Goal: Task Accomplishment & Management: Manage account settings

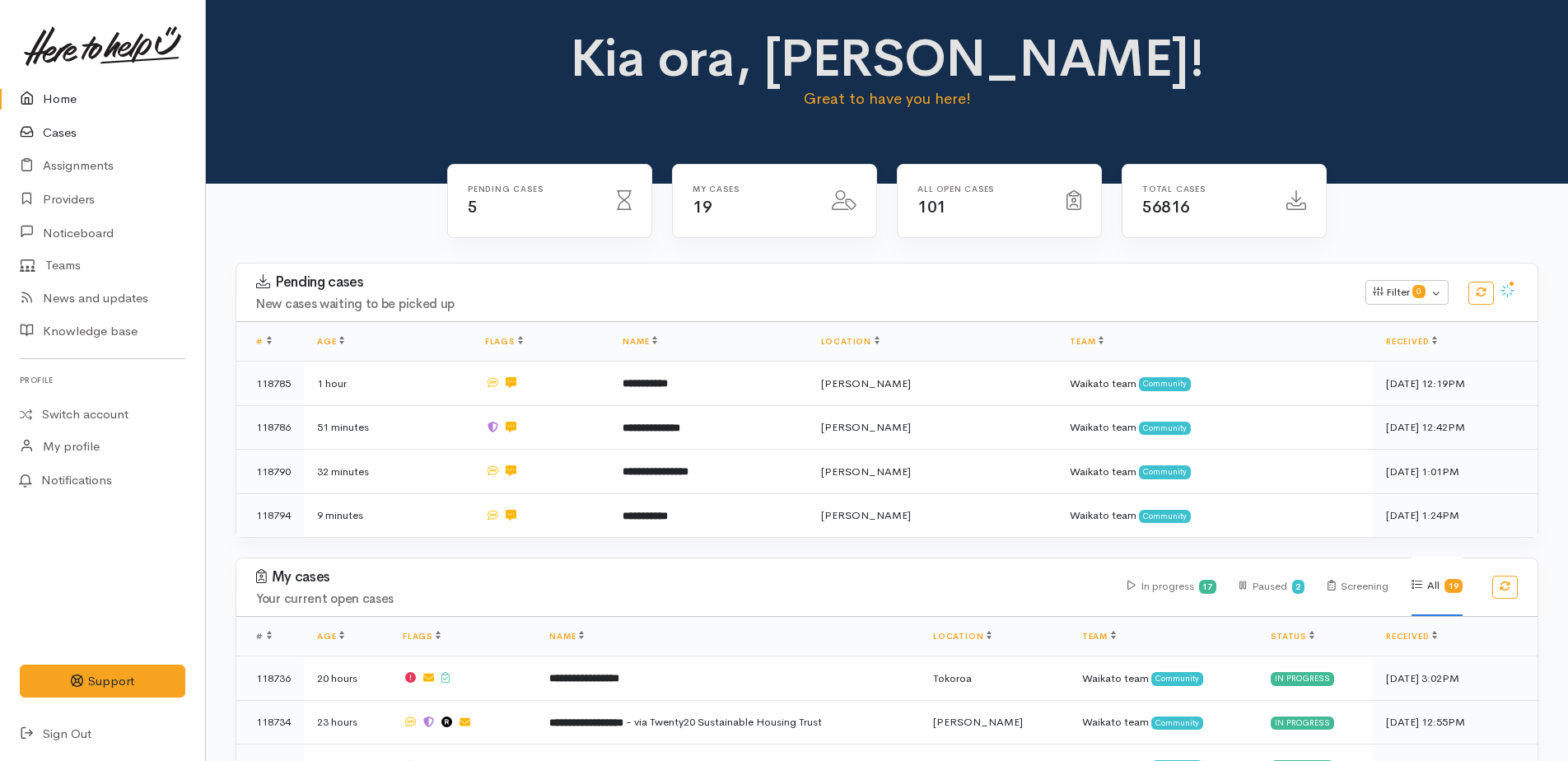
click at [60, 131] on link "Cases" at bounding box center [102, 133] width 205 height 34
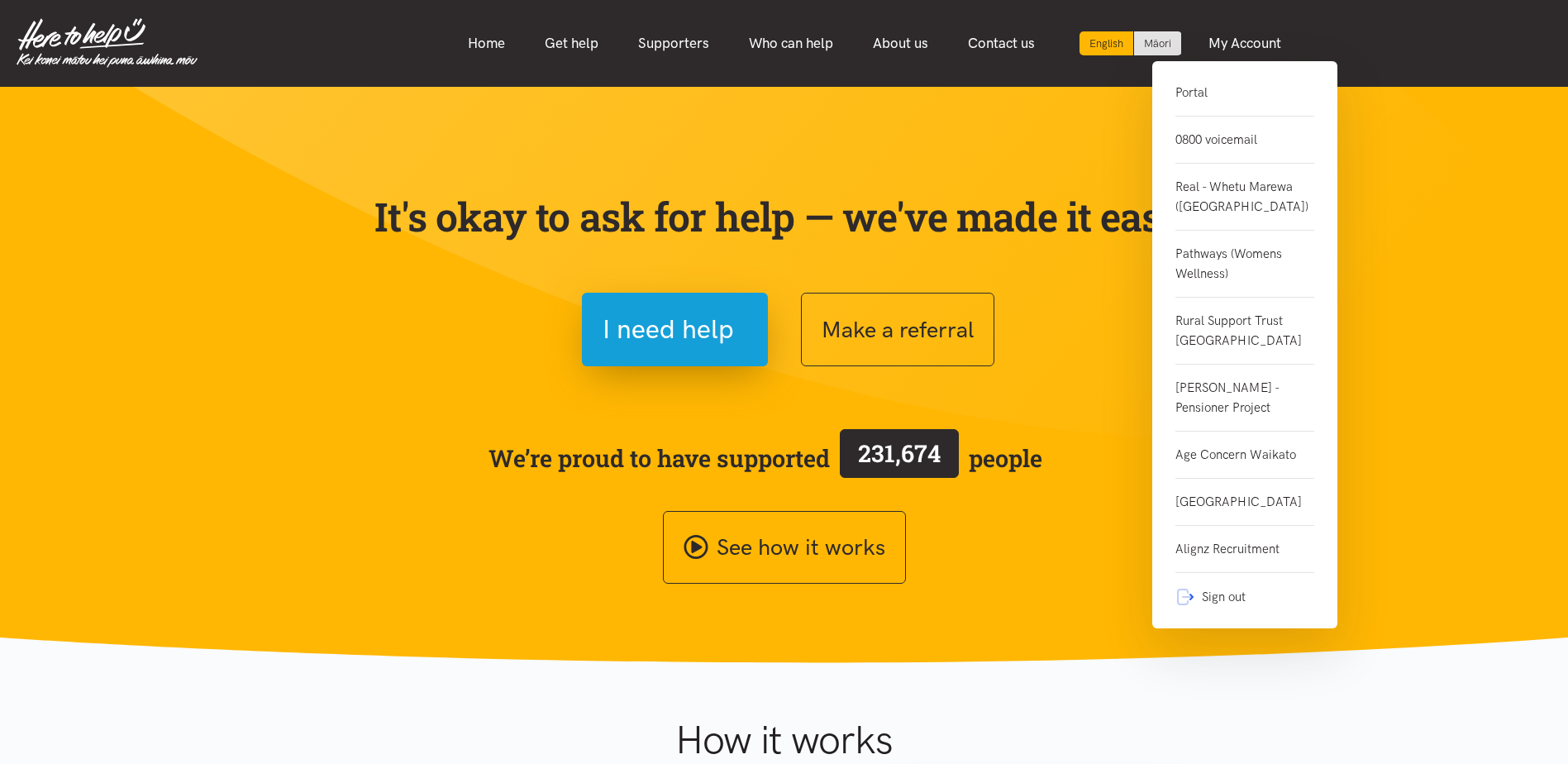
click at [1184, 147] on link "0800 voicemail" at bounding box center [1244, 140] width 139 height 47
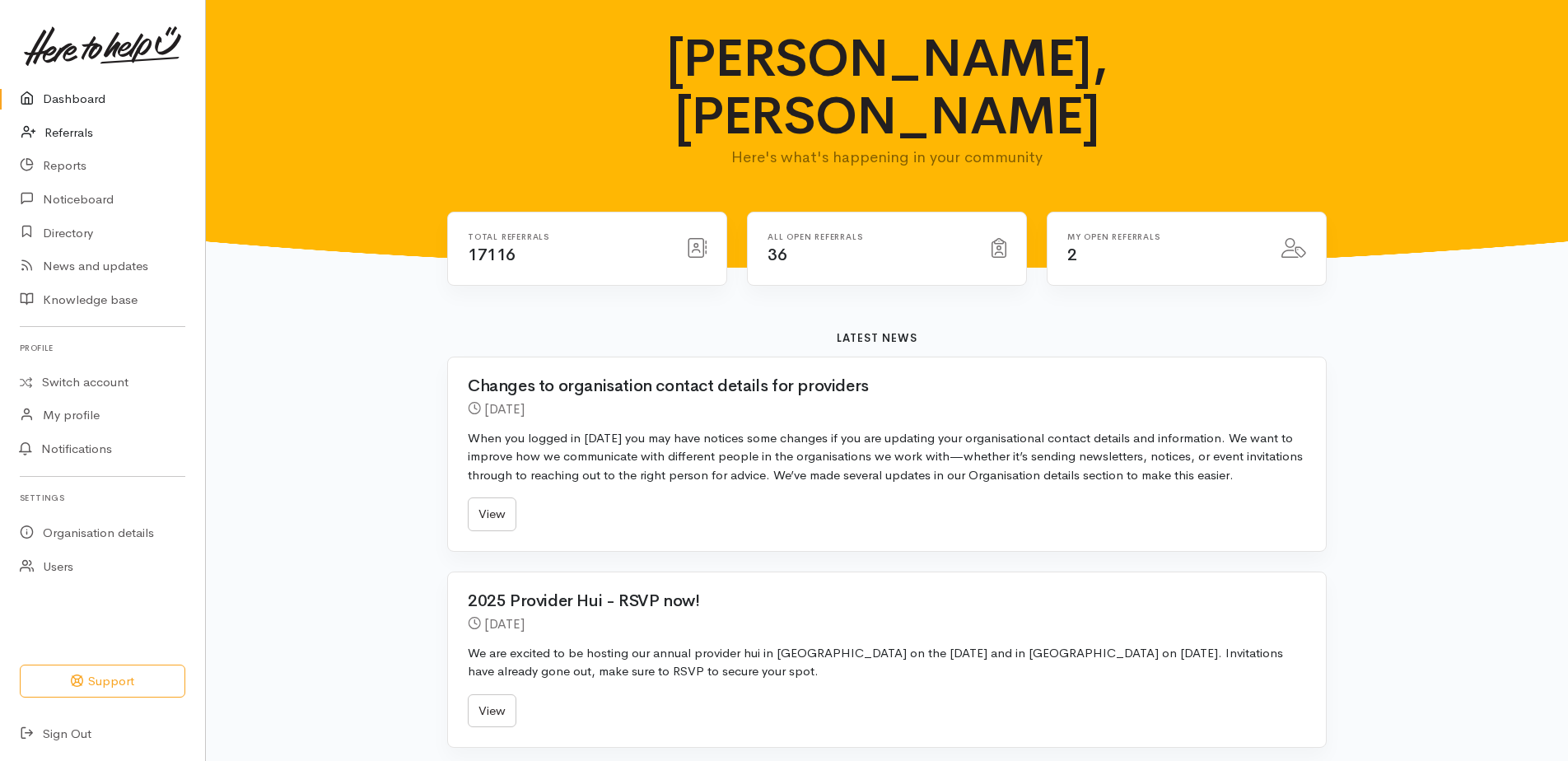
click at [65, 133] on link "Referrals" at bounding box center [102, 133] width 205 height 34
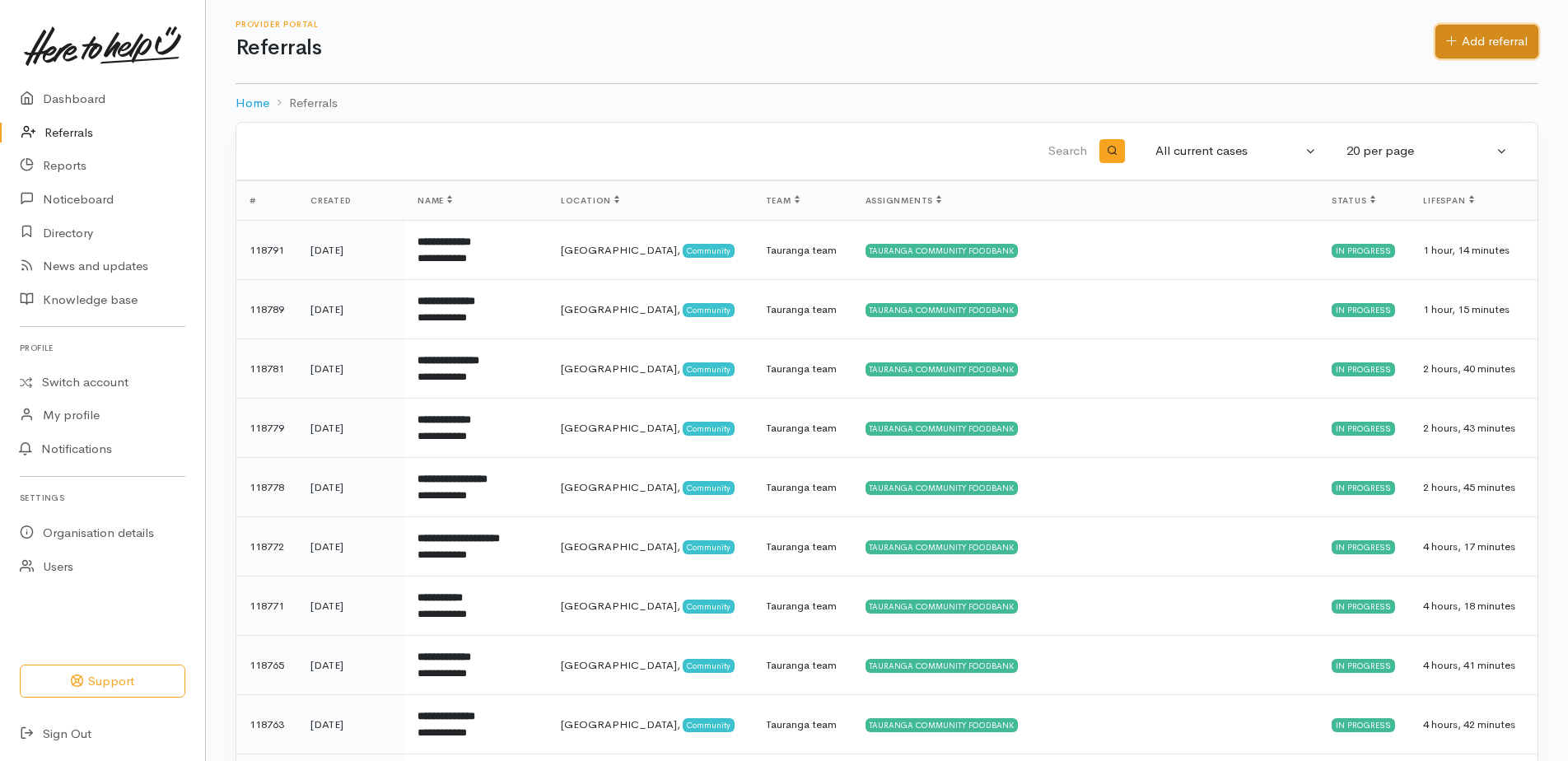
click at [1482, 41] on link "Add referral" at bounding box center [1487, 42] width 103 height 34
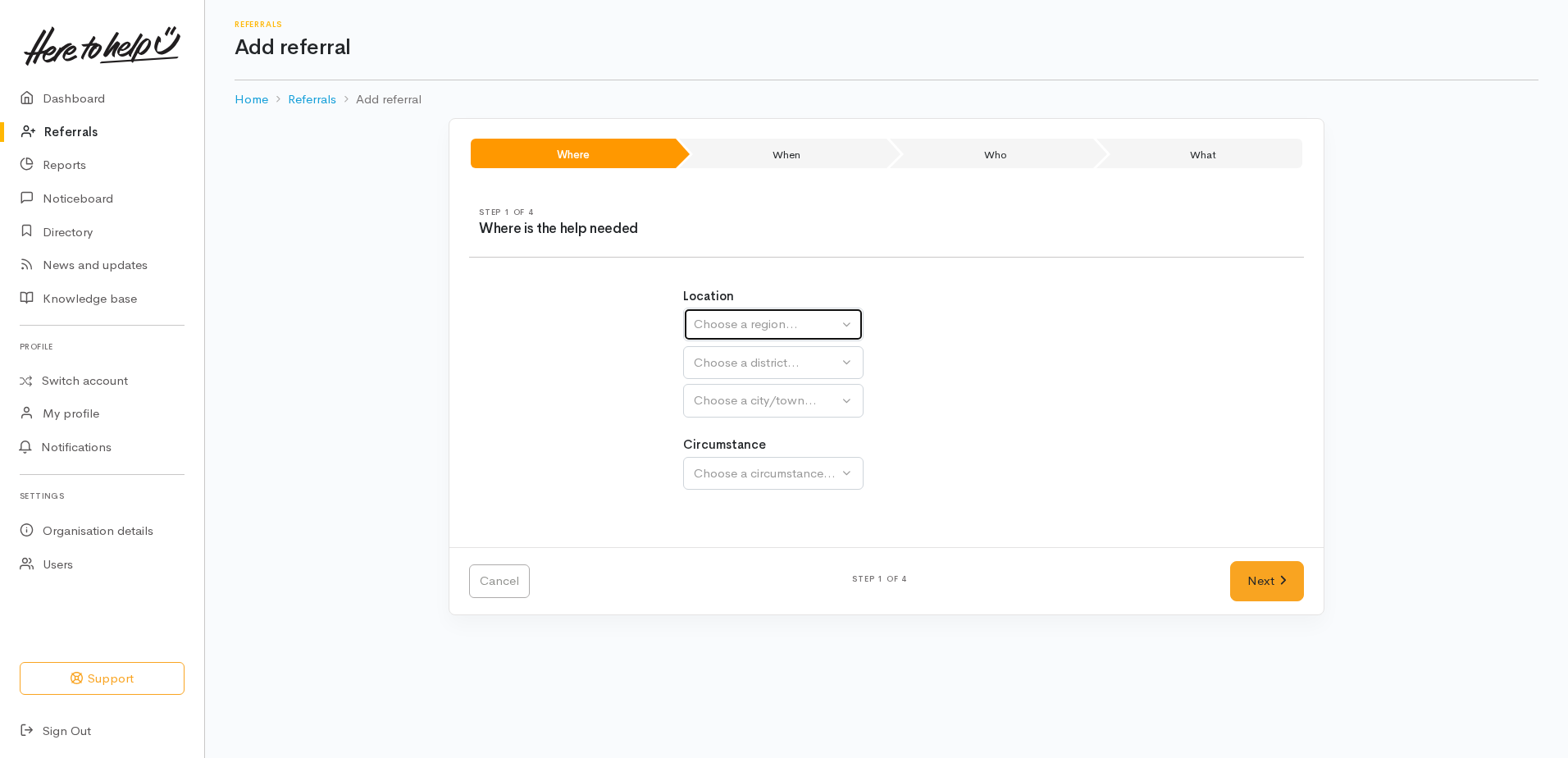
click at [738, 330] on div "Choose a region..." at bounding box center [766, 324] width 145 height 19
click at [711, 427] on span "Waikato" at bounding box center [768, 427] width 130 height 19
select select "3"
select select
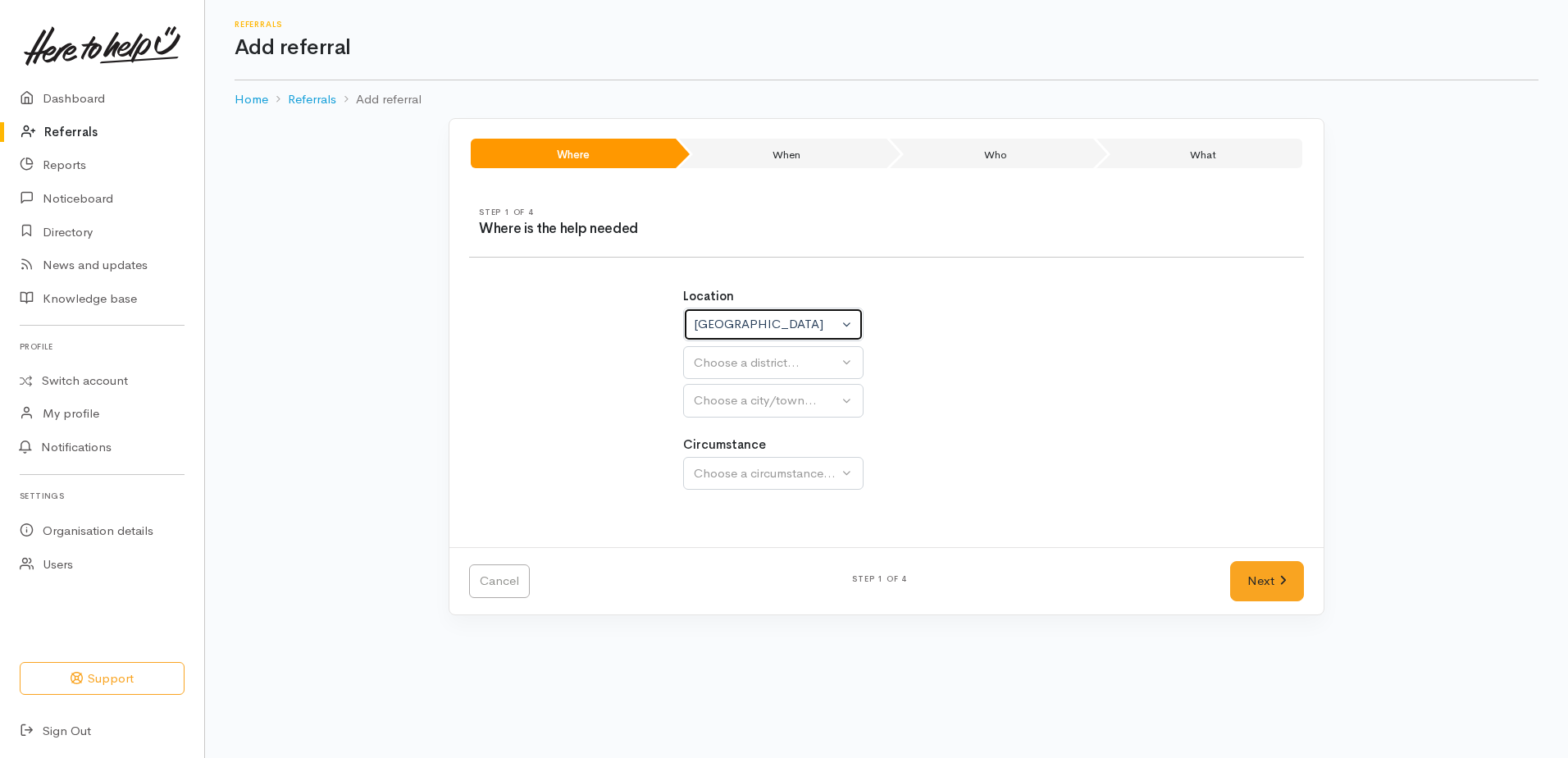
select select
click at [714, 366] on div "Choose a district..." at bounding box center [809, 362] width 231 height 19
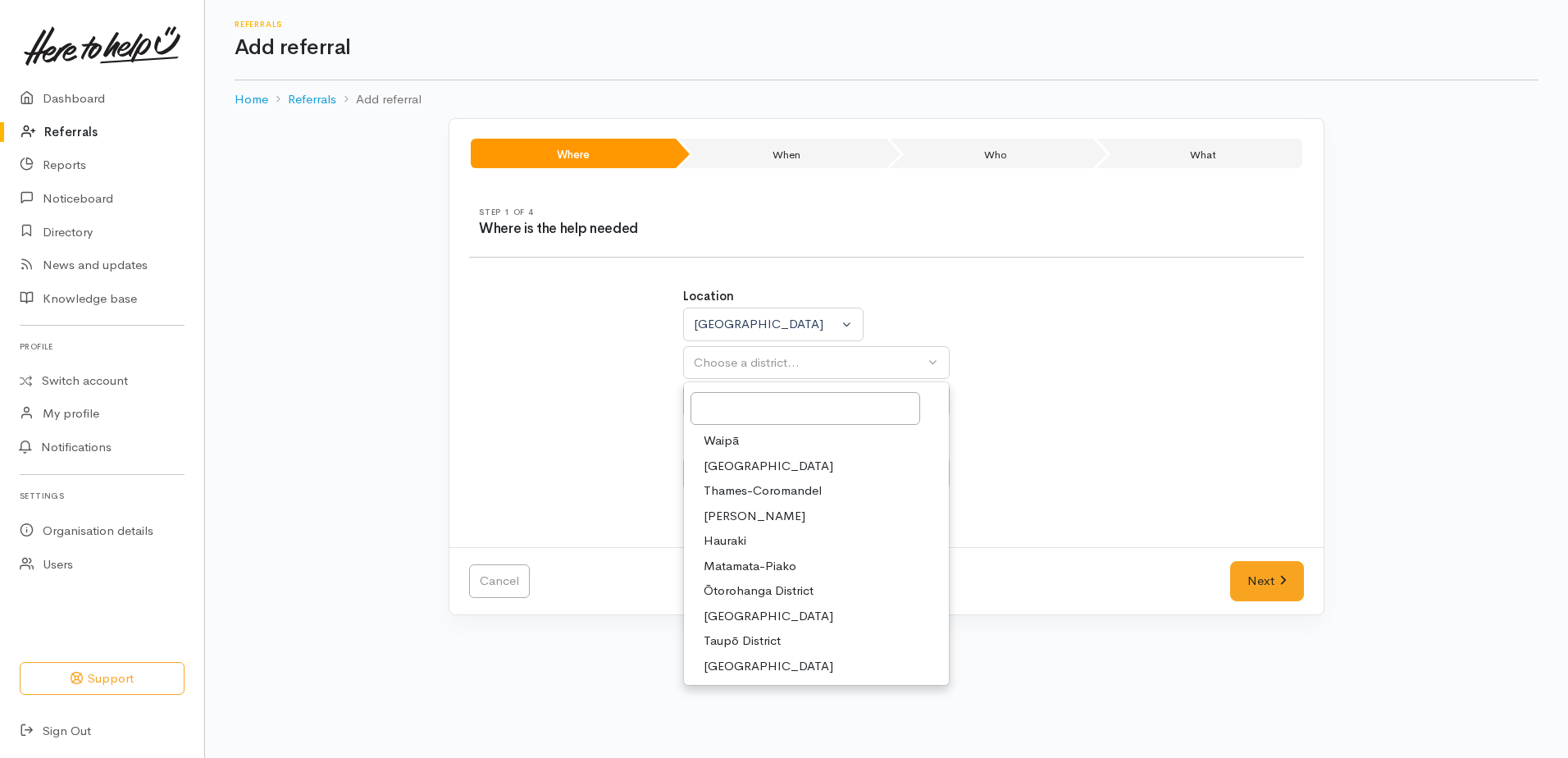
drag, startPoint x: 738, startPoint y: 519, endPoint x: 734, endPoint y: 497, distance: 22.4
click at [738, 515] on span "[PERSON_NAME]" at bounding box center [754, 516] width 102 height 19
select select "4"
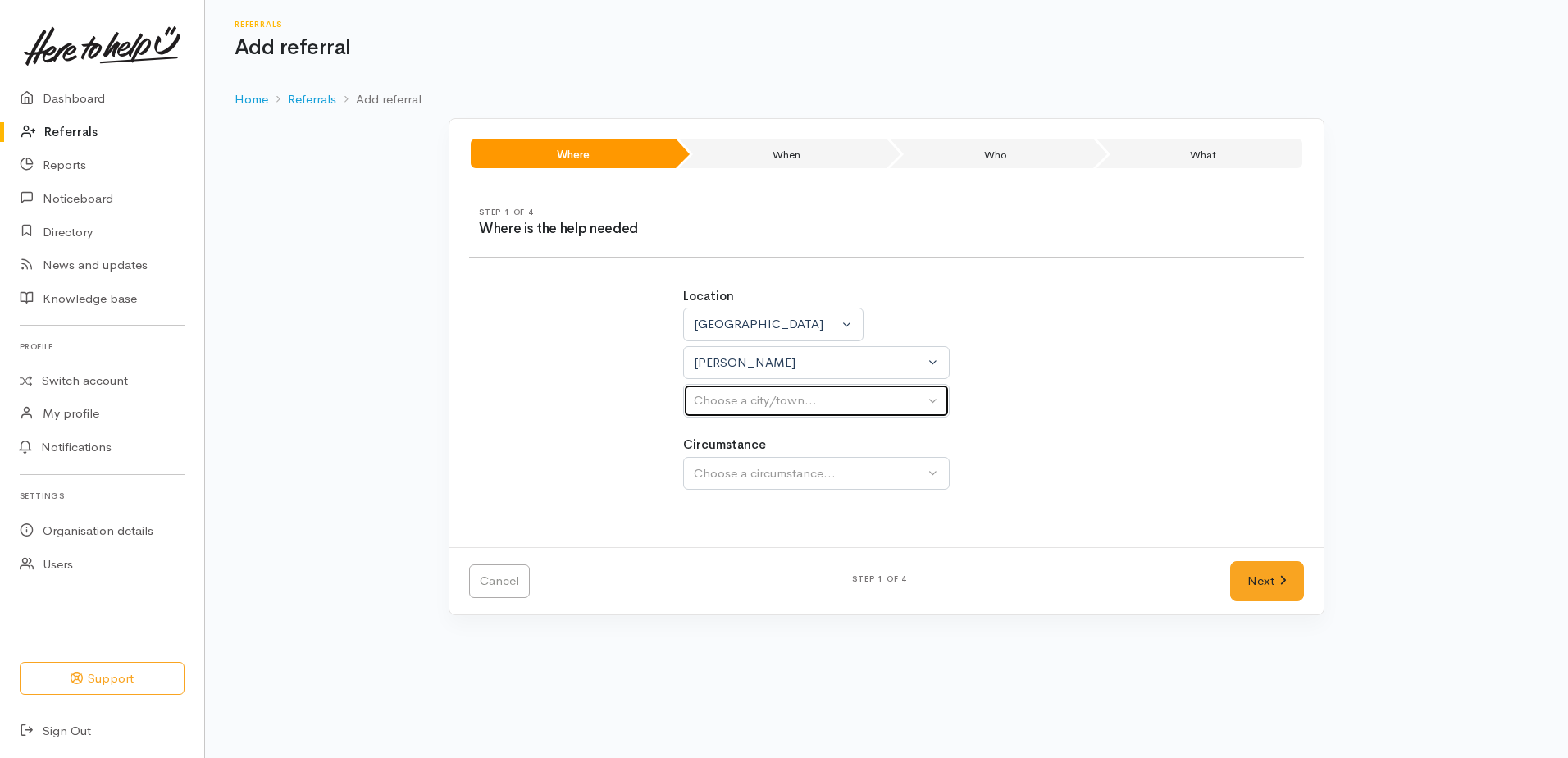
click at [736, 397] on div "Choose a city/town..." at bounding box center [809, 400] width 231 height 19
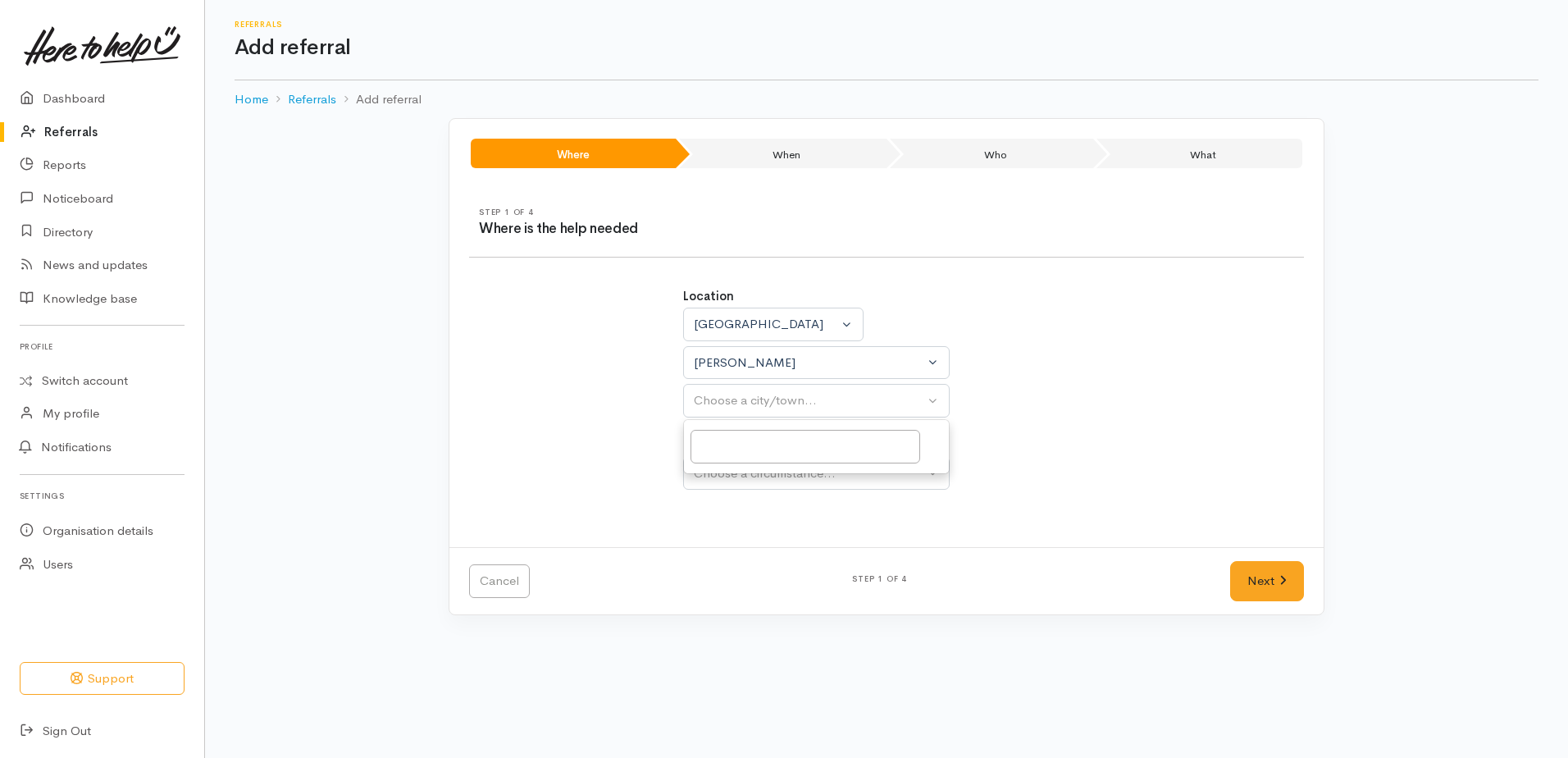
select select
click at [731, 479] on div "Choose a circumstance..." at bounding box center [809, 473] width 231 height 19
click at [476, 434] on div "Location Auckland Waikato Bay of Plenty Waikato Auckland Waikato Bay of Plenty …" at bounding box center [886, 397] width 854 height 260
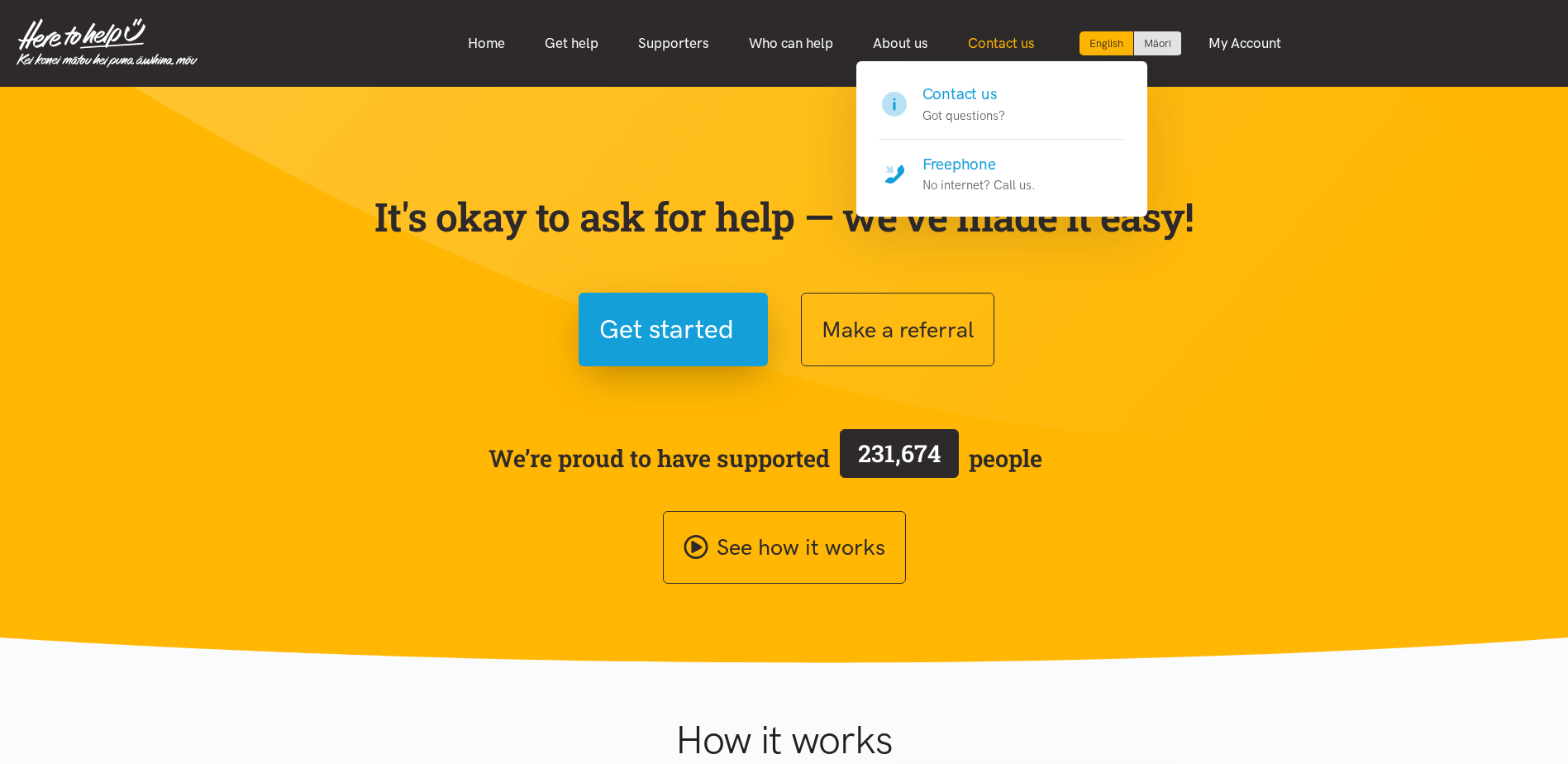
click at [985, 41] on link "Contact us" at bounding box center [1000, 44] width 107 height 36
click at [962, 101] on h4 "Contact us" at bounding box center [964, 94] width 83 height 23
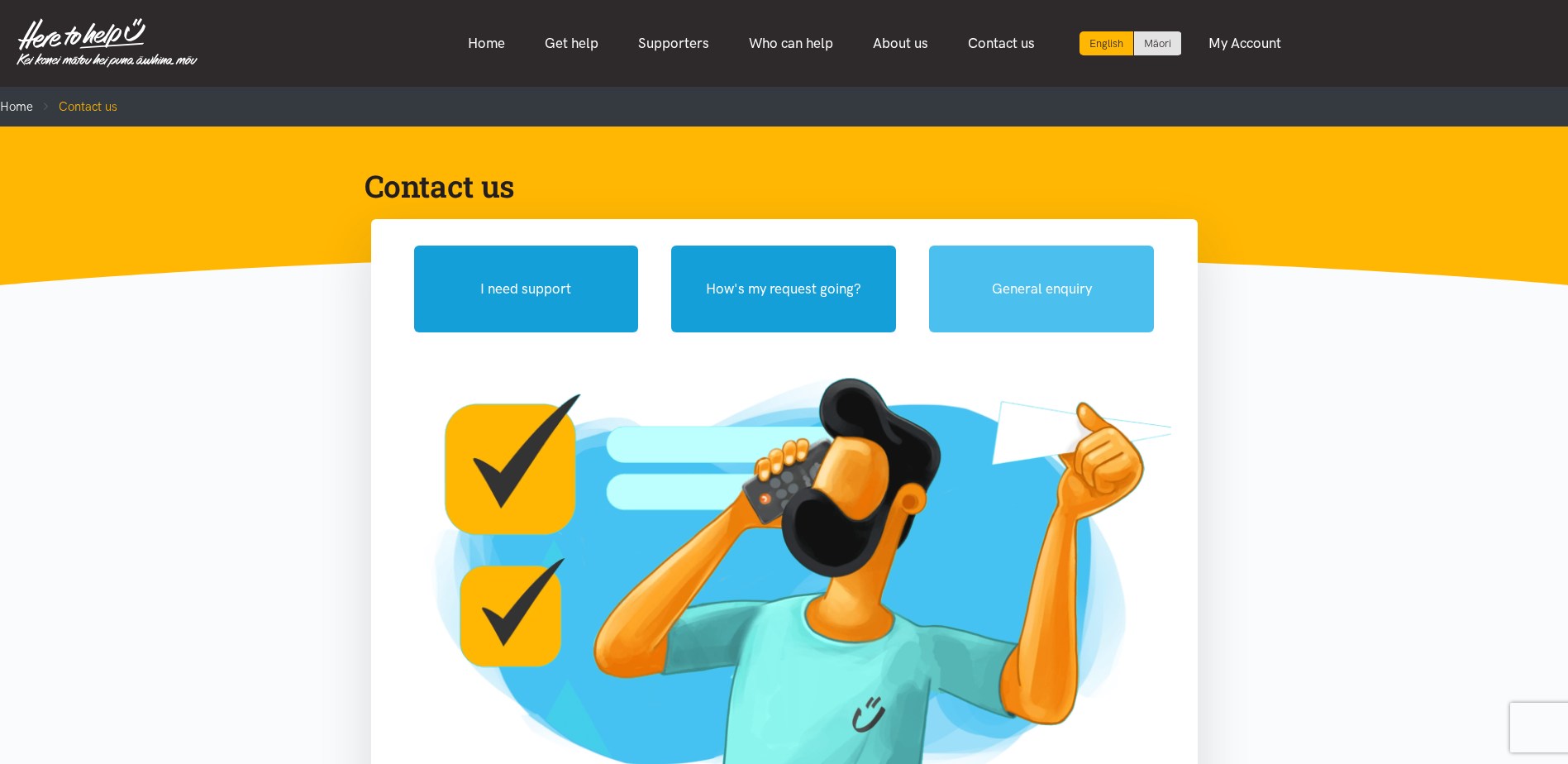
click at [1018, 316] on button "General enquiry" at bounding box center [1040, 288] width 224 height 87
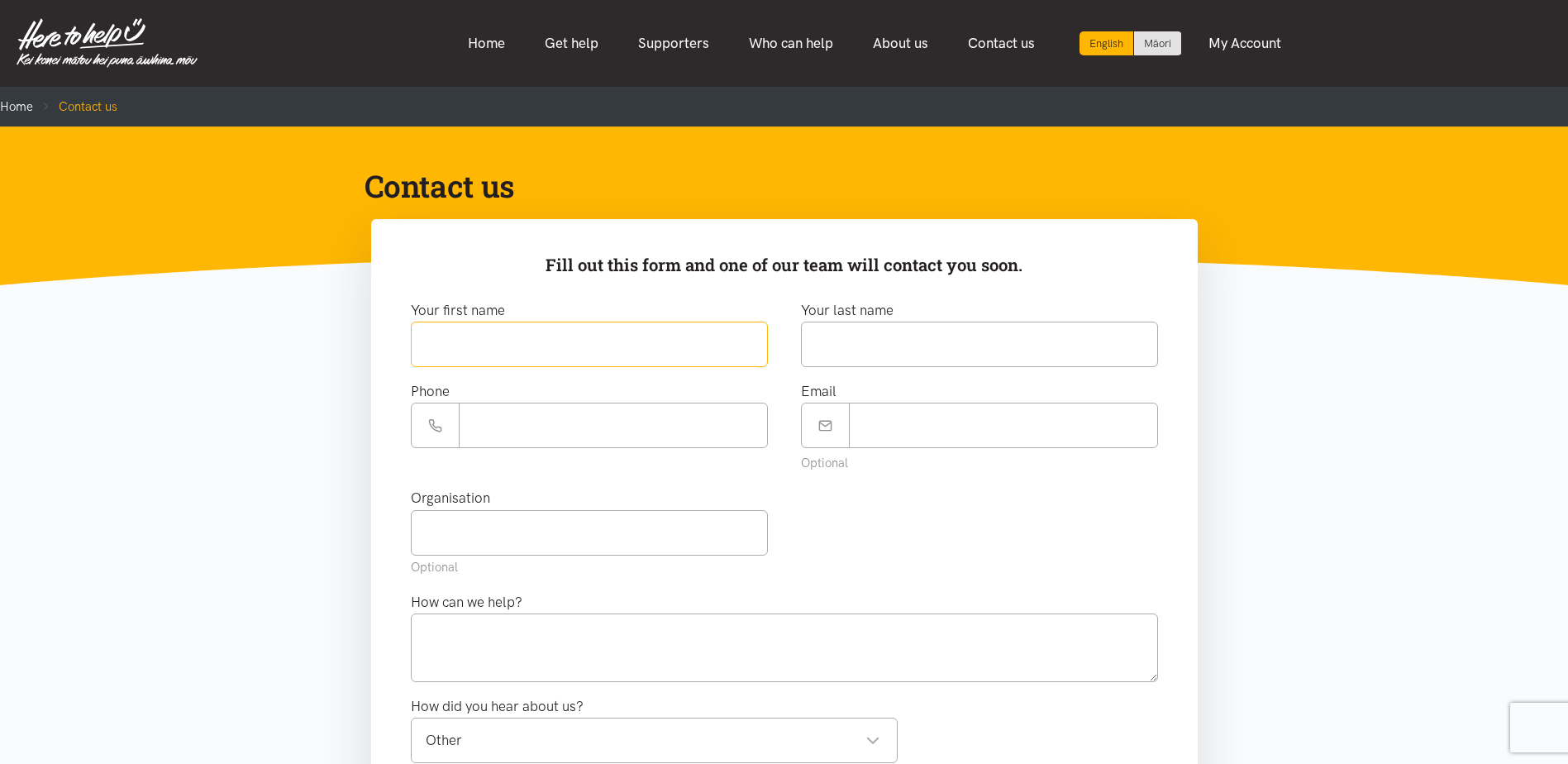
click at [643, 361] on input "text" at bounding box center [589, 344] width 357 height 46
type input "******"
click at [858, 361] on input "text" at bounding box center [980, 344] width 357 height 46
type input "****"
click at [548, 417] on input "Phone number" at bounding box center [613, 426] width 309 height 46
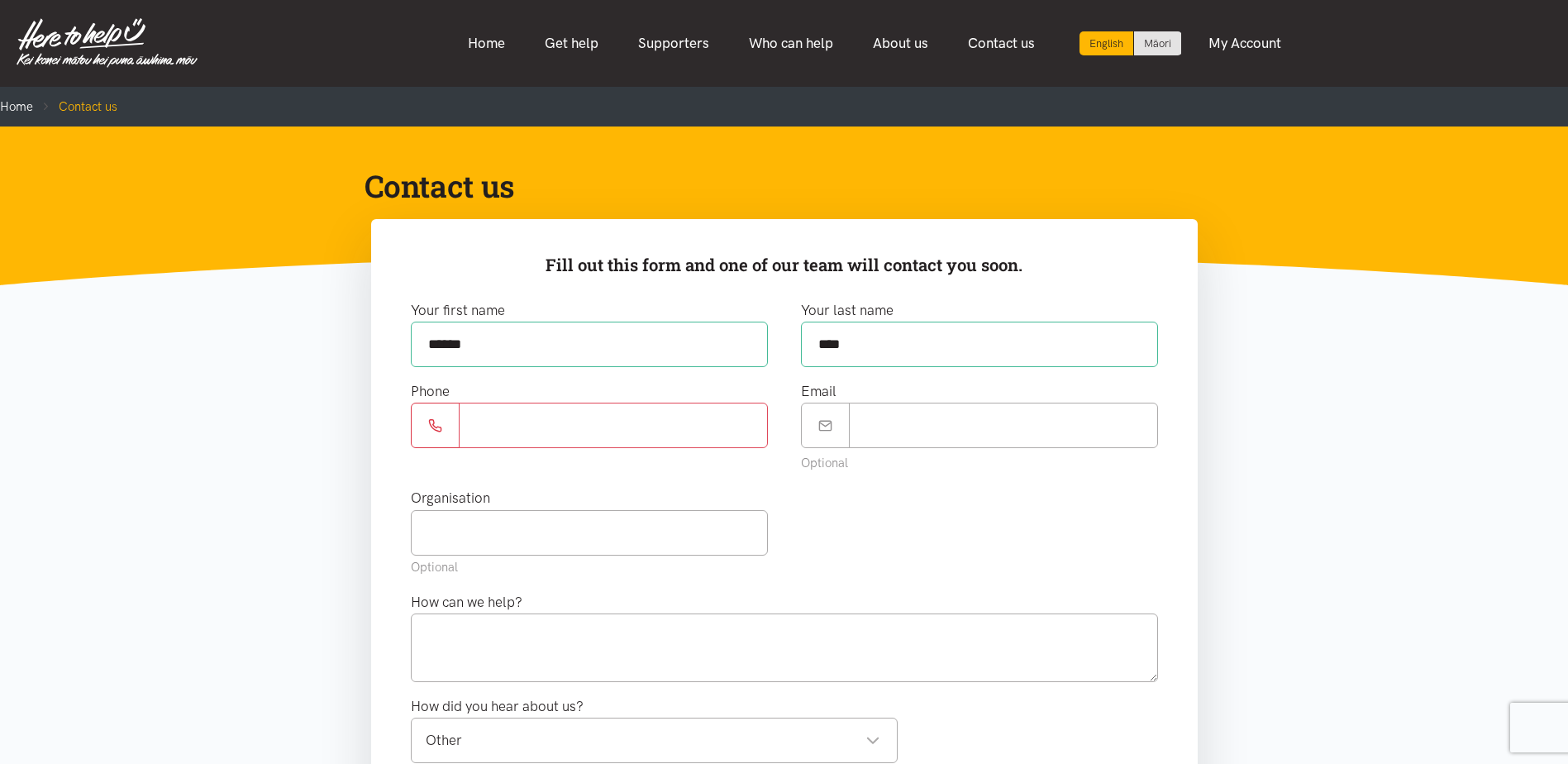
paste input "*********"
click at [471, 420] on input "*********" at bounding box center [613, 426] width 309 height 46
type input "**********"
click at [866, 423] on input "Email" at bounding box center [1003, 426] width 309 height 46
paste input "**********"
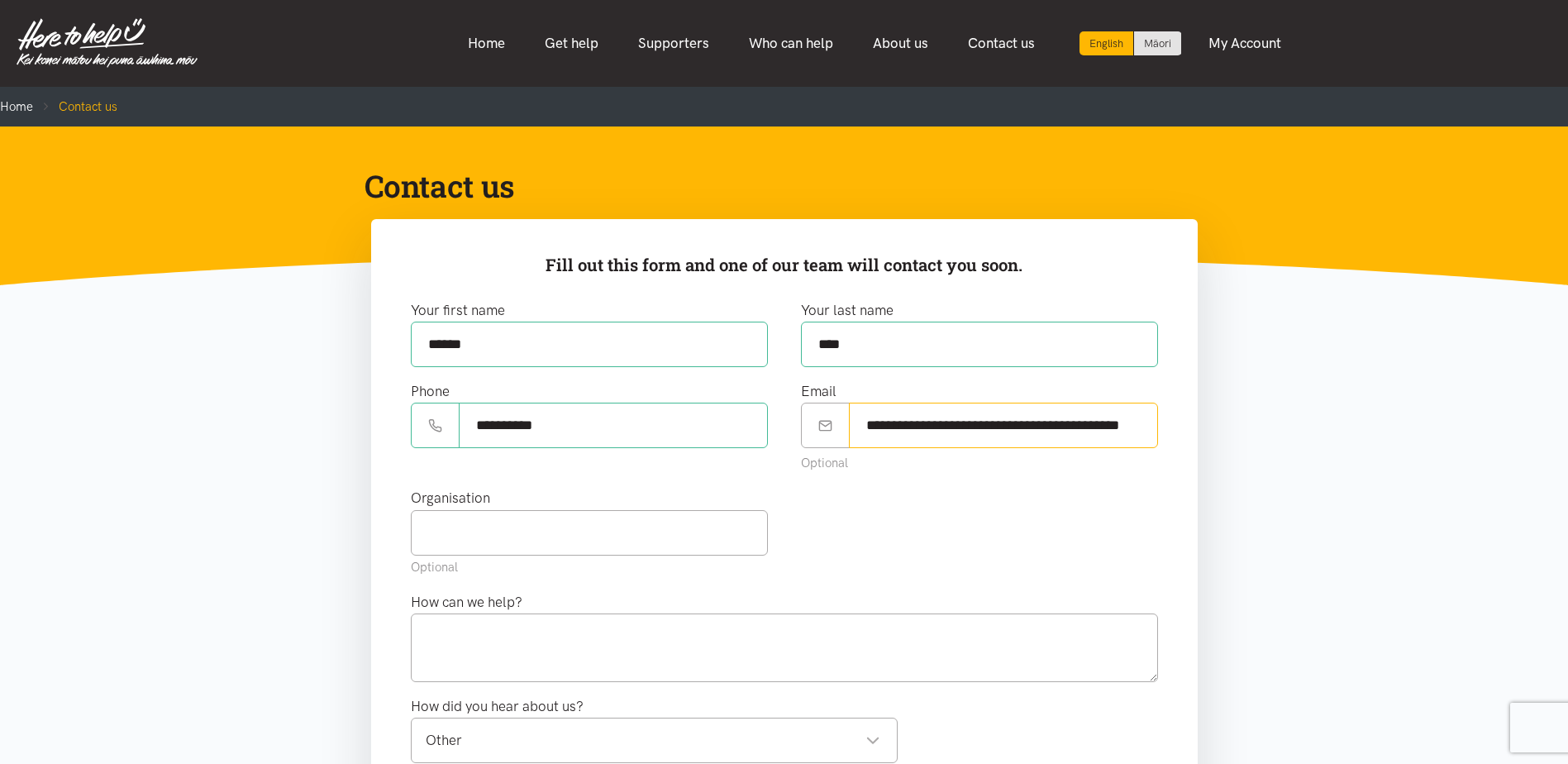
scroll to position [0, 3]
click at [929, 427] on input "**********" at bounding box center [1003, 426] width 309 height 46
click at [1089, 423] on input "**********" at bounding box center [1003, 426] width 309 height 46
click at [1092, 421] on input "**********" at bounding box center [1003, 426] width 309 height 46
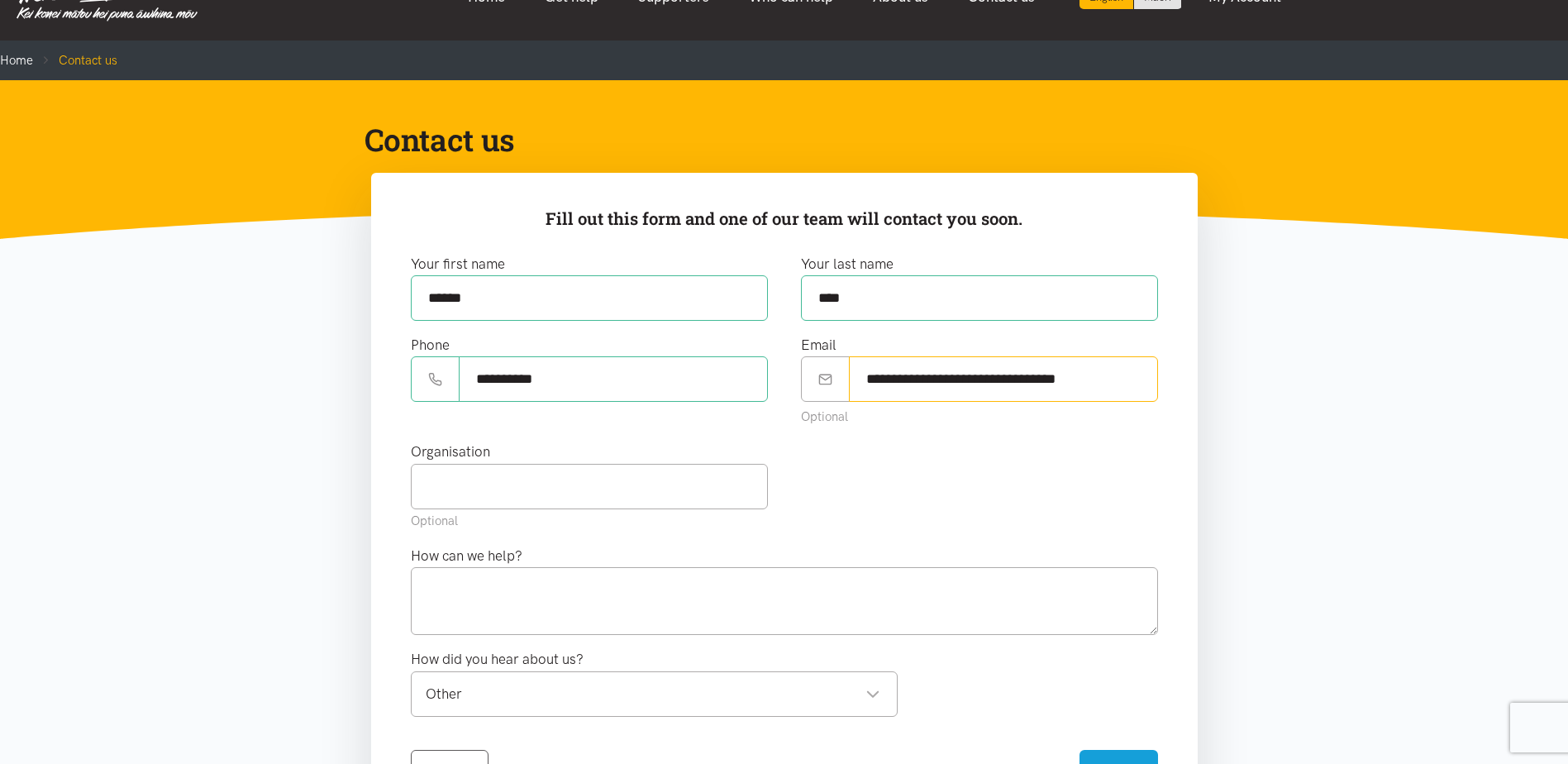
scroll to position [83, 0]
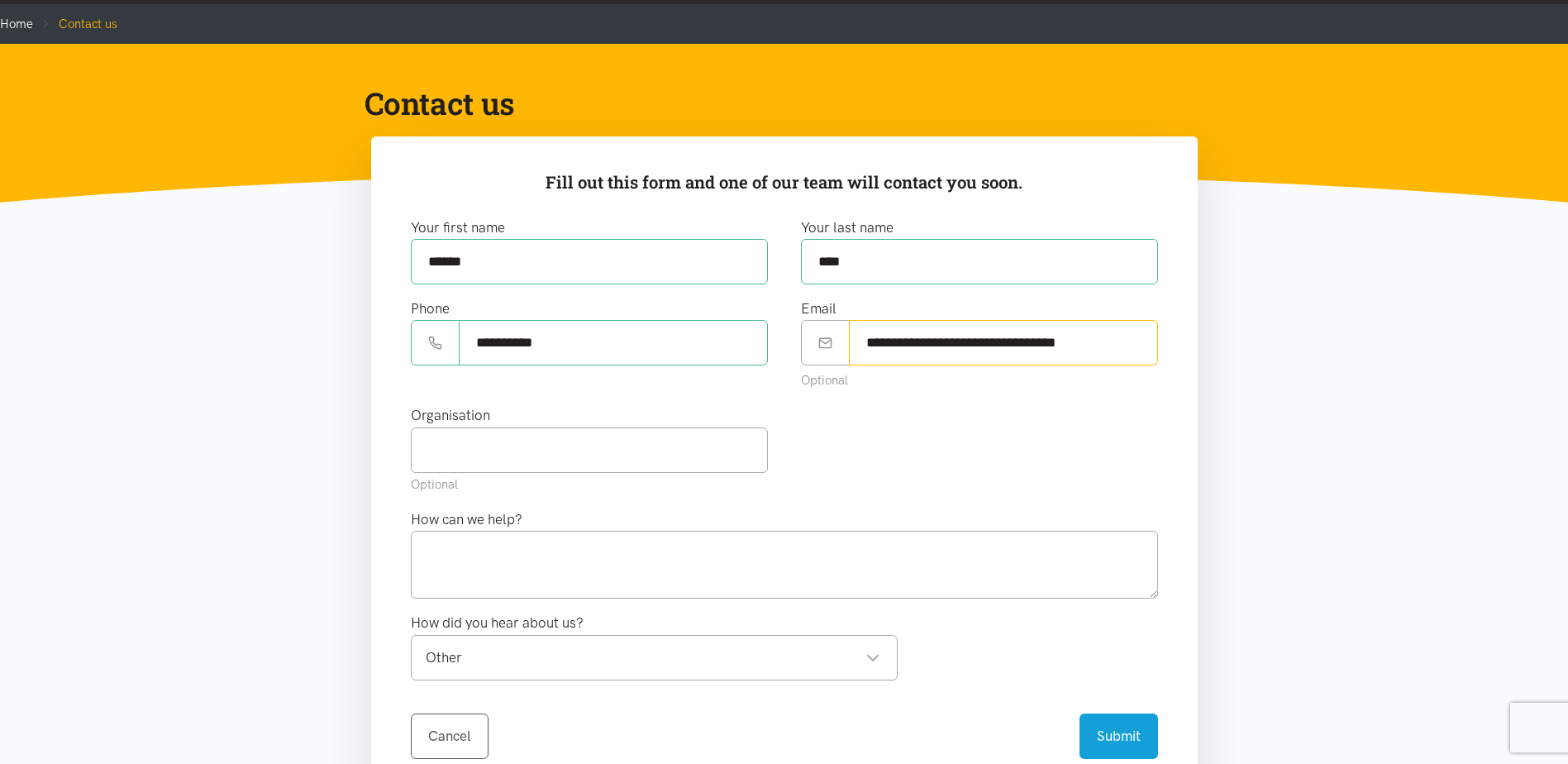
type input "**********"
click at [509, 451] on input "text" at bounding box center [589, 450] width 357 height 46
type input "Waikato DHB"
click at [462, 569] on textarea at bounding box center [784, 565] width 747 height 68
type textarea "I"
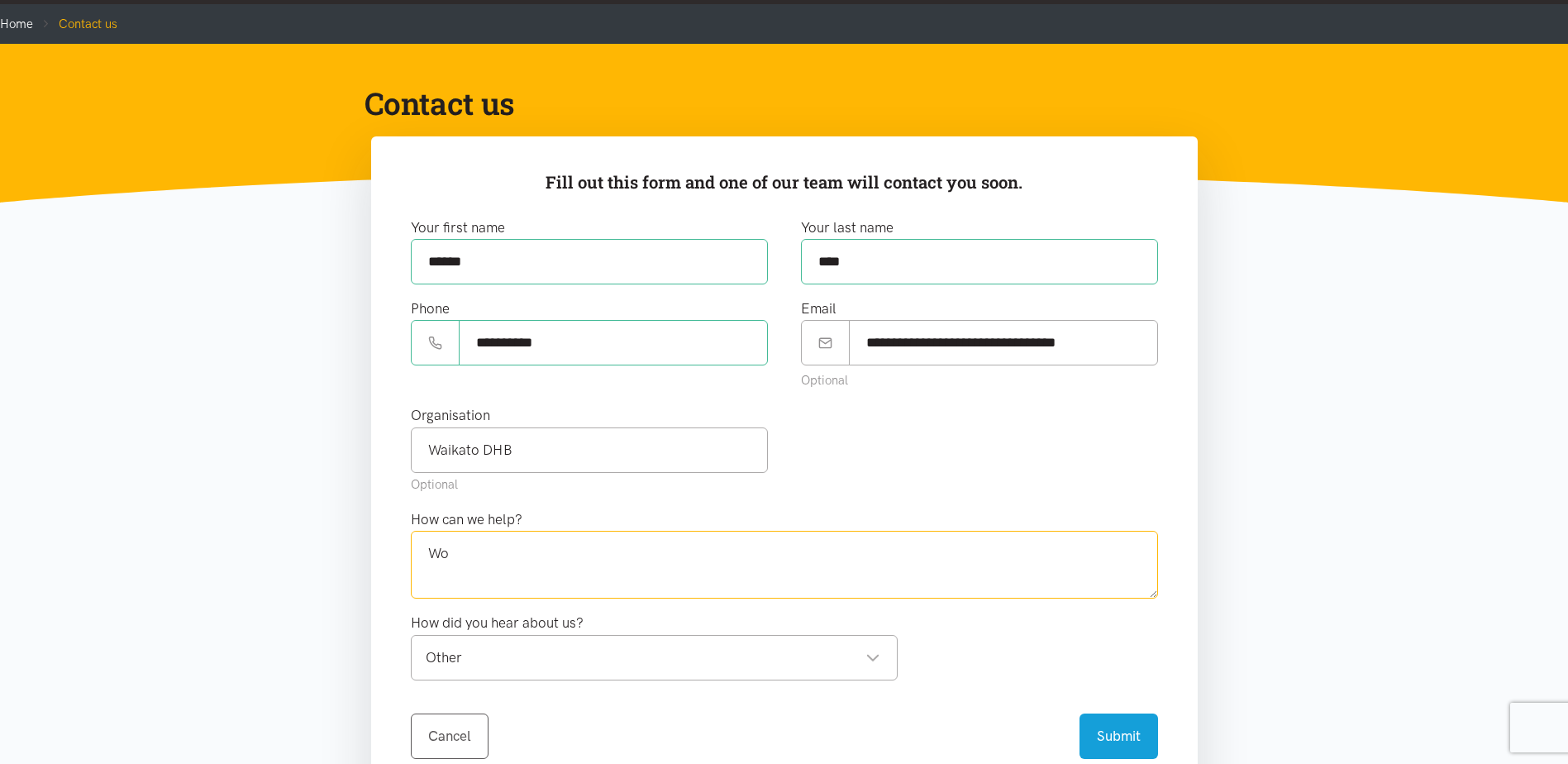
type textarea "W"
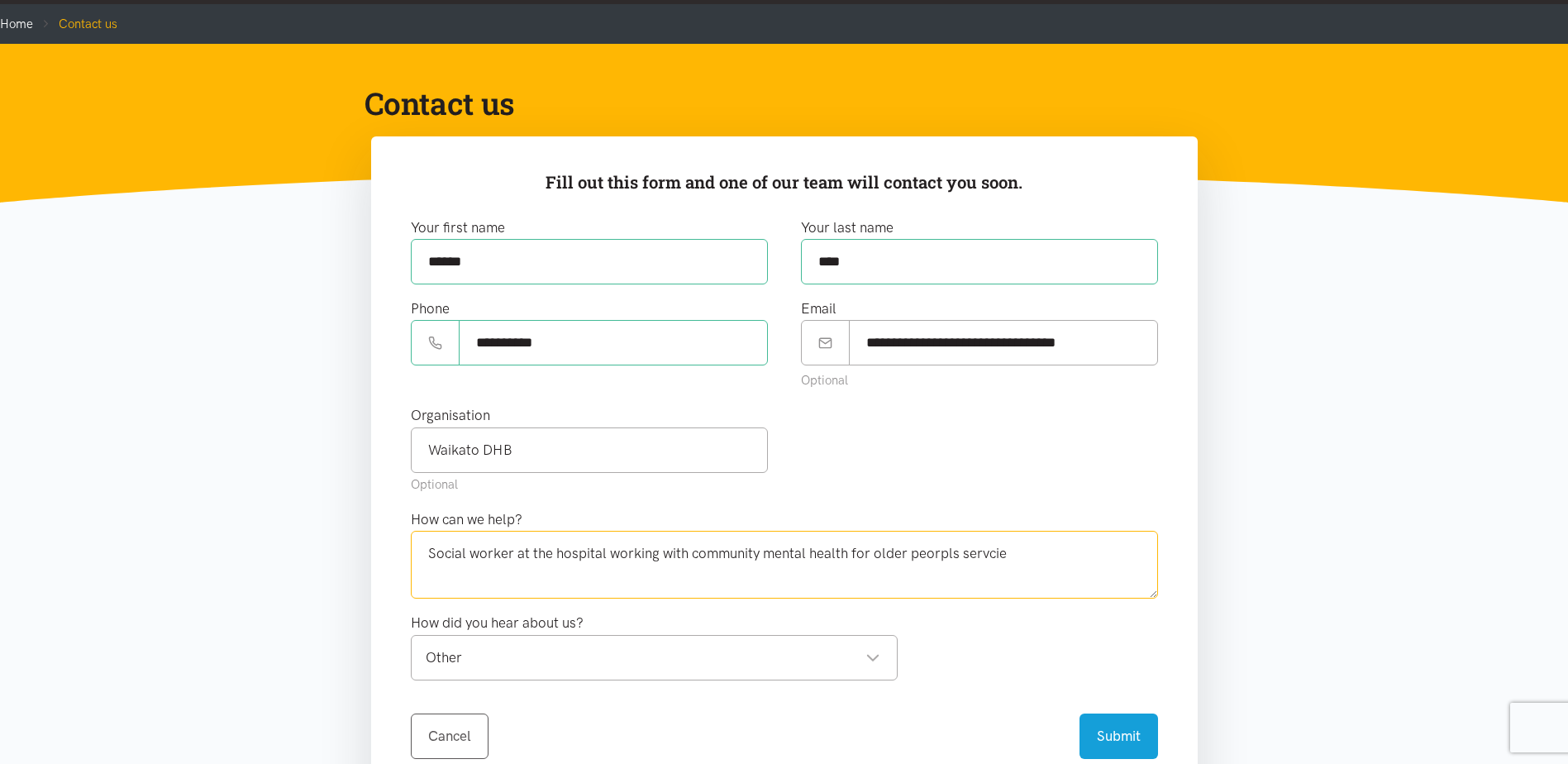
click at [765, 550] on textarea "Social worker at the hospital working with community mental health for older pe…" at bounding box center [784, 565] width 747 height 68
click at [635, 576] on textarea "Social worker at the hospital working with the mental health for older peoples …" at bounding box center [784, 565] width 747 height 68
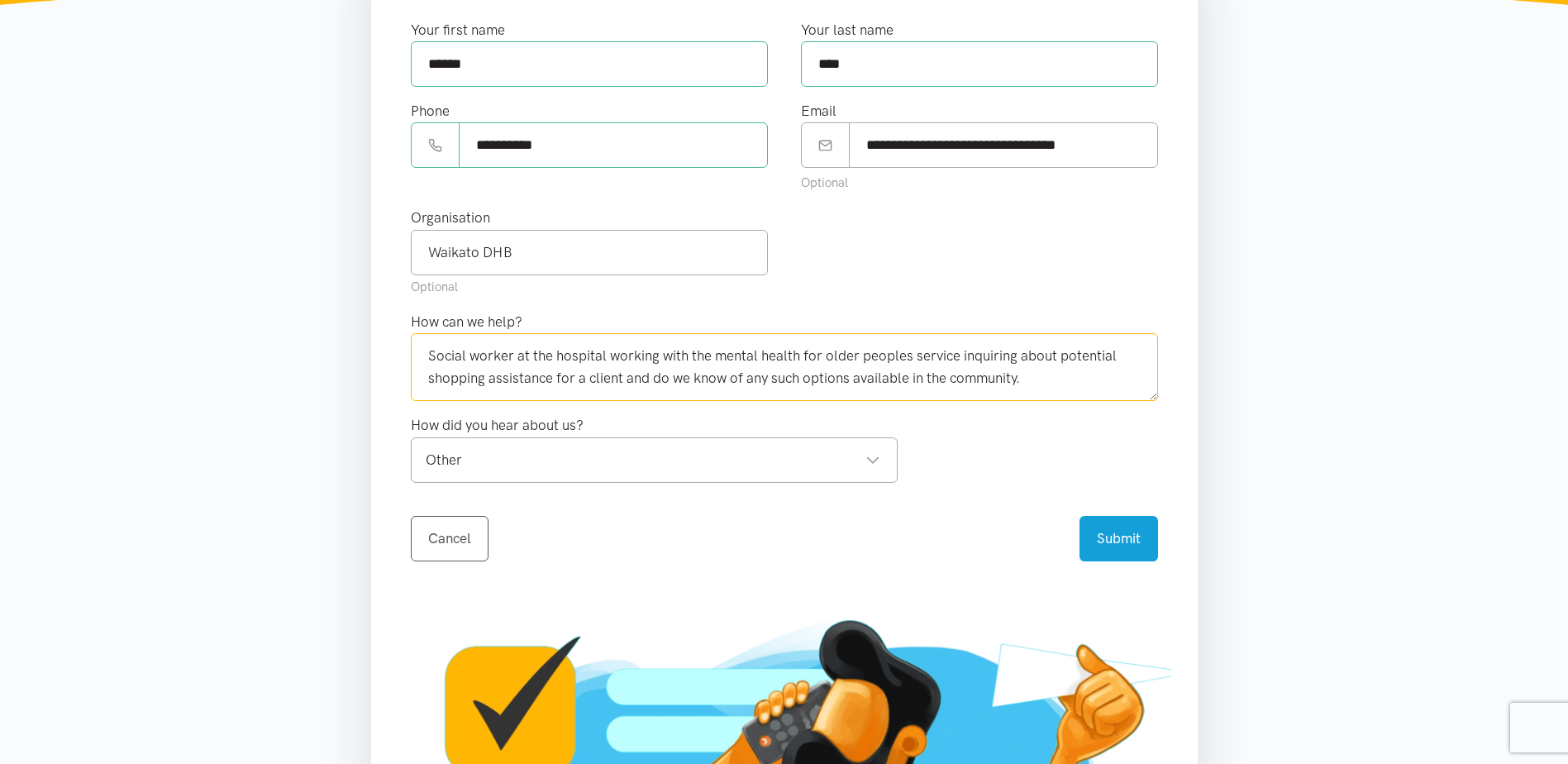
scroll to position [330, 0]
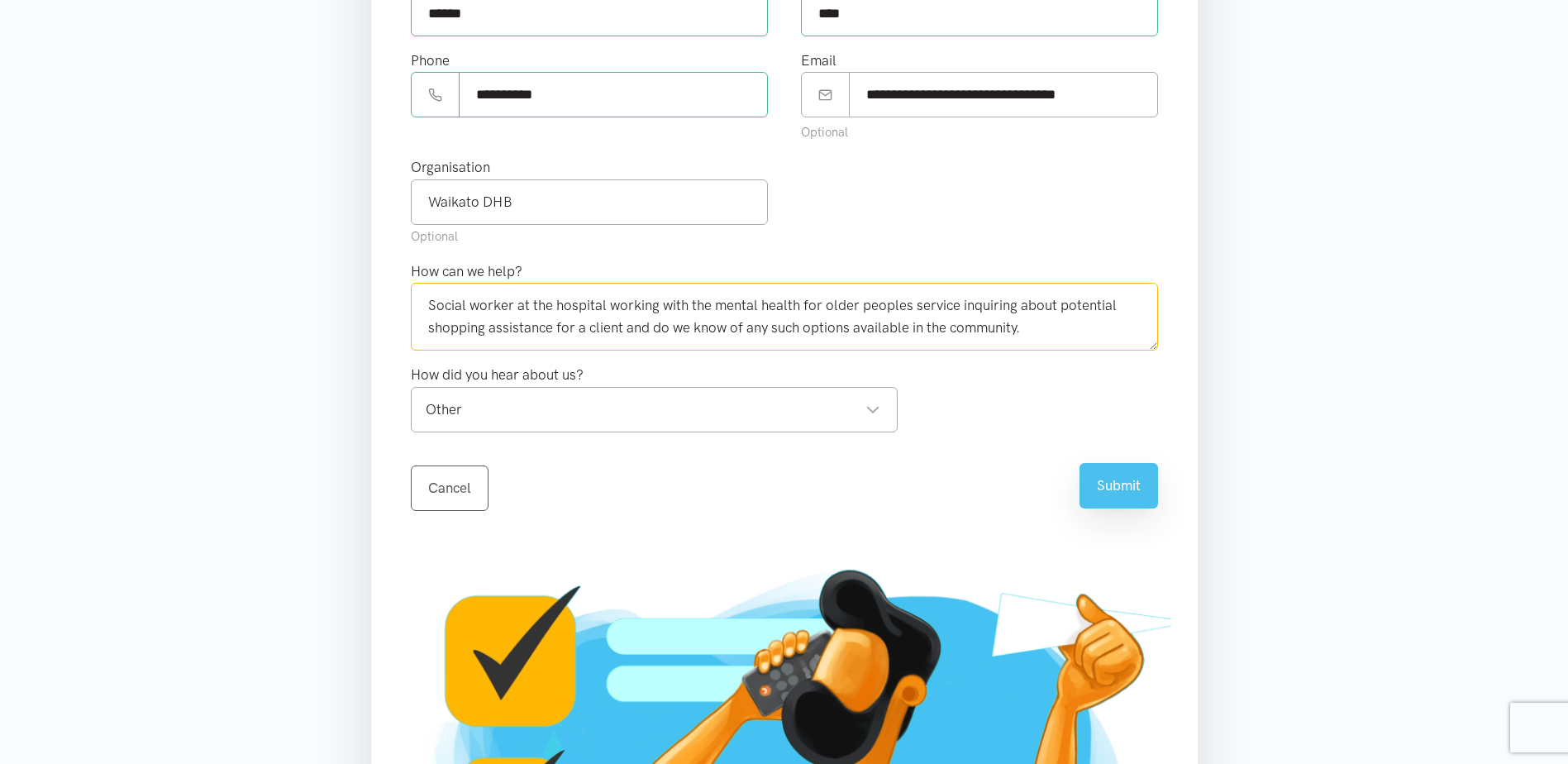
type textarea "Social worker at the hospital working with the mental health for older peoples …"
click at [1116, 494] on button "Submit" at bounding box center [1118, 486] width 79 height 46
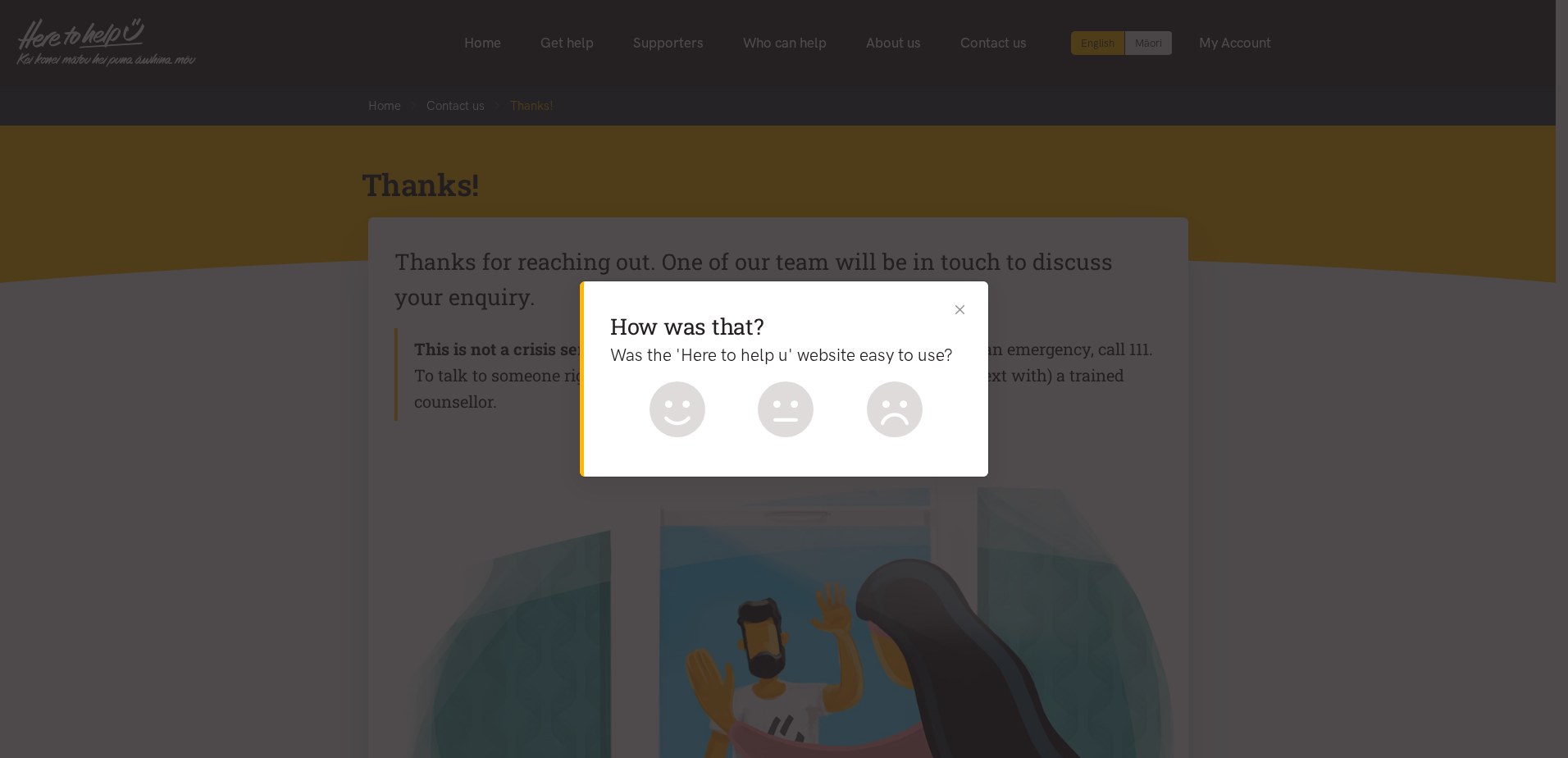
drag, startPoint x: 959, startPoint y: 309, endPoint x: 968, endPoint y: 303, distance: 10.8
click at [959, 309] on button "Close" at bounding box center [959, 309] width 17 height 17
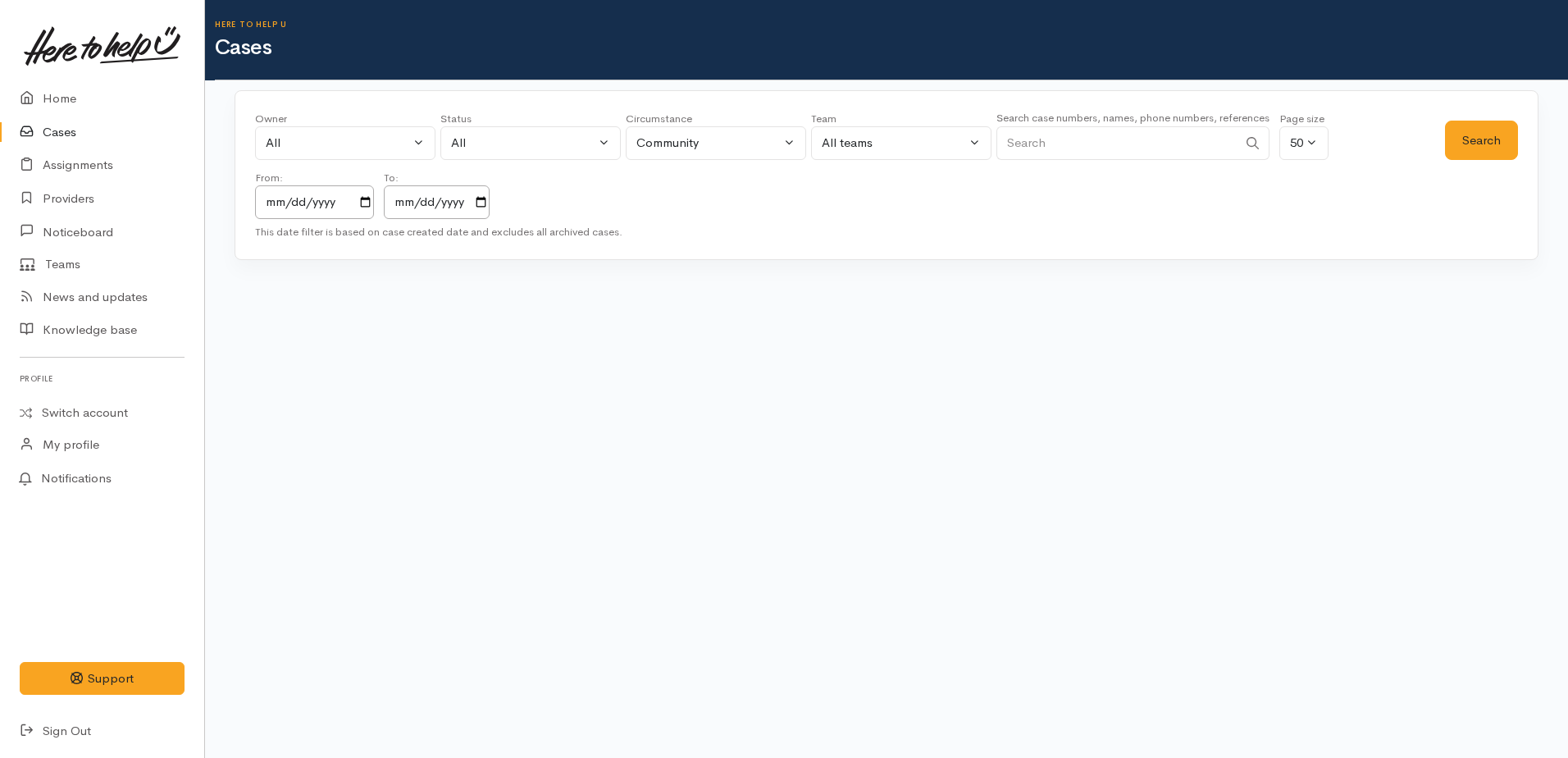
paste input "[PHONE_NUMBER]"
click at [1461, 142] on button "Search" at bounding box center [1482, 141] width 73 height 41
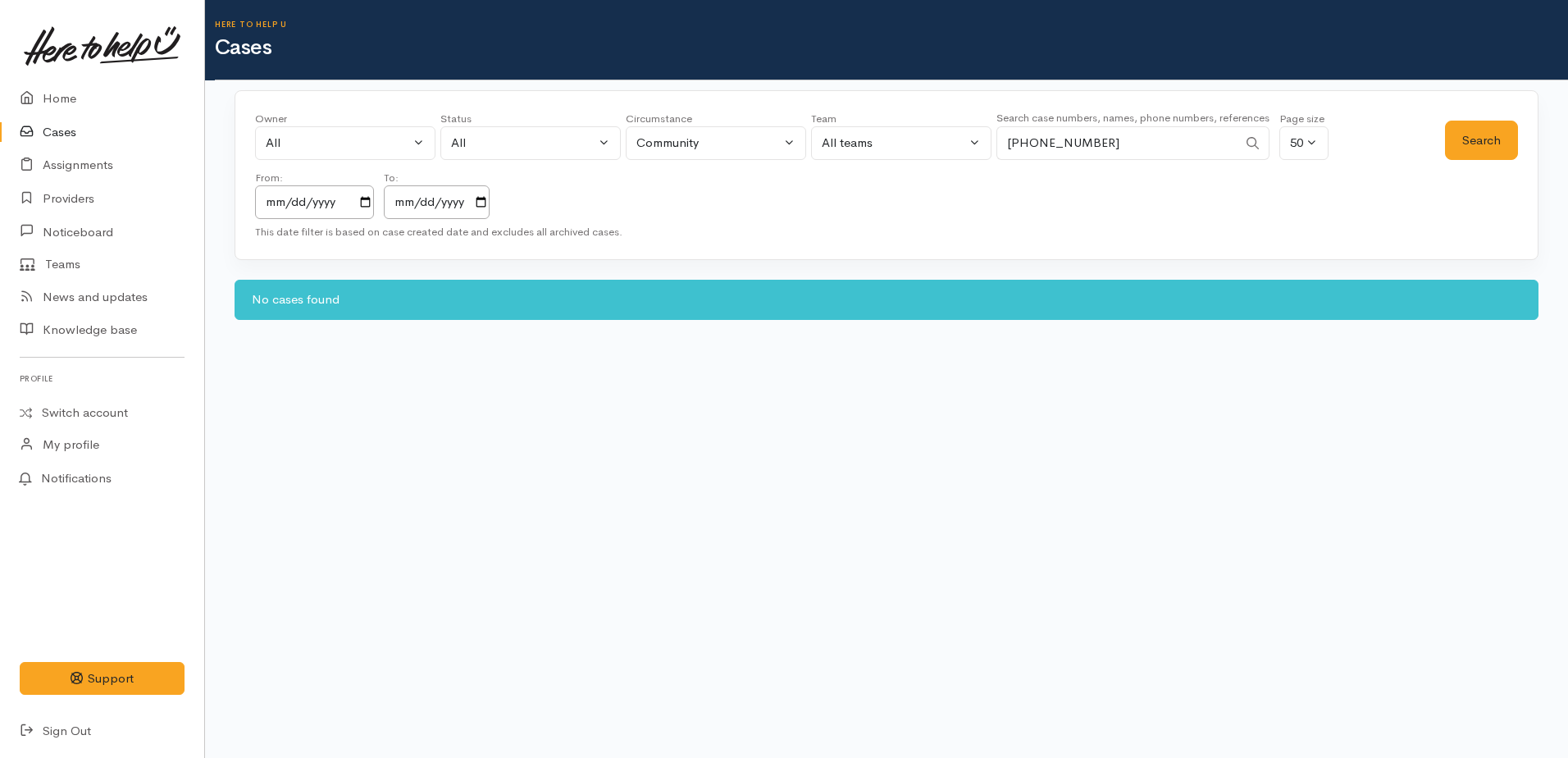
click at [1024, 142] on input "[PHONE_NUMBER]" at bounding box center [1118, 143] width 242 height 34
click at [1025, 142] on input "[PHONE_NUMBER]" at bounding box center [1118, 143] width 242 height 34
click at [1027, 142] on input "[PHONE_NUMBER]" at bounding box center [1118, 143] width 242 height 34
type input "0275211869"
click at [1488, 148] on button "Search" at bounding box center [1482, 141] width 73 height 41
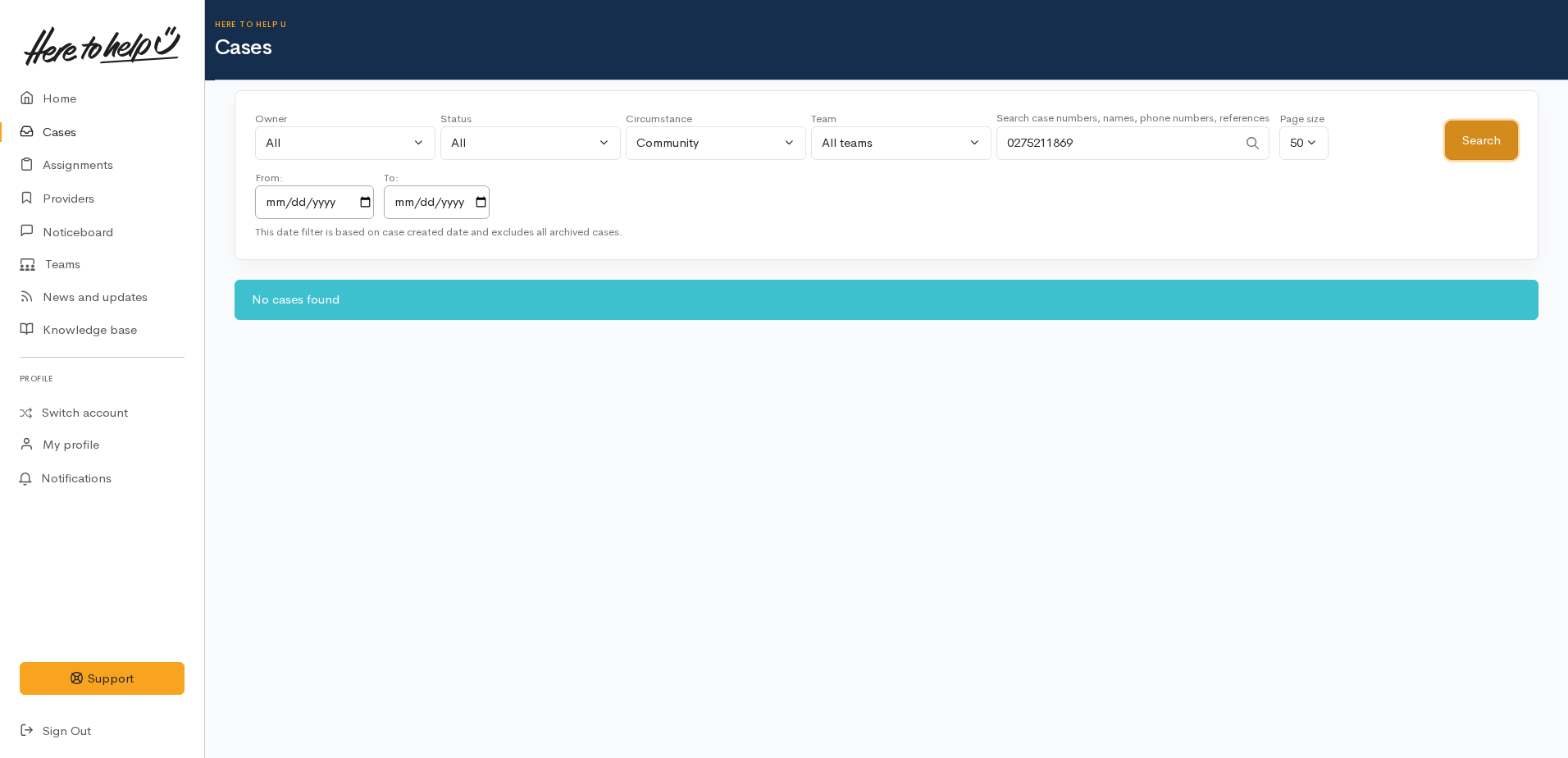
click at [1488, 148] on button "Search" at bounding box center [1482, 141] width 73 height 41
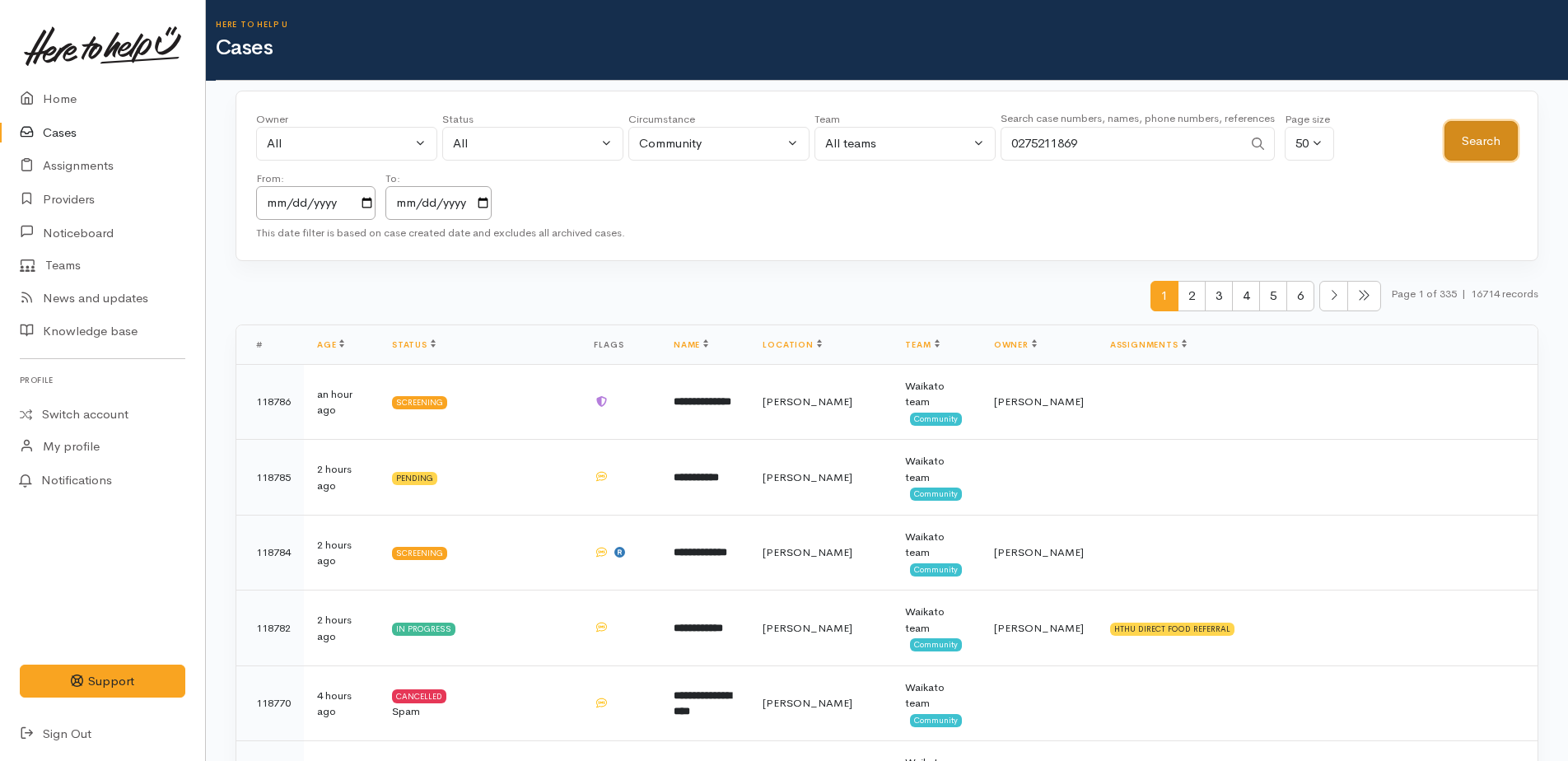
click at [1490, 142] on button "Search" at bounding box center [1481, 141] width 74 height 41
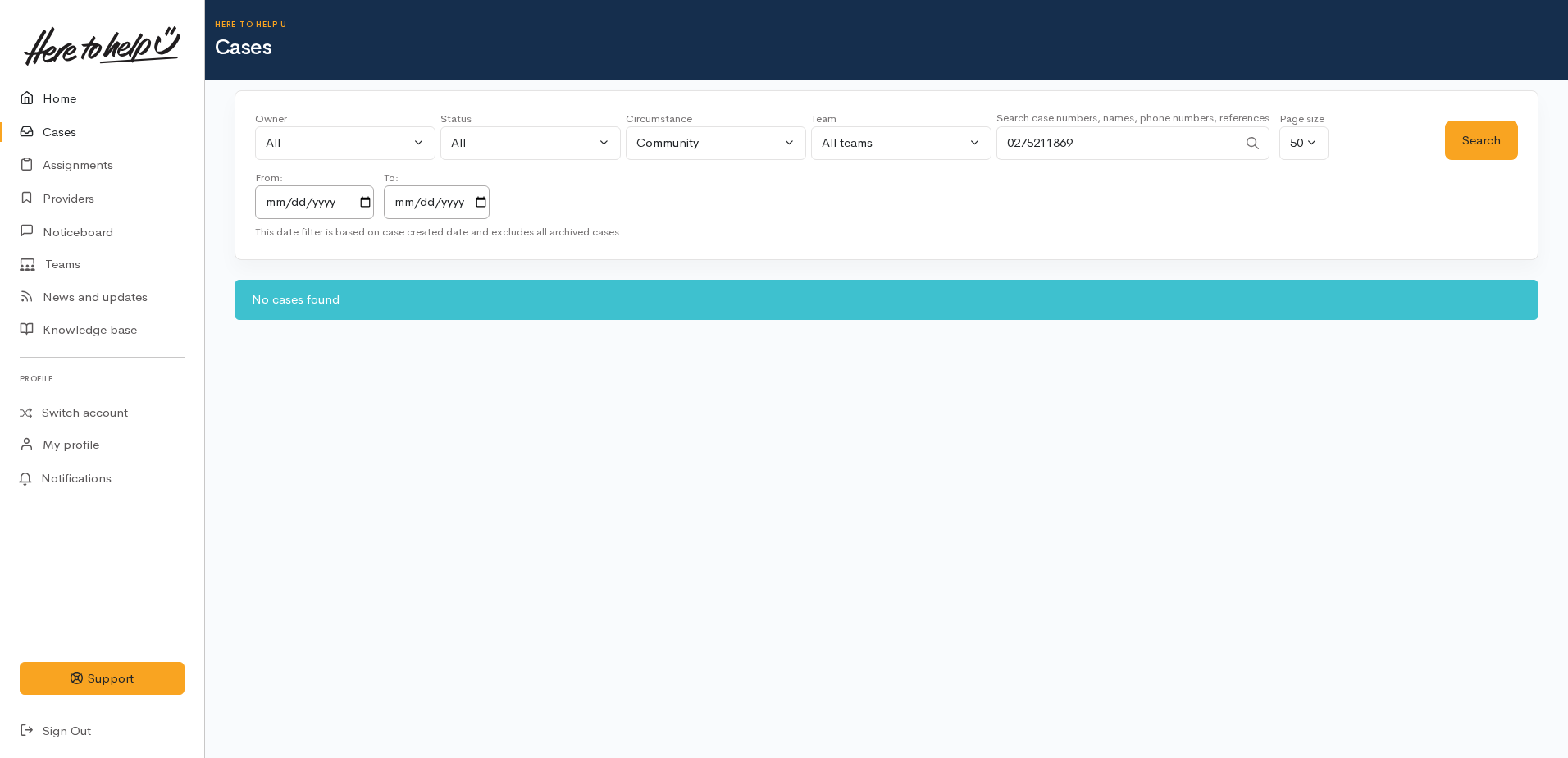
click at [58, 101] on link "Home" at bounding box center [102, 99] width 204 height 34
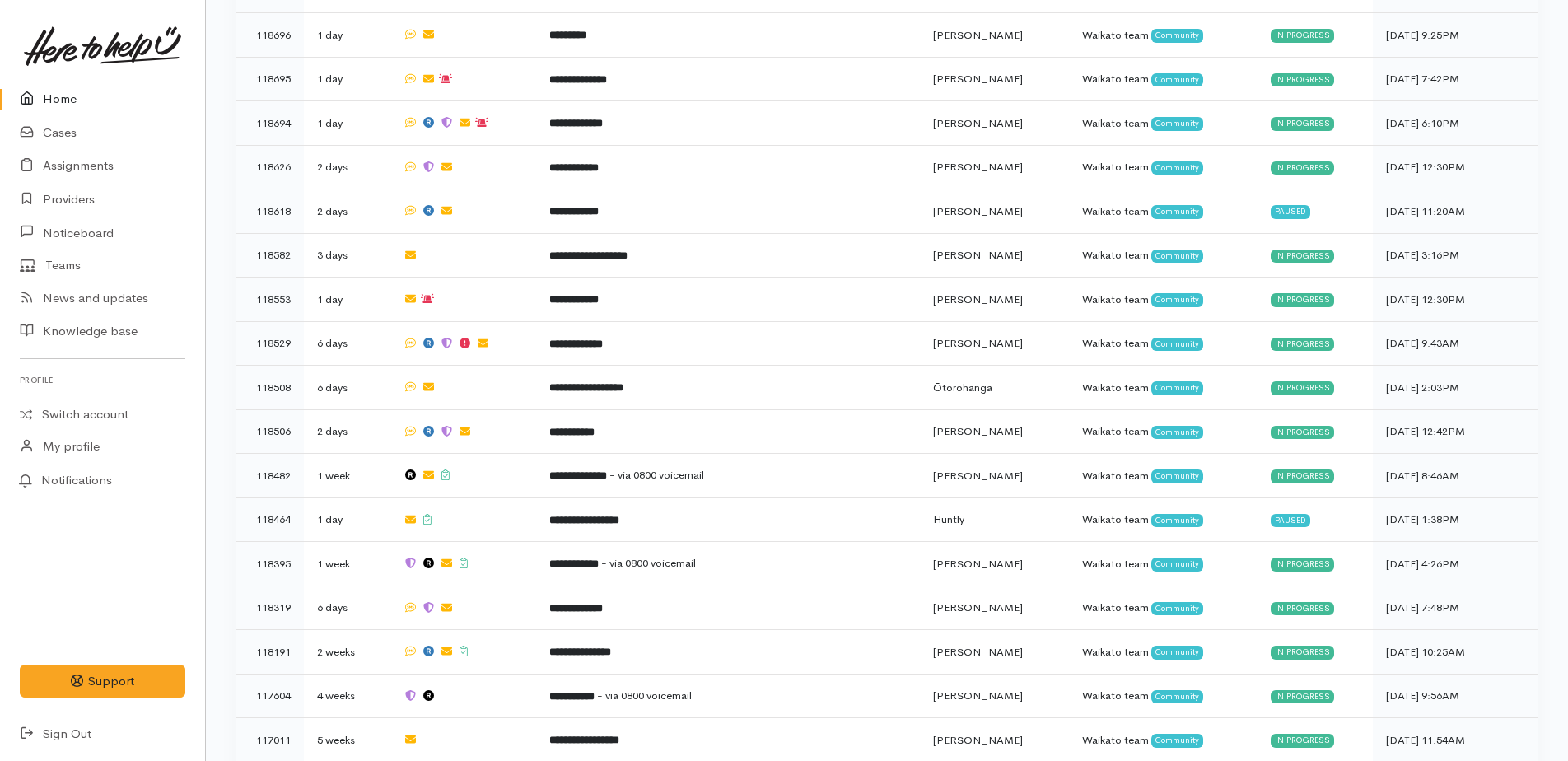
scroll to position [862, 0]
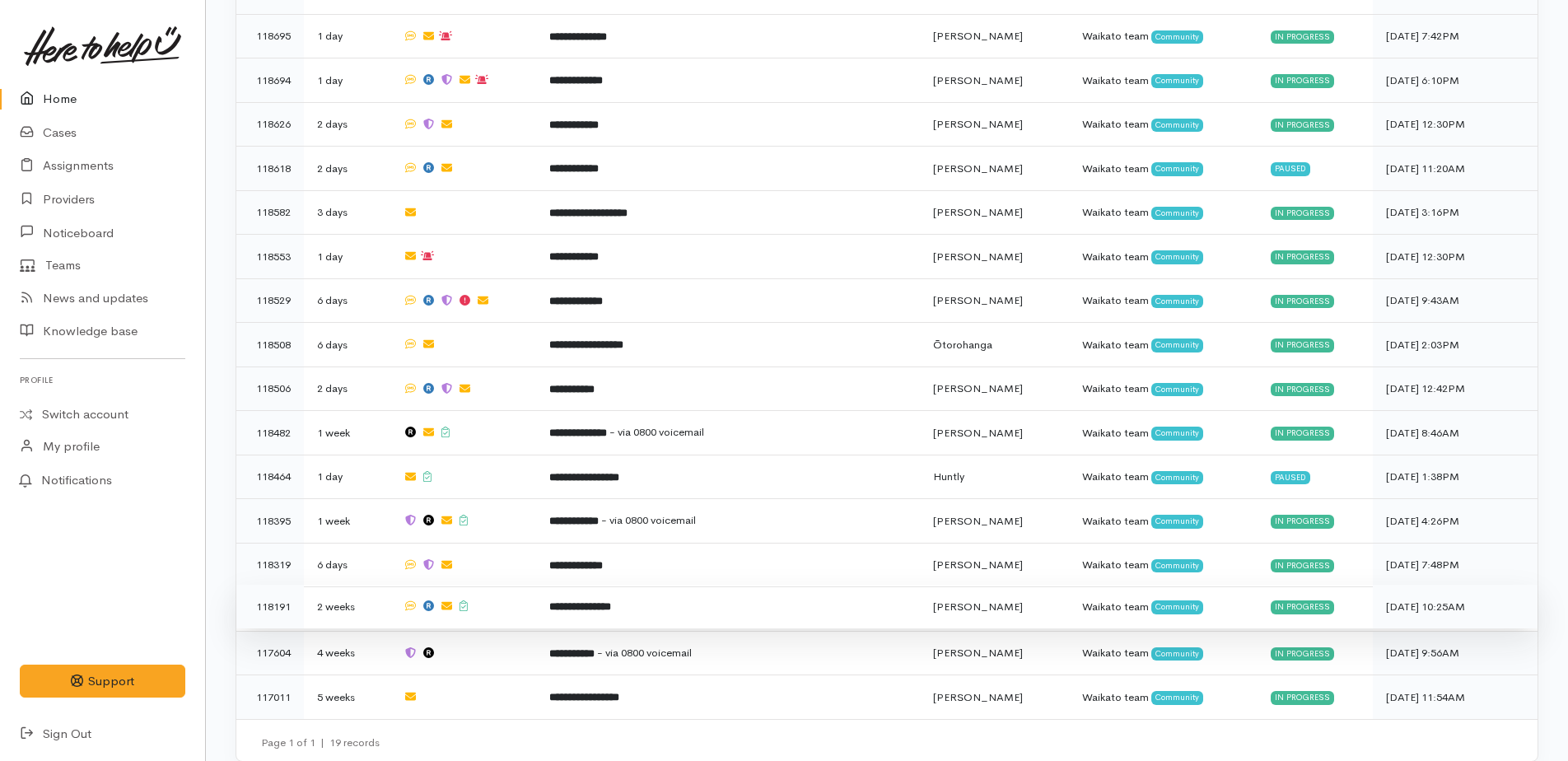
drag, startPoint x: 599, startPoint y: 593, endPoint x: 582, endPoint y: 574, distance: 25.5
click at [599, 601] on b "**********" at bounding box center [580, 606] width 62 height 11
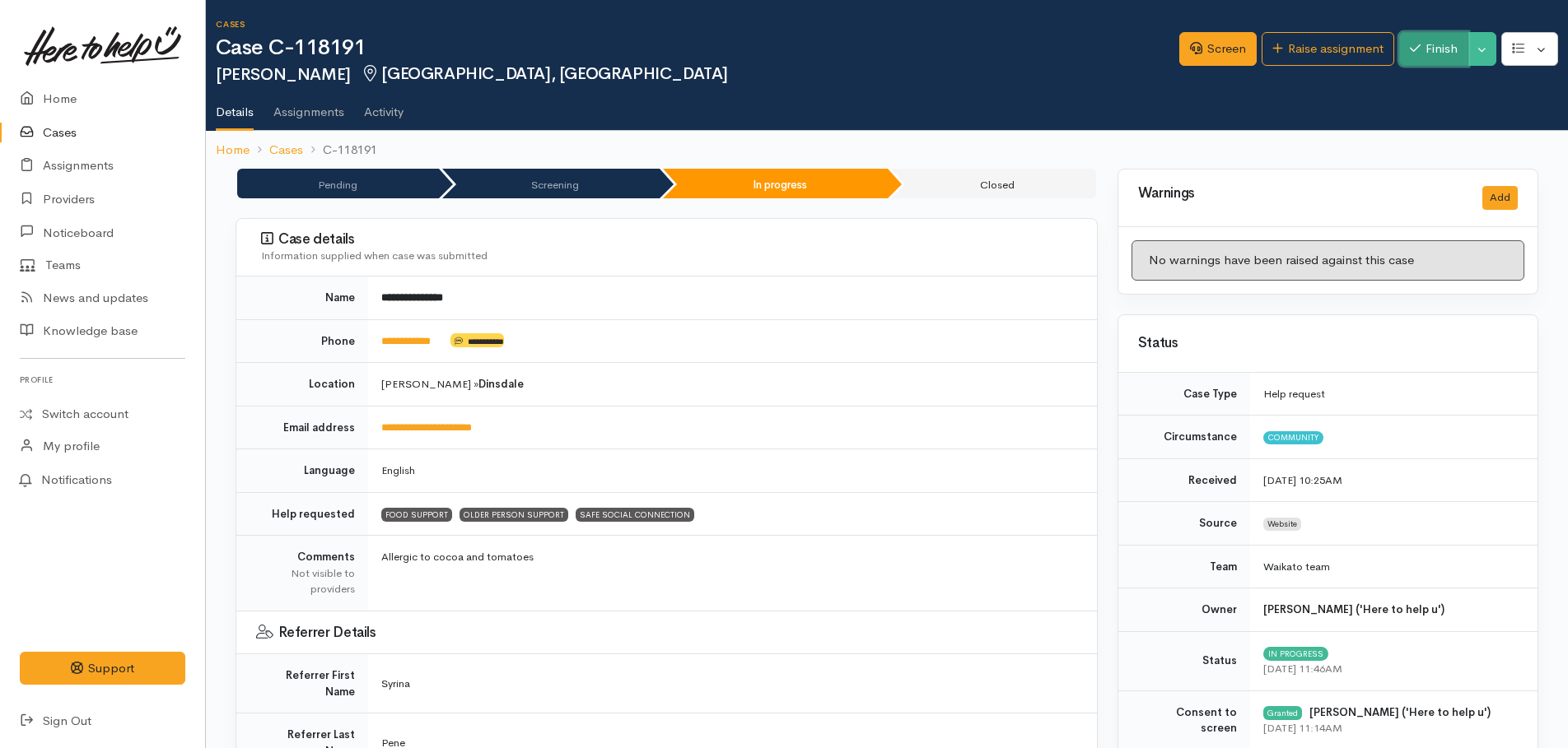
click at [1444, 49] on button "Finish" at bounding box center [1434, 49] width 70 height 34
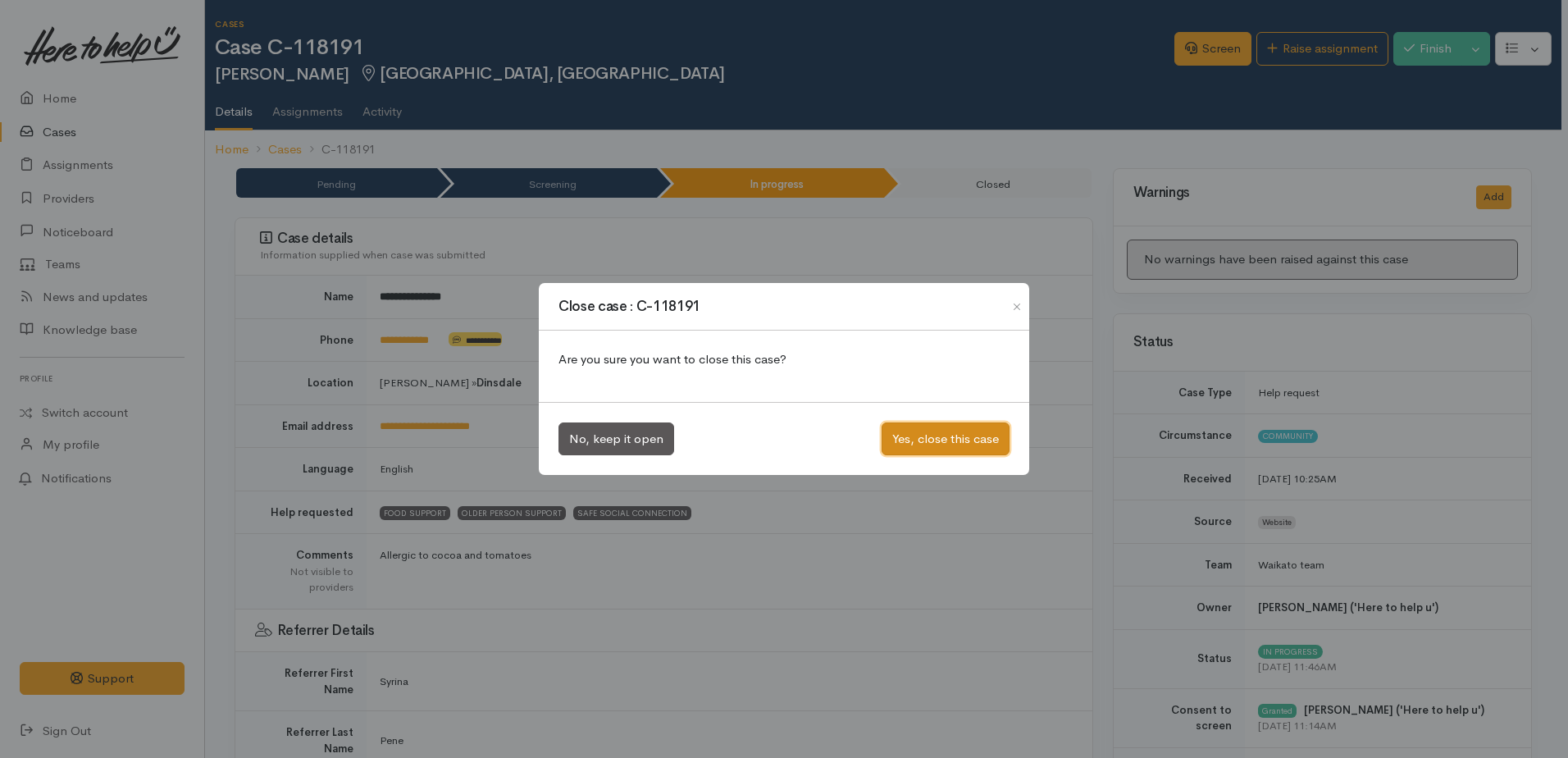
click at [959, 442] on button "Yes, close this case" at bounding box center [945, 439] width 128 height 34
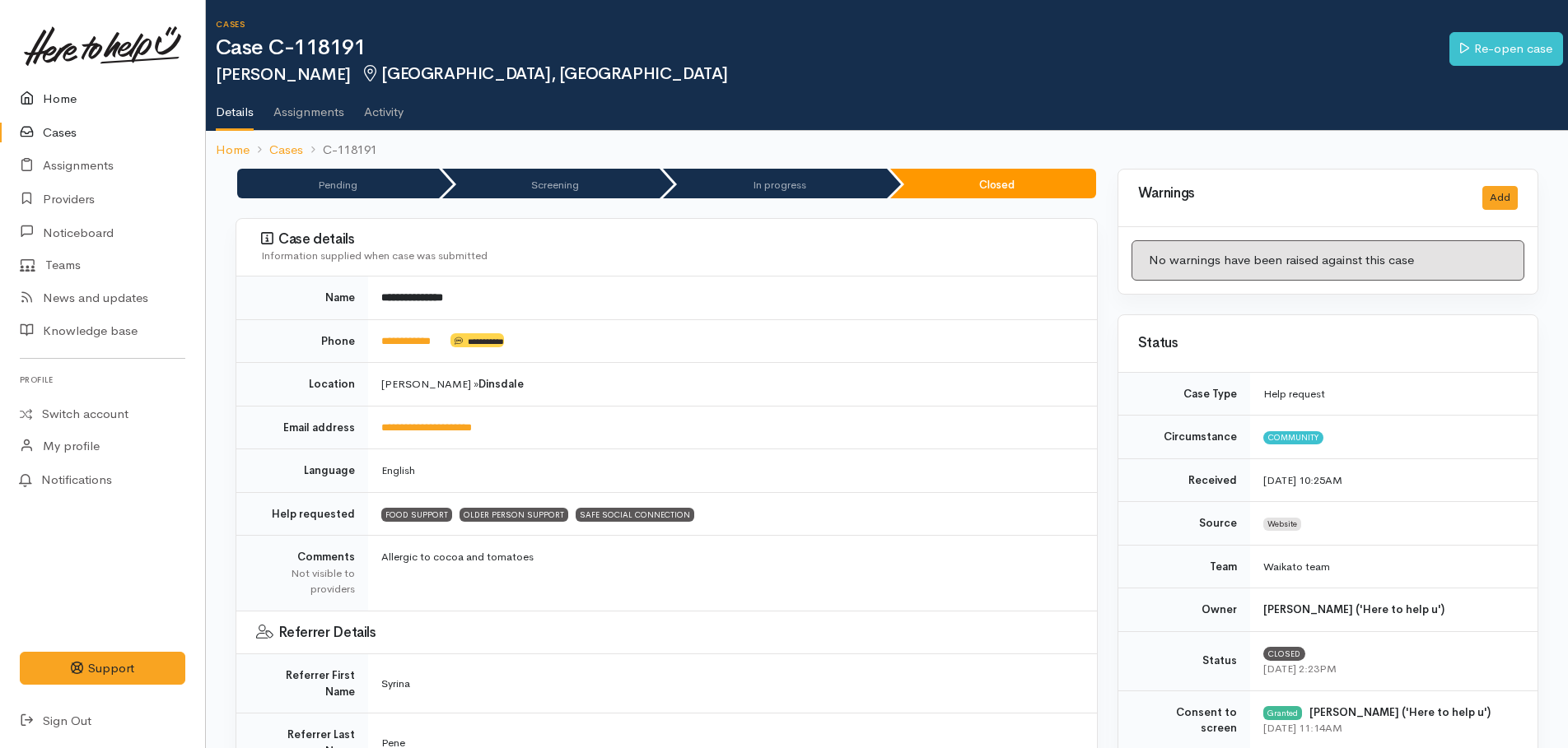
click at [56, 94] on link "Home" at bounding box center [102, 99] width 205 height 34
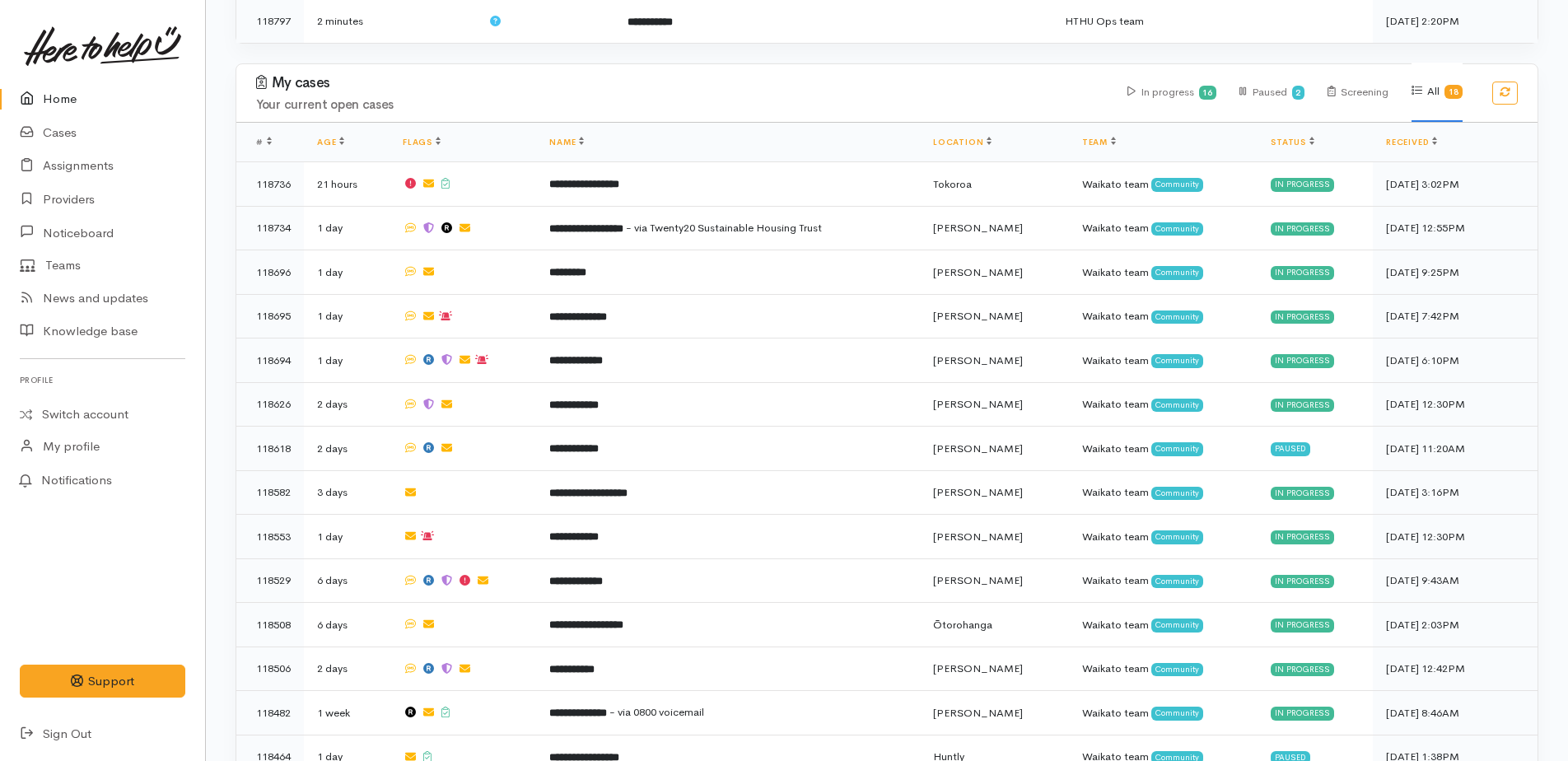
scroll to position [732, 0]
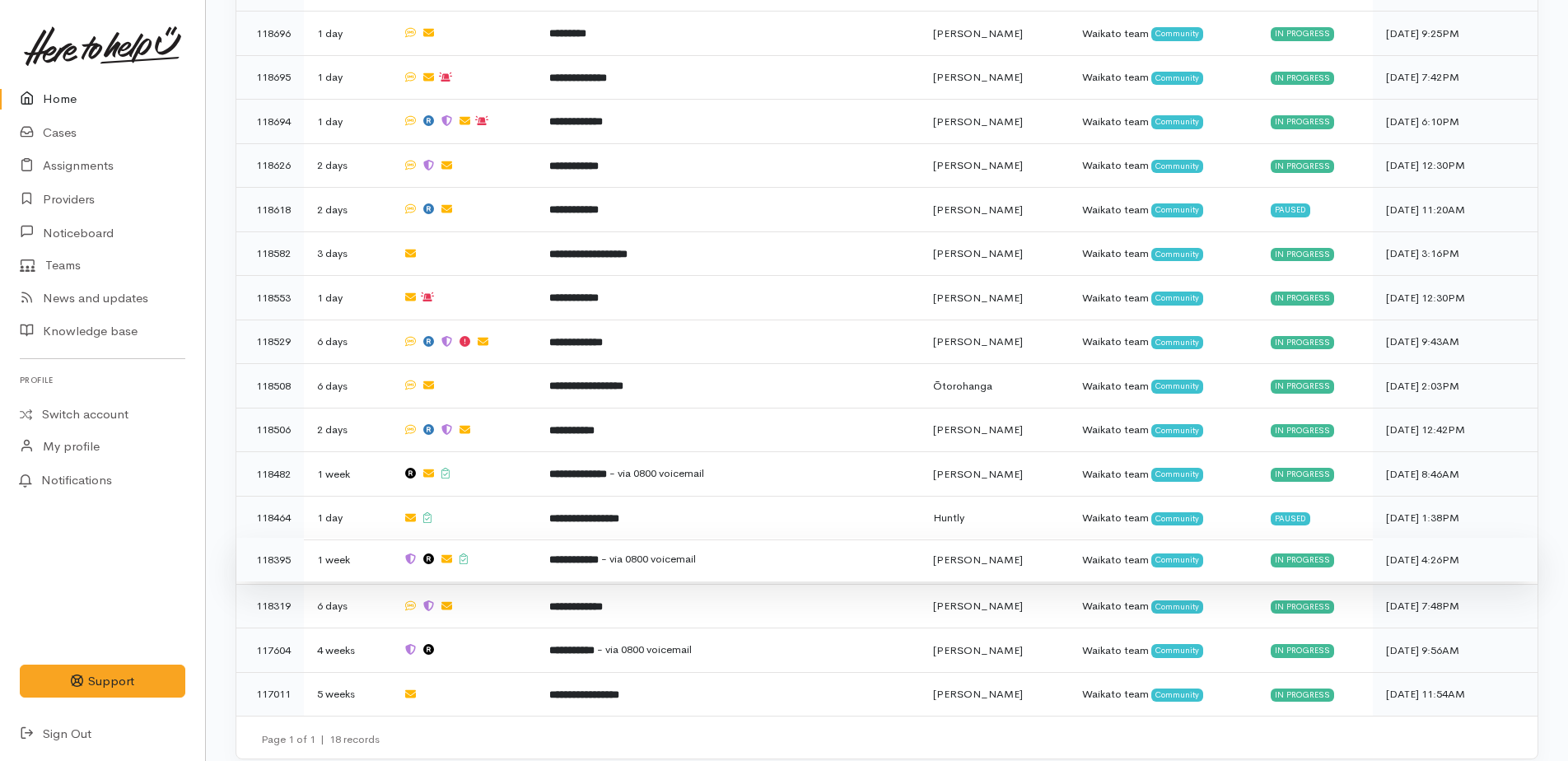
click at [598, 554] on b "**********" at bounding box center [574, 559] width 50 height 11
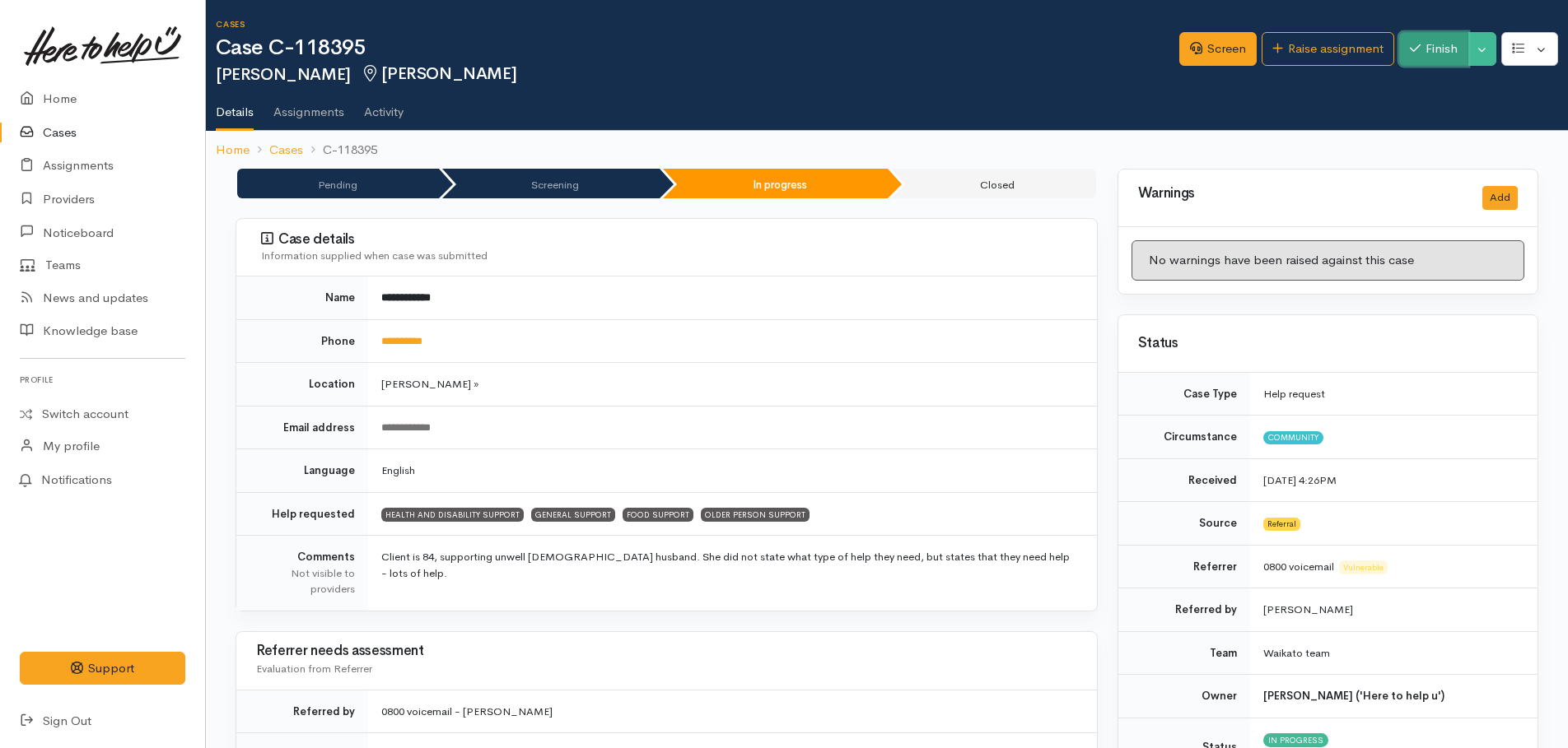
click at [1458, 50] on button "Finish" at bounding box center [1434, 49] width 70 height 34
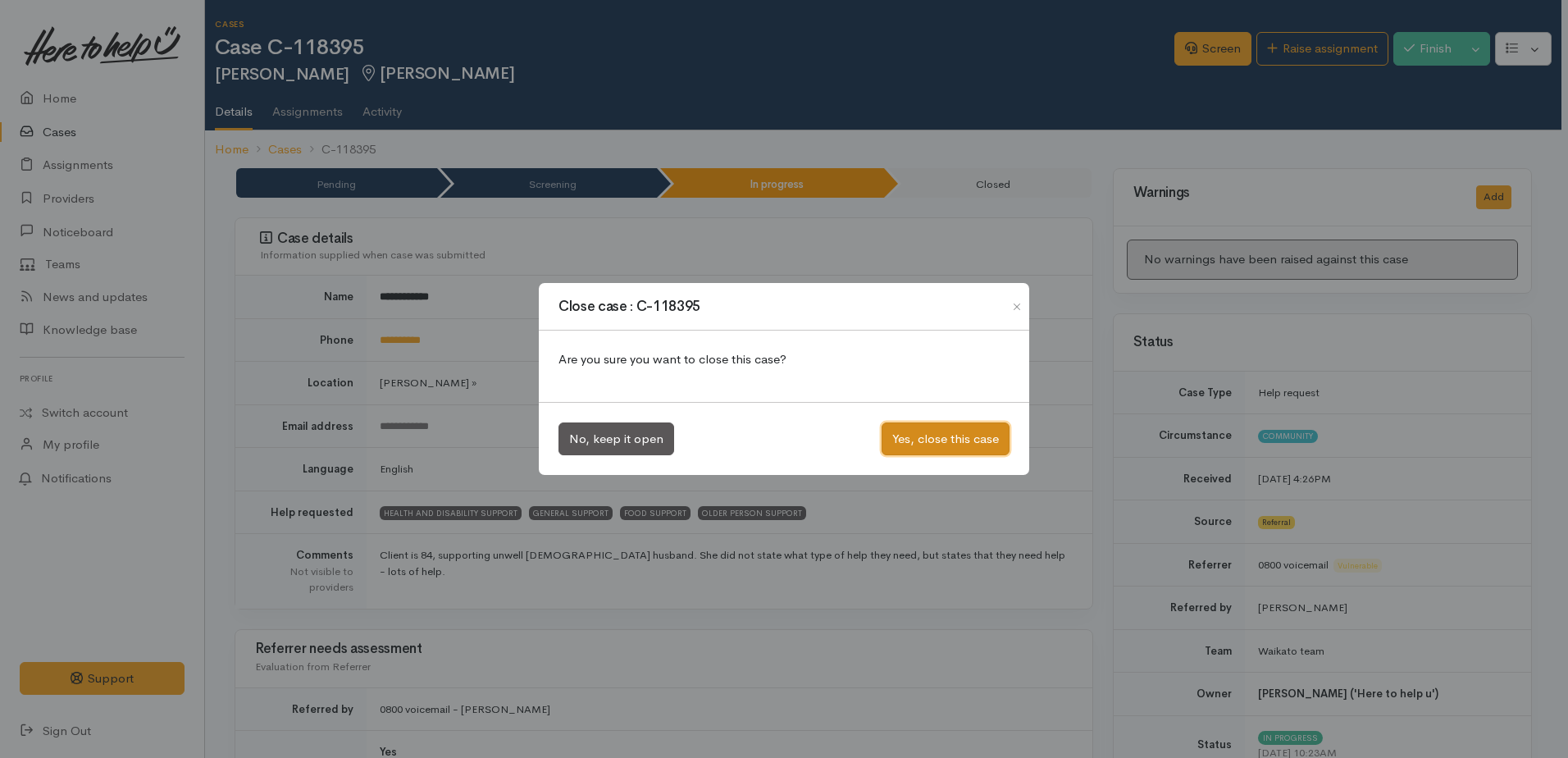
click at [954, 438] on button "Yes, close this case" at bounding box center [945, 439] width 128 height 34
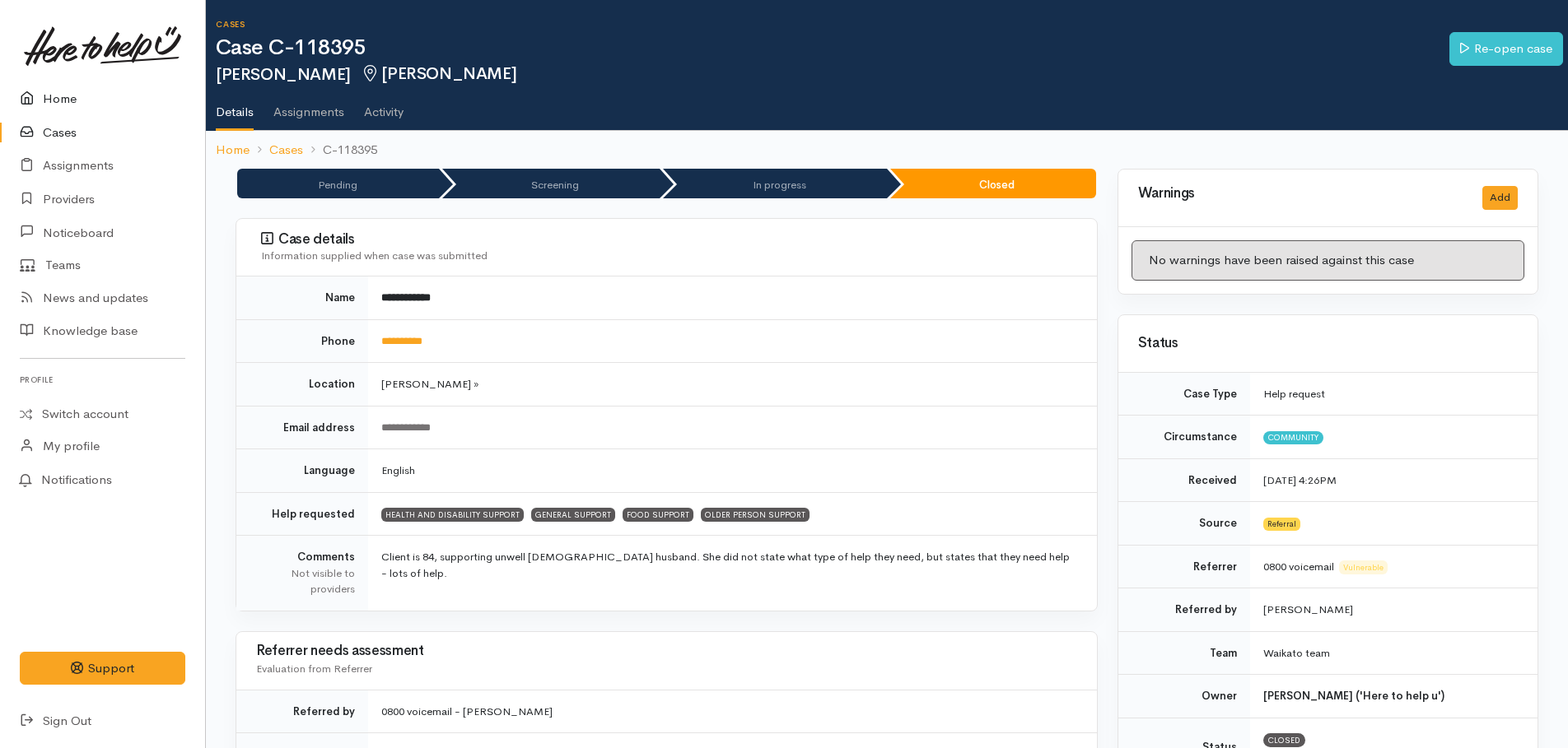
click at [56, 91] on link "Home" at bounding box center [102, 99] width 205 height 34
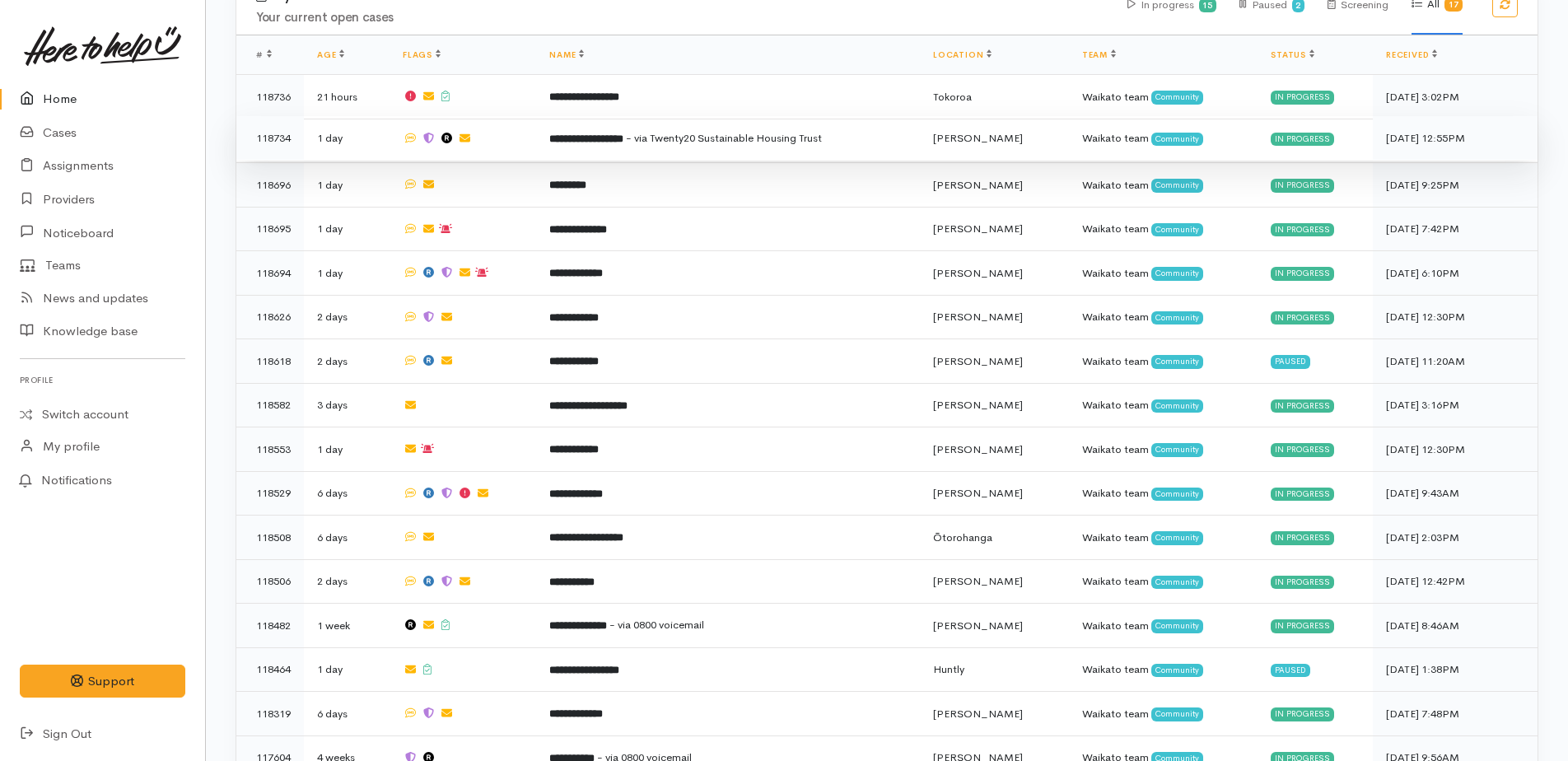
scroll to position [689, 0]
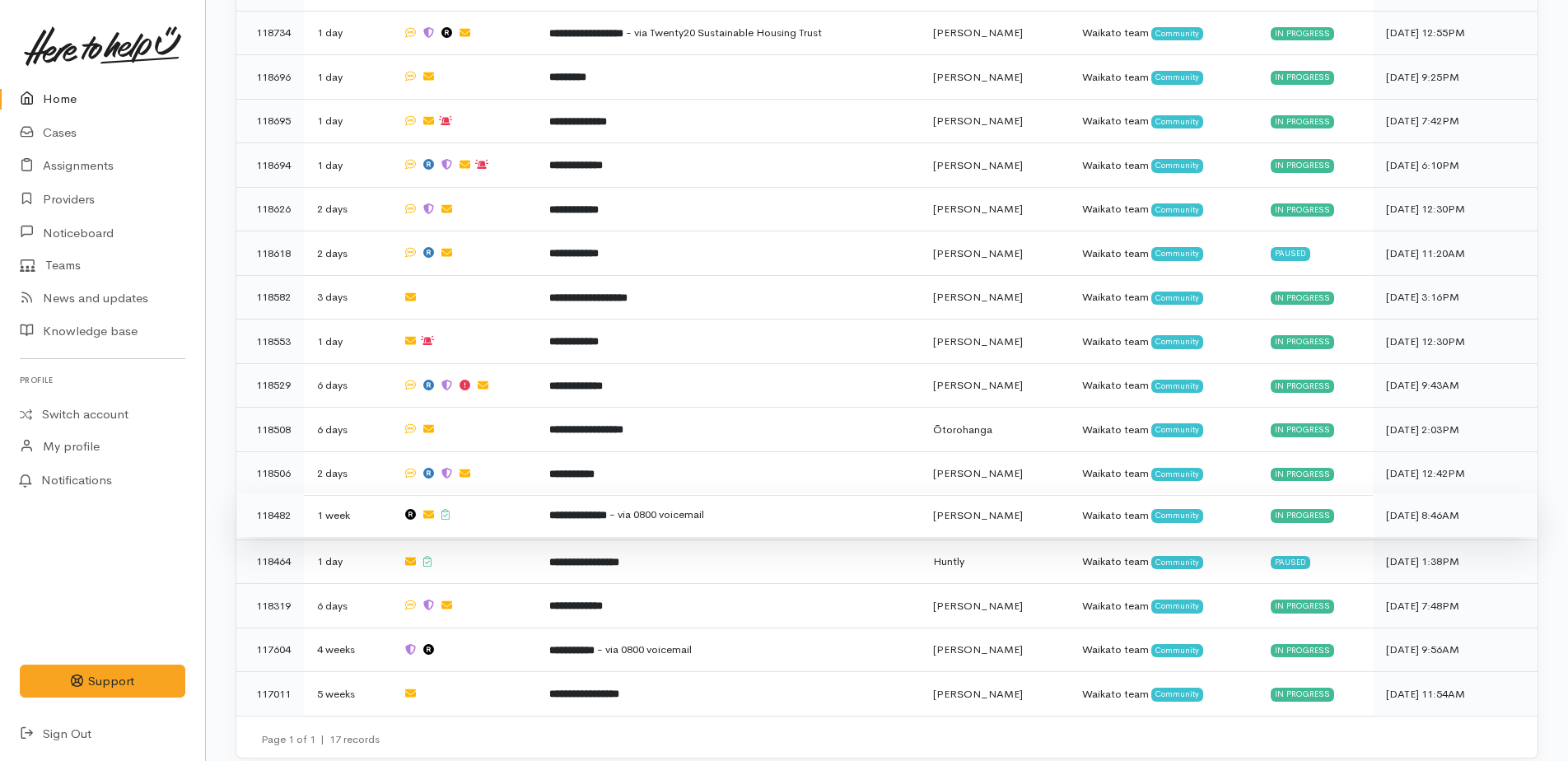
click at [629, 507] on span "- via 0800 voicemail" at bounding box center [656, 514] width 94 height 14
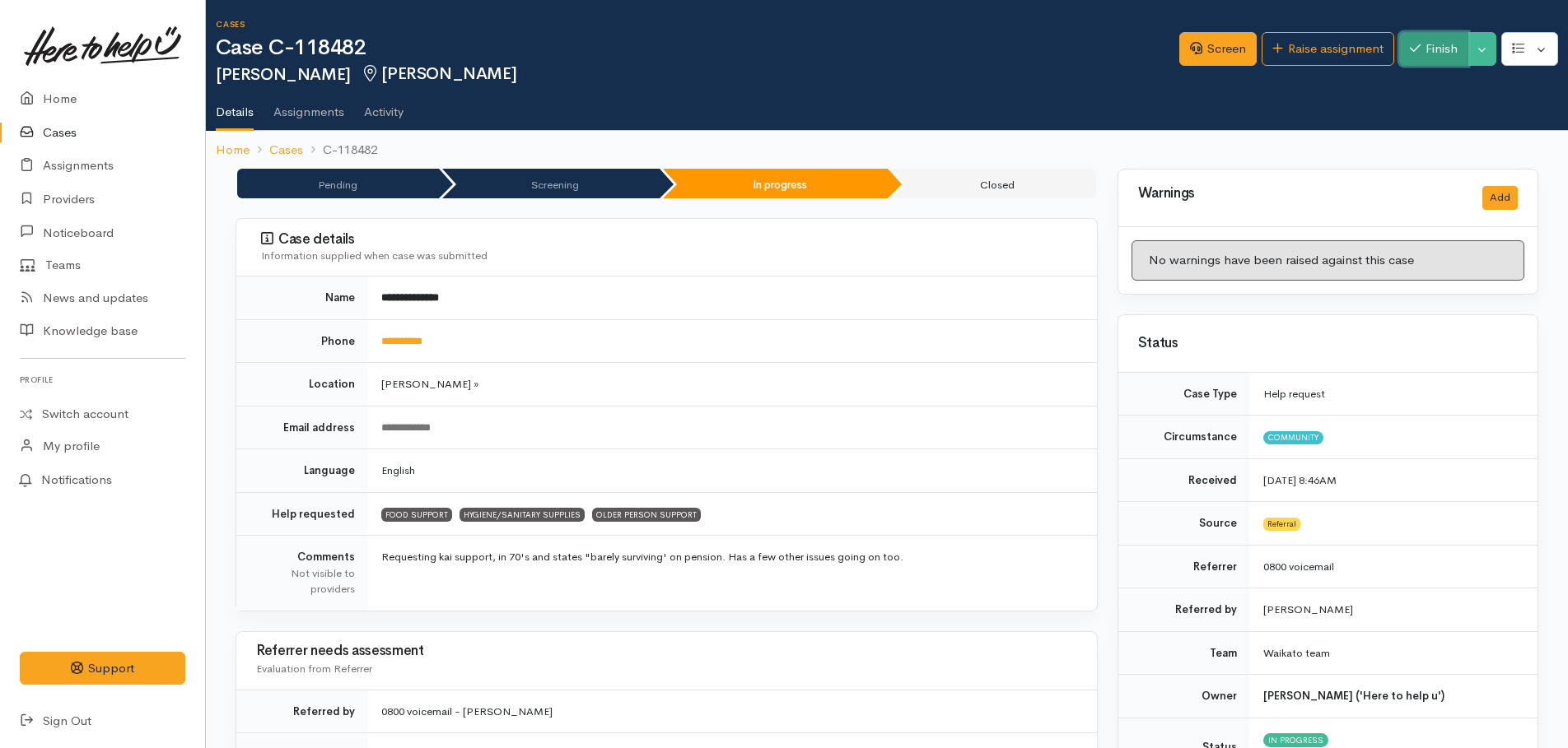
click at [1437, 52] on button "Finish" at bounding box center [1434, 49] width 70 height 34
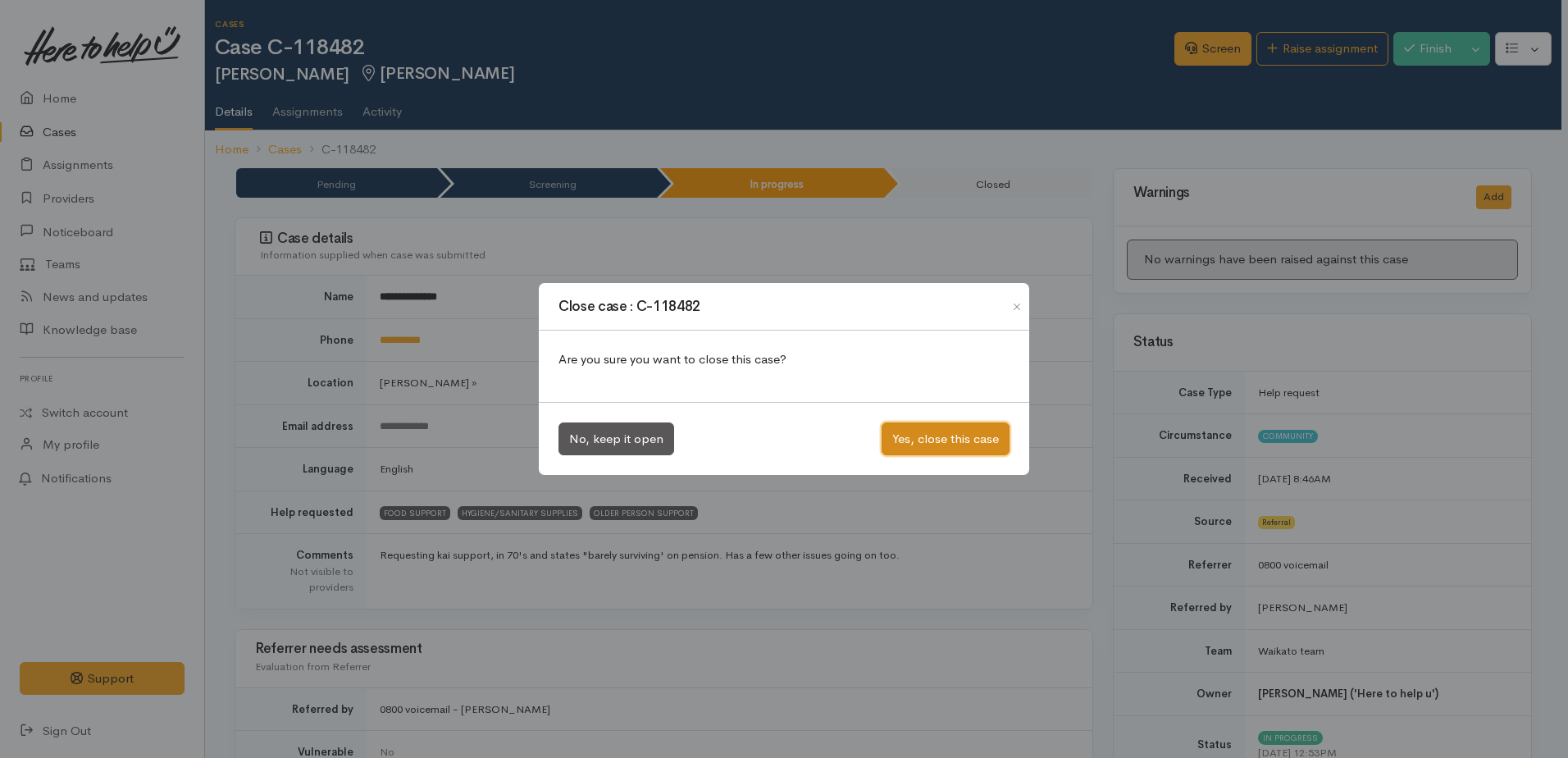
drag, startPoint x: 976, startPoint y: 438, endPoint x: 972, endPoint y: 431, distance: 8.1
click at [975, 438] on button "Yes, close this case" at bounding box center [945, 439] width 128 height 34
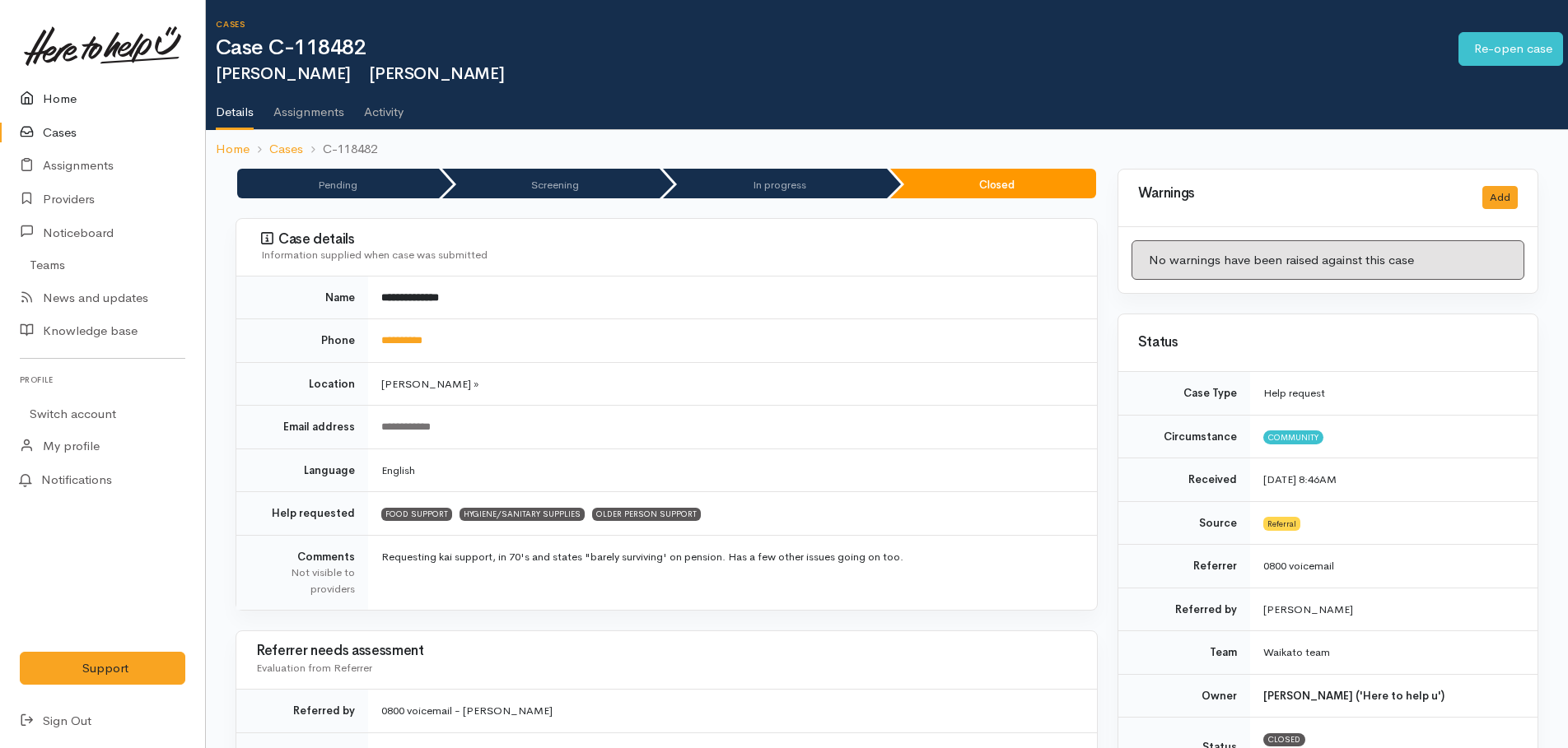
click at [65, 98] on link "Home" at bounding box center [102, 99] width 205 height 34
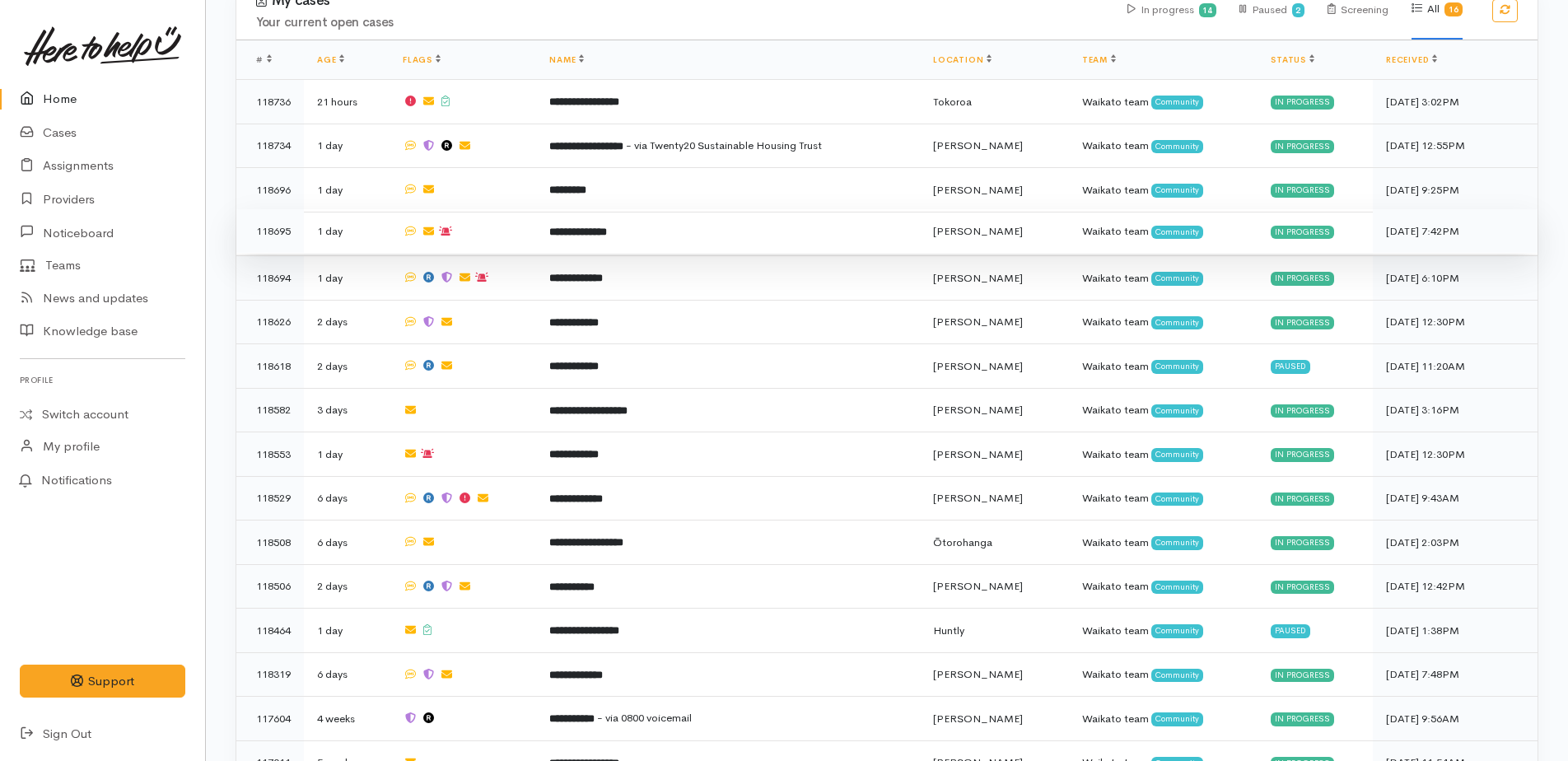
scroll to position [646, 0]
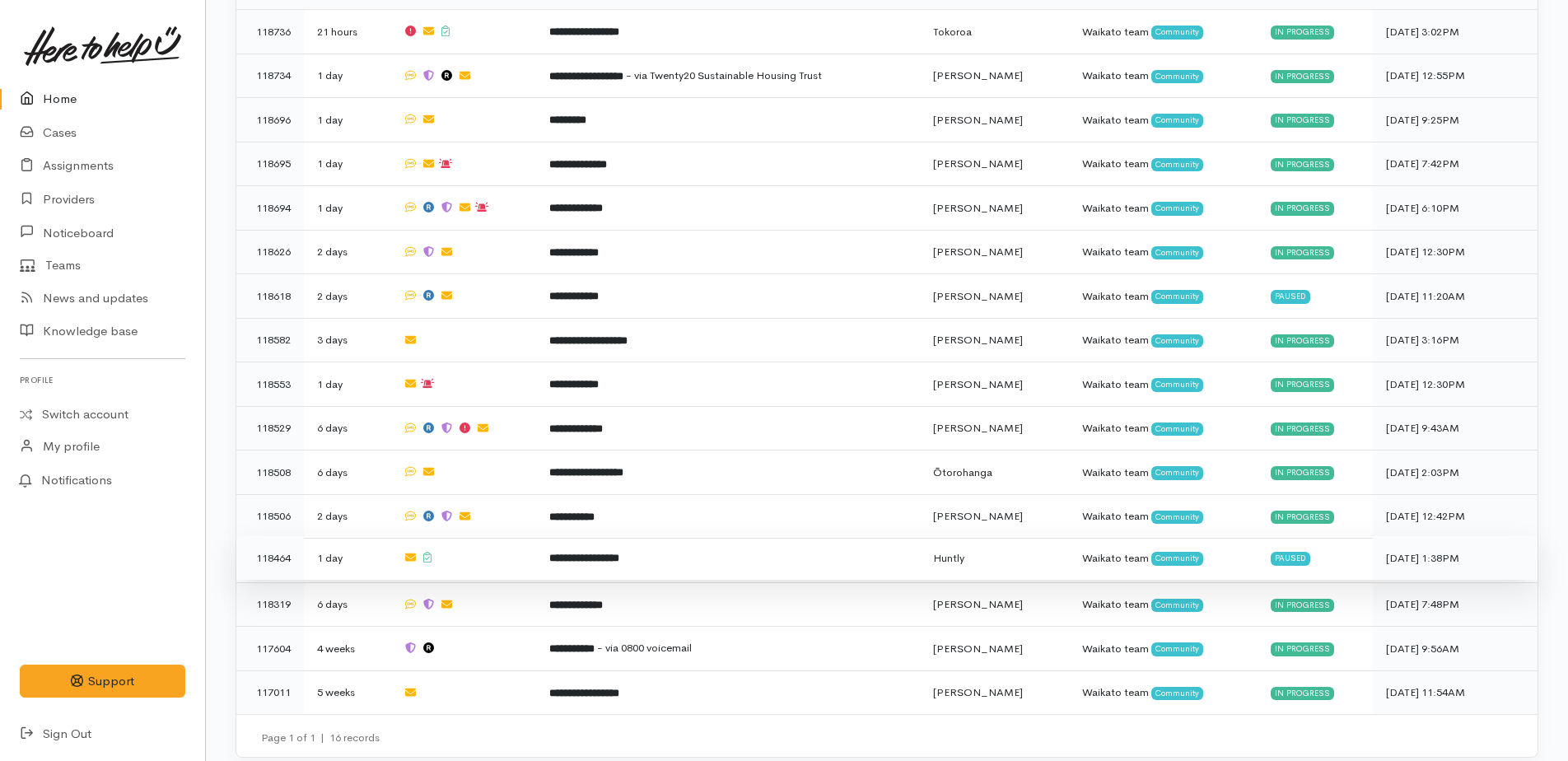
click at [594, 552] on b "**********" at bounding box center [584, 557] width 70 height 11
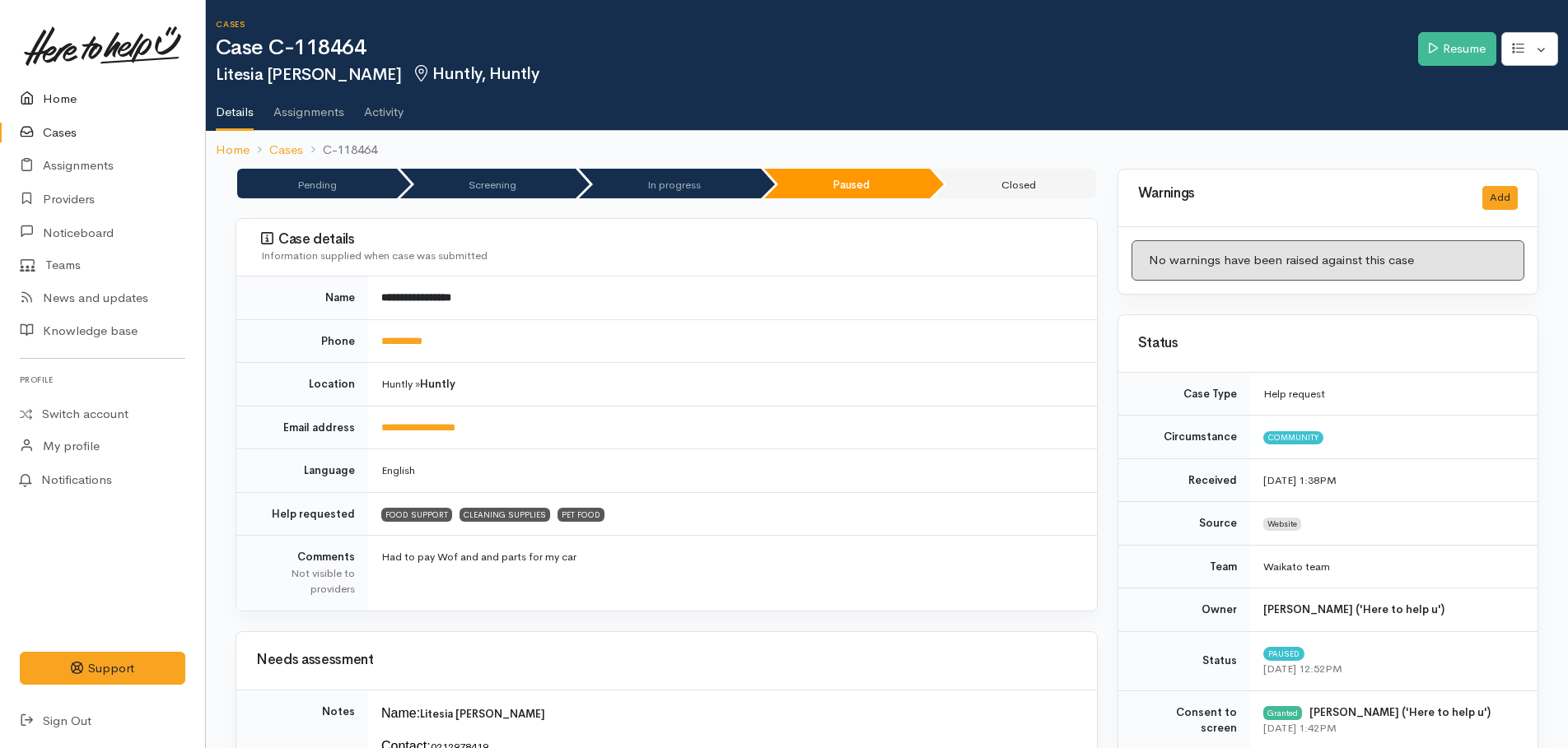
click at [58, 102] on link "Home" at bounding box center [102, 99] width 205 height 34
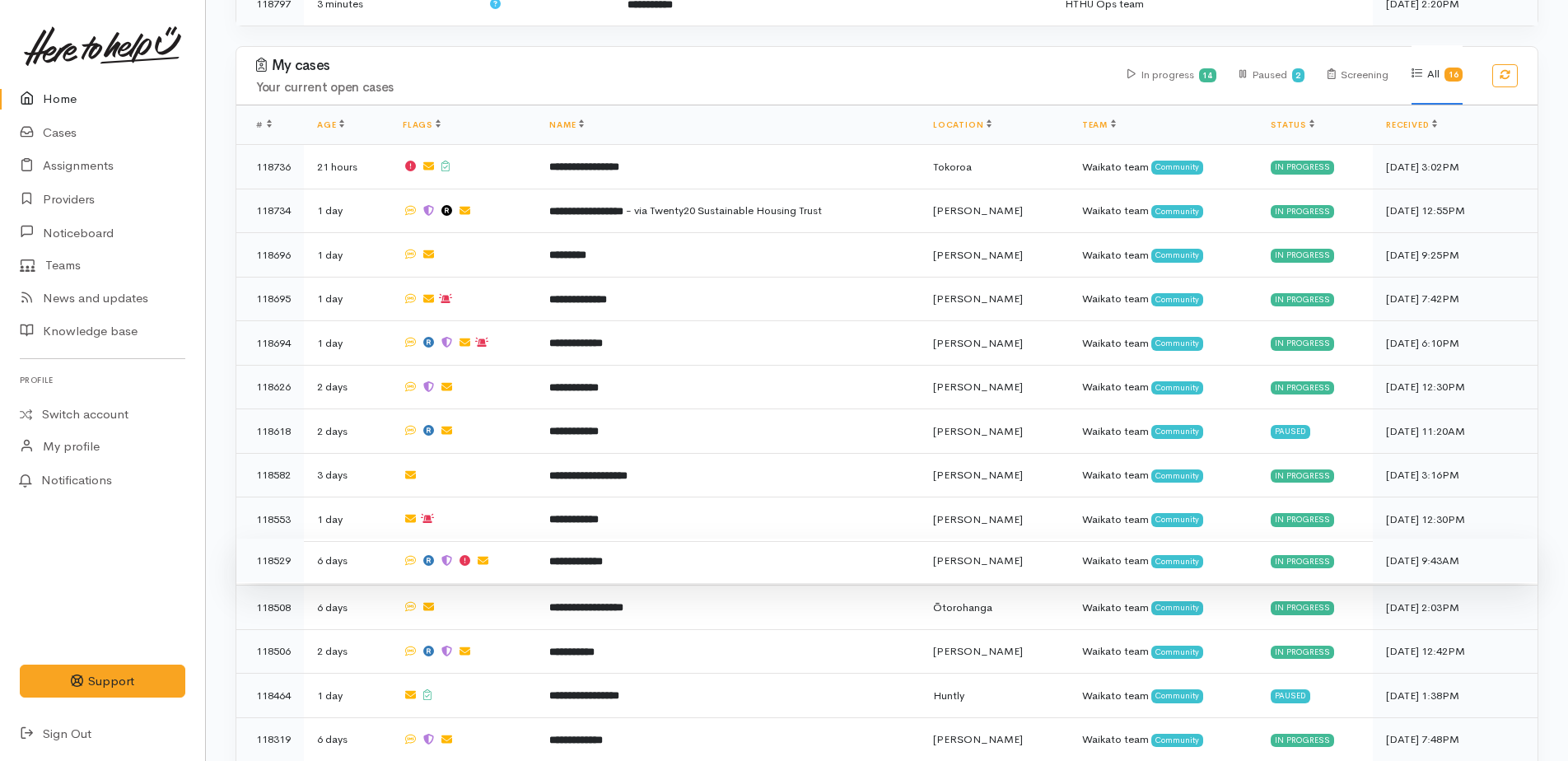
scroll to position [482, 0]
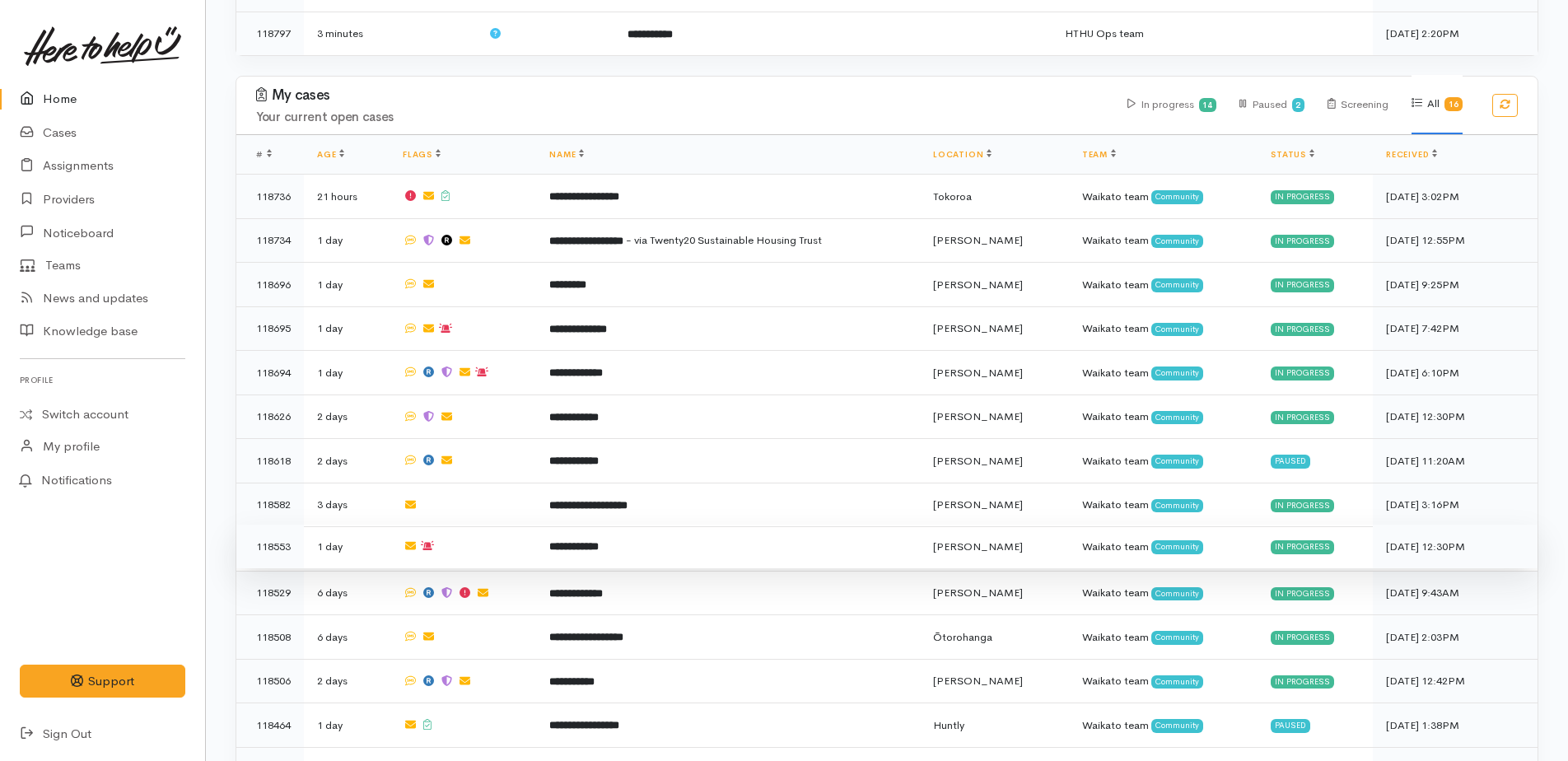
click at [598, 540] on b "**********" at bounding box center [574, 545] width 50 height 11
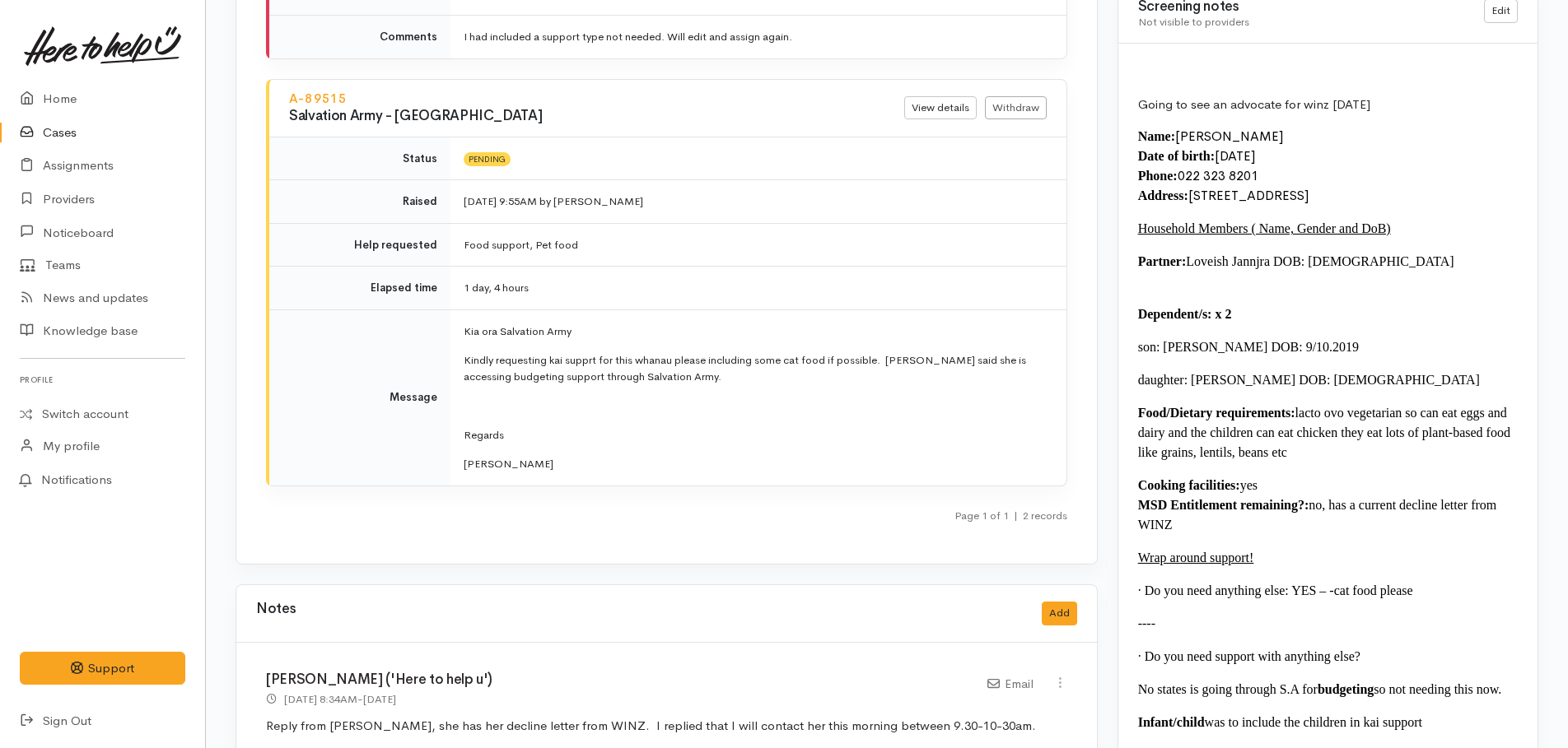
scroll to position [2469, 0]
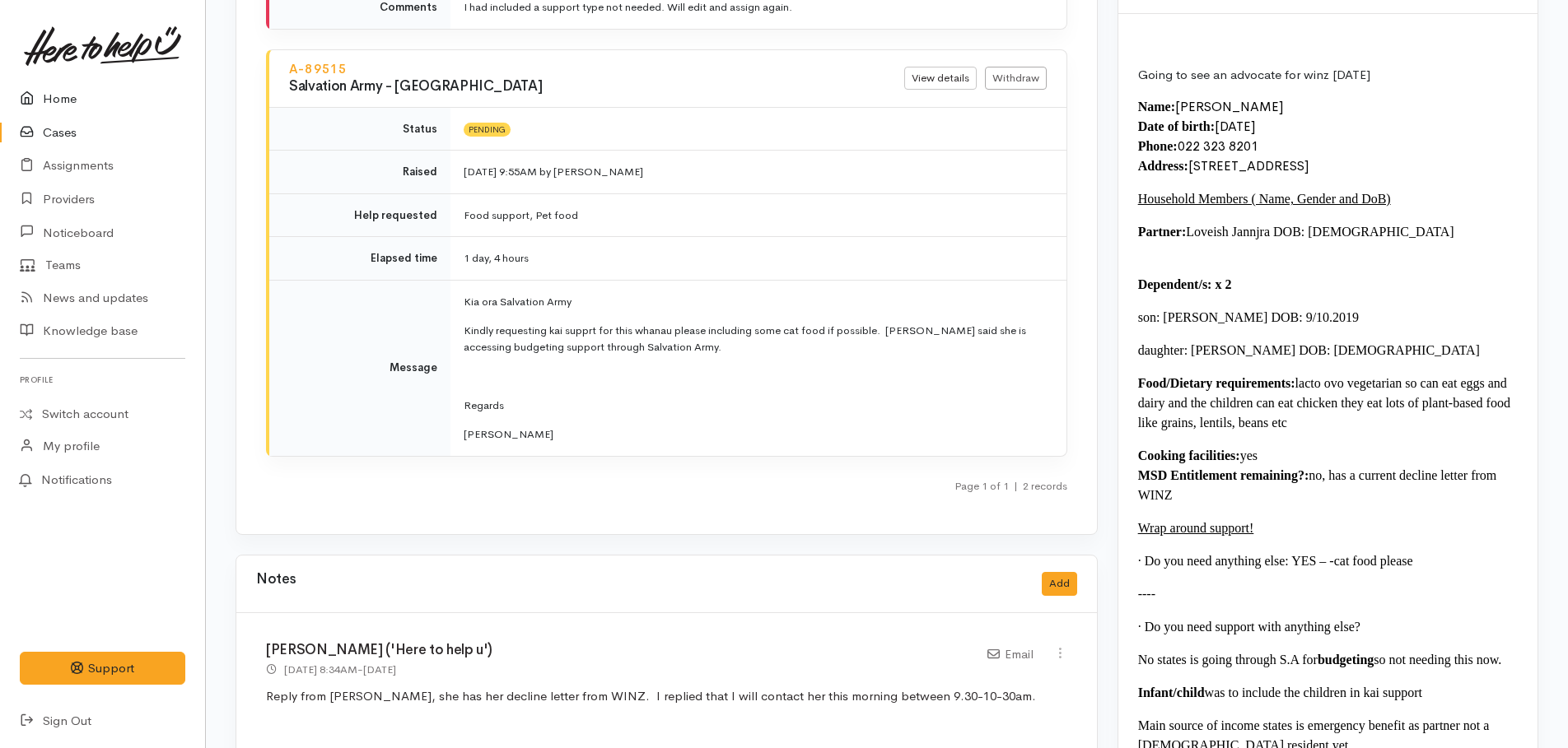
click at [58, 100] on link "Home" at bounding box center [102, 99] width 205 height 34
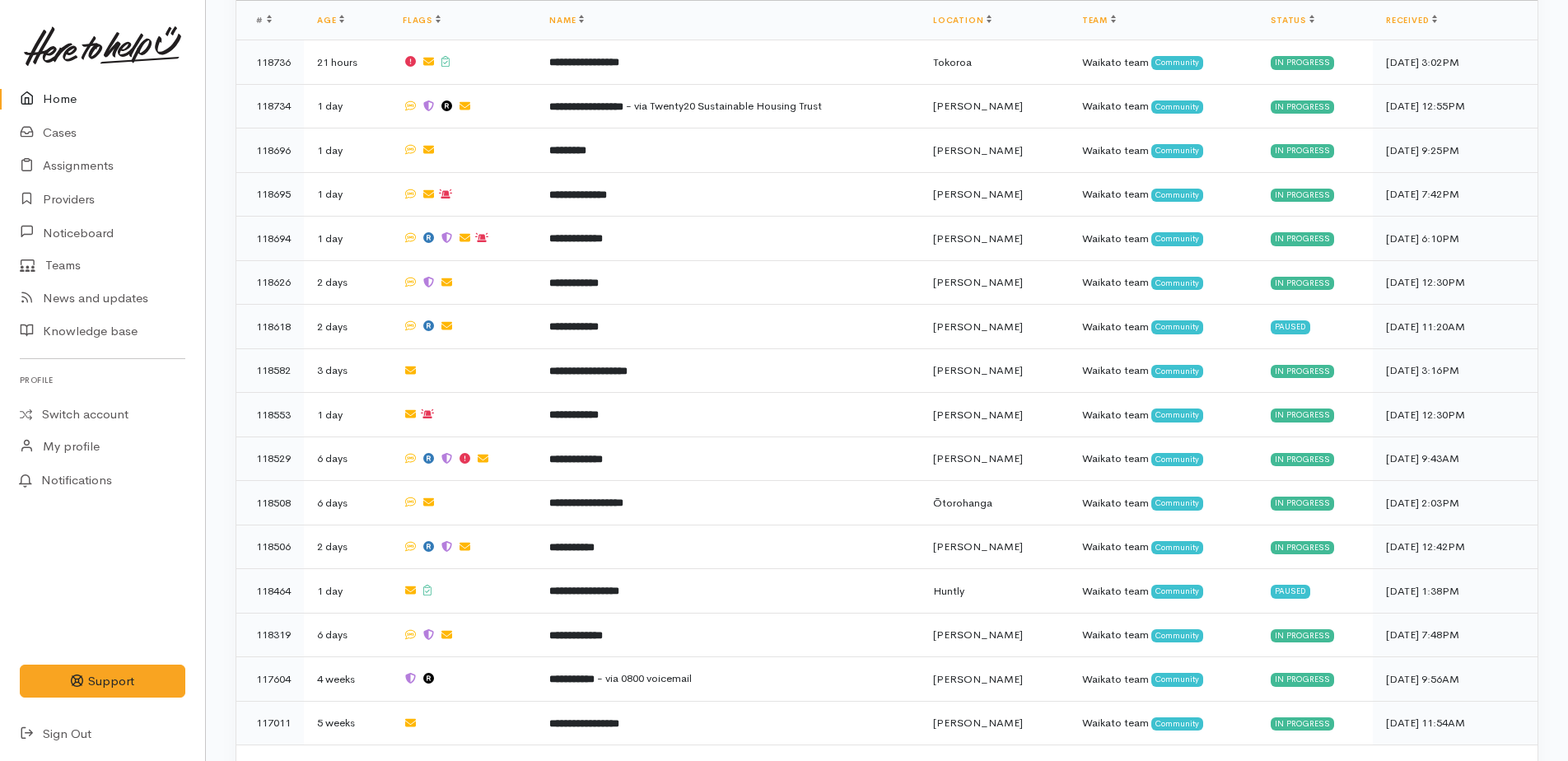
scroll to position [646, 0]
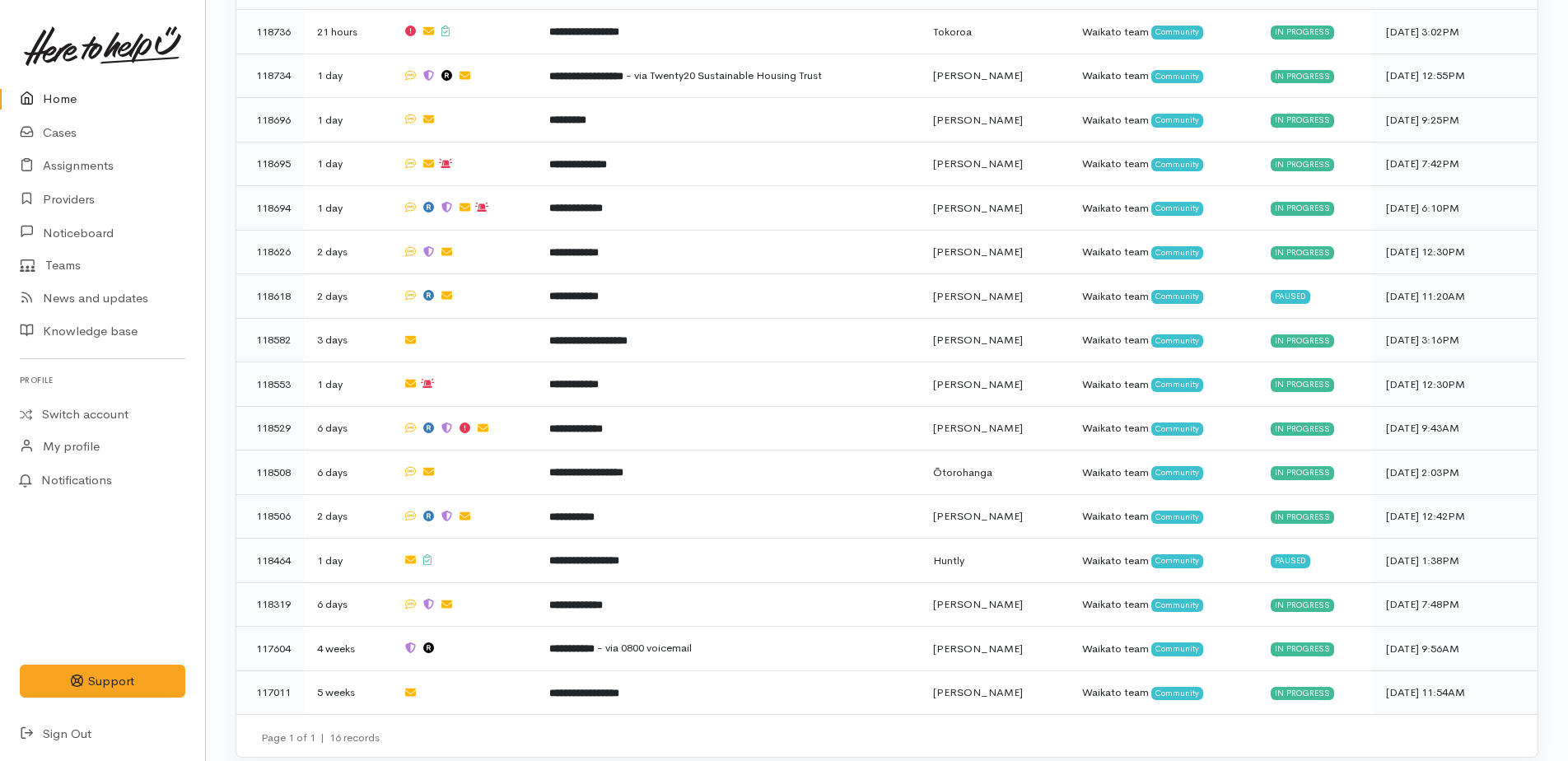
click at [46, 95] on link "Home" at bounding box center [102, 99] width 205 height 34
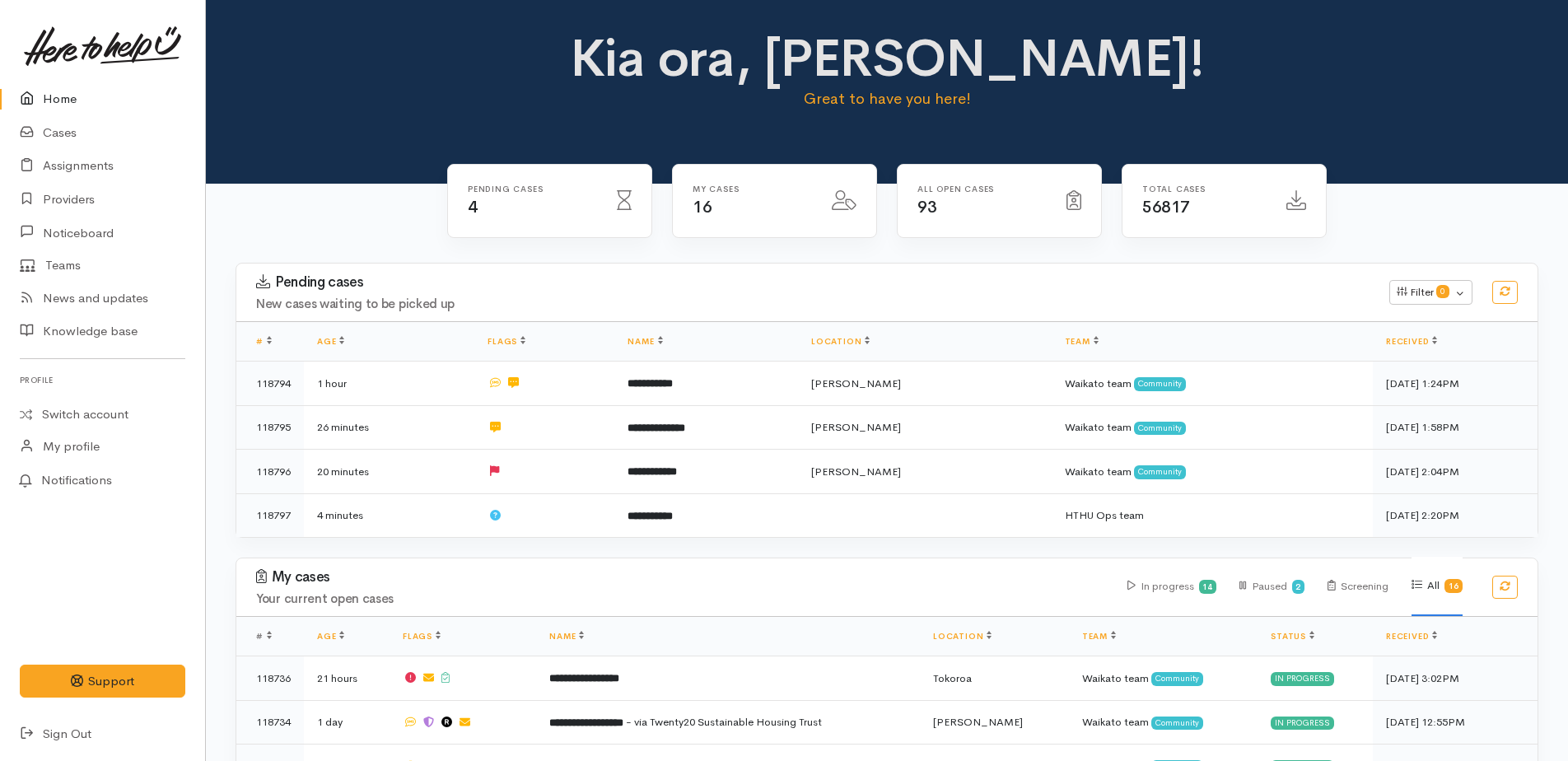
click at [63, 93] on link "Home" at bounding box center [102, 99] width 205 height 34
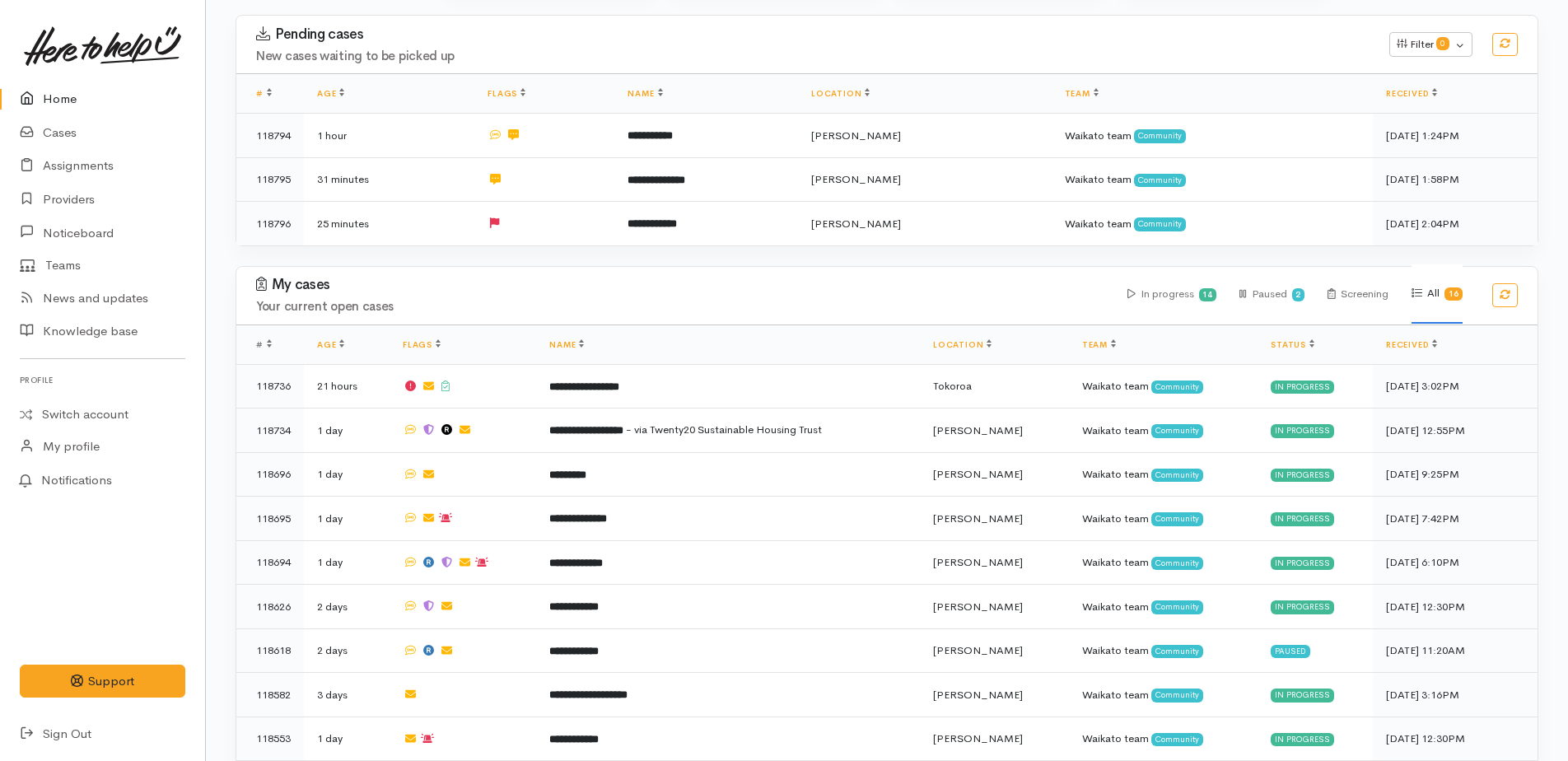
scroll to position [247, 0]
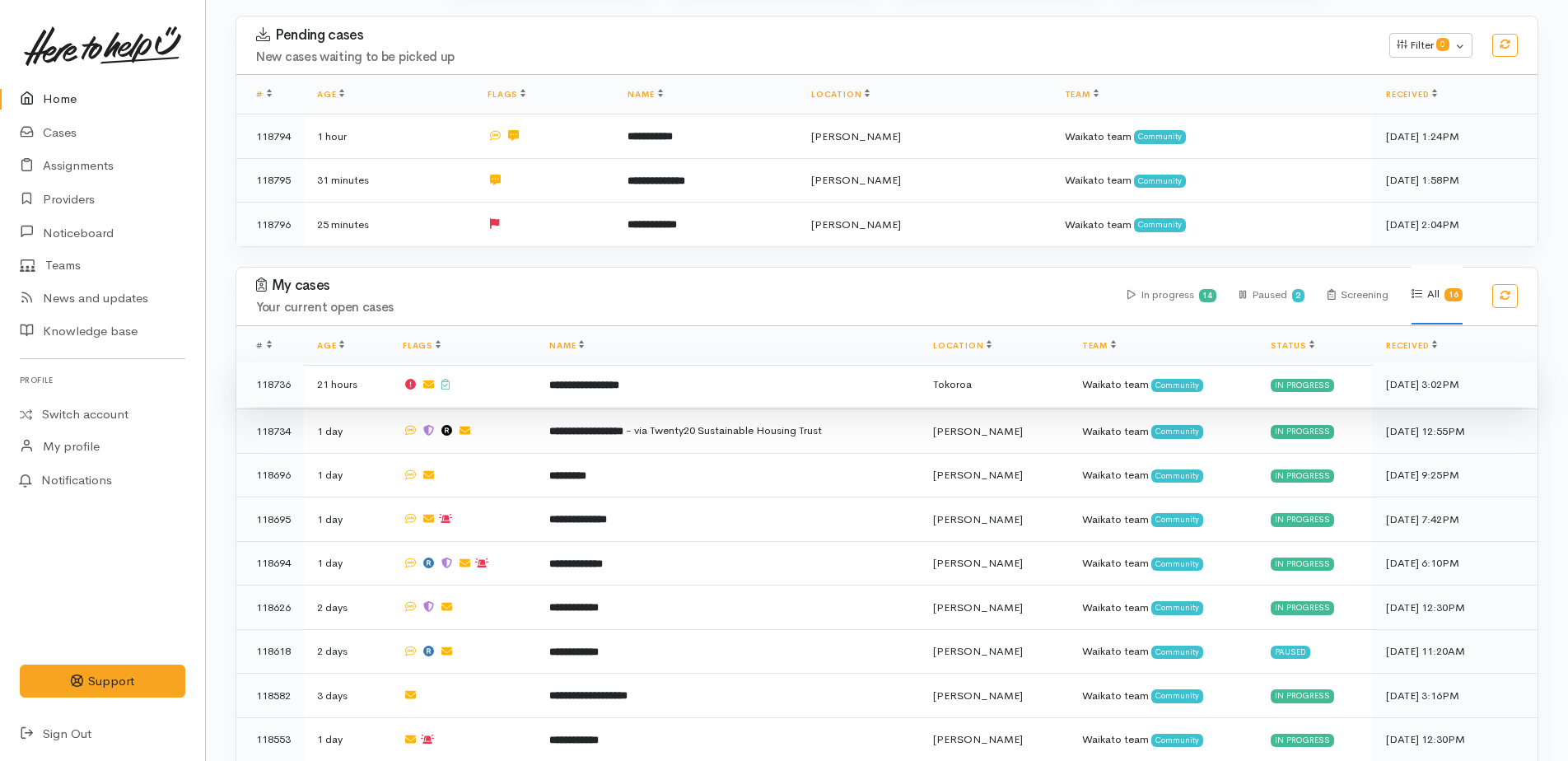
click at [638, 384] on td "**********" at bounding box center [727, 384] width 384 height 45
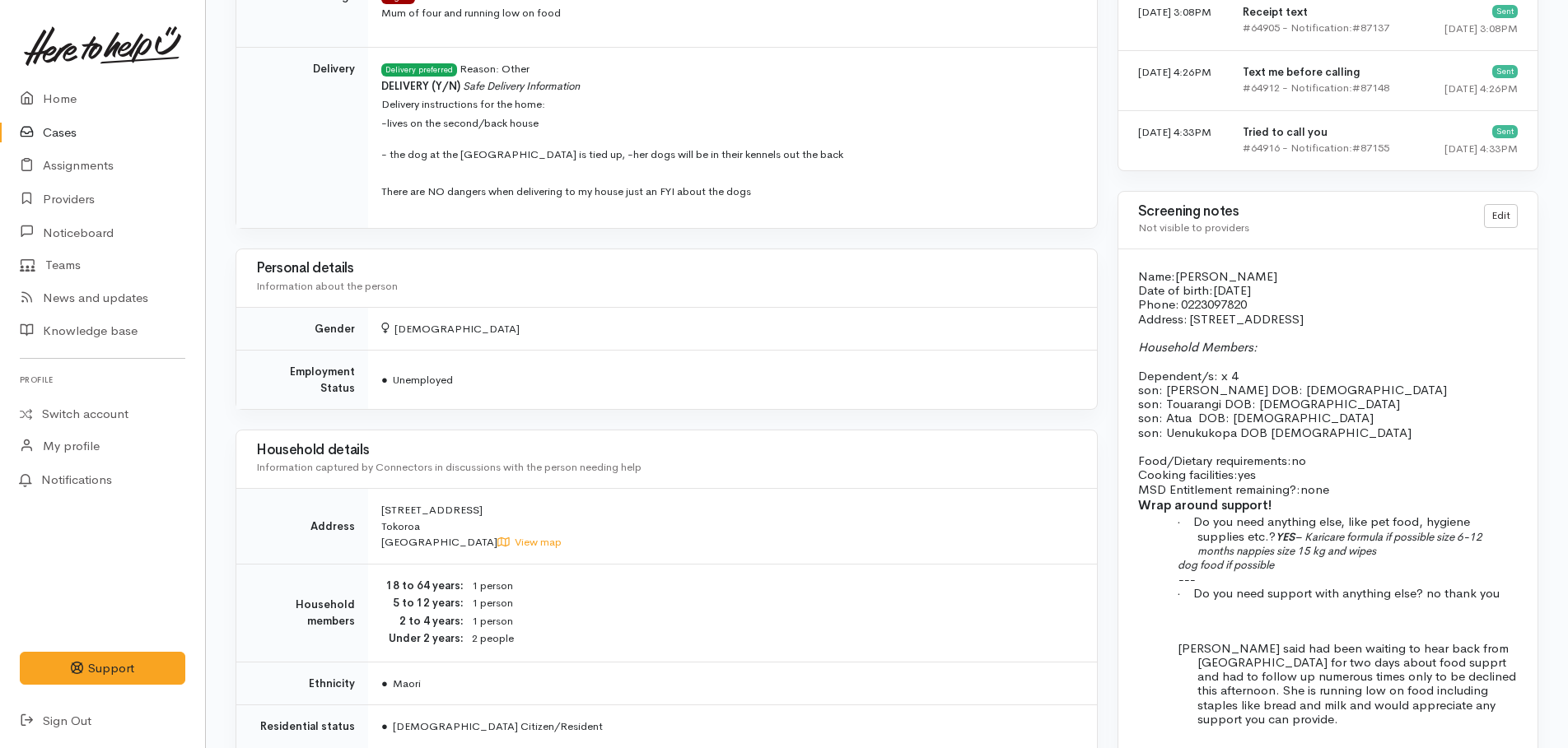
scroll to position [1152, 0]
click at [66, 98] on link "Home" at bounding box center [102, 99] width 205 height 34
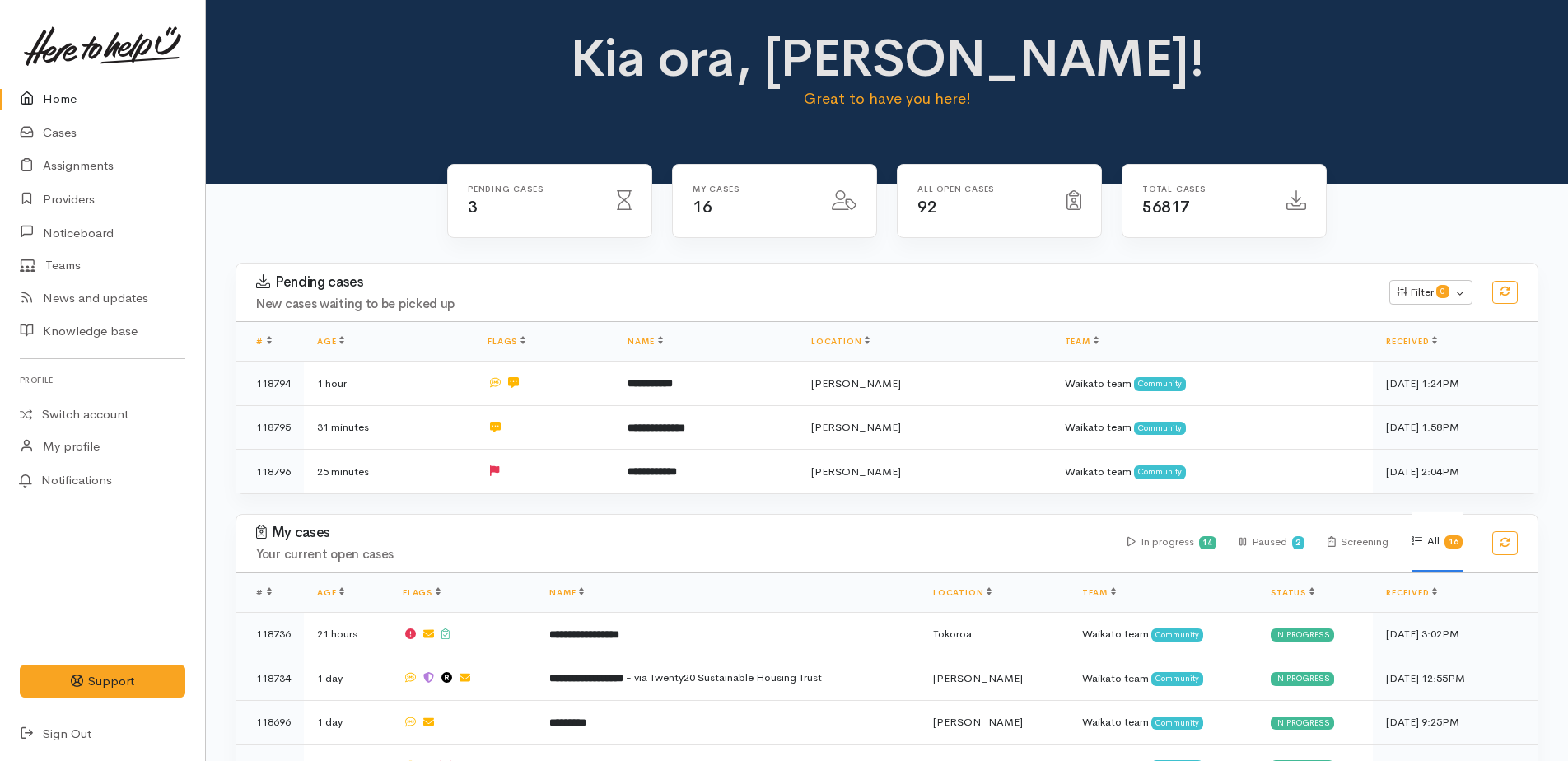
drag, startPoint x: 45, startPoint y: 95, endPoint x: 61, endPoint y: 113, distance: 24.1
click at [45, 95] on link "Home" at bounding box center [102, 99] width 205 height 34
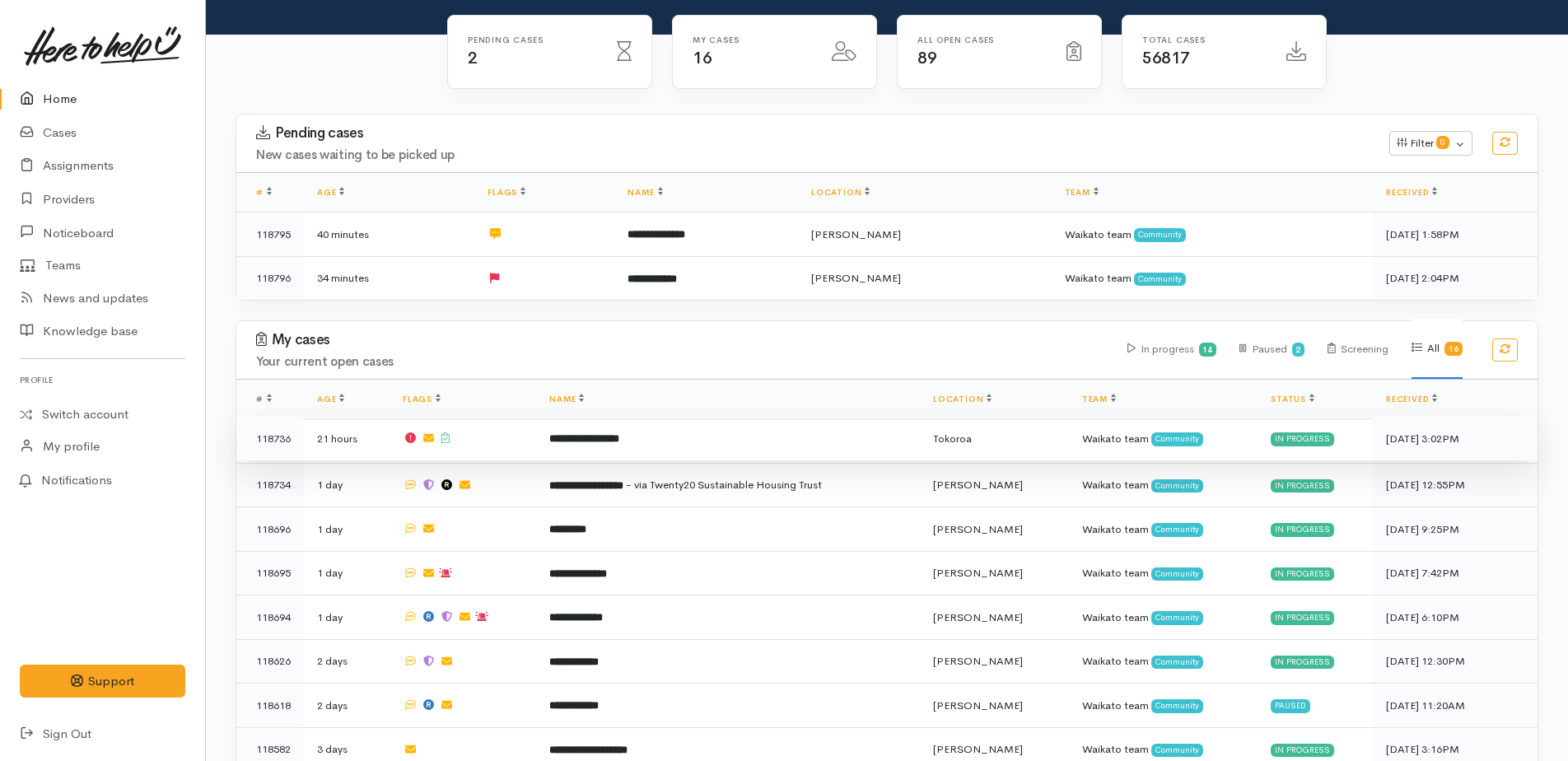
scroll to position [148, 0]
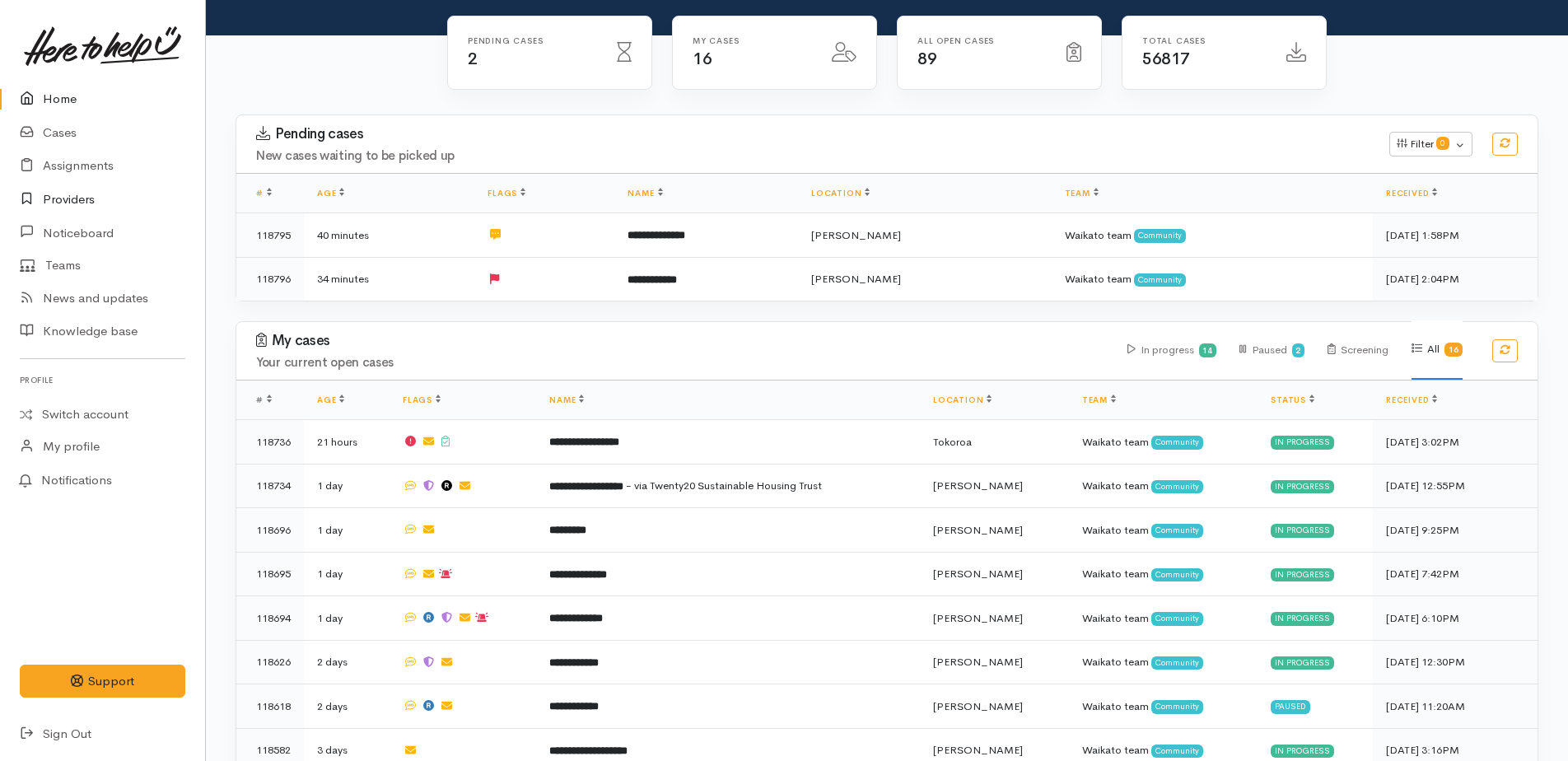
click at [65, 202] on link "Providers" at bounding box center [102, 200] width 205 height 34
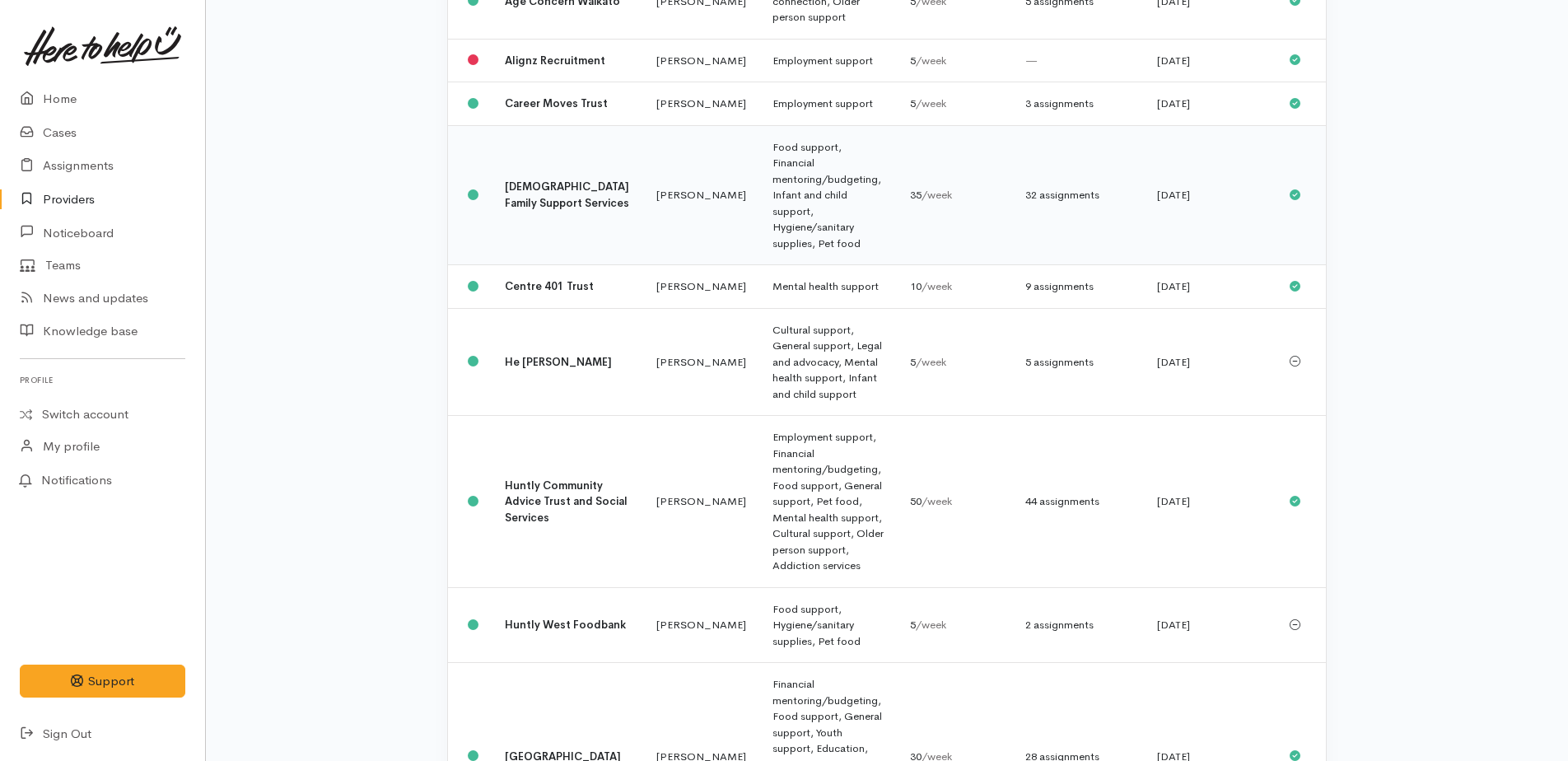
scroll to position [411, 0]
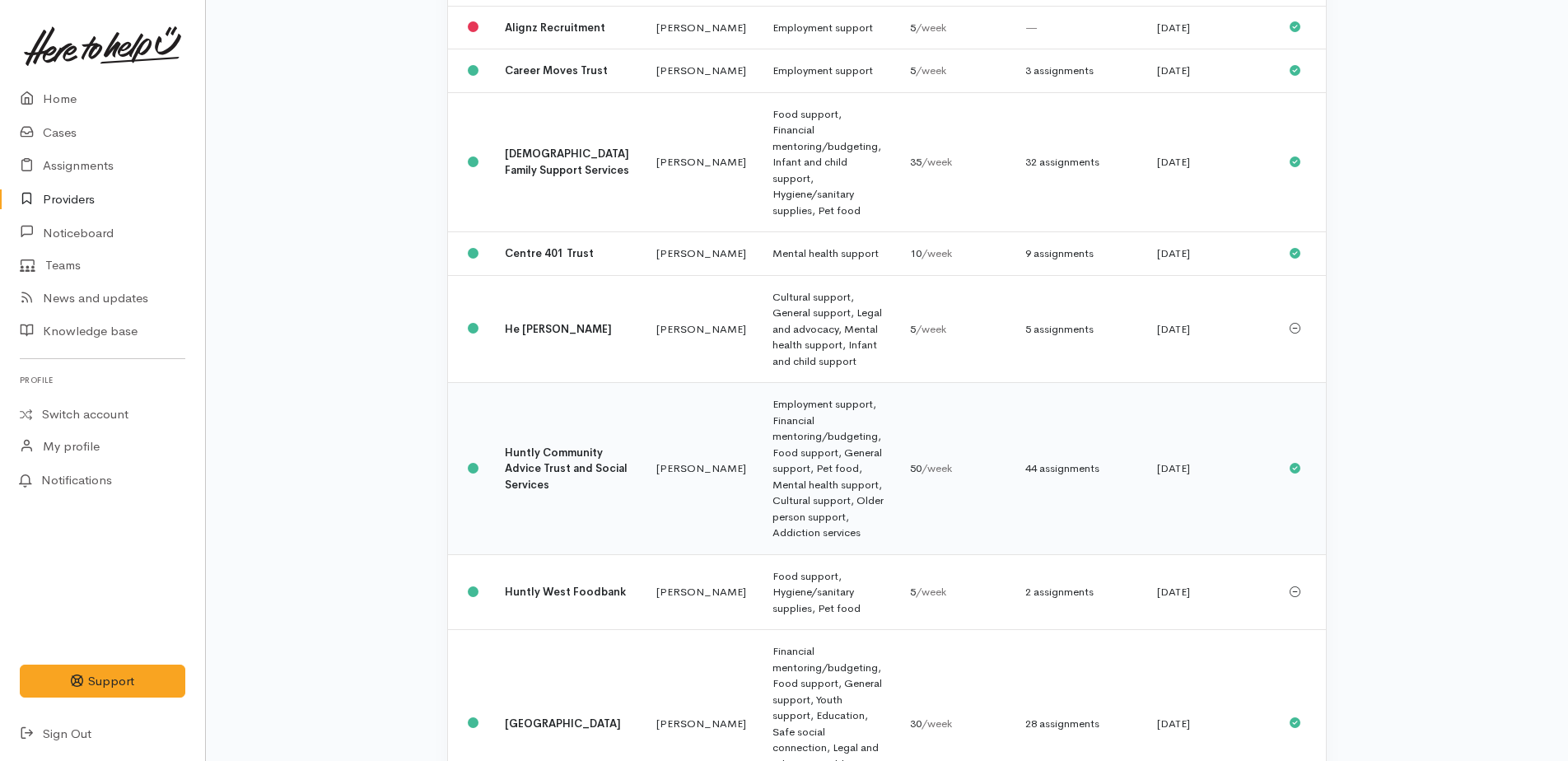
click at [536, 445] on b "Huntly Community Advice Trust and Social Services" at bounding box center [565, 468] width 122 height 46
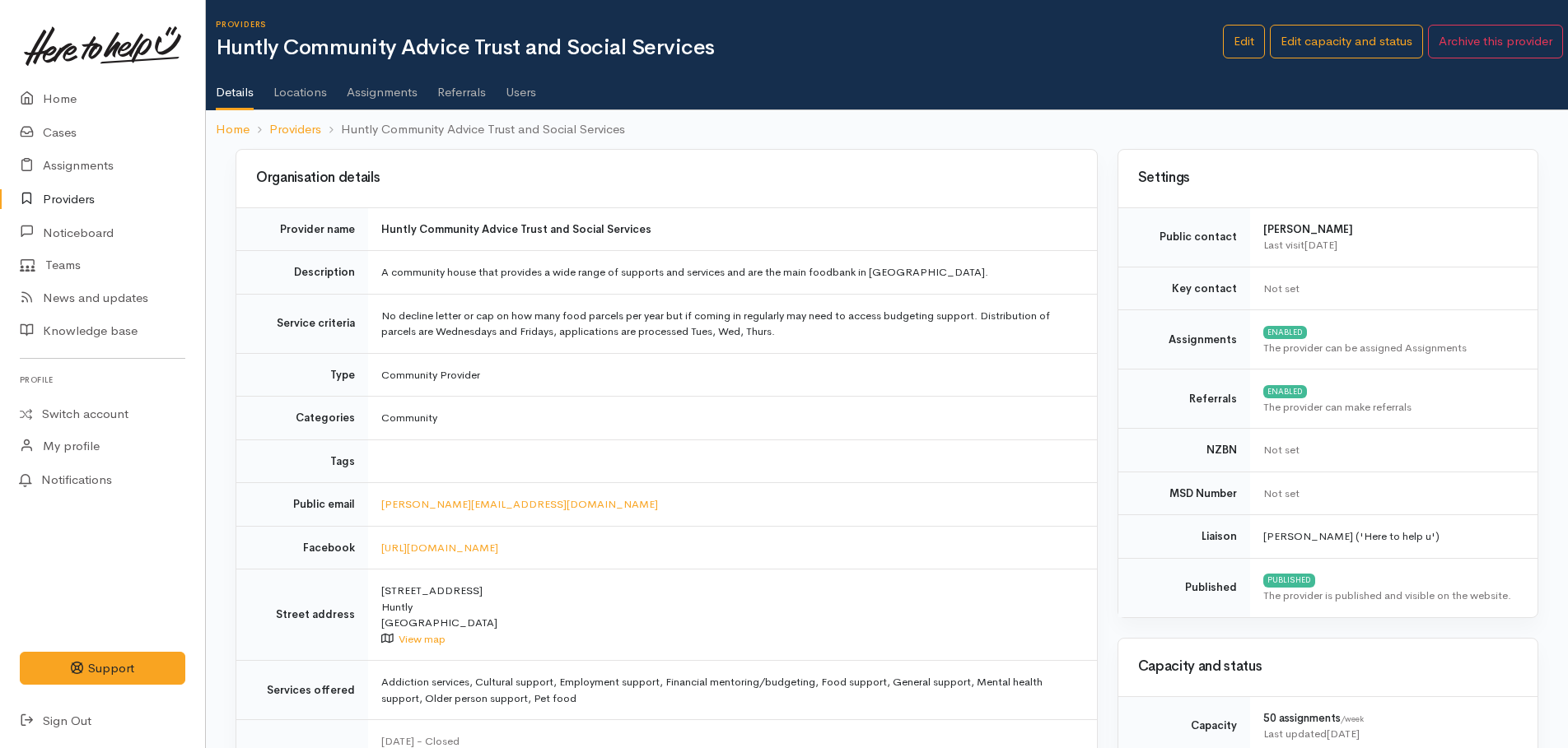
click at [373, 89] on link "Assignments" at bounding box center [382, 86] width 71 height 46
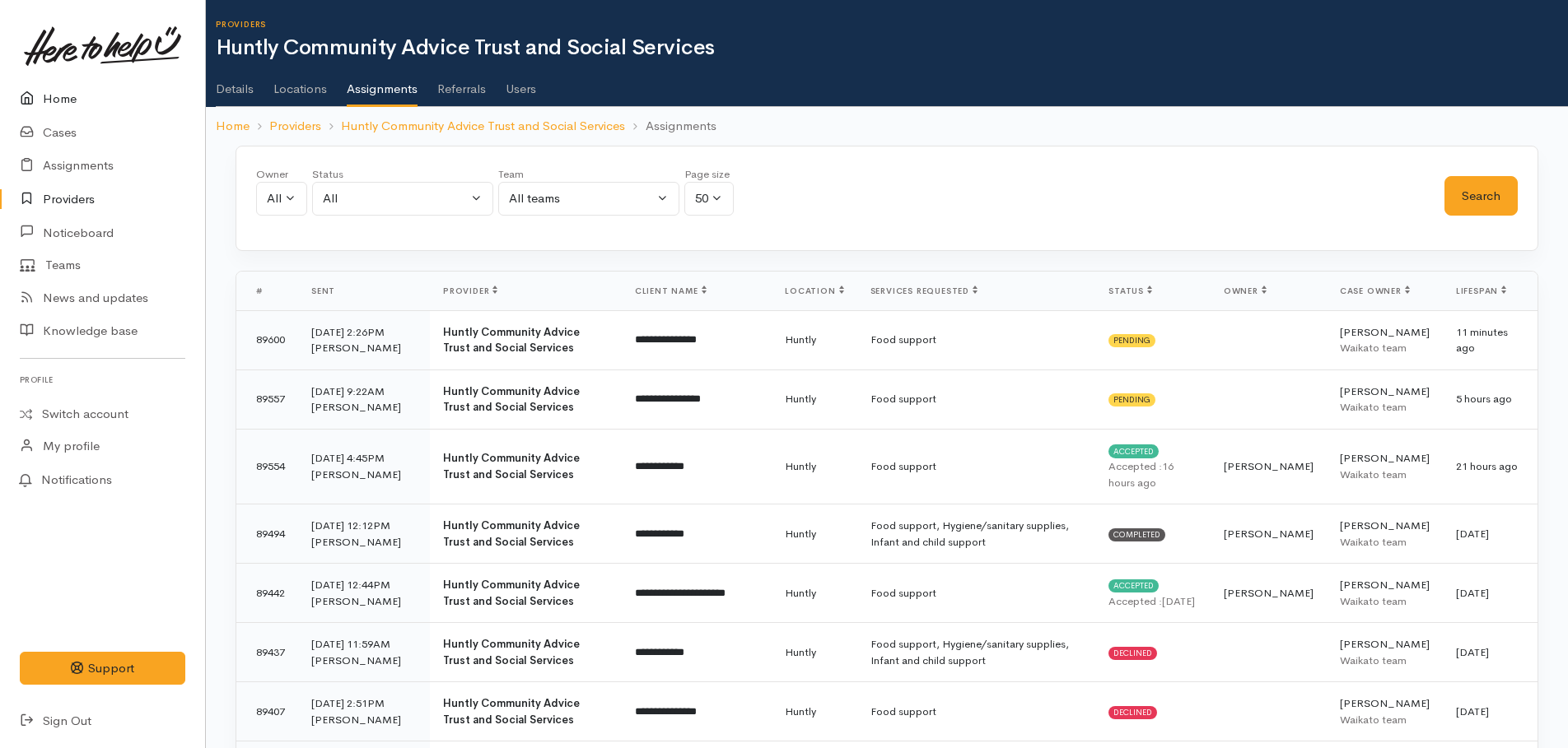
click at [51, 94] on link "Home" at bounding box center [102, 99] width 205 height 34
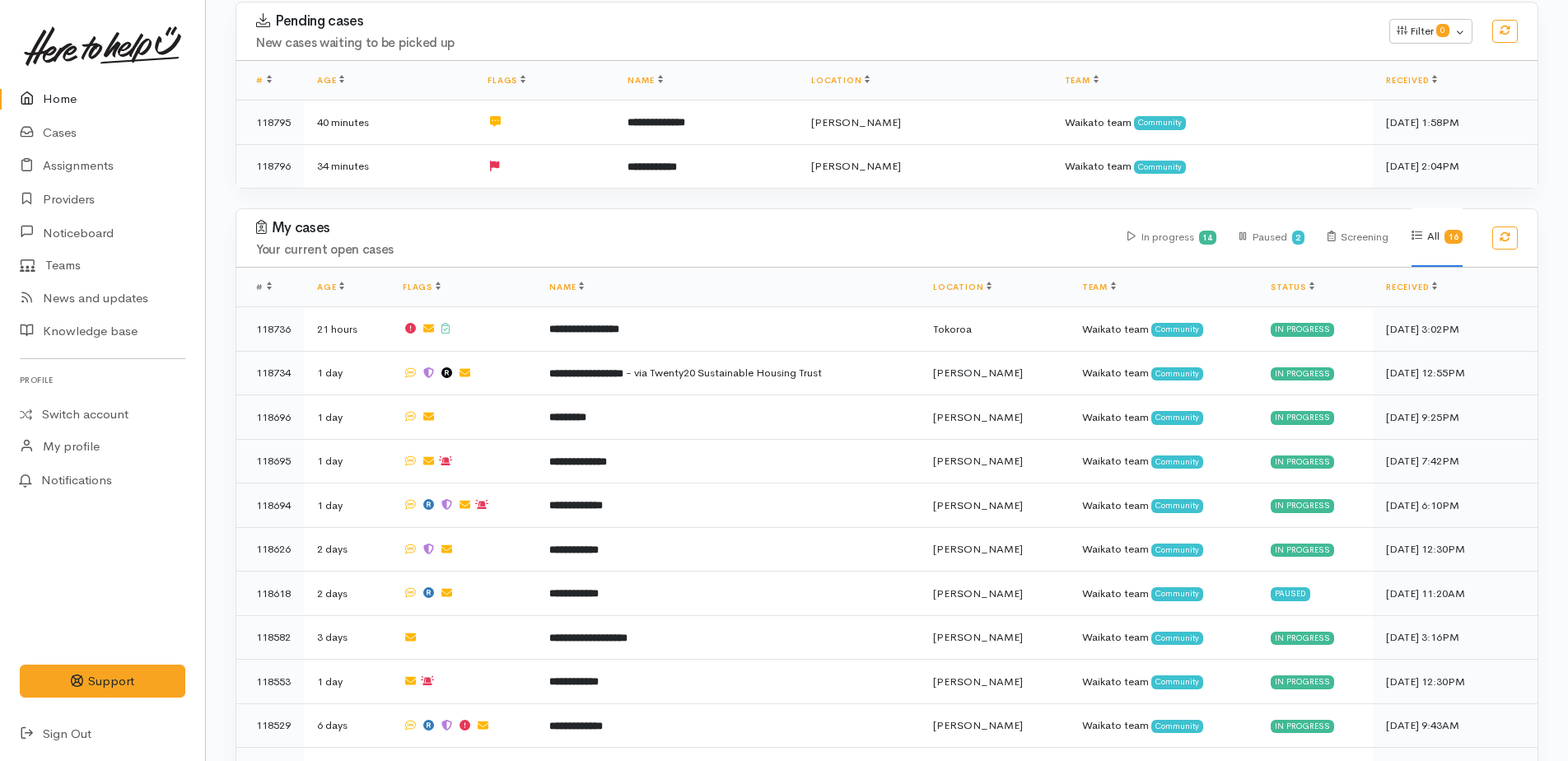
scroll to position [329, 0]
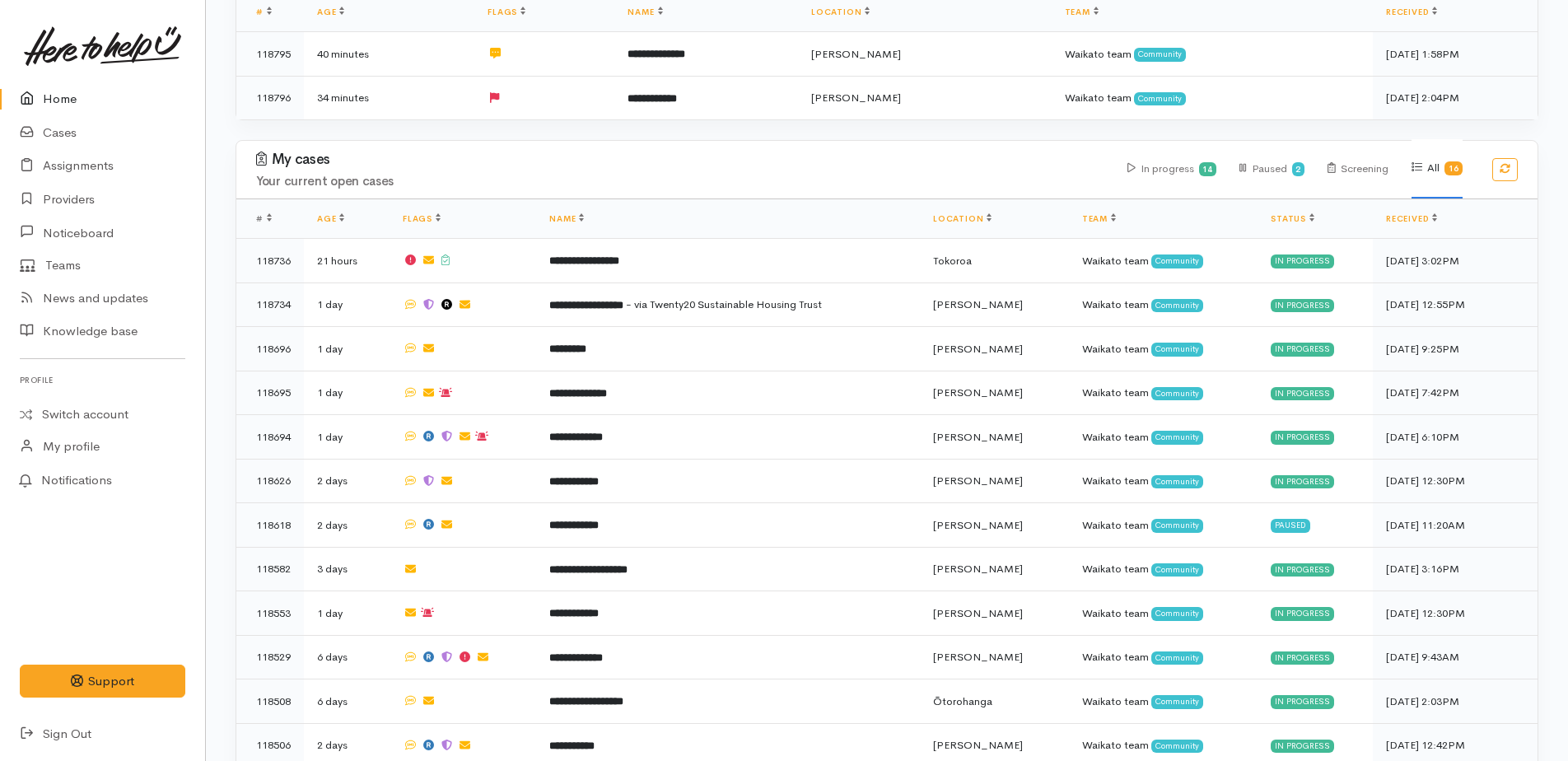
click at [56, 90] on link "Home" at bounding box center [102, 99] width 205 height 34
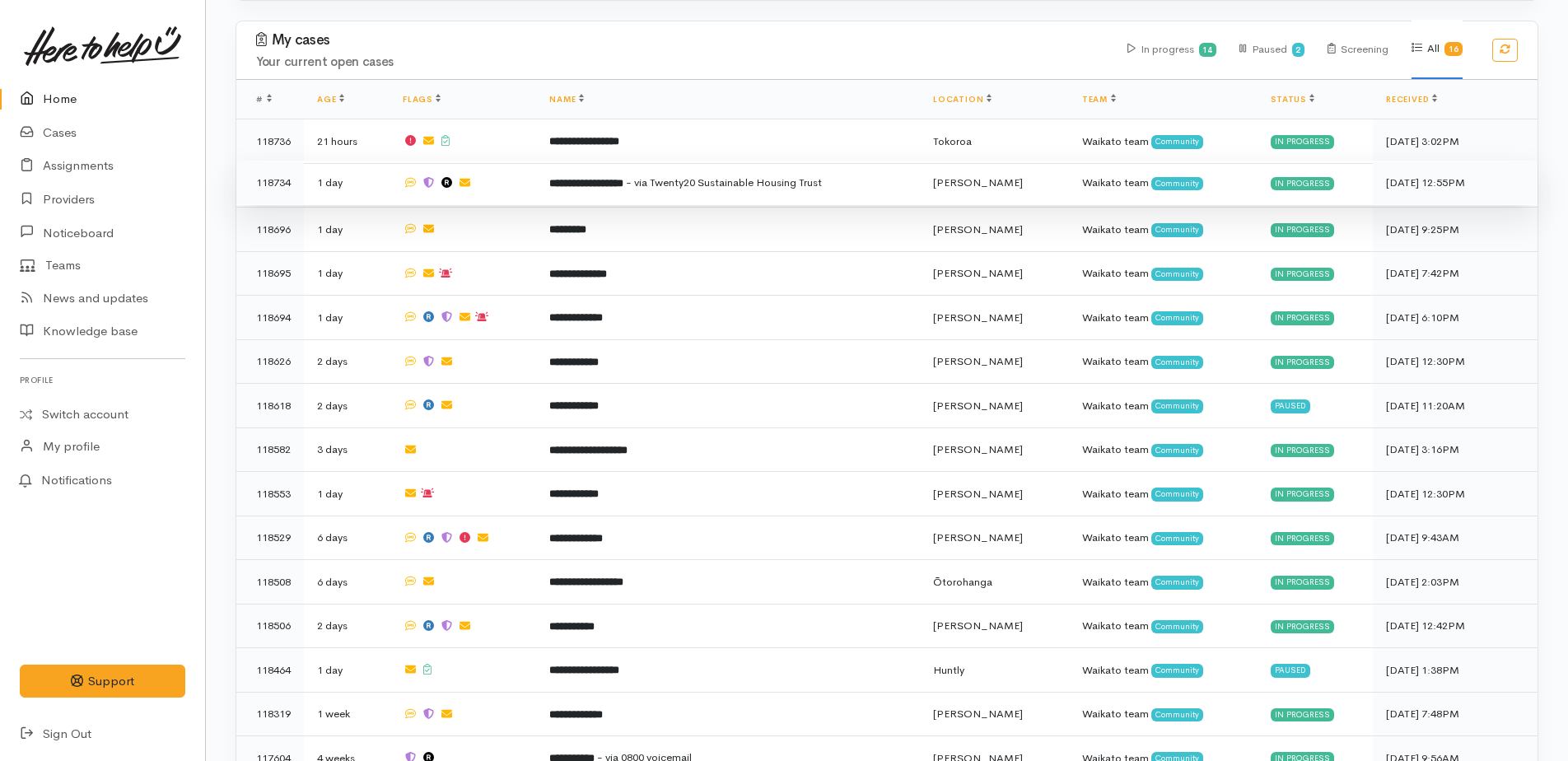
scroll to position [559, 0]
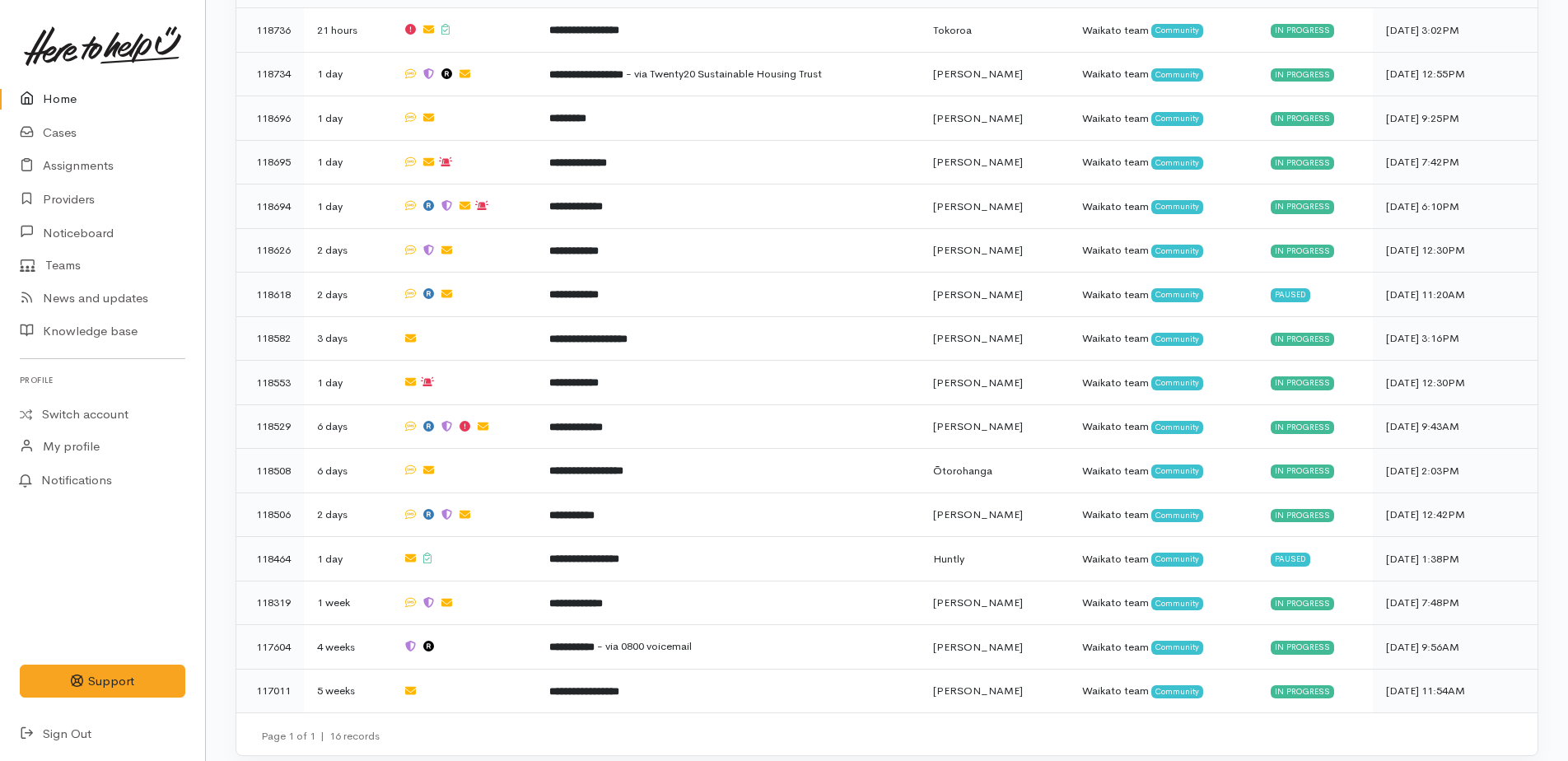
click at [53, 99] on link "Home" at bounding box center [102, 99] width 205 height 34
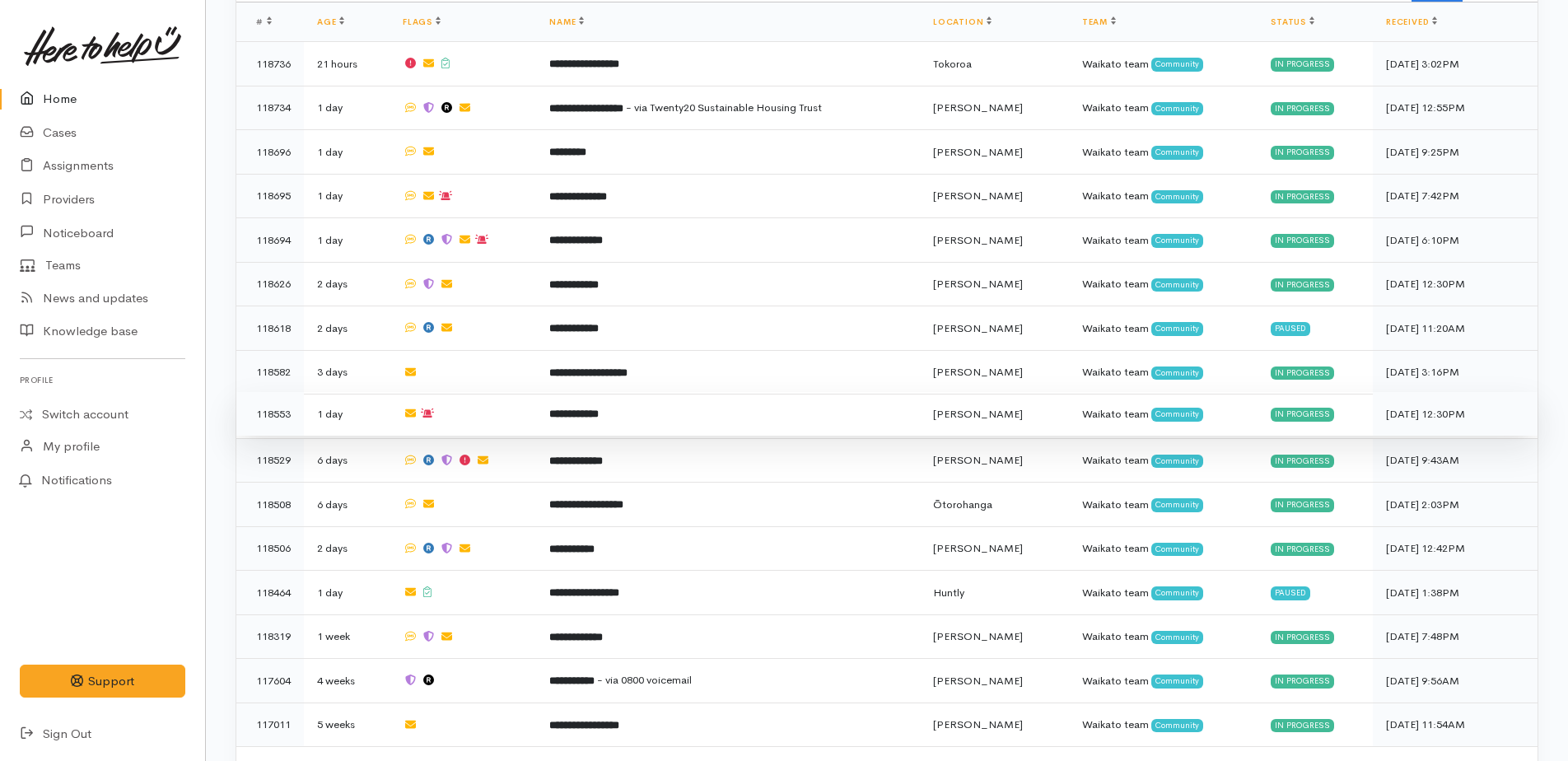
scroll to position [559, 0]
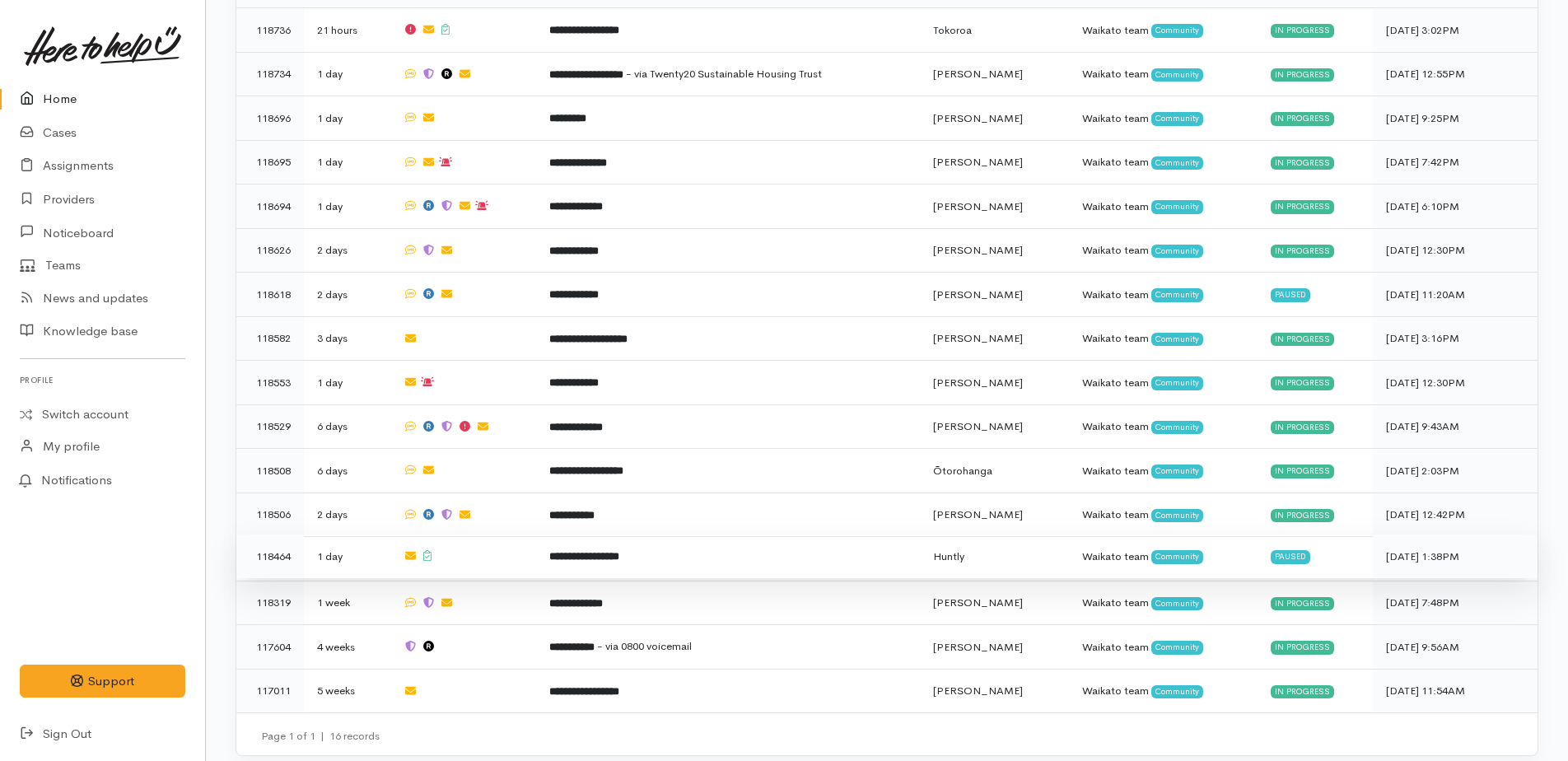
click at [607, 550] on b "**********" at bounding box center [584, 555] width 70 height 11
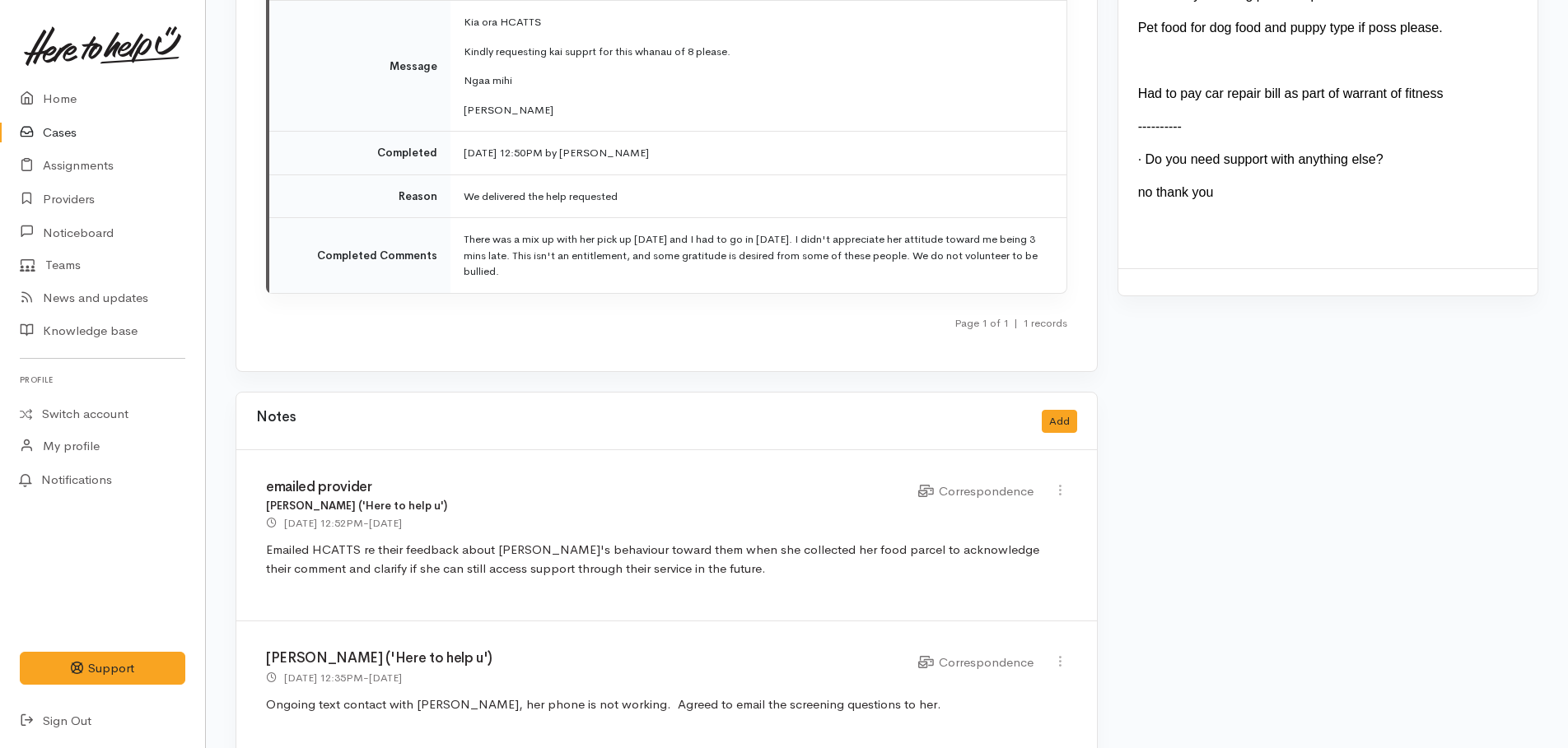
scroll to position [2469, 0]
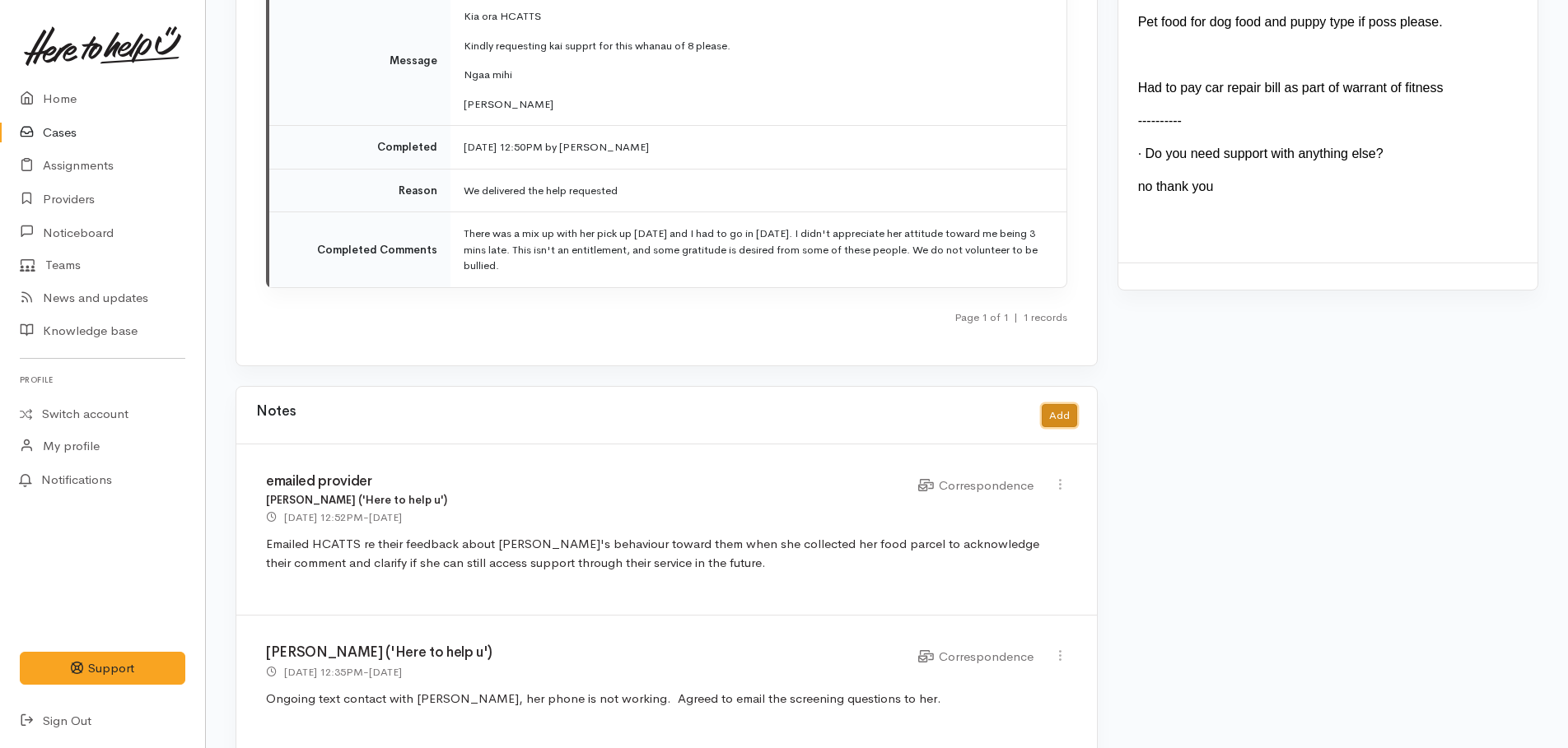
click at [1059, 404] on button "Add" at bounding box center [1059, 416] width 36 height 24
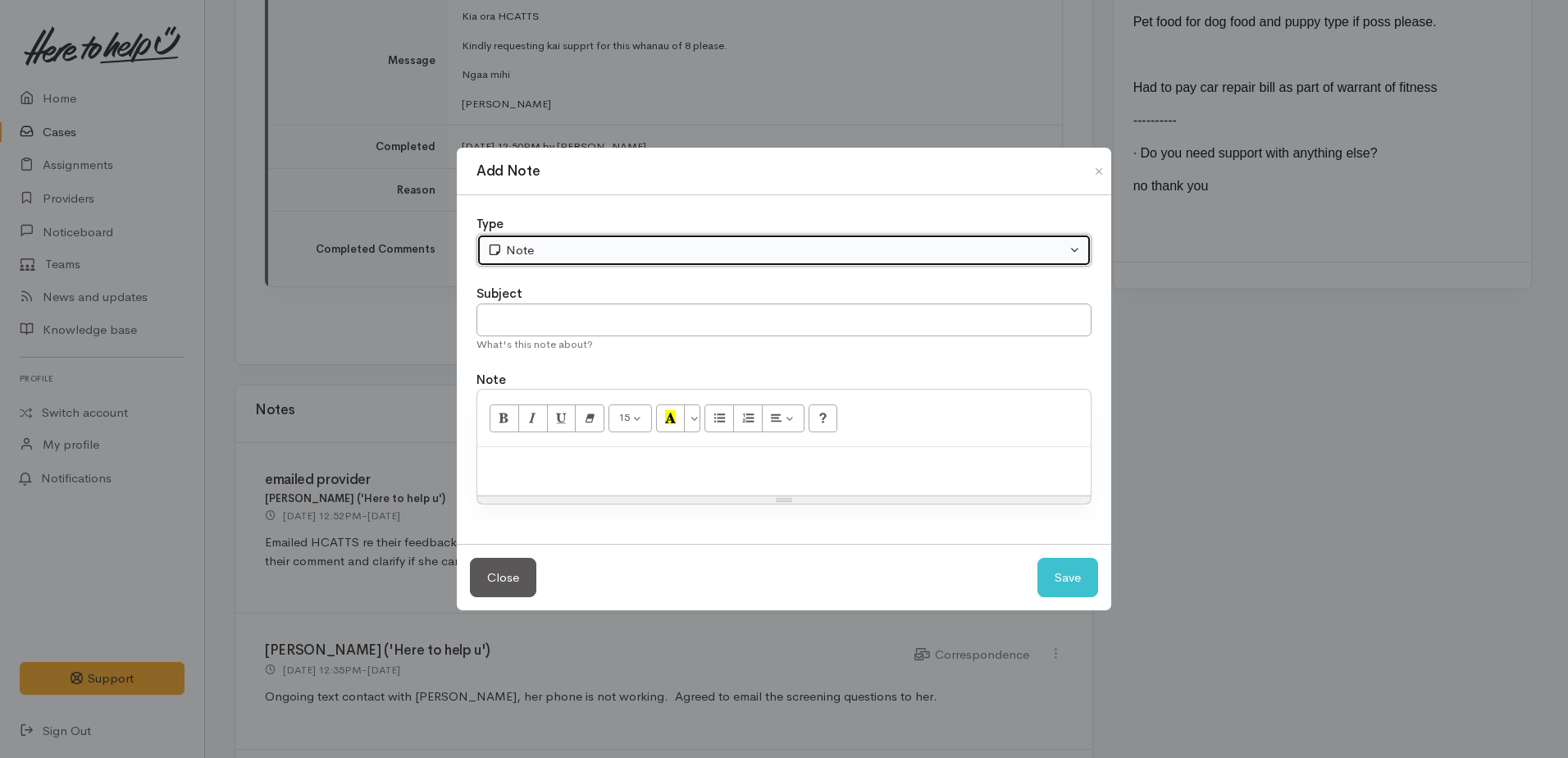
click at [565, 246] on div "Note" at bounding box center [776, 250] width 579 height 19
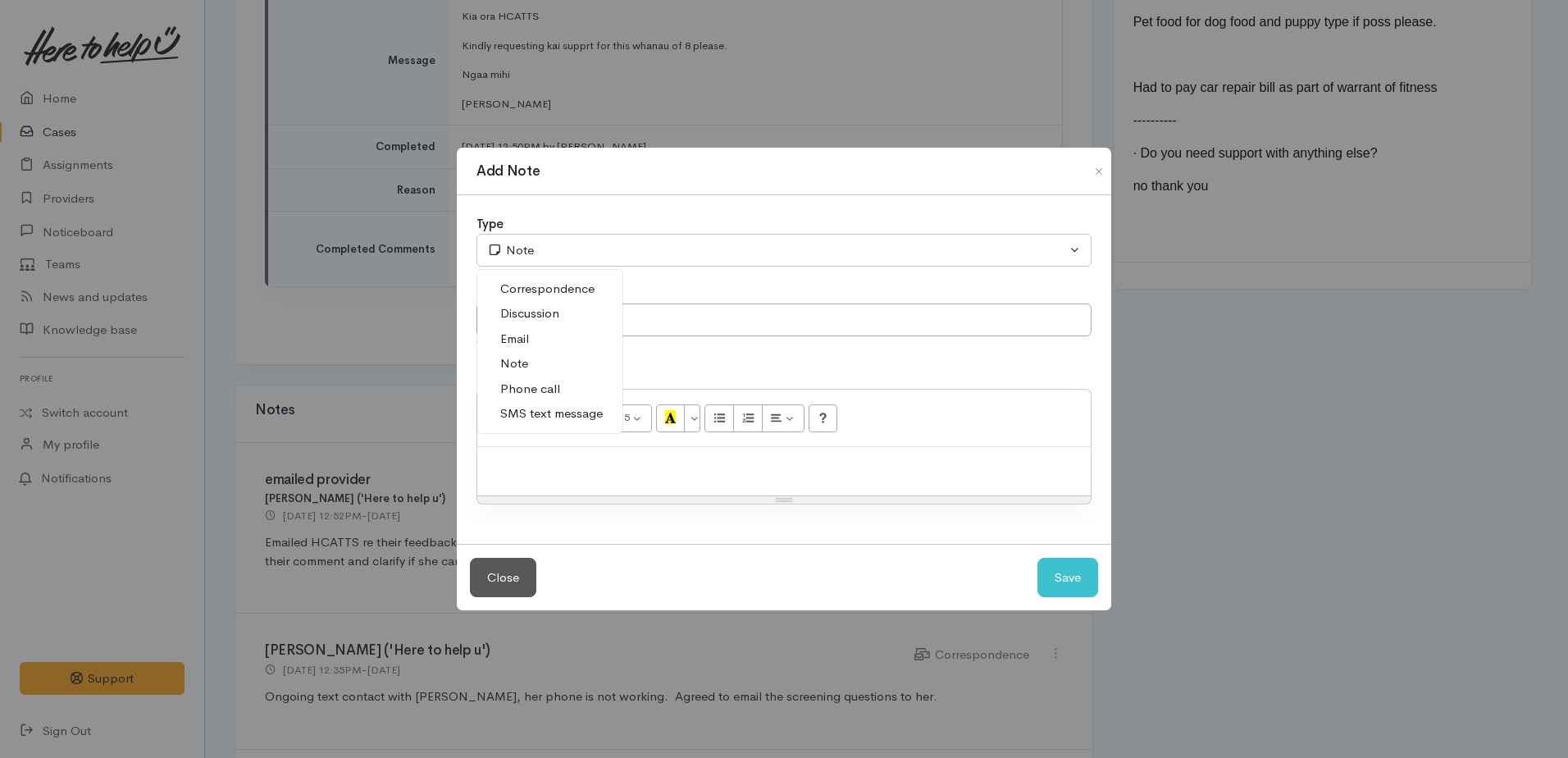
drag, startPoint x: 523, startPoint y: 348, endPoint x: 532, endPoint y: 360, distance: 15.0
click at [525, 350] on link "Email" at bounding box center [549, 339] width 146 height 26
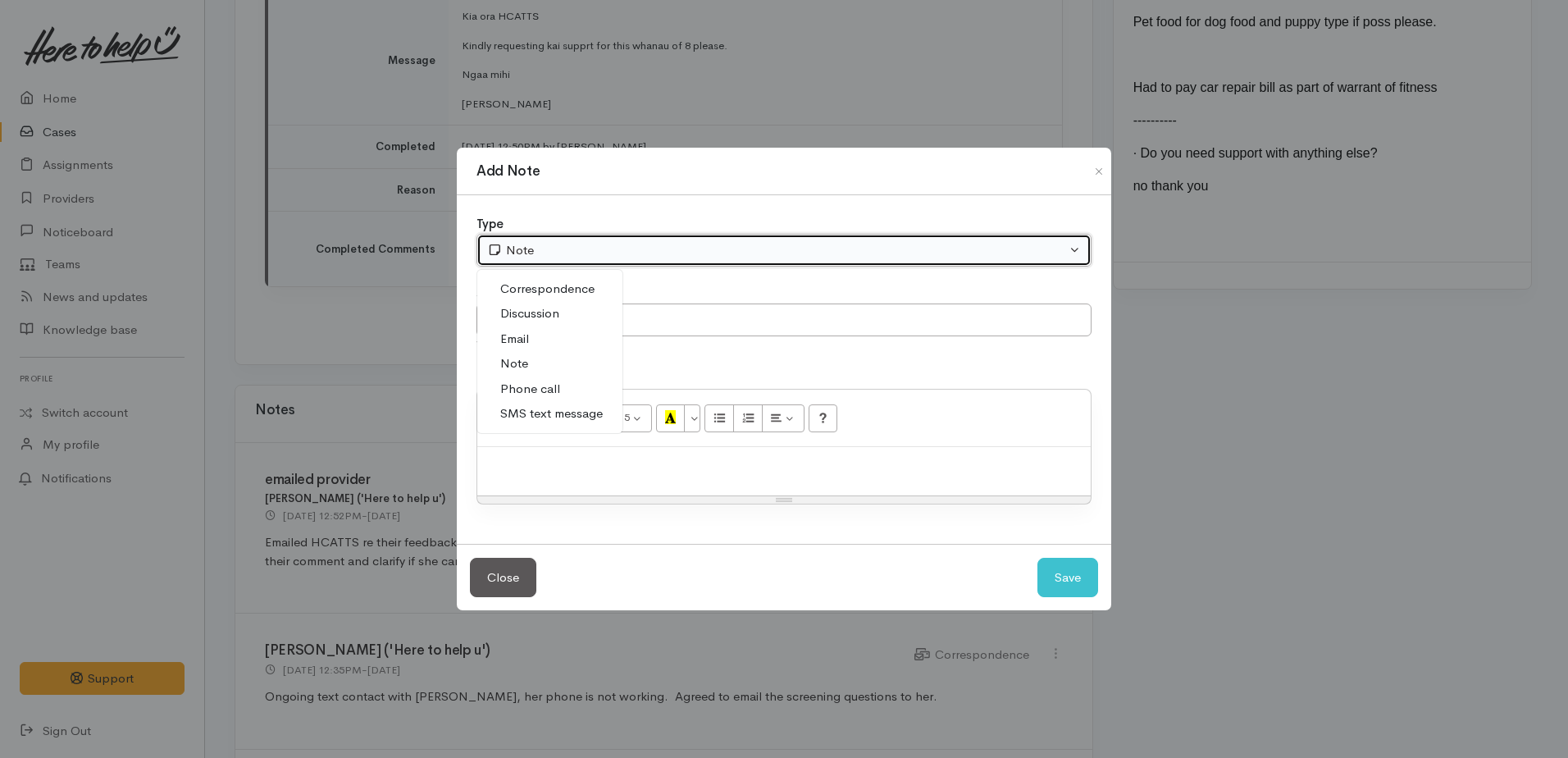
select select "2"
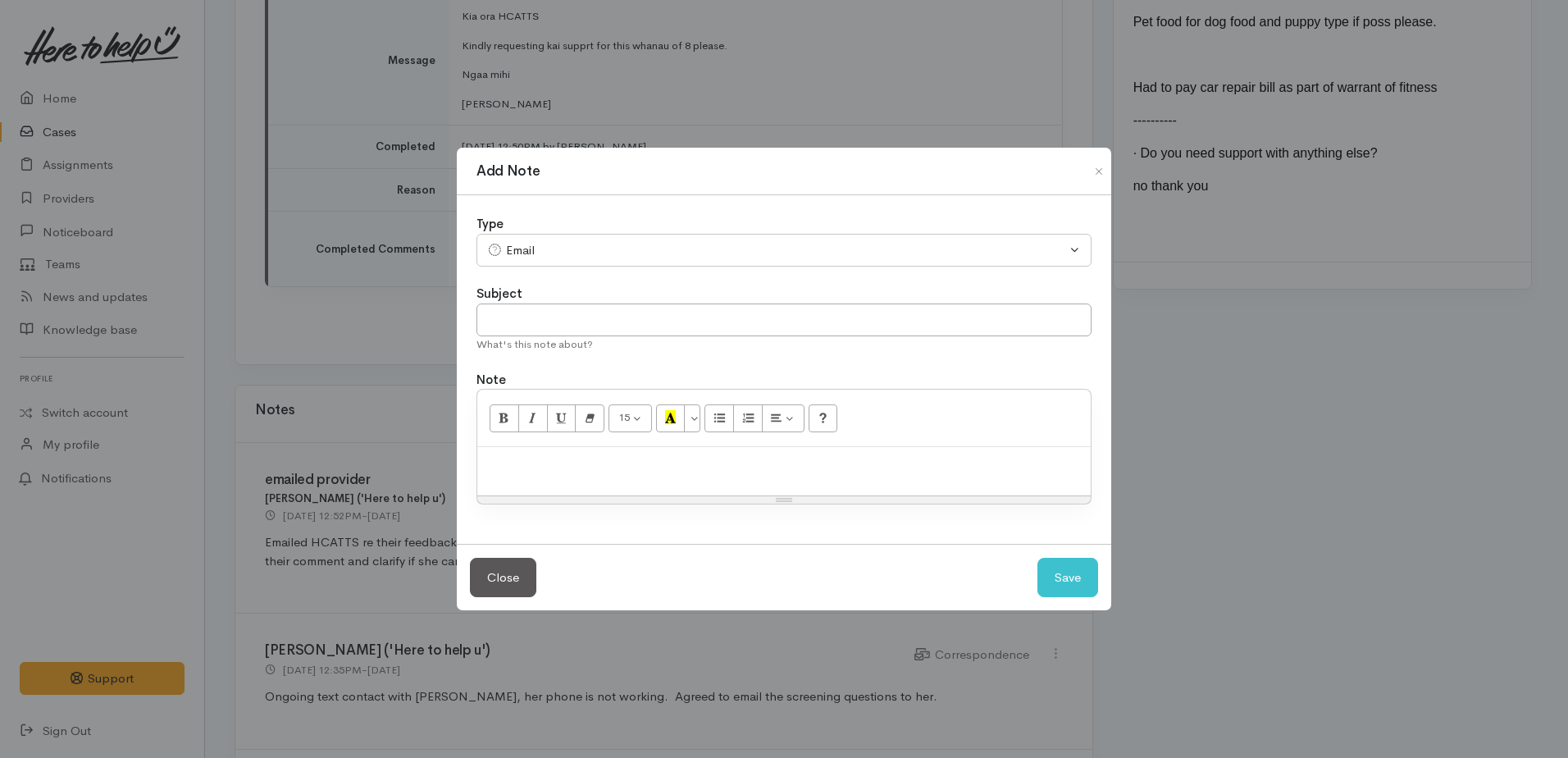
click at [593, 491] on div at bounding box center [784, 471] width 614 height 48
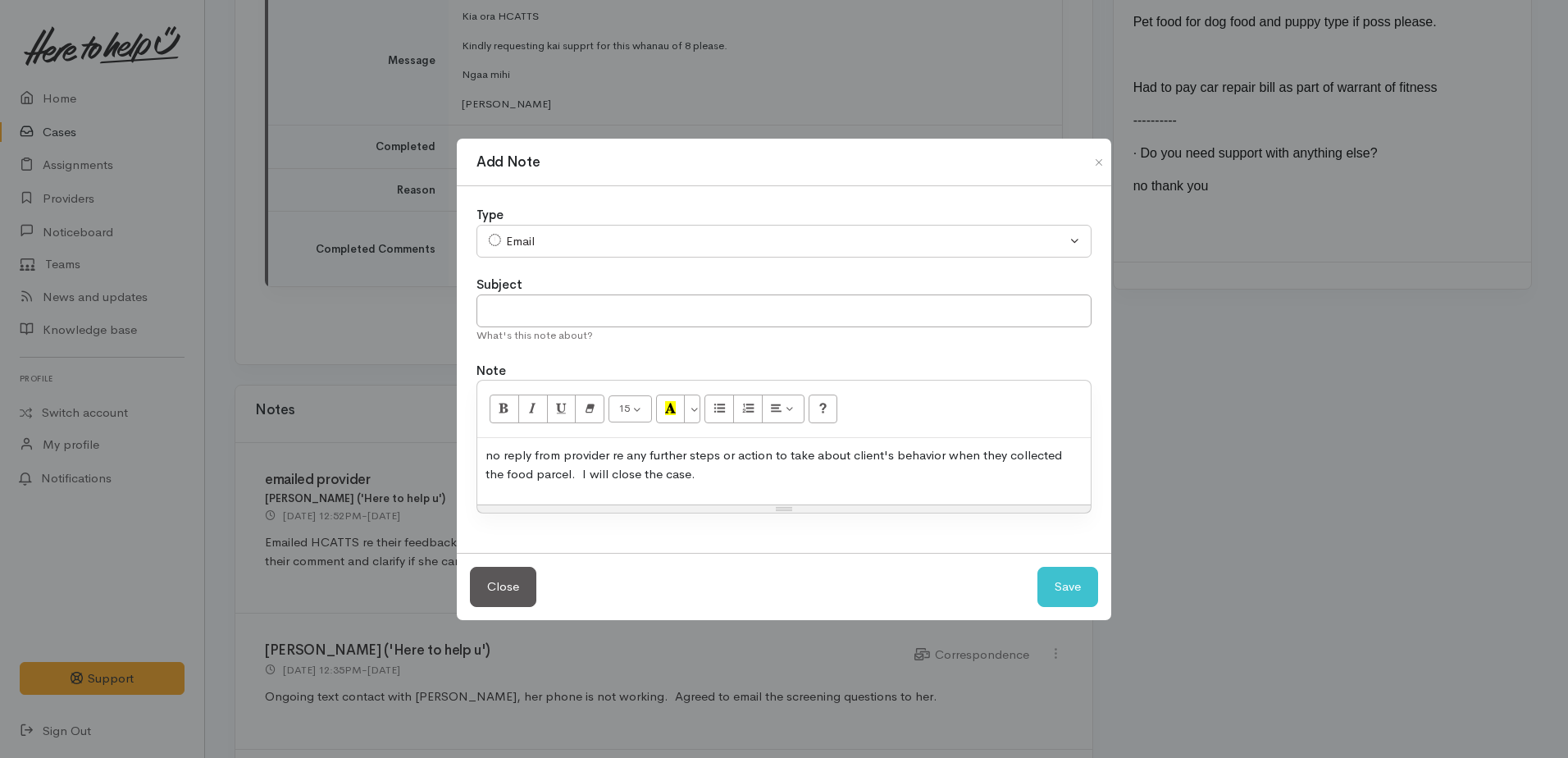
click at [492, 449] on p "no reply from provider re any further steps or action to take about client's be…" at bounding box center [784, 464] width 597 height 37
click at [775, 457] on p "No reply from provider re any further steps or action to take about client's be…" at bounding box center [784, 464] width 597 height 37
click at [1073, 456] on p "No reply from provider re any further steps or action they would like us to tak…" at bounding box center [784, 464] width 597 height 37
click at [826, 473] on p "No reply from provider re any further steps or action they would like us to tak…" at bounding box center [784, 464] width 597 height 37
click at [949, 473] on p "No reply from provider re any further steps or action they would like us to tak…" at bounding box center [784, 464] width 597 height 37
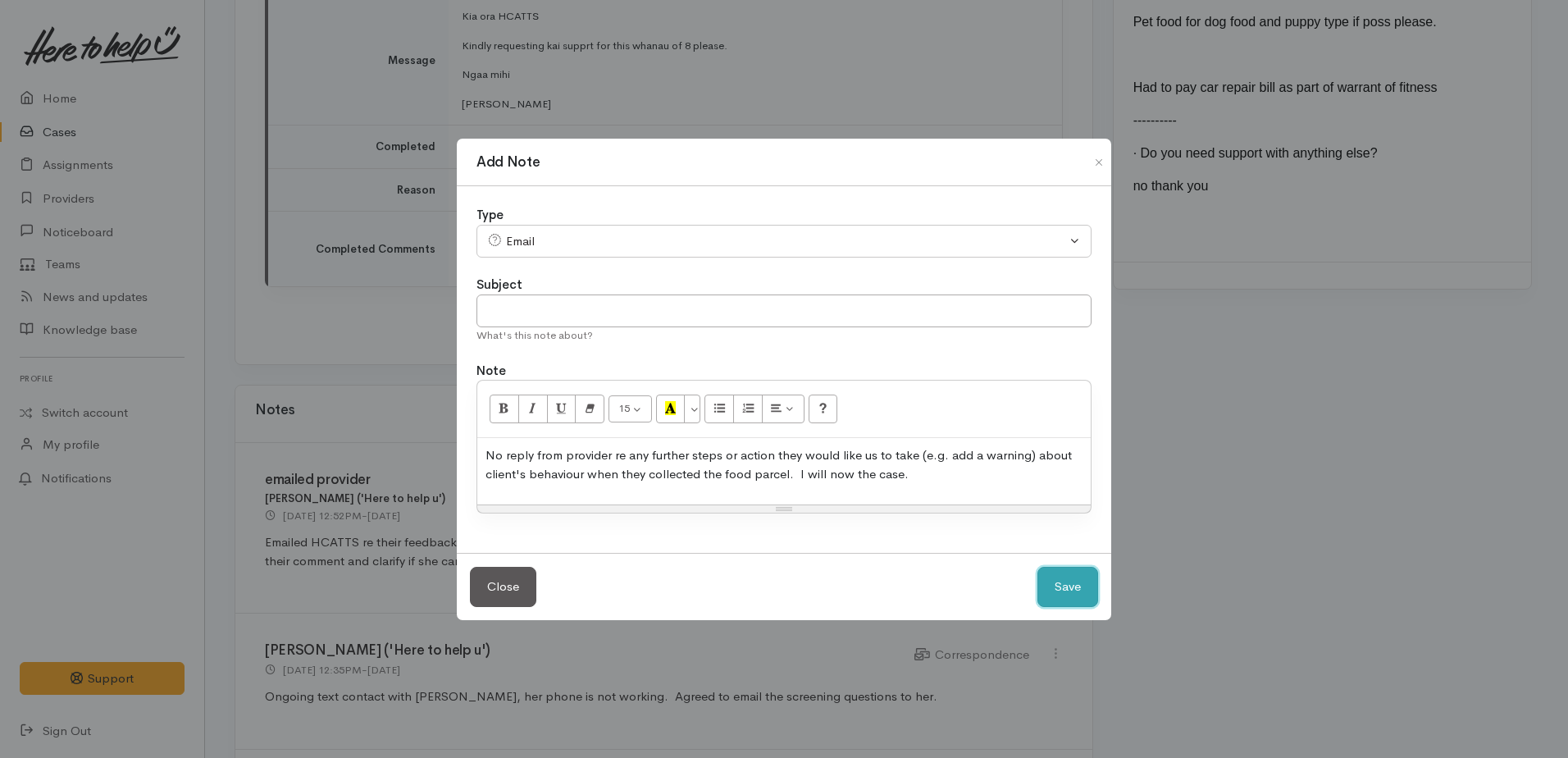
click at [1051, 589] on button "Save" at bounding box center [1067, 587] width 60 height 41
select select "1"
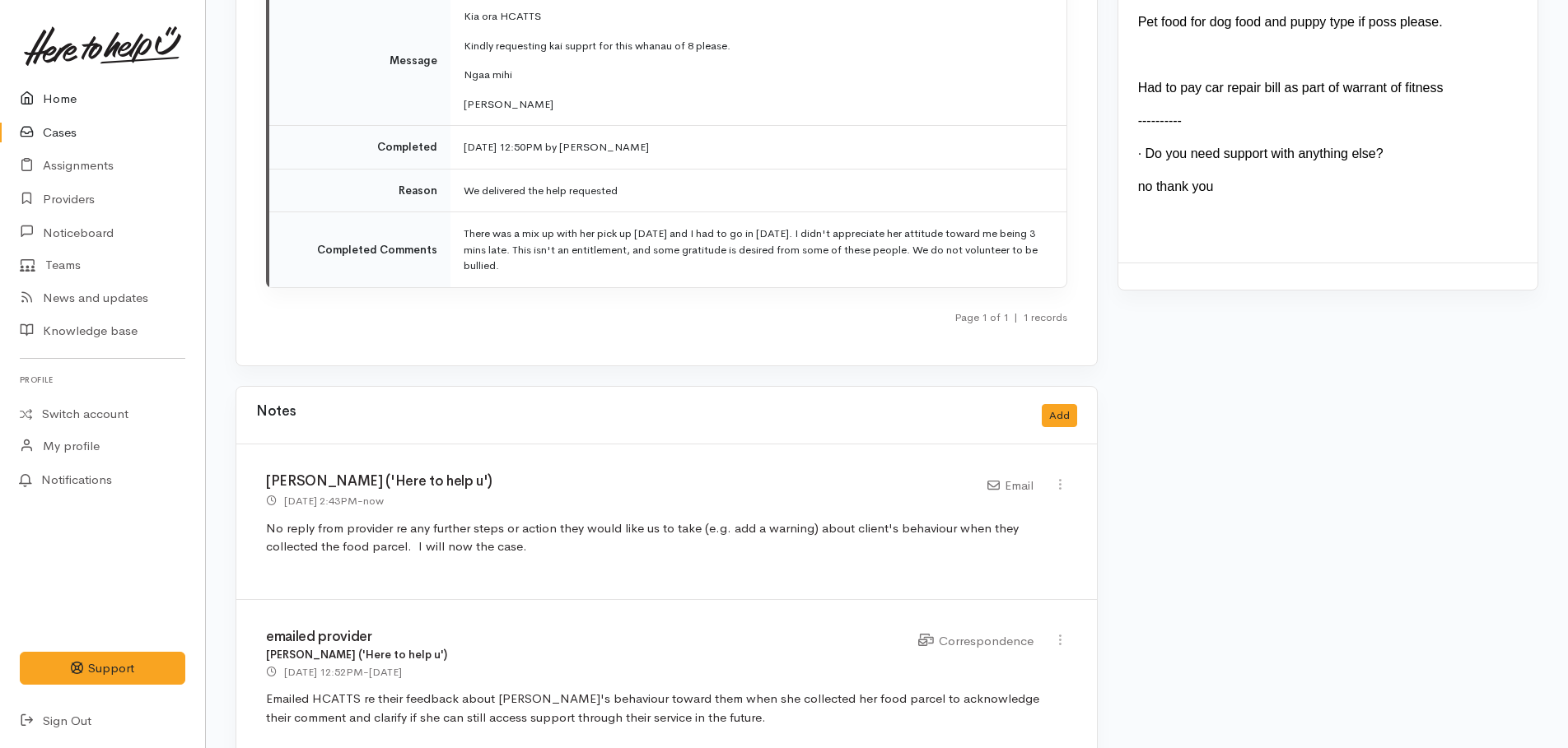
click at [63, 100] on link "Home" at bounding box center [102, 99] width 205 height 34
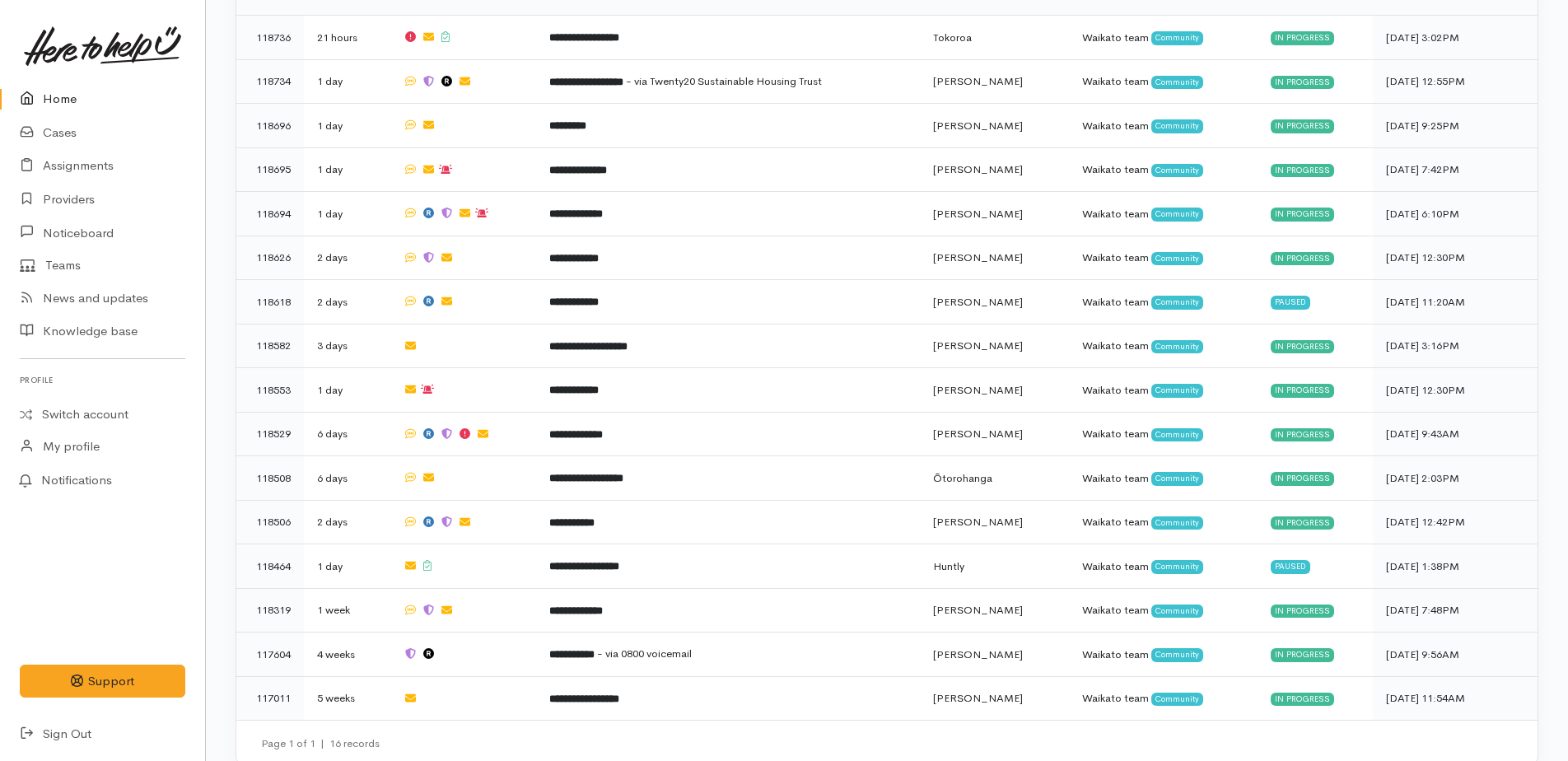
scroll to position [559, 0]
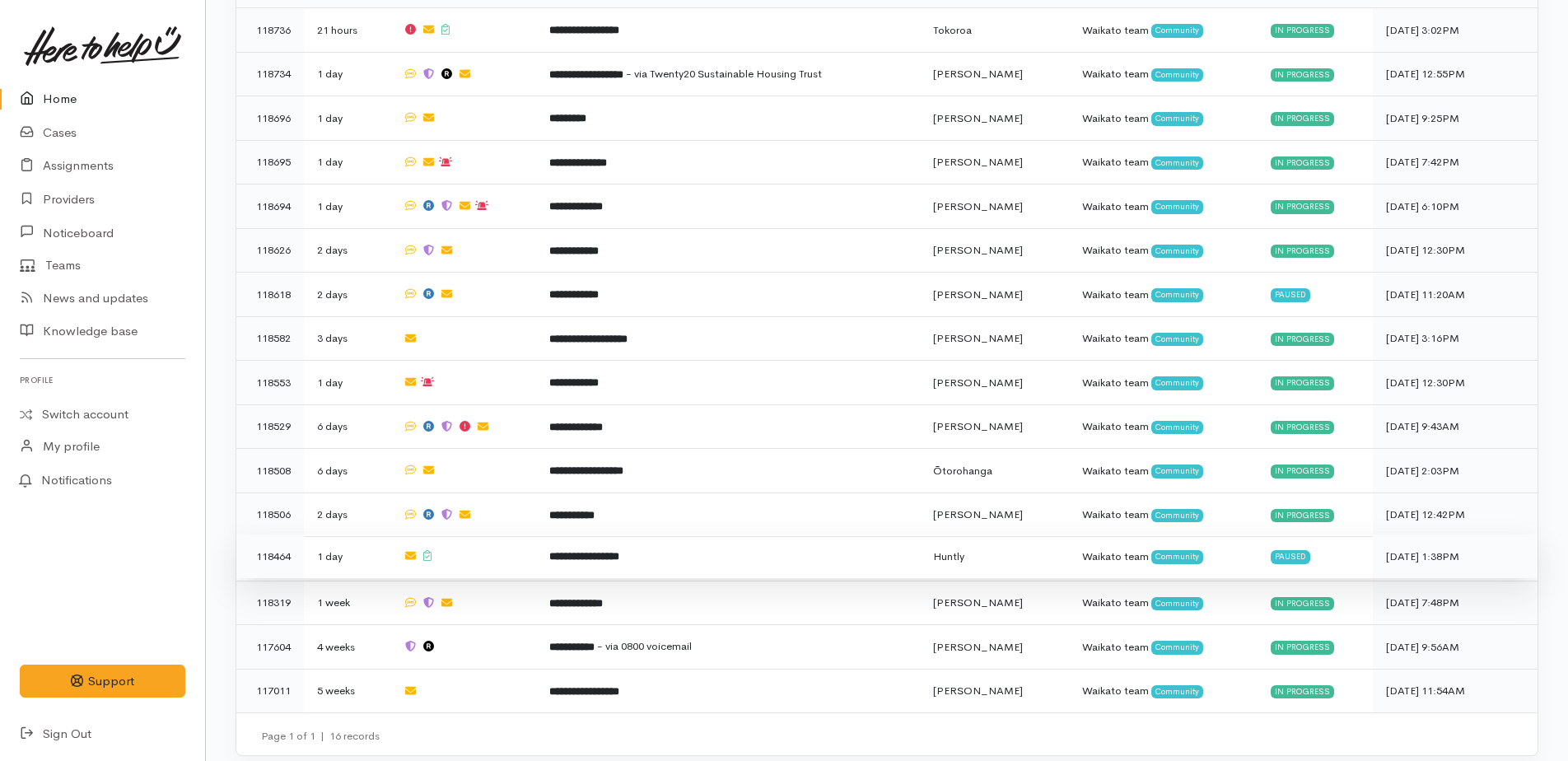
click at [617, 550] on b "**********" at bounding box center [584, 555] width 70 height 11
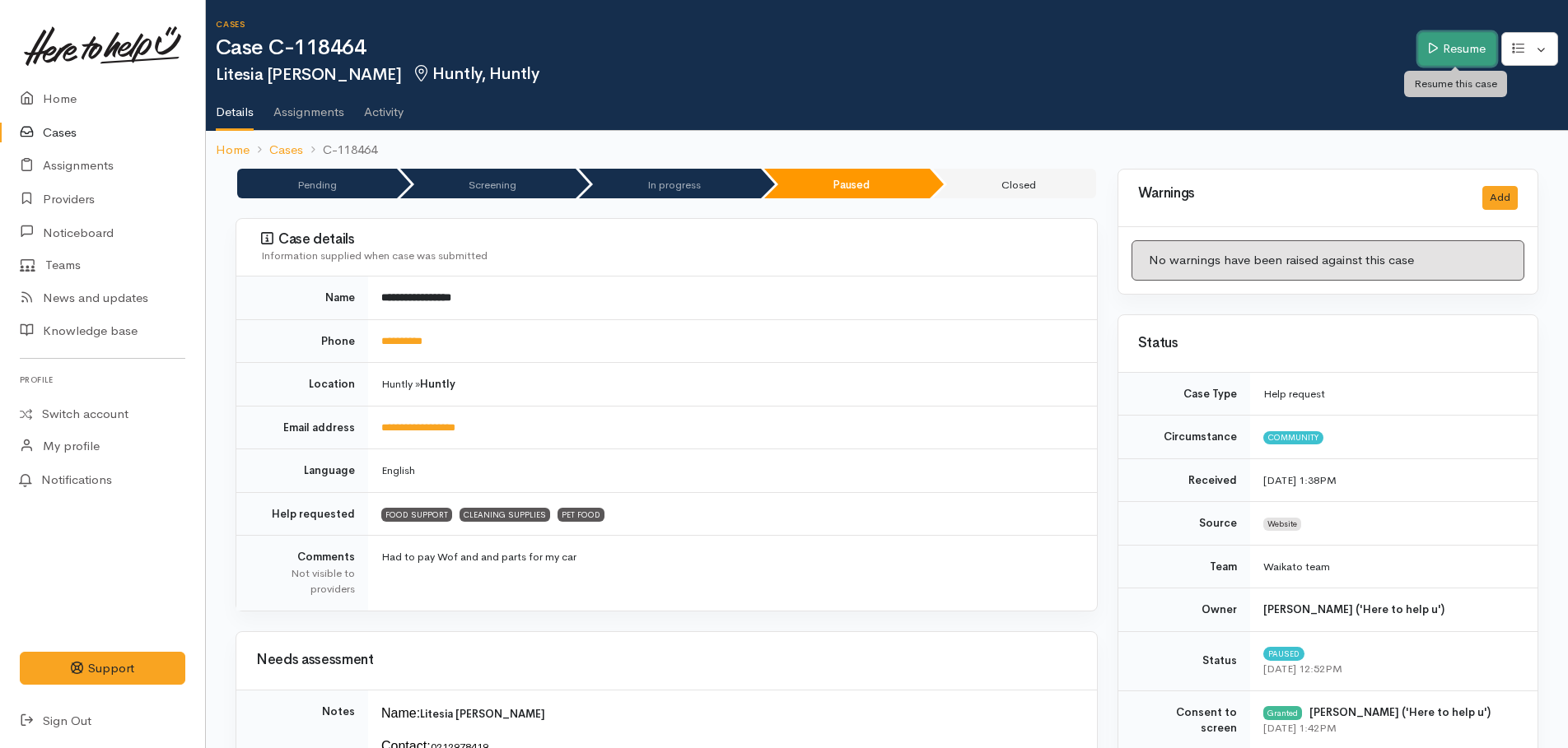
click at [1460, 57] on link "Resume" at bounding box center [1457, 49] width 78 height 34
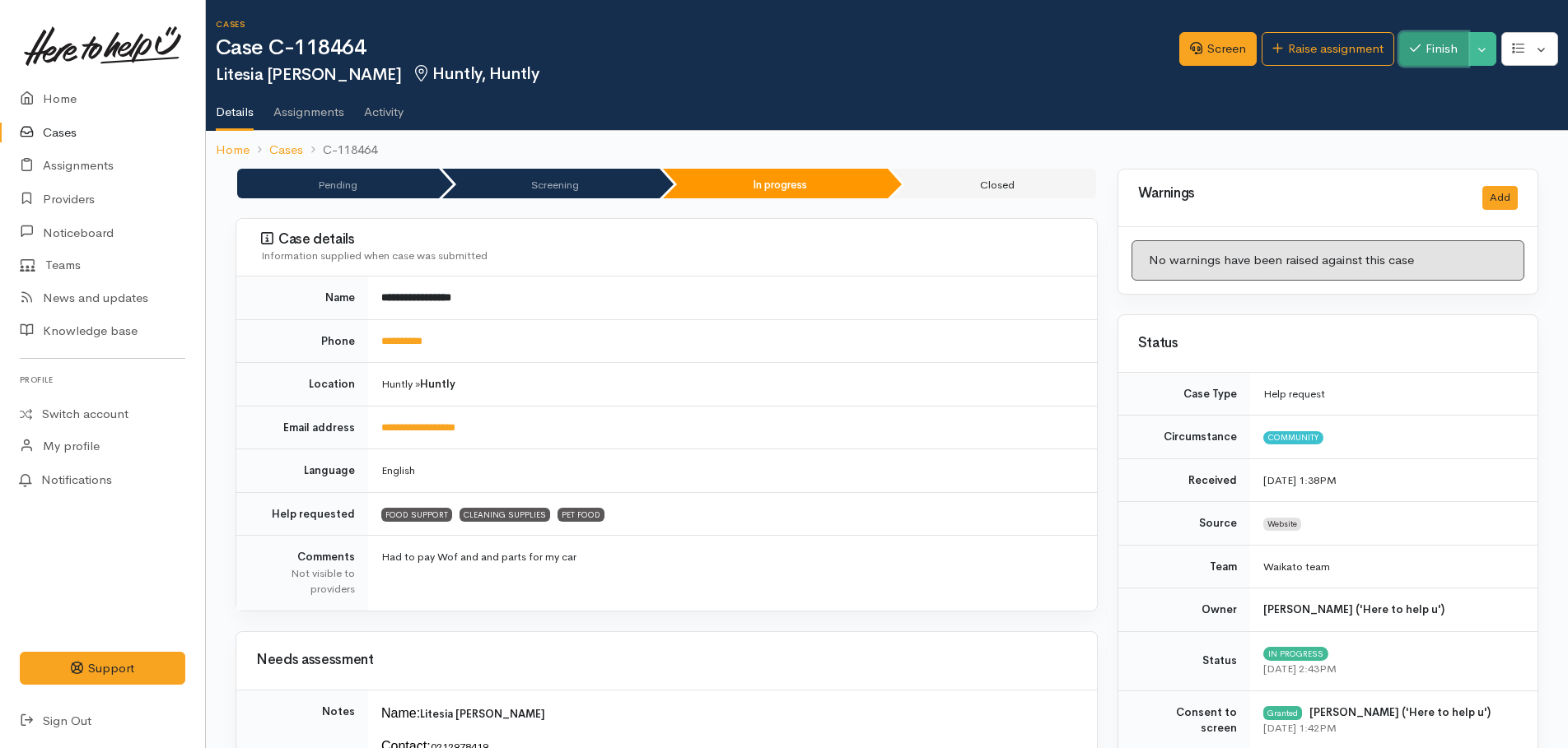
click at [1438, 55] on button "Finish" at bounding box center [1434, 49] width 70 height 34
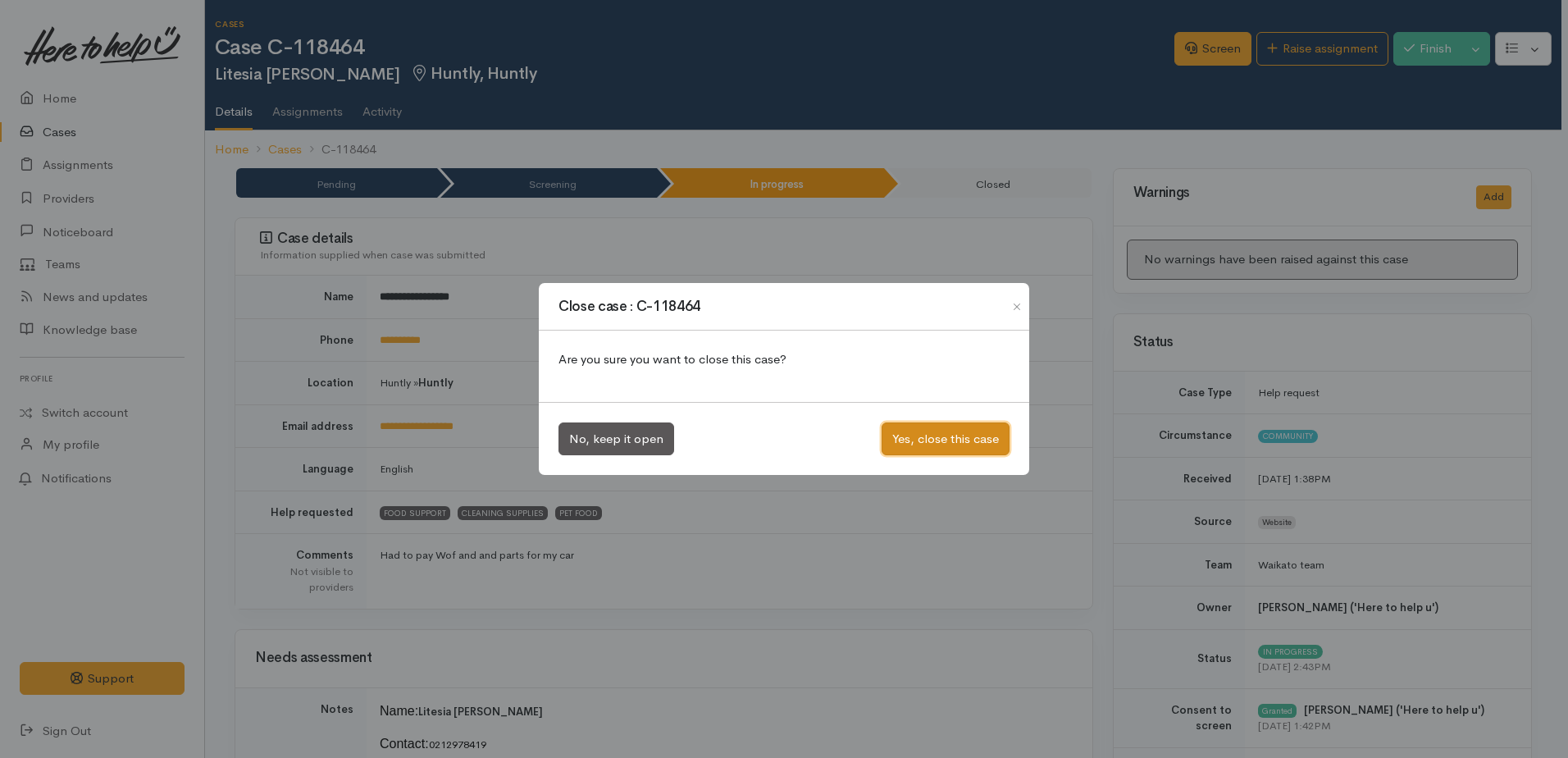
click at [941, 436] on button "Yes, close this case" at bounding box center [945, 439] width 128 height 34
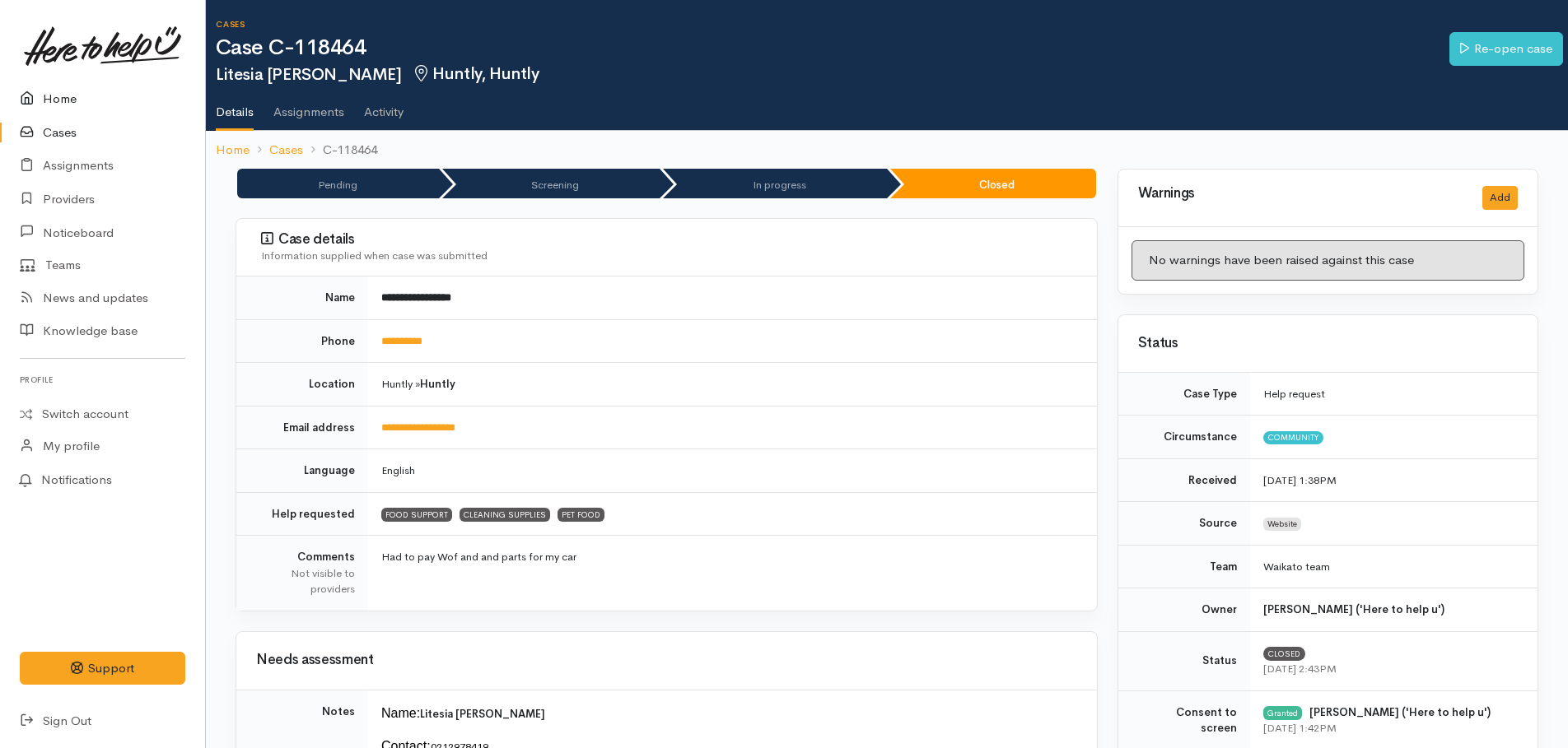
click at [56, 93] on link "Home" at bounding box center [102, 99] width 205 height 34
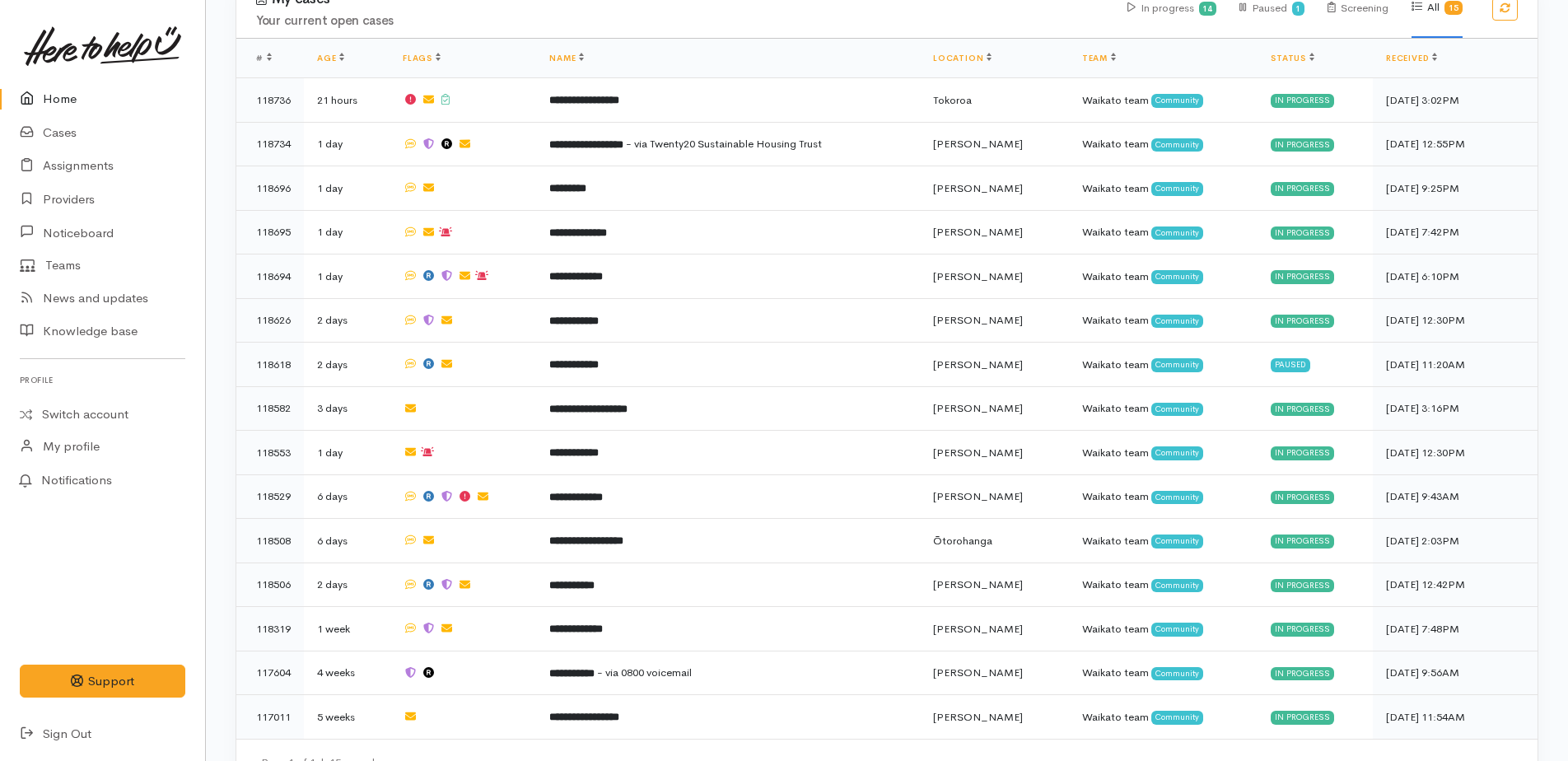
scroll to position [494, 0]
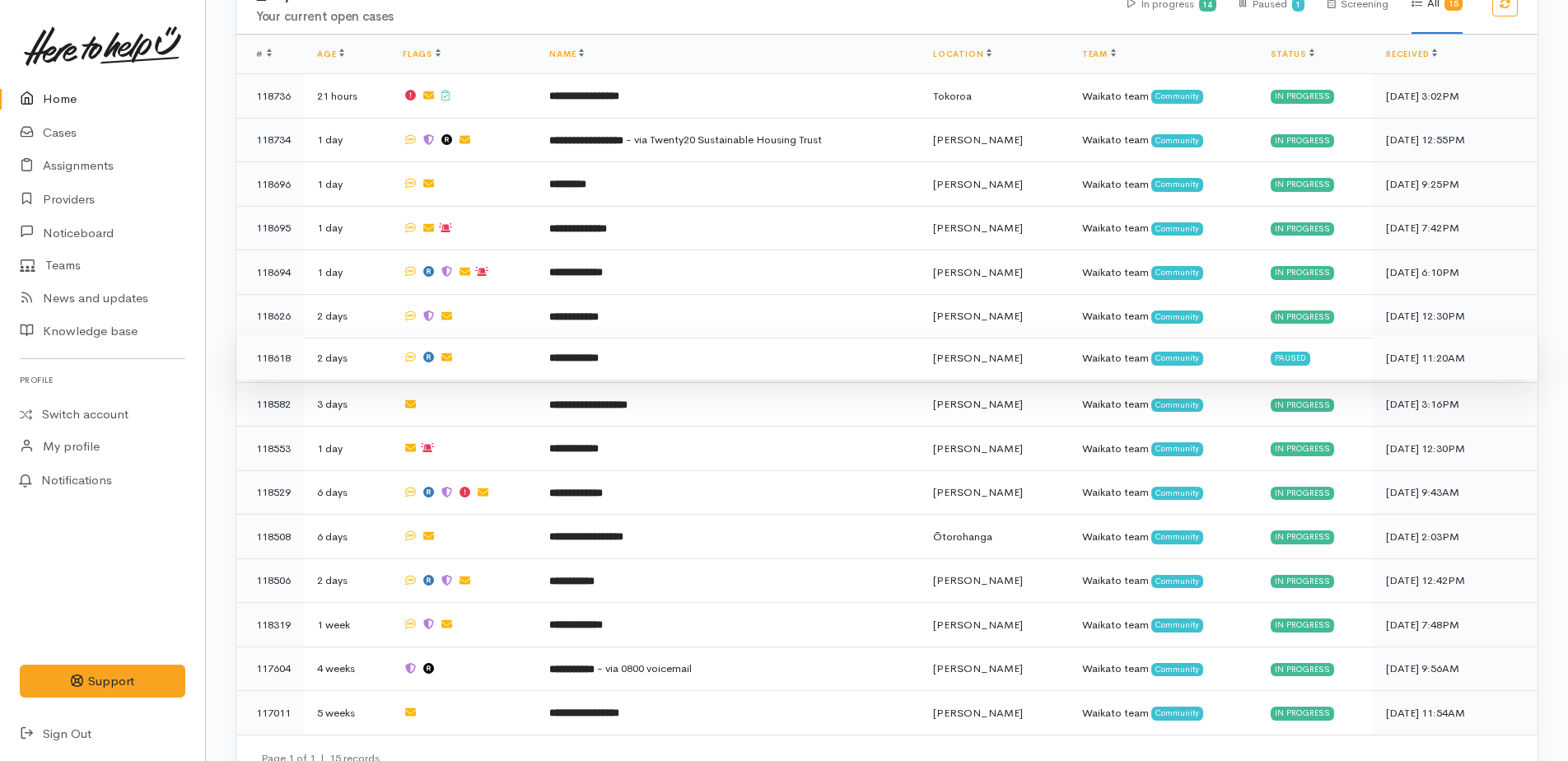
click at [596, 353] on b "**********" at bounding box center [574, 358] width 50 height 11
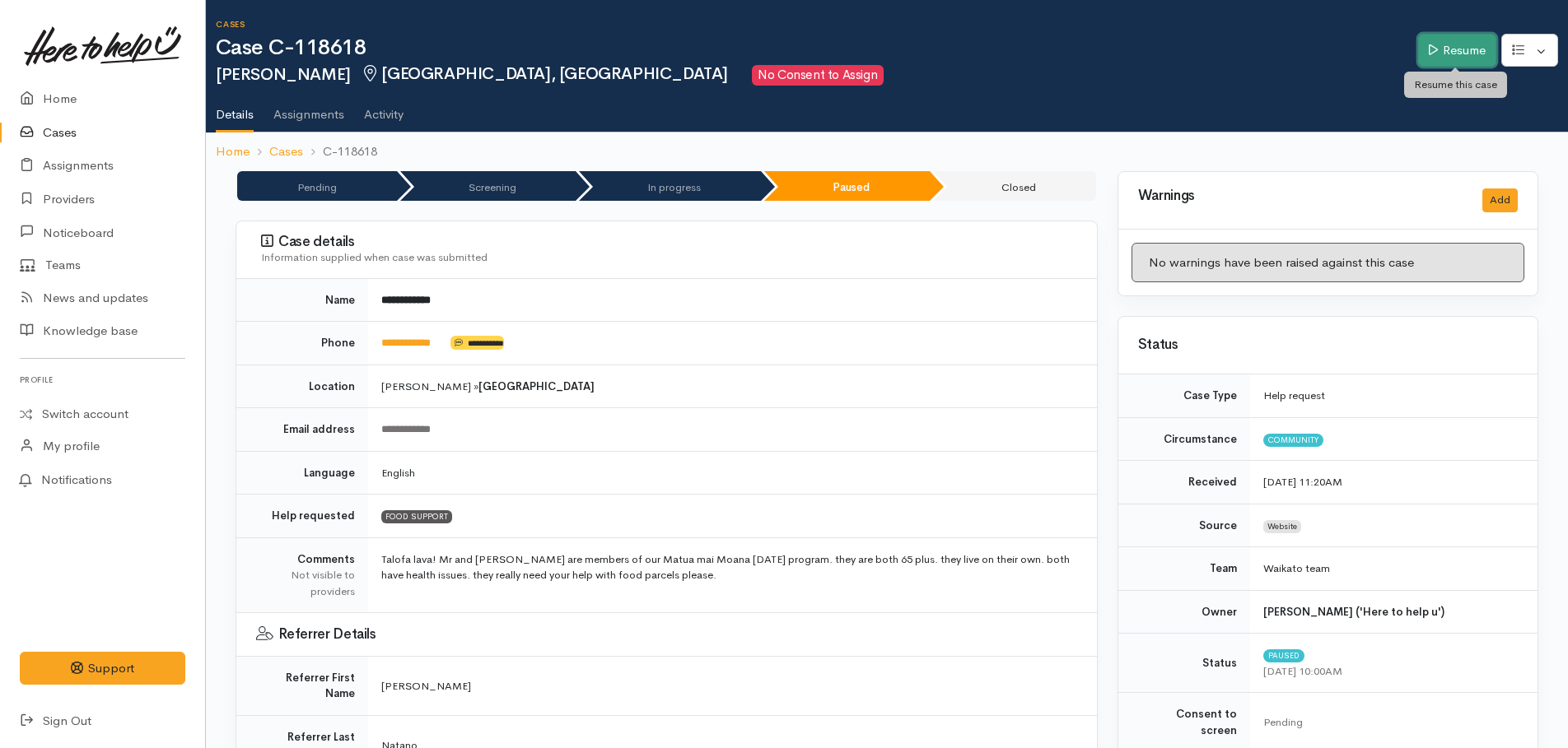
click at [1473, 45] on link "Resume" at bounding box center [1457, 51] width 78 height 34
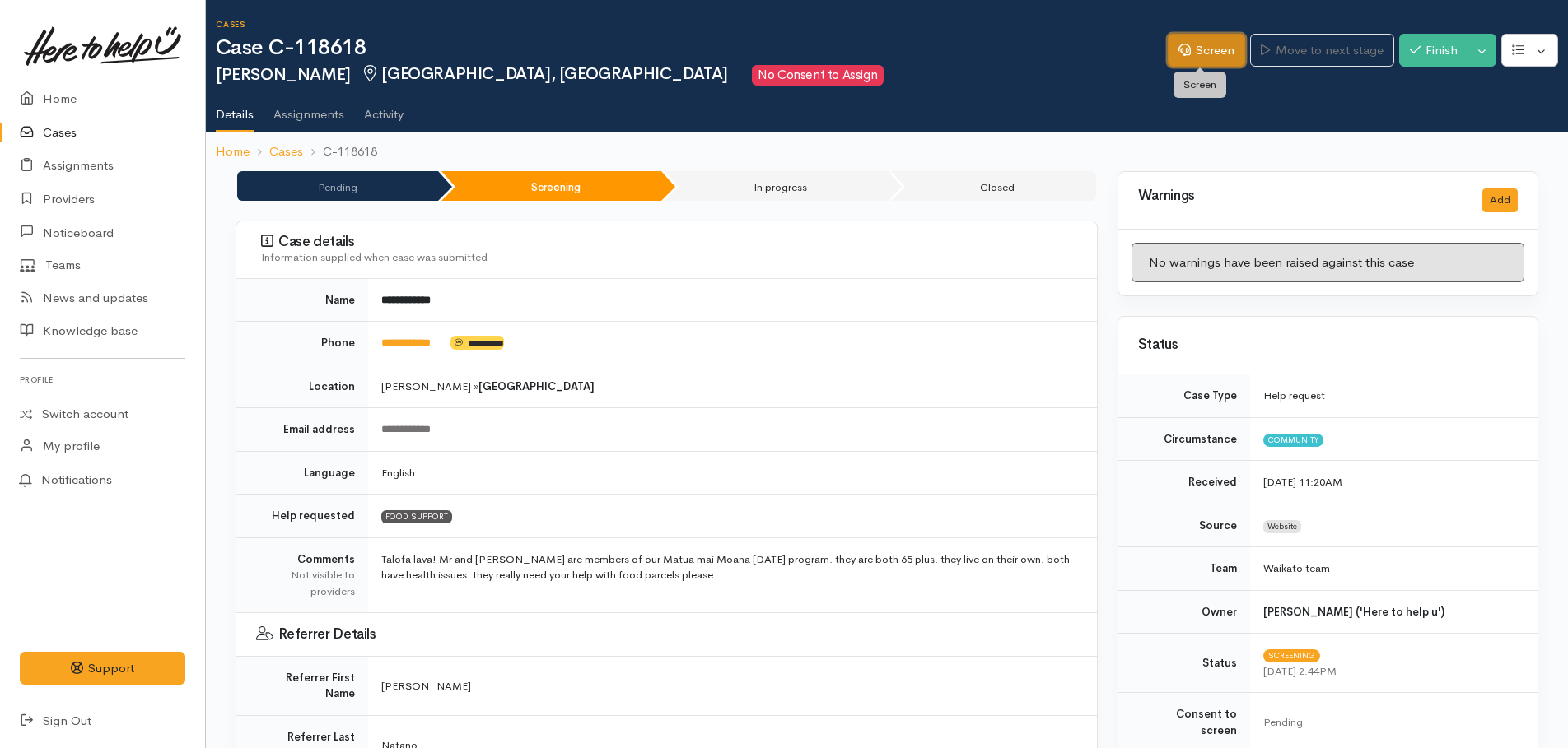
click at [1200, 51] on link "Screen" at bounding box center [1206, 51] width 78 height 34
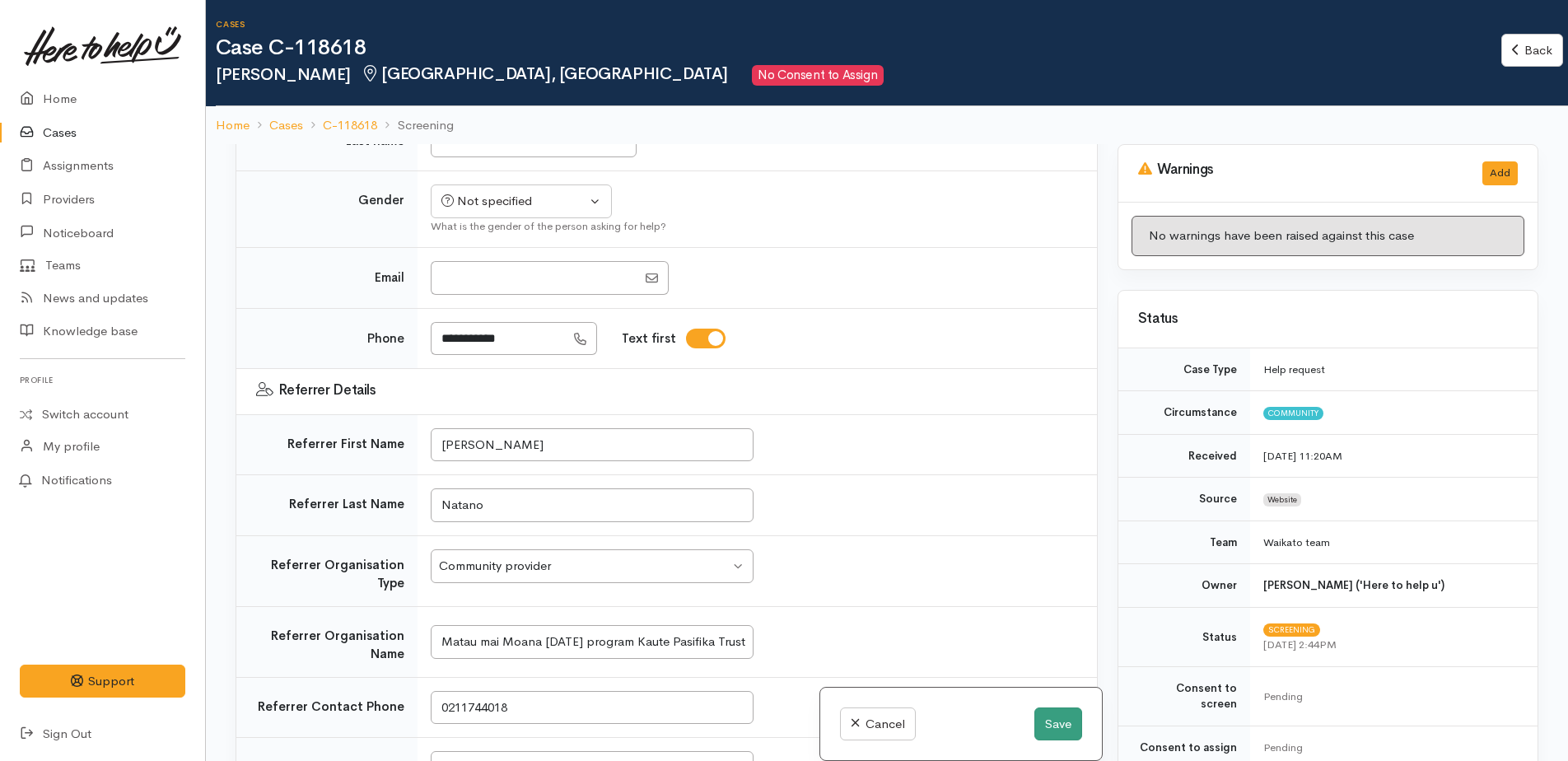
scroll to position [329, 0]
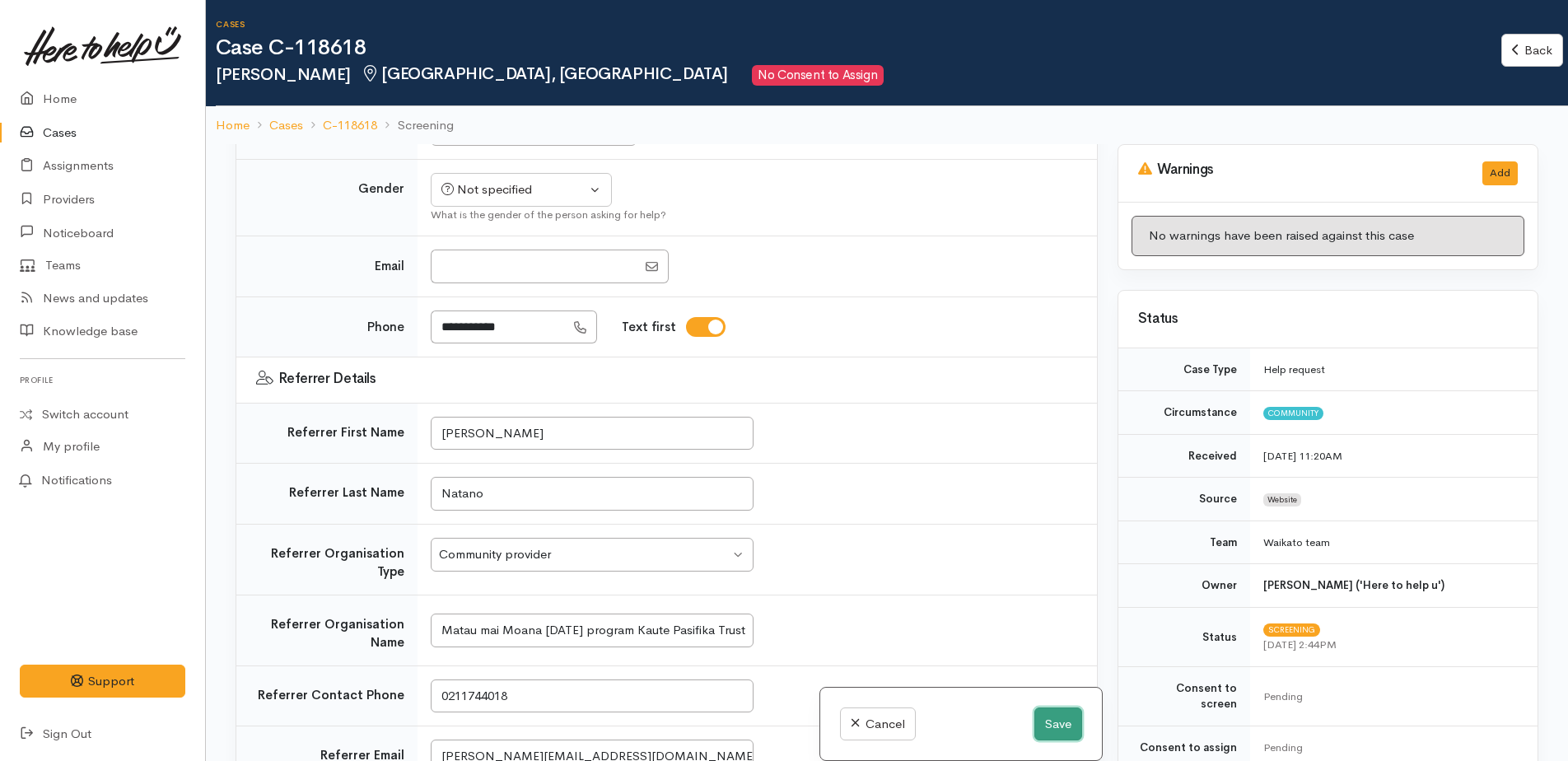
click at [1048, 727] on button "Save" at bounding box center [1058, 724] width 48 height 34
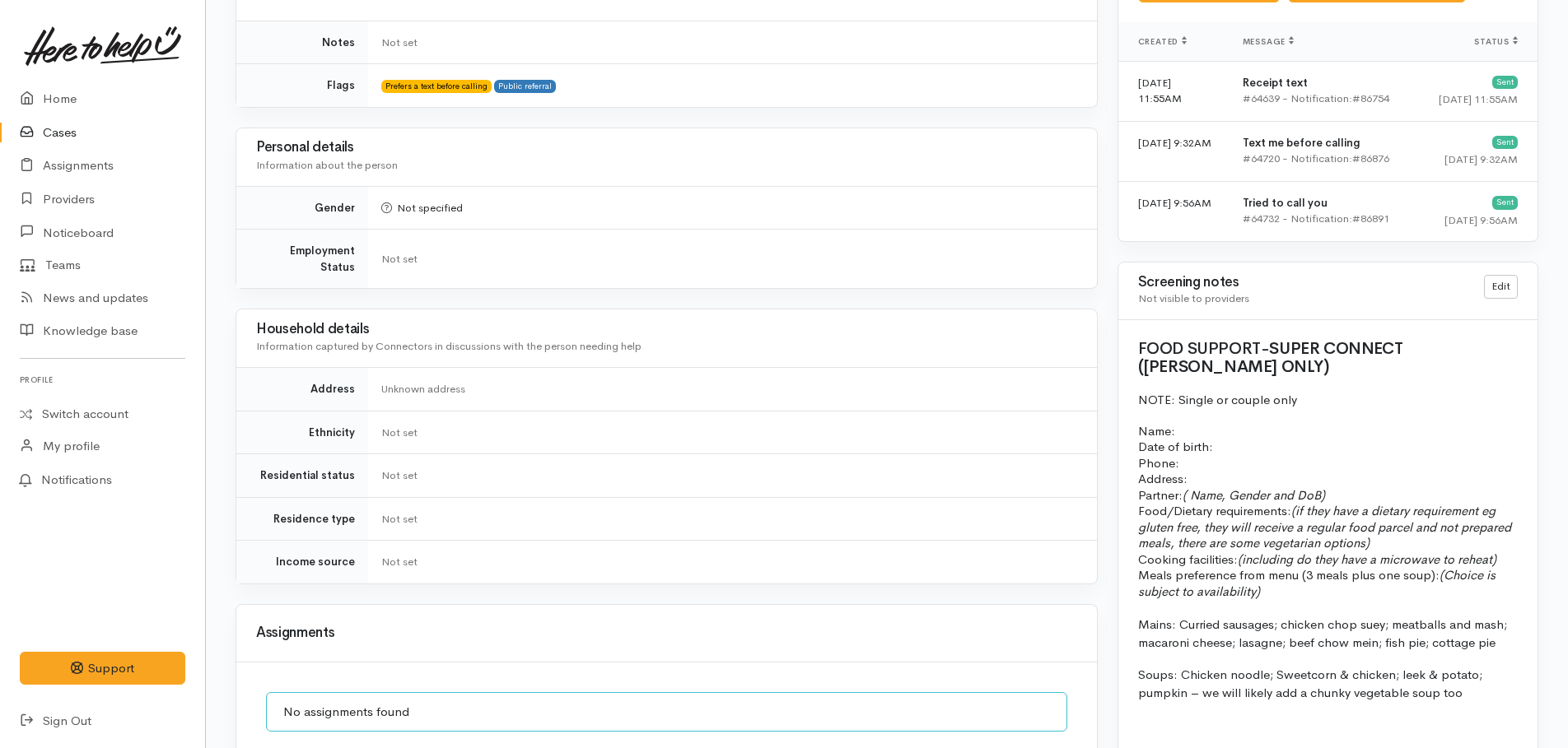
scroll to position [1564, 0]
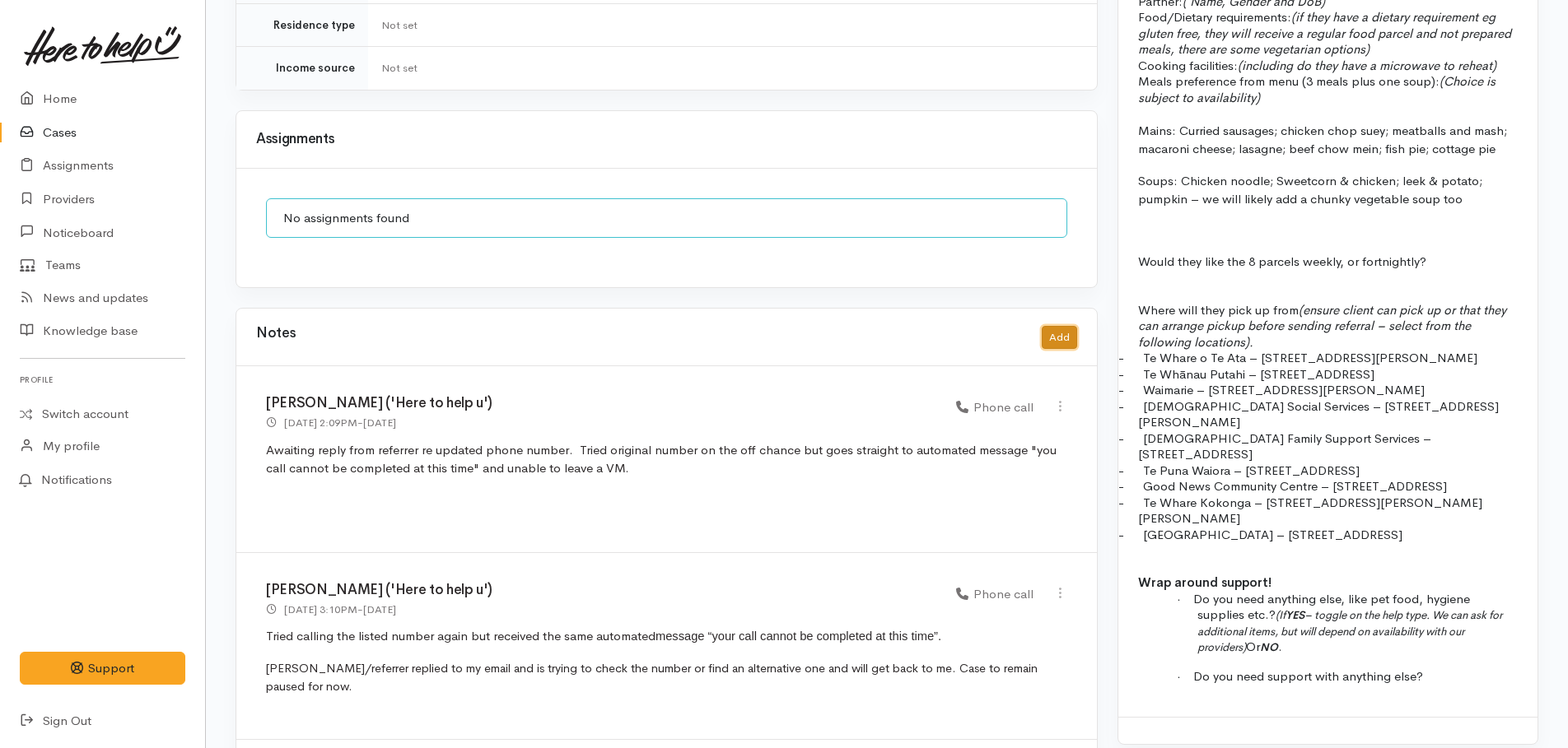
click at [1061, 326] on button "Add" at bounding box center [1059, 338] width 36 height 24
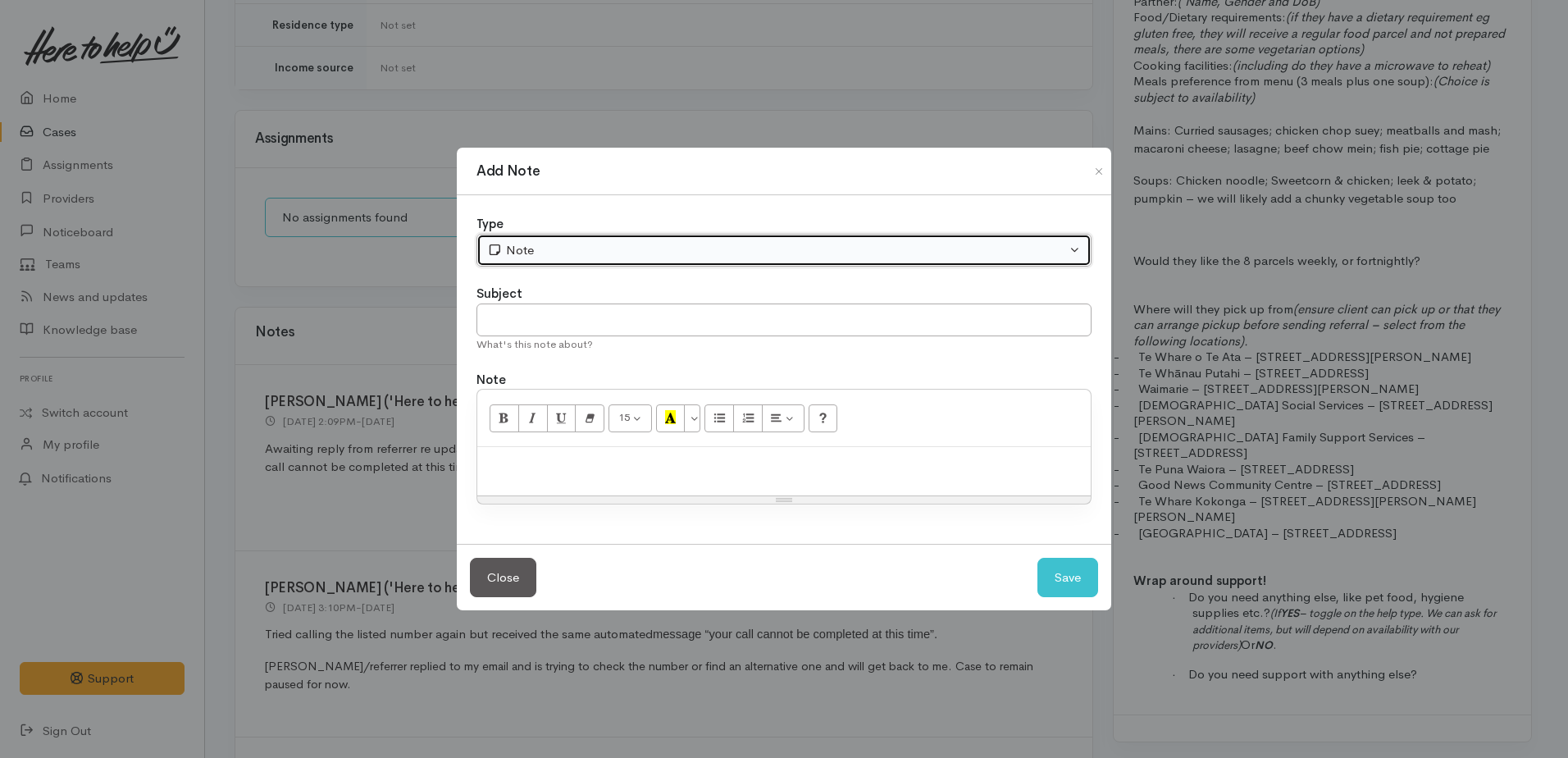
click at [542, 254] on div "Note" at bounding box center [776, 250] width 579 height 19
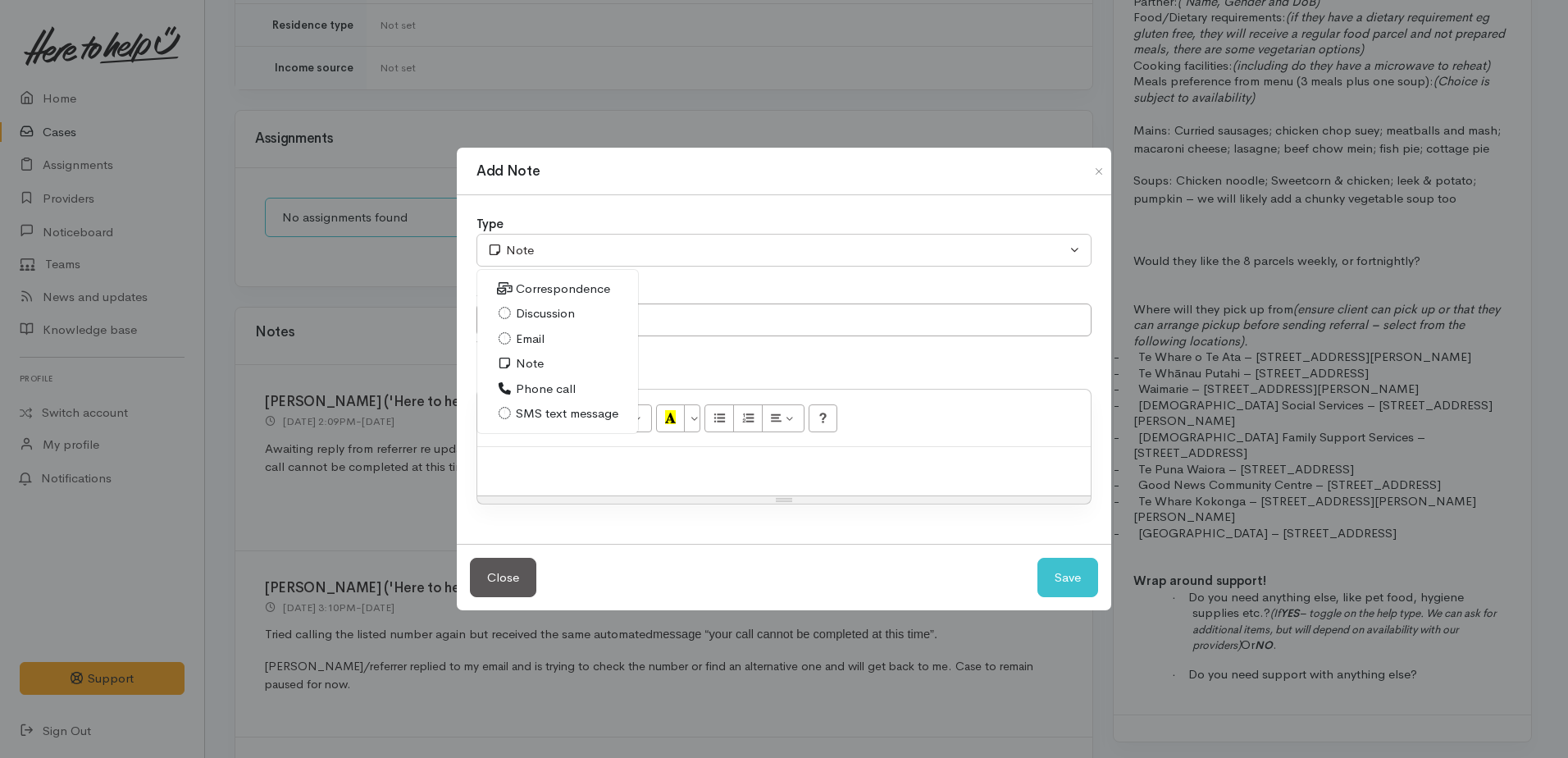
click at [524, 346] on span "Email" at bounding box center [530, 338] width 29 height 19
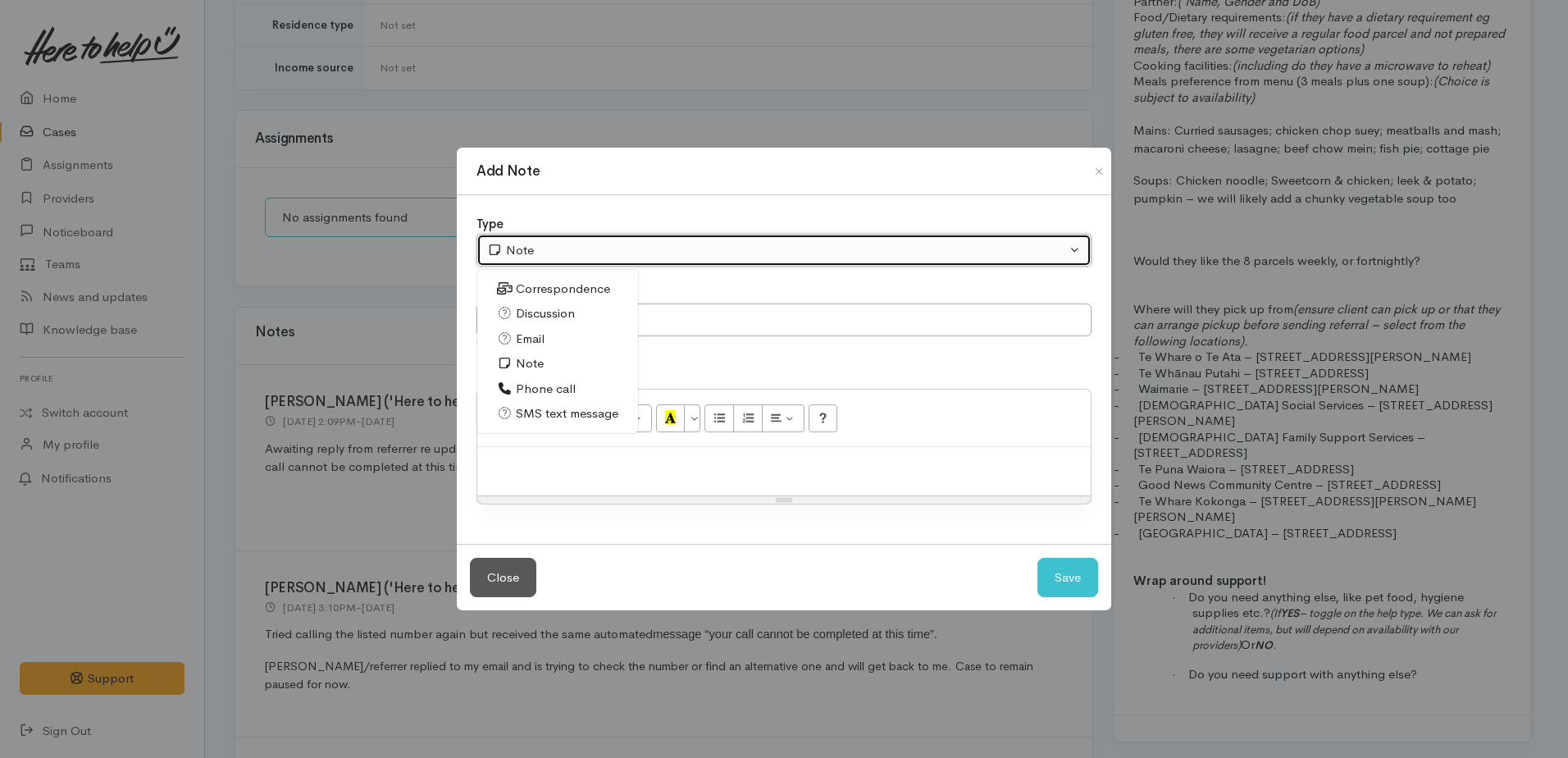
select select "2"
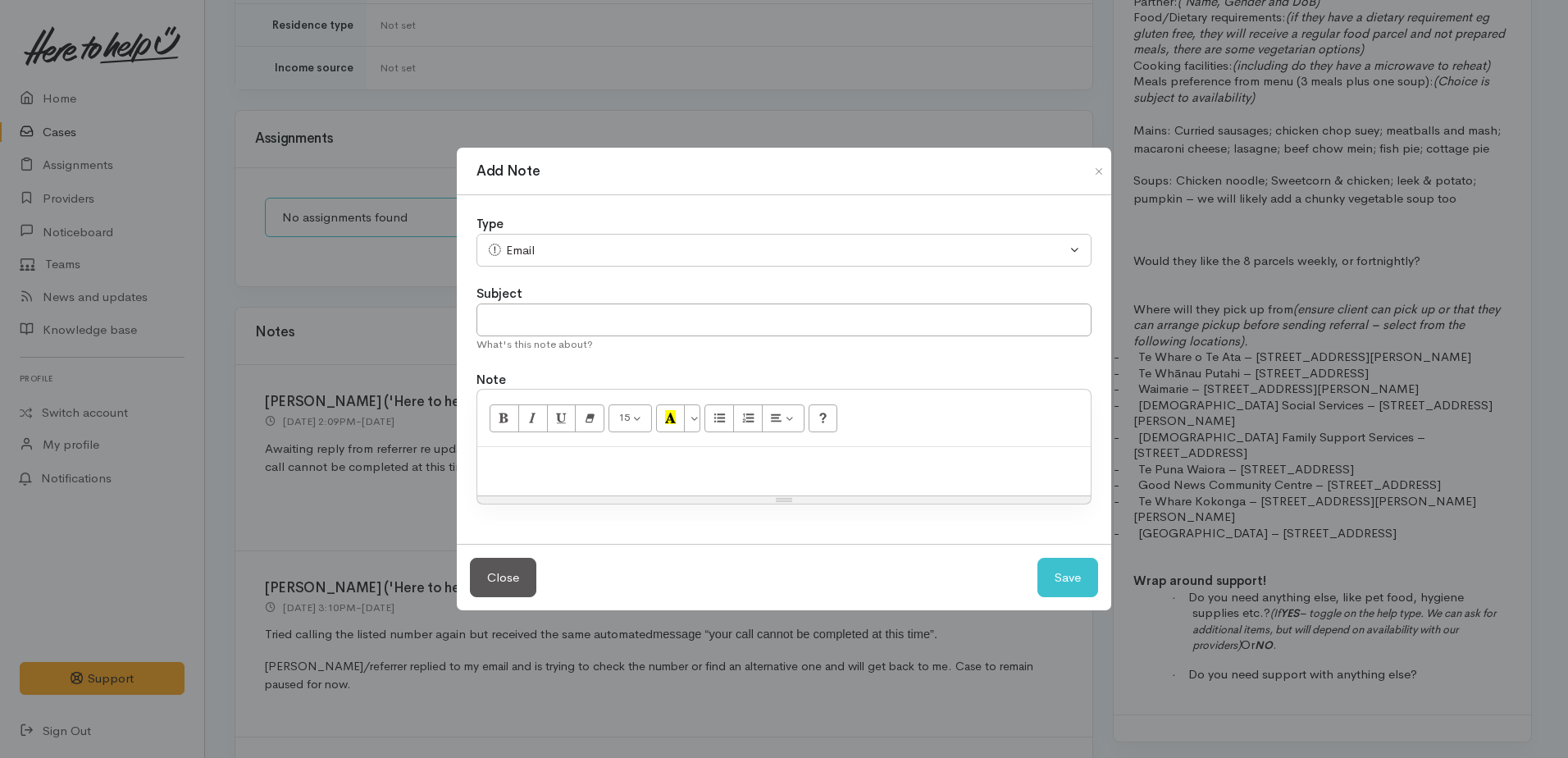
click at [539, 451] on div at bounding box center [784, 471] width 614 height 48
click at [932, 467] on p "Follow up email to Tavita re contact number for client as case remains paused." at bounding box center [784, 464] width 597 height 19
click at [481, 466] on div "Follow up email to Tavita re contact number for client." at bounding box center [784, 471] width 614 height 48
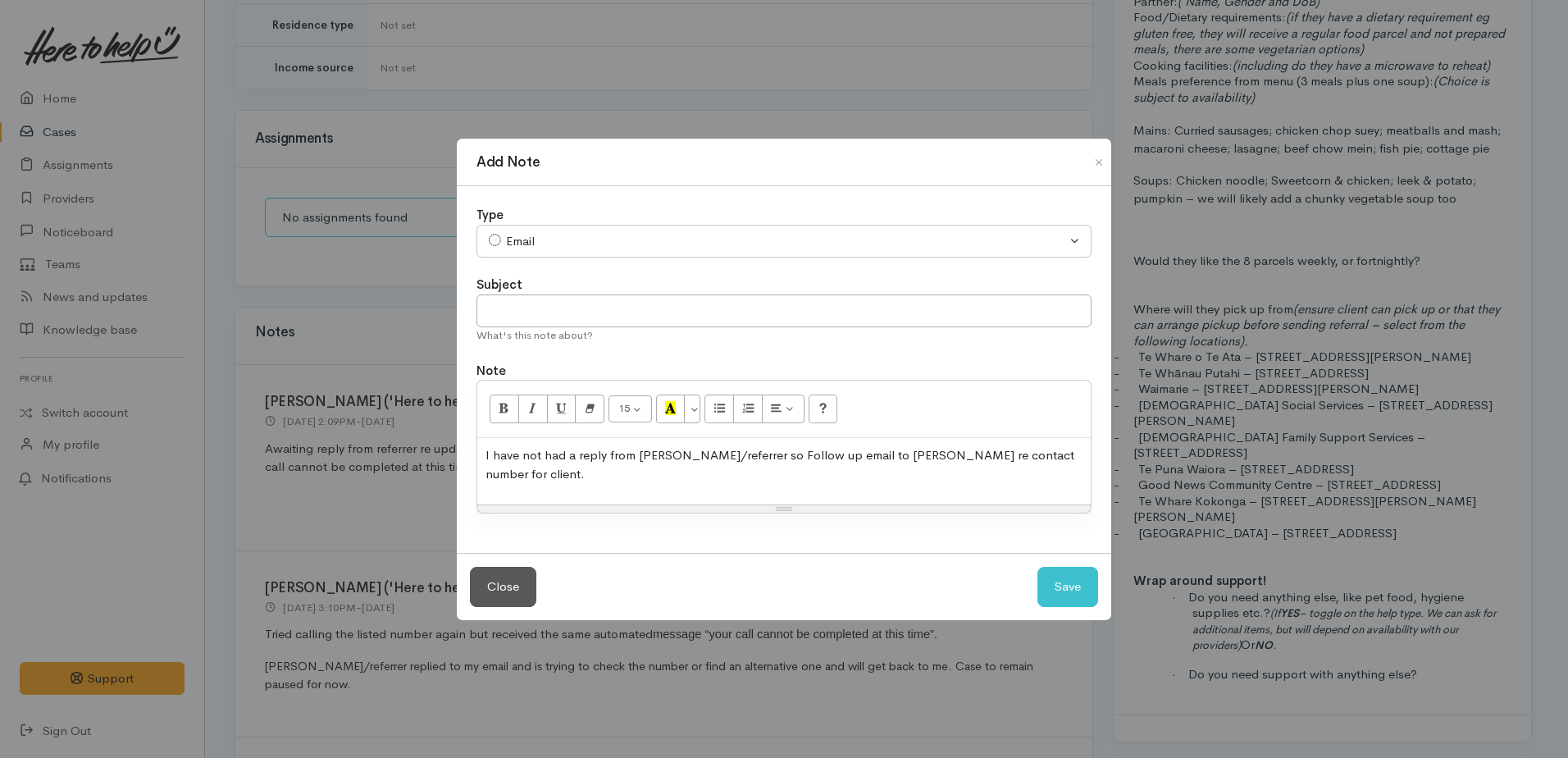
click at [738, 461] on p "I have not had a reply from Tavita/referrer so Follow up email to Tavita re con…" at bounding box center [784, 464] width 597 height 37
click at [1070, 465] on p "I have not had a reply from Tavita/referrer so sent a follow up email to Tavita…" at bounding box center [784, 464] width 597 height 37
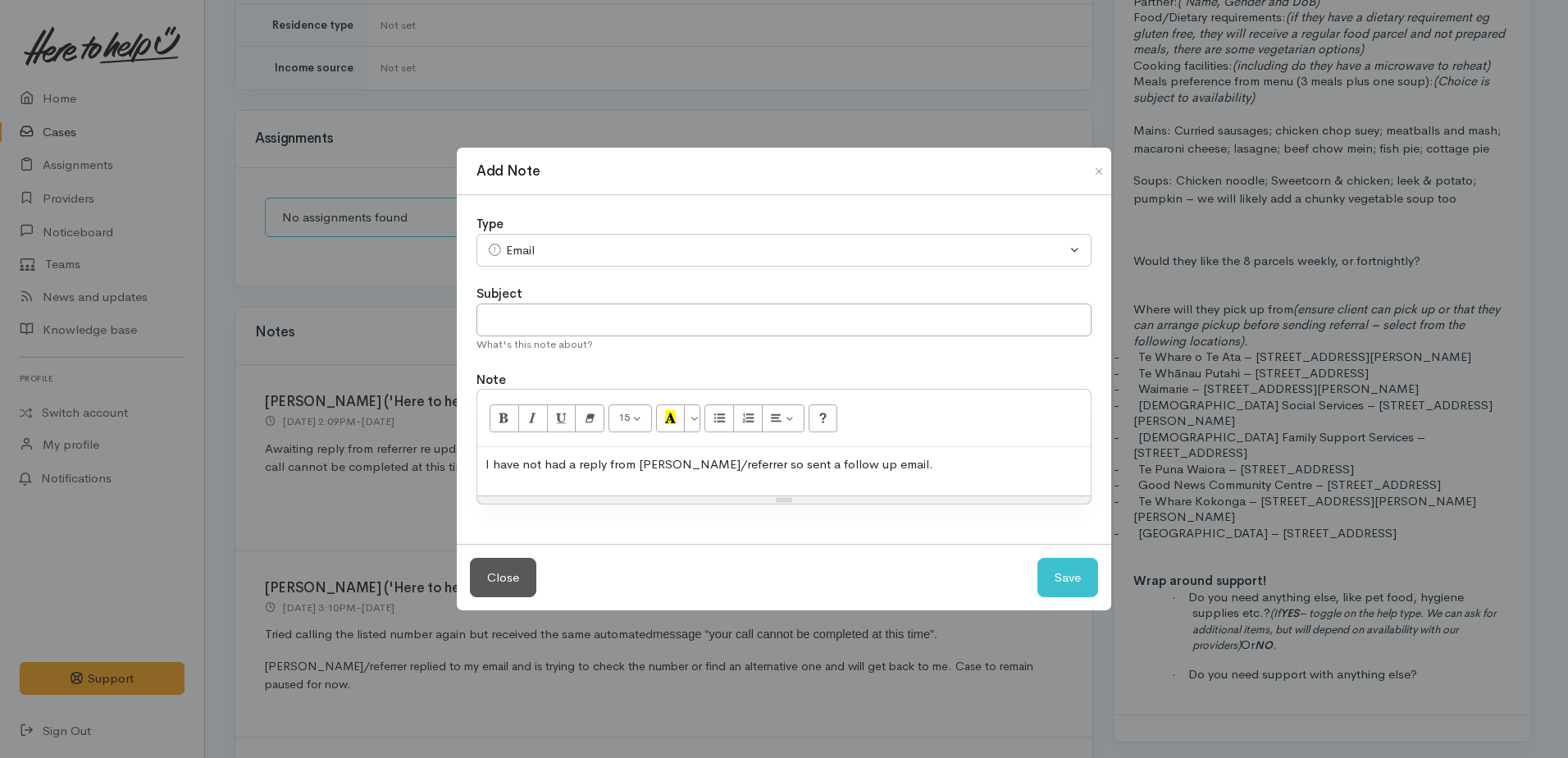
click at [717, 463] on p "I have not had a reply from Tavita/referrer so sent a follow up email." at bounding box center [784, 464] width 597 height 19
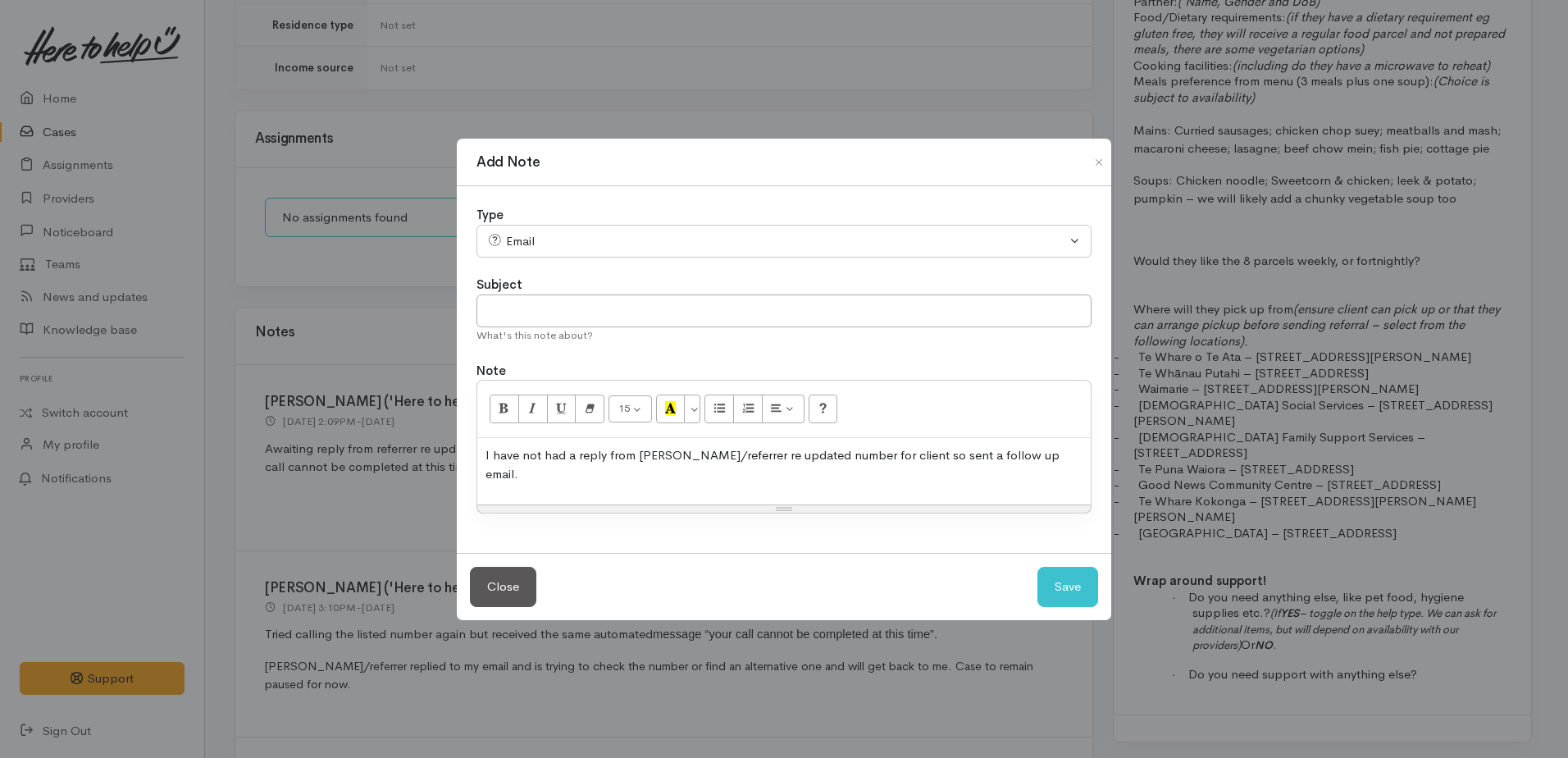
click at [1029, 461] on p "I have not had a reply from Tavita/referrer re updated number for client so sen…" at bounding box center [784, 464] width 597 height 37
click at [1045, 587] on button "Save" at bounding box center [1067, 587] width 60 height 41
select select "1"
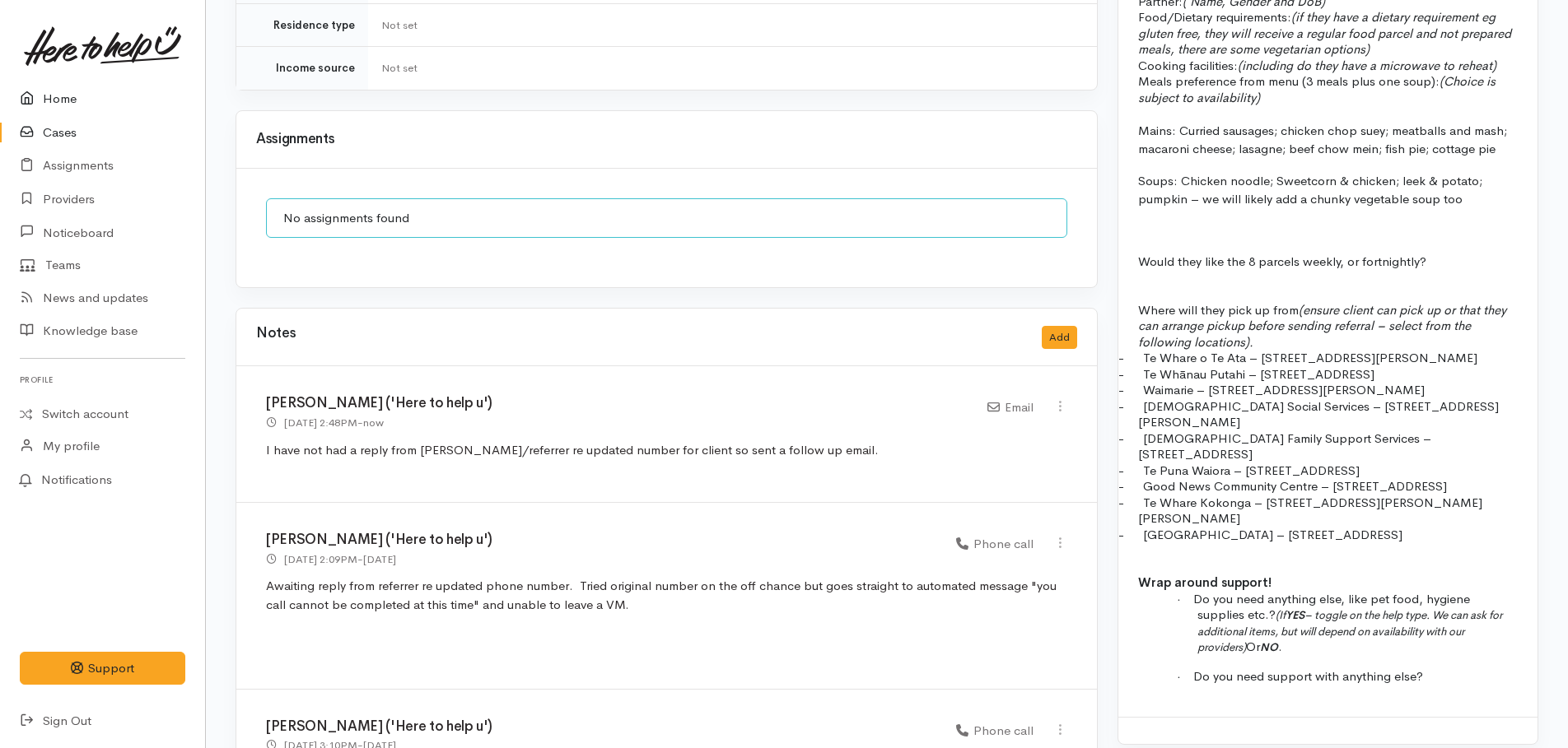
click at [57, 101] on link "Home" at bounding box center [102, 99] width 205 height 34
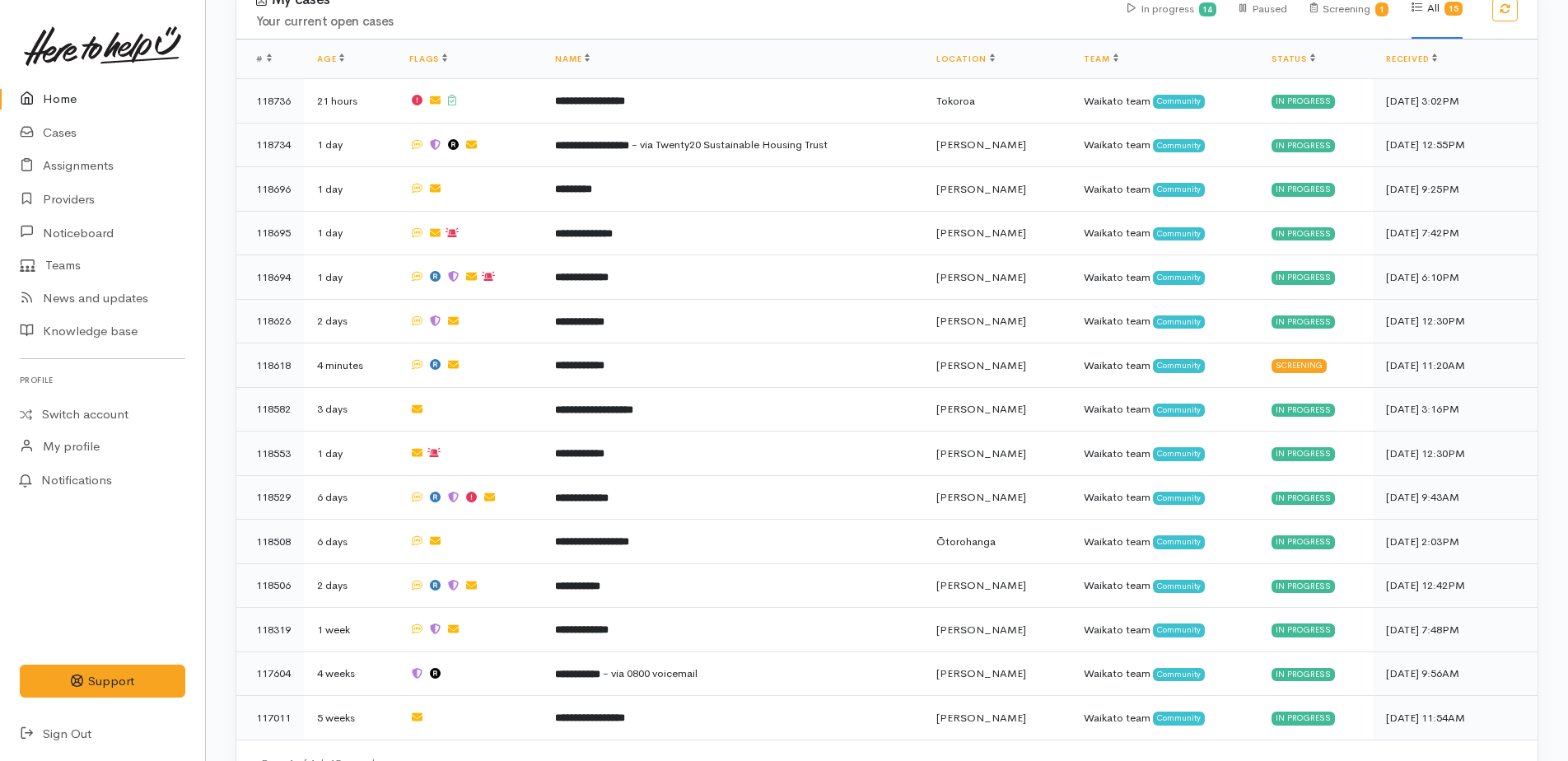
scroll to position [517, 0]
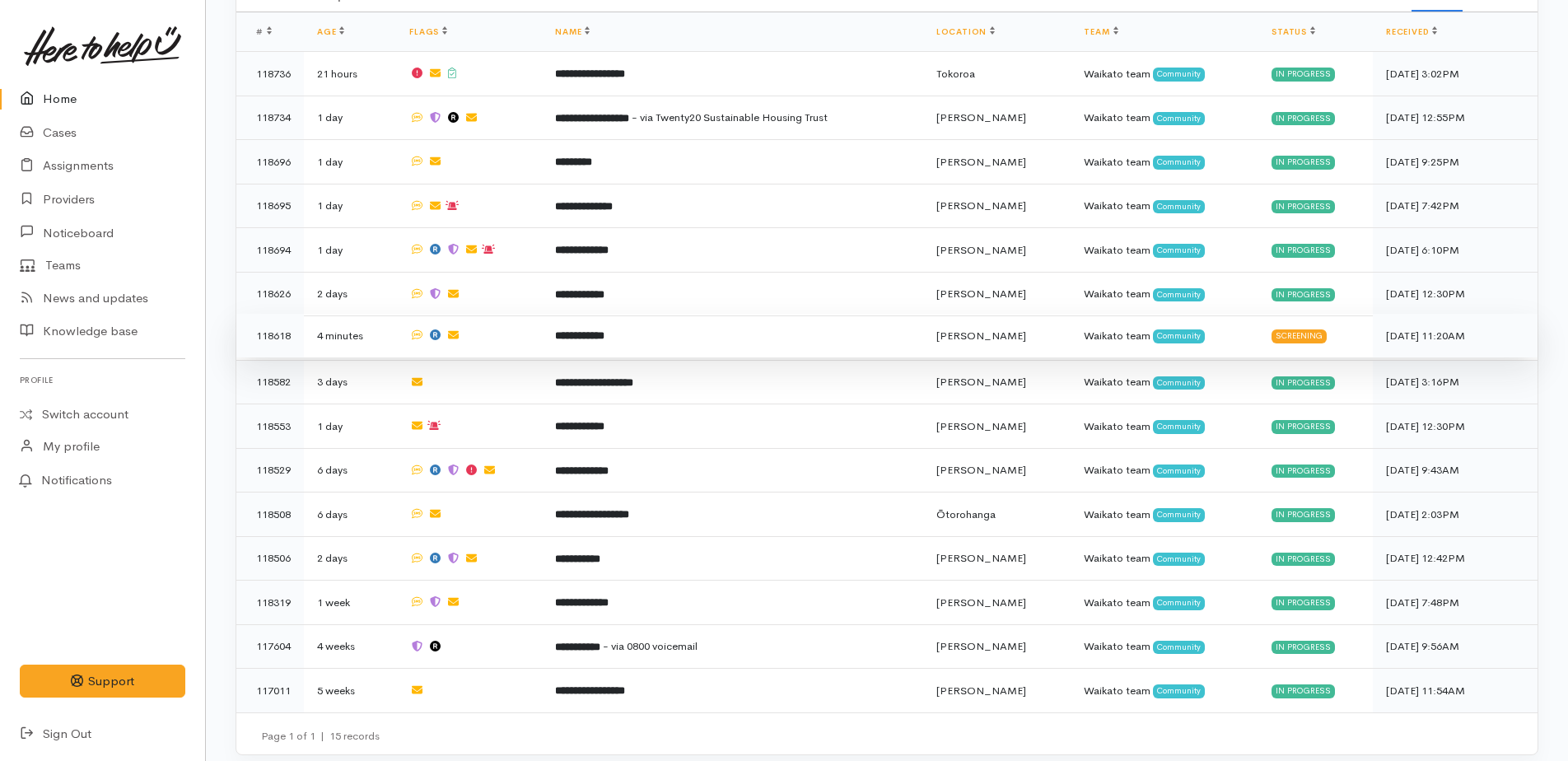
click at [593, 333] on b "**********" at bounding box center [579, 335] width 50 height 11
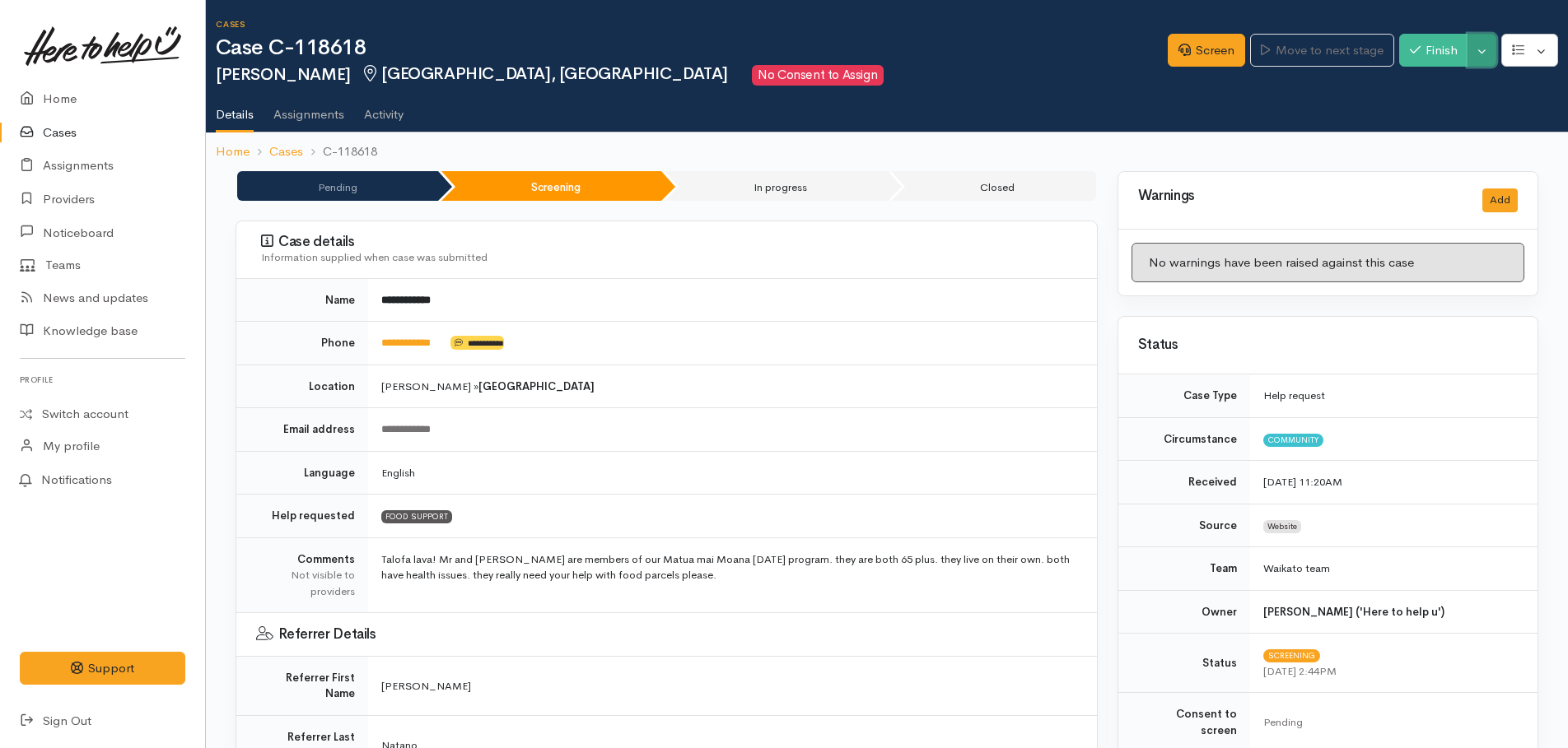
click at [1490, 59] on button "Toggle Dropdown" at bounding box center [1481, 51] width 29 height 34
click at [1421, 85] on link "Pause" at bounding box center [1430, 89] width 130 height 26
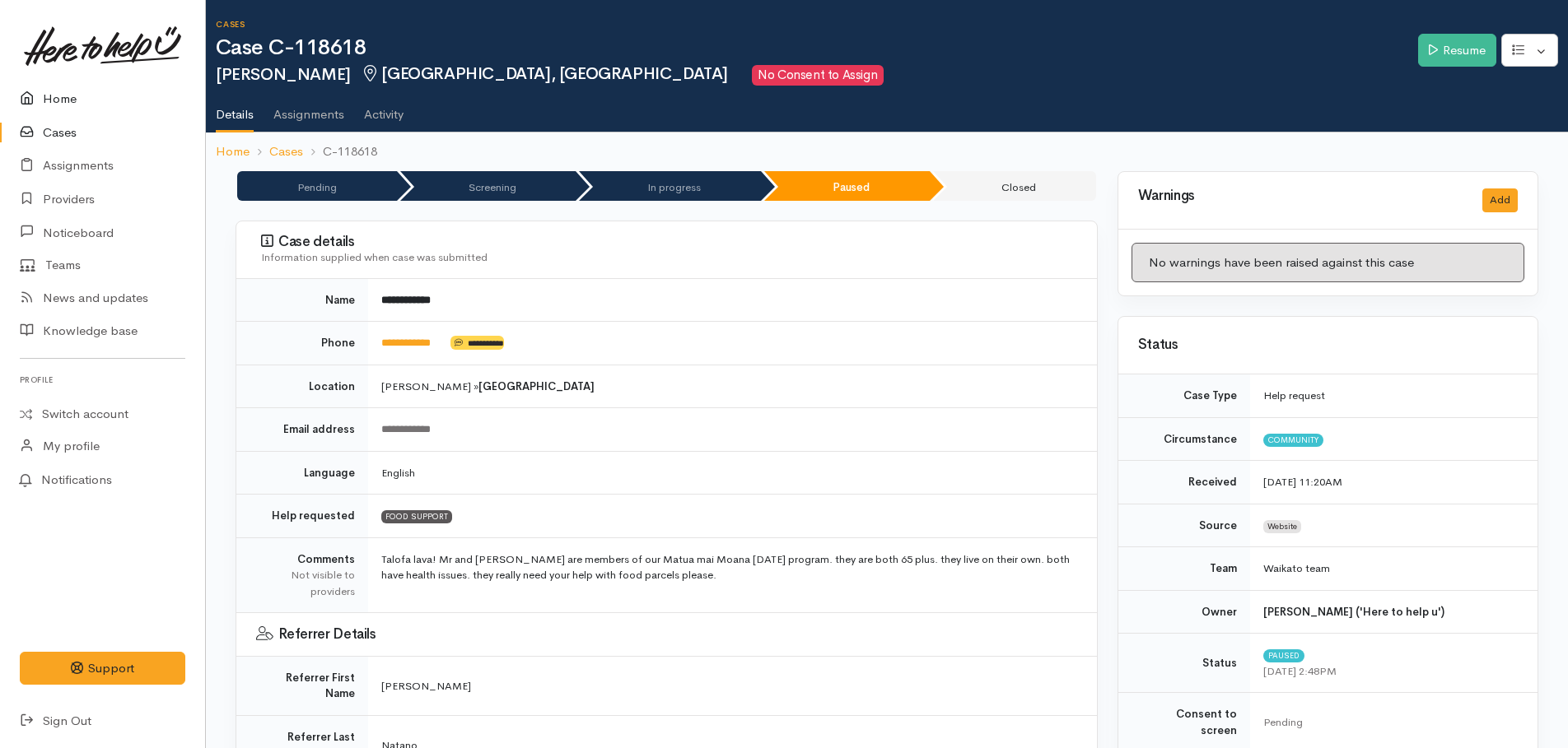
click at [55, 93] on link "Home" at bounding box center [102, 99] width 205 height 34
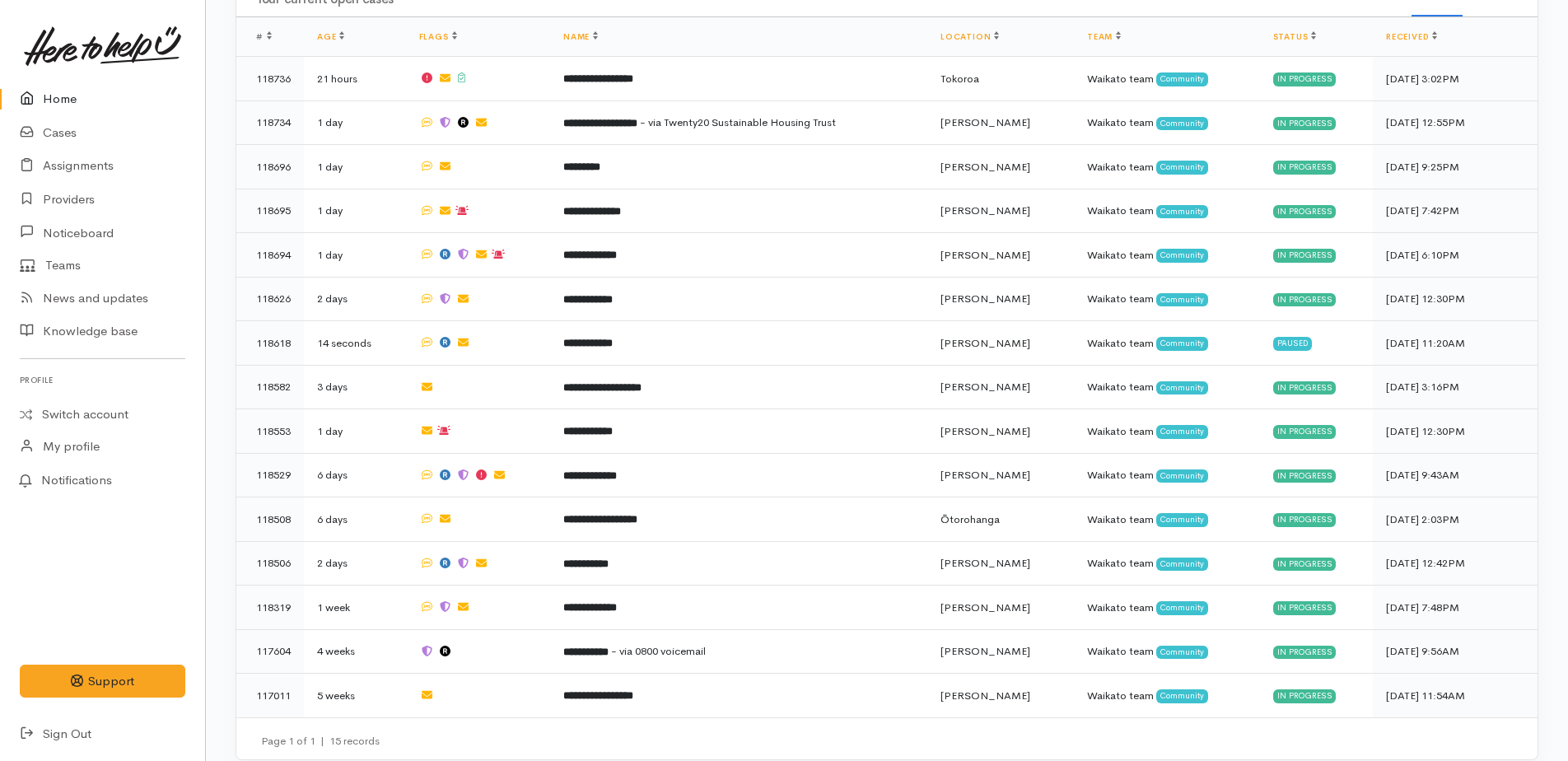
scroll to position [517, 0]
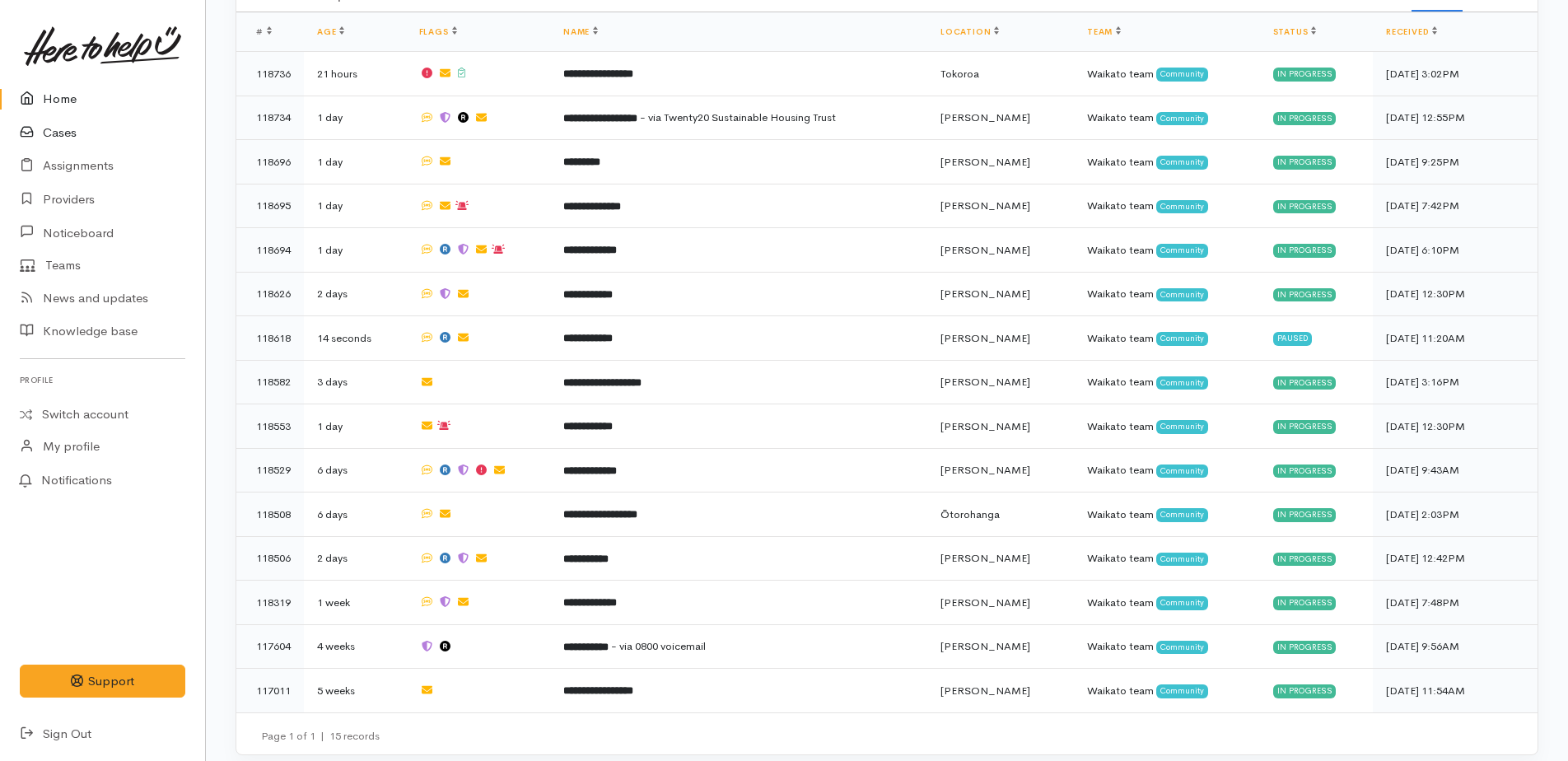
click at [61, 130] on link "Cases" at bounding box center [102, 133] width 205 height 34
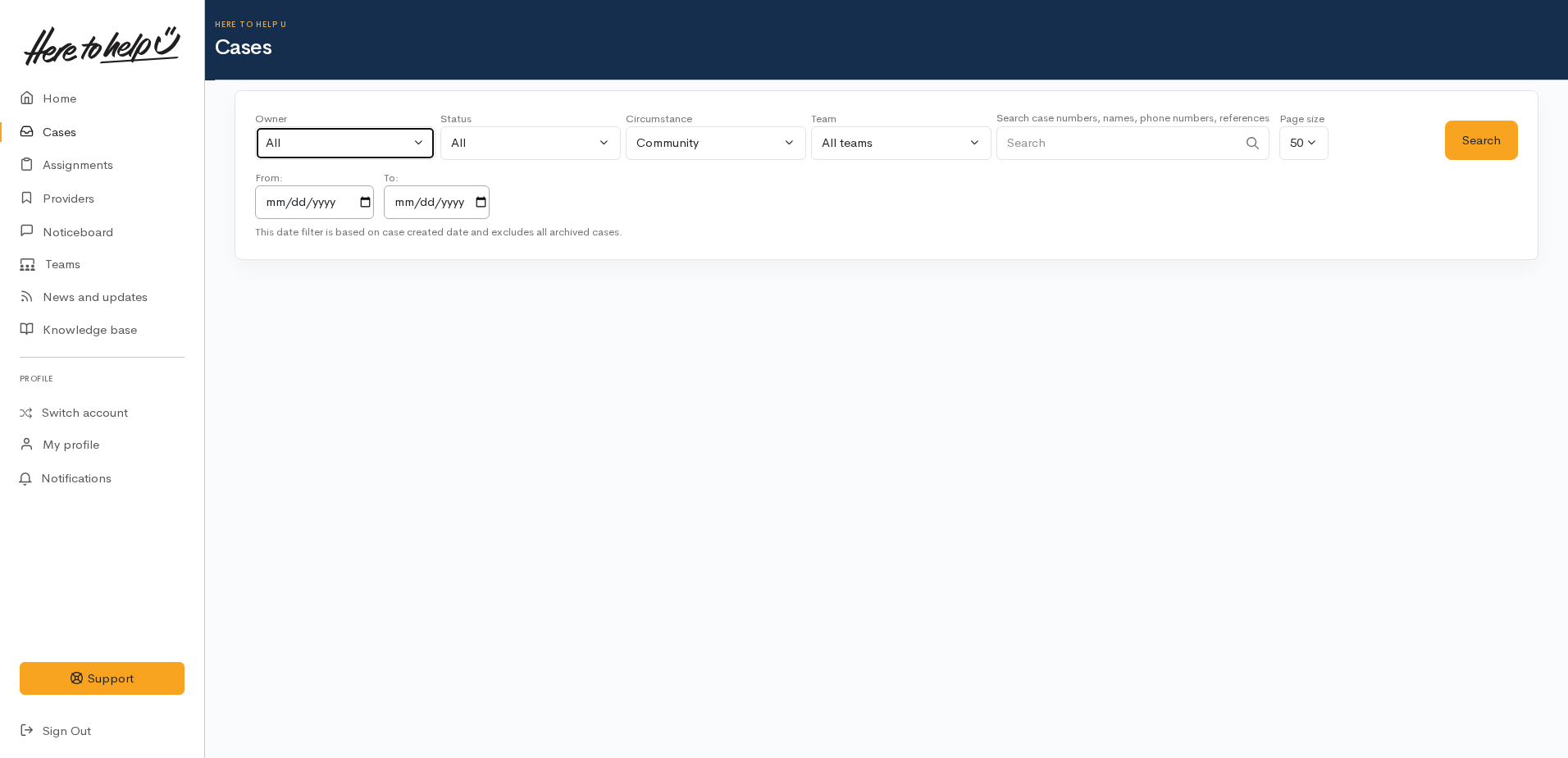
click at [304, 142] on div "All" at bounding box center [338, 142] width 145 height 19
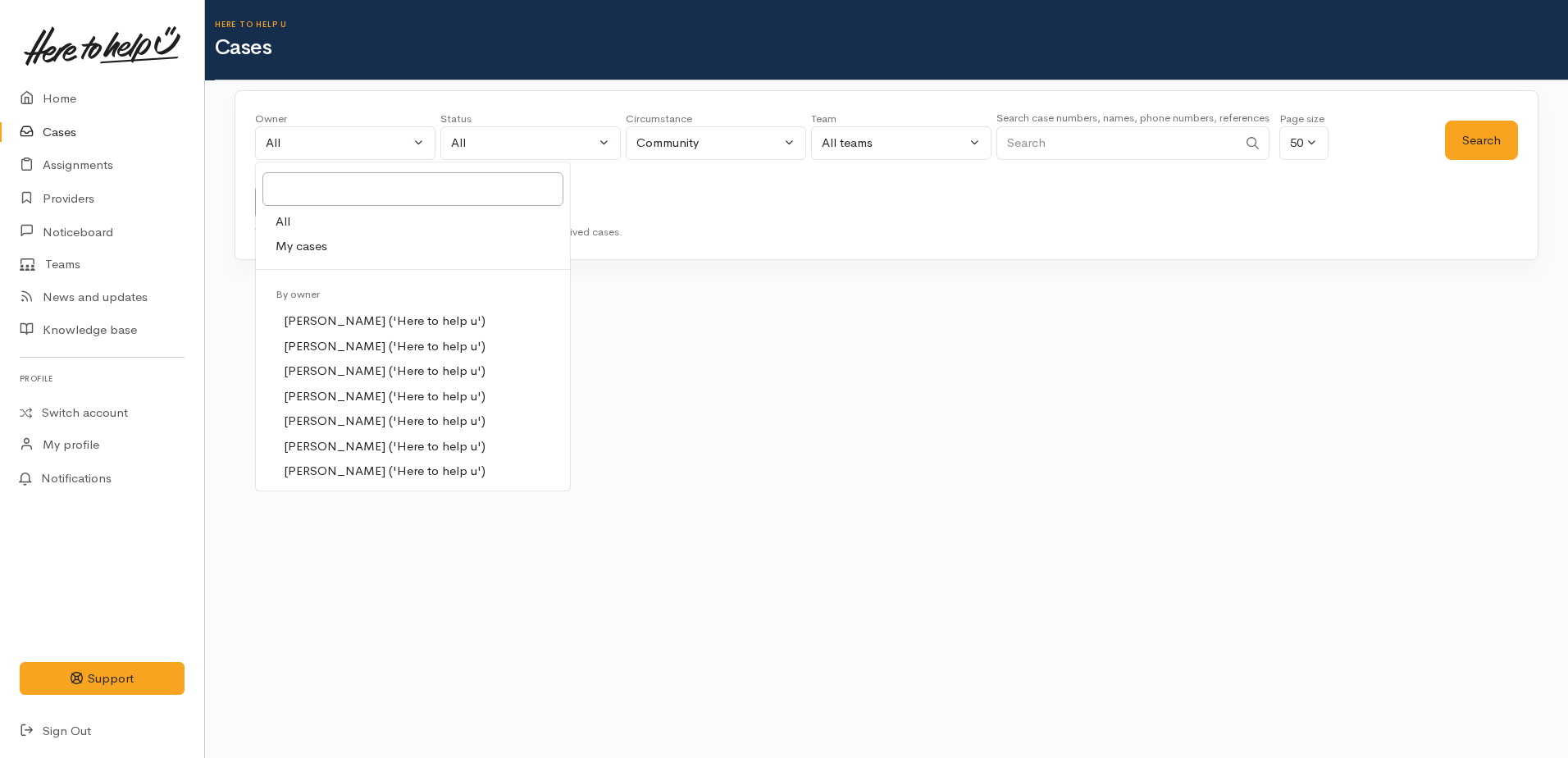
click at [284, 248] on span "My cases" at bounding box center [301, 245] width 51 height 19
select select "1759"
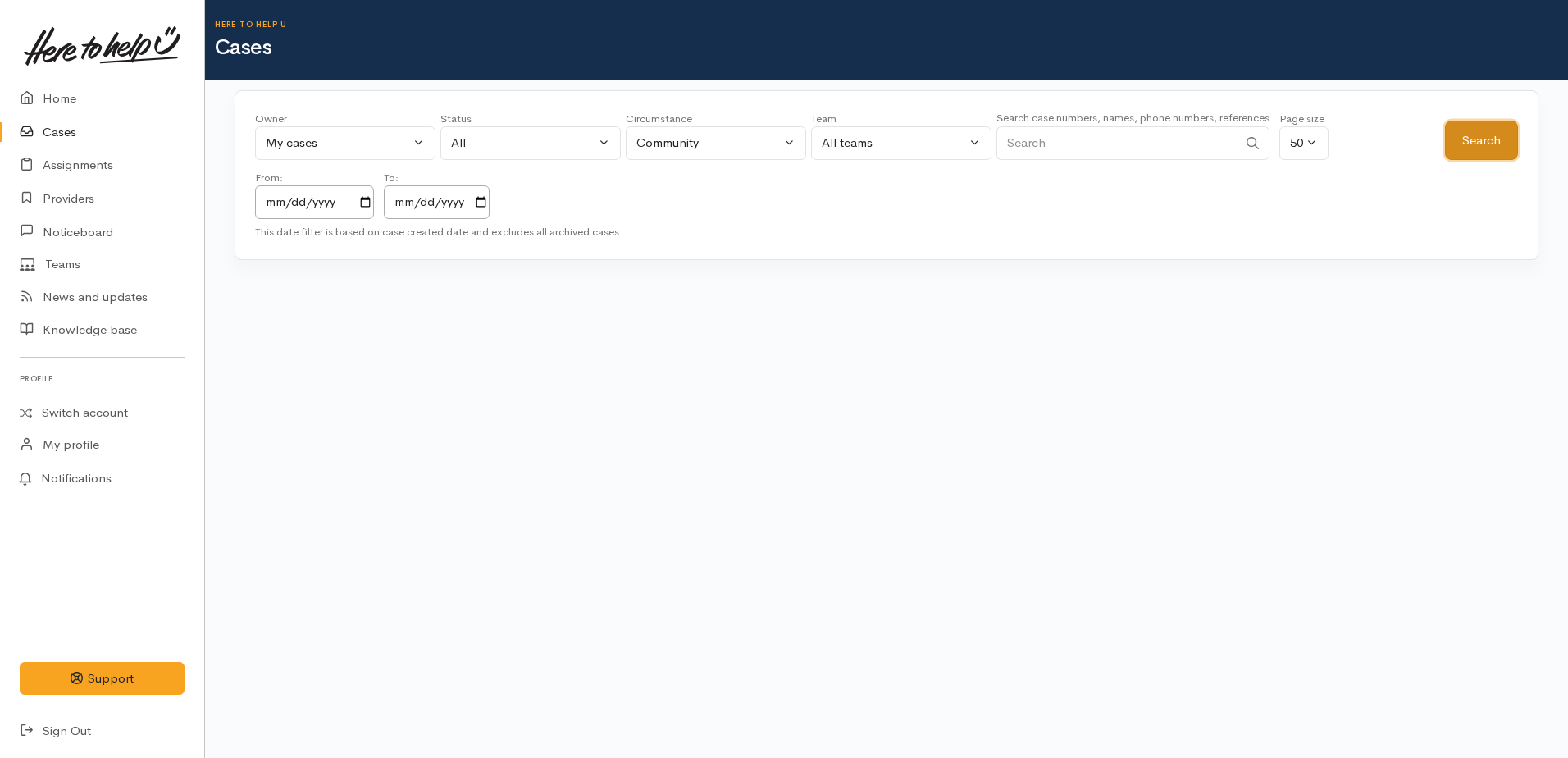
click at [1491, 142] on button "Search" at bounding box center [1482, 141] width 73 height 41
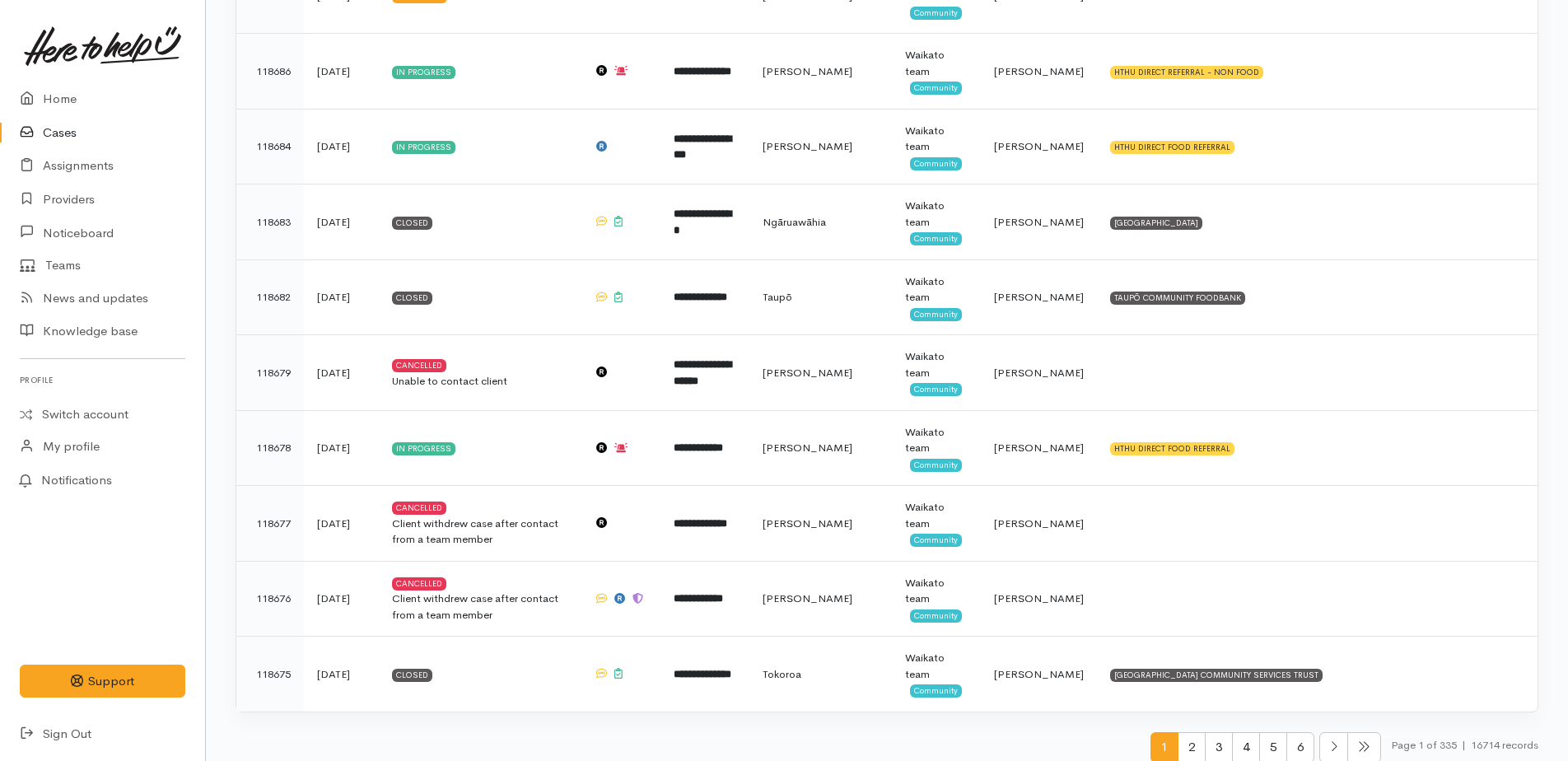
scroll to position [3433, 0]
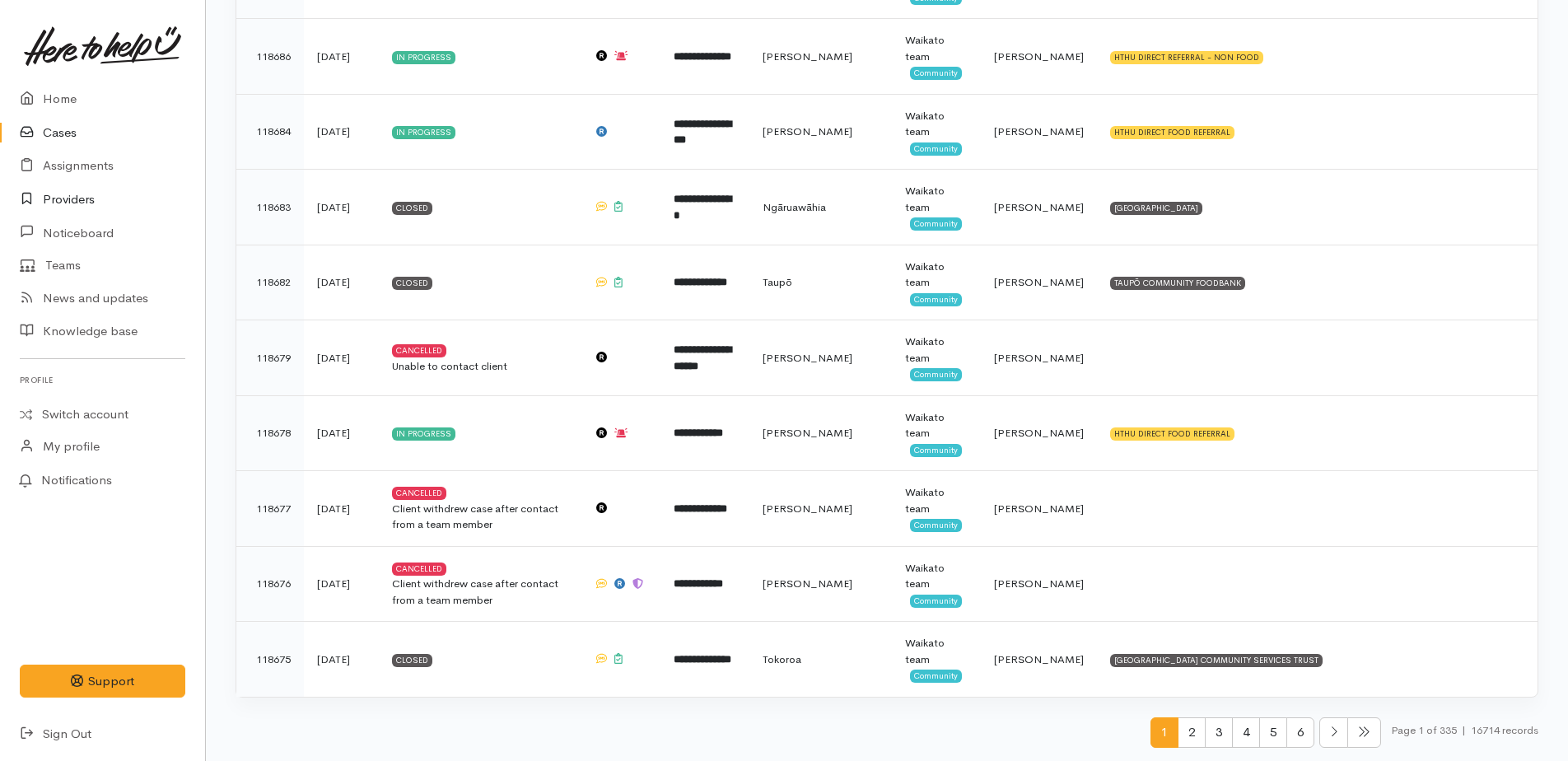
click at [58, 200] on link "Providers" at bounding box center [102, 200] width 205 height 34
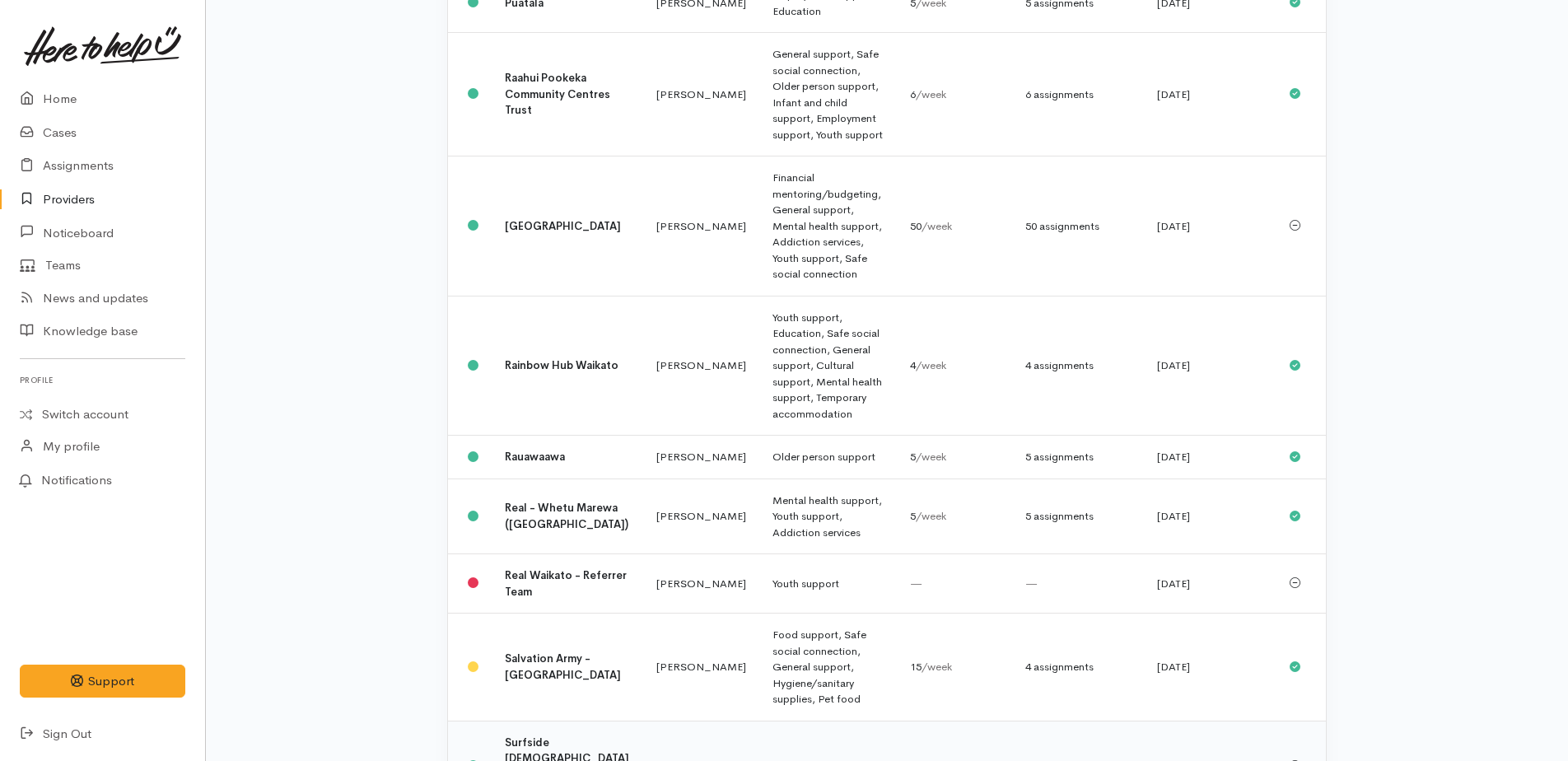
scroll to position [1317, 0]
click at [531, 611] on td "Salvation Army - [GEOGRAPHIC_DATA]" at bounding box center [567, 665] width 151 height 108
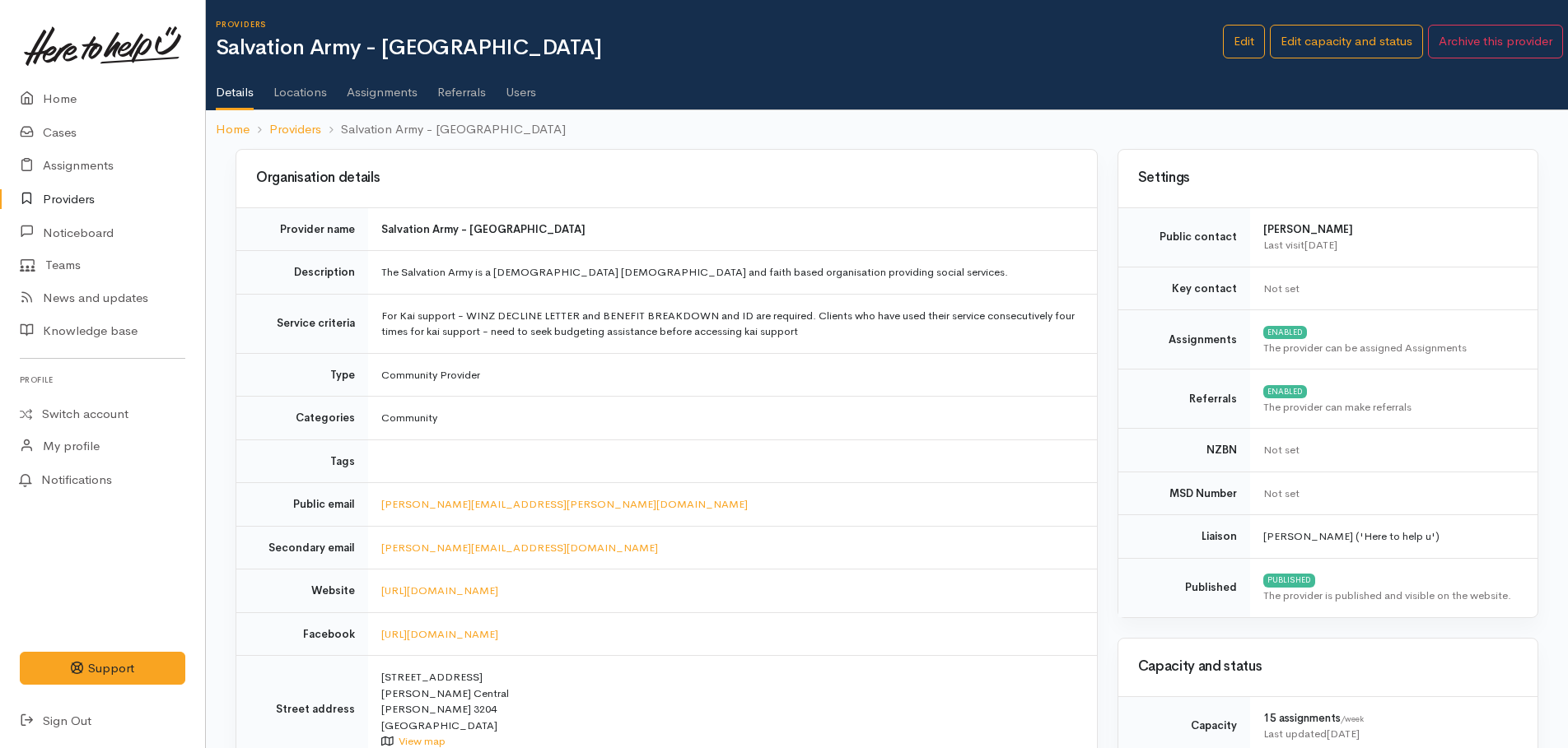
click at [378, 94] on link "Assignments" at bounding box center [382, 86] width 71 height 46
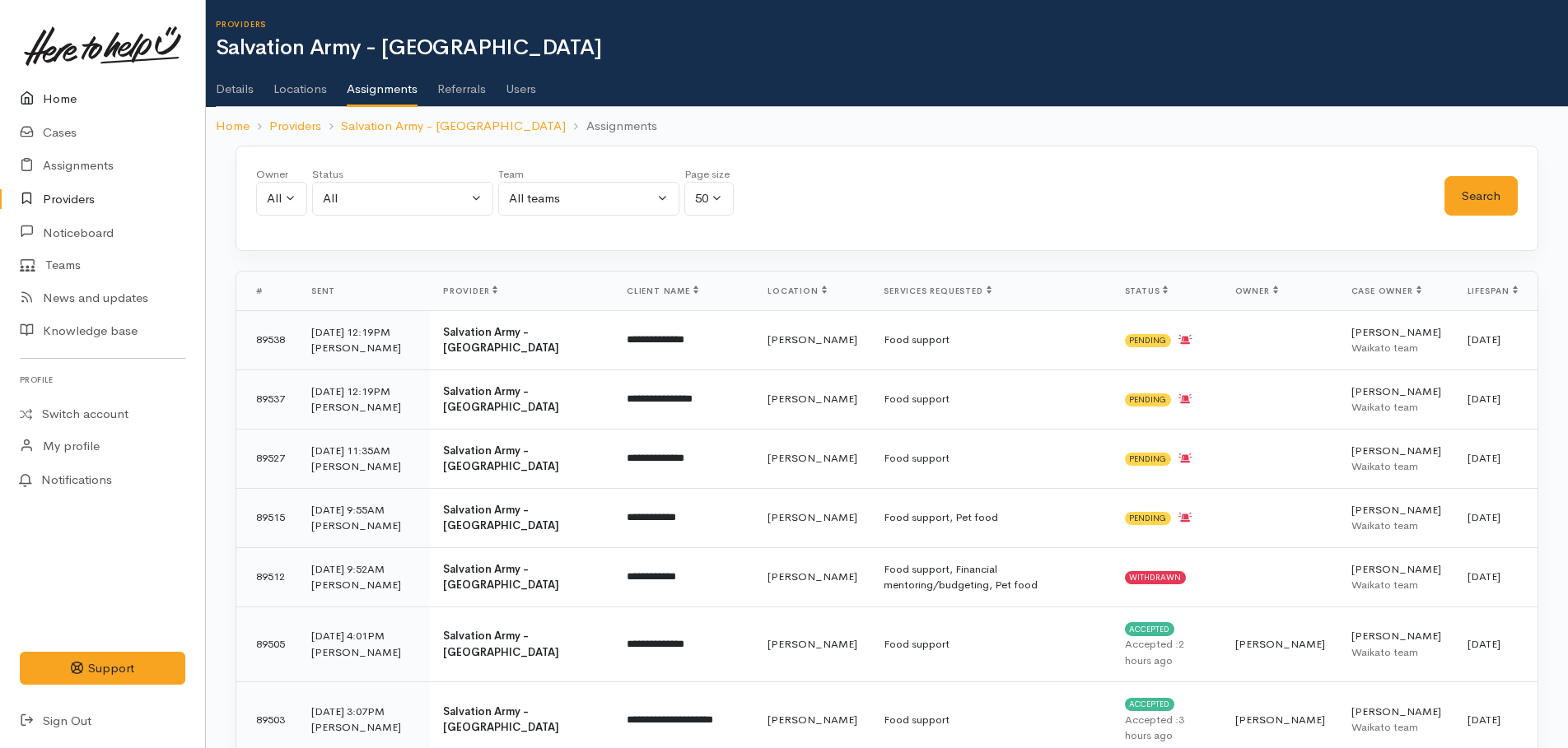
drag, startPoint x: 68, startPoint y: 98, endPoint x: 266, endPoint y: 55, distance: 202.6
click at [68, 98] on link "Home" at bounding box center [102, 99] width 205 height 34
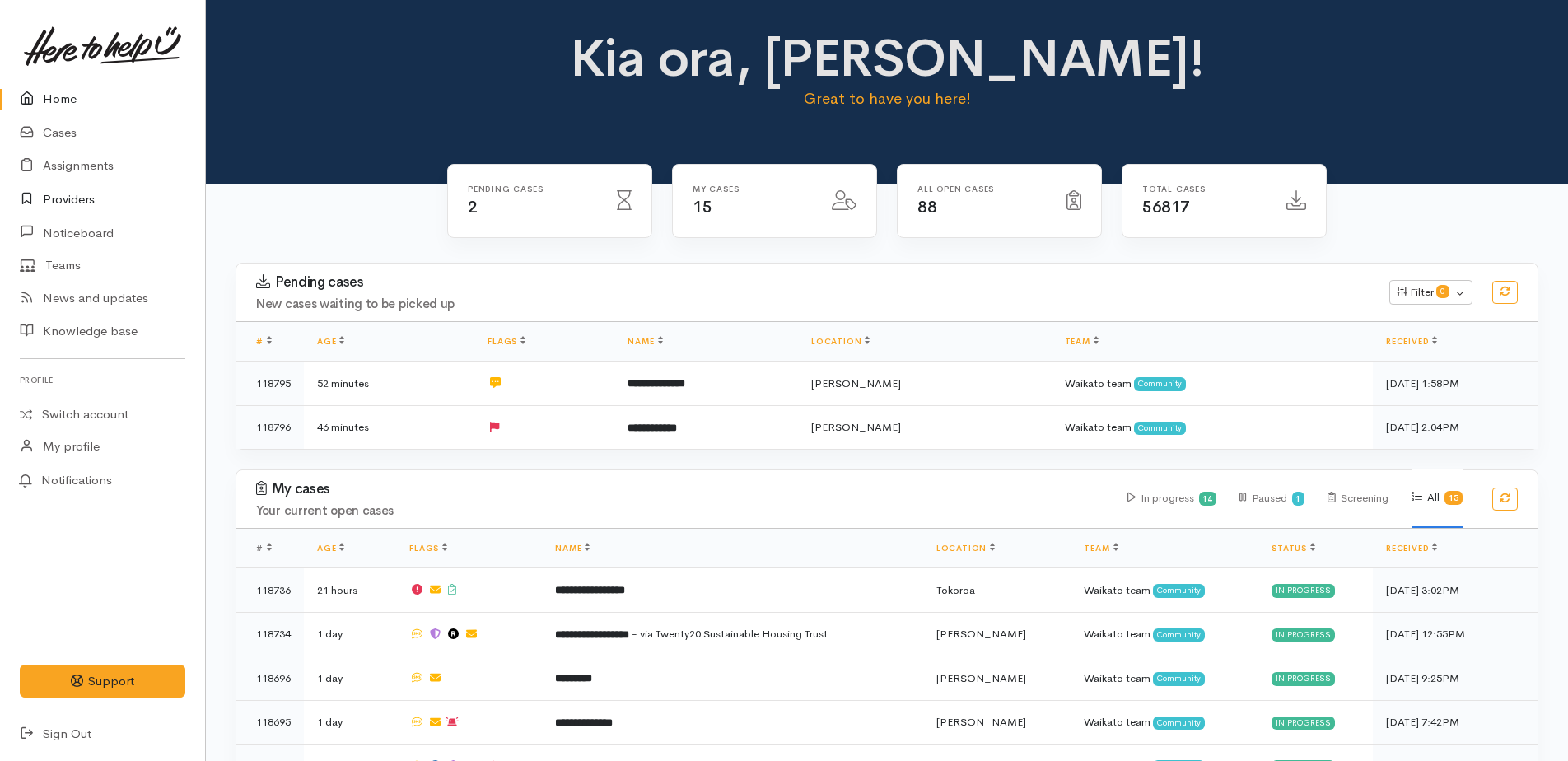
click at [85, 200] on link "Providers" at bounding box center [102, 200] width 205 height 34
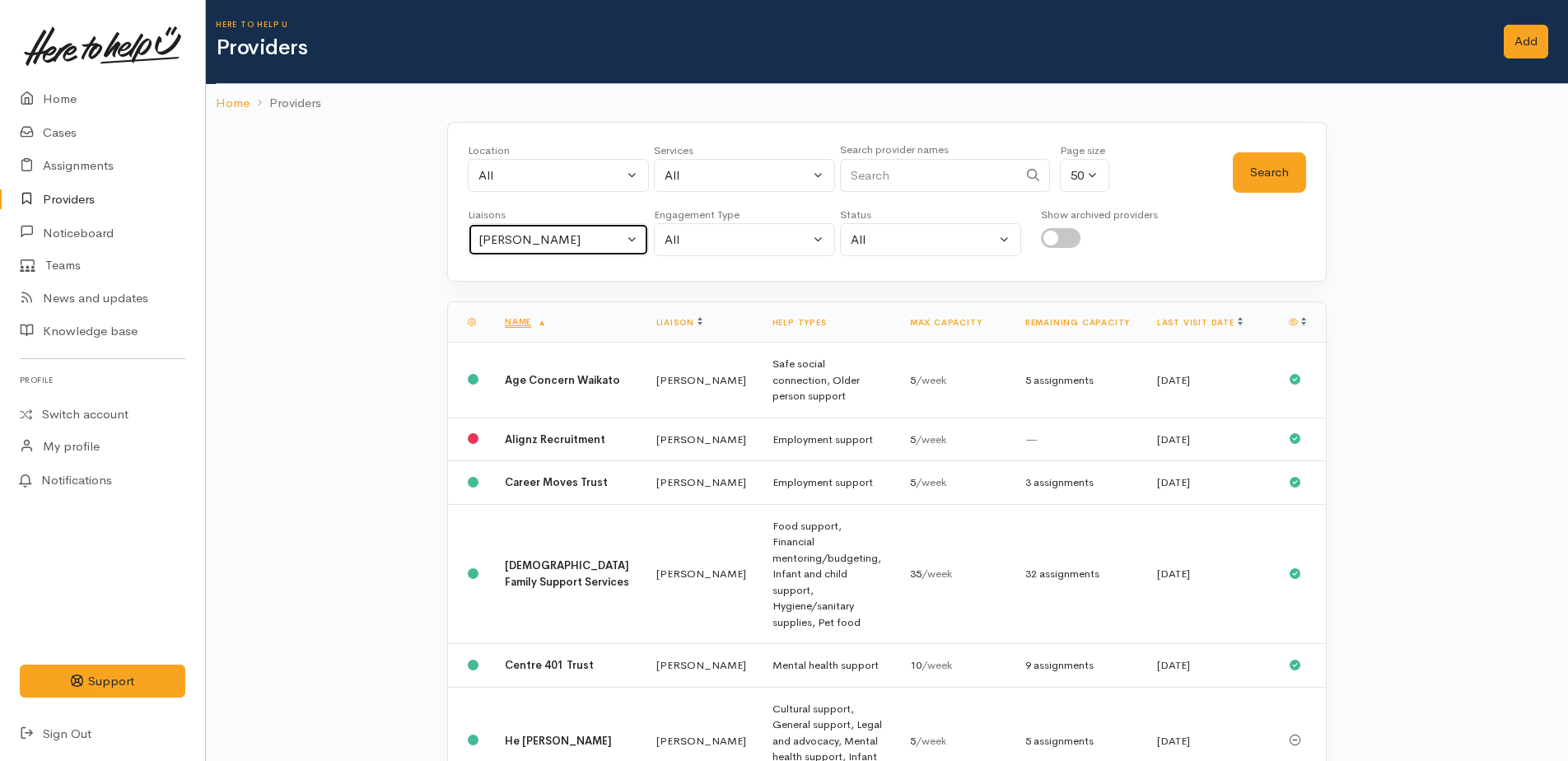
click at [500, 247] on div "Kyleigh Pike" at bounding box center [550, 239] width 145 height 19
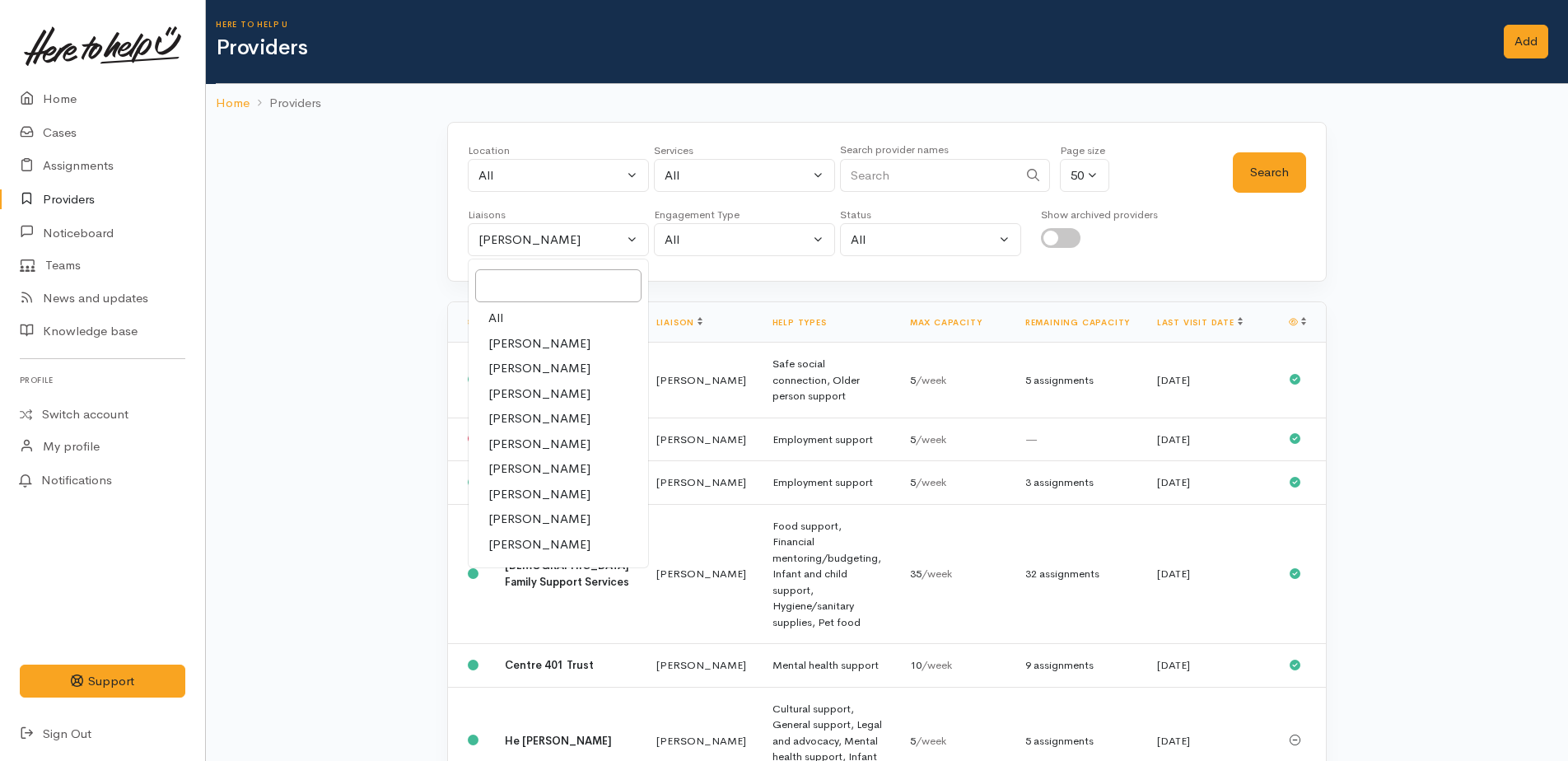
click at [497, 315] on span "All" at bounding box center [495, 318] width 15 height 19
select select "null"
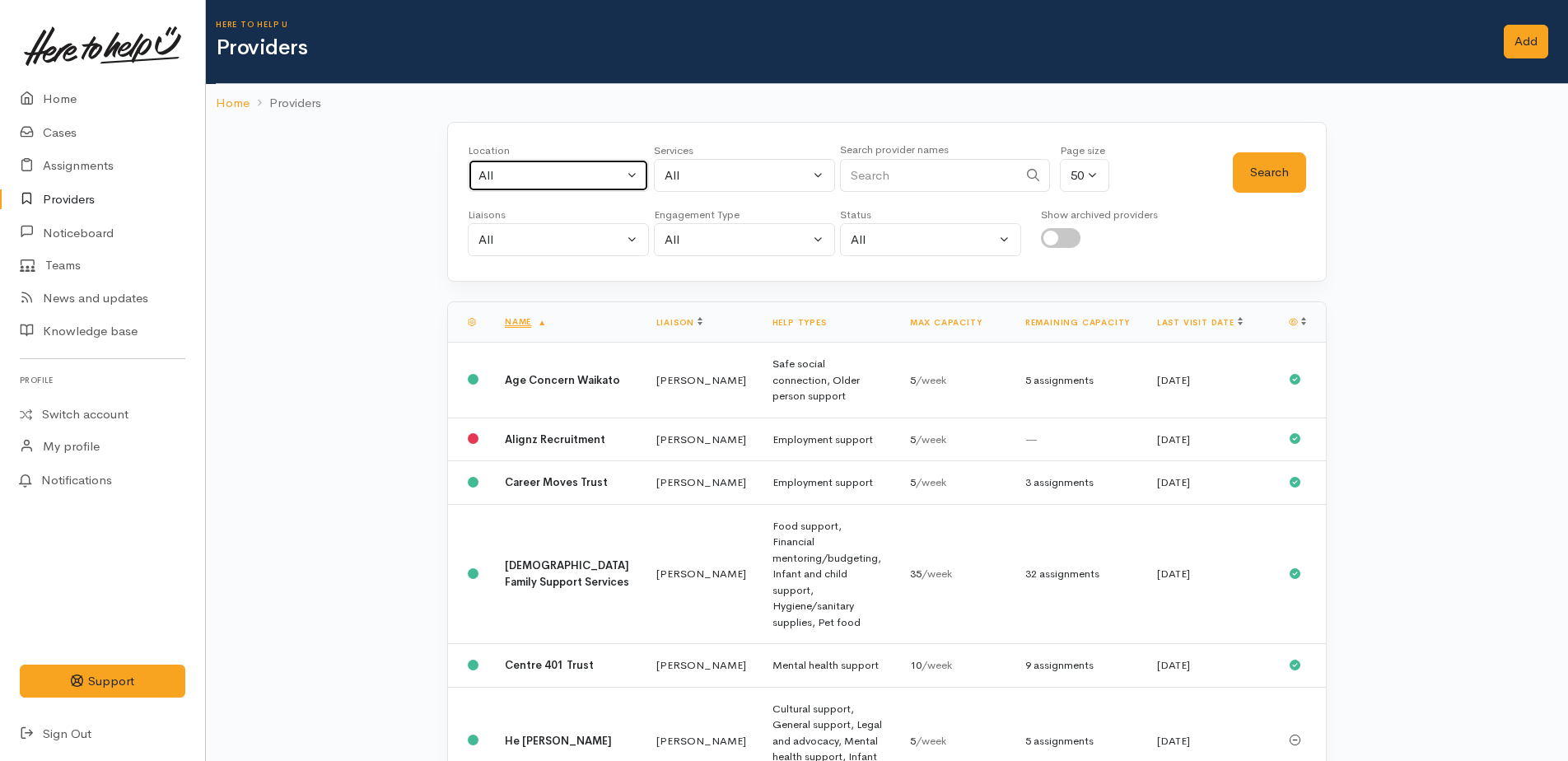
click at [489, 184] on div "All" at bounding box center [550, 175] width 145 height 19
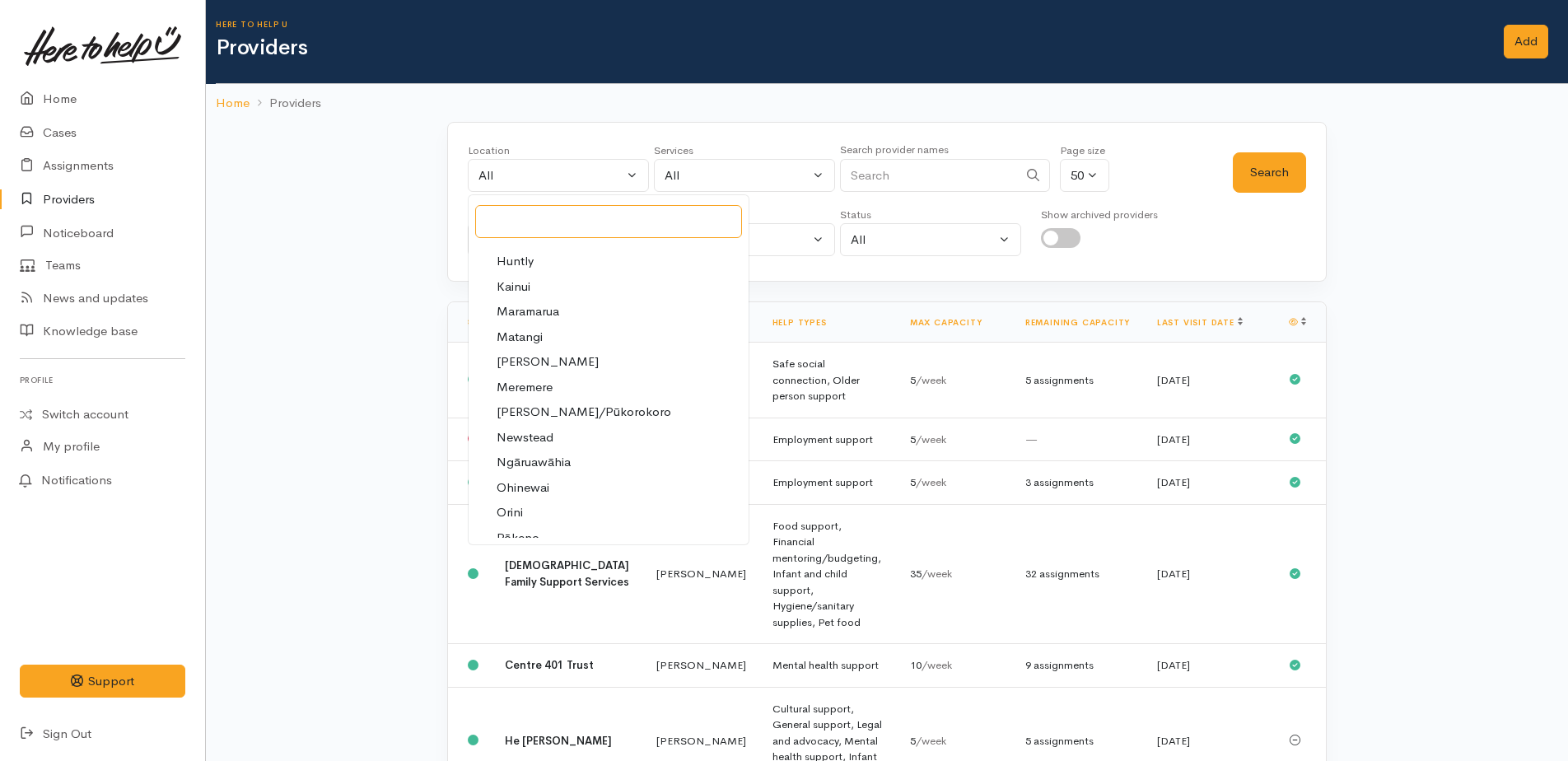
scroll to position [1646, 0]
click at [529, 368] on span "Meremere" at bounding box center [525, 363] width 56 height 19
select select "113"
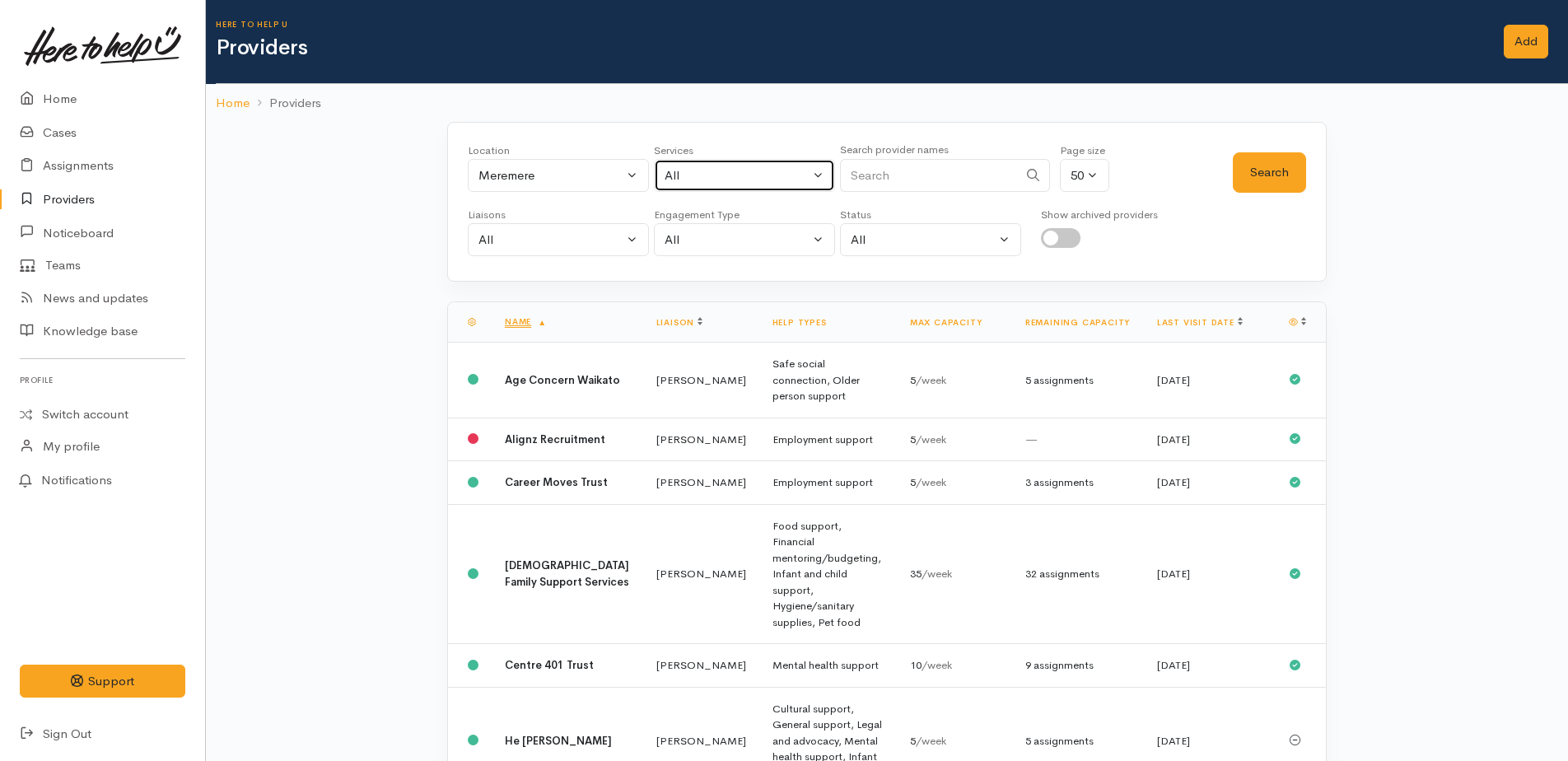
click at [715, 171] on div "All" at bounding box center [737, 175] width 145 height 19
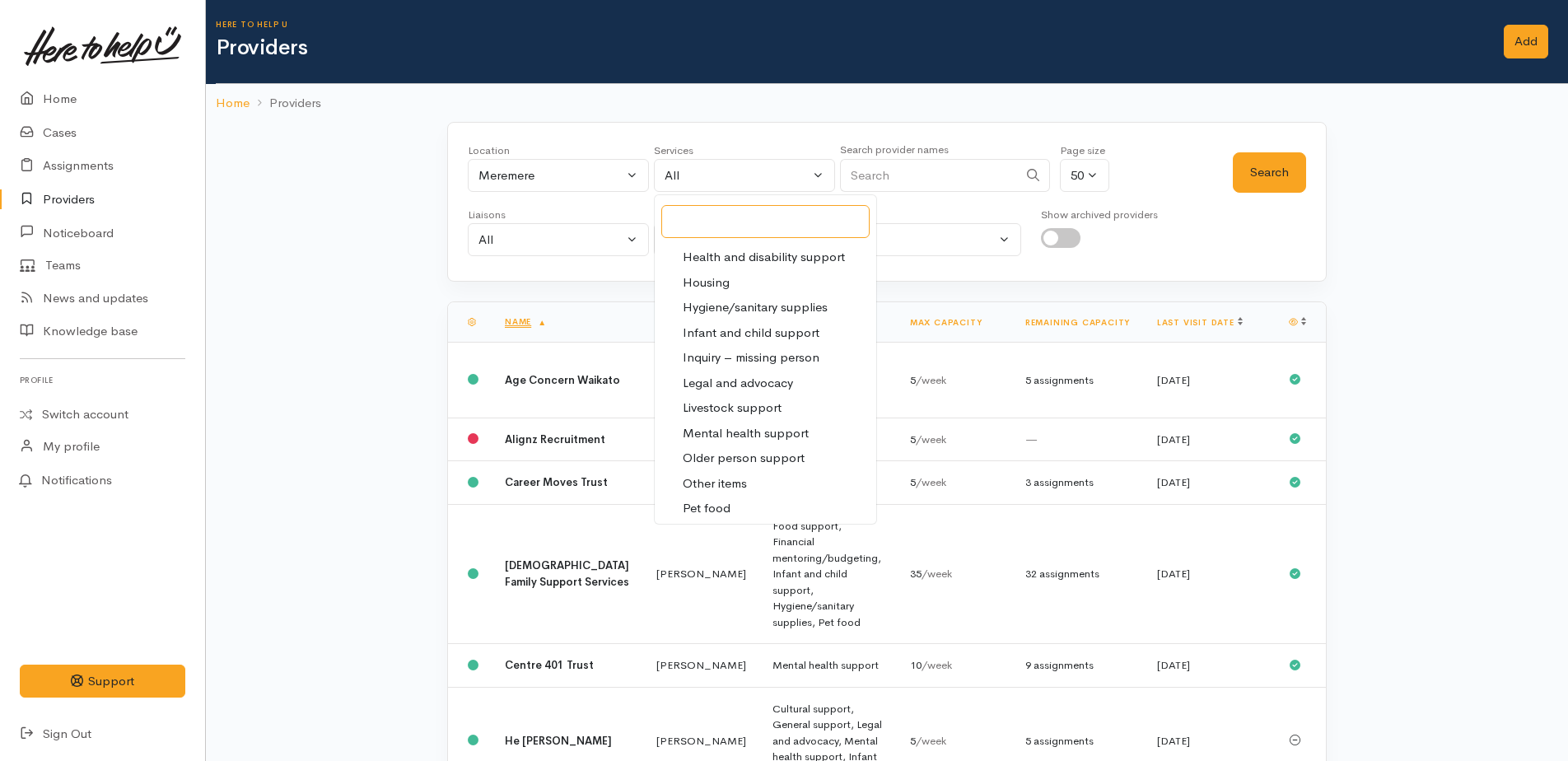
scroll to position [329, 0]
click at [738, 421] on span "Mental health support" at bounding box center [745, 426] width 126 height 19
select select "5"
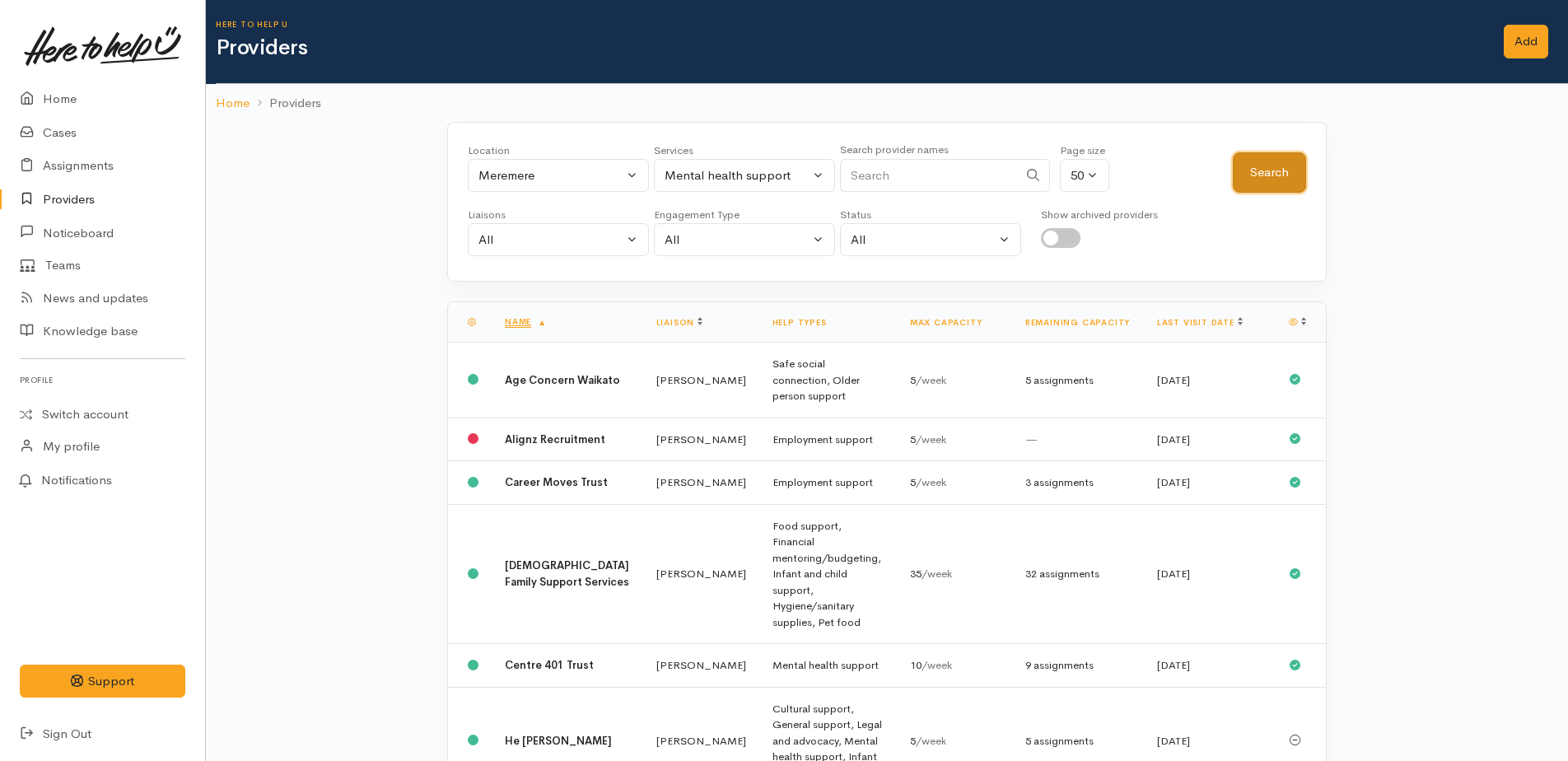
click at [1264, 173] on button "Search" at bounding box center [1269, 172] width 74 height 41
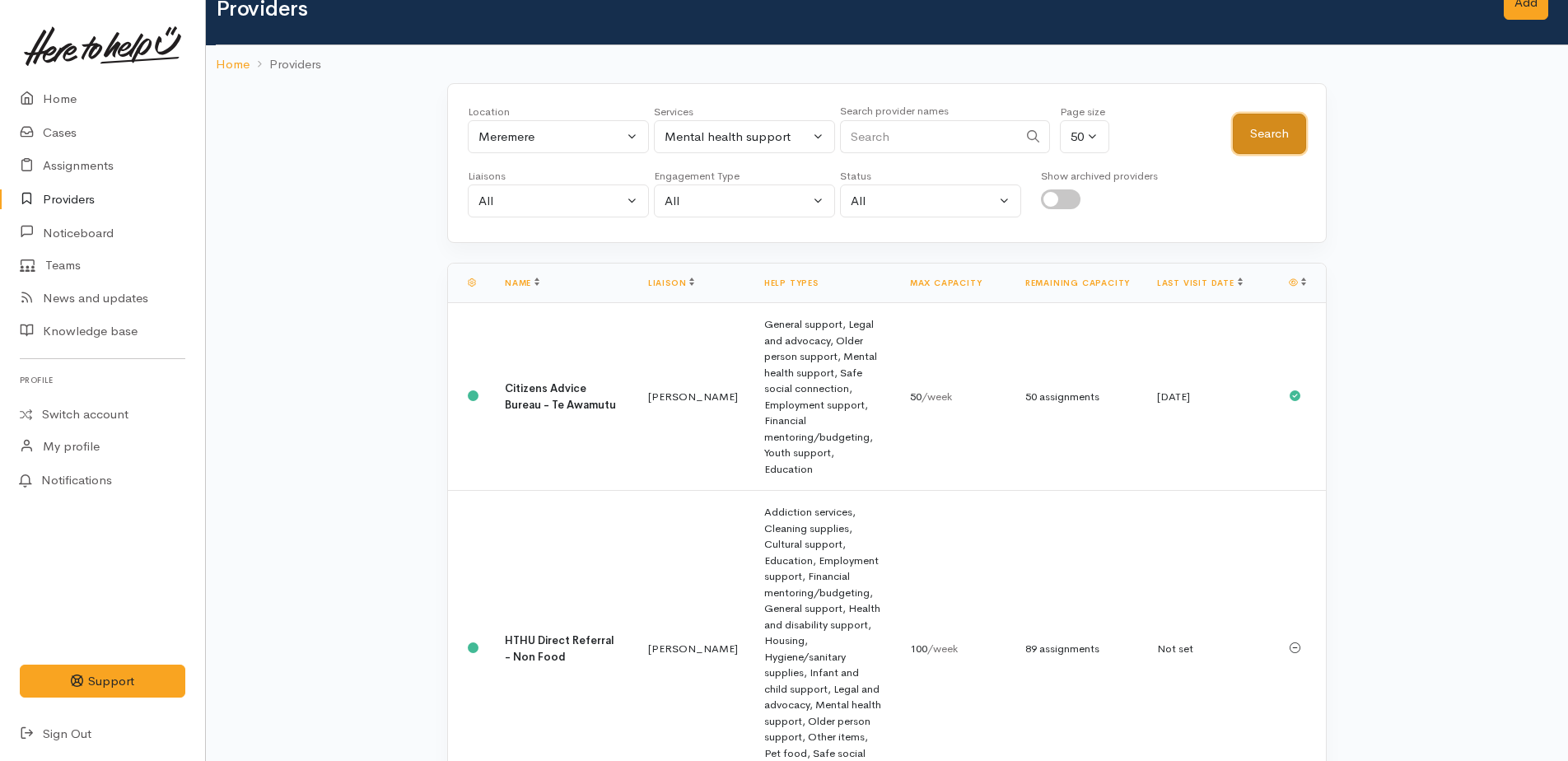
scroll to position [0, 0]
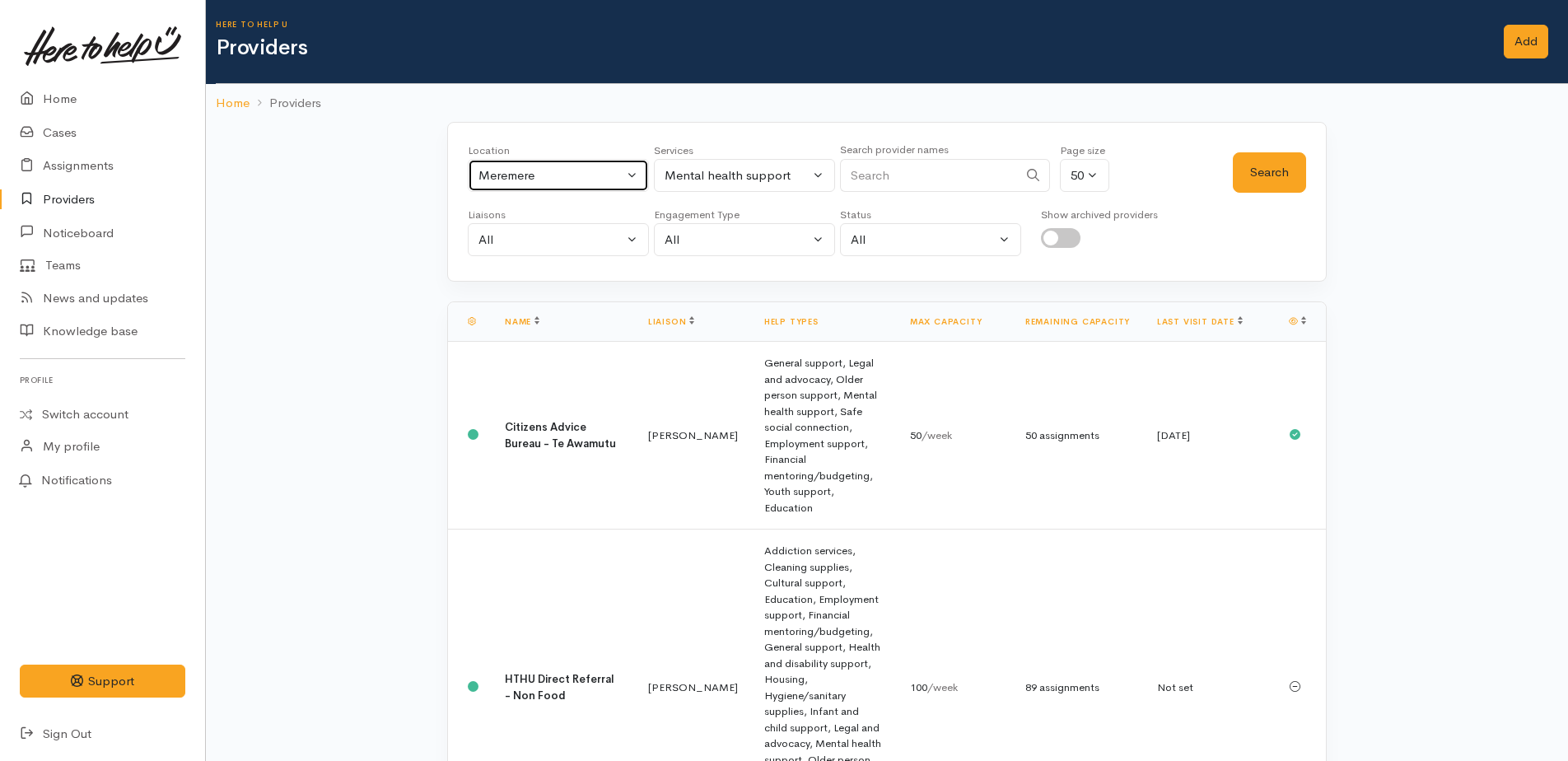
click at [549, 175] on div "Meremere" at bounding box center [550, 175] width 145 height 19
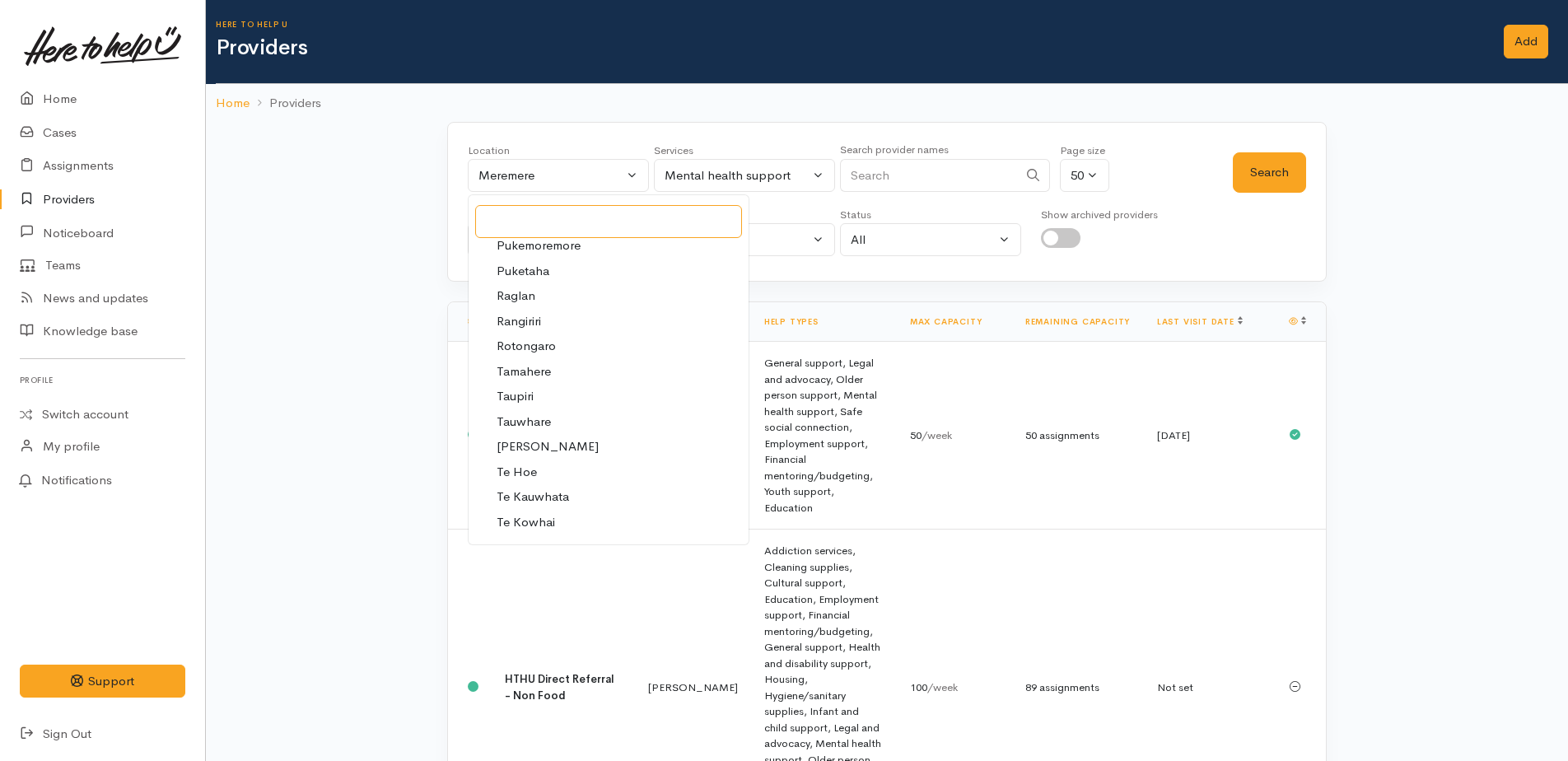
scroll to position [2057, 0]
click at [541, 432] on span "Te Kauwhata" at bounding box center [533, 428] width 73 height 19
select select "130"
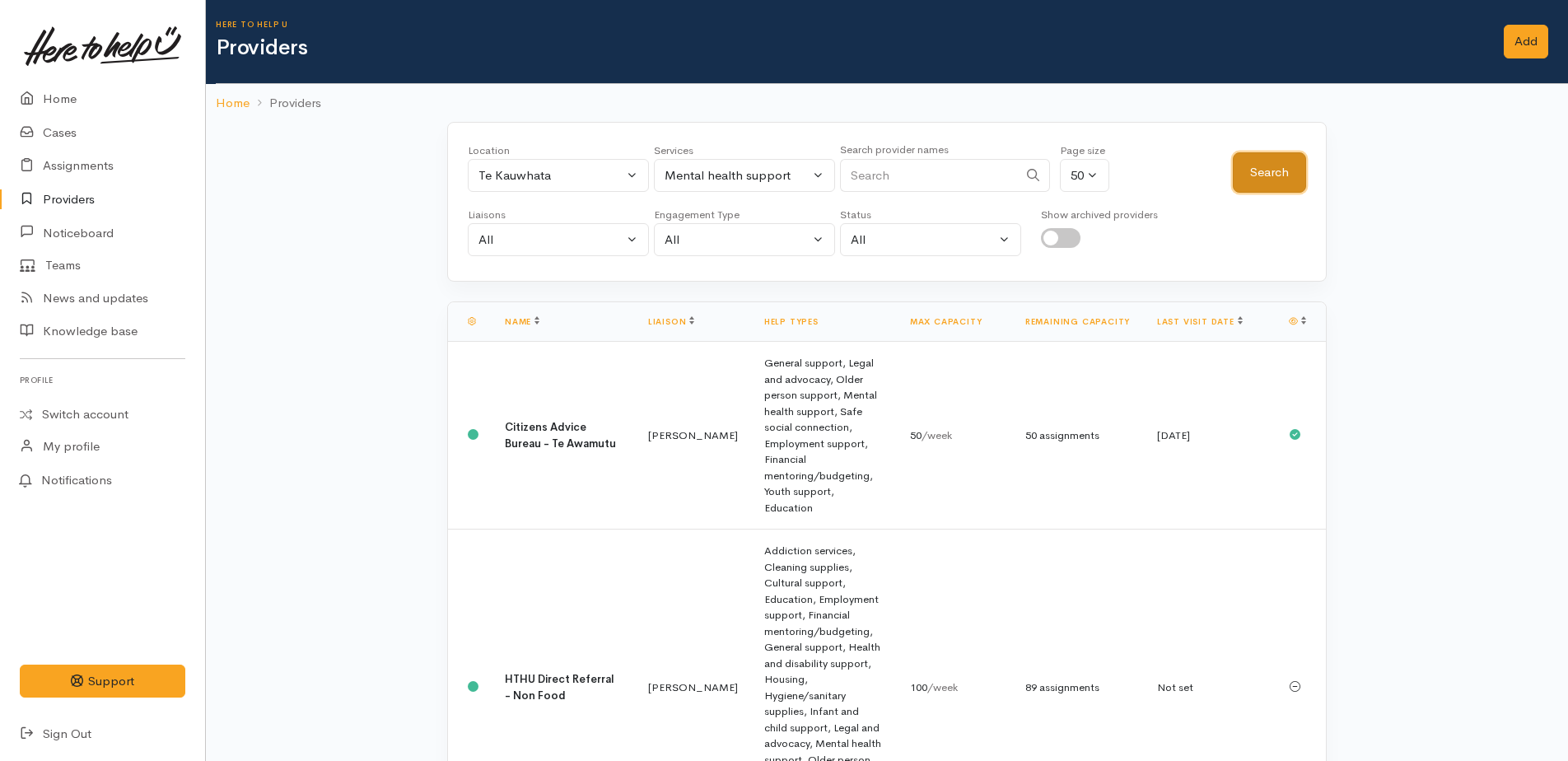
click at [1256, 178] on button "Search" at bounding box center [1269, 172] width 74 height 41
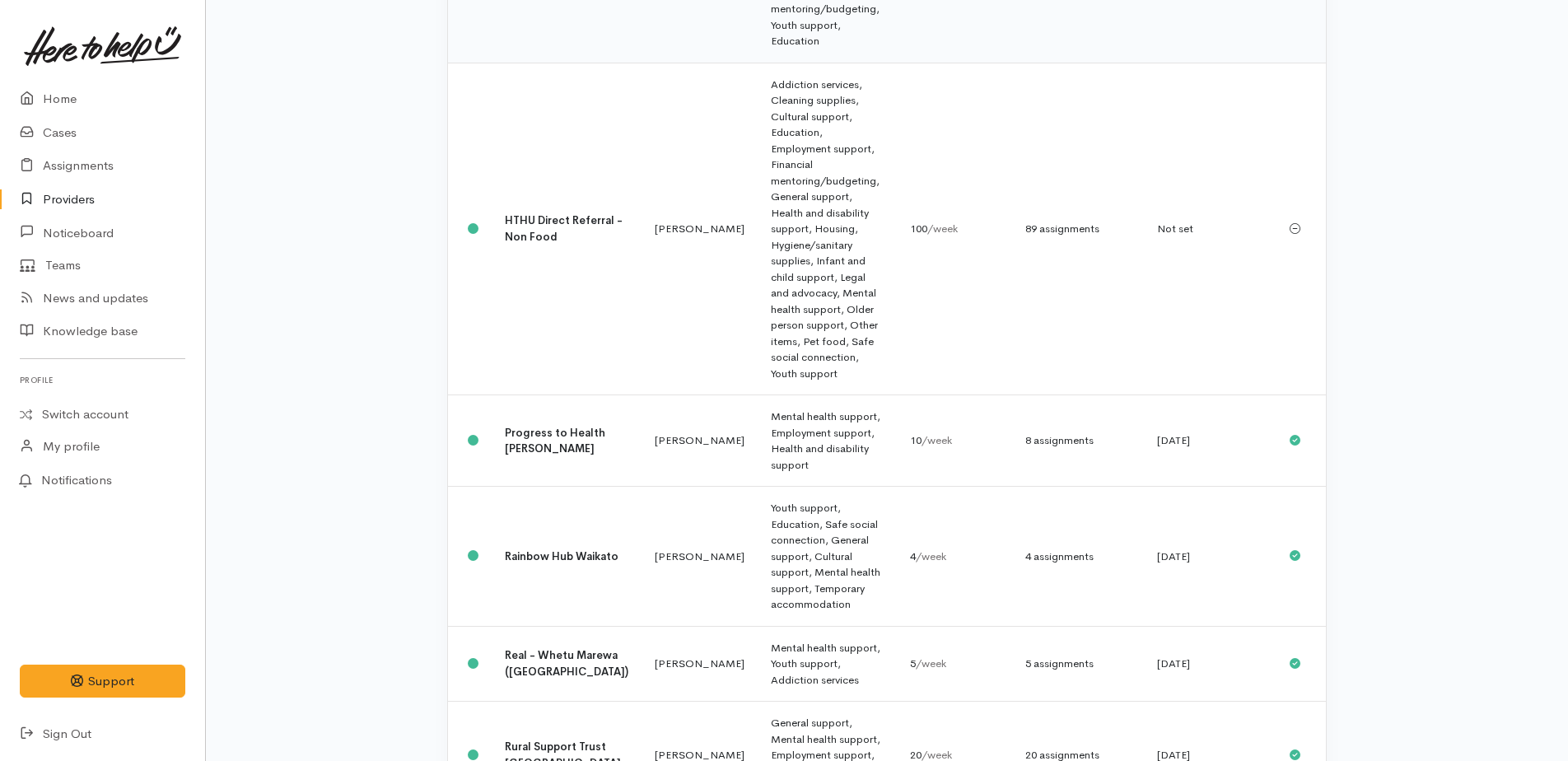
scroll to position [489, 0]
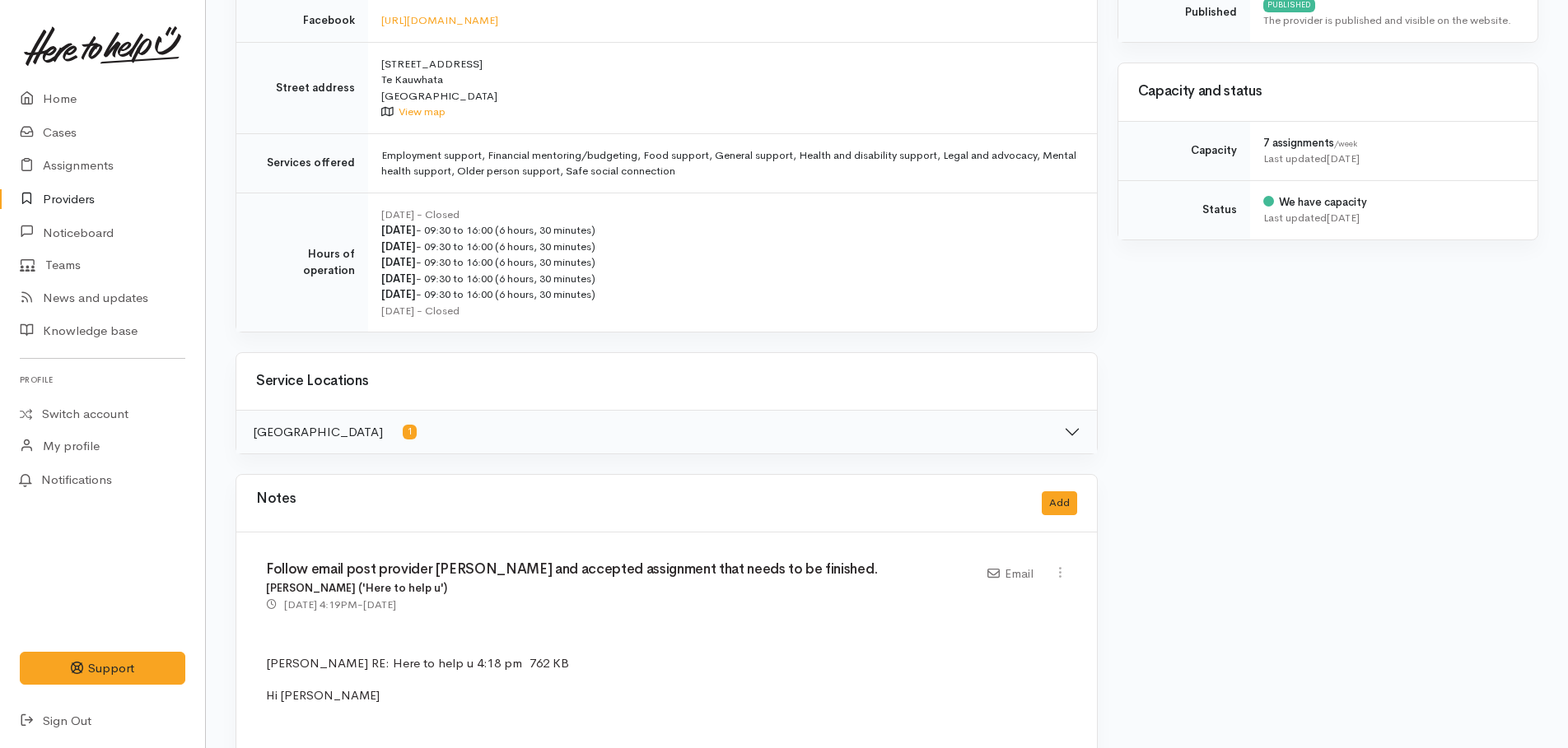
scroll to position [576, 0]
click at [1074, 438] on button "Waikato District 1" at bounding box center [667, 431] width 861 height 43
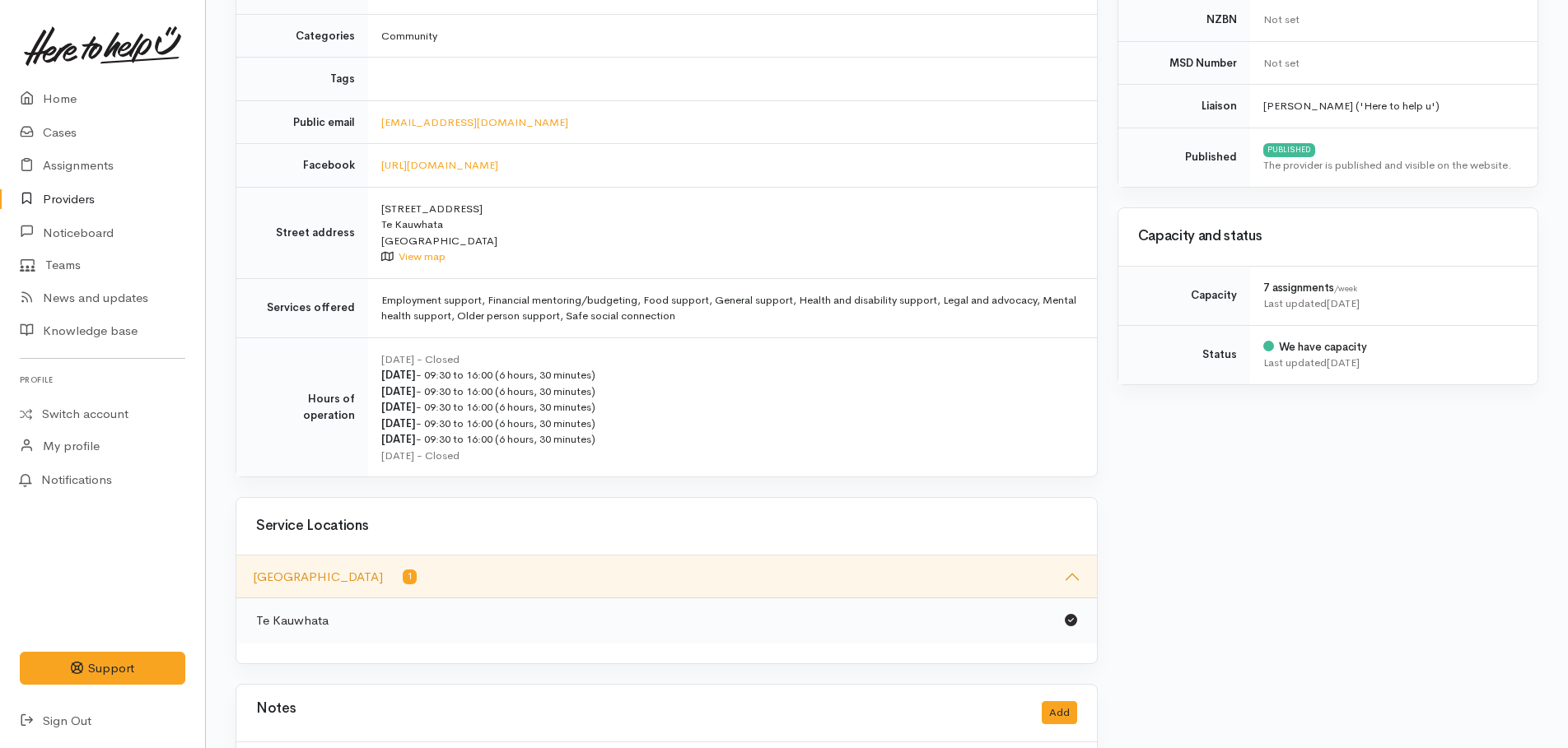
scroll to position [659, 0]
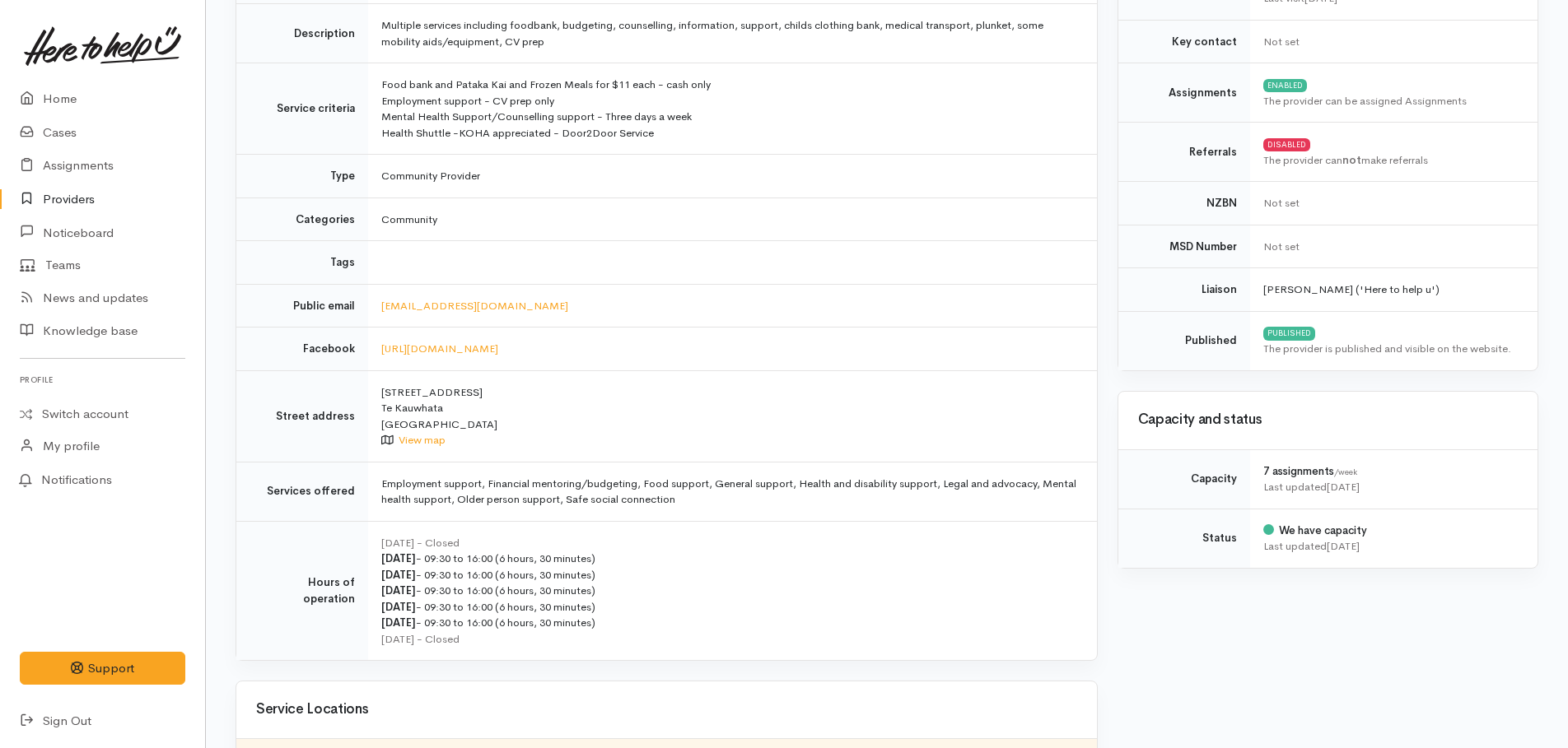
scroll to position [576, 0]
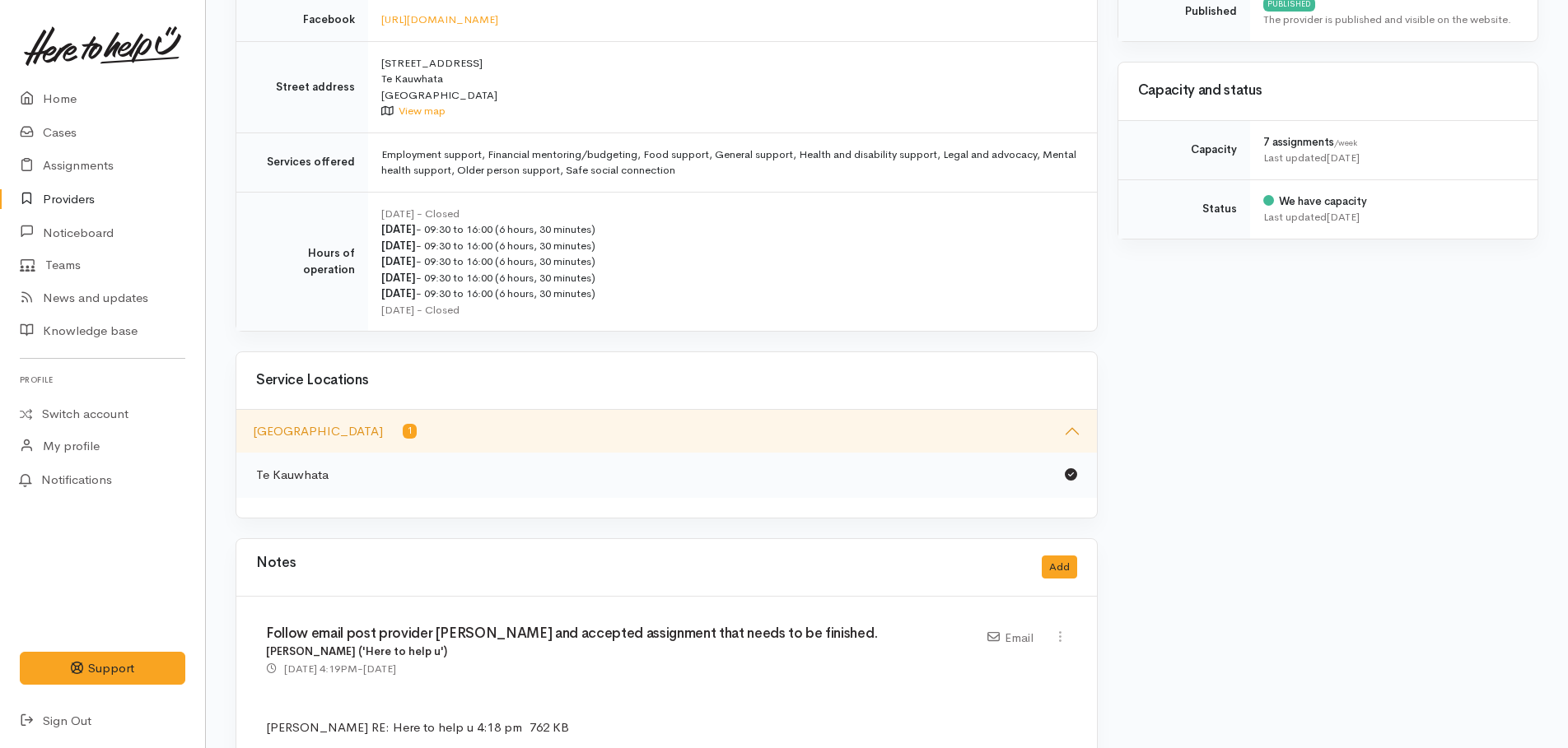
click at [1072, 431] on button "Waikato District 1" at bounding box center [667, 431] width 861 height 43
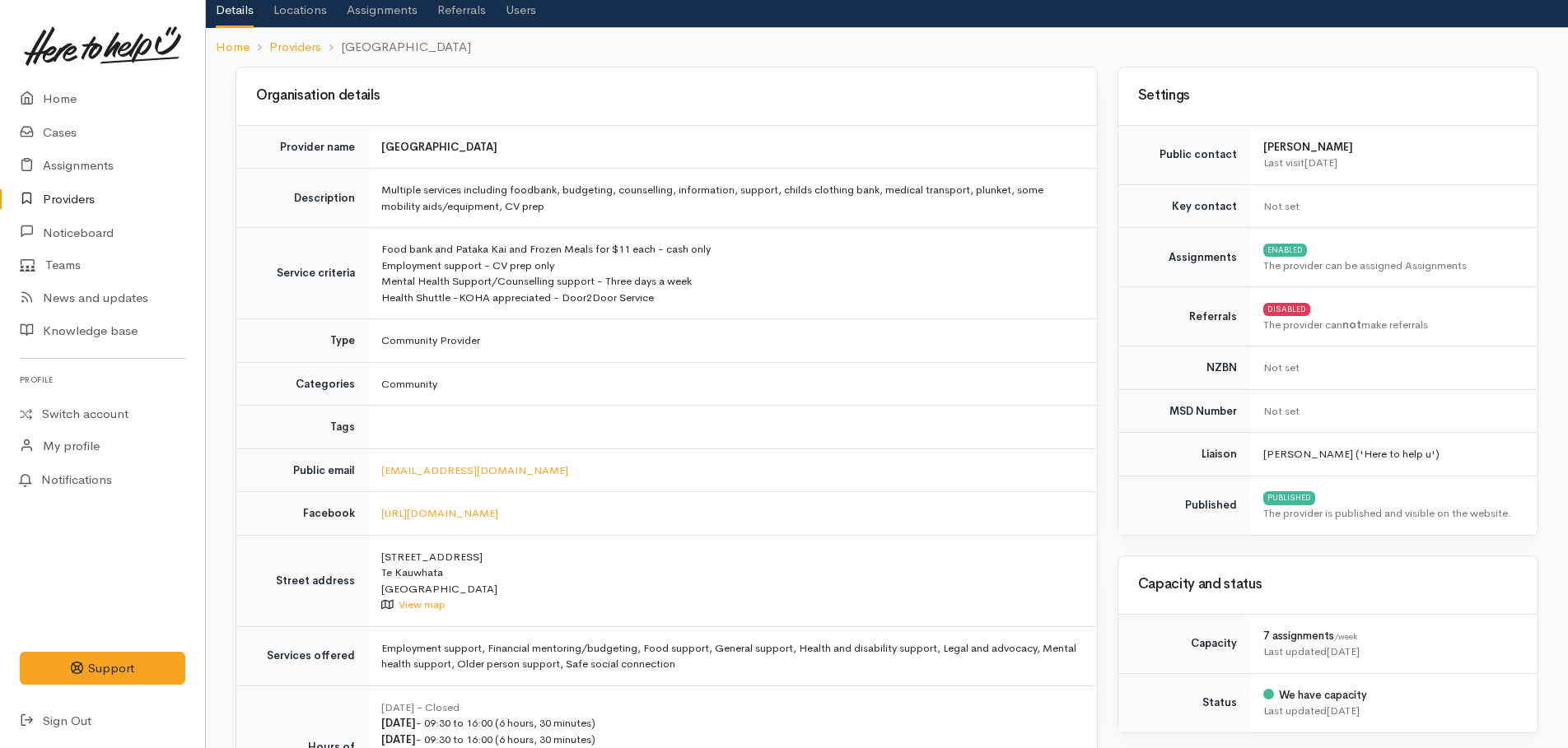
scroll to position [0, 0]
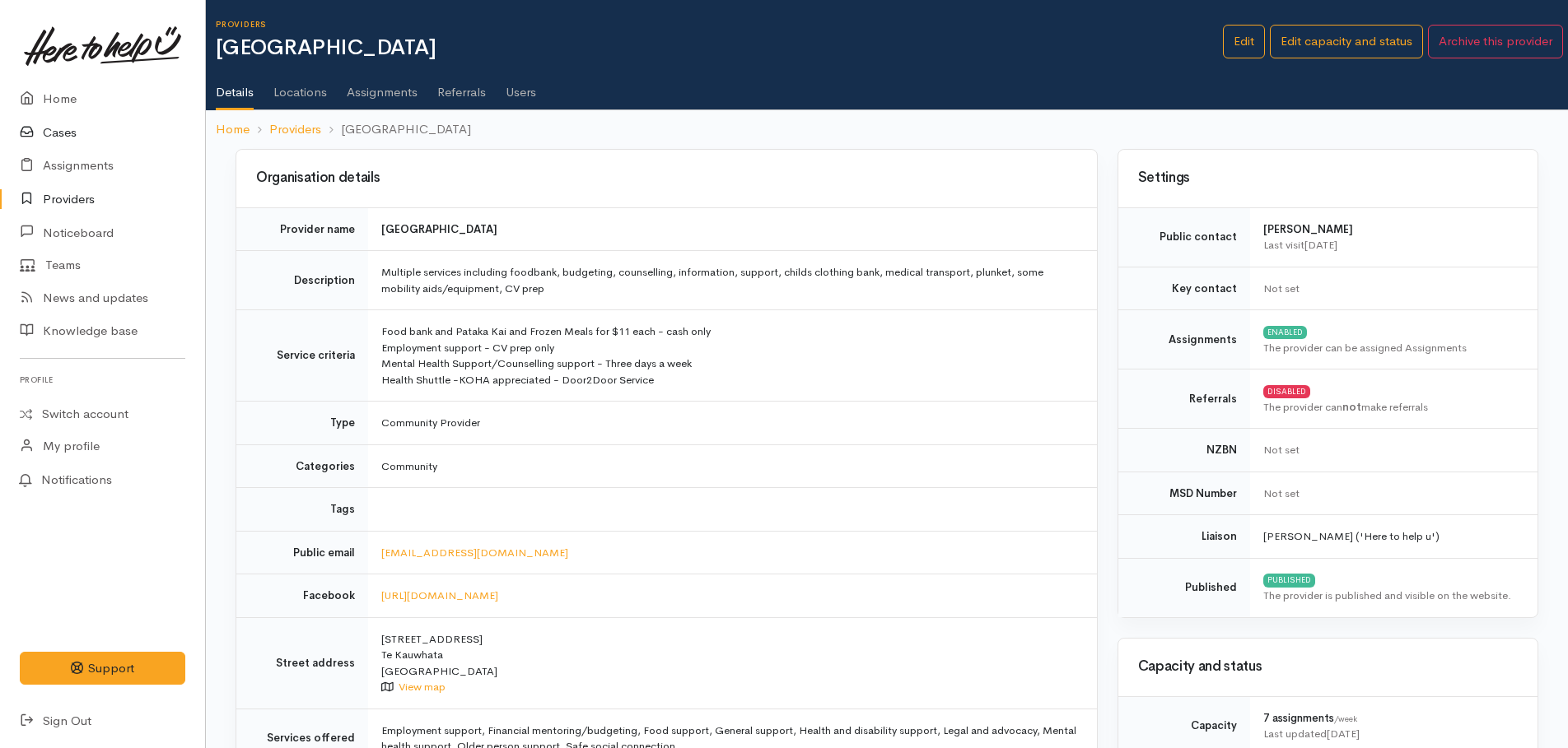
click at [65, 129] on link "Cases" at bounding box center [102, 133] width 205 height 34
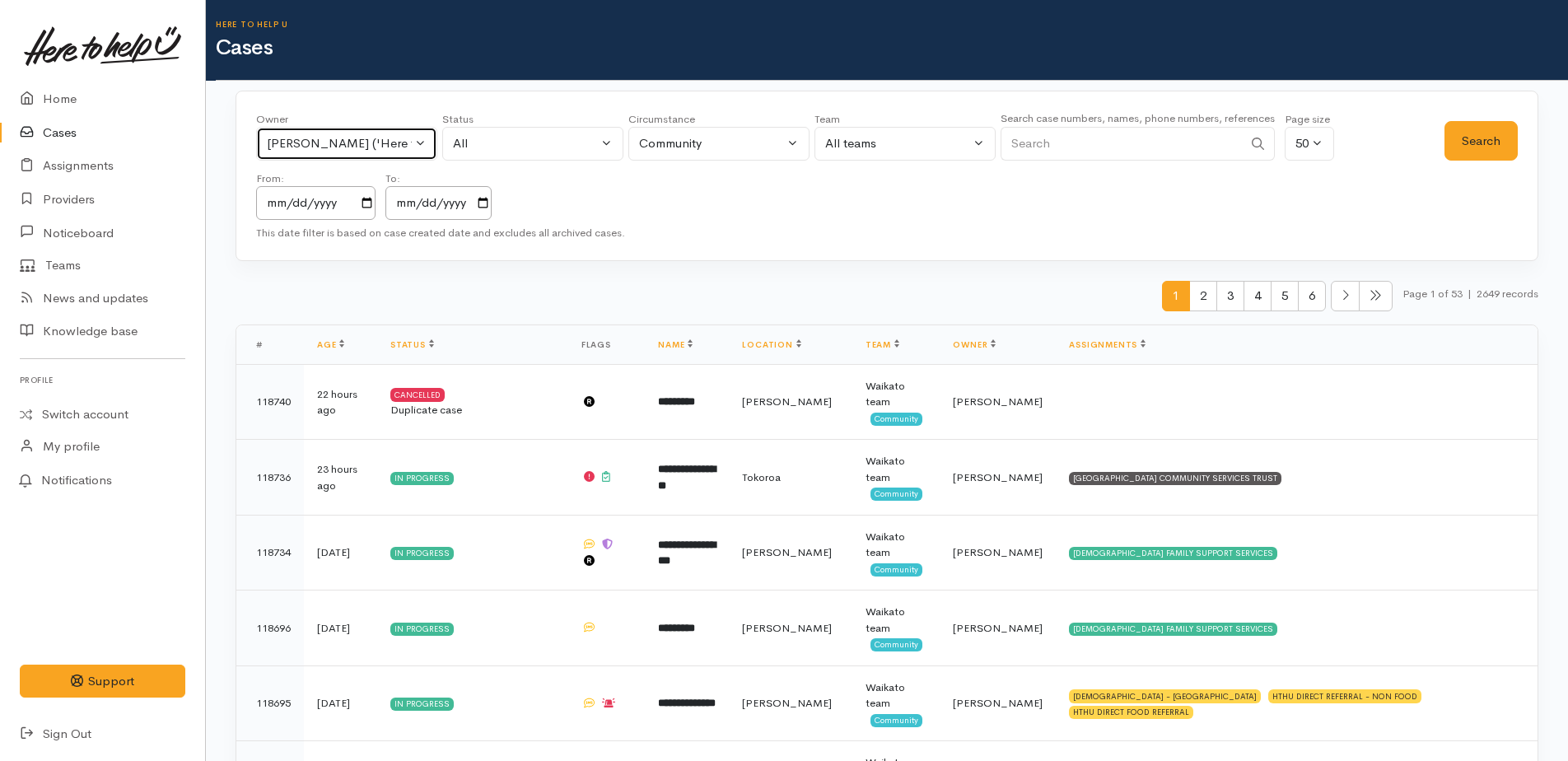
click at [344, 144] on div "[PERSON_NAME] ('Here to help u')" at bounding box center [339, 143] width 145 height 19
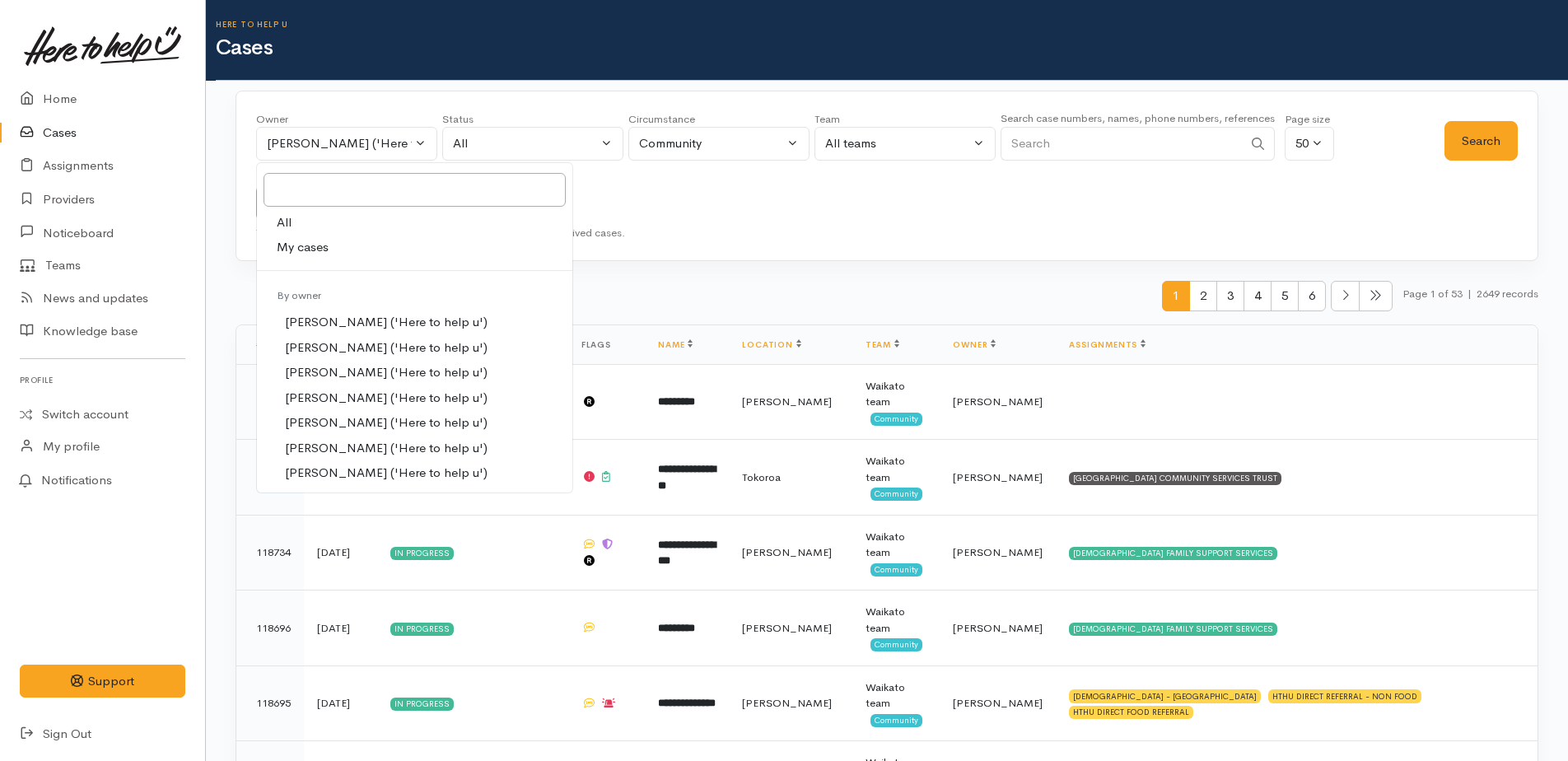
click at [290, 219] on span "All" at bounding box center [283, 223] width 15 height 19
select select "-1"
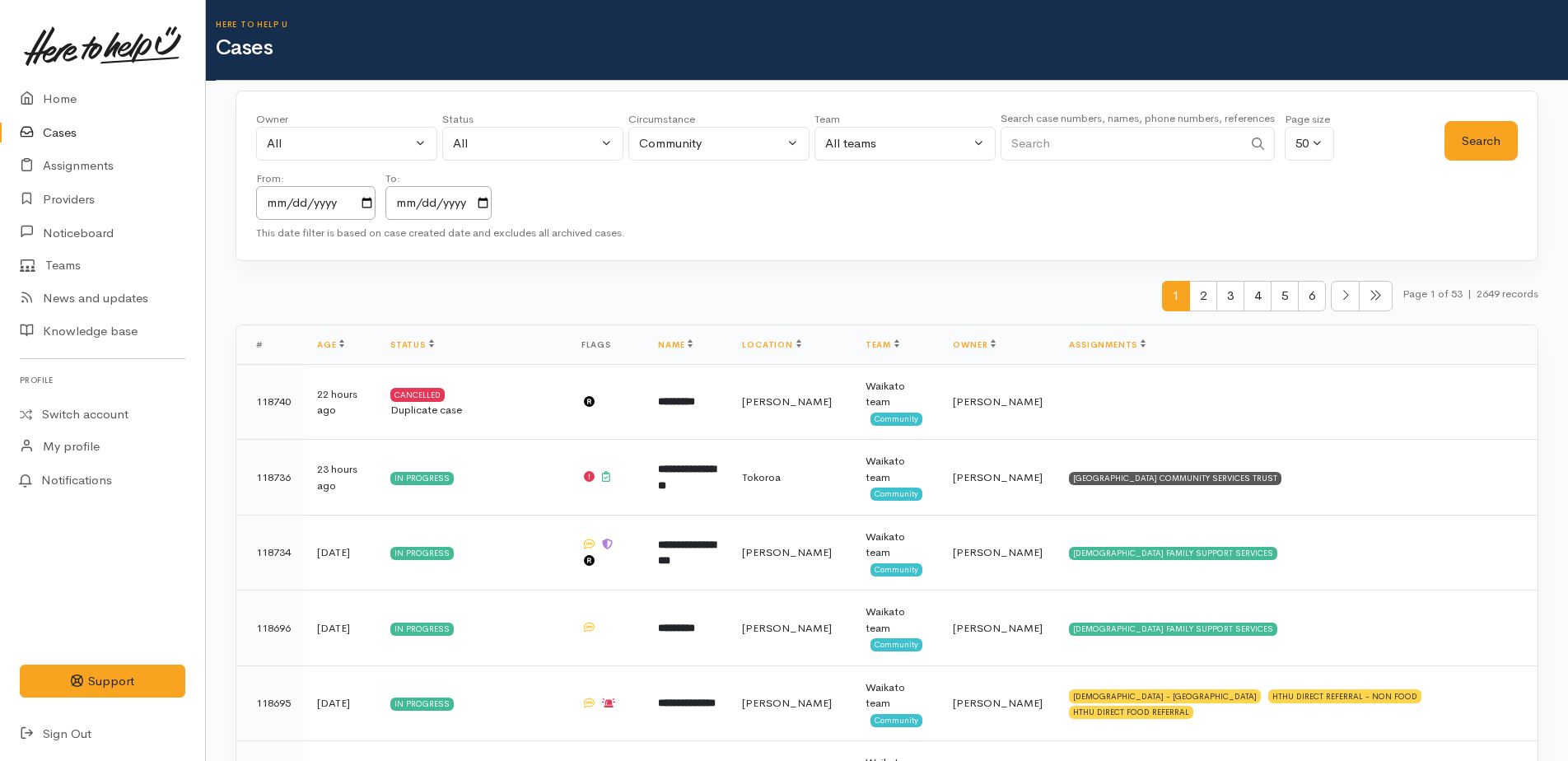
paste input "[PHONE_NUMBER]"
click at [1478, 151] on button "Search" at bounding box center [1481, 141] width 74 height 41
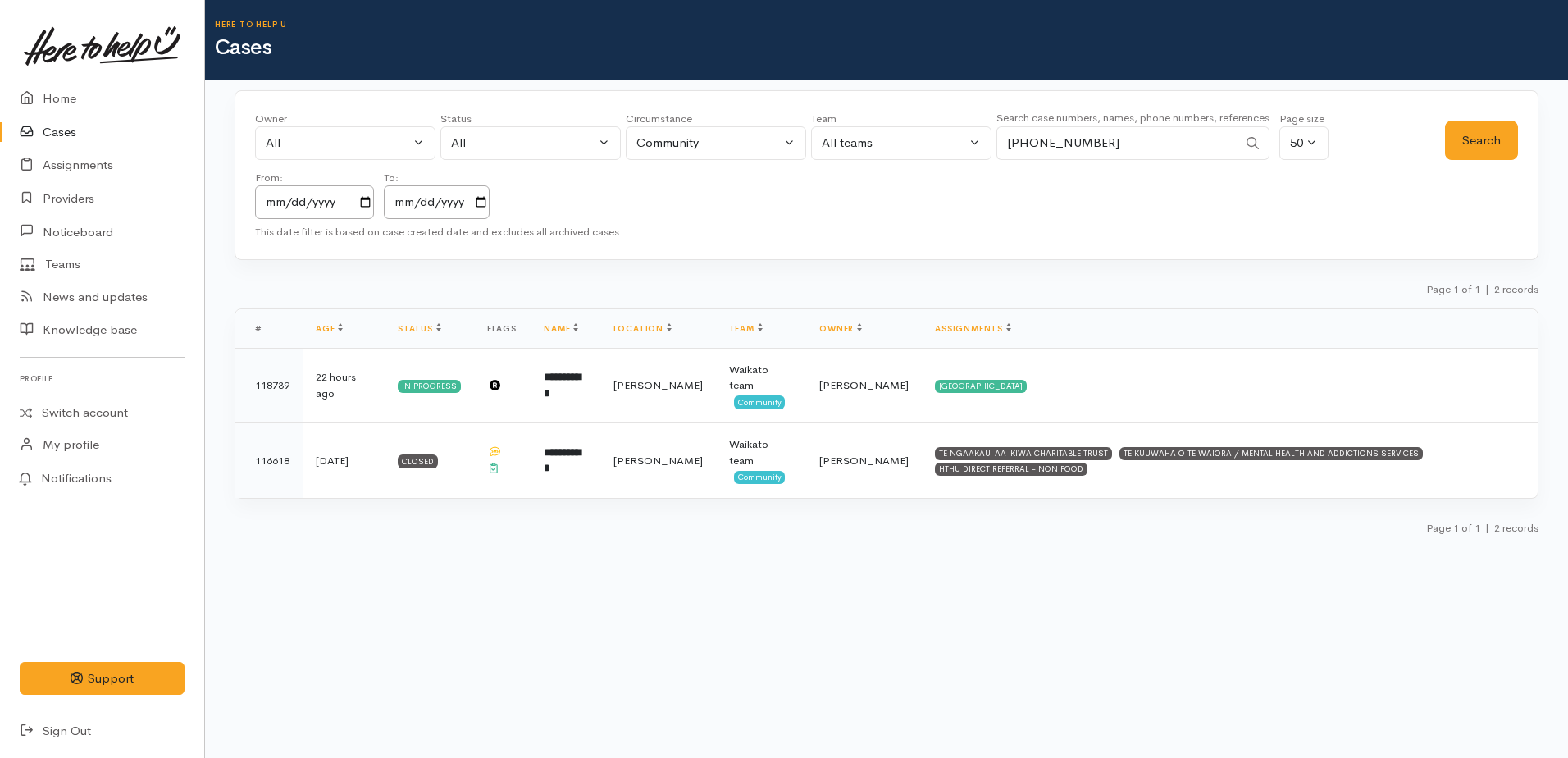
click at [1115, 142] on input "+64221226813" at bounding box center [1118, 143] width 242 height 34
type input "+"
paste input "+64224570939"
click at [1477, 137] on button "Search" at bounding box center [1482, 141] width 73 height 41
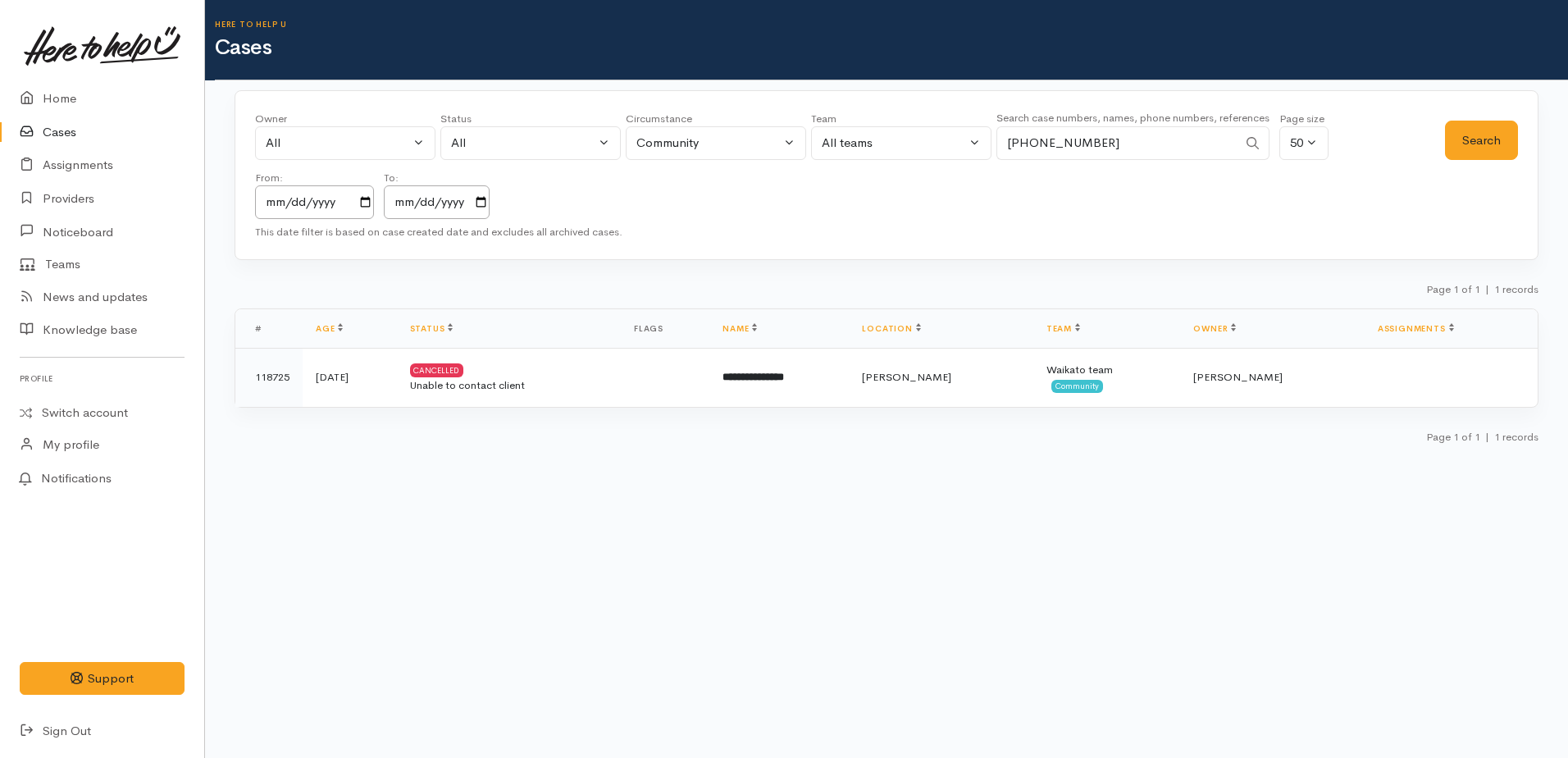
click at [1125, 139] on input "+64224570939" at bounding box center [1118, 143] width 242 height 34
type input "+"
paste input "+642108590212"
type input "+642108590212"
click at [1499, 142] on button "Search" at bounding box center [1482, 141] width 73 height 41
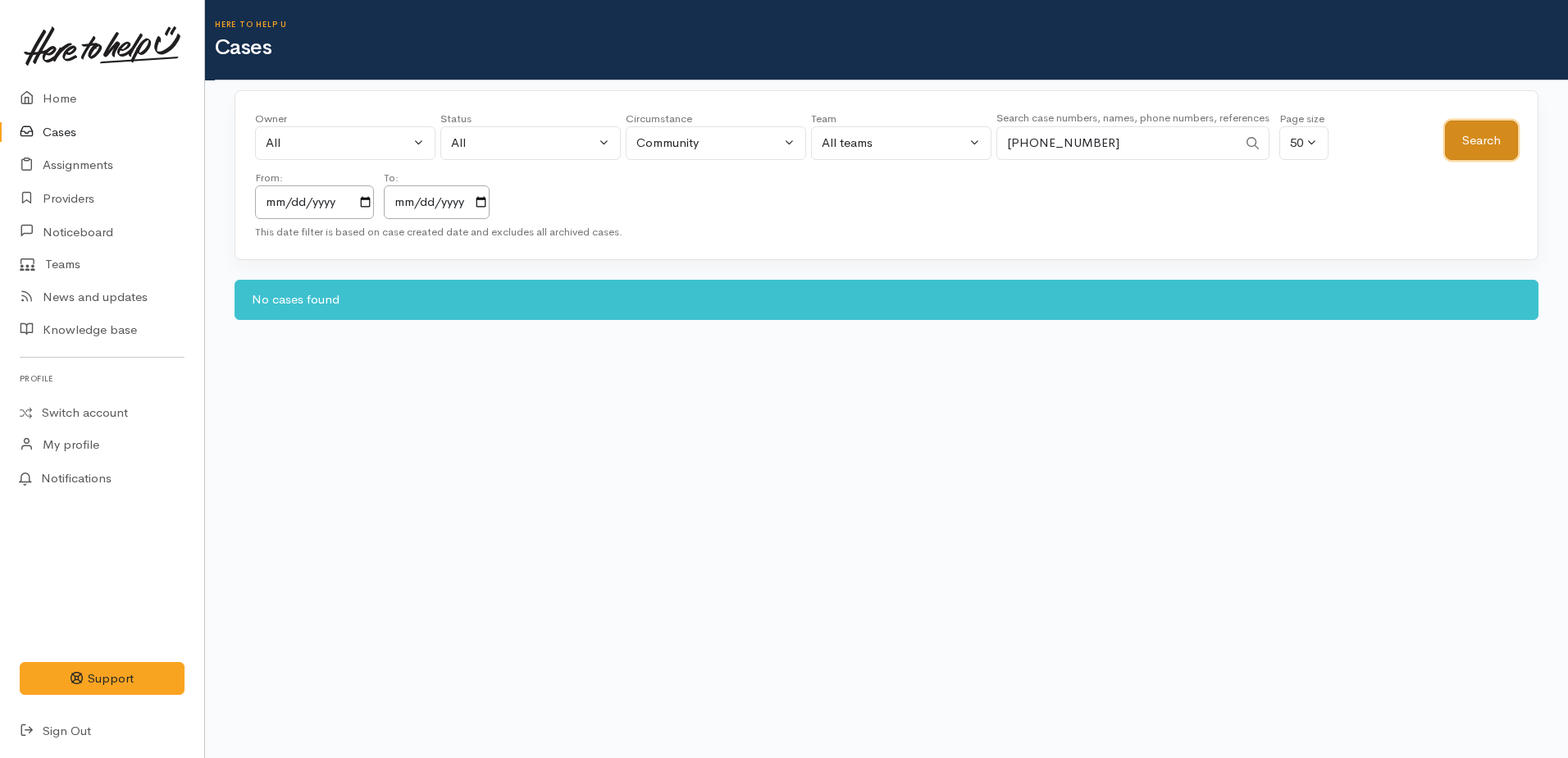
click at [1498, 142] on button "Search" at bounding box center [1482, 141] width 73 height 41
click at [45, 93] on link "Home" at bounding box center [102, 99] width 204 height 34
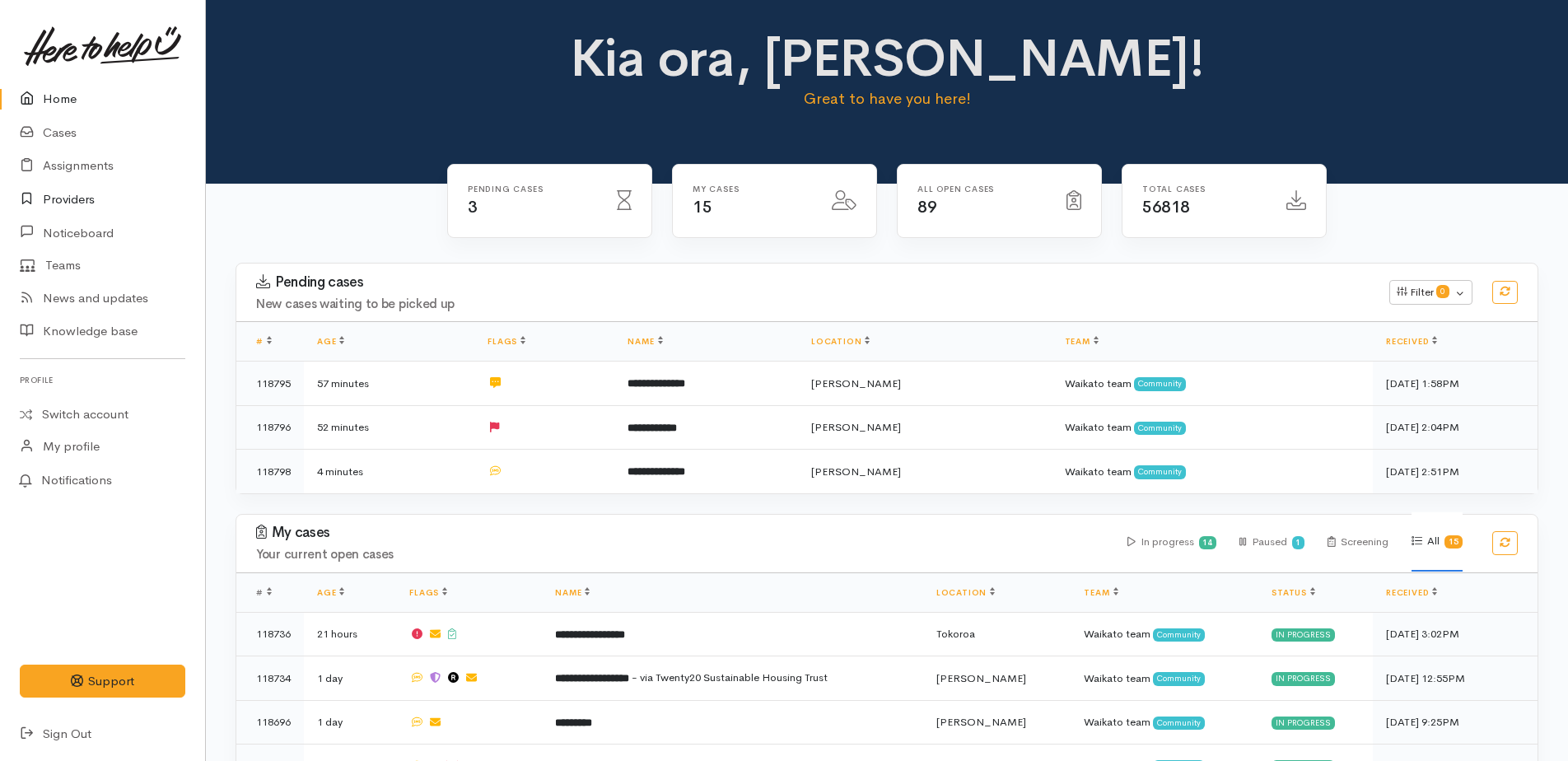
click at [69, 195] on link "Providers" at bounding box center [102, 200] width 205 height 34
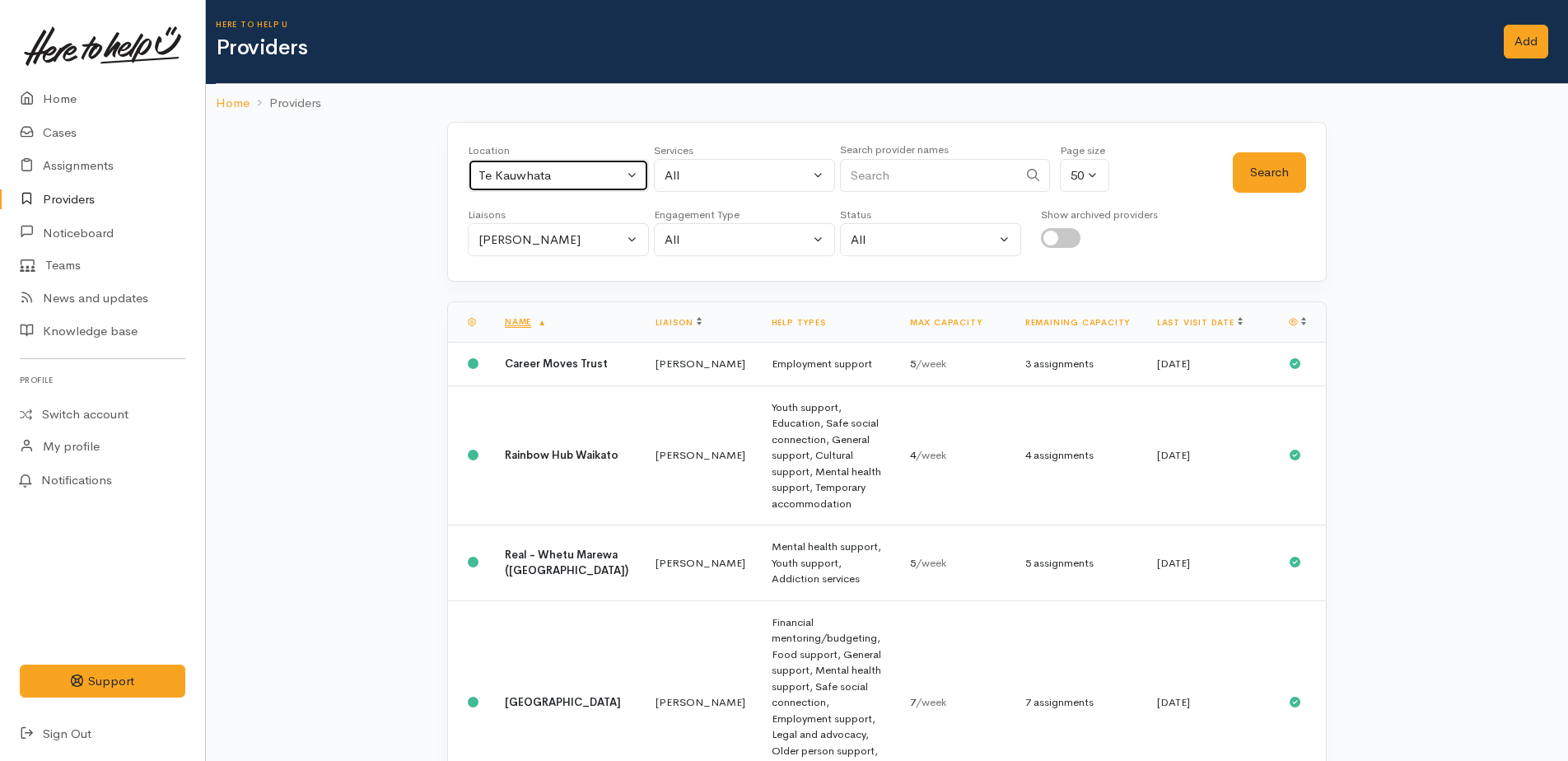
click at [511, 175] on div "Te Kauwhata" at bounding box center [550, 175] width 145 height 19
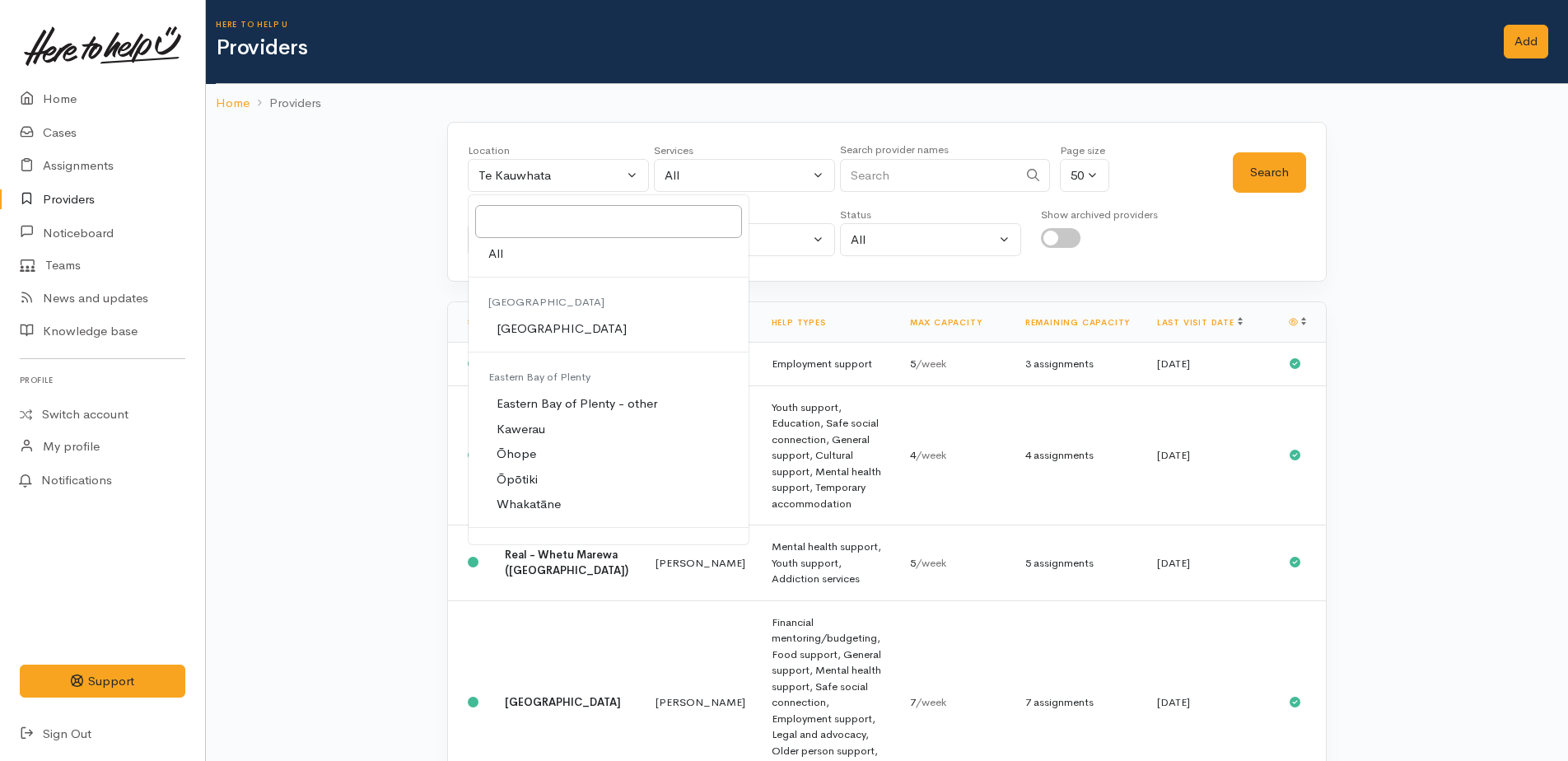
click at [494, 255] on span "All" at bounding box center [495, 253] width 15 height 19
select select "-1"
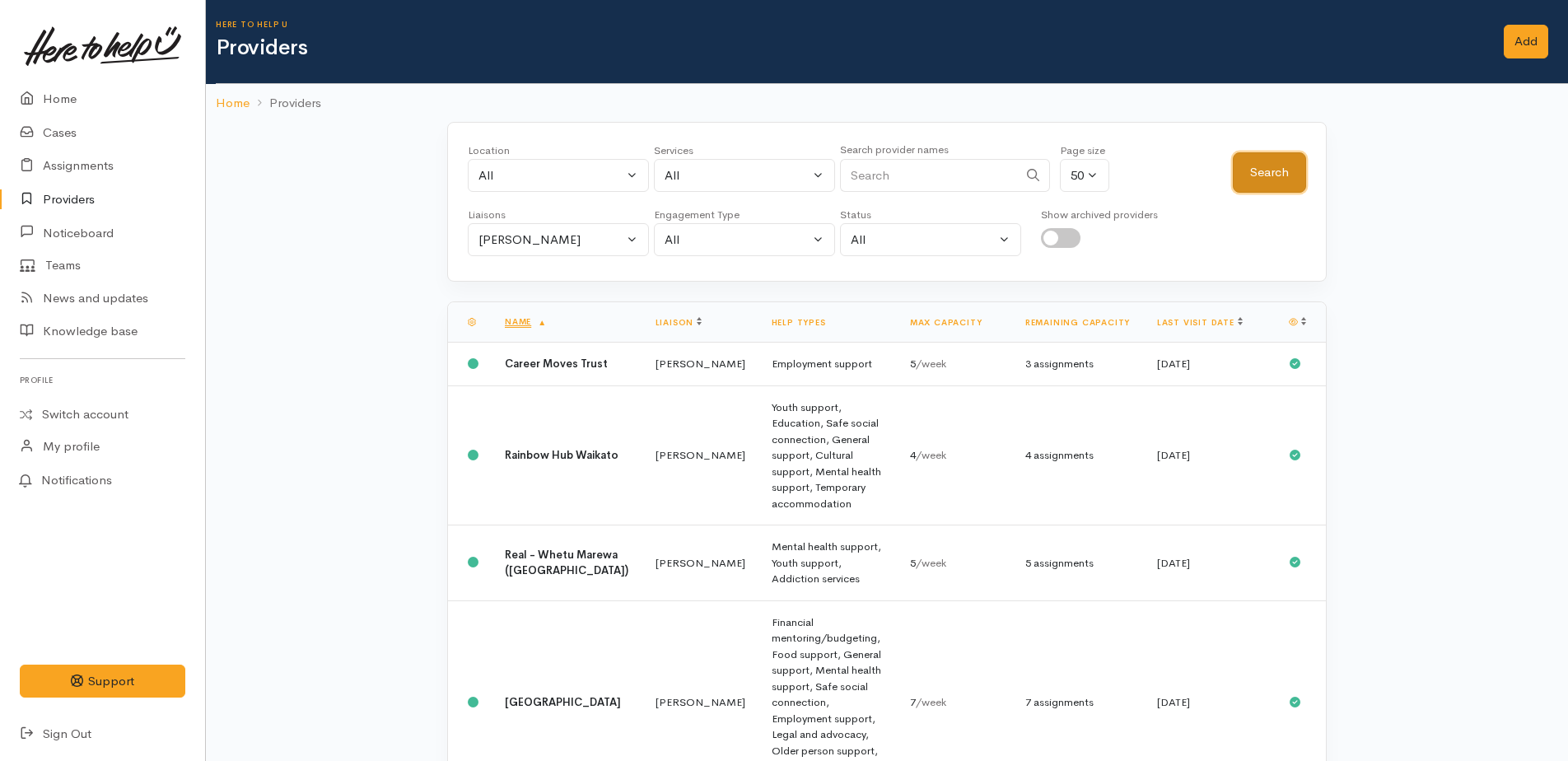
click at [1275, 185] on button "Search" at bounding box center [1269, 172] width 74 height 41
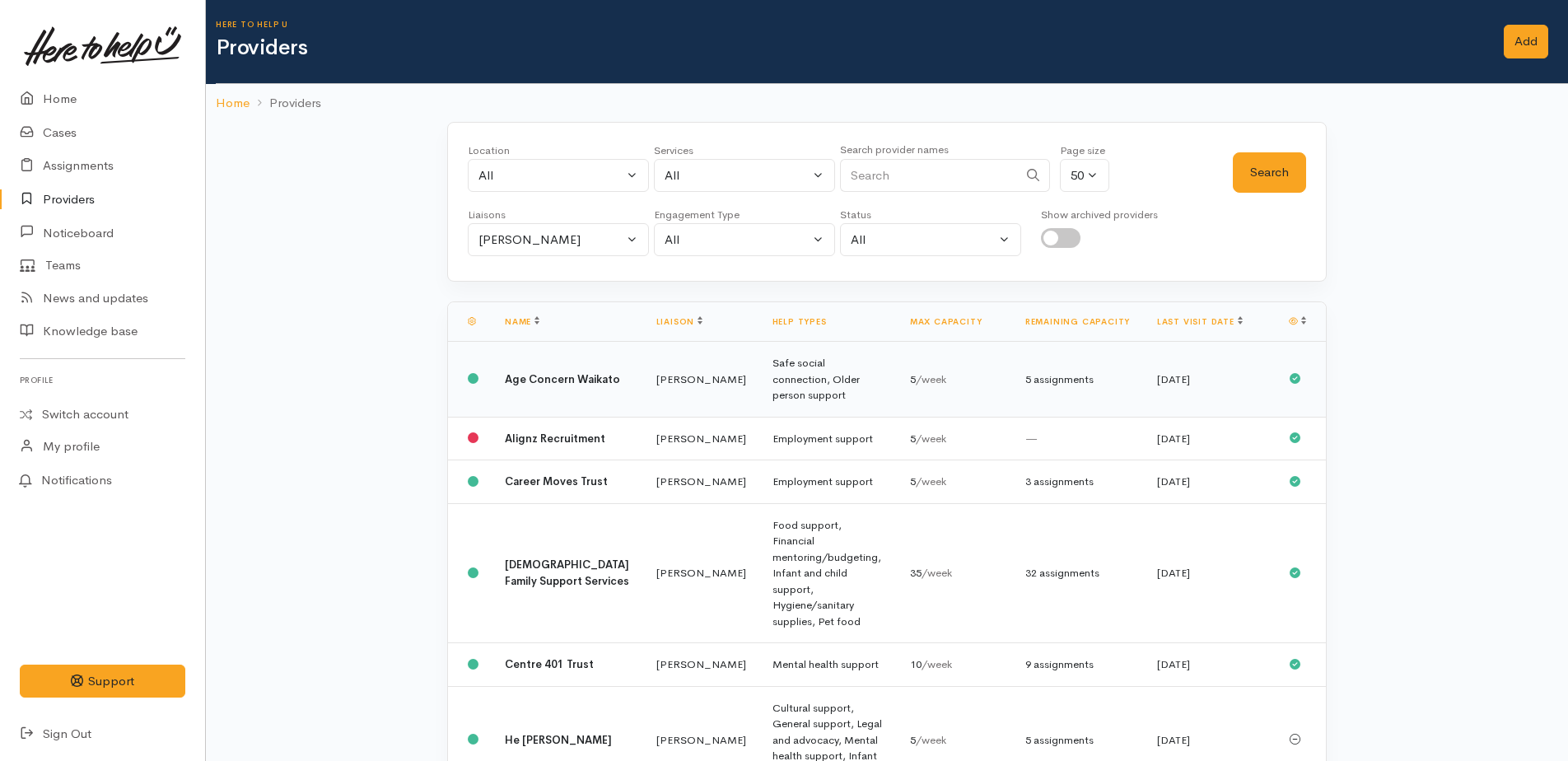
click at [1025, 372] on div "5 assignments" at bounding box center [1078, 380] width 105 height 17
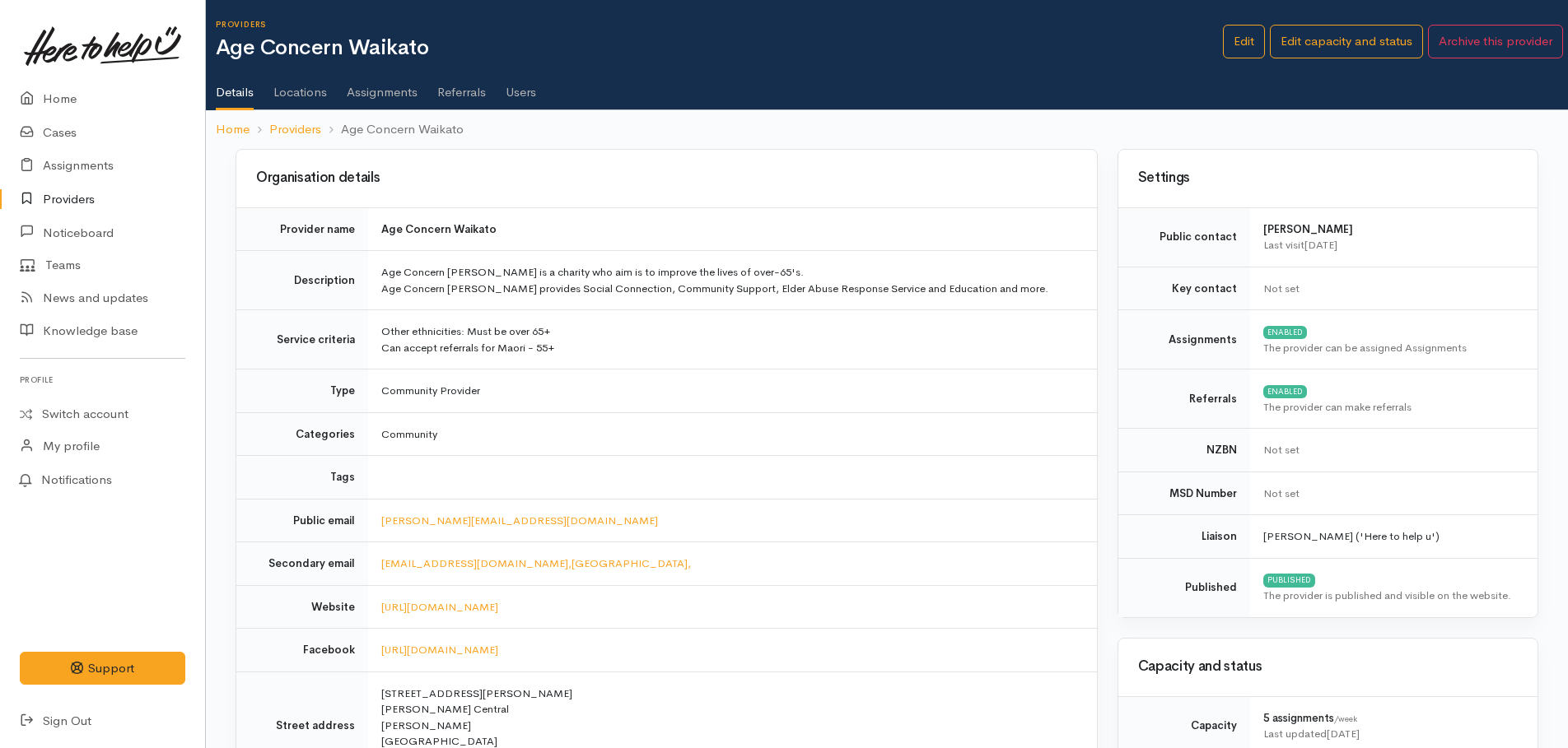
click at [353, 95] on link "Assignments" at bounding box center [382, 86] width 71 height 46
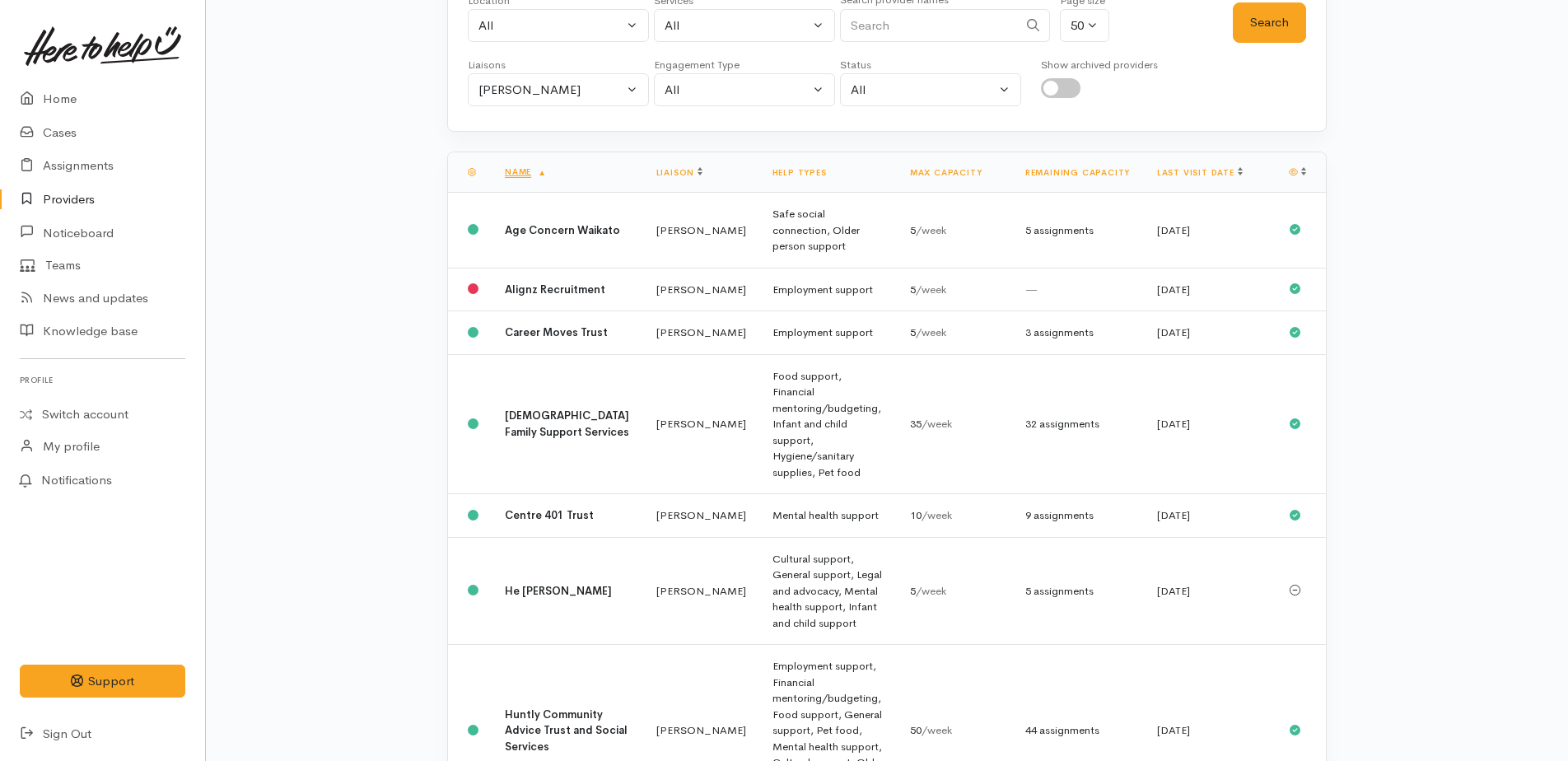
scroll to position [165, 0]
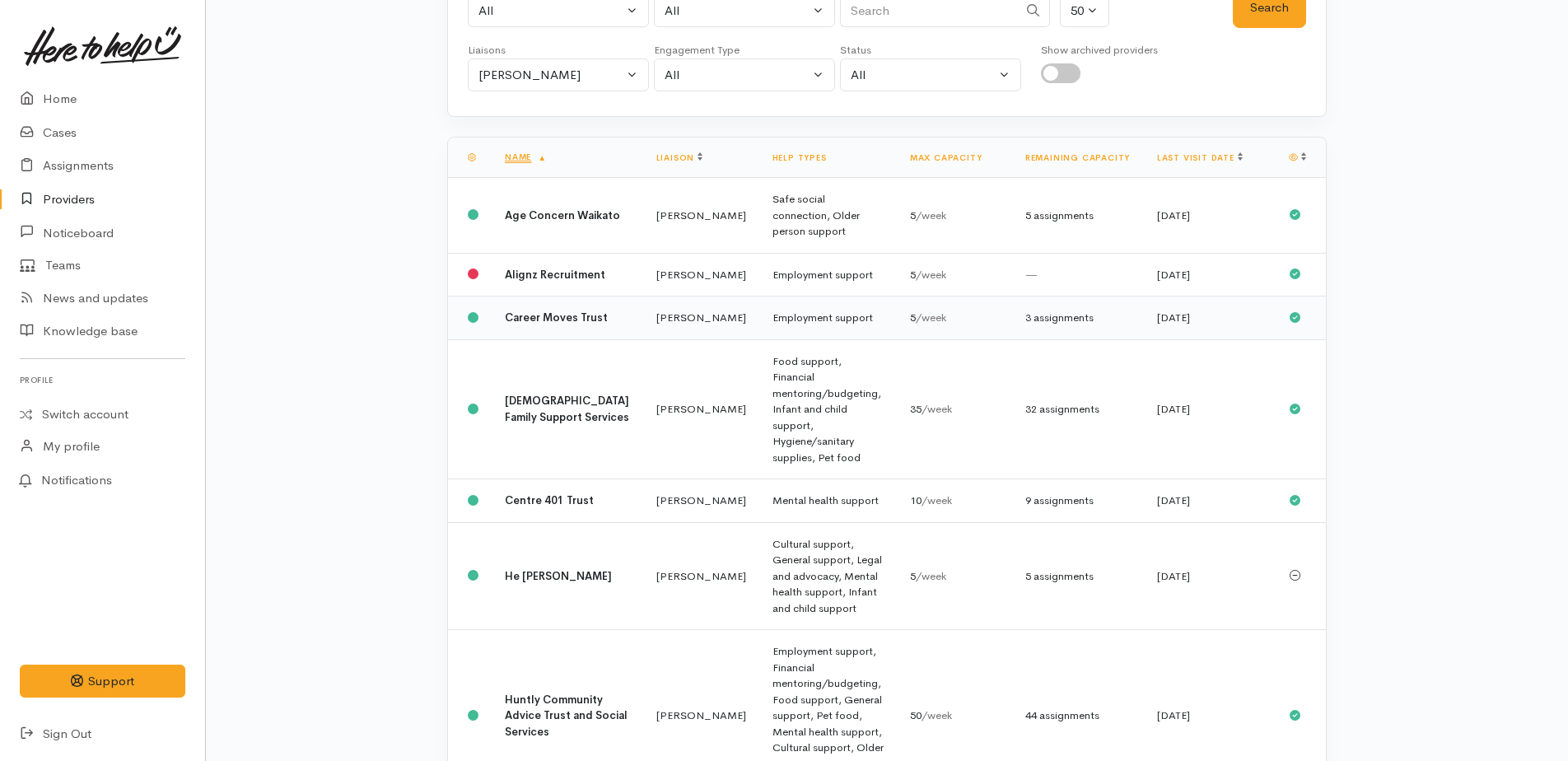
click at [759, 322] on td "Employment support" at bounding box center [828, 318] width 137 height 44
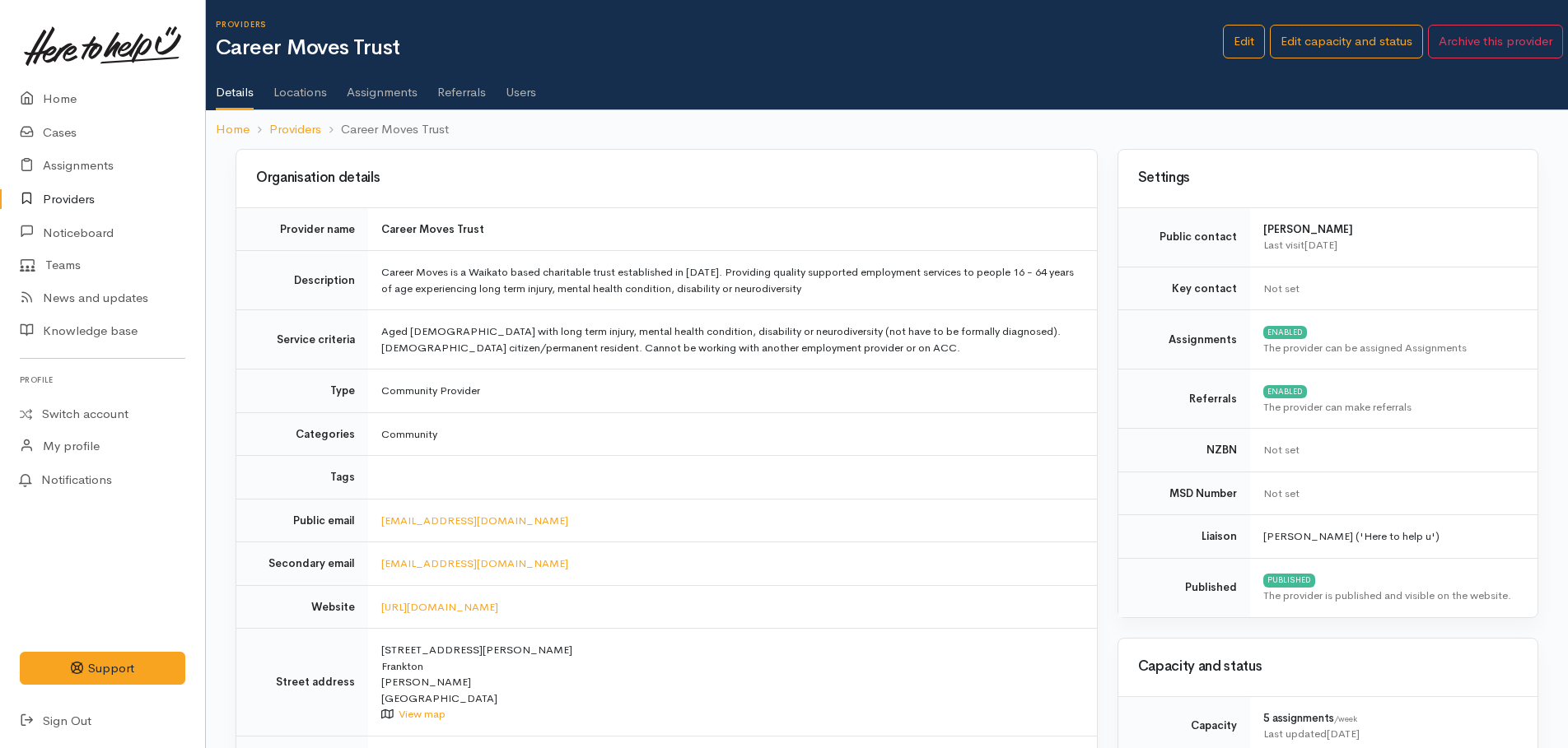
click at [384, 91] on link "Assignments" at bounding box center [382, 86] width 71 height 46
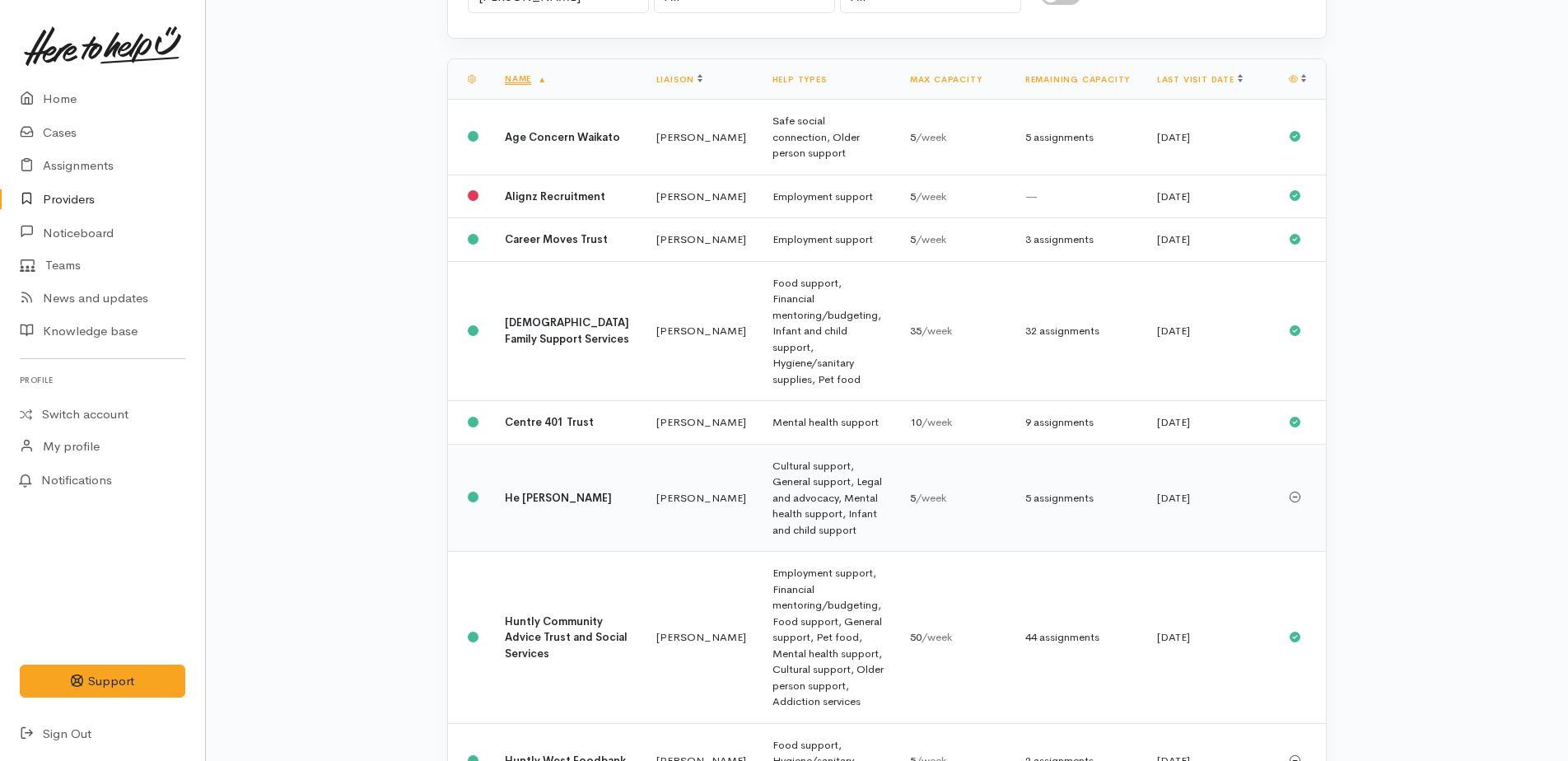
scroll to position [247, 0]
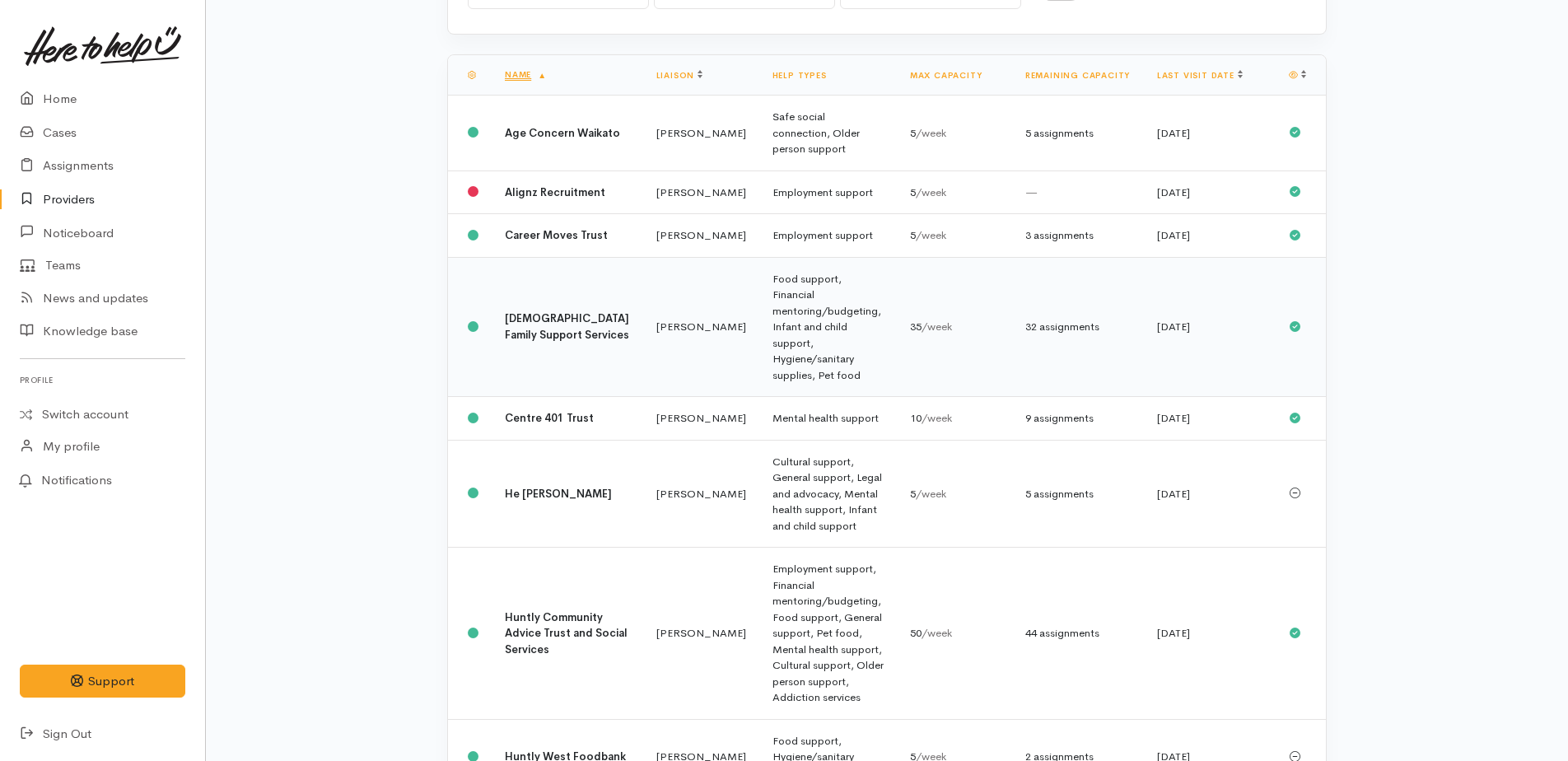
click at [771, 329] on td "Food support, Financial mentoring/budgeting, Infant and child support, Hygiene/…" at bounding box center [828, 327] width 137 height 140
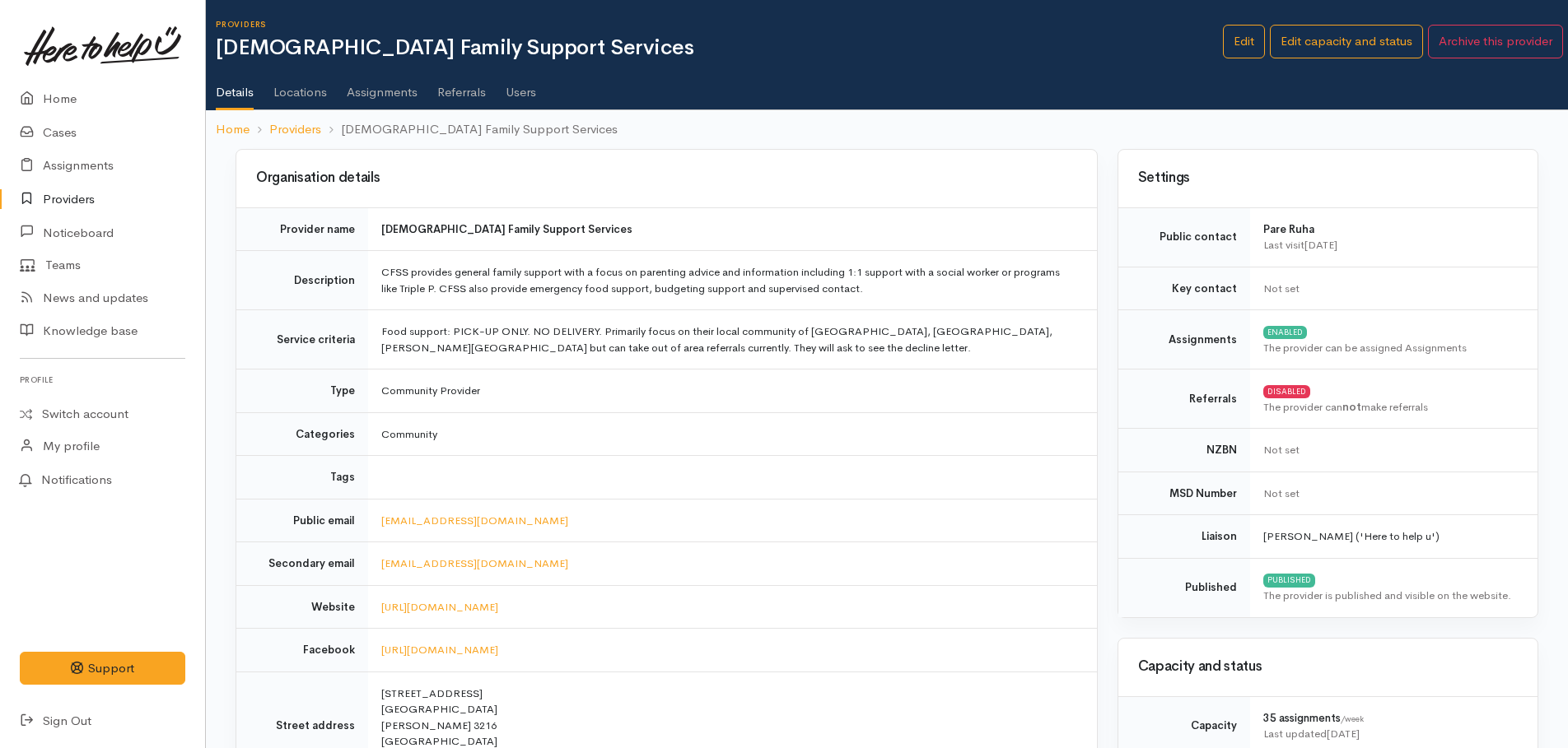
click at [377, 83] on link "Assignments" at bounding box center [382, 86] width 71 height 46
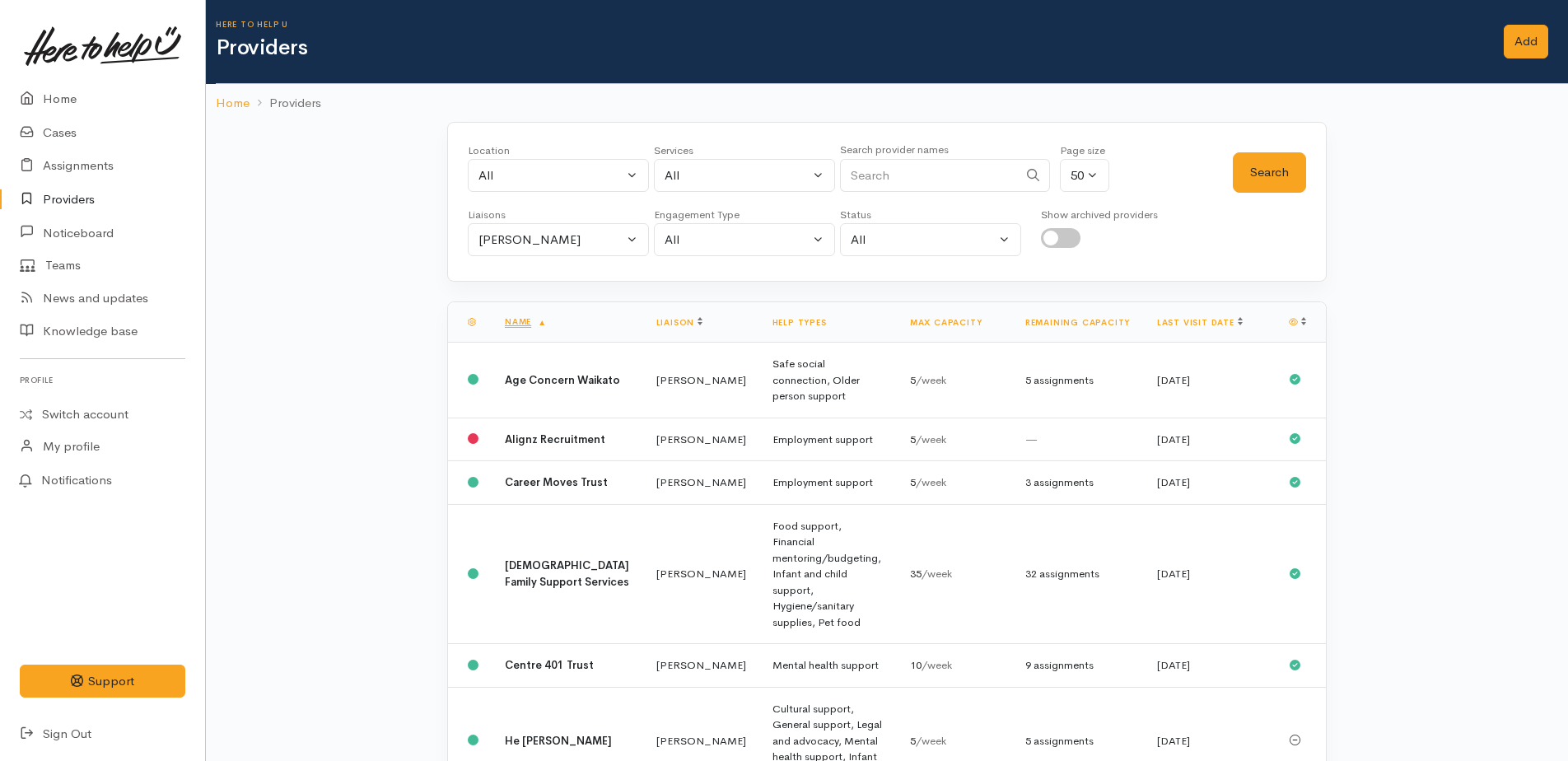
scroll to position [247, 0]
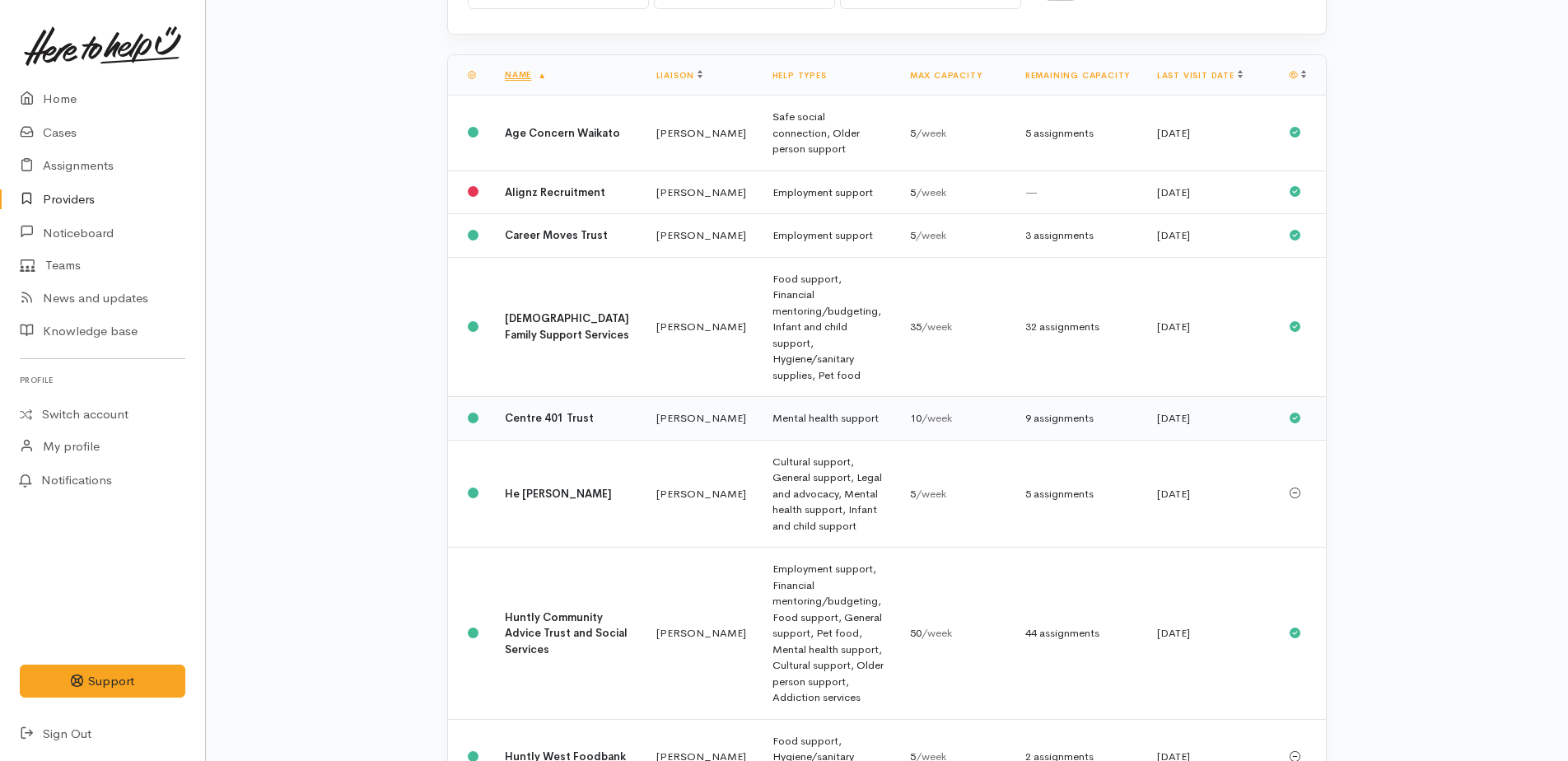
click at [785, 396] on td "Mental health support" at bounding box center [828, 418] width 137 height 44
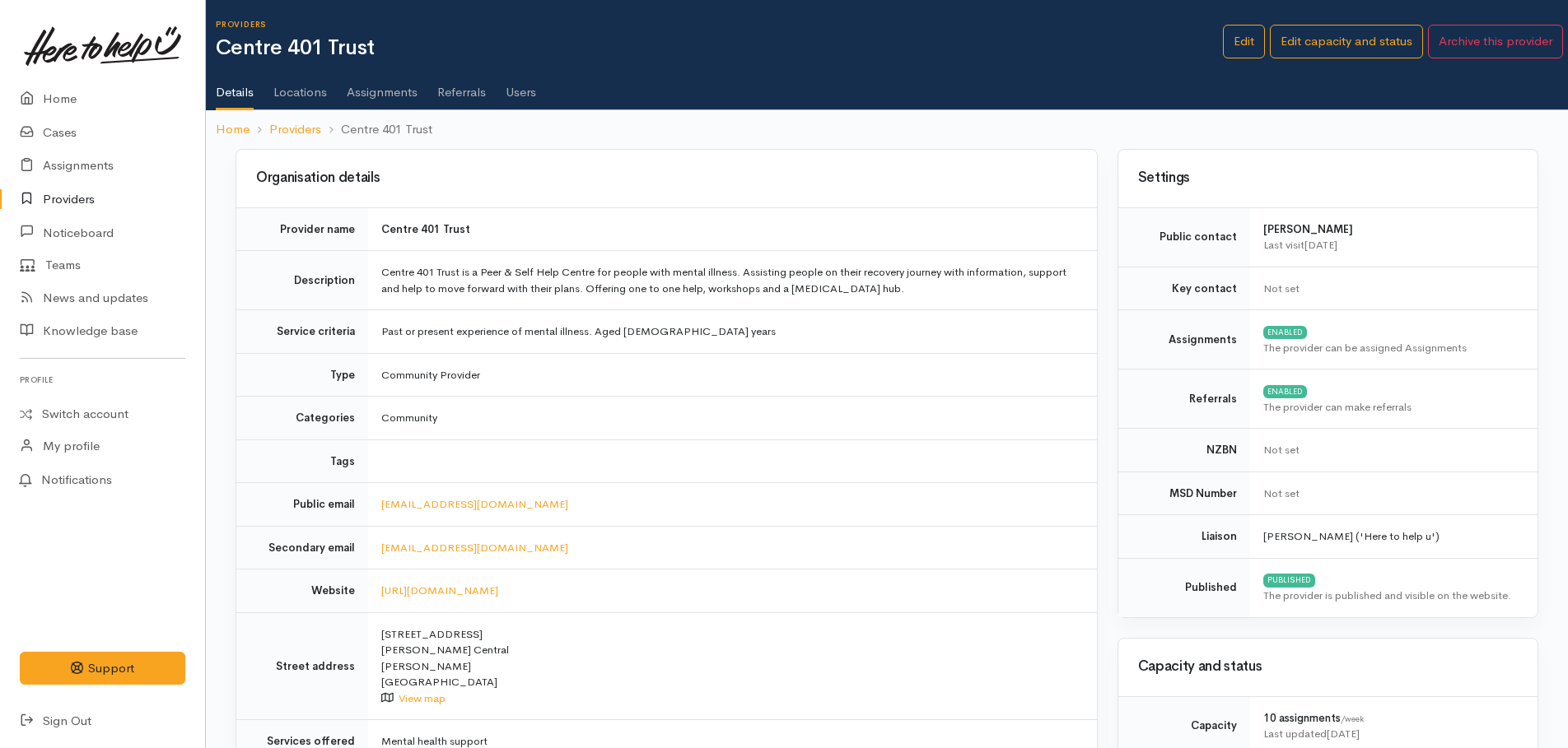
click at [379, 85] on link "Assignments" at bounding box center [382, 86] width 71 height 46
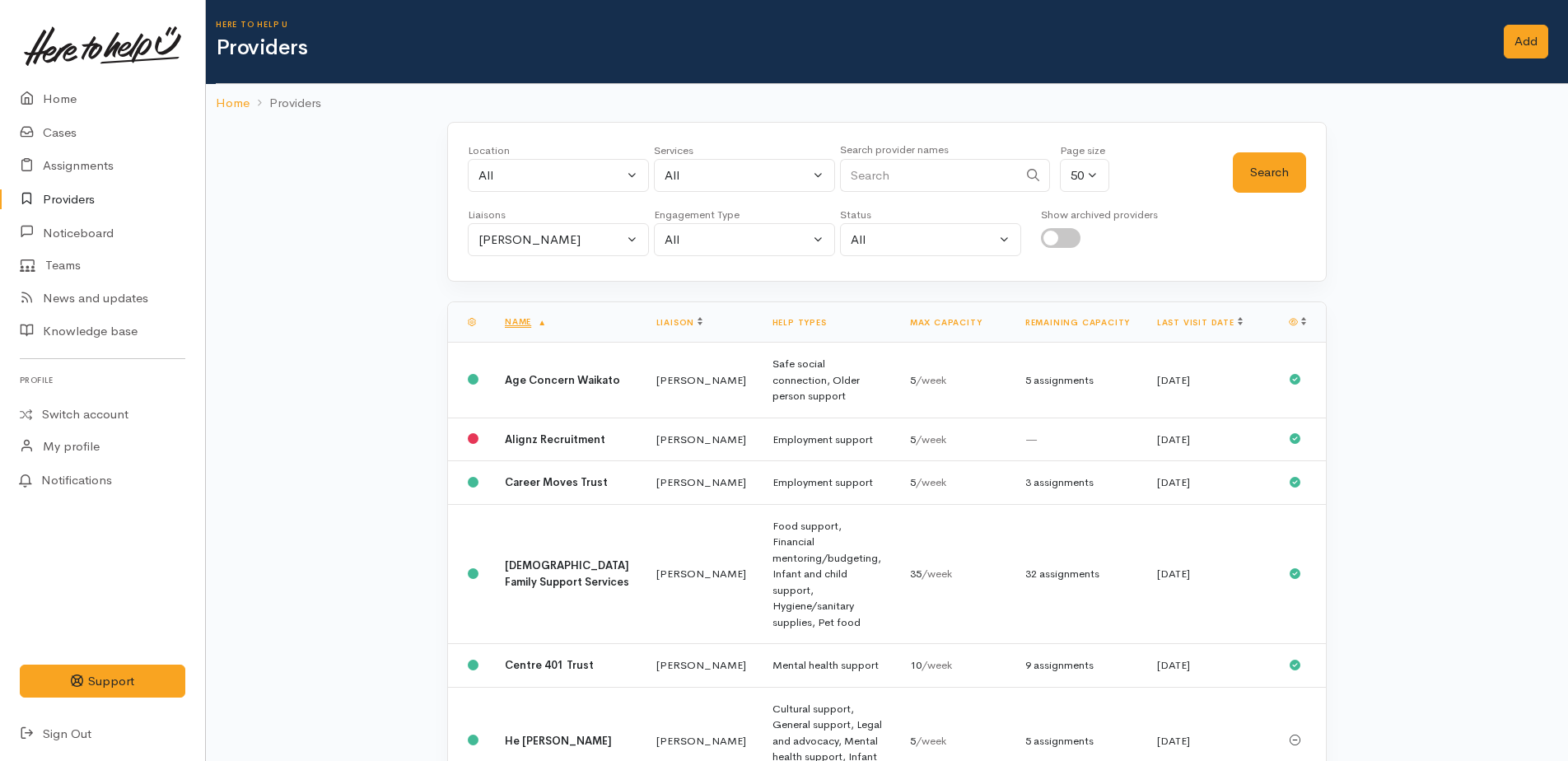
scroll to position [247, 0]
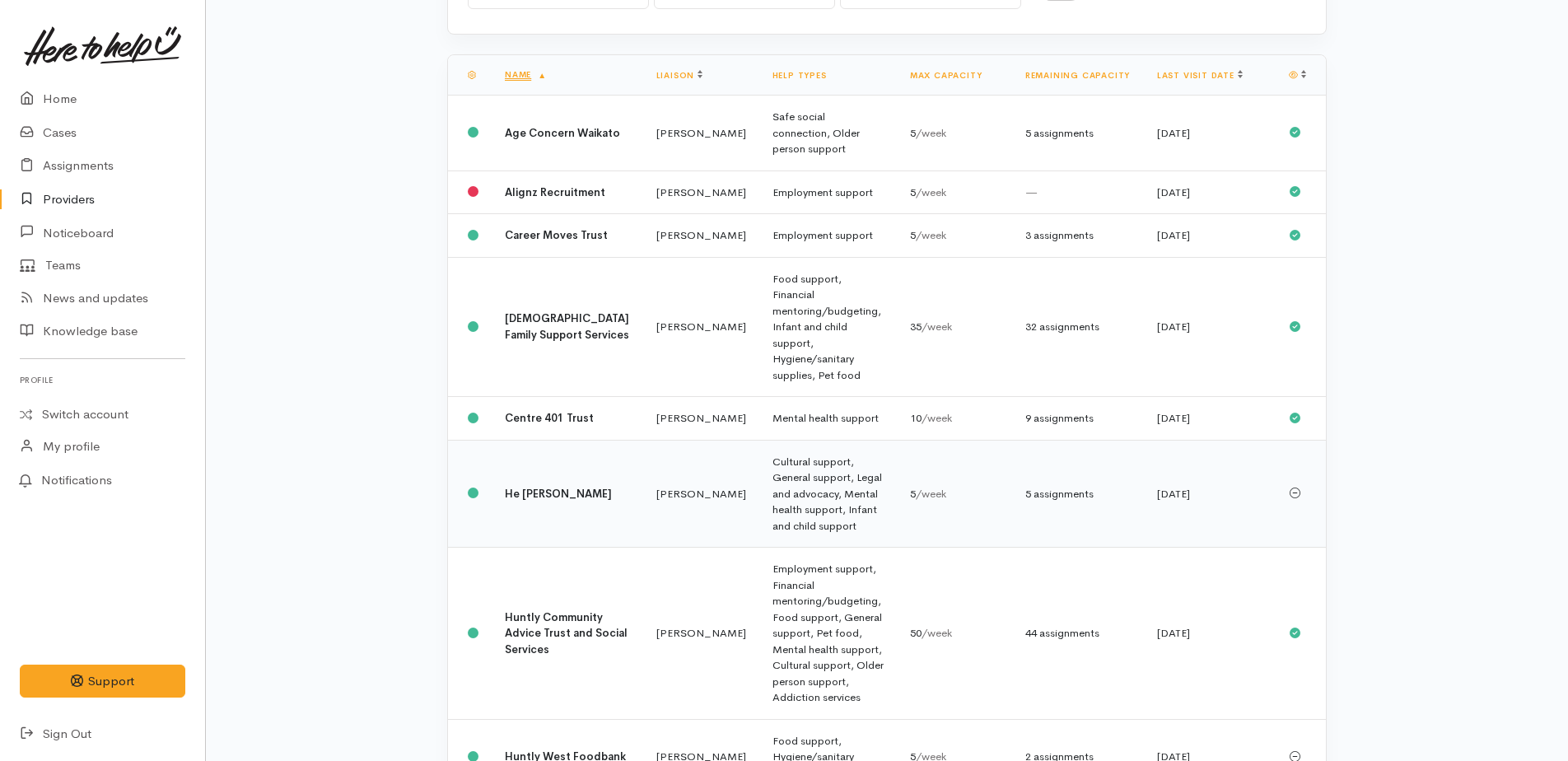
click at [759, 454] on td "Cultural support, General support, Legal and advocacy, Mental health support, I…" at bounding box center [828, 493] width 137 height 108
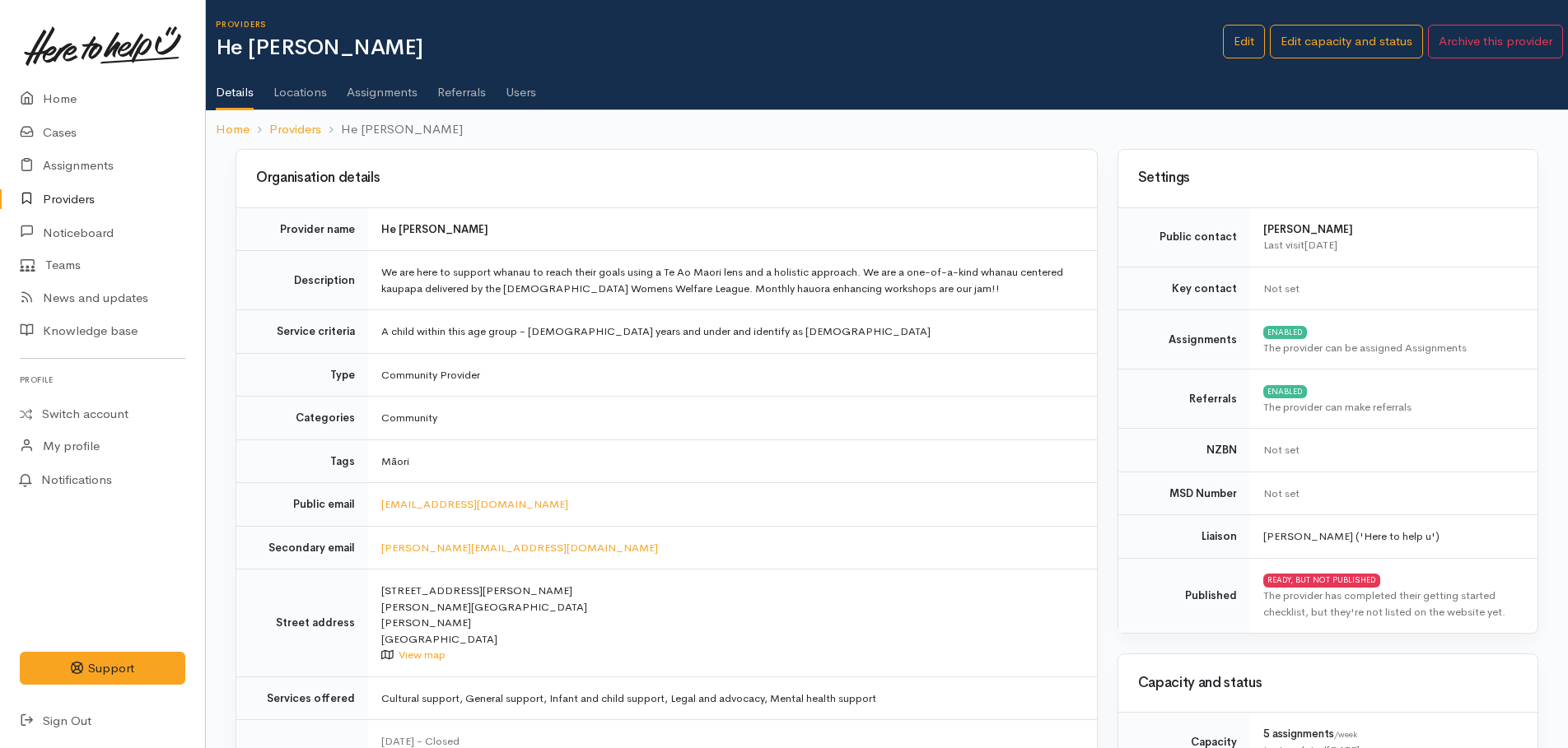
click at [360, 91] on link "Assignments" at bounding box center [382, 86] width 71 height 46
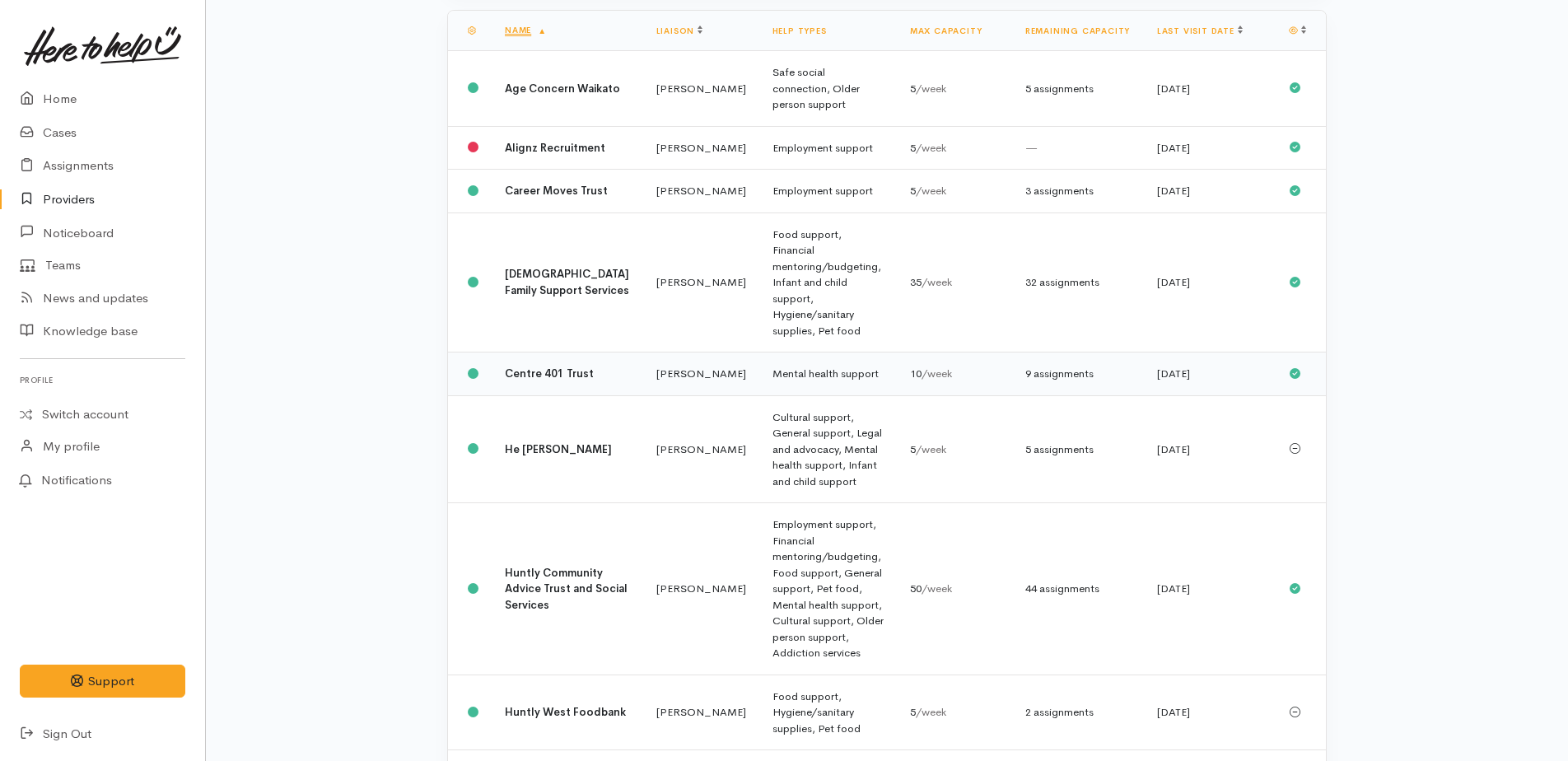
scroll to position [411, 0]
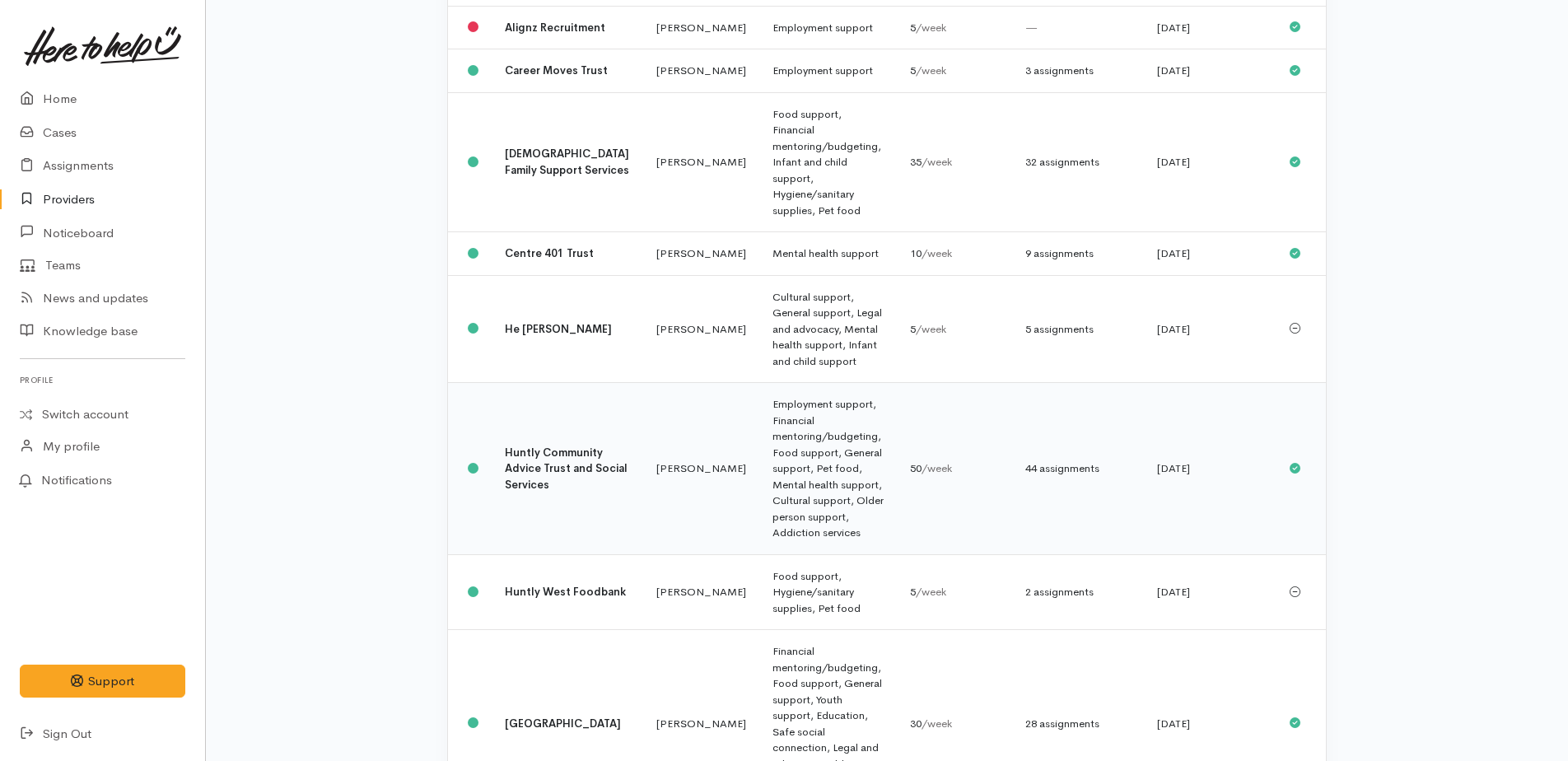
click at [780, 382] on td "Employment support, Financial mentoring/budgeting, Food support, General suppor…" at bounding box center [828, 468] width 137 height 172
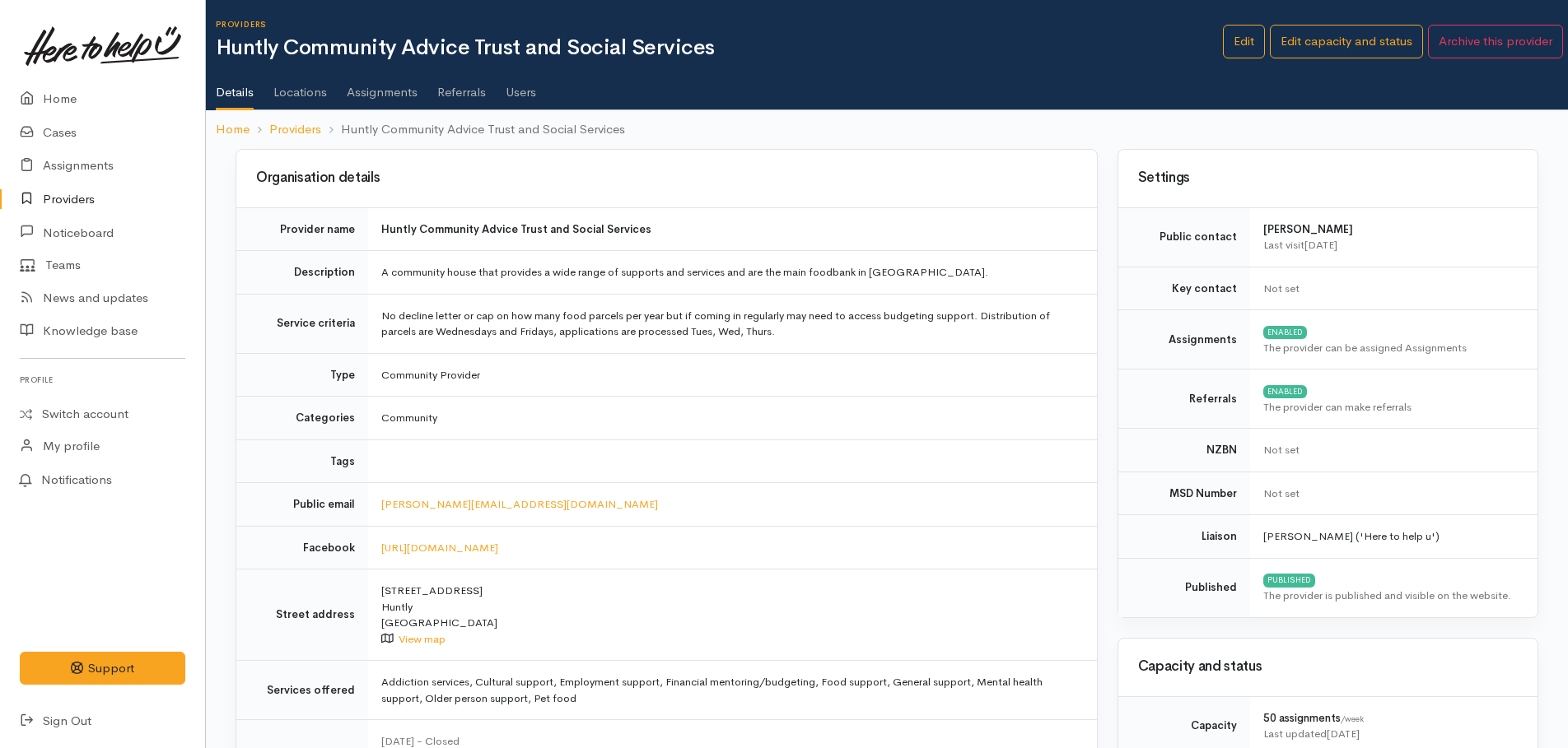
click at [377, 89] on link "Assignments" at bounding box center [382, 86] width 71 height 46
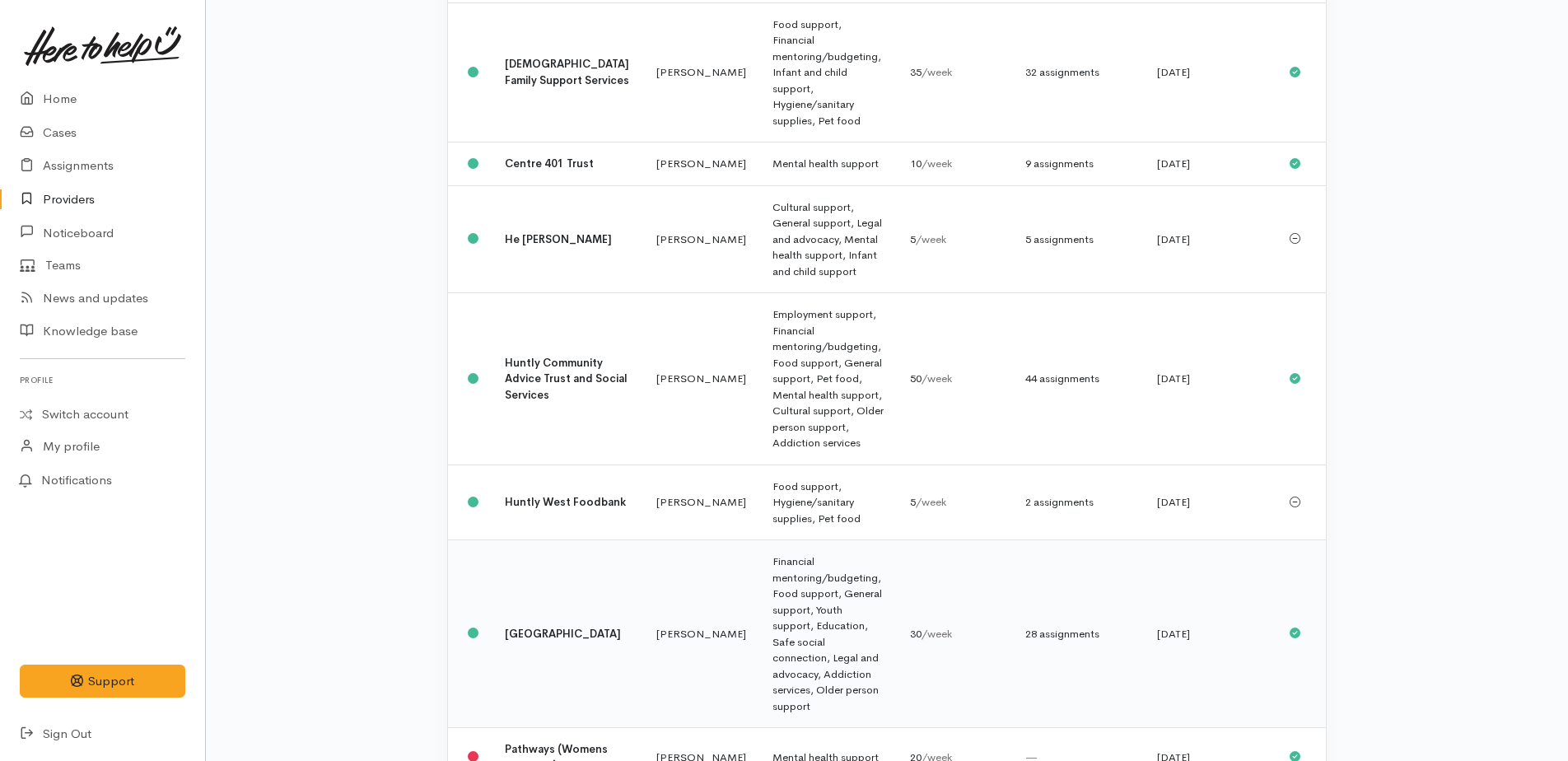
scroll to position [588, 0]
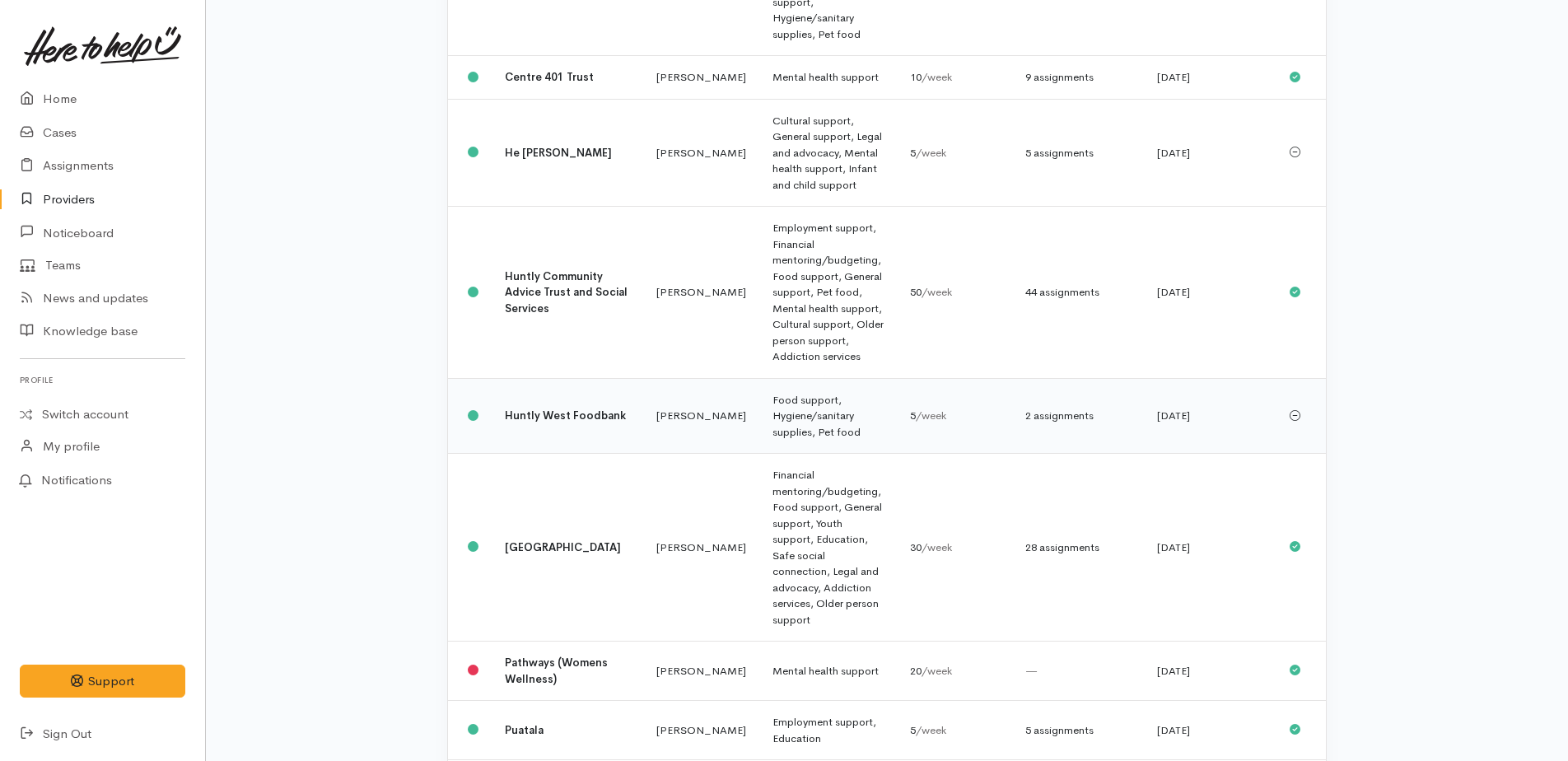
click at [759, 378] on td "Food support, Hygiene/sanitary supplies, Pet food" at bounding box center [828, 415] width 137 height 76
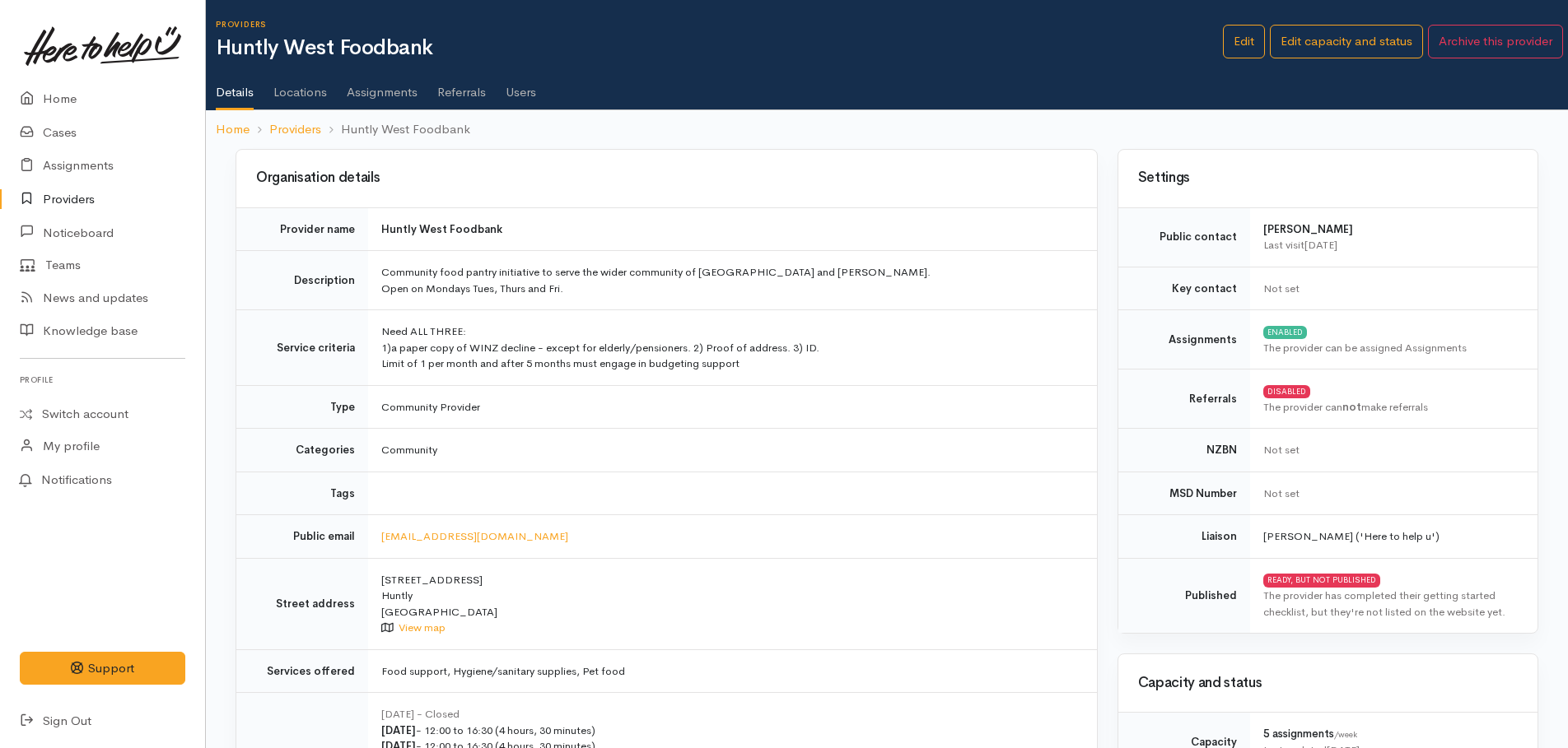
click at [355, 93] on link "Assignments" at bounding box center [382, 86] width 71 height 46
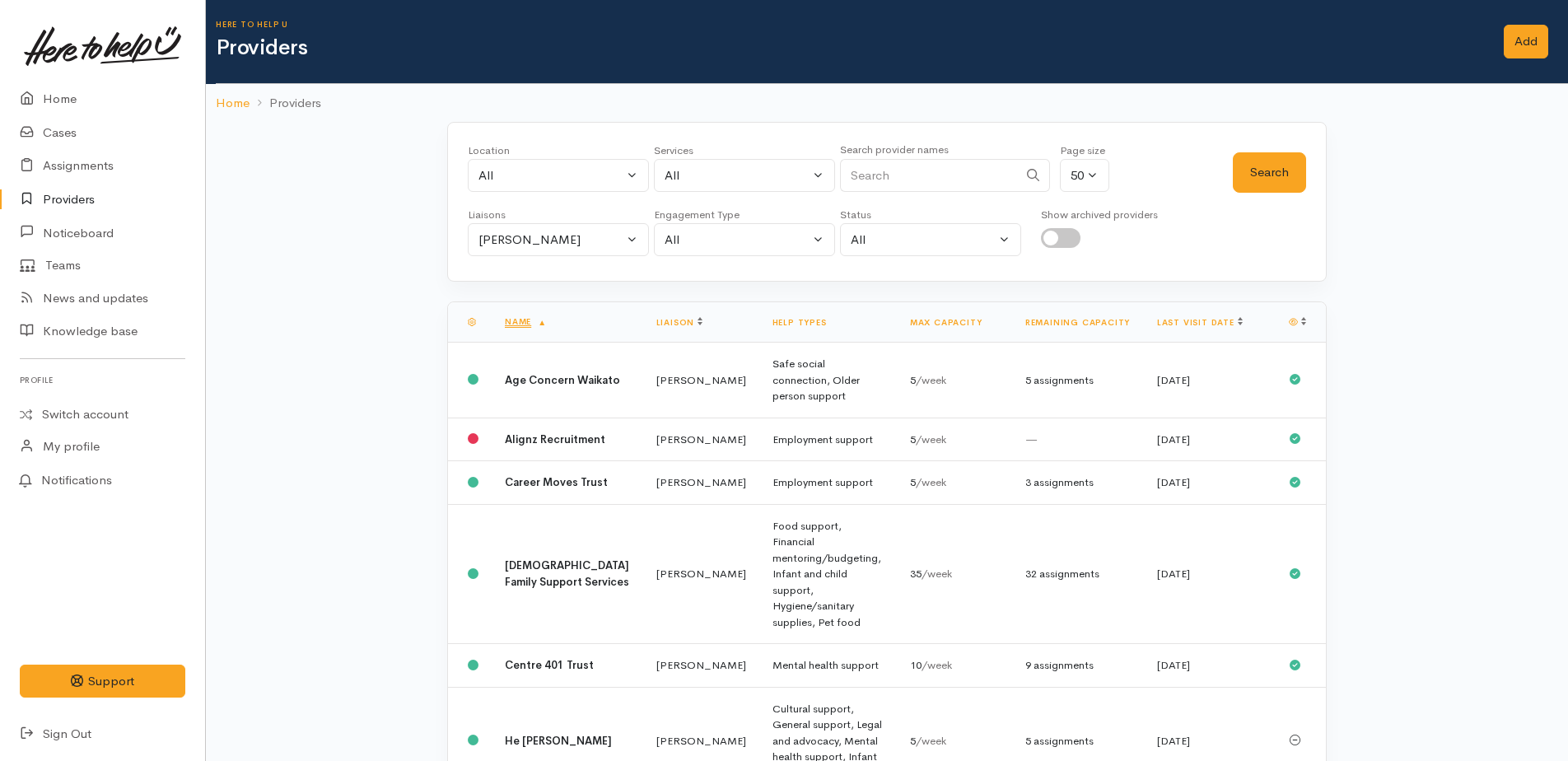
scroll to position [588, 0]
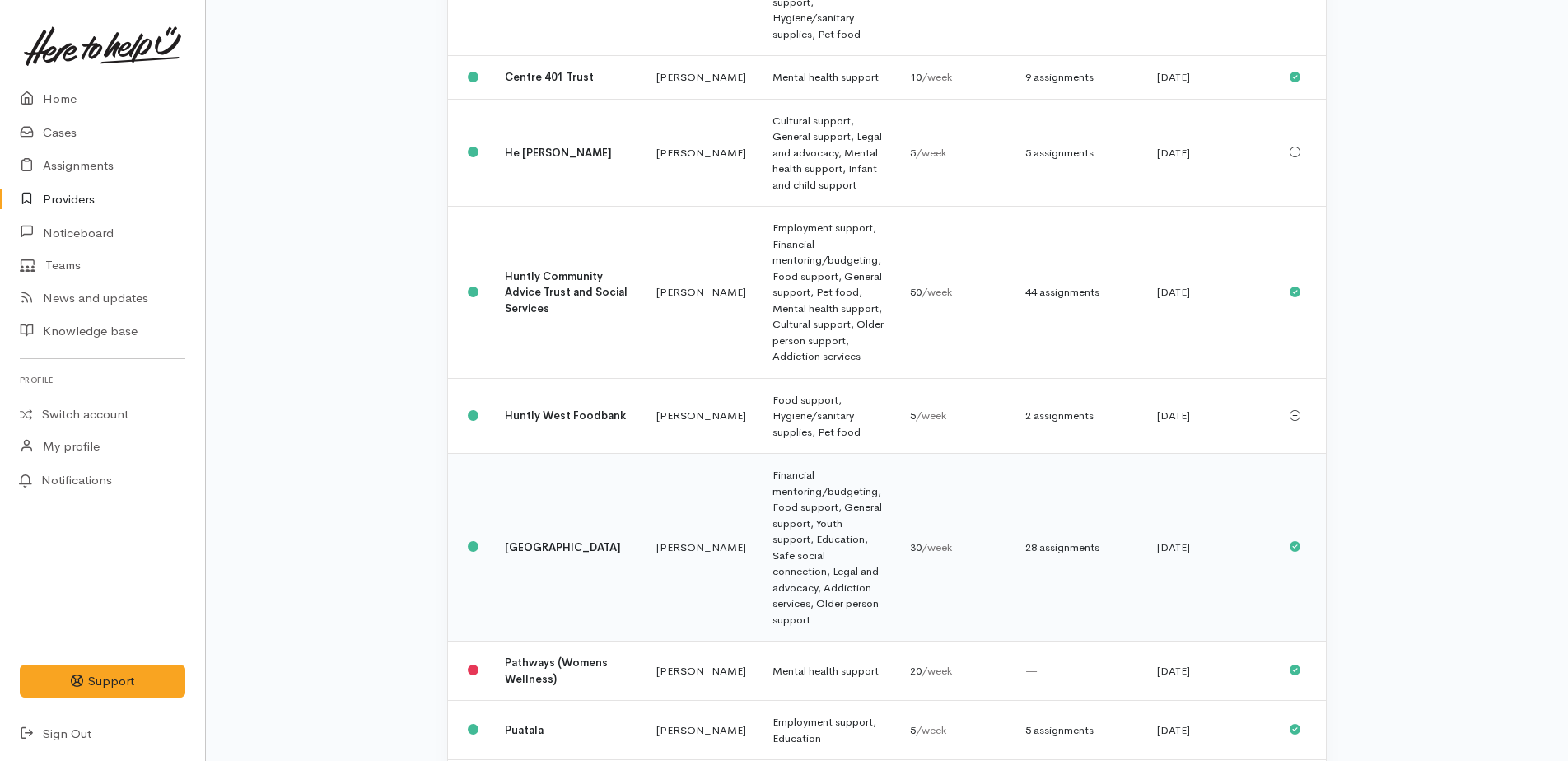
click at [798, 454] on td "Financial mentoring/budgeting, Food support, General support, Youth support, Ed…" at bounding box center [828, 547] width 137 height 188
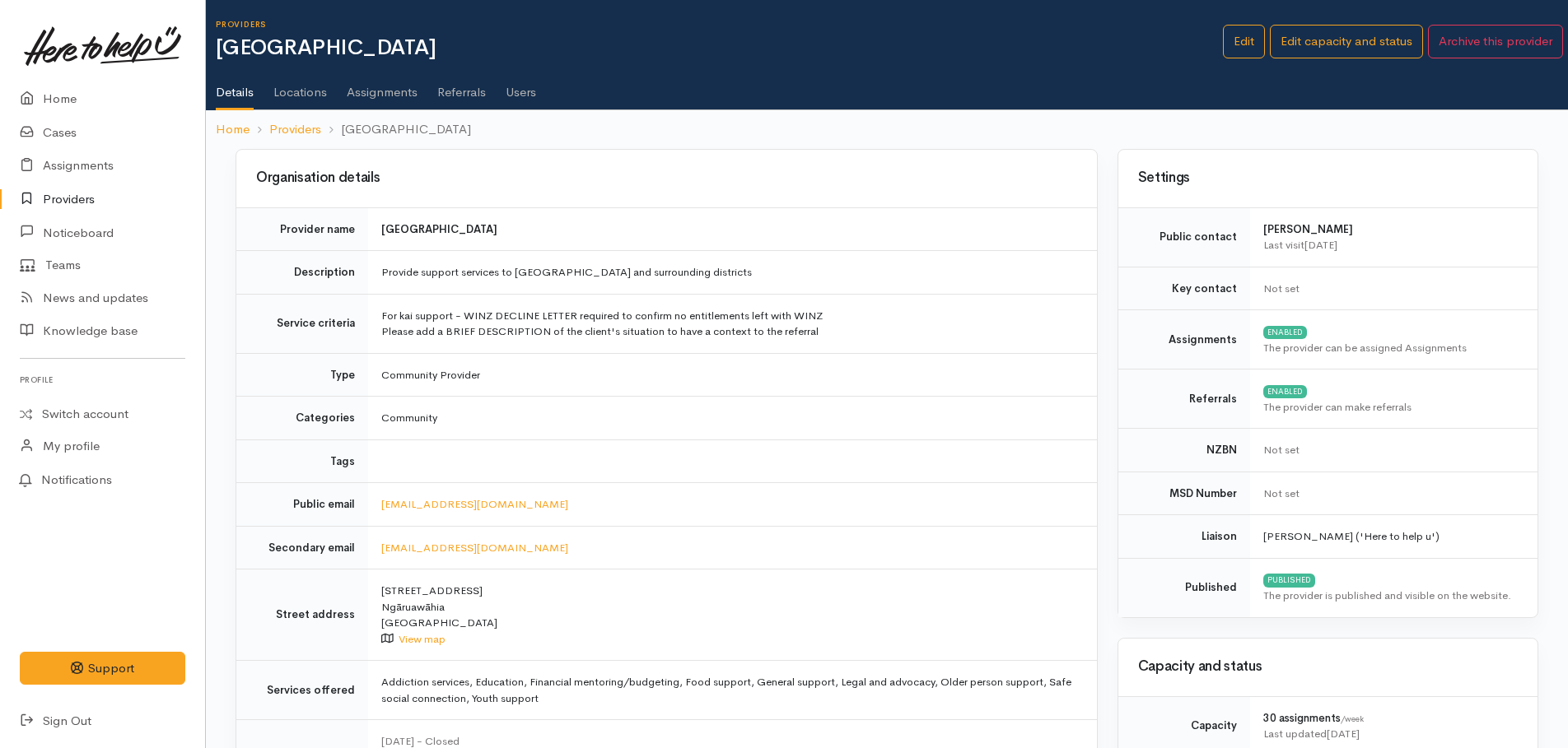
click at [380, 98] on link "Assignments" at bounding box center [382, 86] width 71 height 46
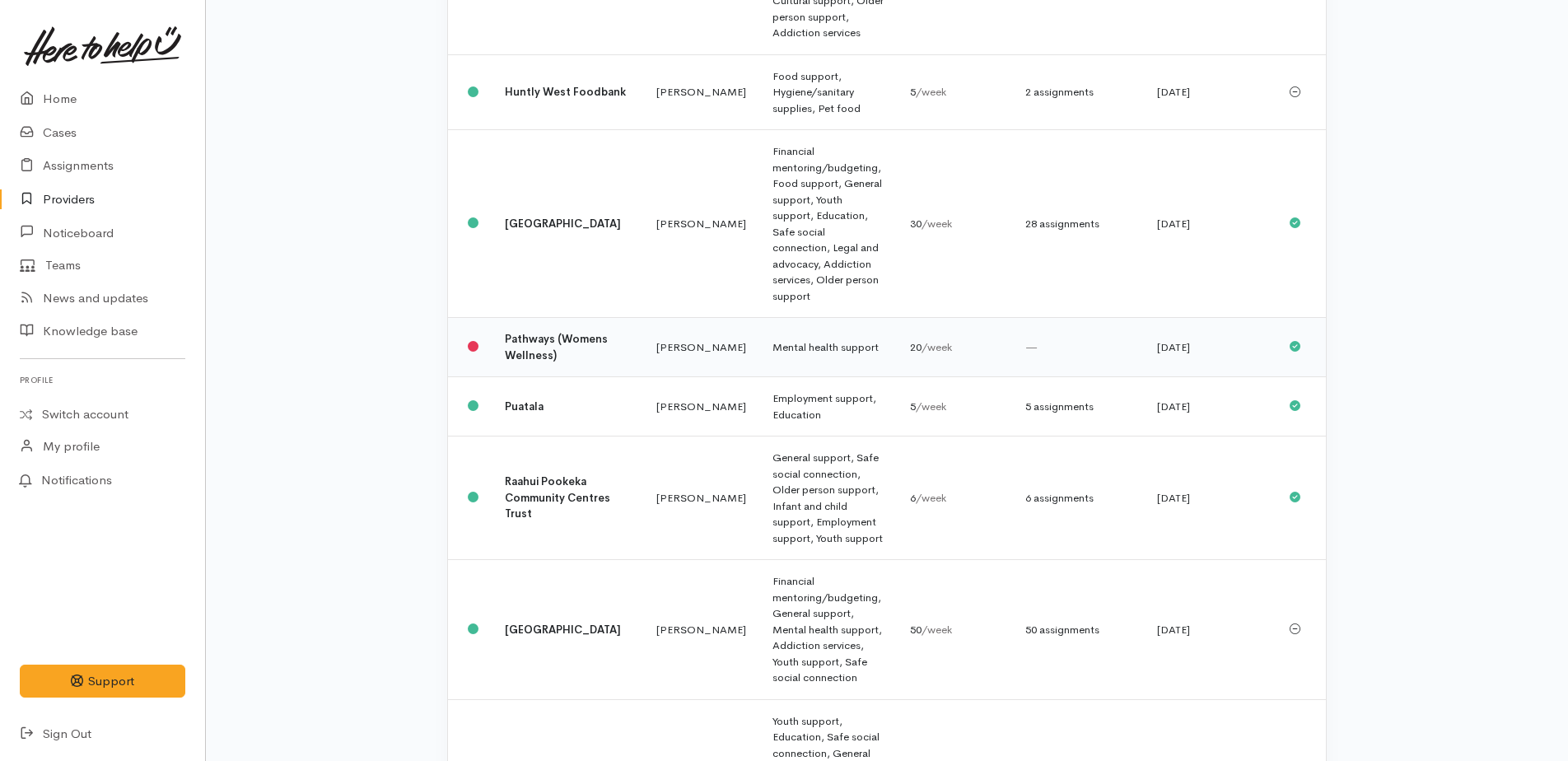
scroll to position [917, 0]
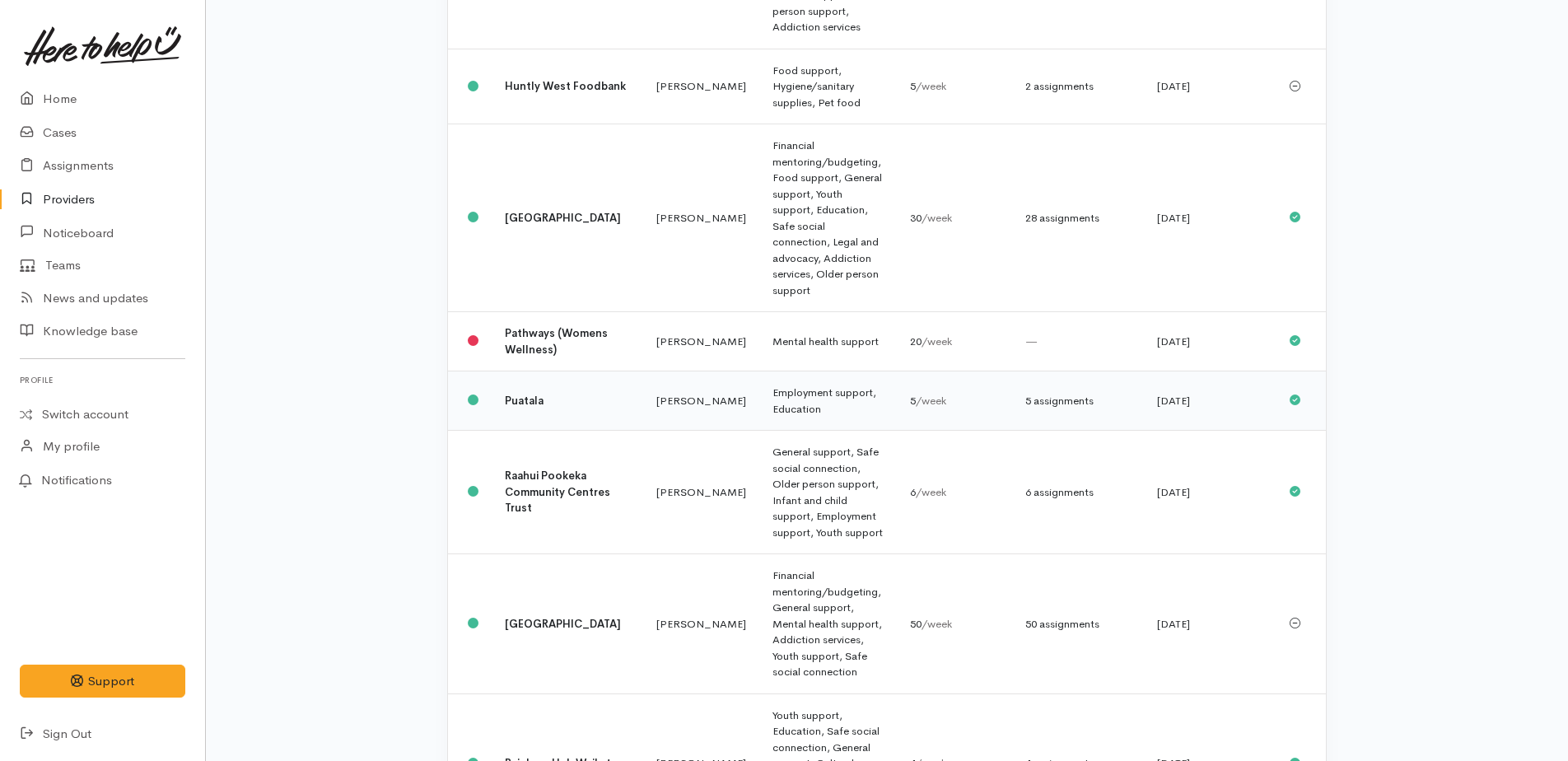
click at [773, 372] on td "Employment support, Education" at bounding box center [828, 401] width 137 height 60
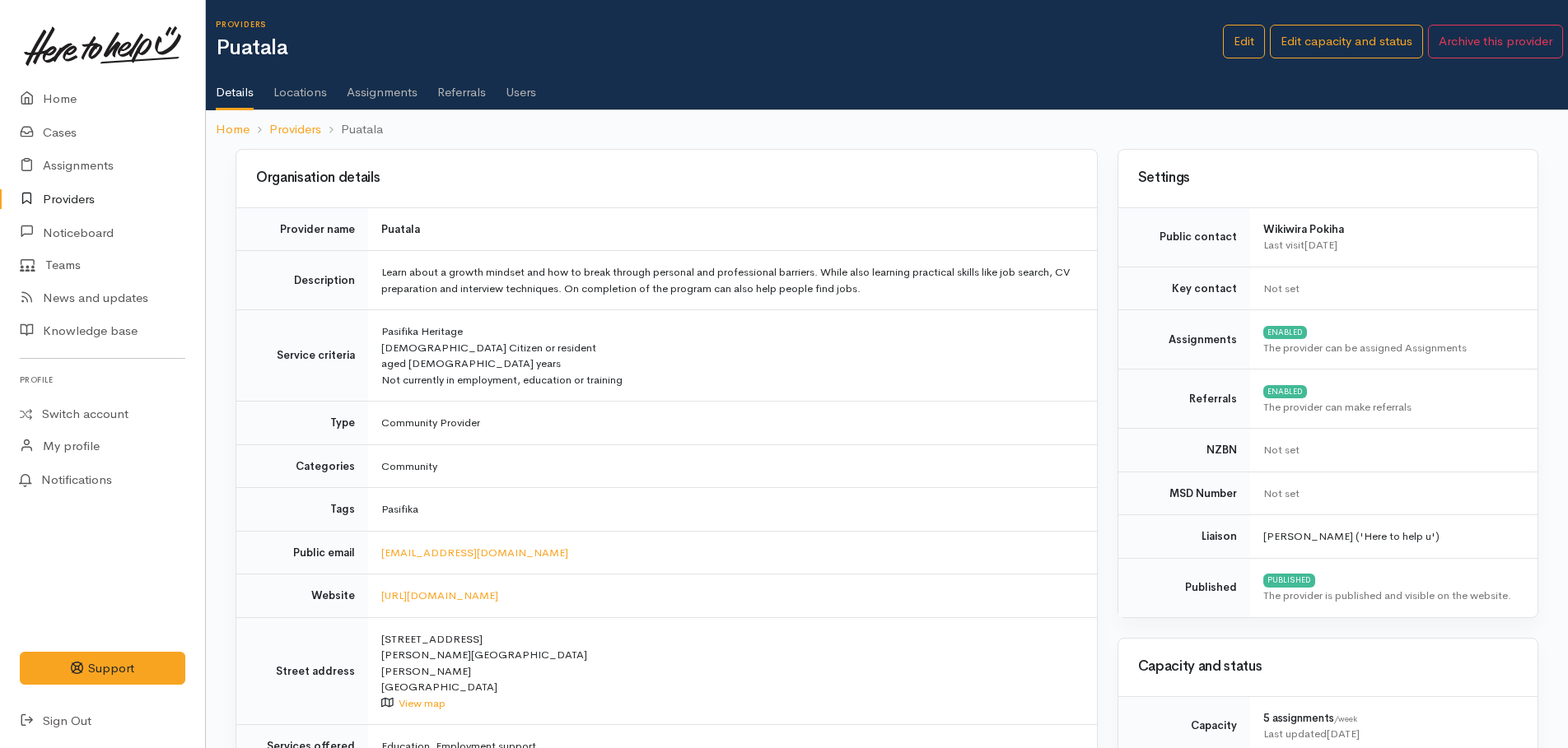
click at [373, 88] on link "Assignments" at bounding box center [382, 86] width 71 height 46
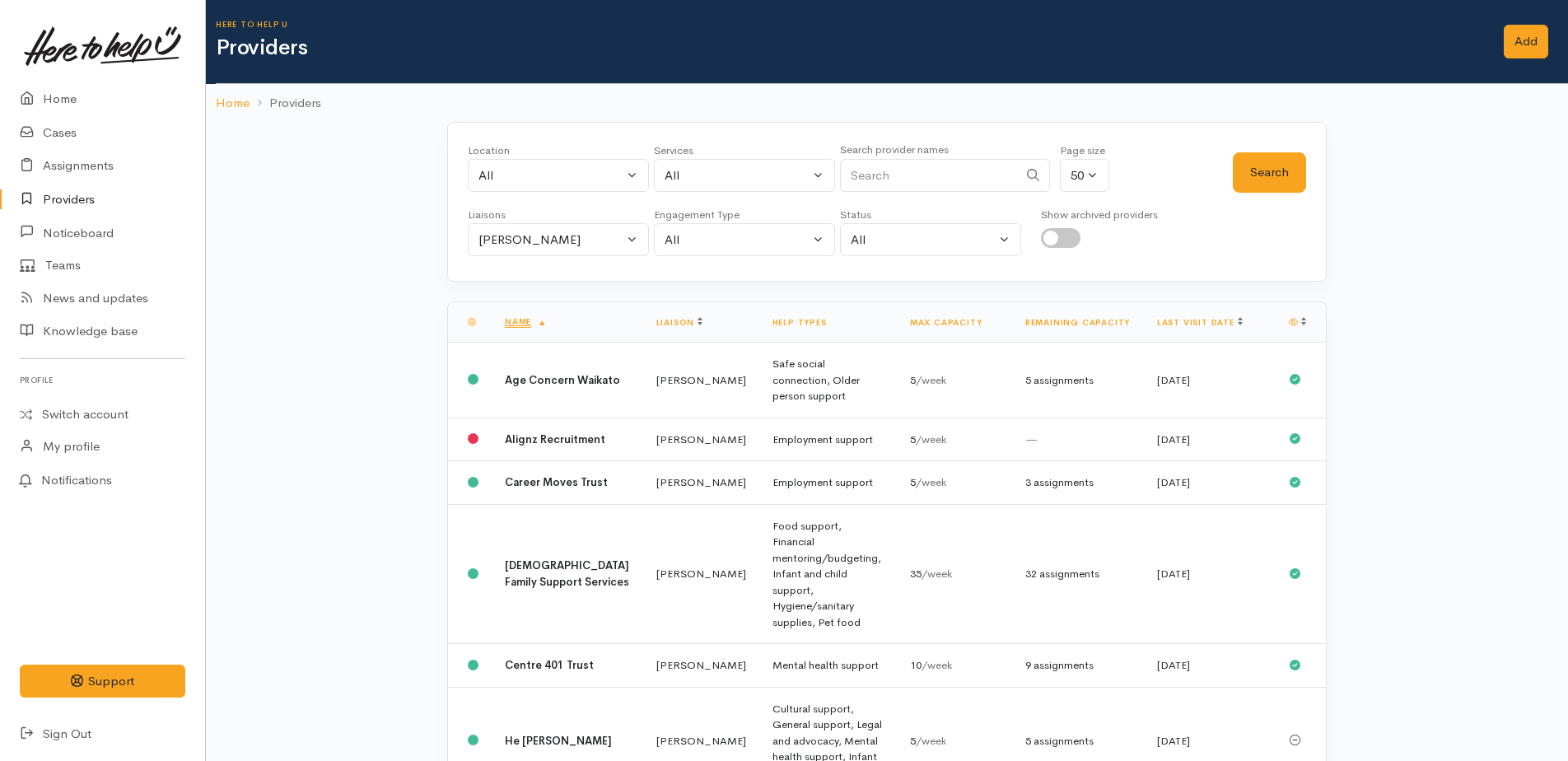
scroll to position [917, 0]
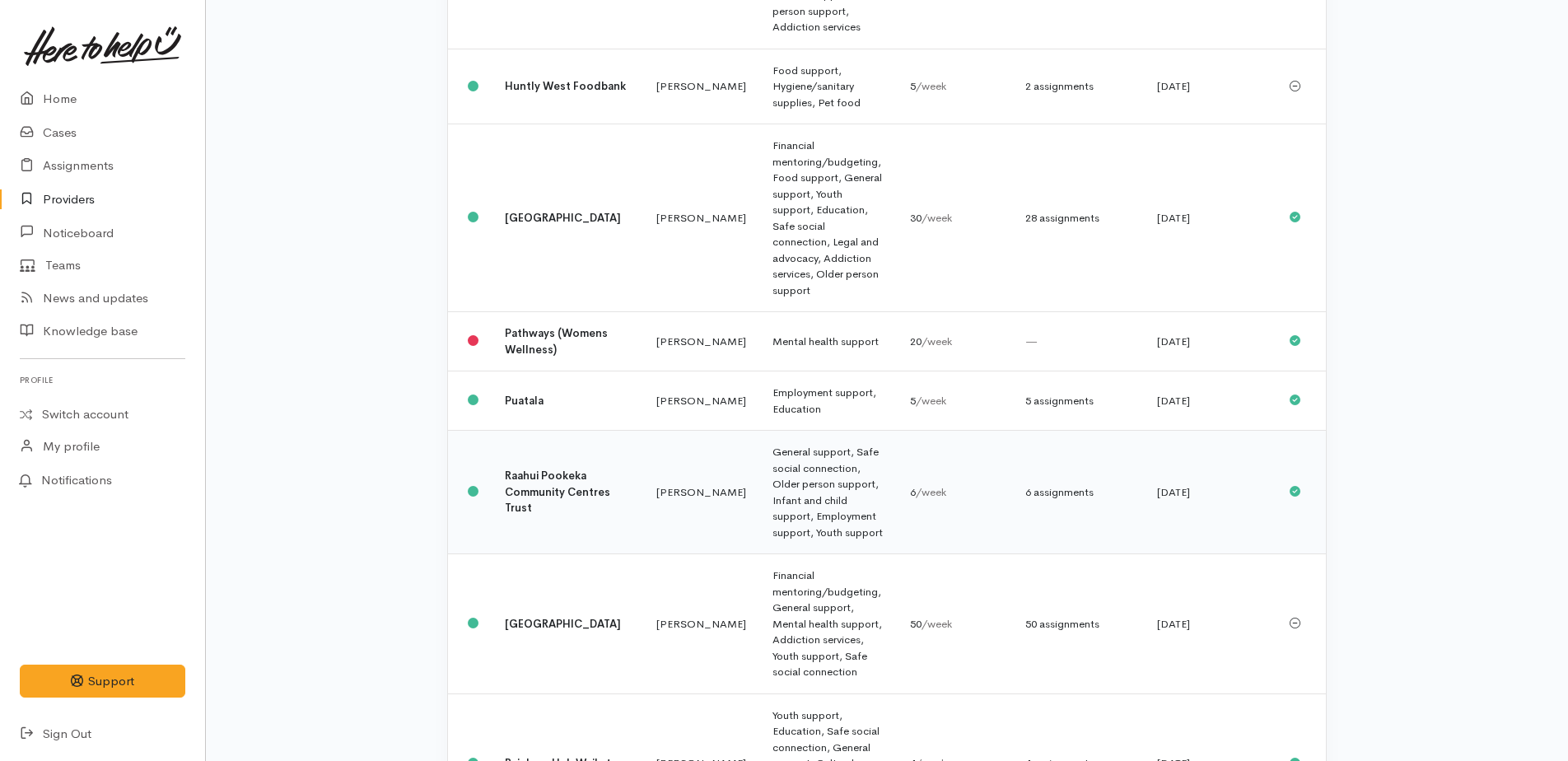
click at [766, 430] on td "General support, Safe social connection, Older person support, Infant and child…" at bounding box center [828, 492] width 137 height 123
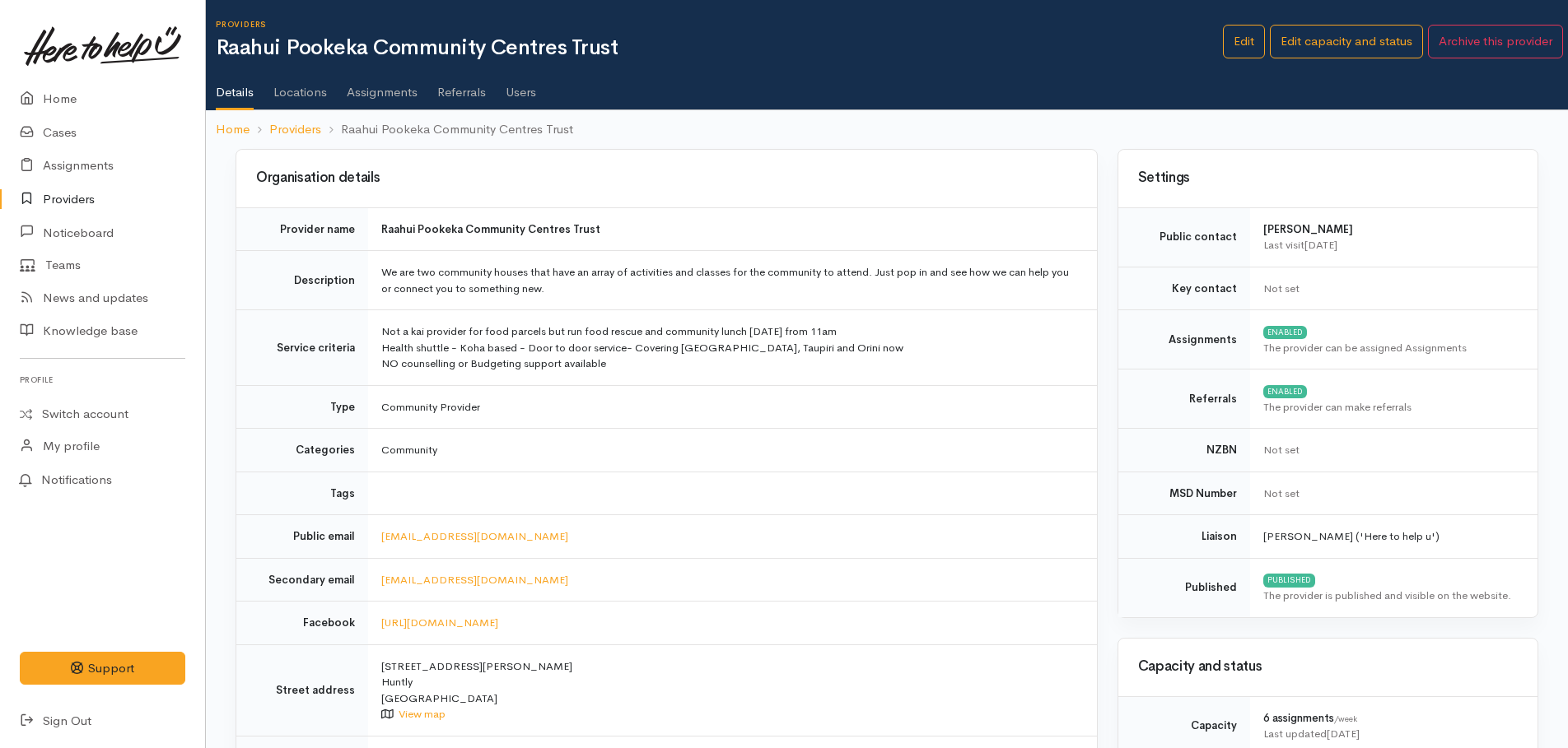
click at [373, 92] on link "Assignments" at bounding box center [382, 86] width 71 height 46
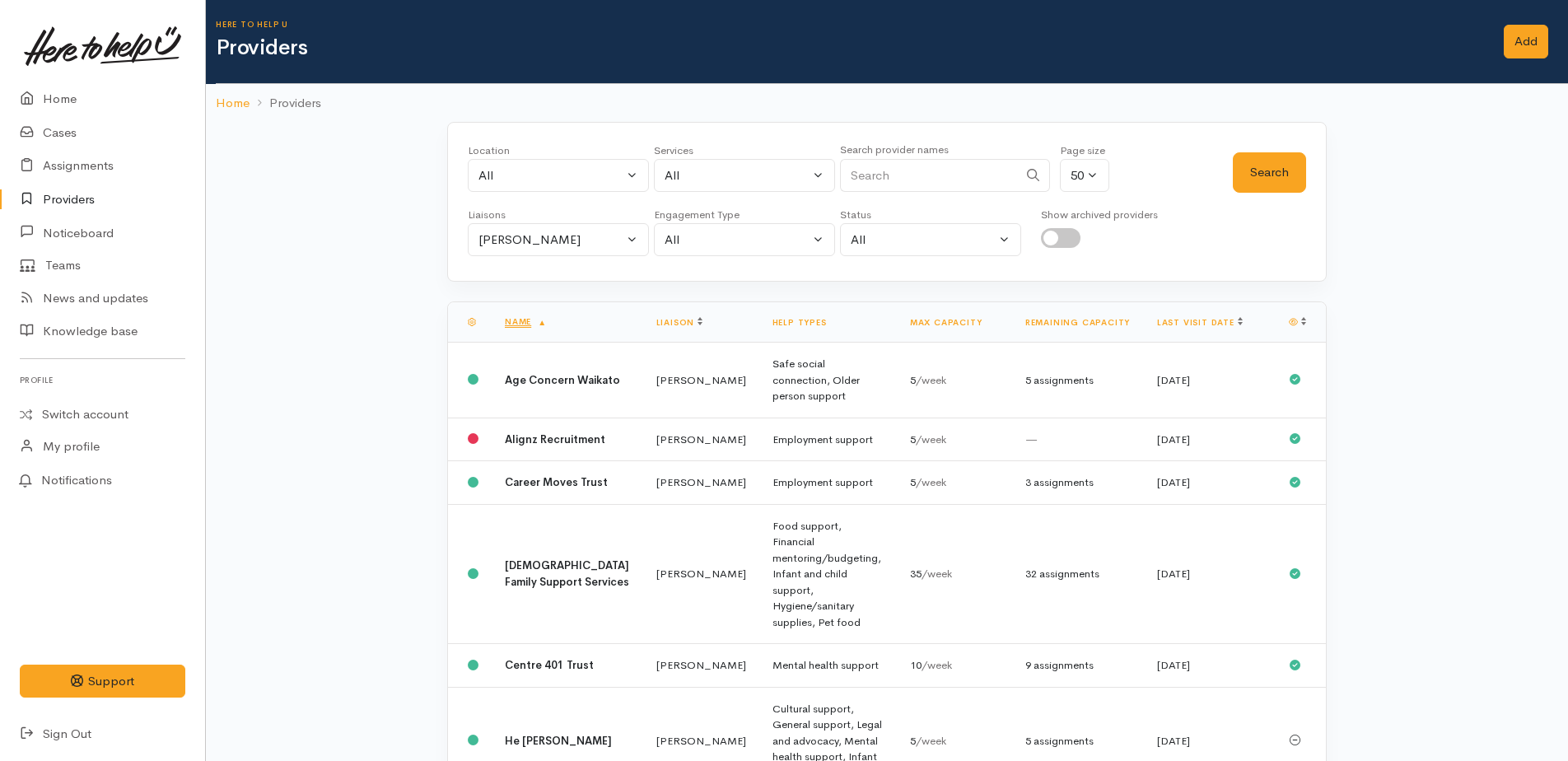
scroll to position [917, 0]
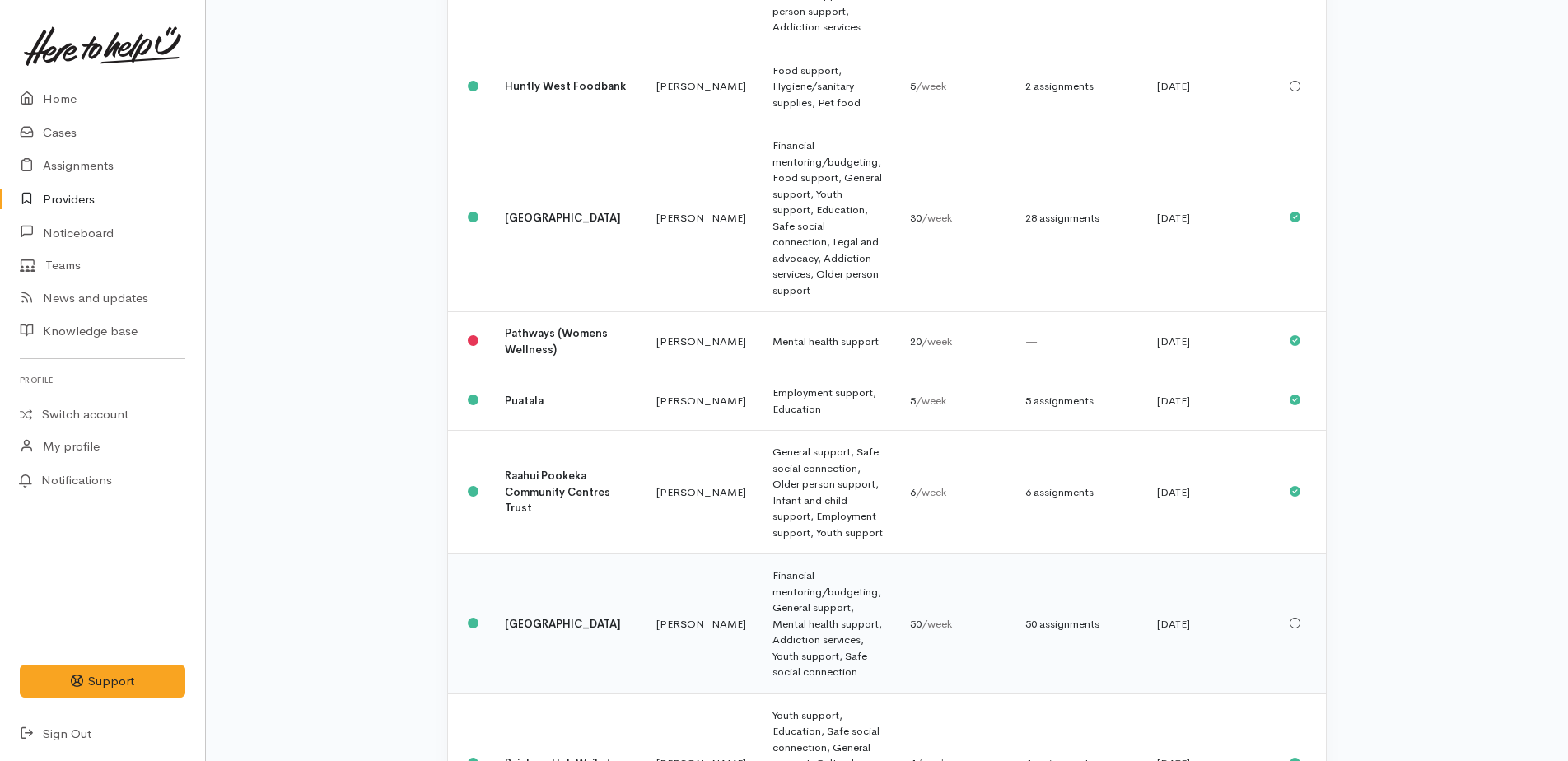
click at [814, 554] on td "Financial mentoring/budgeting, General support, Mental health support, Addictio…" at bounding box center [828, 624] width 137 height 140
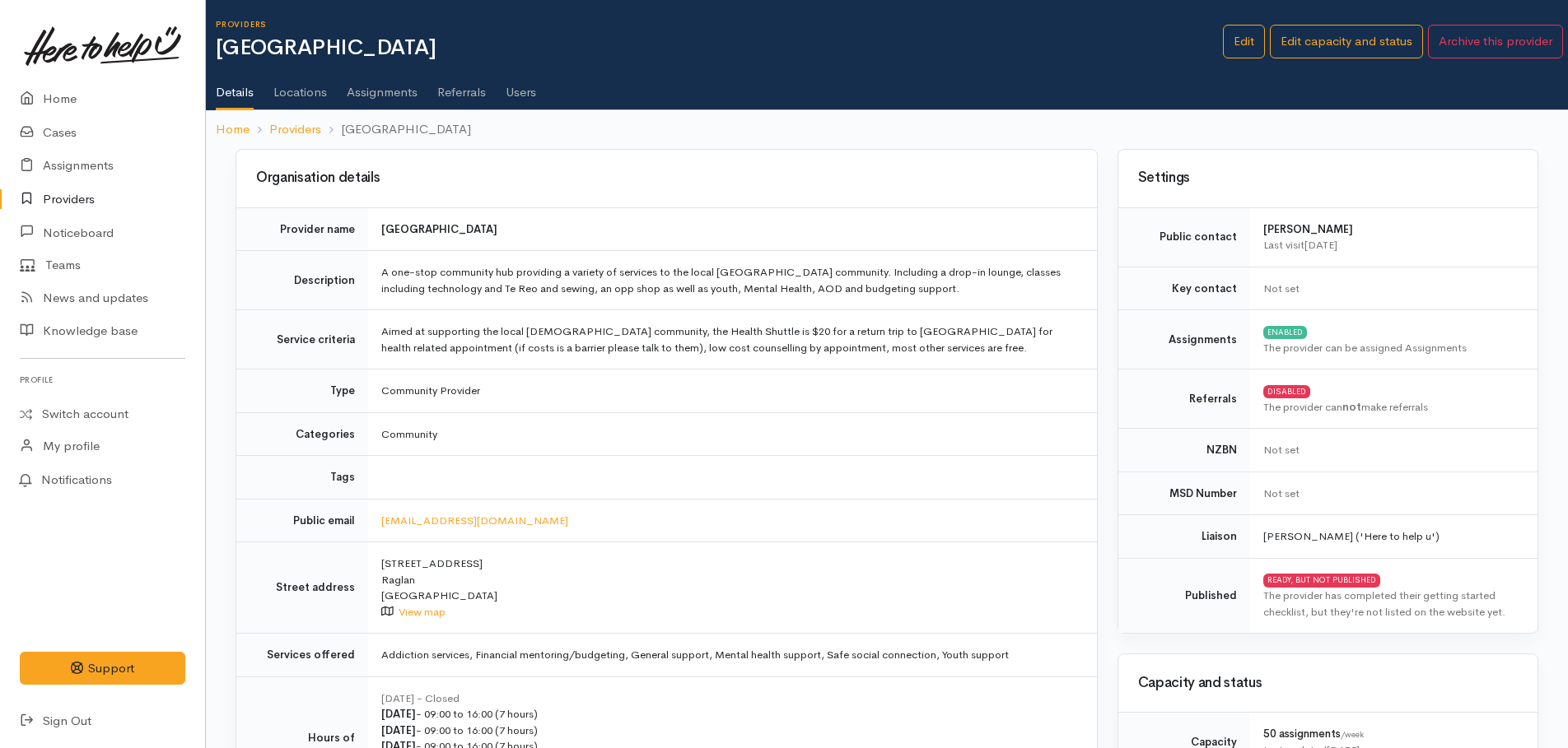
click at [387, 87] on link "Assignments" at bounding box center [382, 86] width 71 height 46
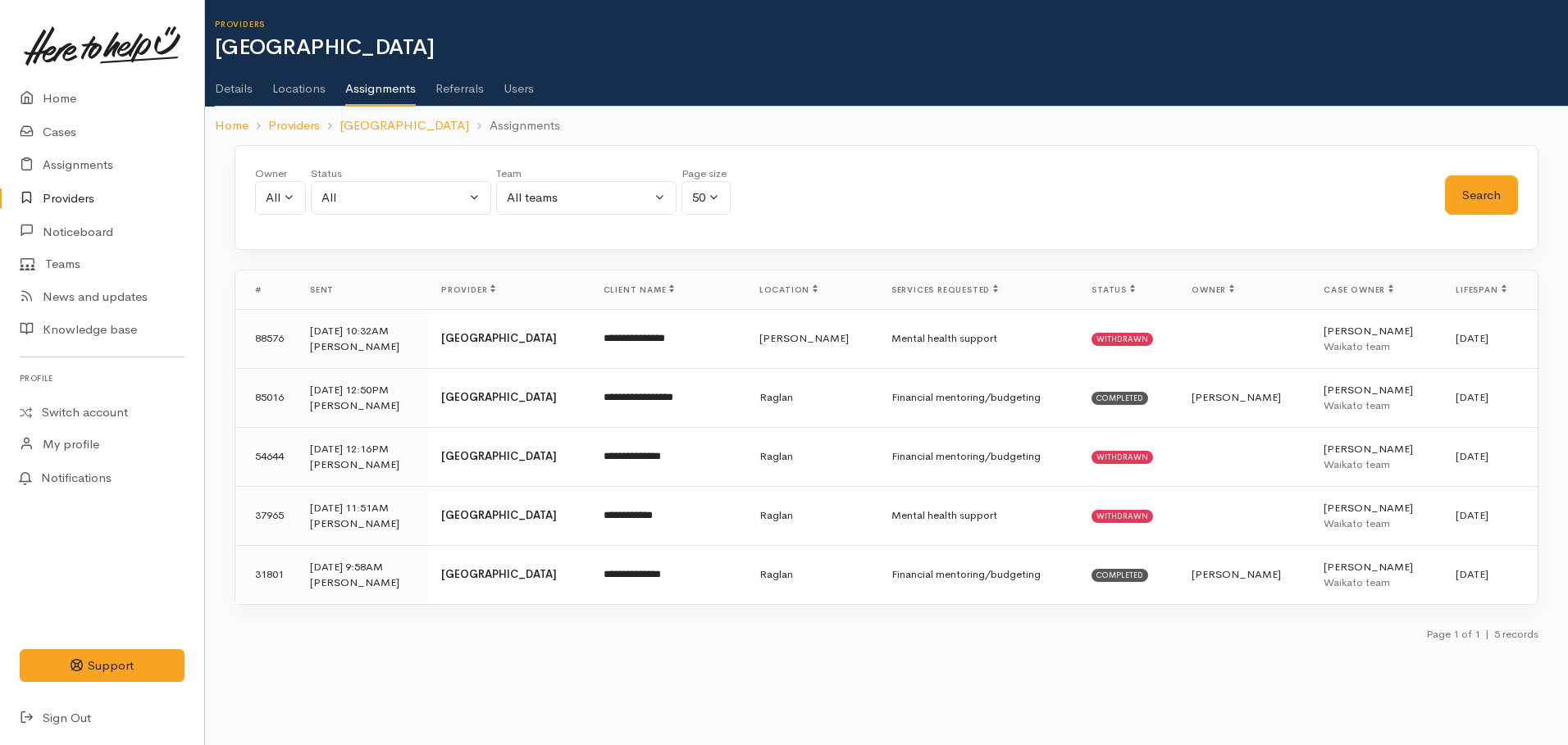
click at [519, 88] on link "Users" at bounding box center [519, 82] width 31 height 46
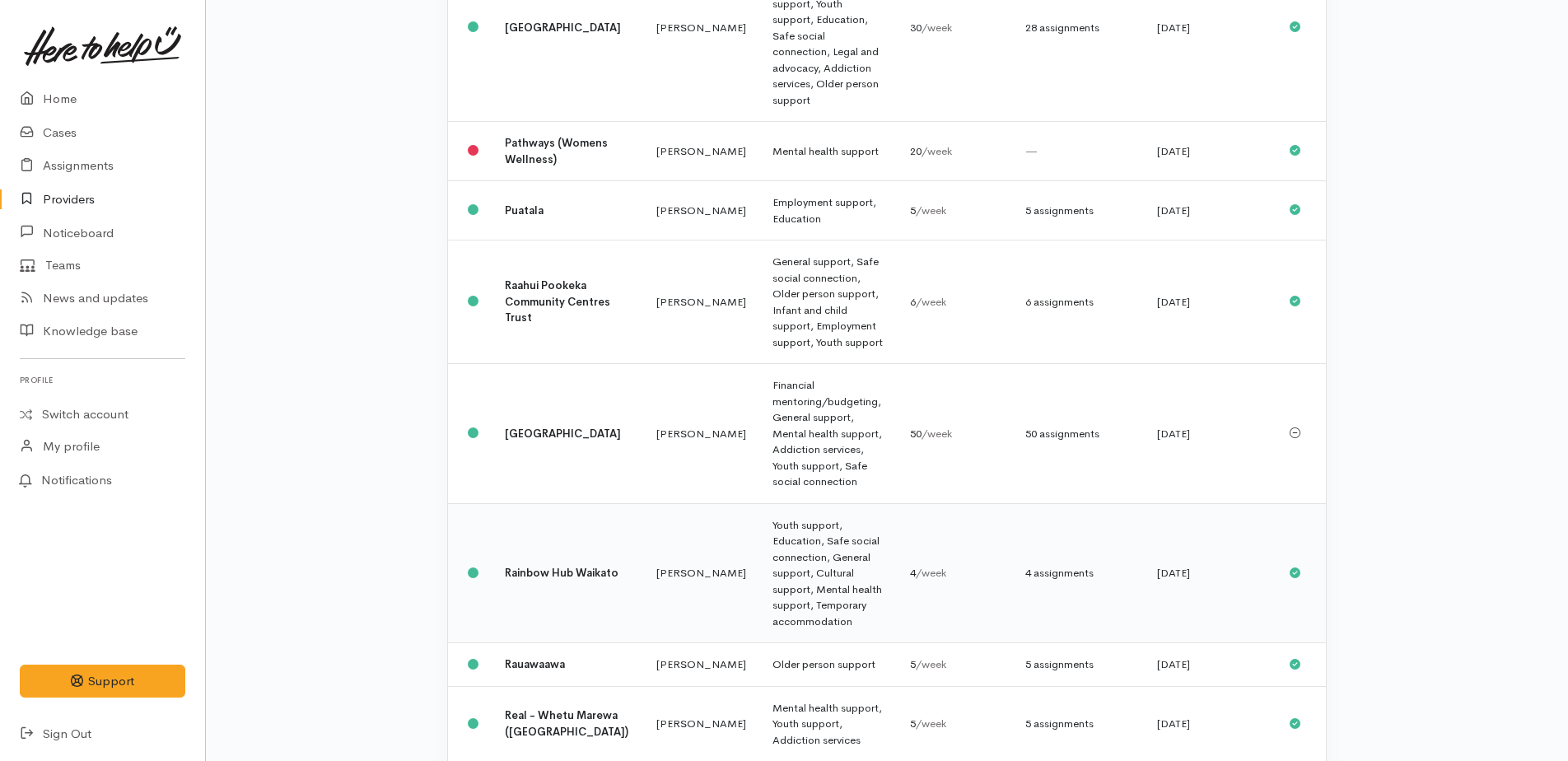
scroll to position [1164, 0]
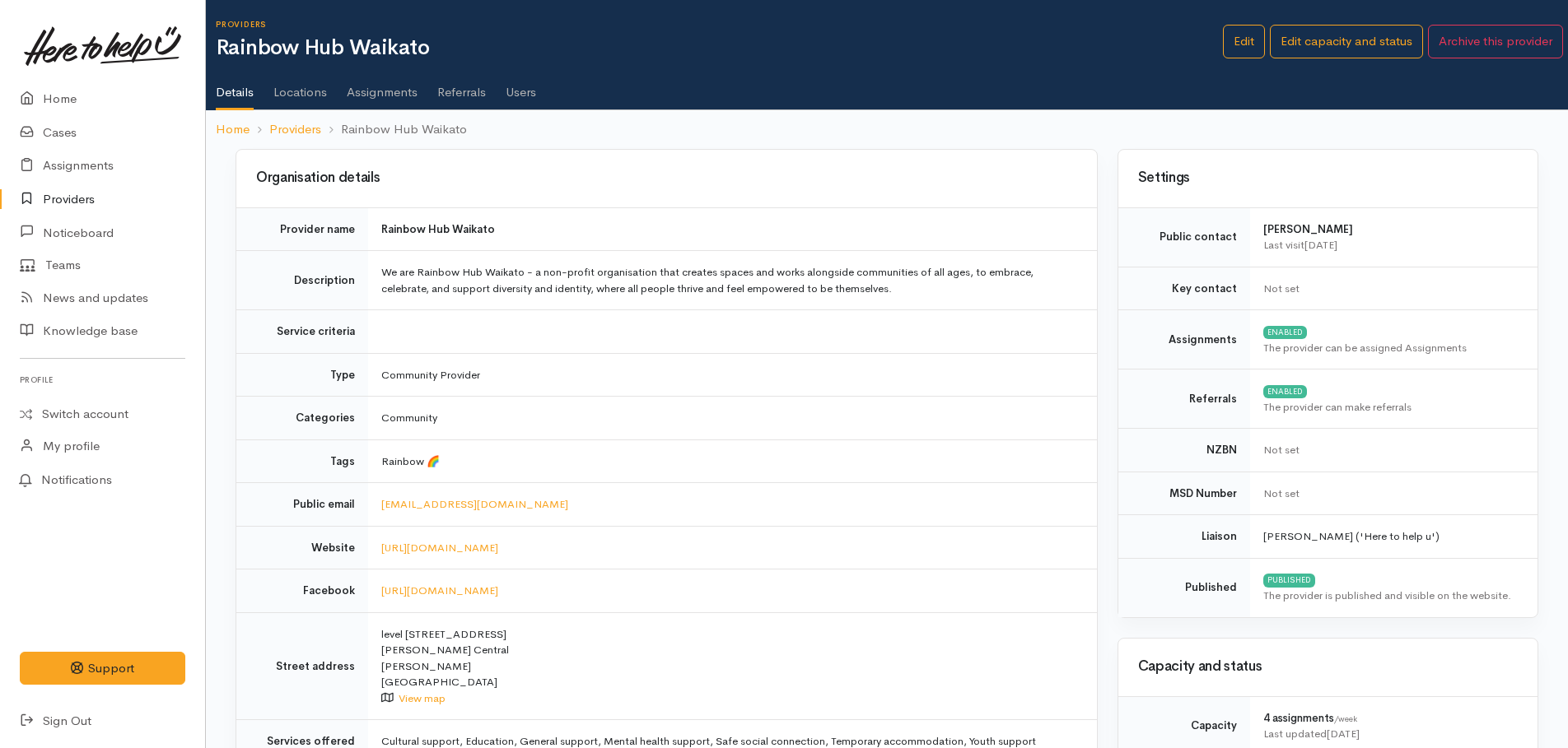
click at [375, 94] on link "Assignments" at bounding box center [382, 86] width 71 height 46
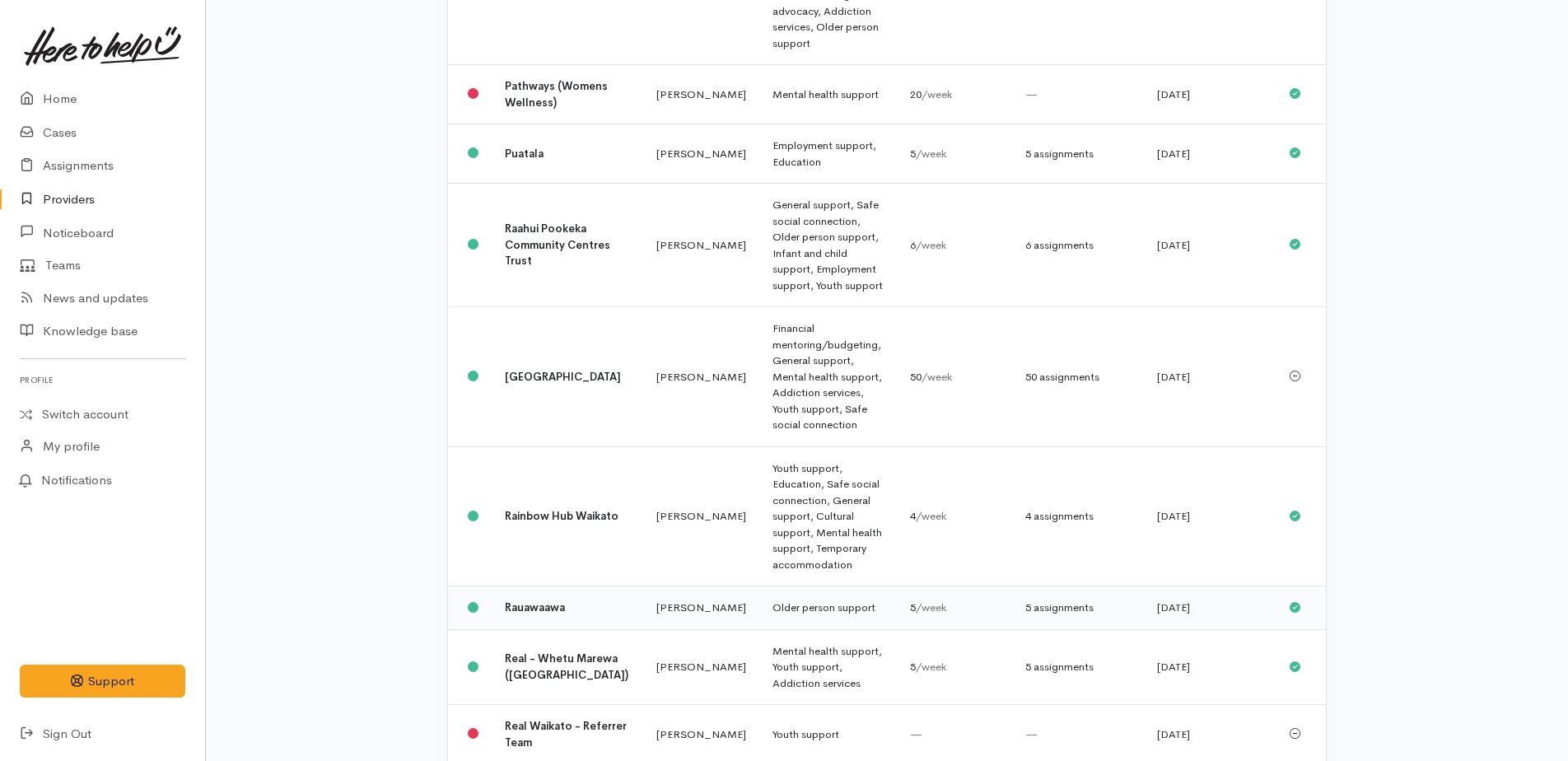
scroll to position [1246, 0]
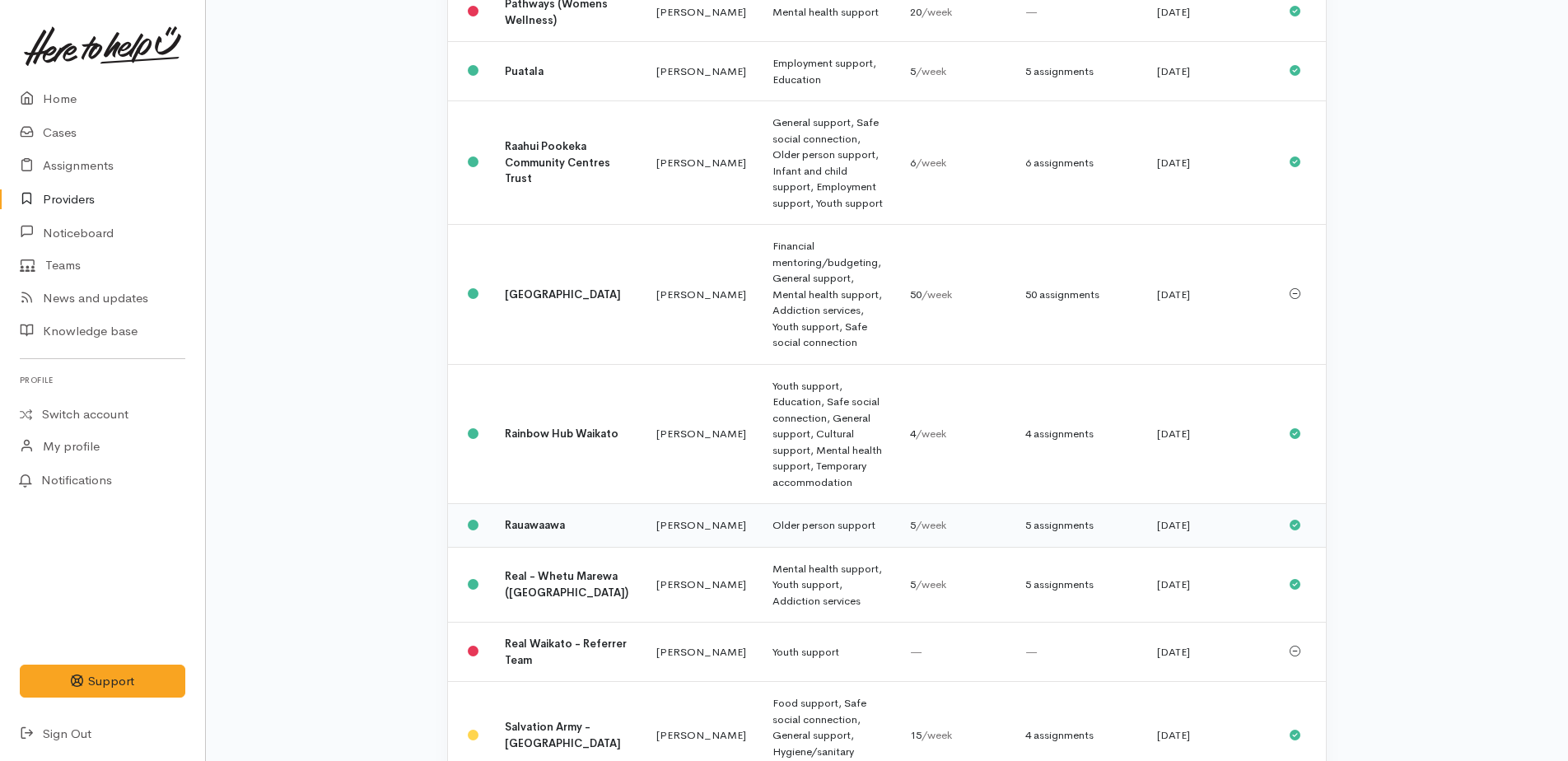
click at [759, 504] on td "Older person support" at bounding box center [828, 526] width 137 height 44
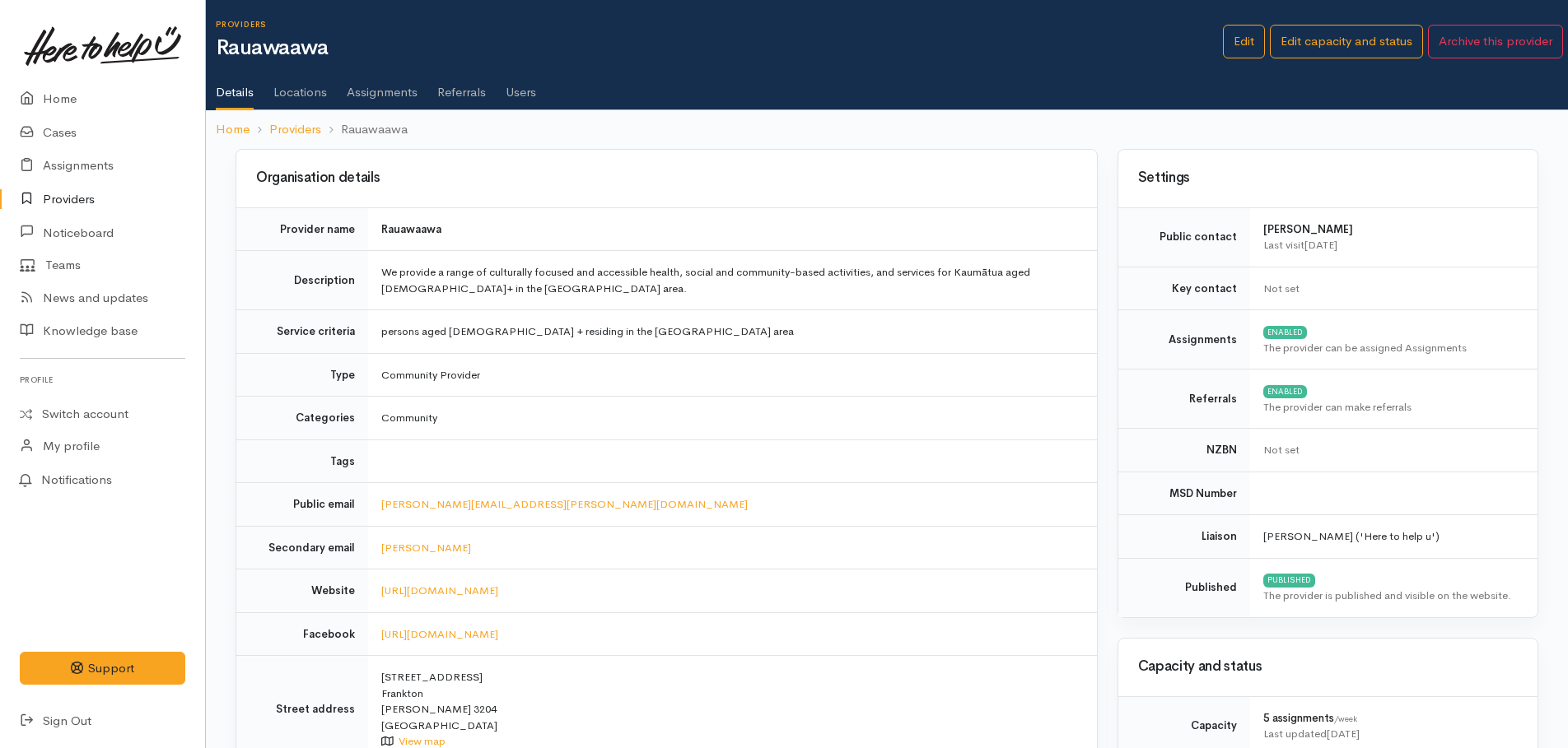
click at [397, 90] on link "Assignments" at bounding box center [382, 86] width 71 height 46
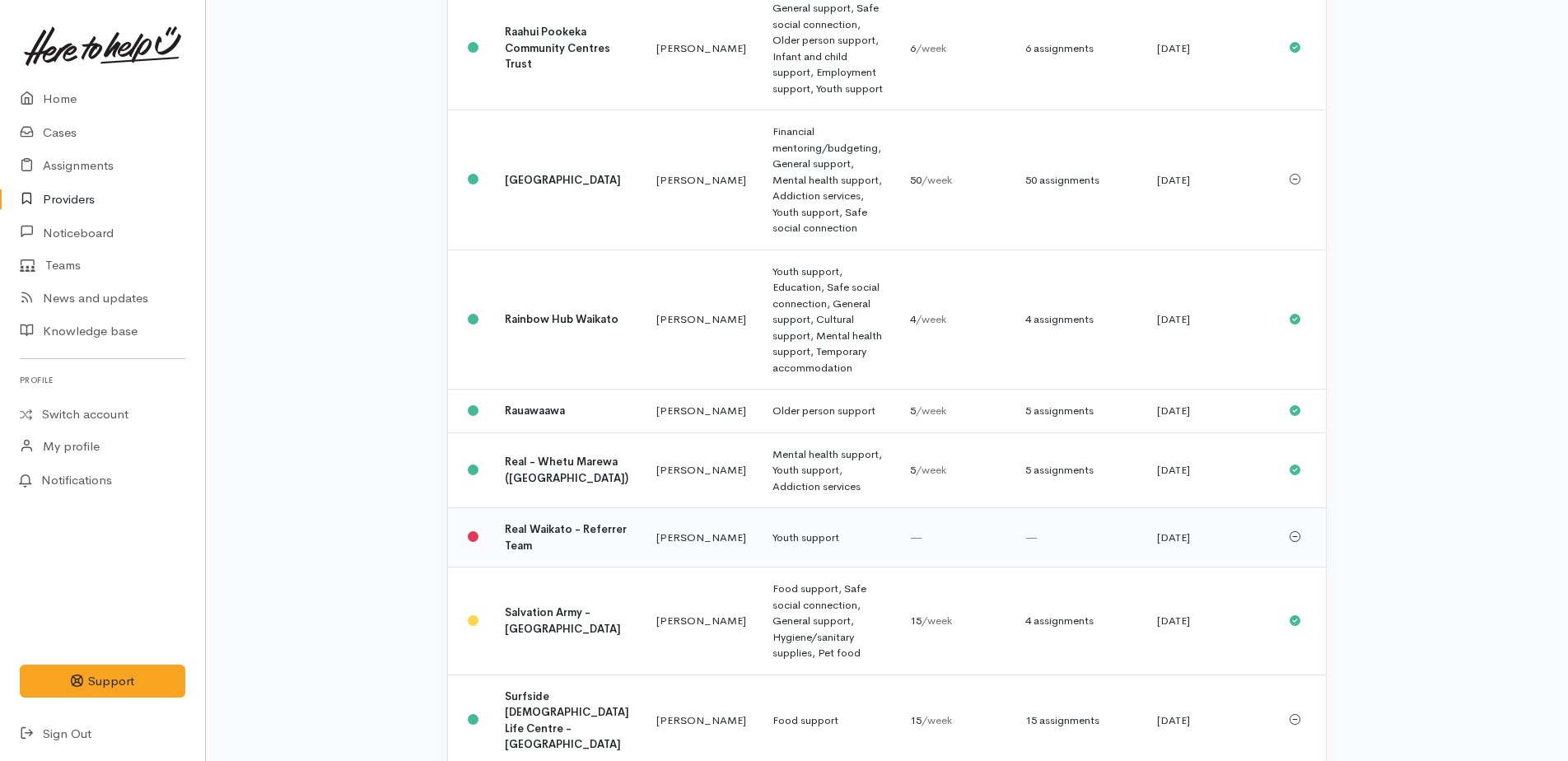
scroll to position [1411, 0]
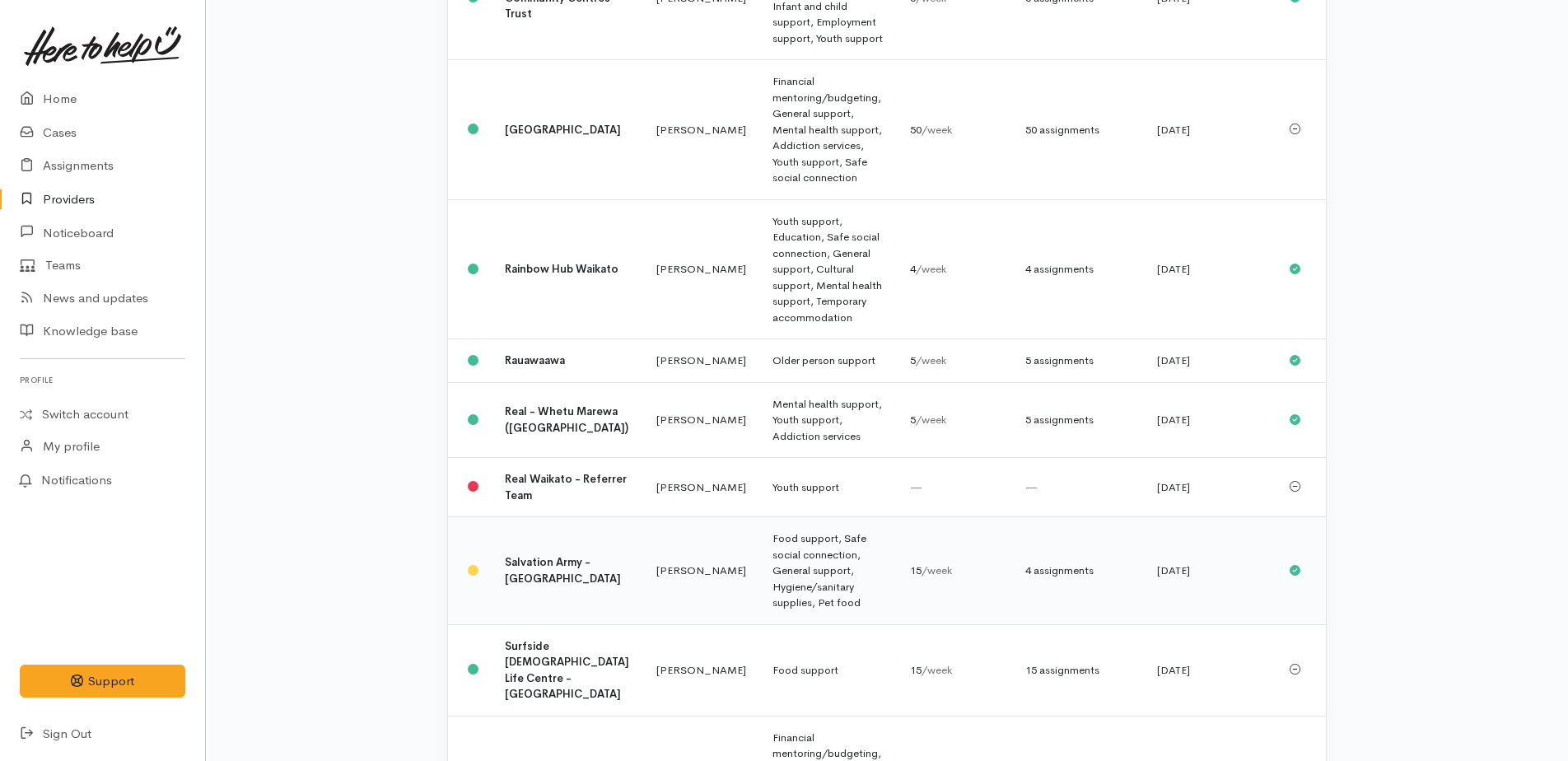
click at [759, 517] on td "Food support, Safe social connection, General support, Hygiene/sanitary supplie…" at bounding box center [828, 570] width 137 height 108
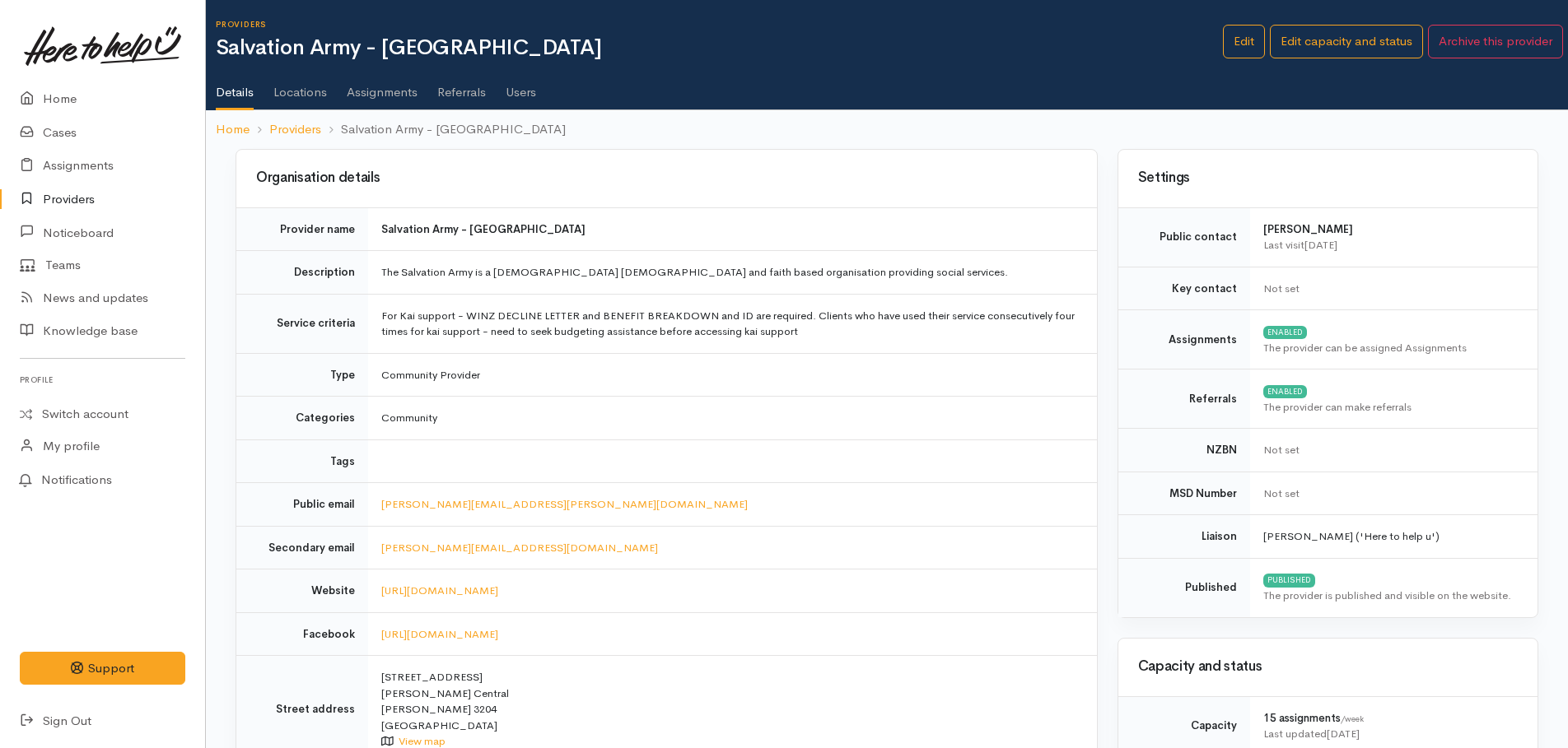
click at [366, 93] on link "Assignments" at bounding box center [382, 86] width 71 height 46
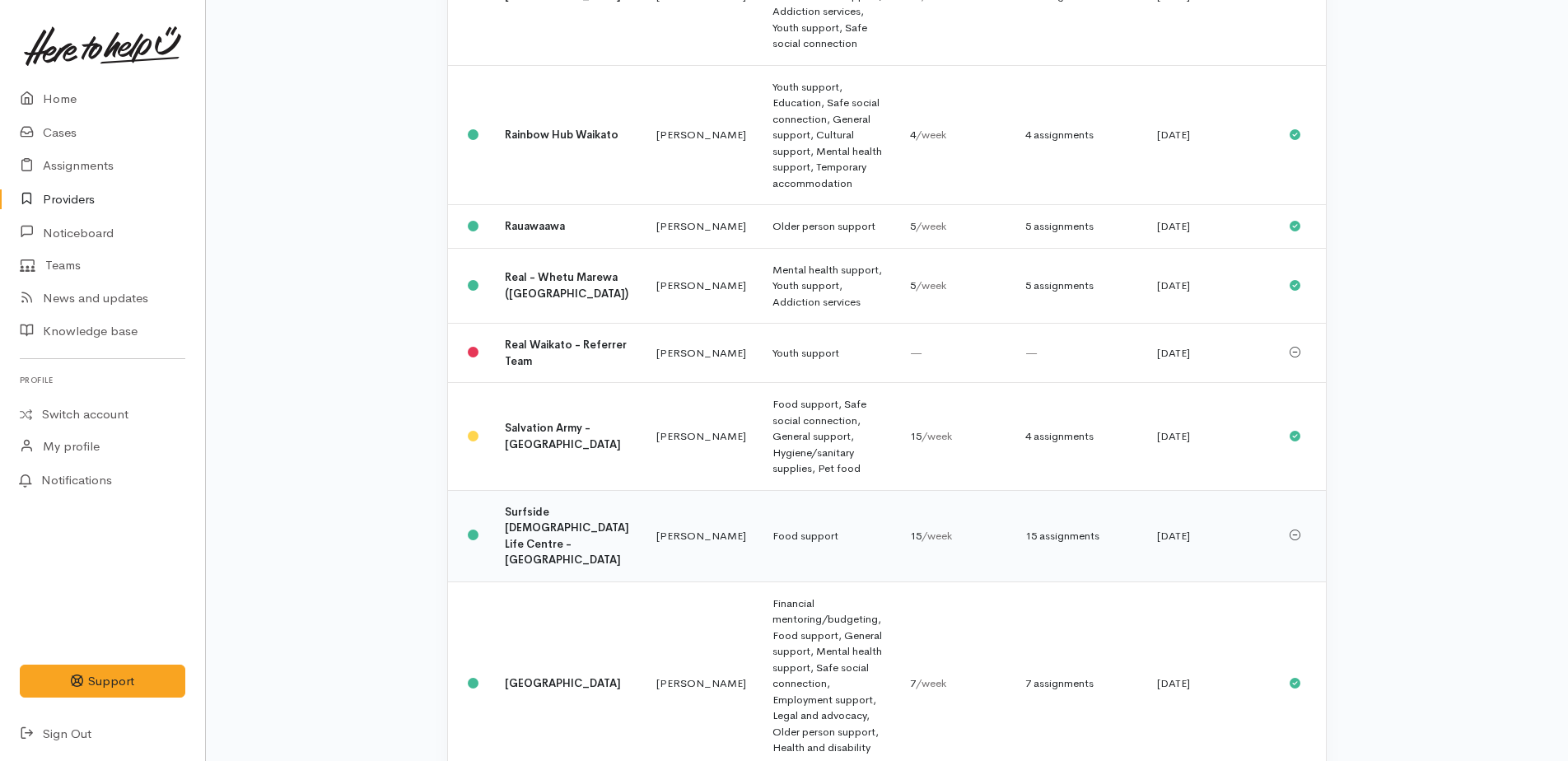
scroll to position [1580, 0]
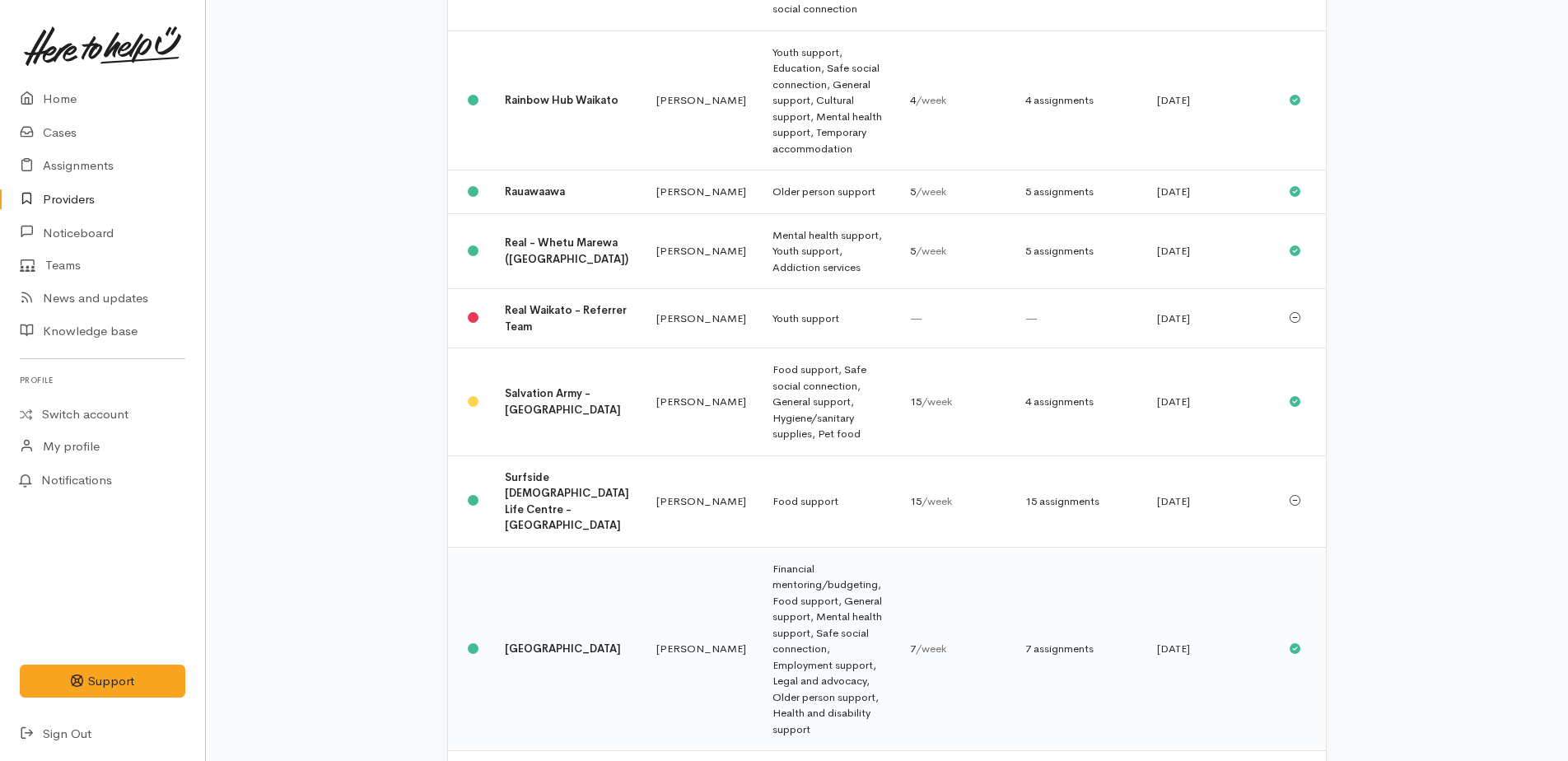
click at [809, 546] on td "Financial mentoring/budgeting, Food support, General support, Mental health sup…" at bounding box center [828, 648] width 137 height 204
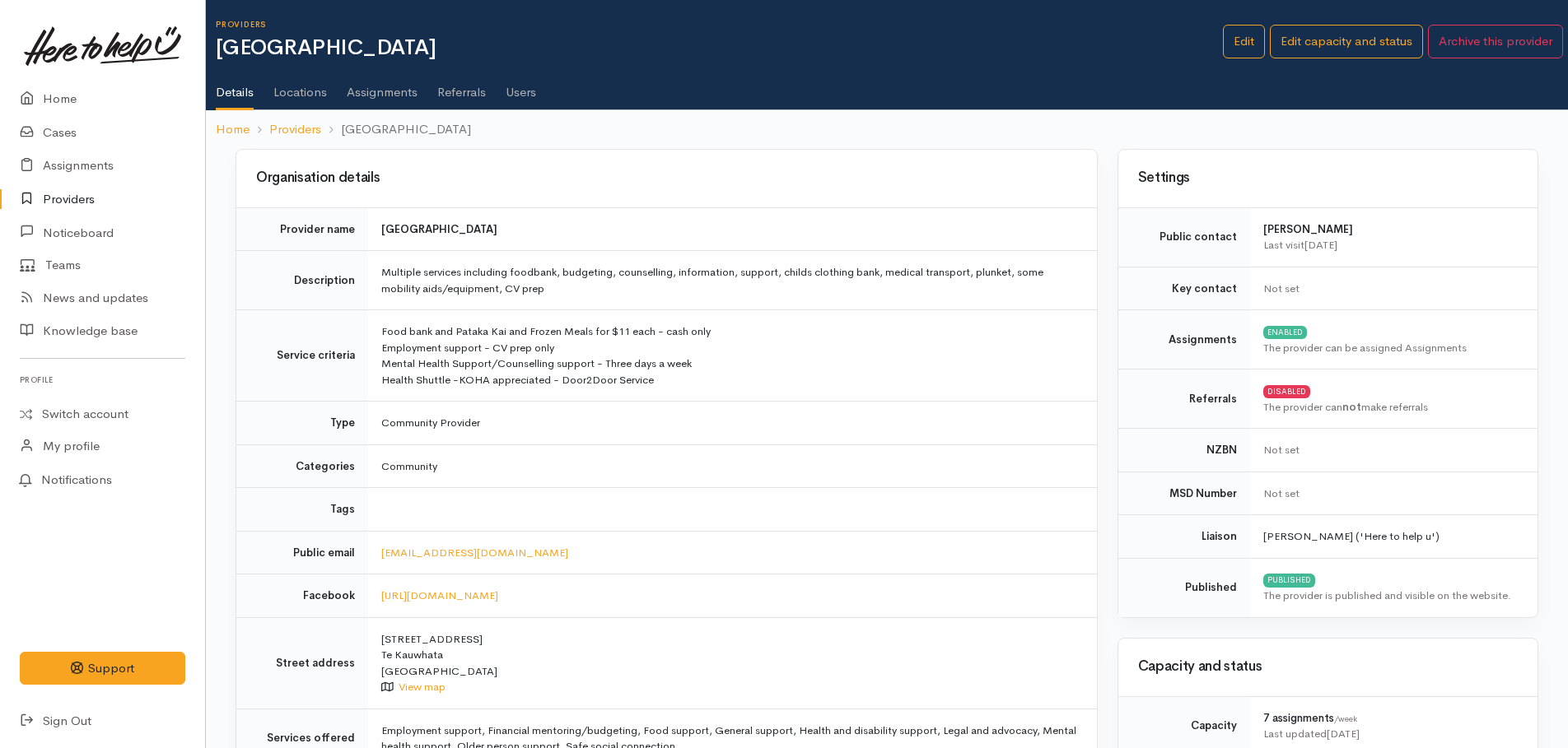
click at [362, 91] on link "Assignments" at bounding box center [382, 86] width 71 height 46
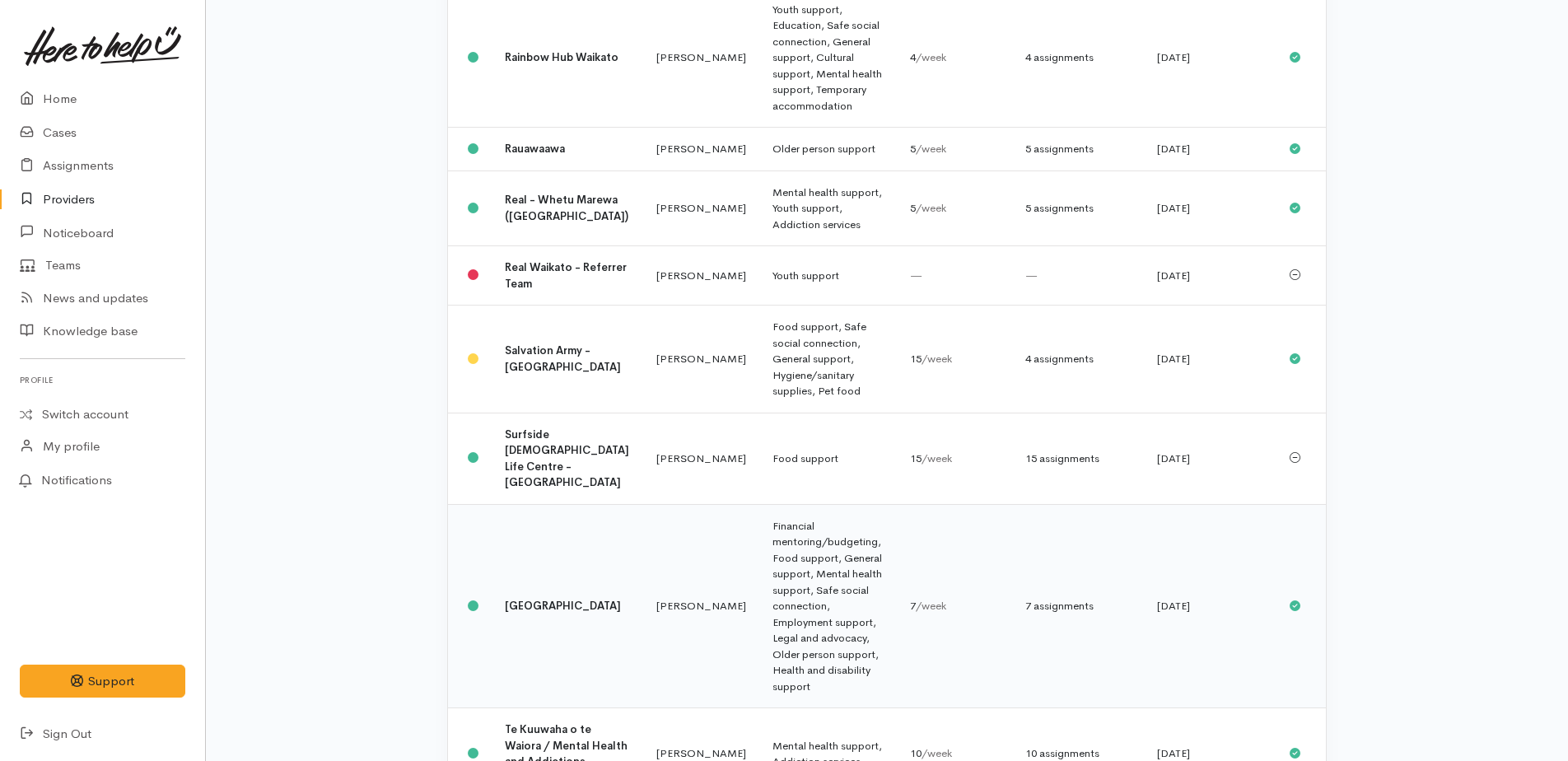
scroll to position [1745, 0]
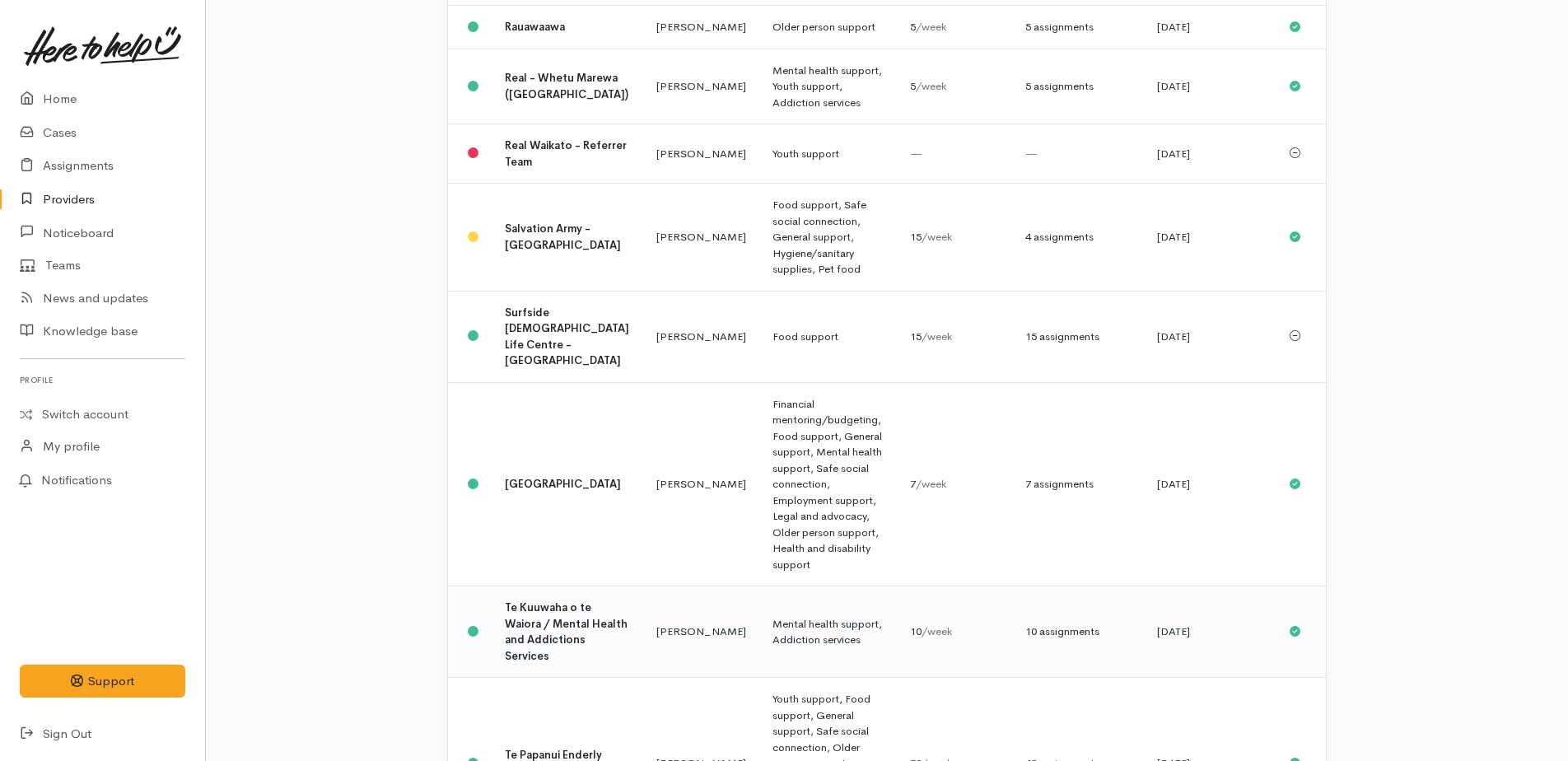
click at [759, 586] on td "Mental health support, Addiction services" at bounding box center [828, 632] width 137 height 91
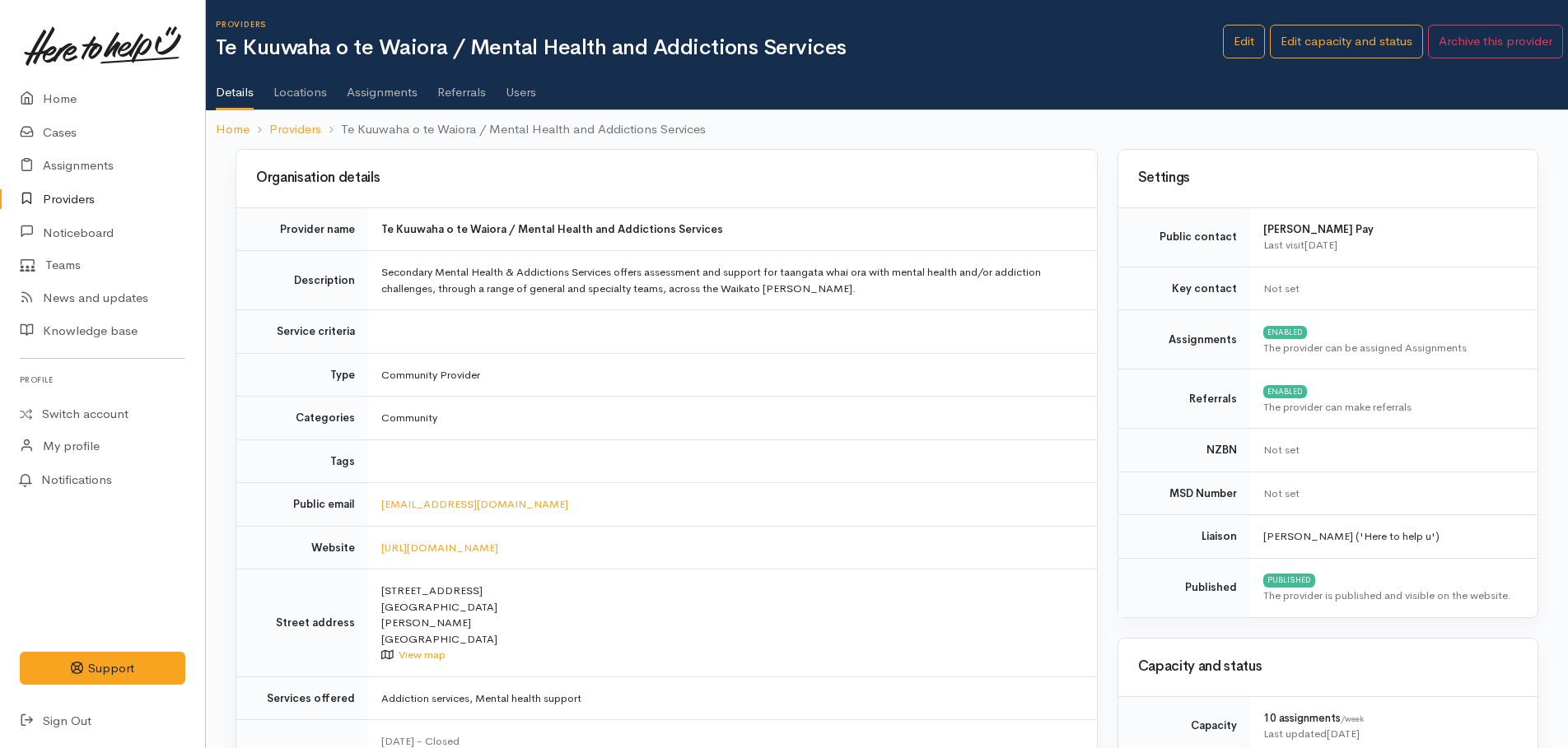
click at [389, 88] on link "Assignments" at bounding box center [382, 86] width 71 height 46
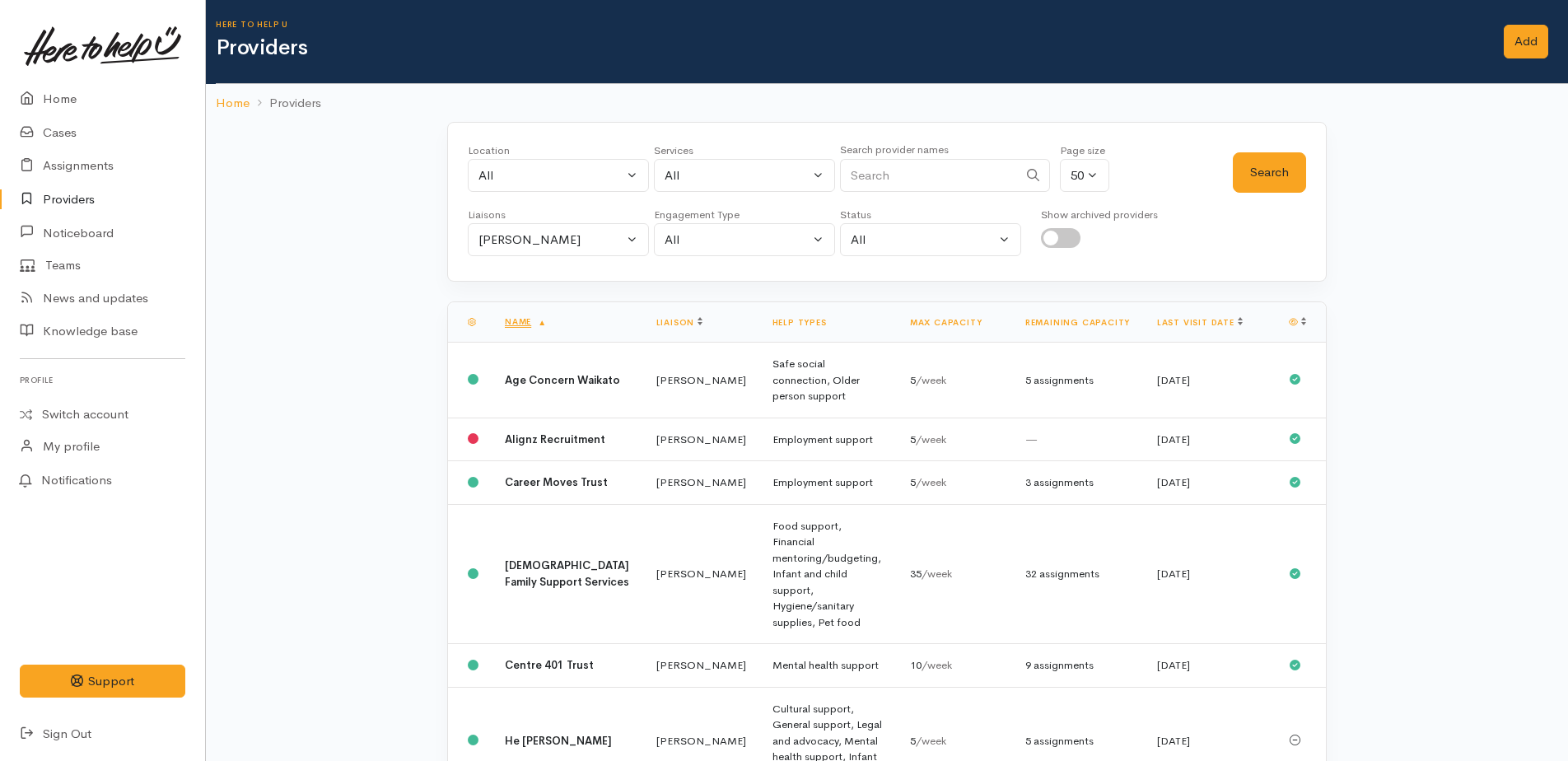
scroll to position [1759, 0]
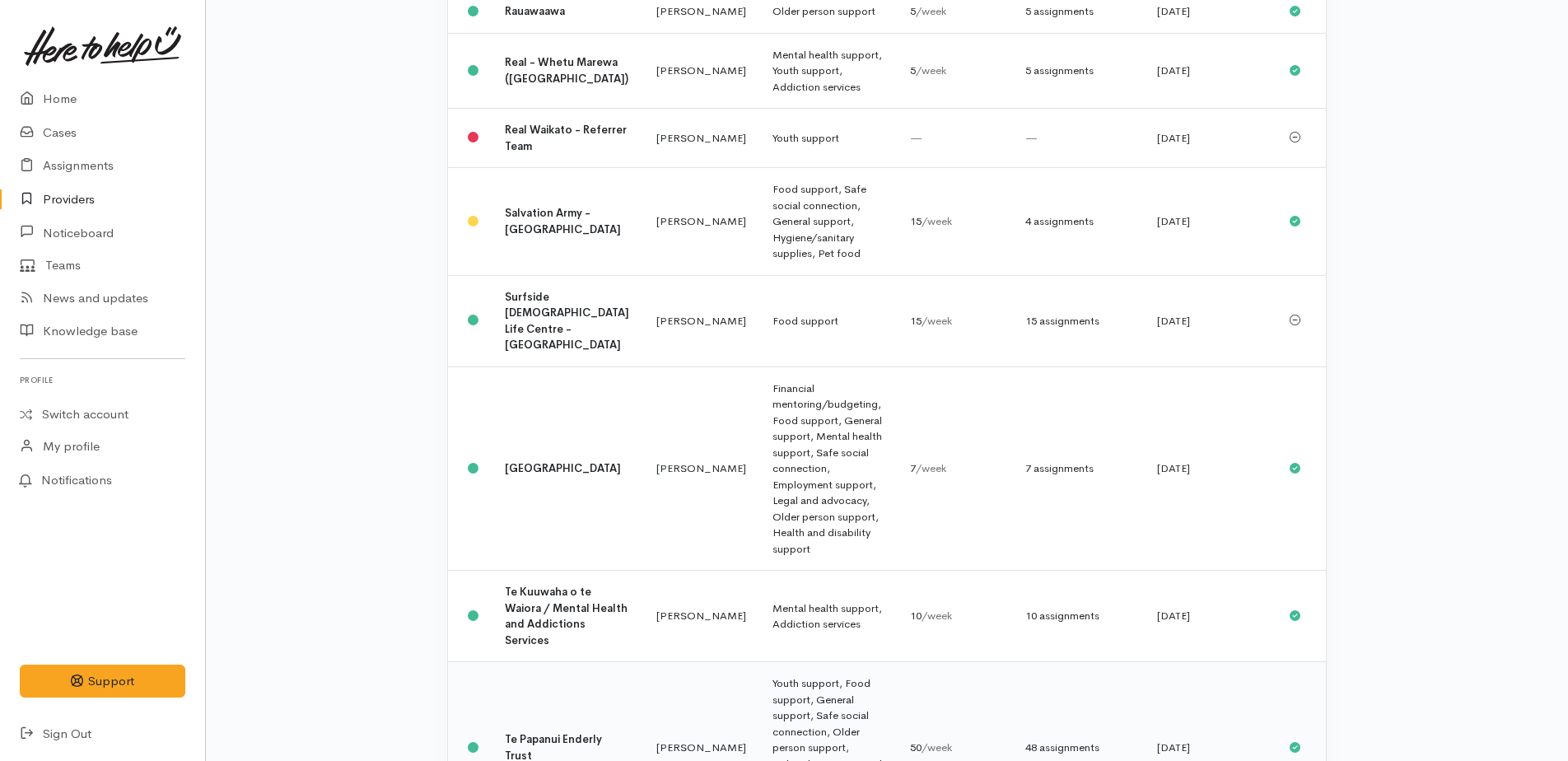
click at [810, 662] on td "Youth support, Food support, General support, Safe social connection, Older per…" at bounding box center [828, 747] width 137 height 172
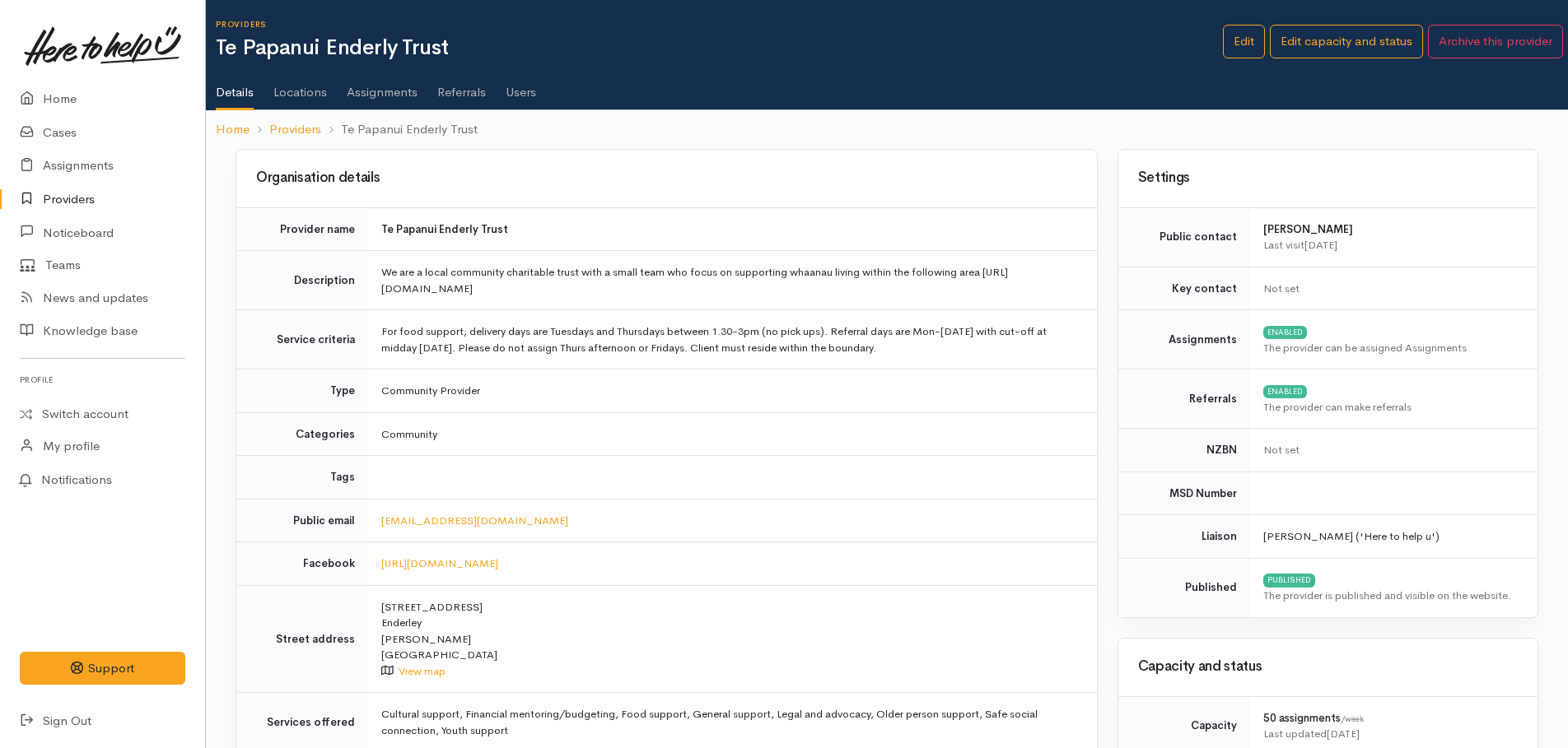
click at [367, 89] on link "Assignments" at bounding box center [382, 86] width 71 height 46
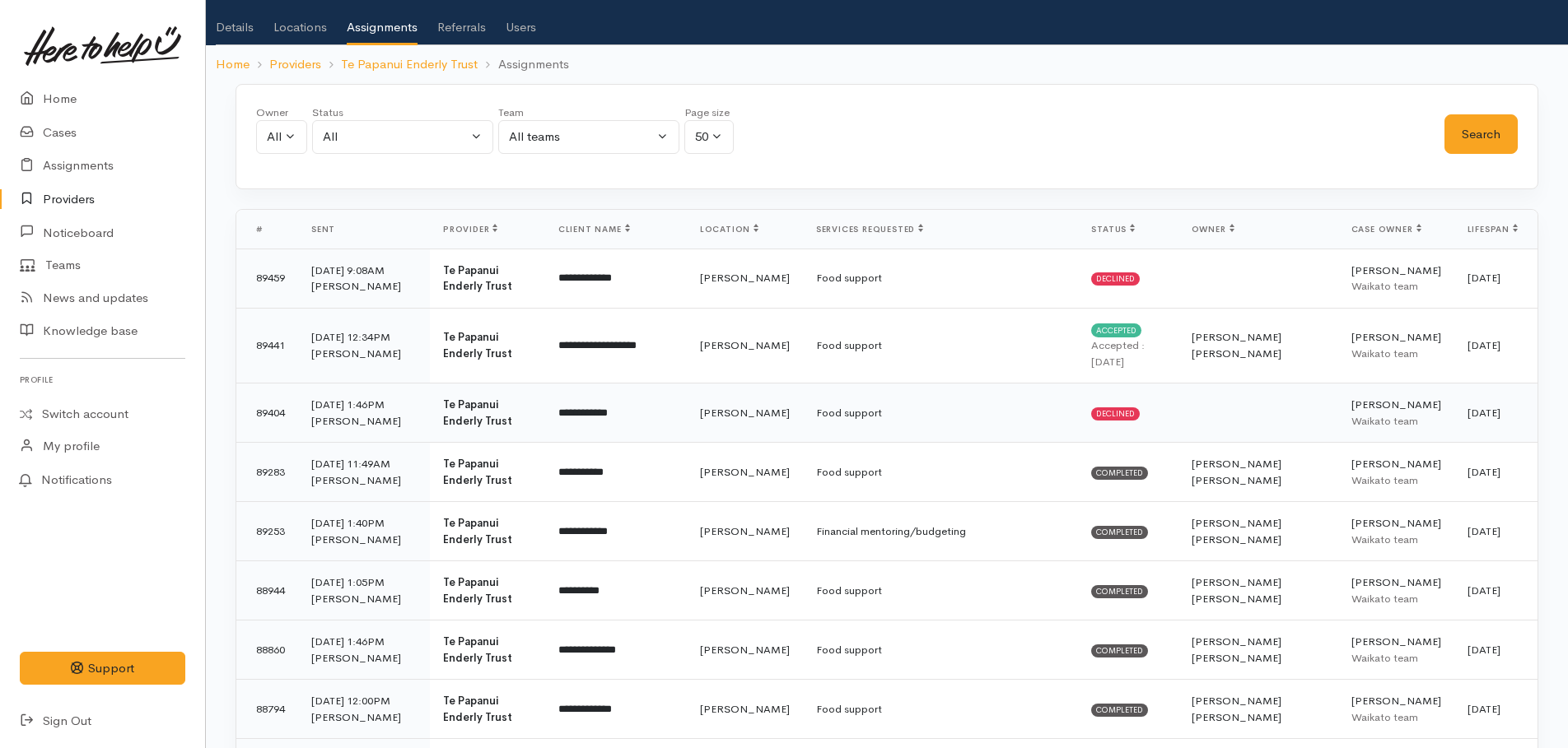
scroll to position [247, 0]
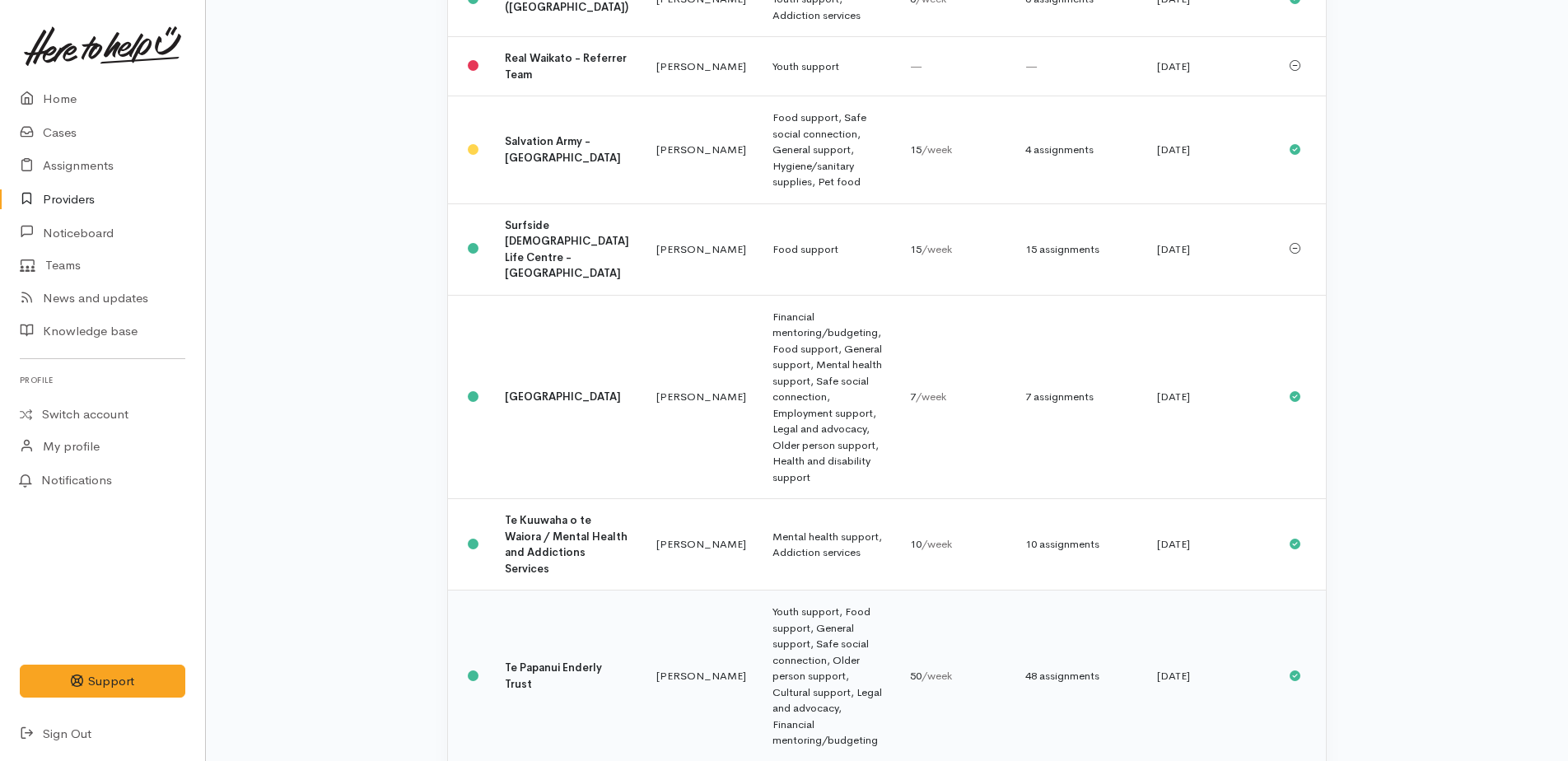
scroll to position [1833, 0]
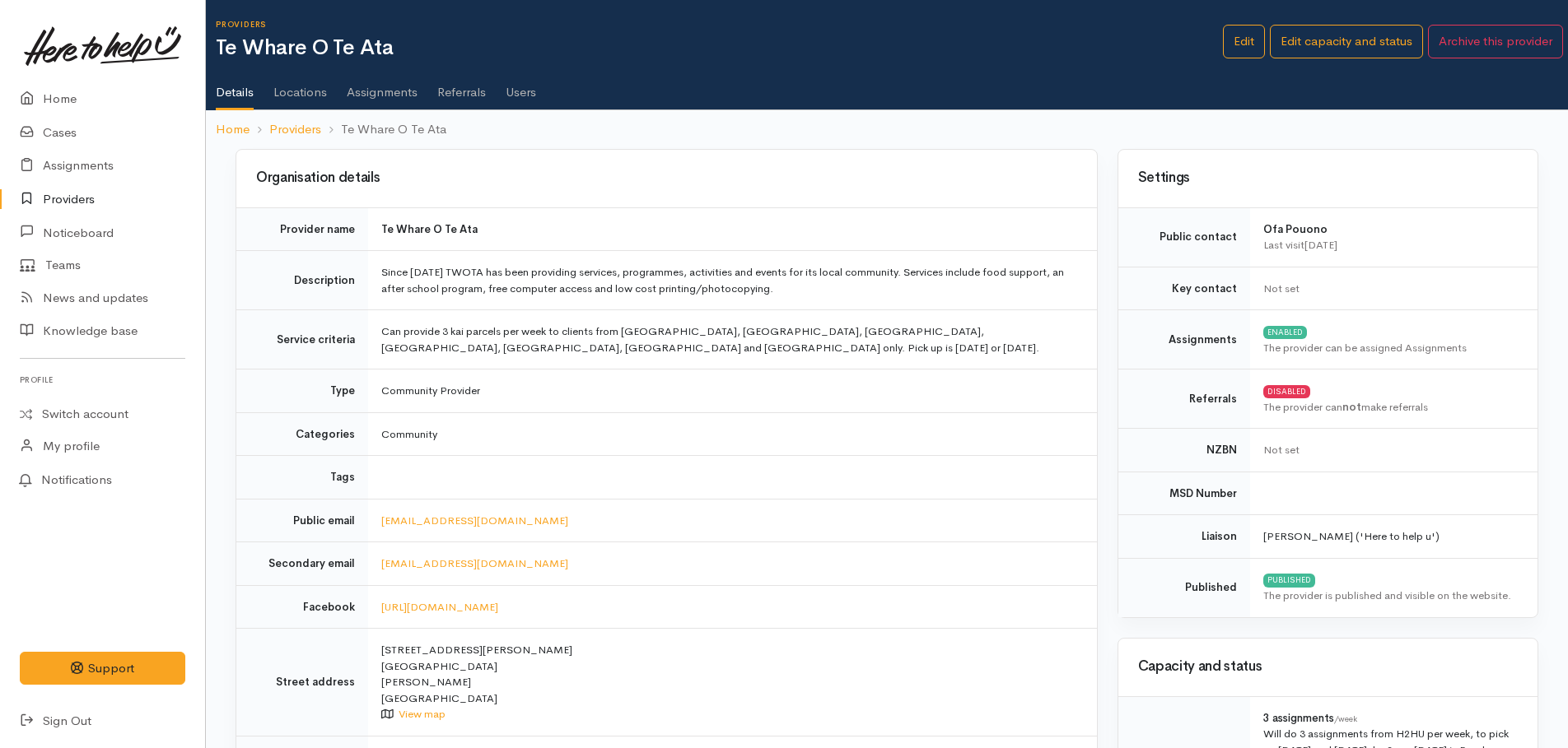
click at [385, 93] on link "Assignments" at bounding box center [382, 86] width 71 height 46
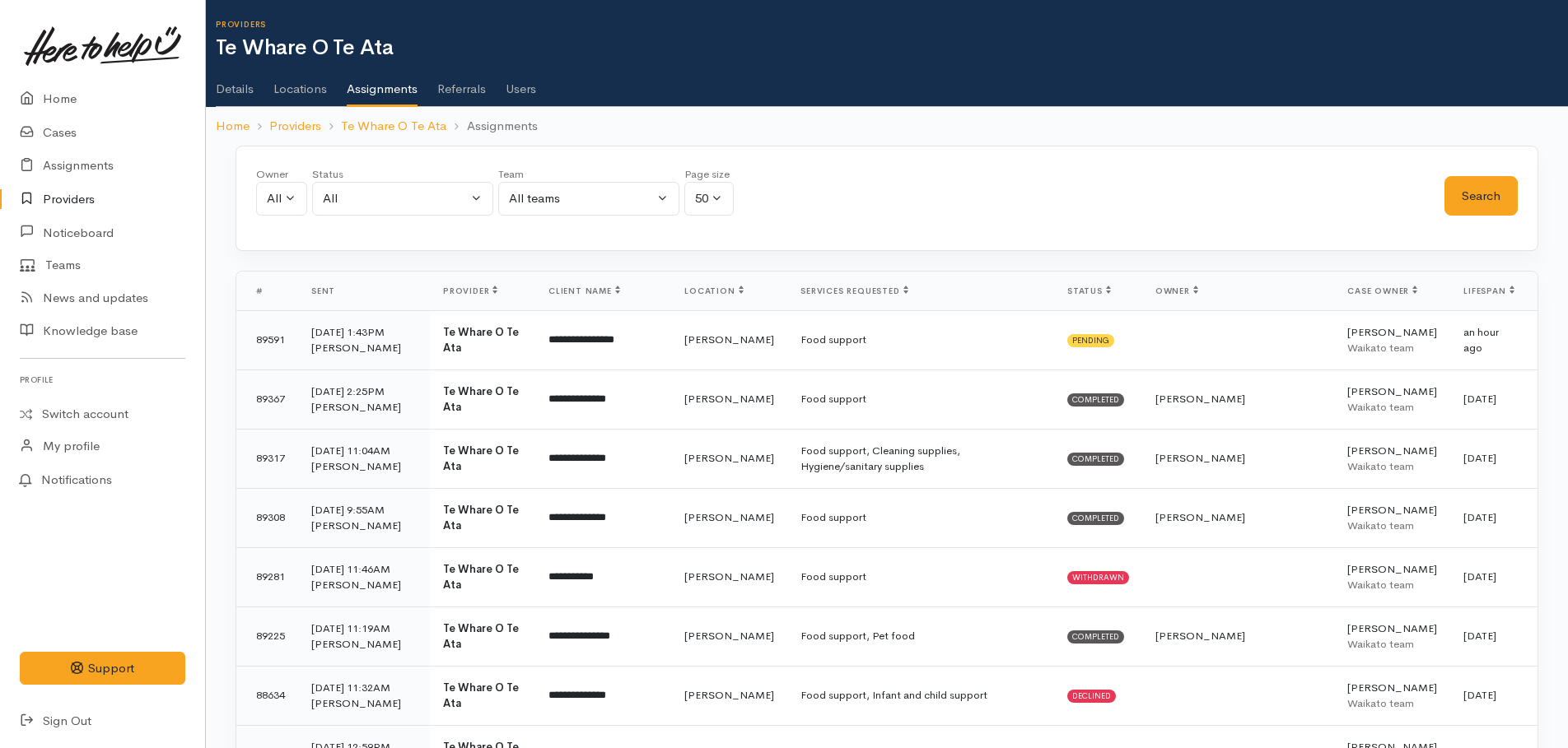
click at [223, 91] on link "Details" at bounding box center [235, 82] width 38 height 46
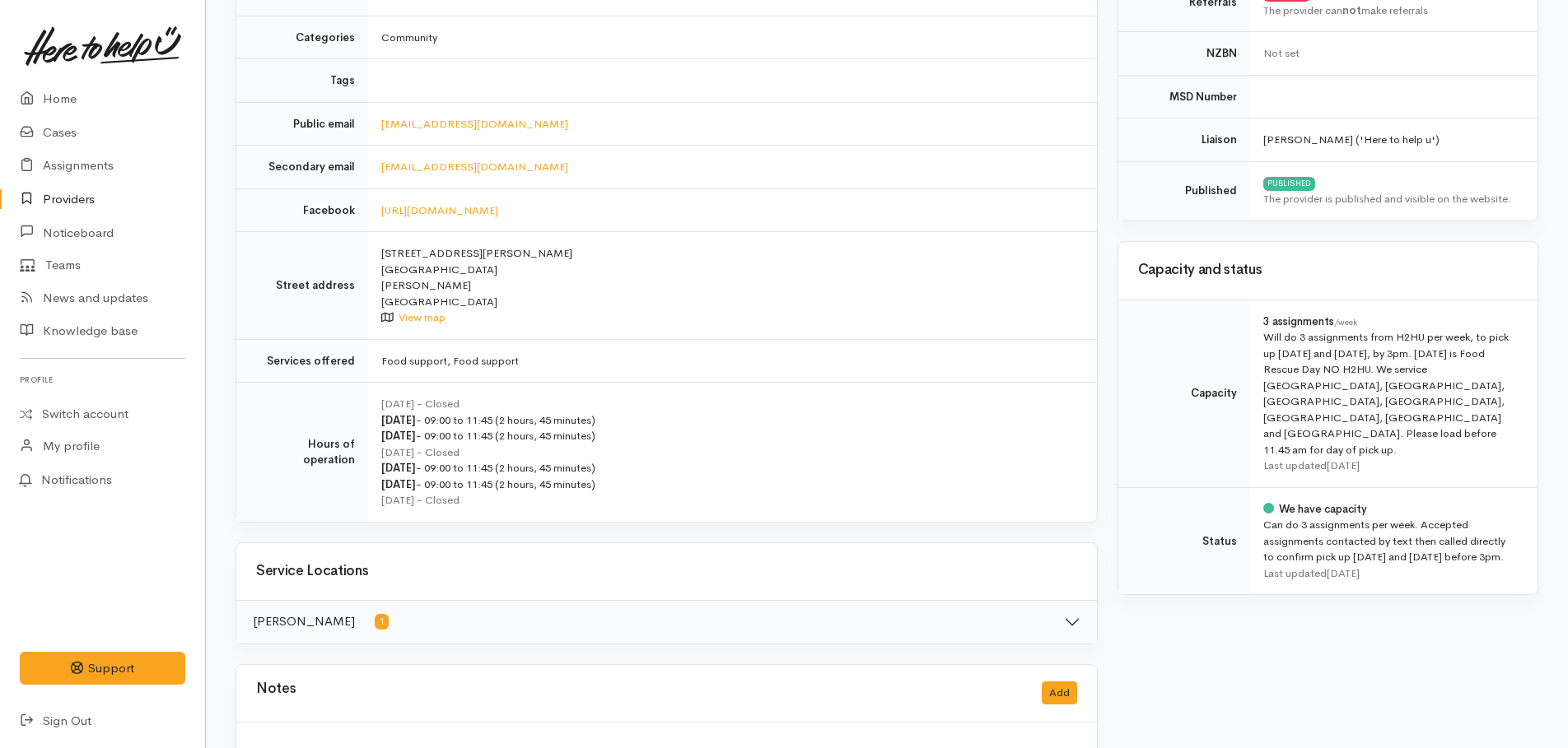
scroll to position [411, 0]
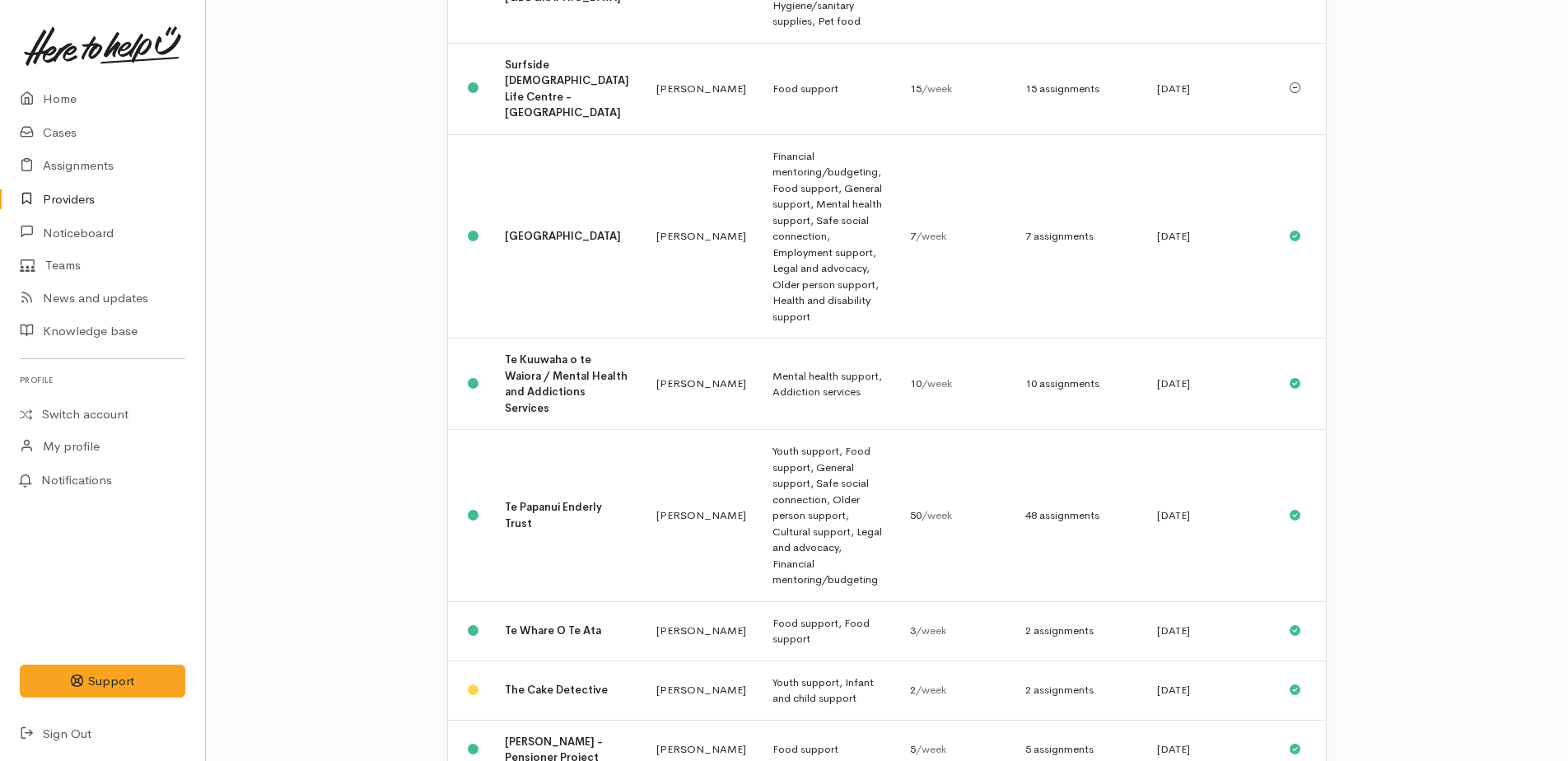
scroll to position [2001, 0]
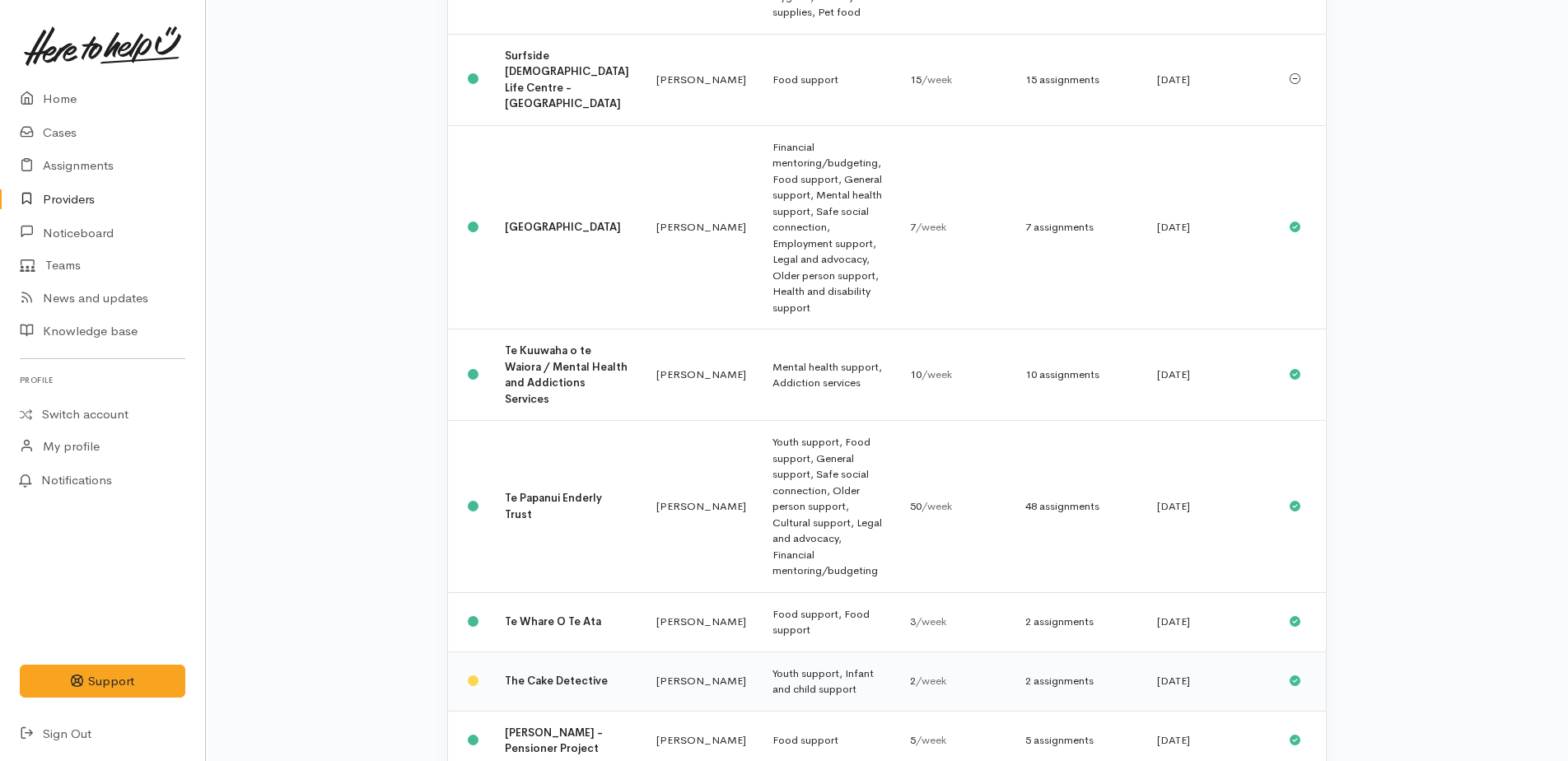
click at [766, 651] on td "Youth support, Infant and child support" at bounding box center [828, 681] width 137 height 60
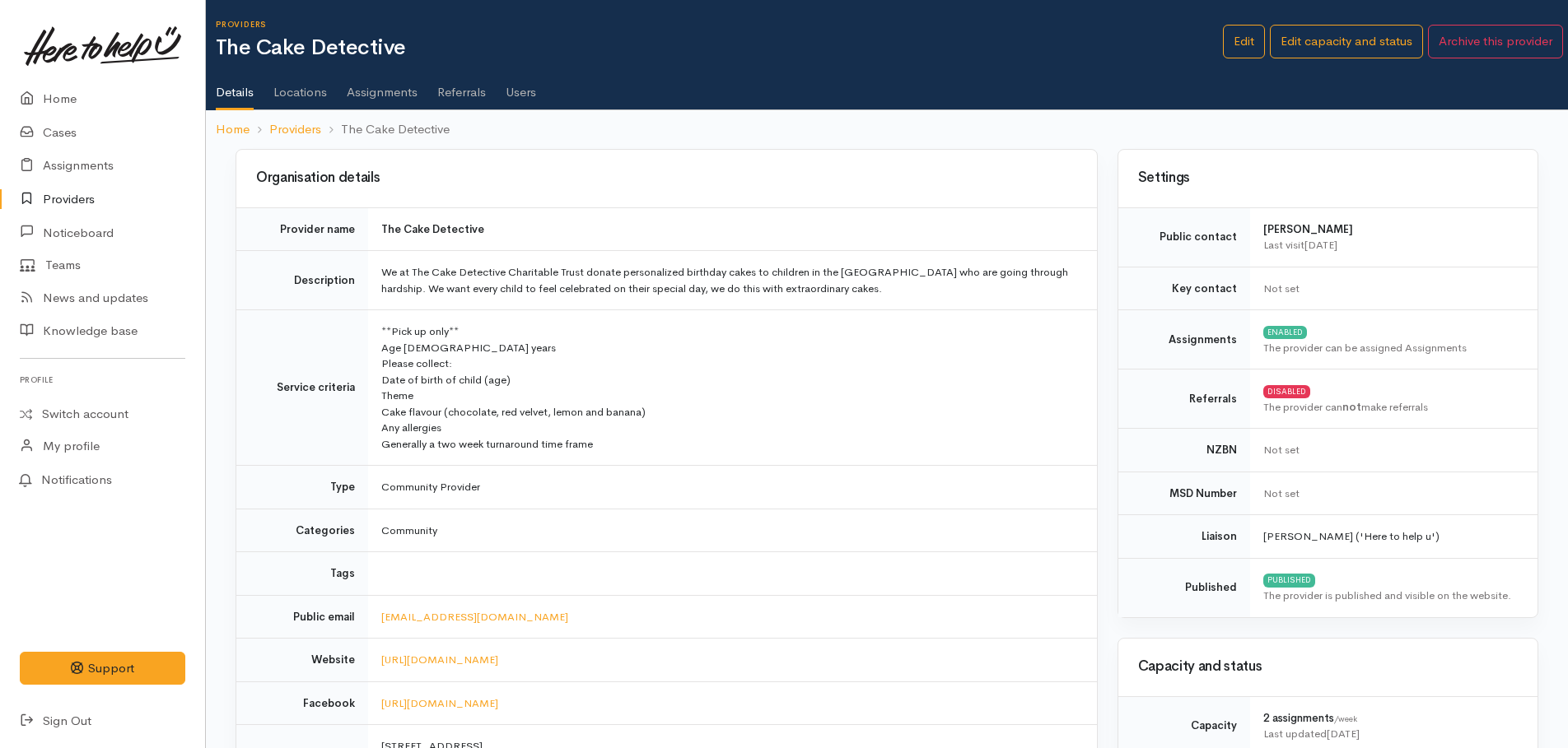
click at [363, 88] on link "Assignments" at bounding box center [382, 86] width 71 height 46
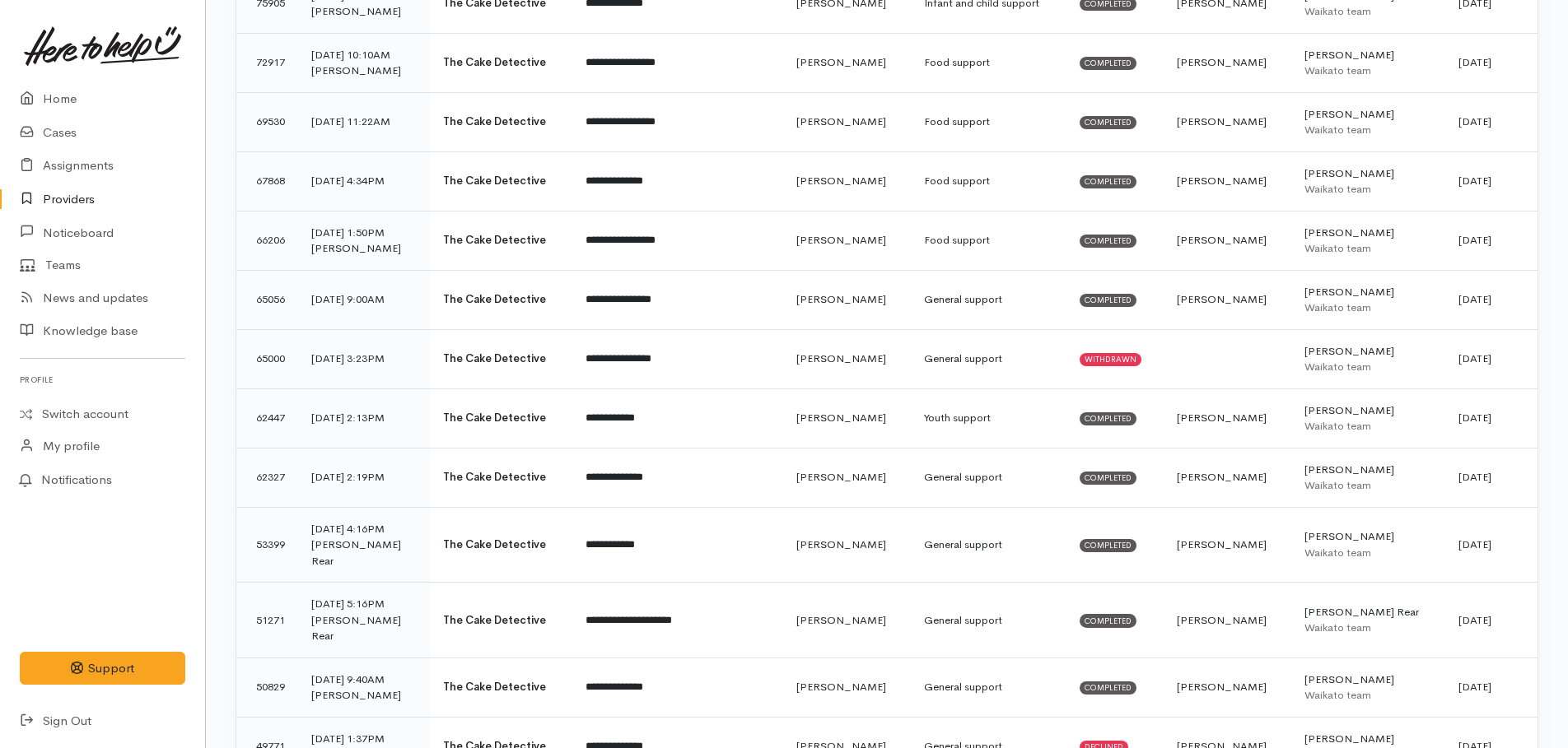
scroll to position [1317, 0]
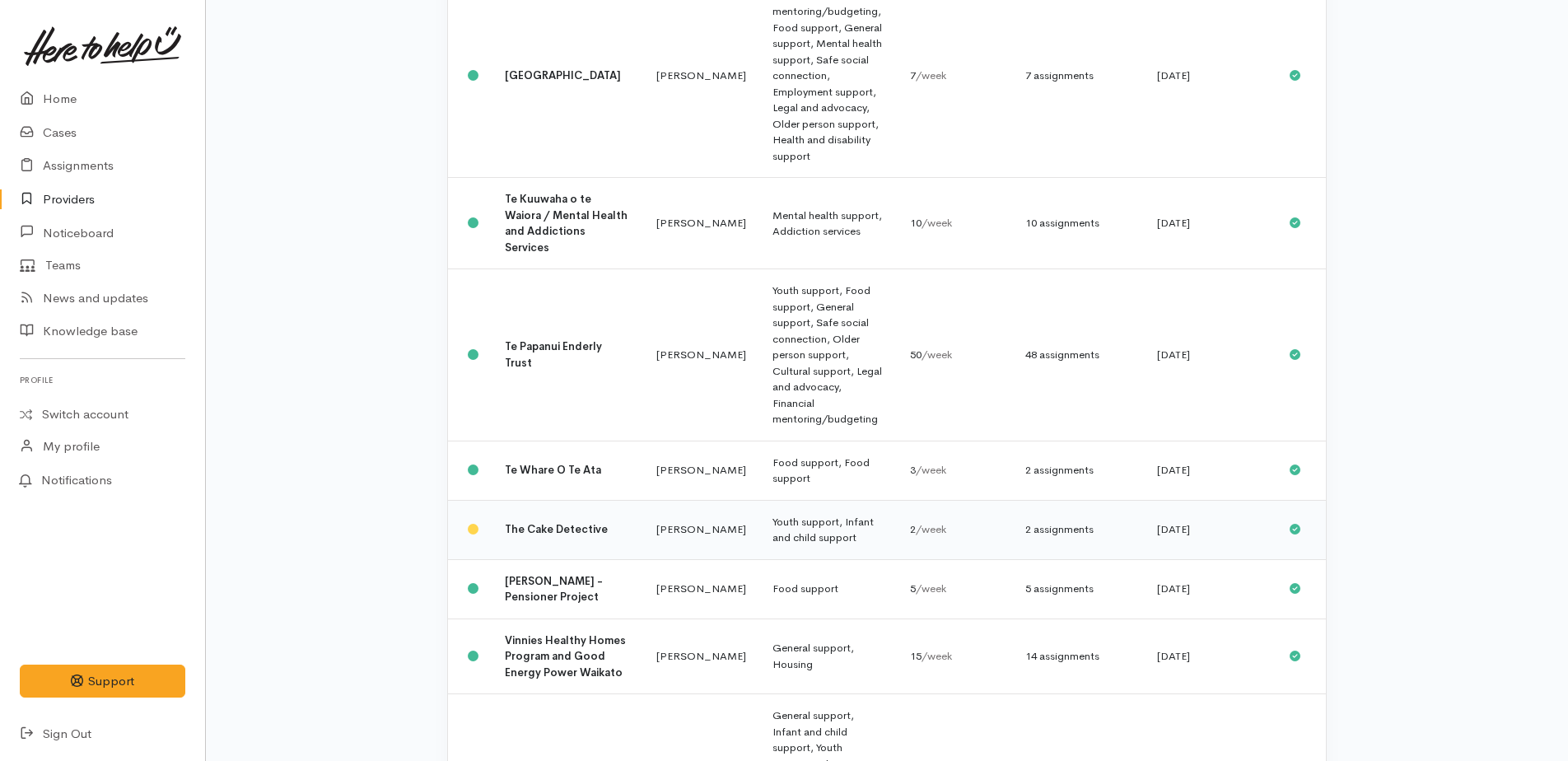
scroll to position [2178, 0]
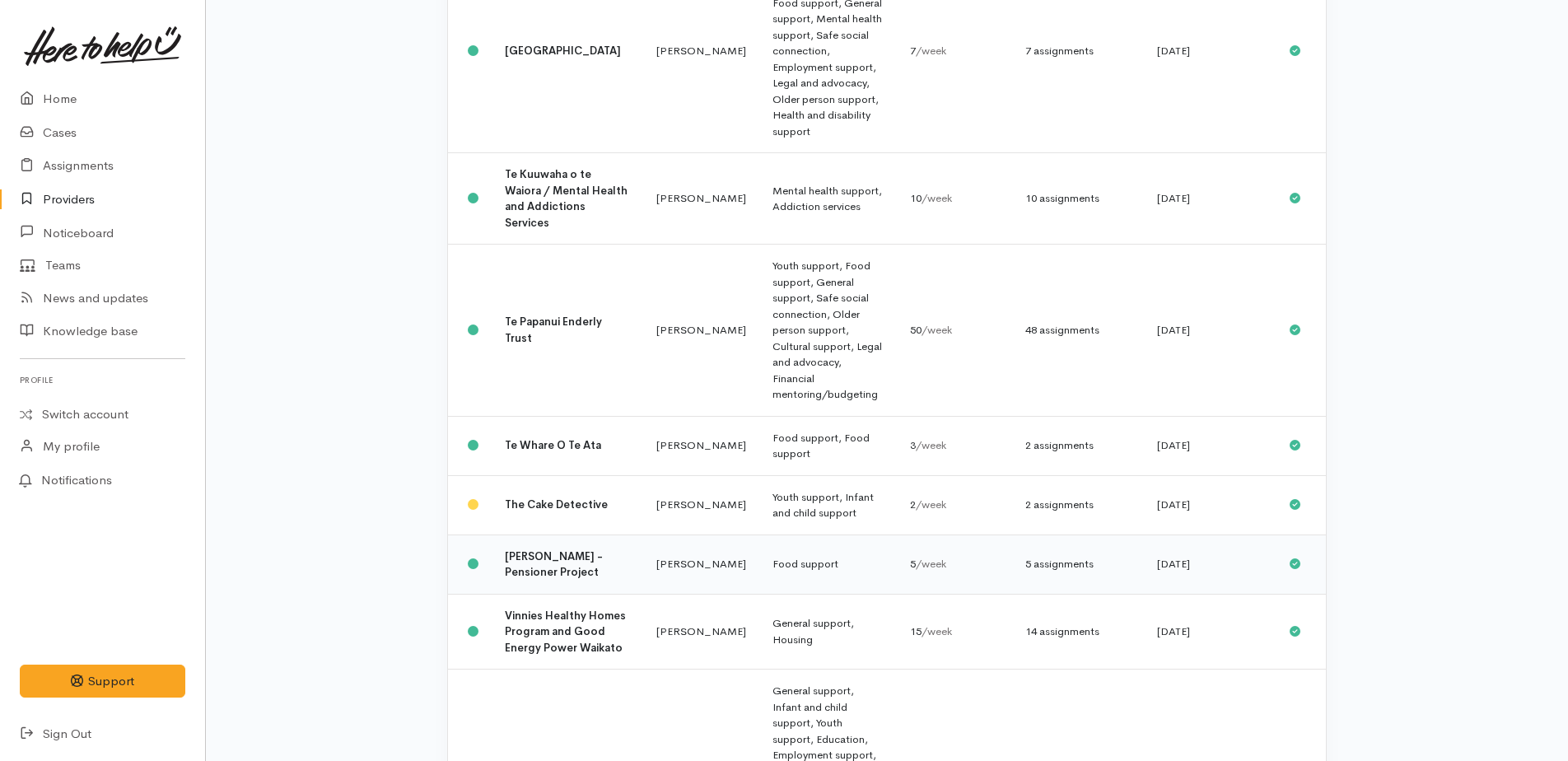
click at [926, 556] on span "/week" at bounding box center [930, 563] width 31 height 14
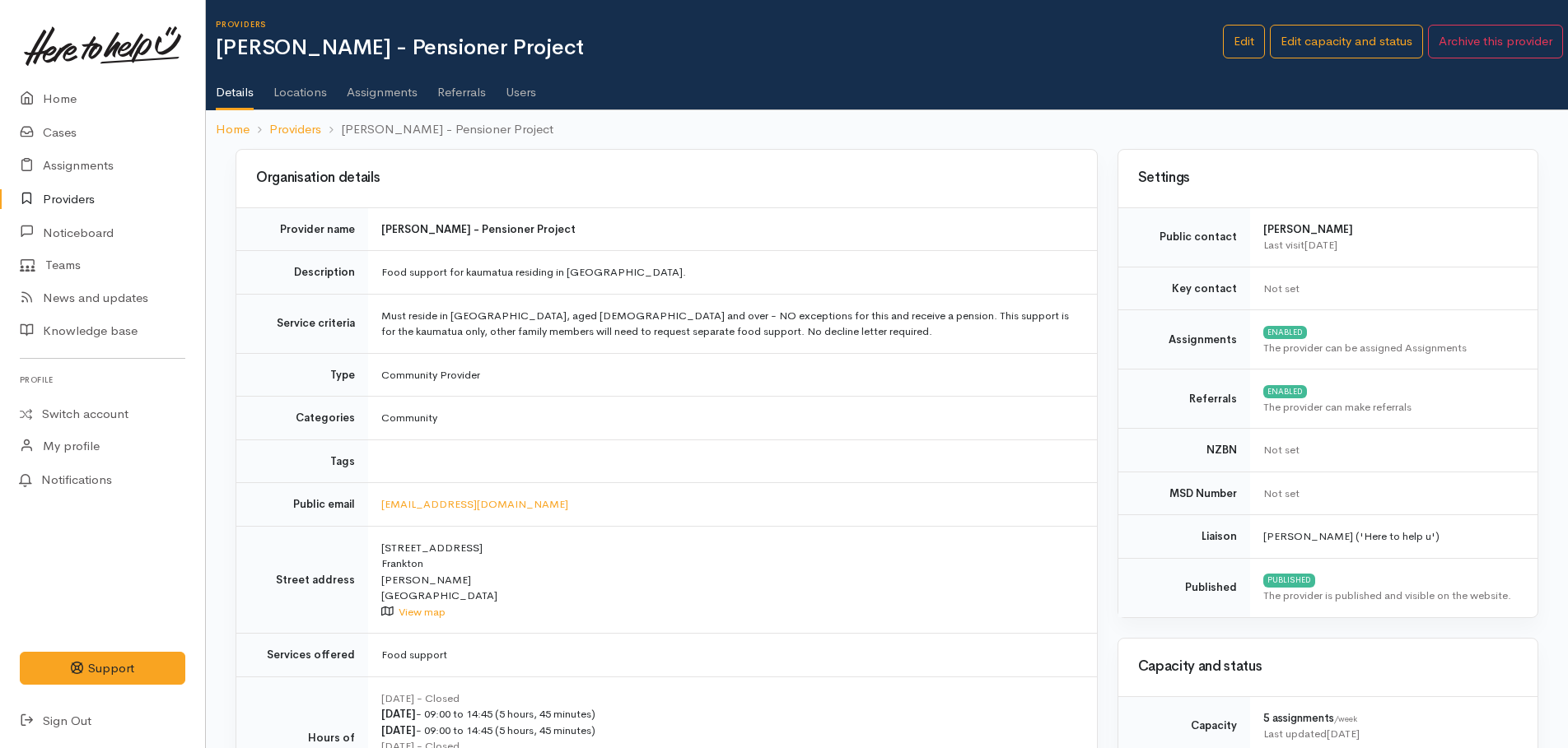
click at [392, 90] on link "Assignments" at bounding box center [382, 86] width 71 height 46
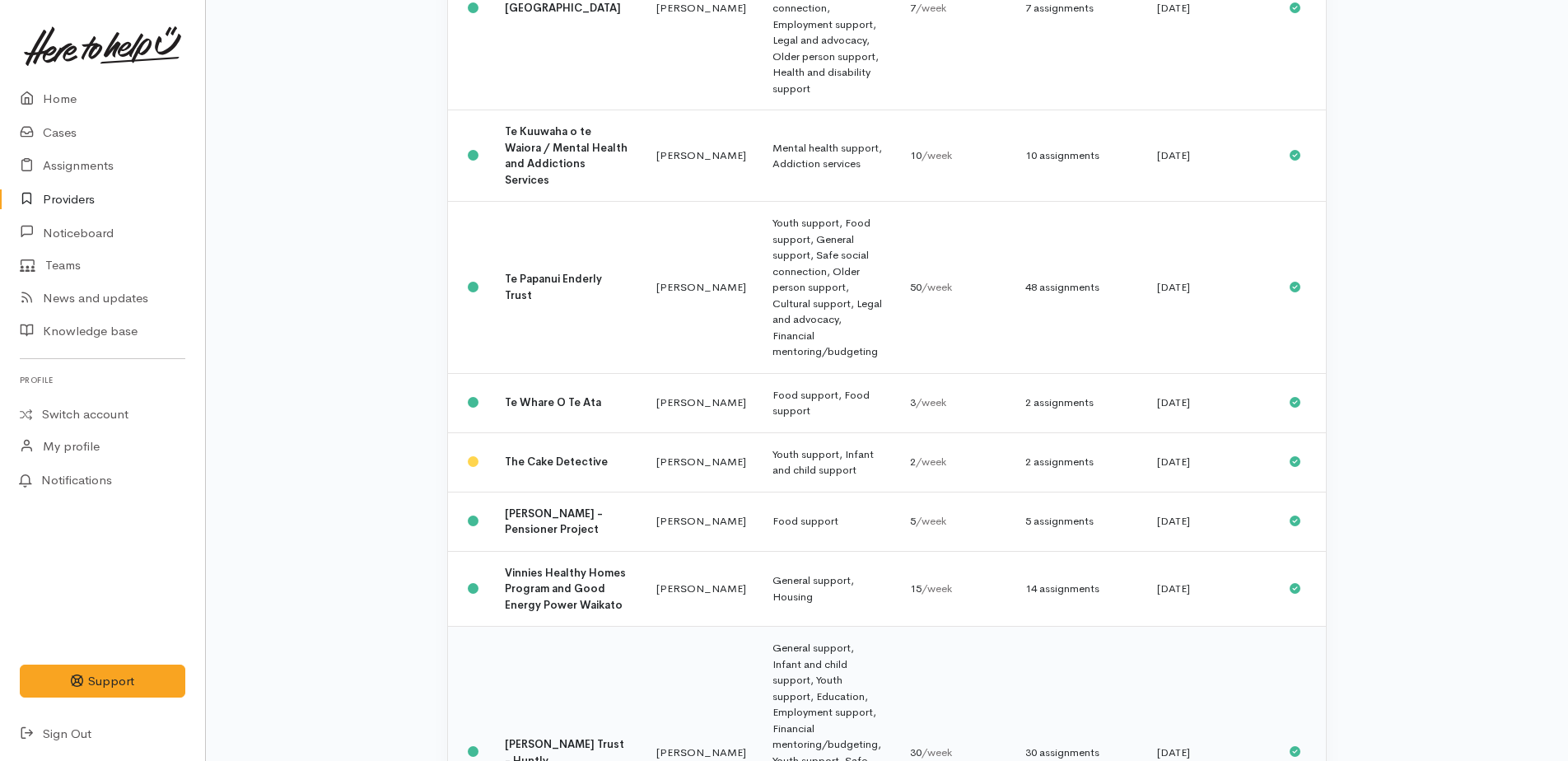
scroll to position [2259, 0]
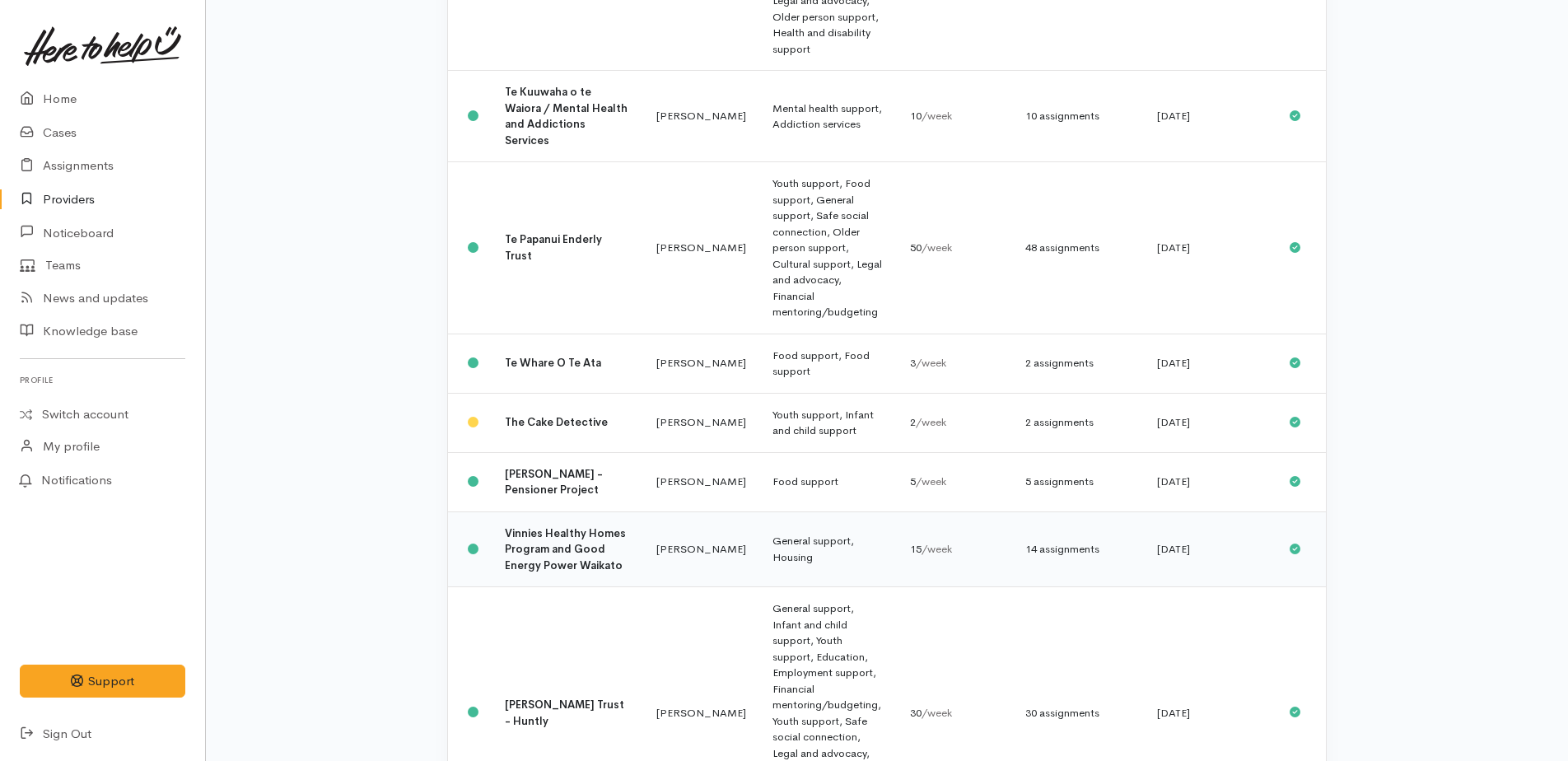
click at [759, 512] on td "General support, Housing" at bounding box center [828, 549] width 137 height 76
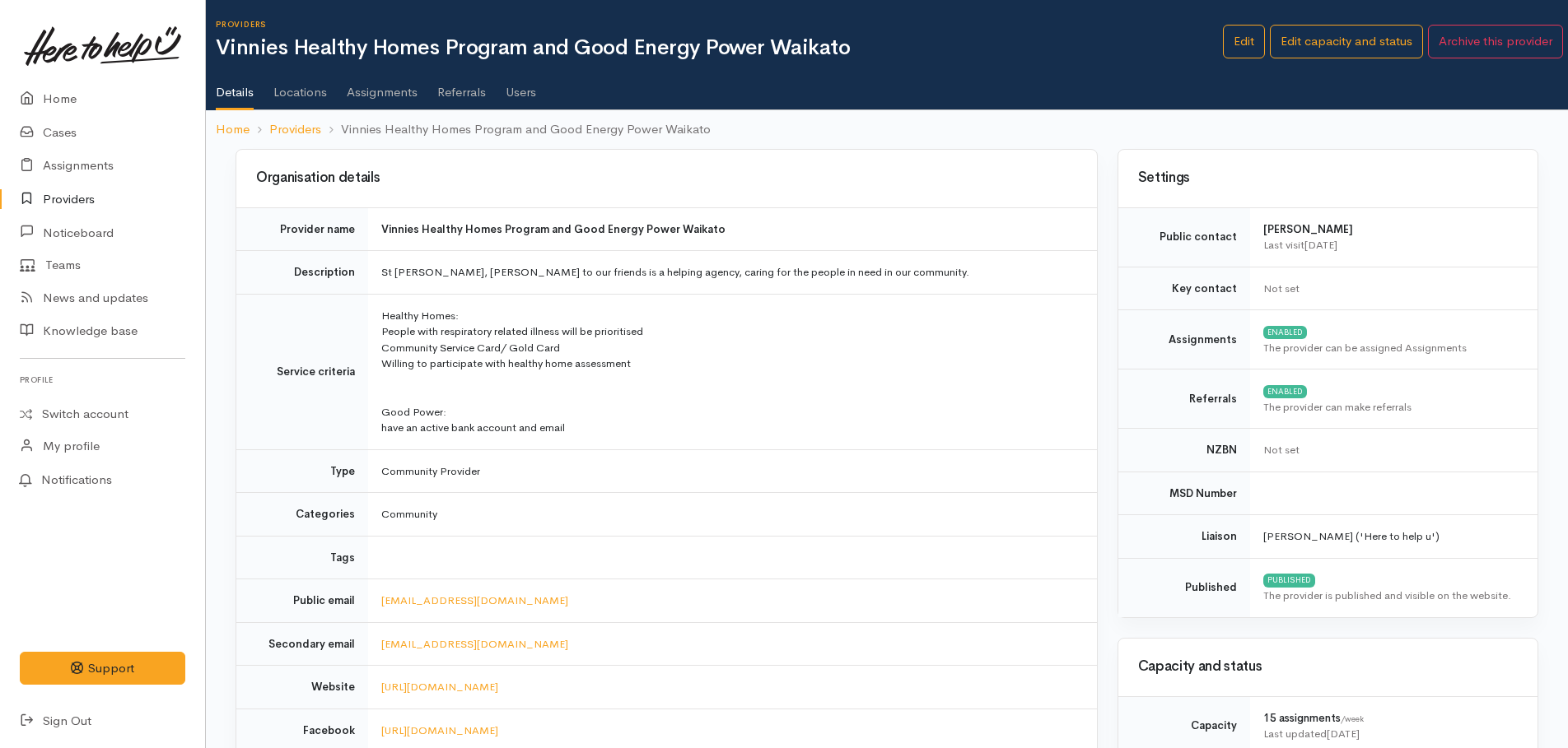
click at [393, 93] on link "Assignments" at bounding box center [382, 86] width 71 height 46
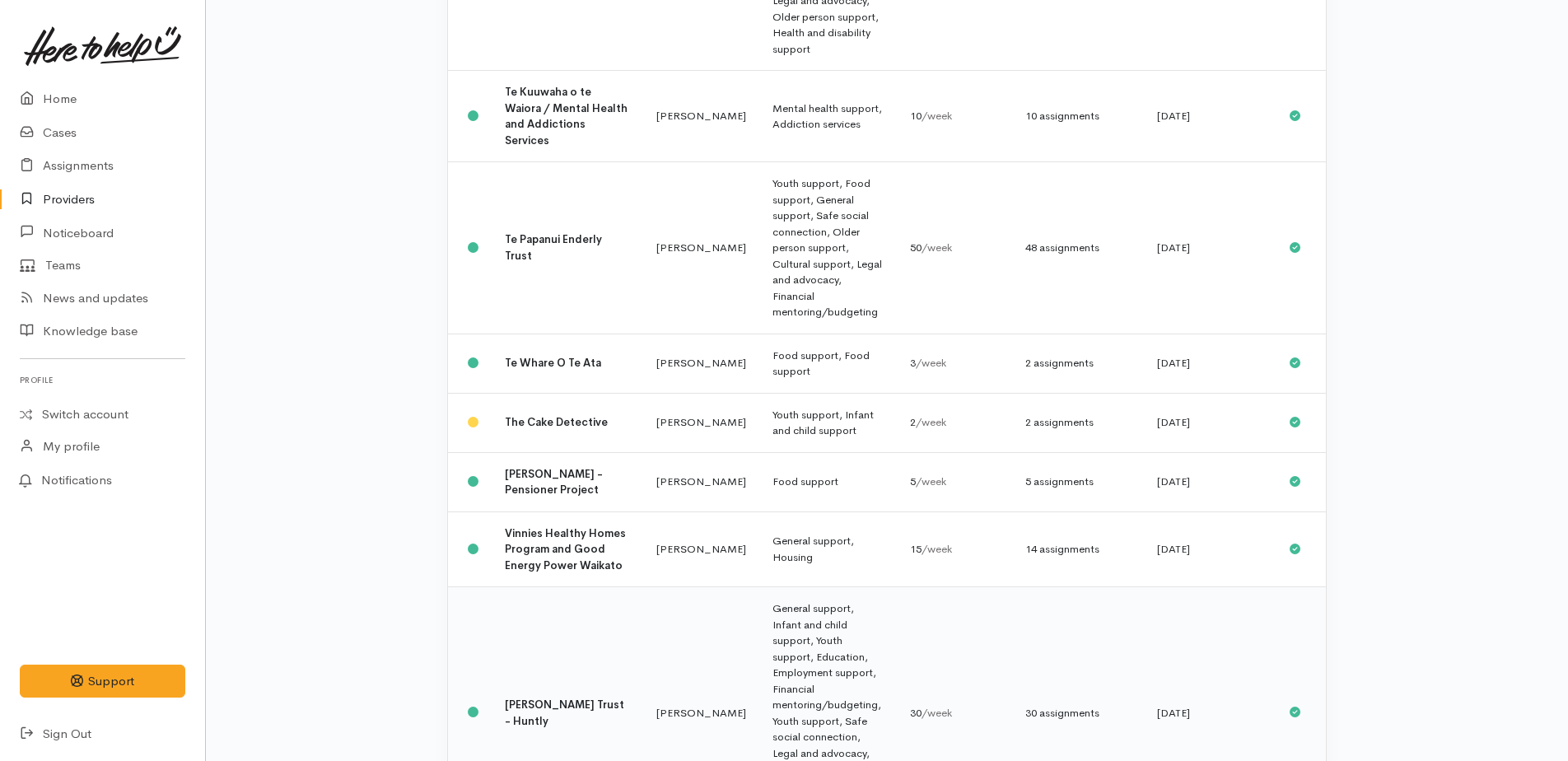
scroll to position [2281, 0]
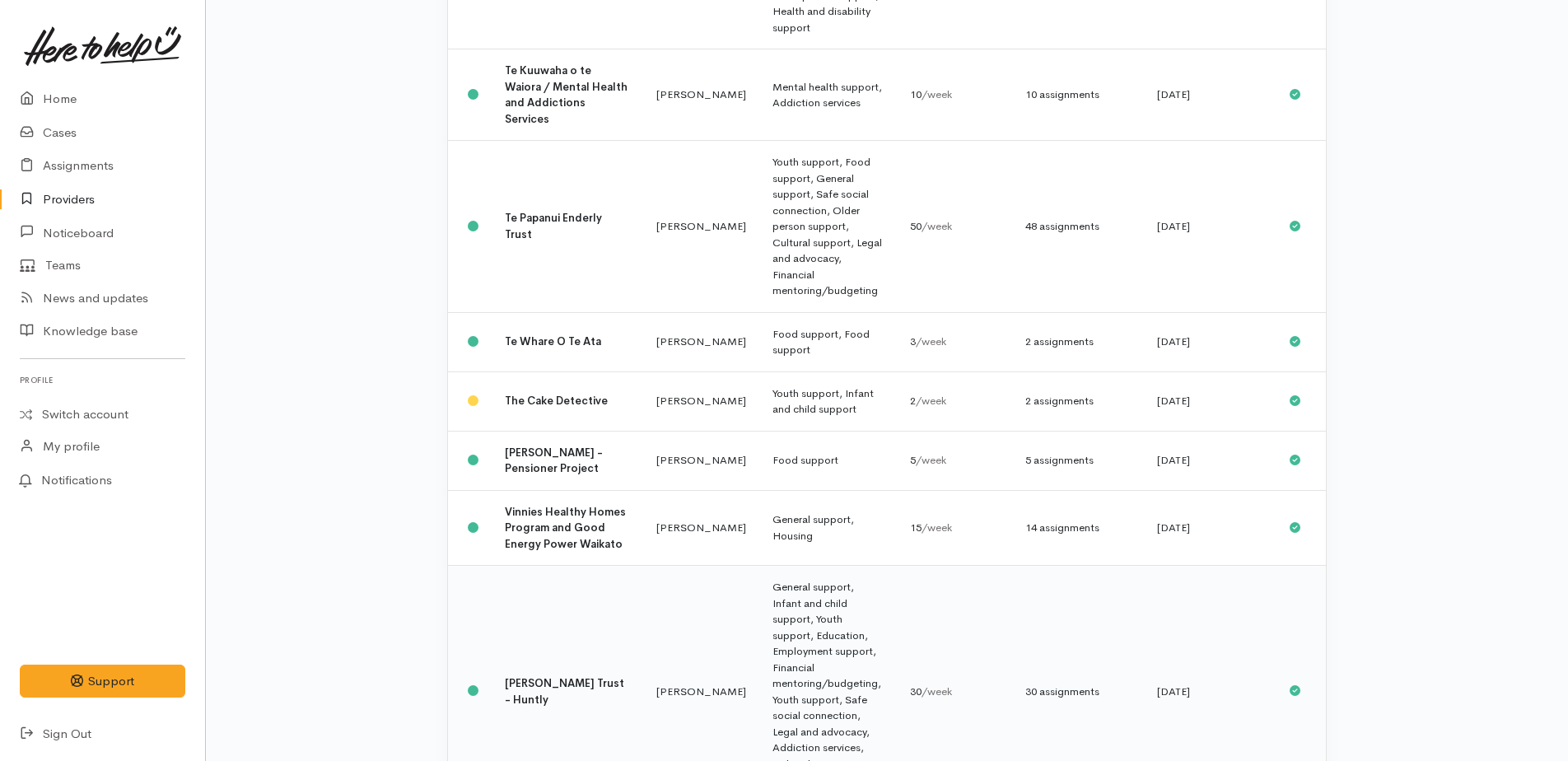
click at [759, 565] on td "General support, Infant and child support, Youth support, Education, Employment…" at bounding box center [828, 691] width 137 height 252
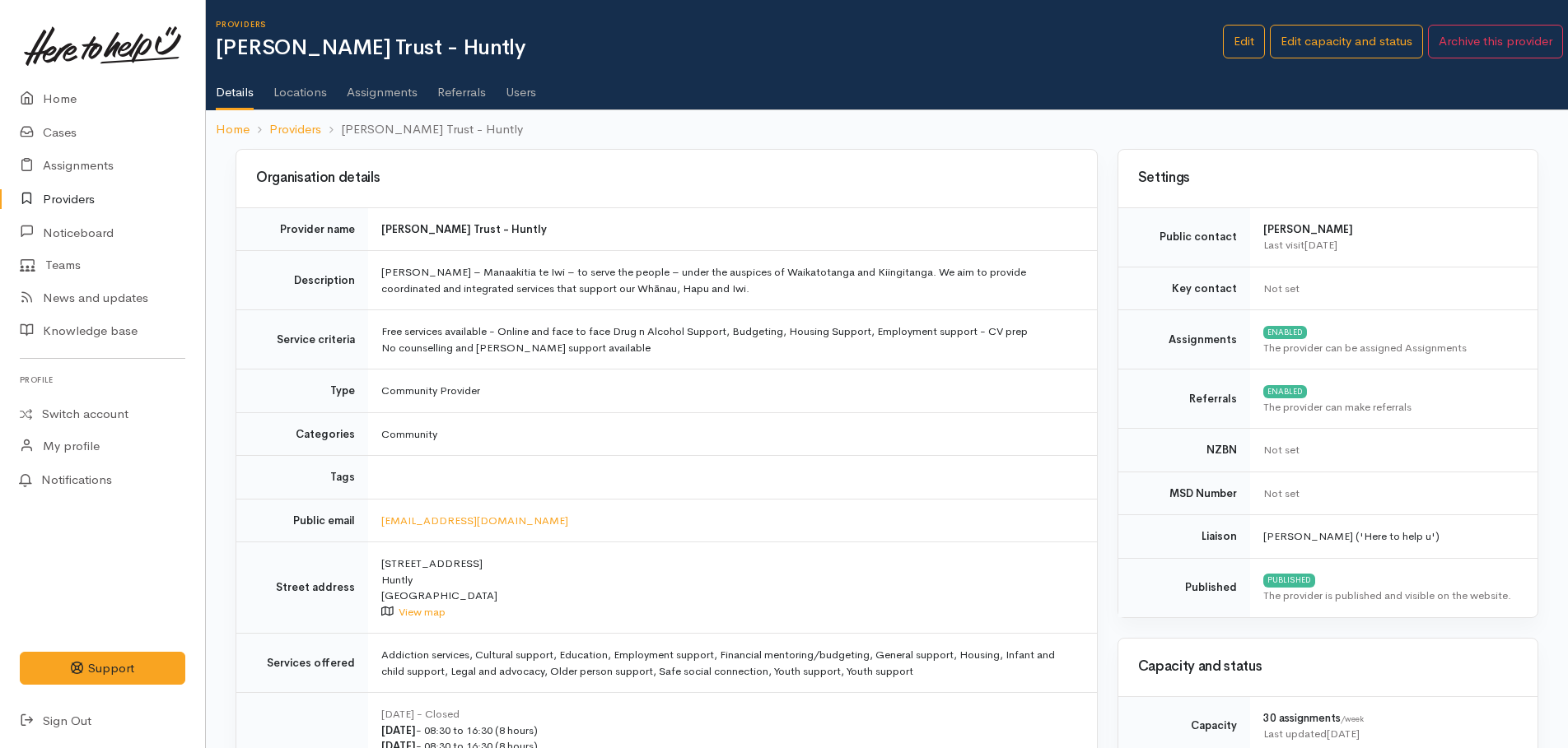
click at [392, 91] on link "Assignments" at bounding box center [382, 86] width 71 height 46
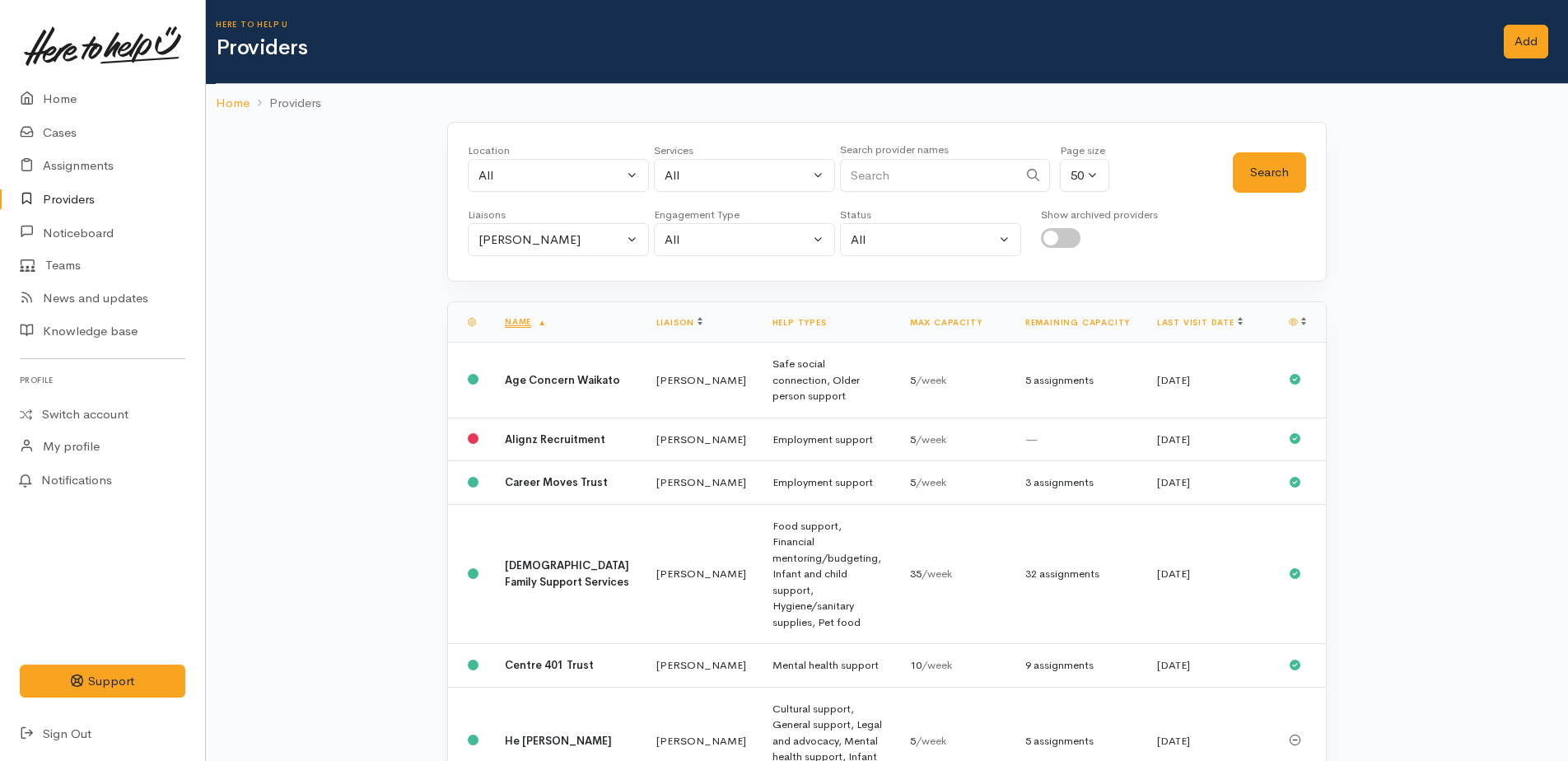
scroll to position [2281, 0]
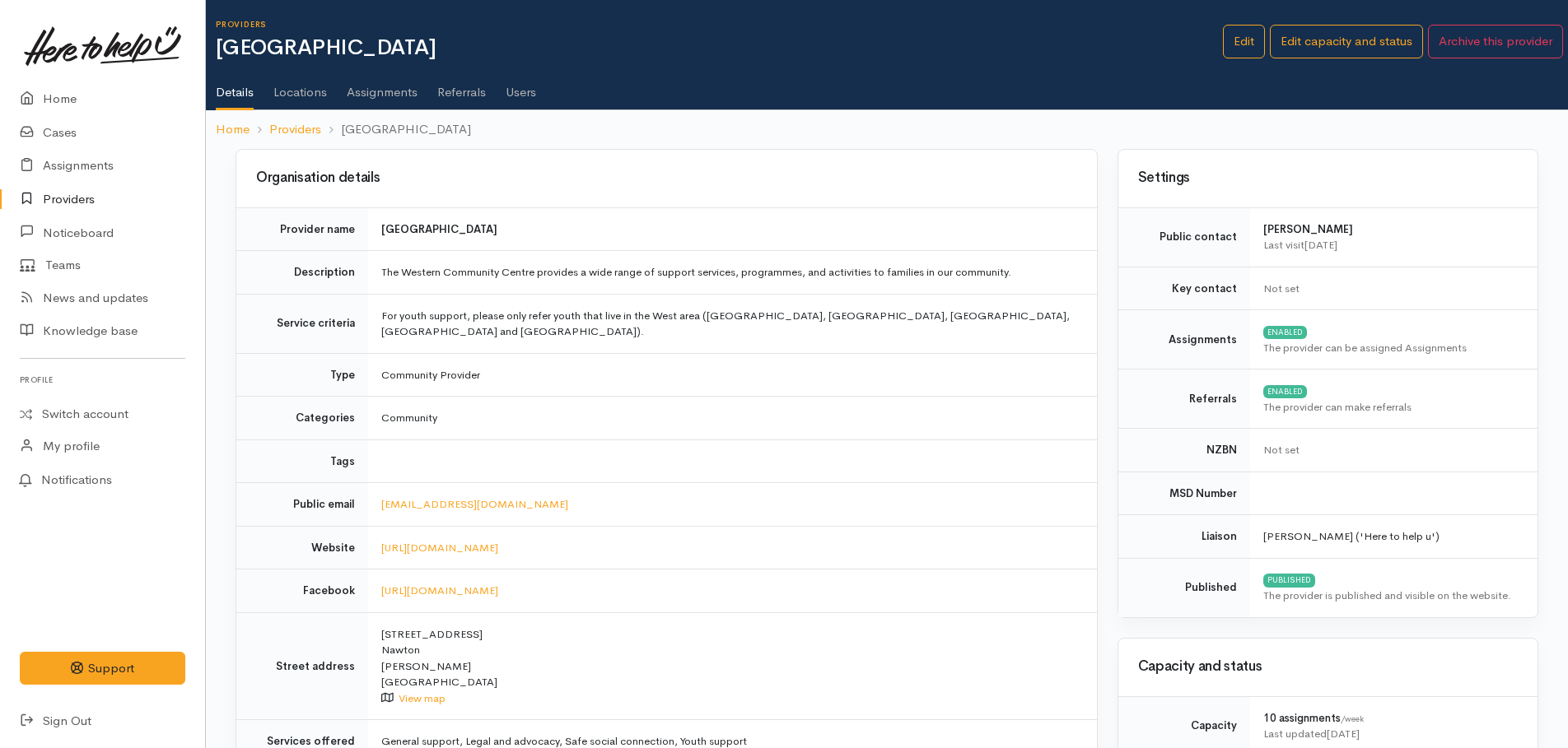
click at [372, 91] on link "Assignments" at bounding box center [382, 86] width 71 height 46
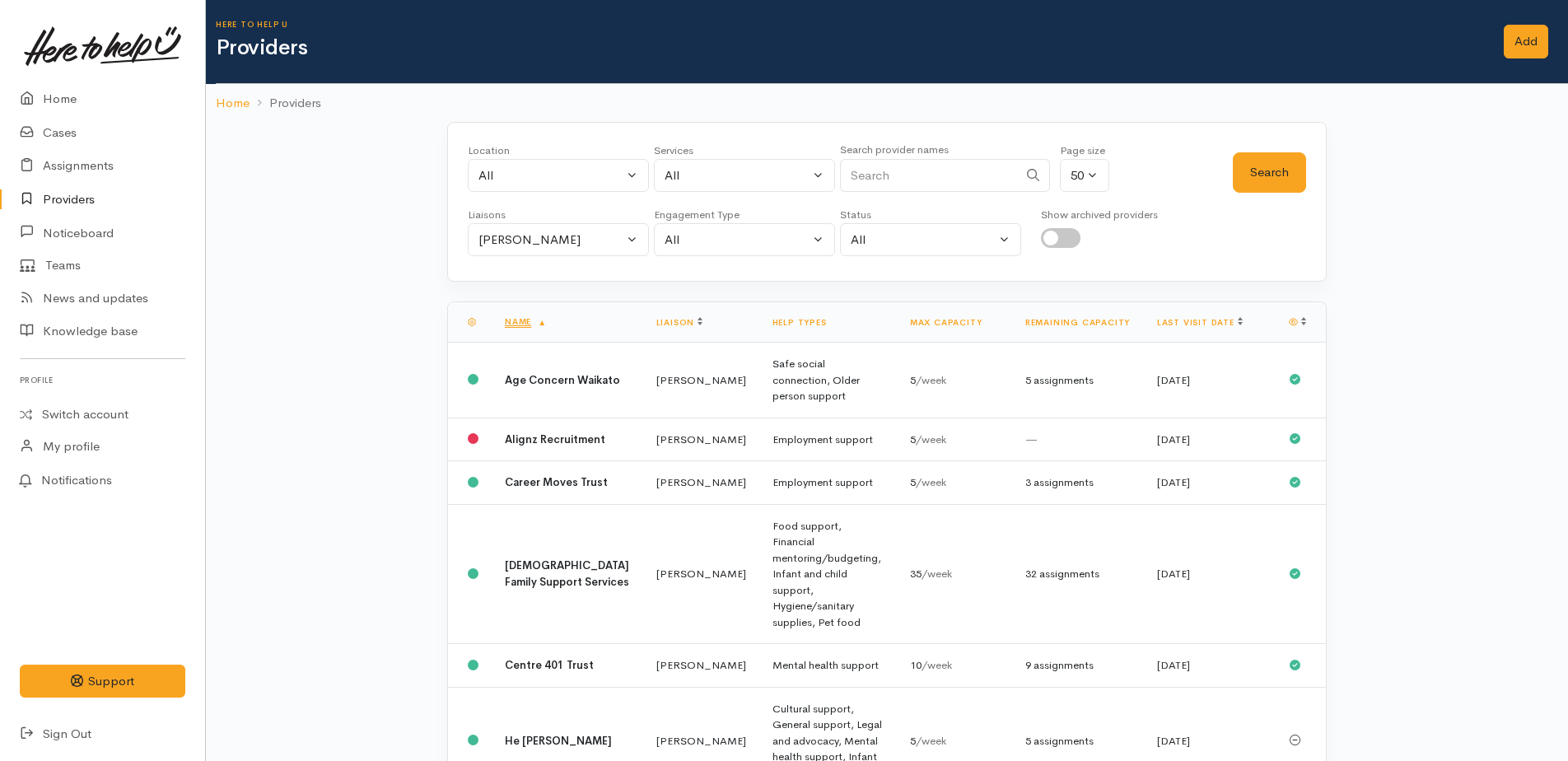
scroll to position [2281, 0]
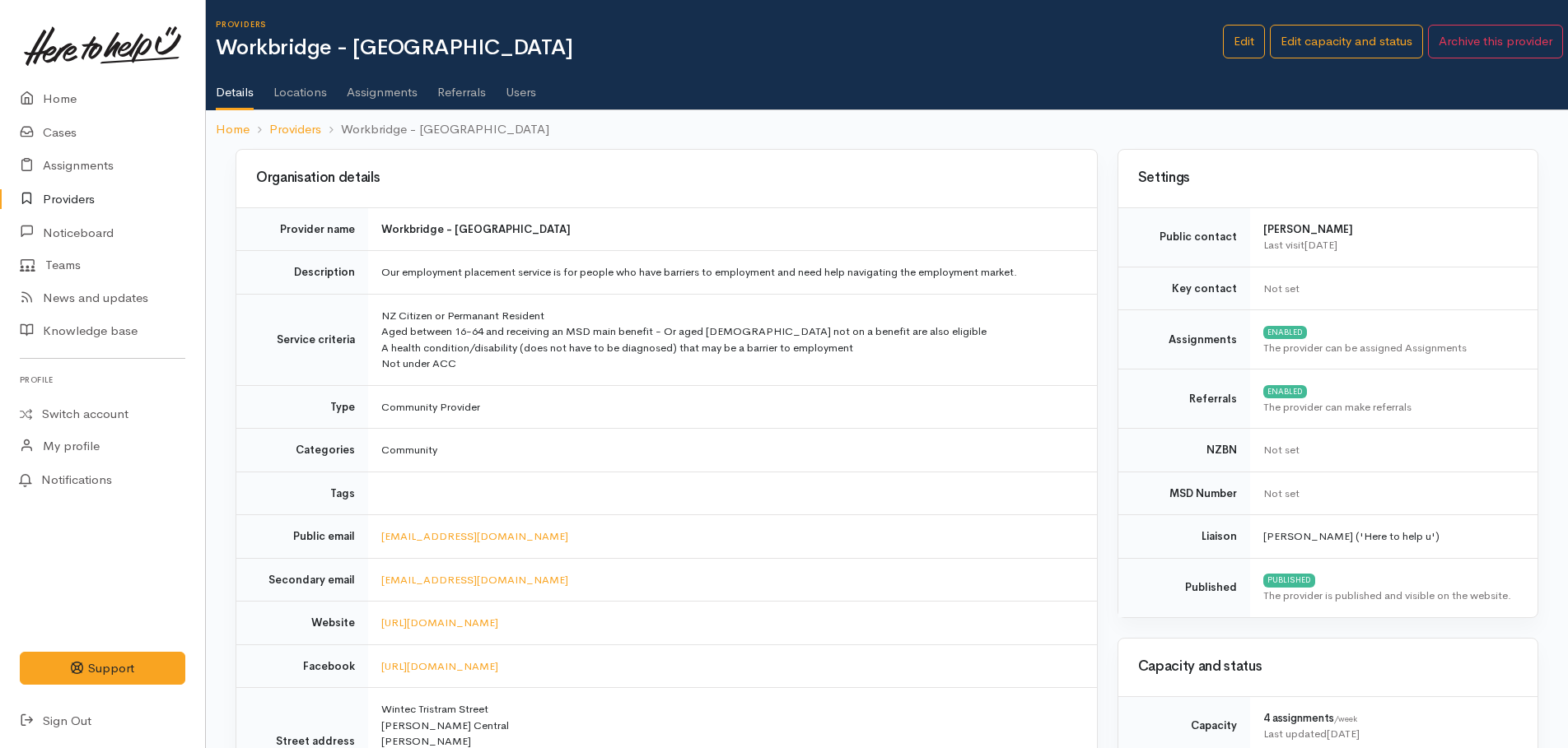
click at [382, 90] on link "Assignments" at bounding box center [382, 86] width 71 height 46
click at [355, 93] on link "Assignments" at bounding box center [382, 86] width 71 height 46
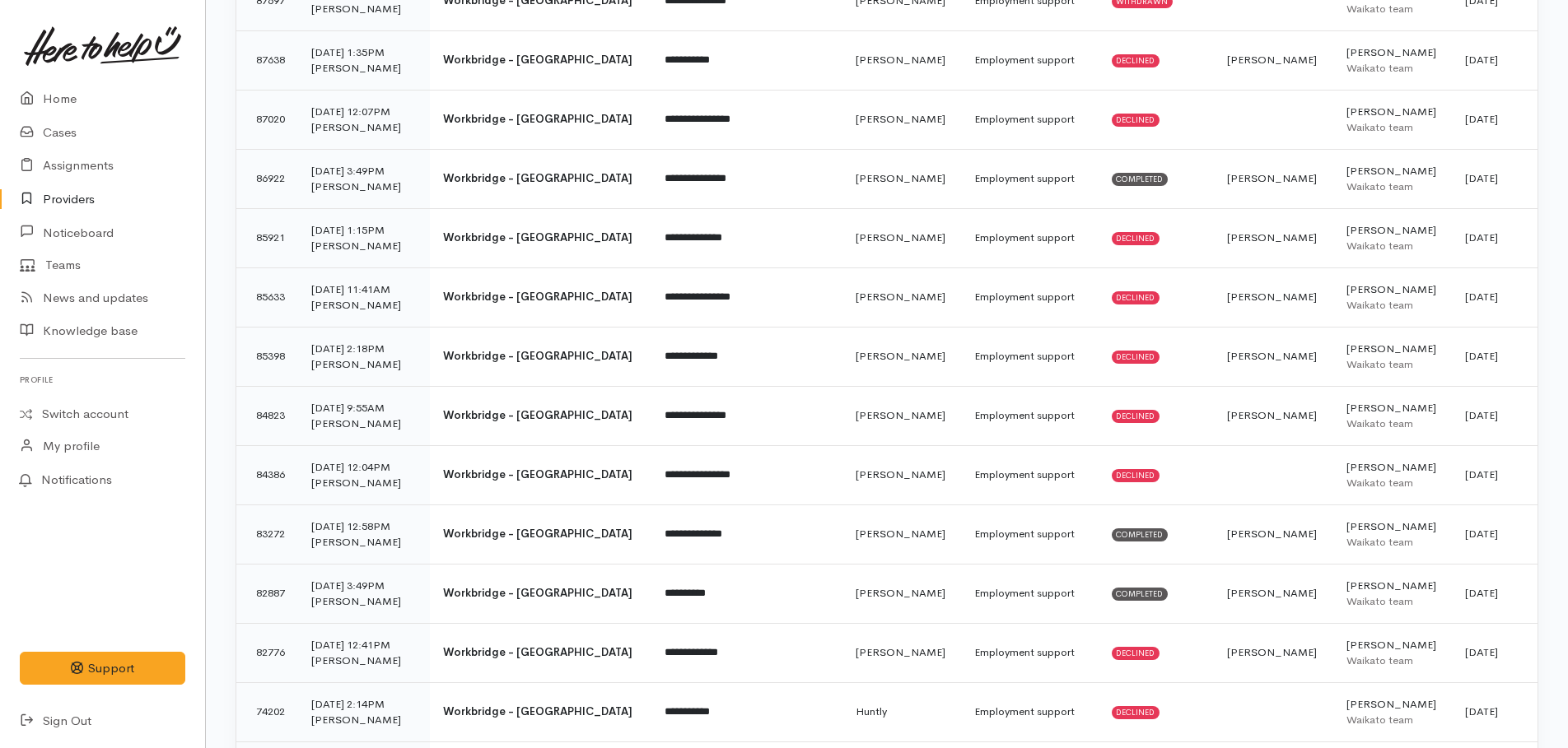
scroll to position [1235, 0]
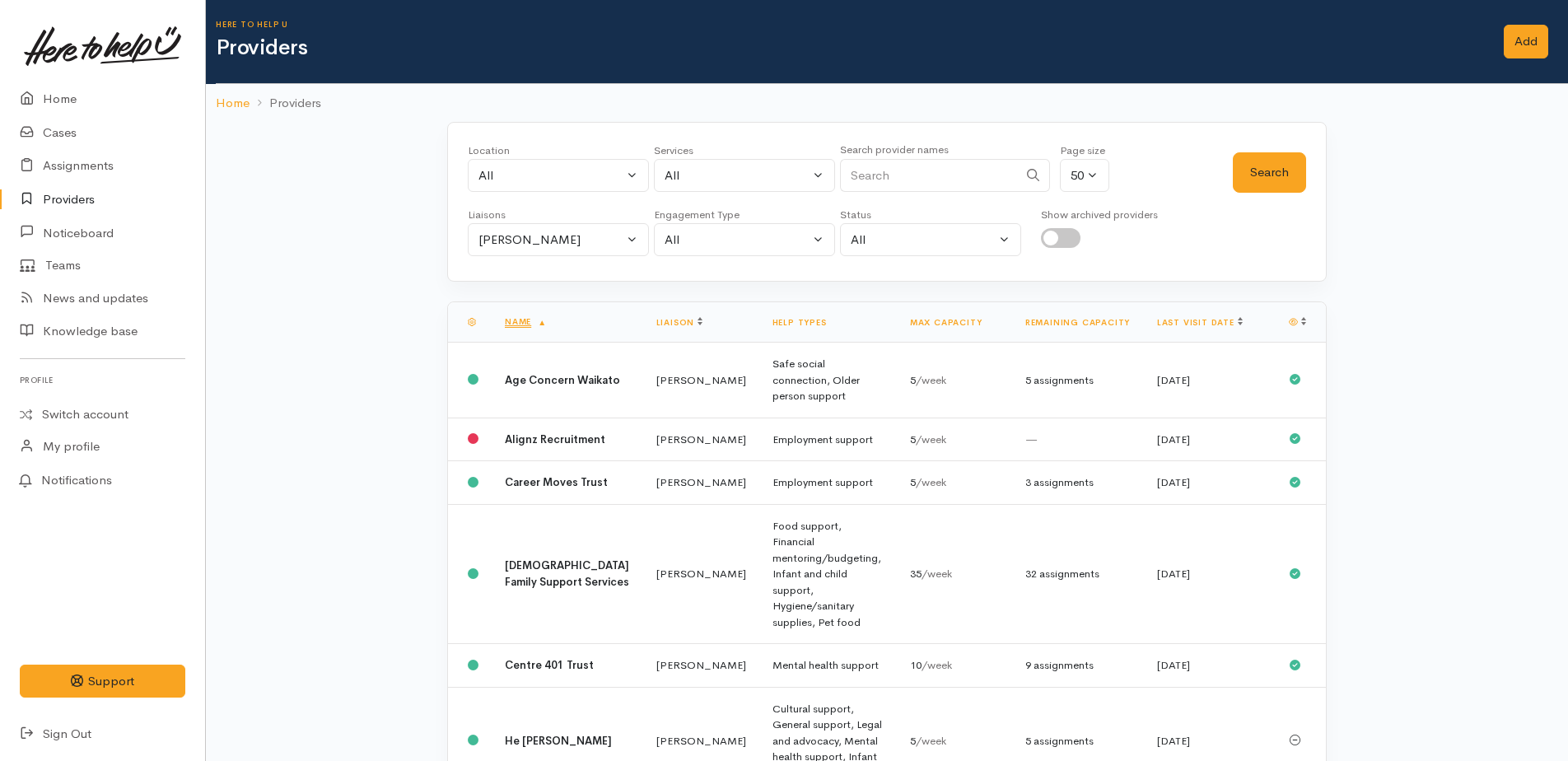
scroll to position [2281, 0]
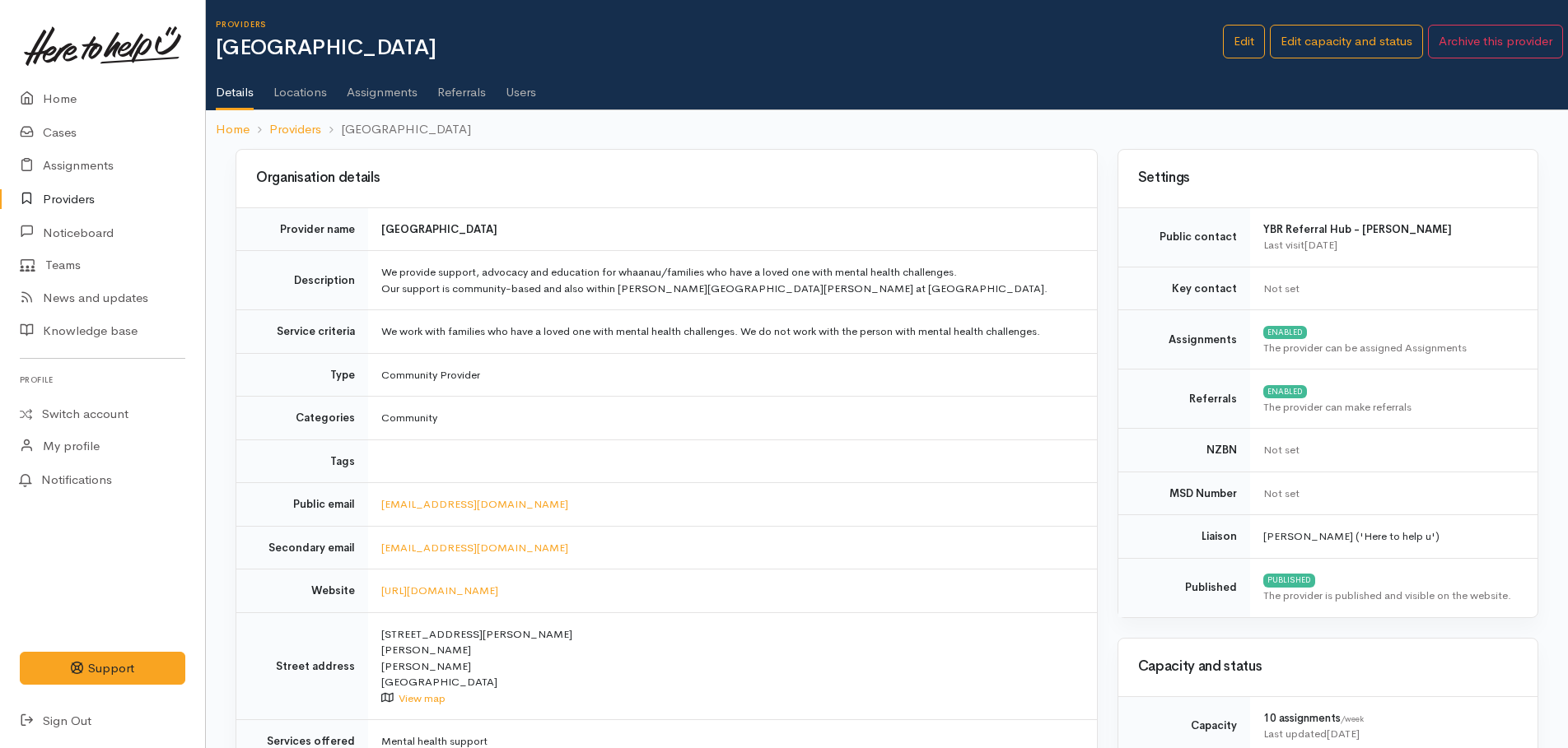
click at [396, 93] on link "Assignments" at bounding box center [382, 86] width 71 height 46
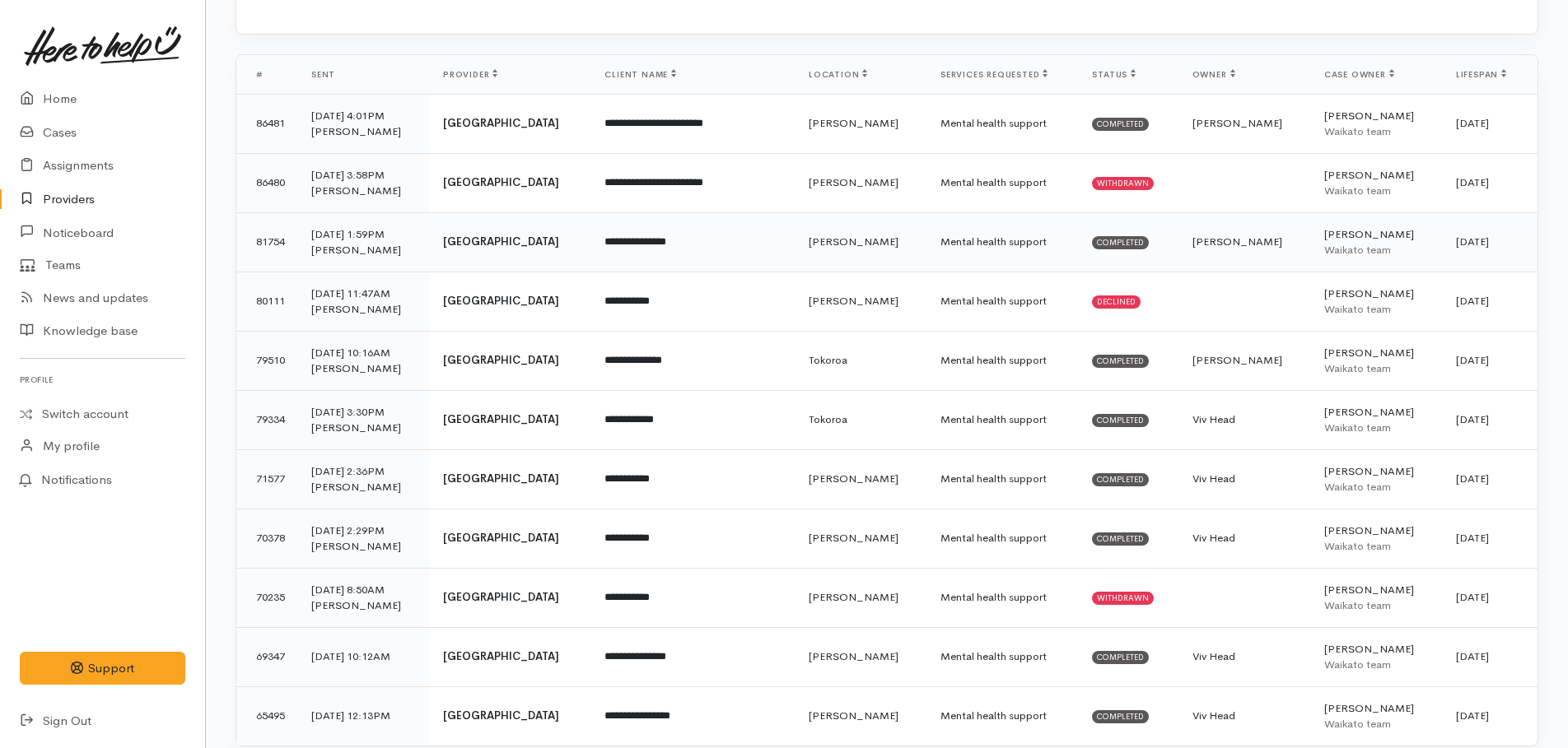
scroll to position [262, 0]
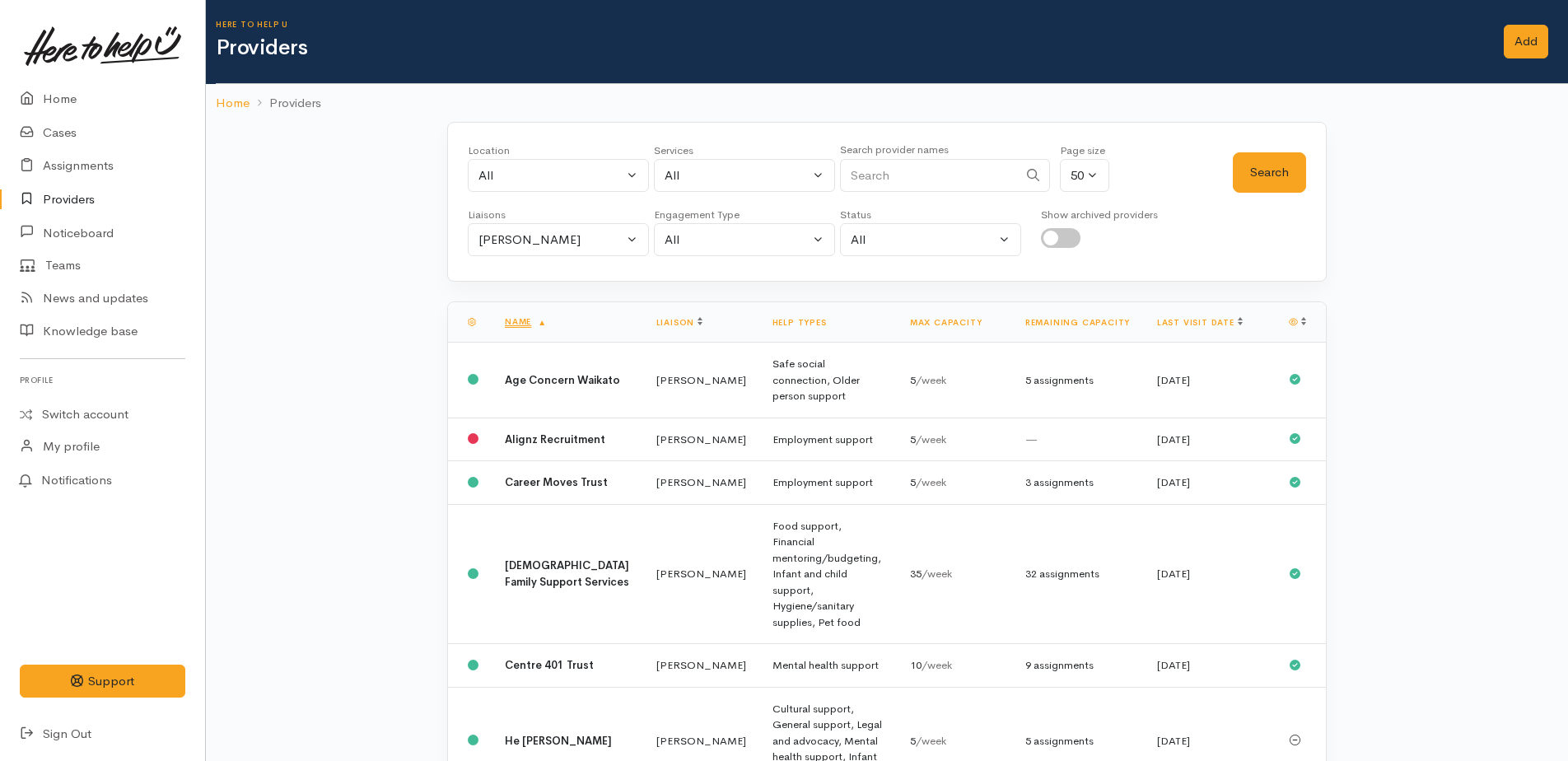
scroll to position [2281, 0]
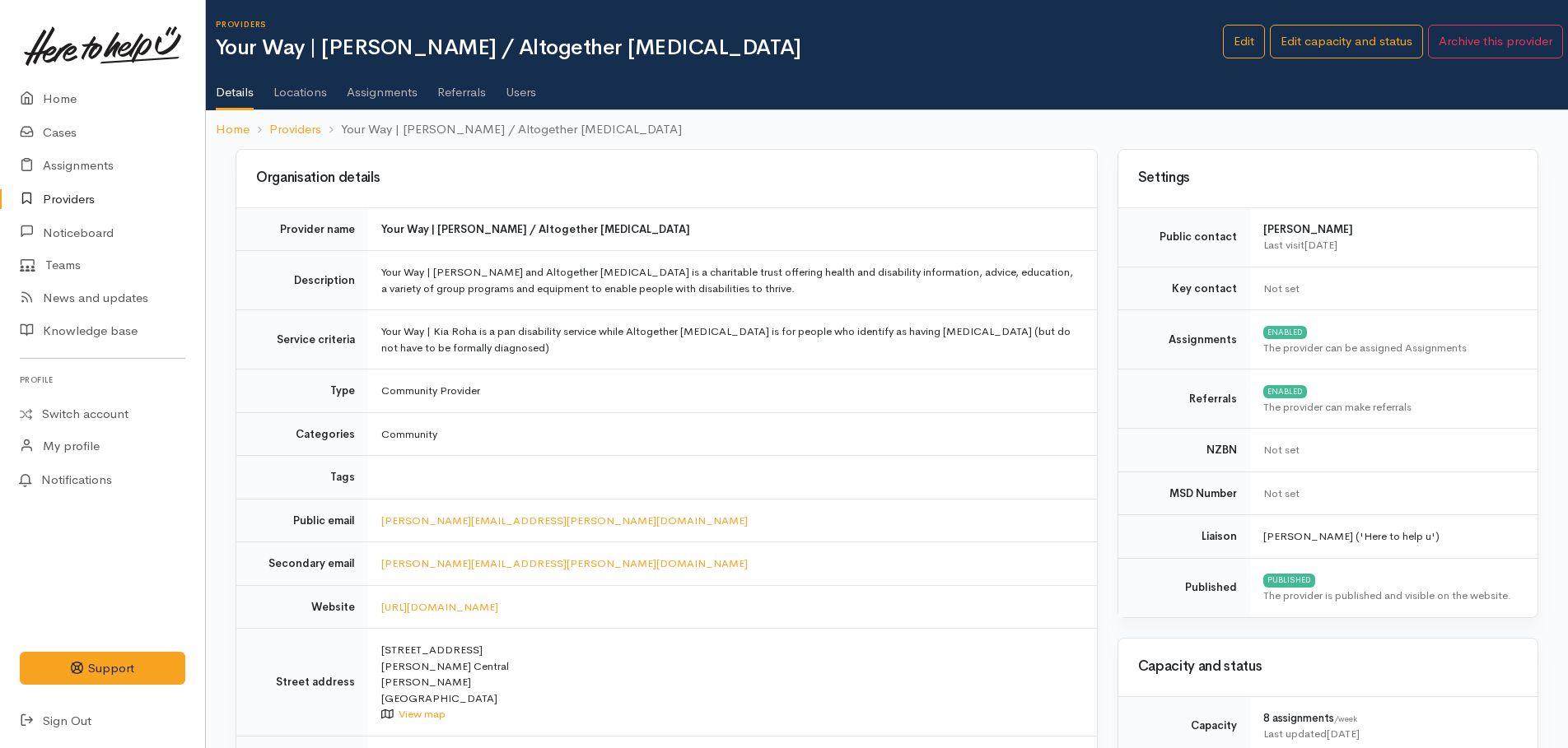
click at [377, 89] on link "Assignments" at bounding box center [382, 86] width 71 height 46
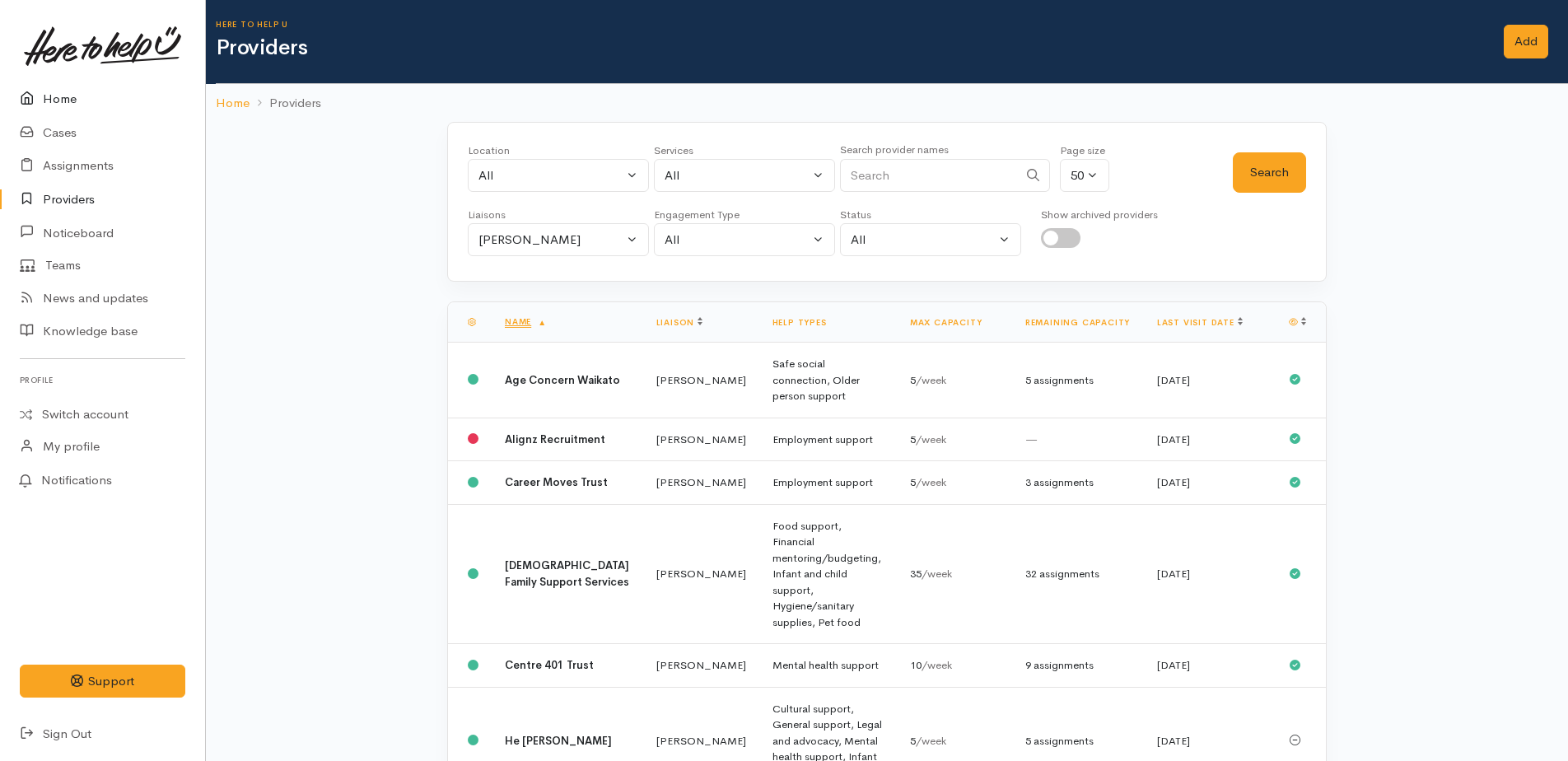
click at [61, 101] on link "Home" at bounding box center [102, 99] width 205 height 34
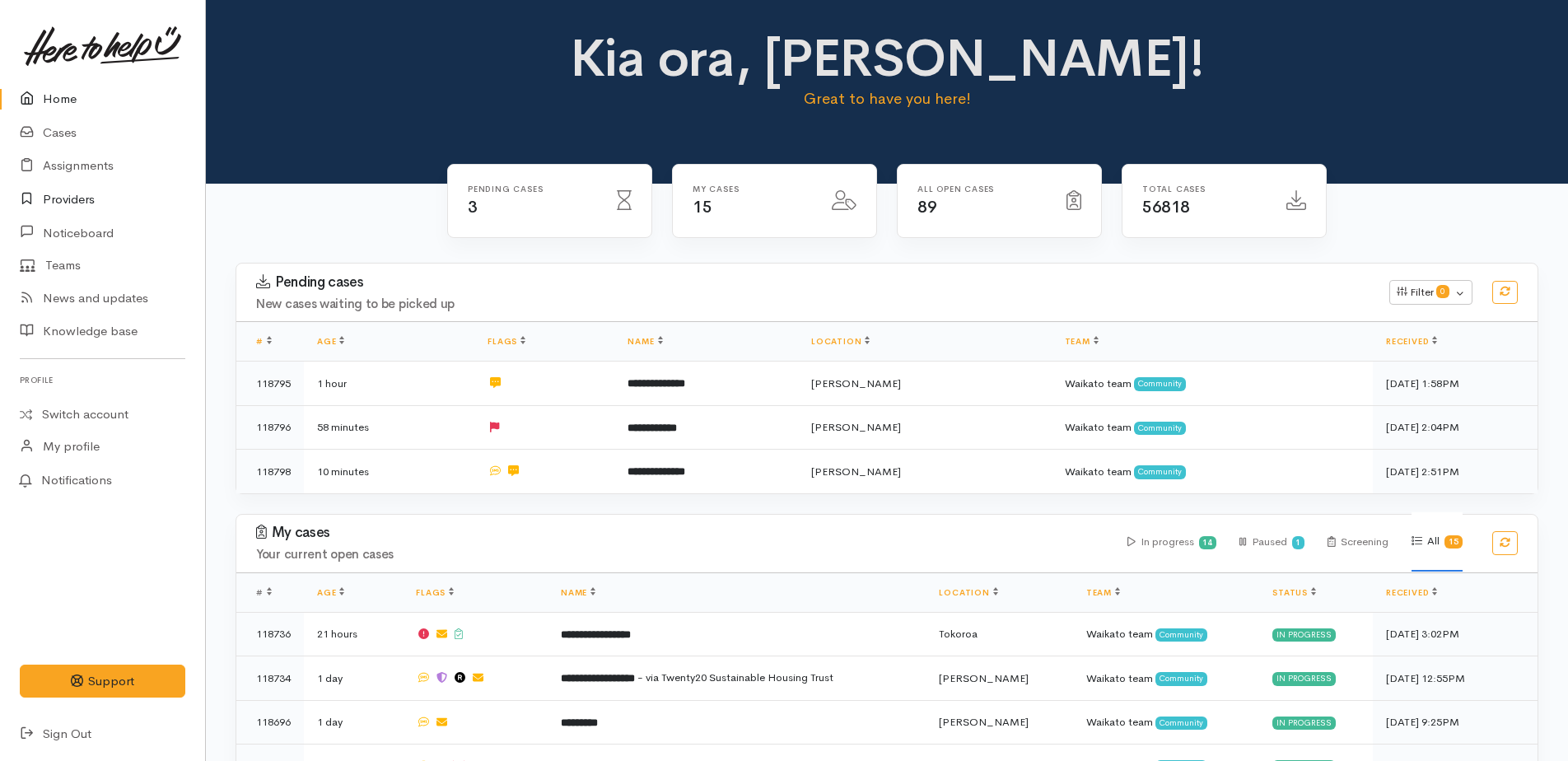
click at [81, 197] on link "Providers" at bounding box center [102, 200] width 205 height 34
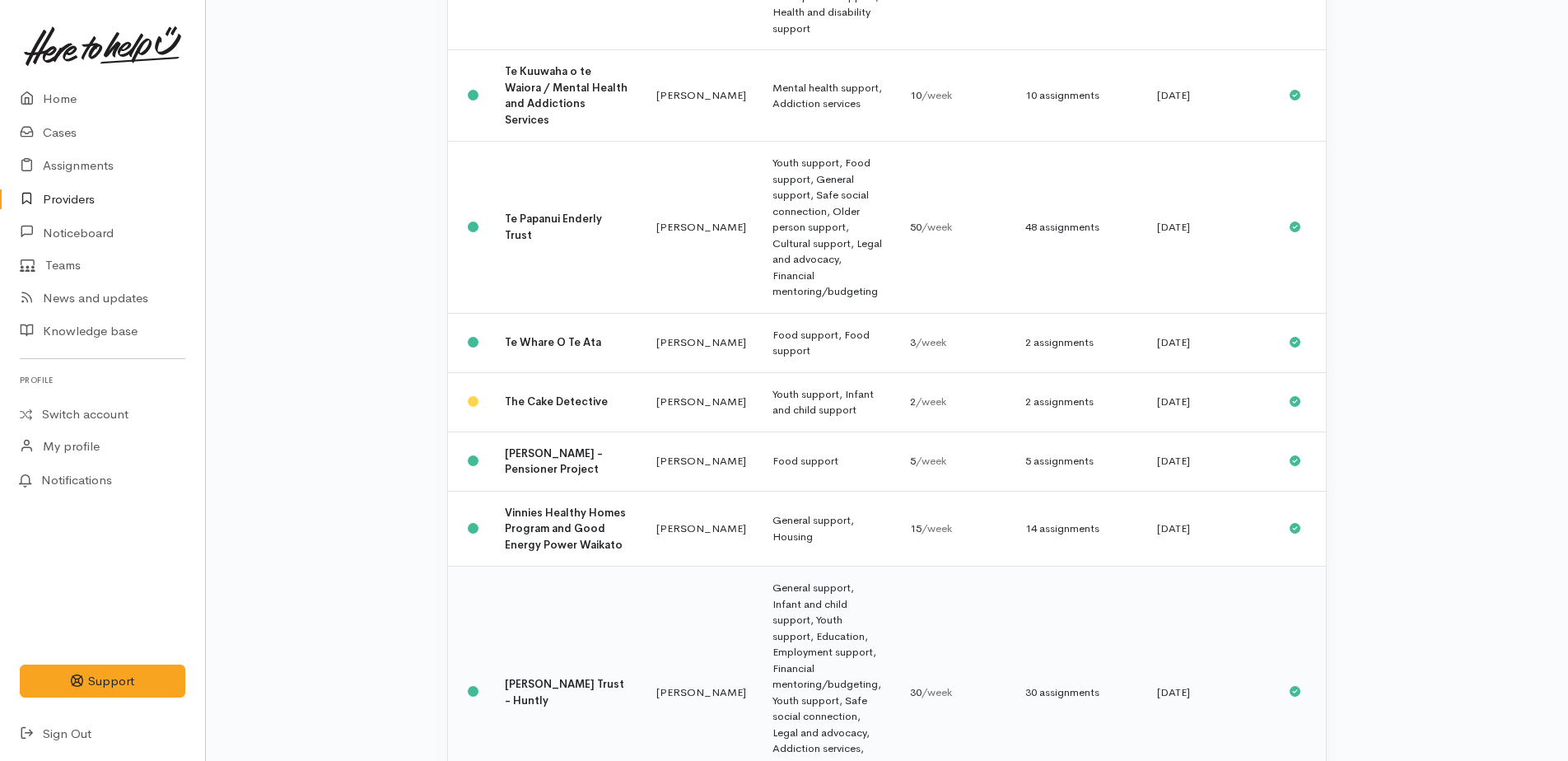
scroll to position [2281, 0]
click at [72, 93] on link "Home" at bounding box center [102, 99] width 205 height 34
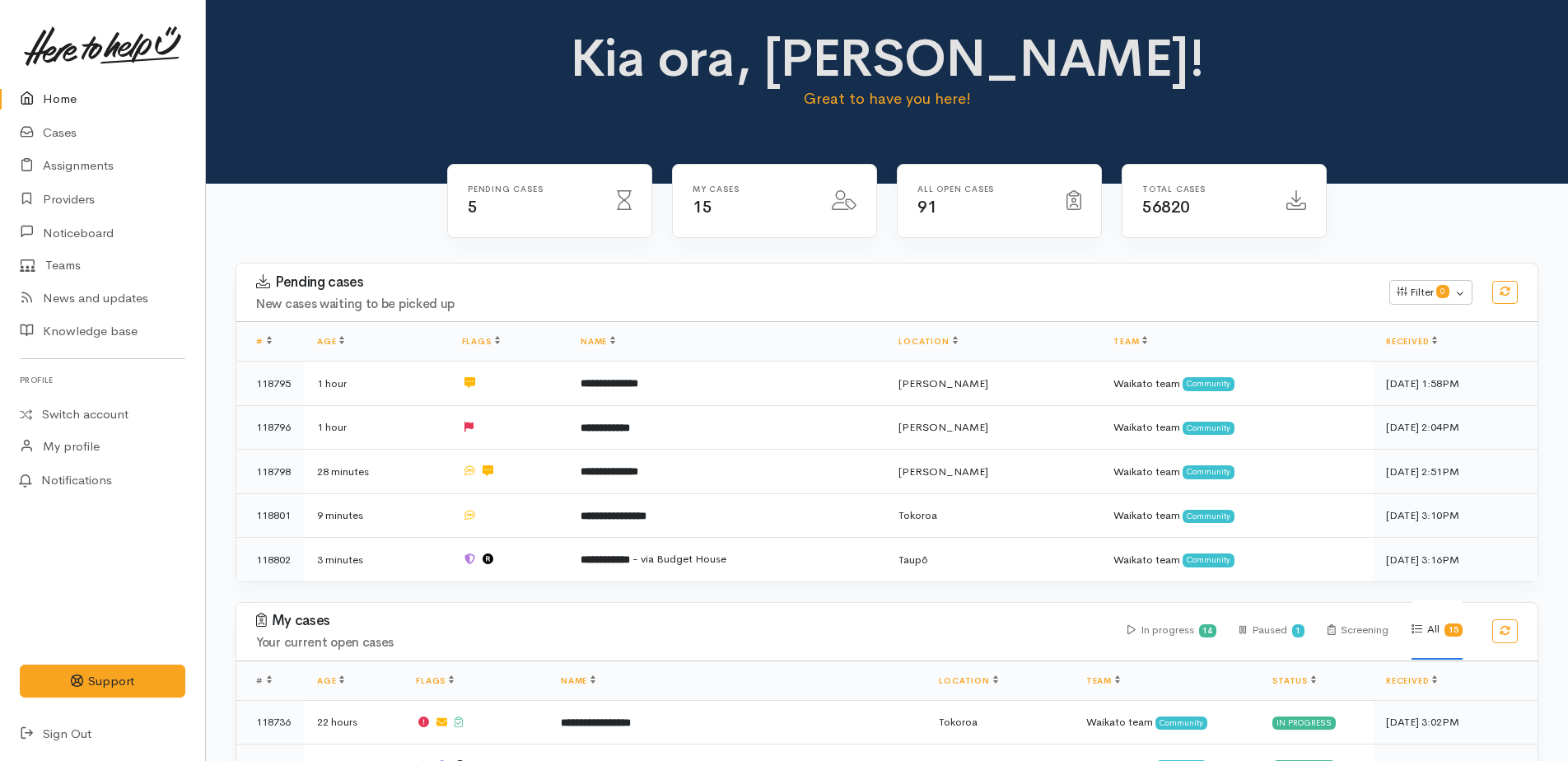
click at [56, 100] on link "Home" at bounding box center [102, 99] width 205 height 34
click at [57, 130] on link "Cases" at bounding box center [102, 133] width 205 height 34
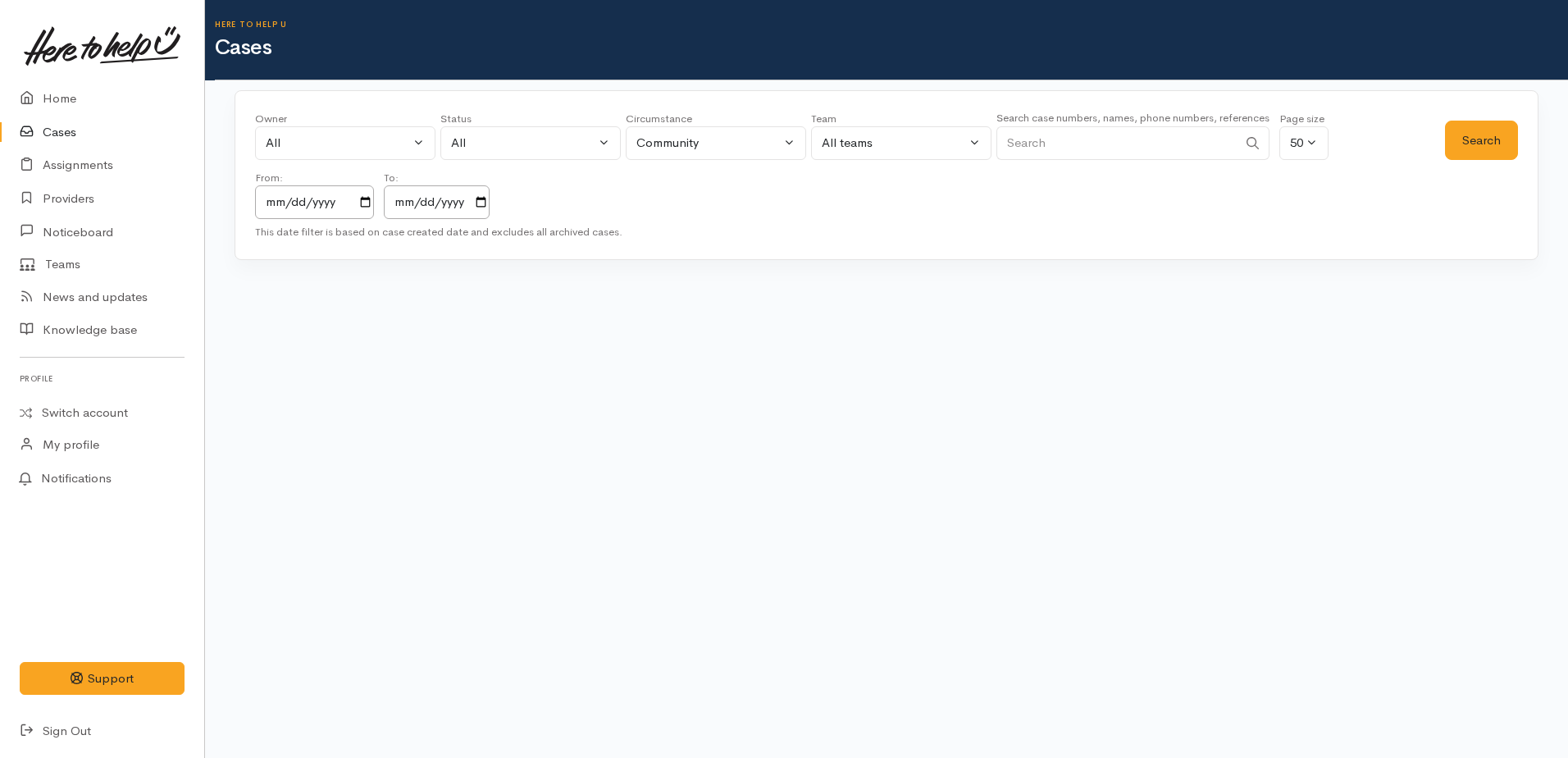
paste input "[PHONE_NUMBER]"
click at [1484, 142] on button "Search" at bounding box center [1482, 141] width 73 height 41
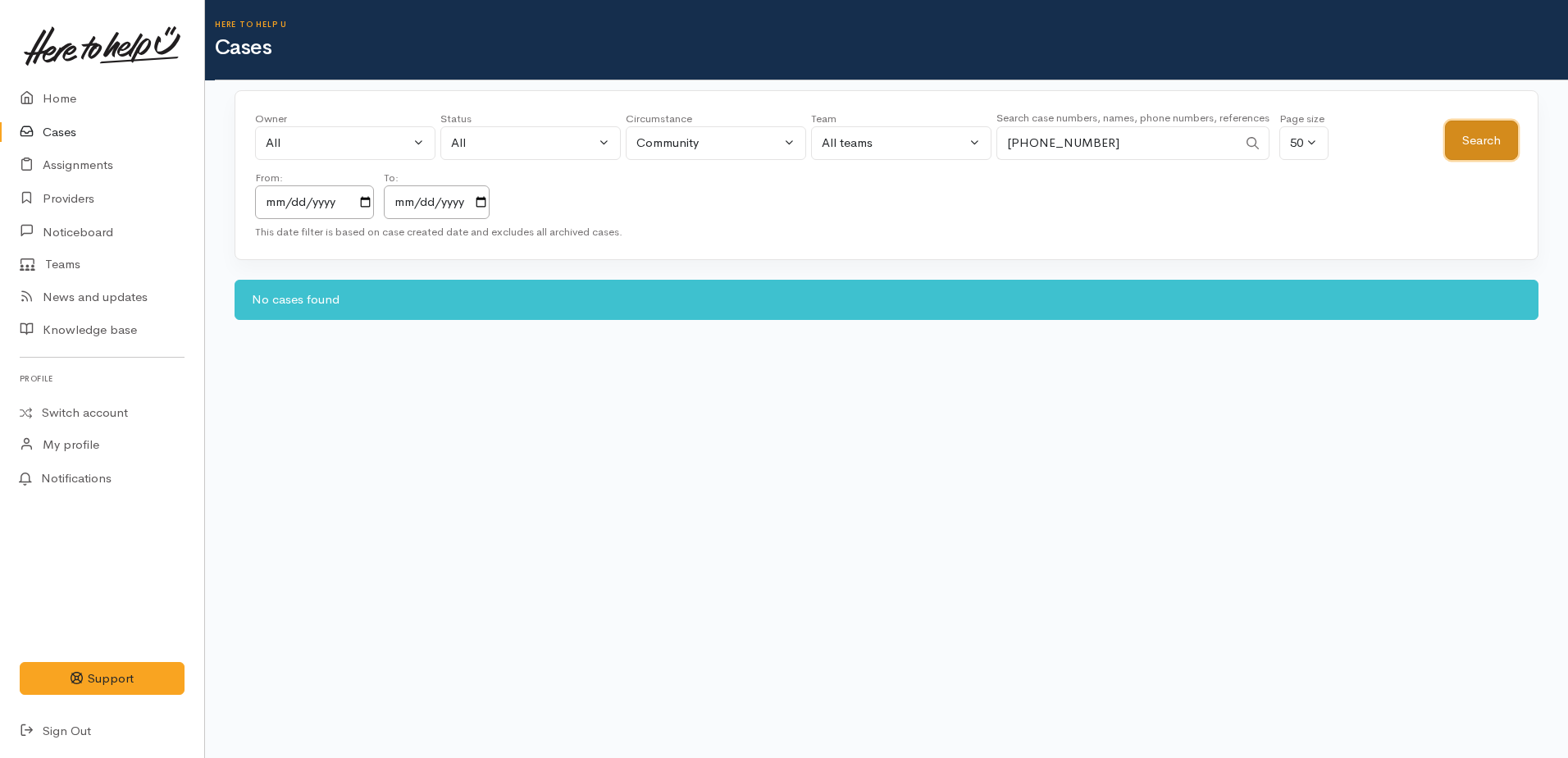
click at [1484, 142] on button "Search" at bounding box center [1482, 141] width 73 height 41
click at [1028, 142] on input "[PHONE_NUMBER]" at bounding box center [1118, 143] width 242 height 34
type input "0274065227"
click at [1482, 141] on button "Search" at bounding box center [1482, 141] width 73 height 41
click at [67, 96] on link "Home" at bounding box center [102, 99] width 204 height 34
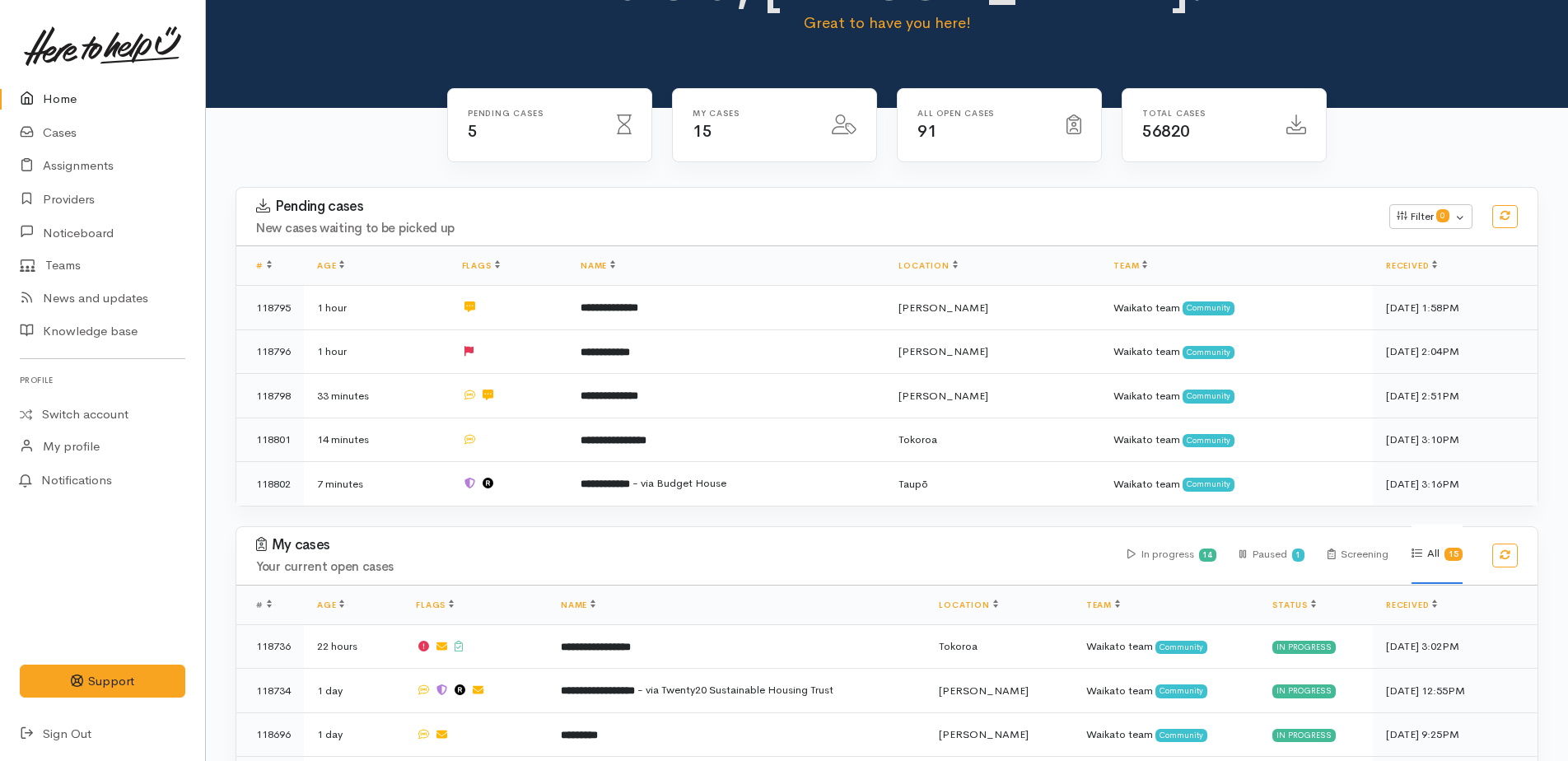
scroll to position [247, 0]
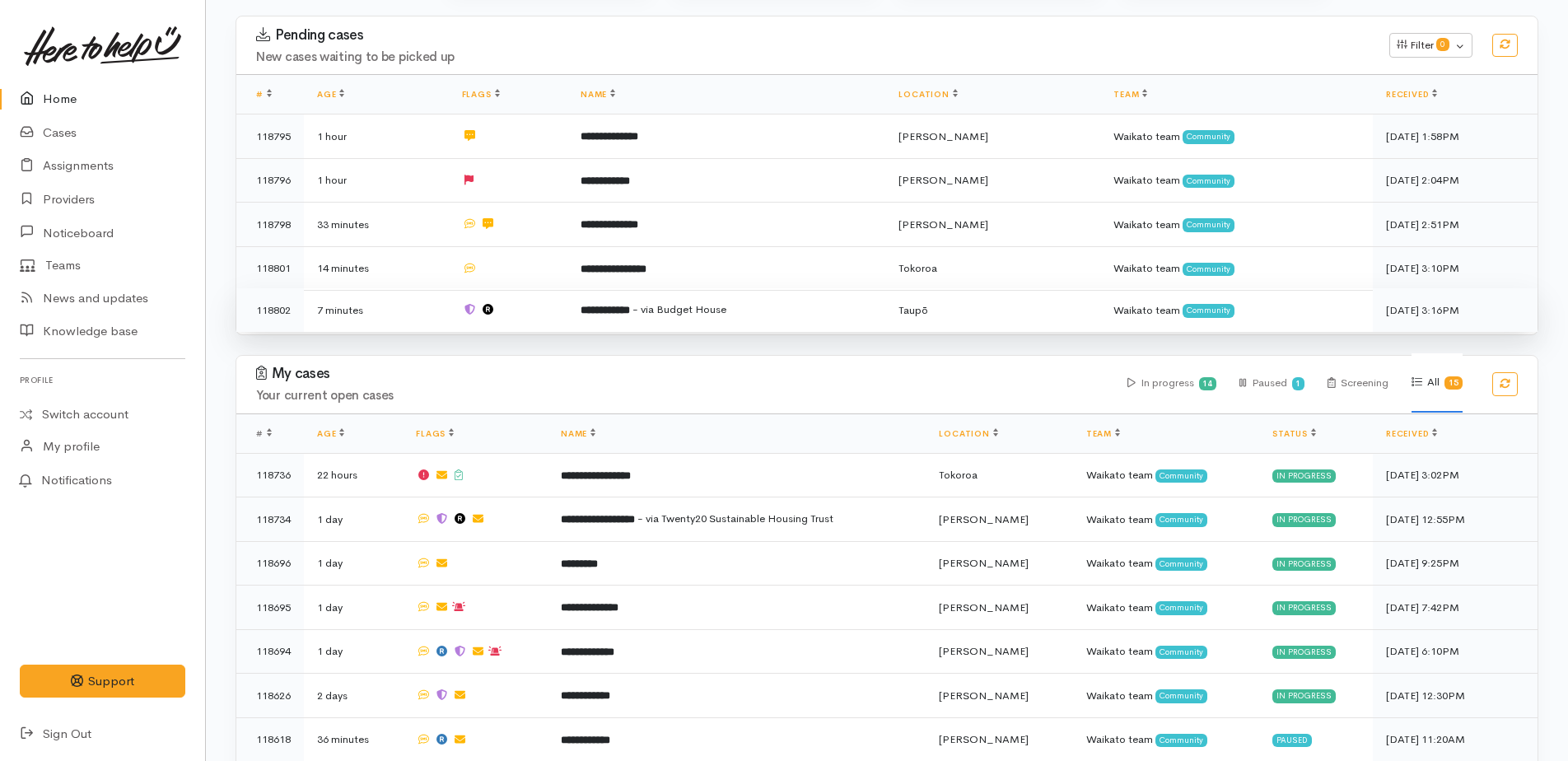
click at [630, 305] on b "**********" at bounding box center [605, 310] width 50 height 11
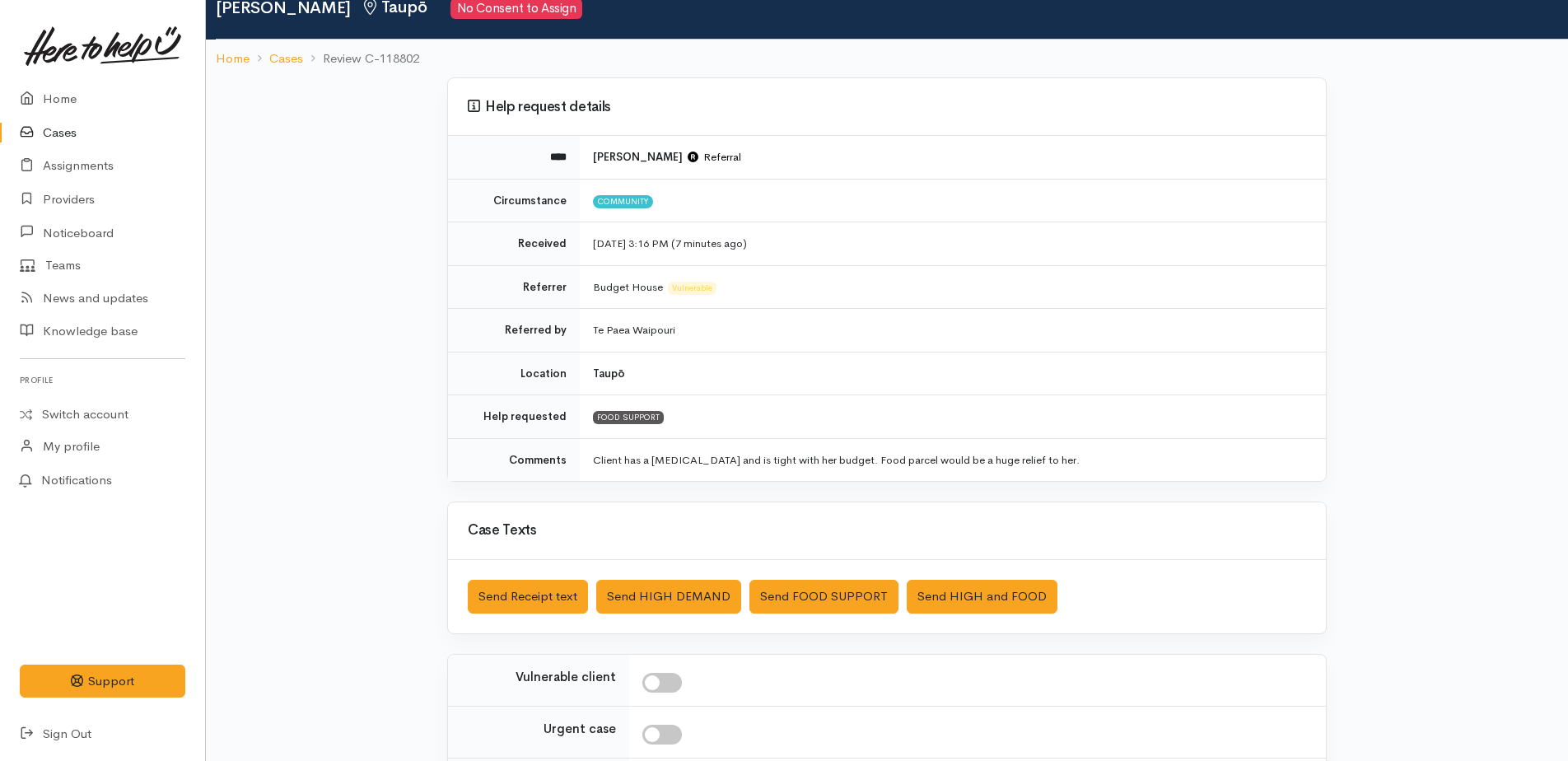
scroll to position [261, 0]
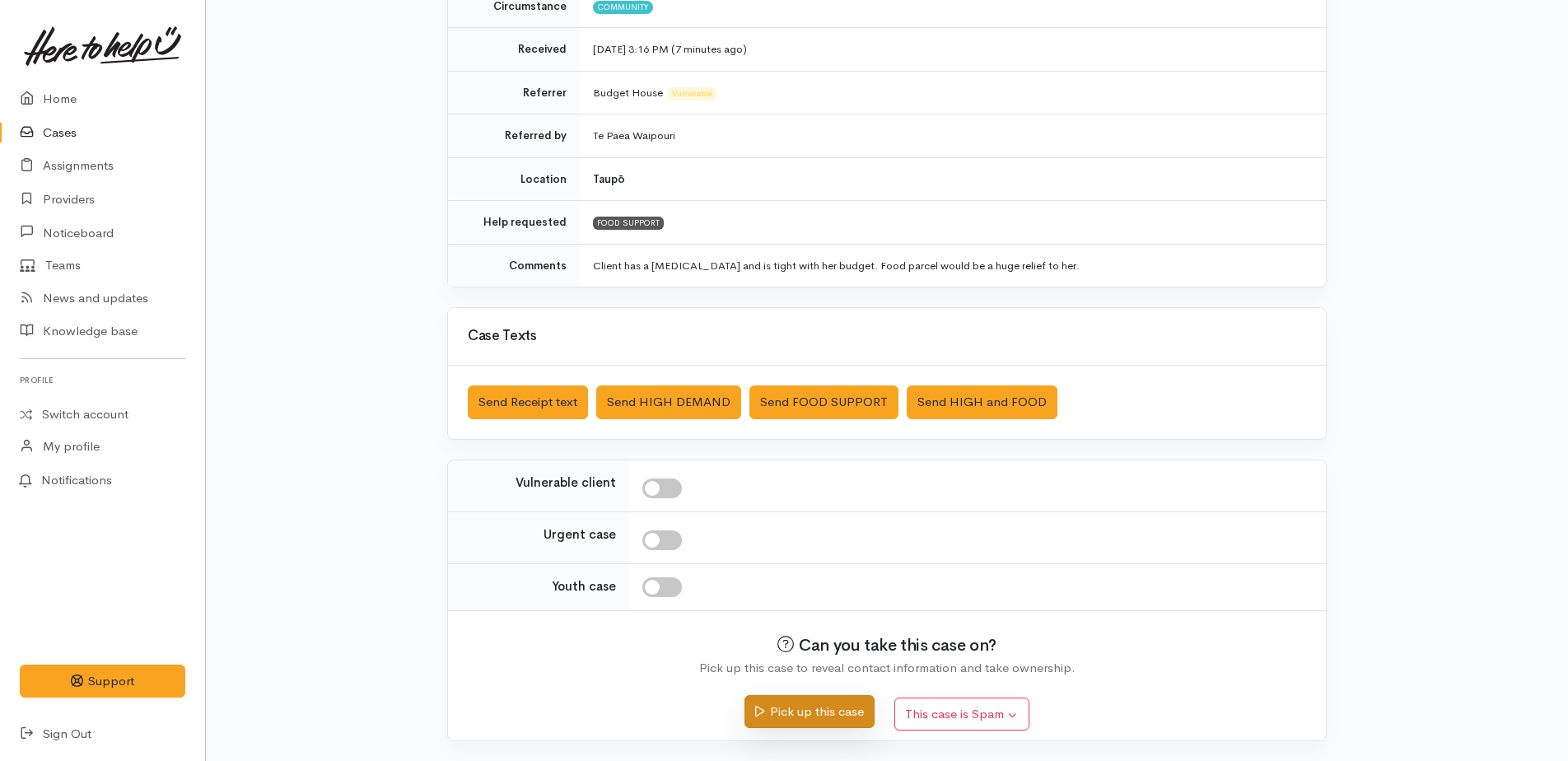
click at [846, 710] on button "Pick up this case" at bounding box center [809, 711] width 129 height 34
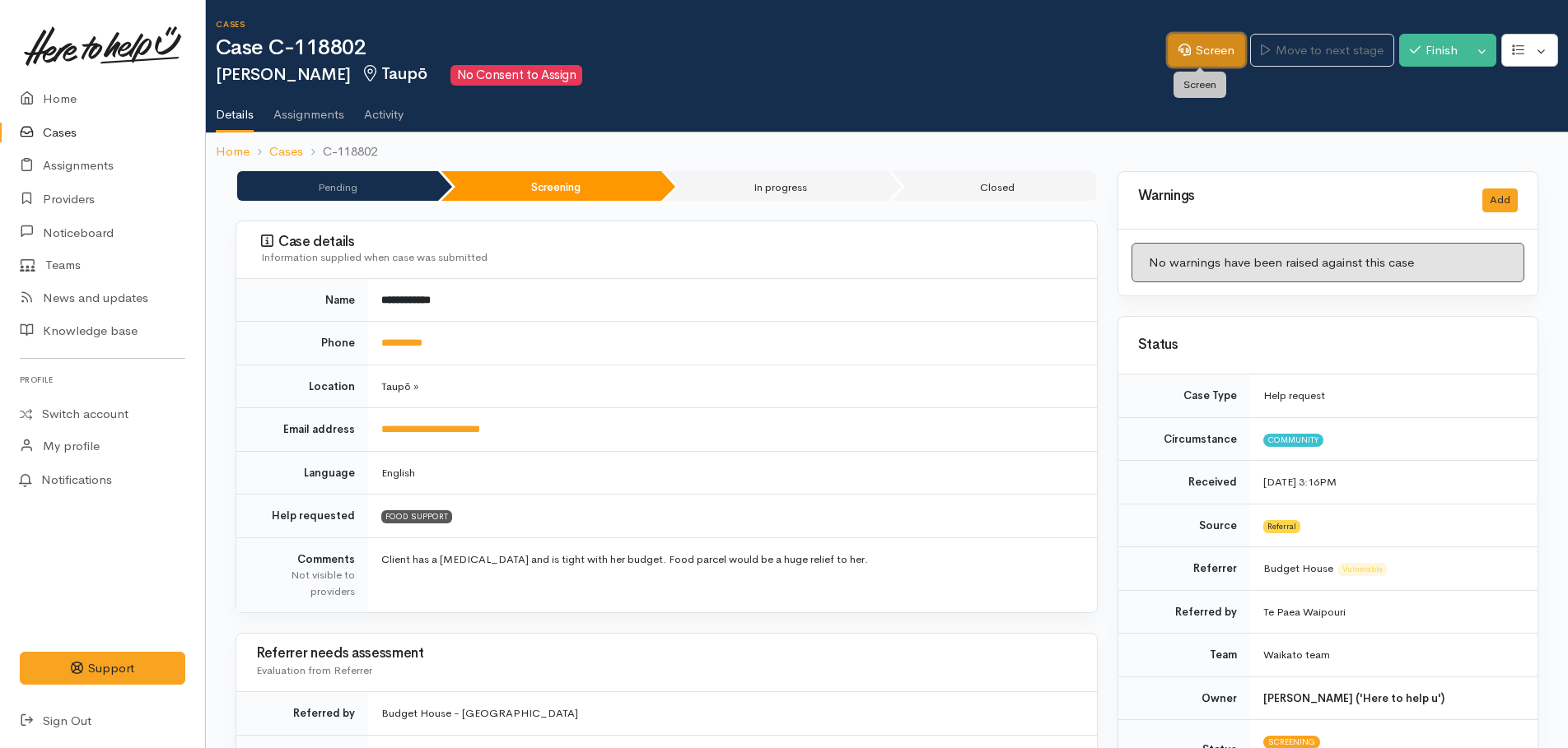
click at [1193, 56] on link "Screen" at bounding box center [1206, 51] width 78 height 34
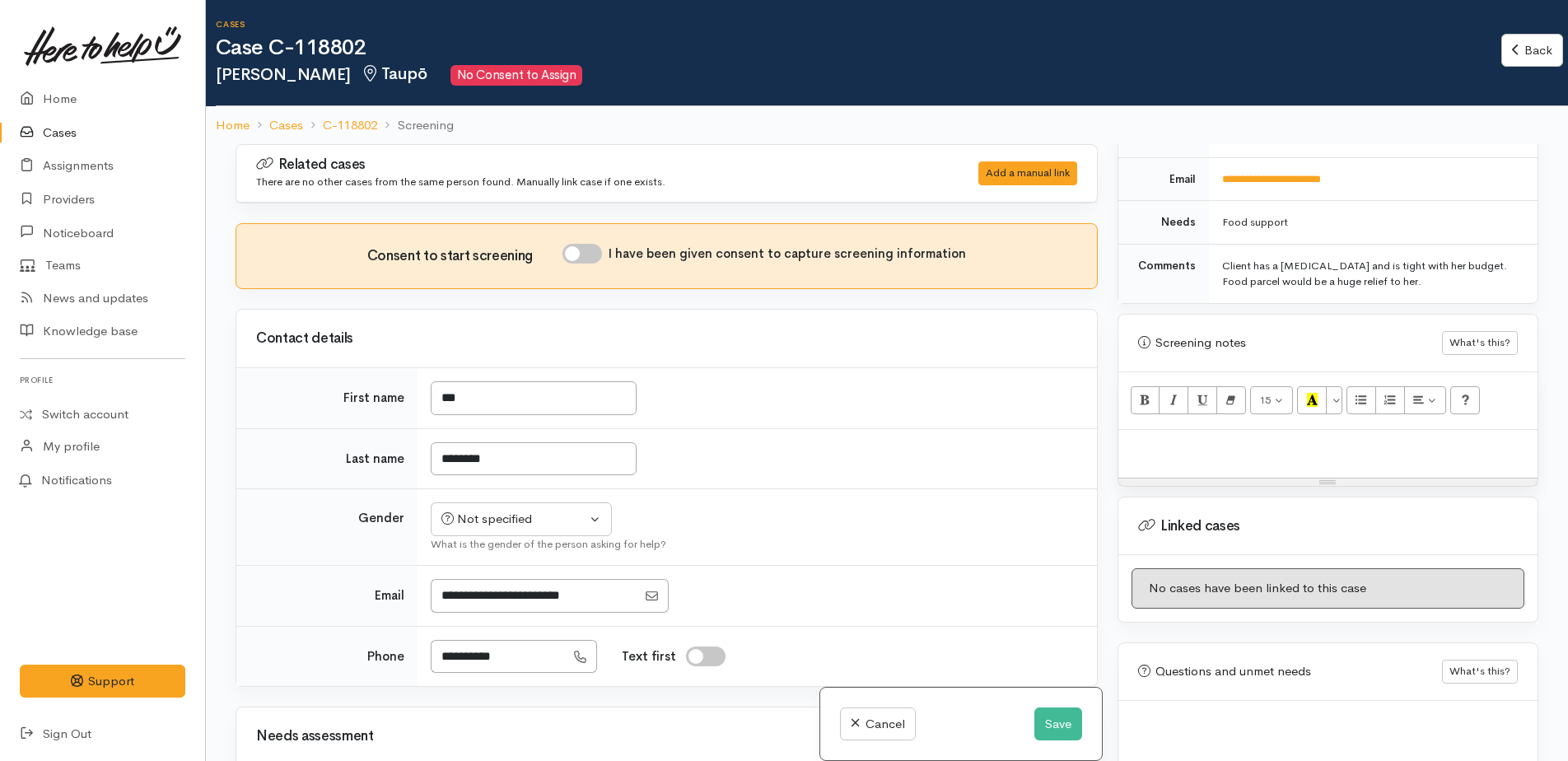
scroll to position [932, 0]
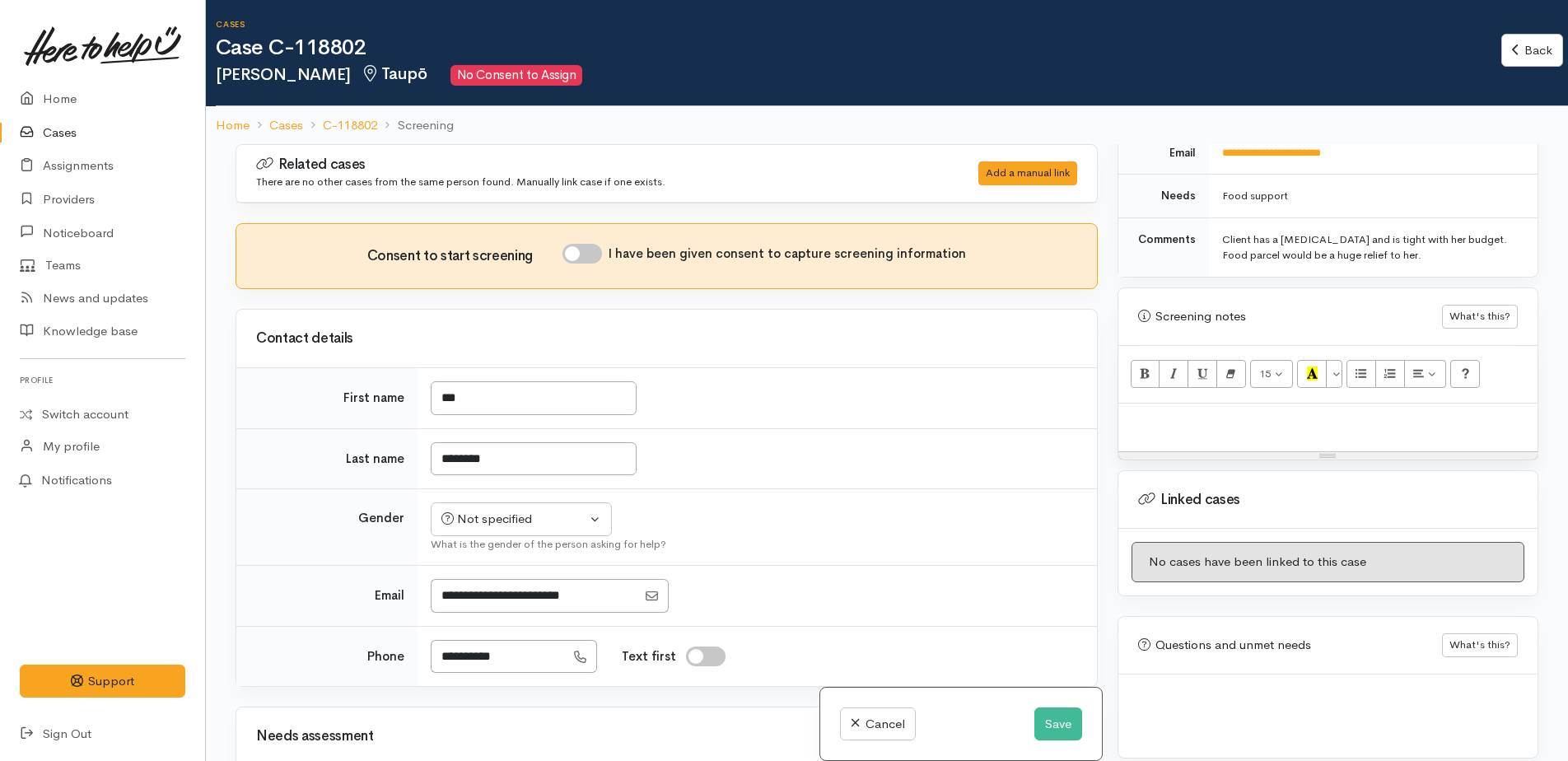
click at [1205, 411] on p at bounding box center [1327, 420] width 402 height 19
paste div
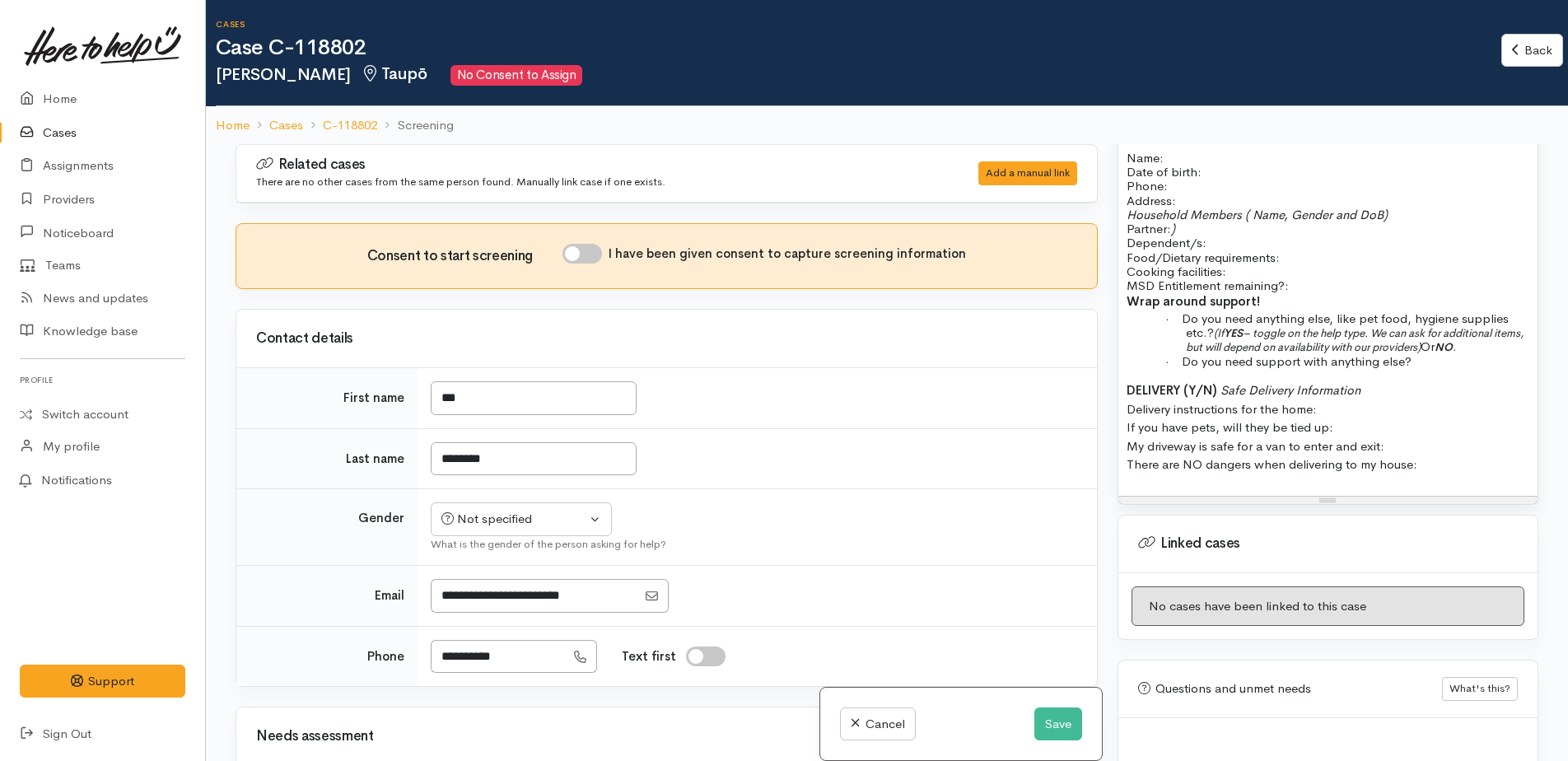
scroll to position [1270, 0]
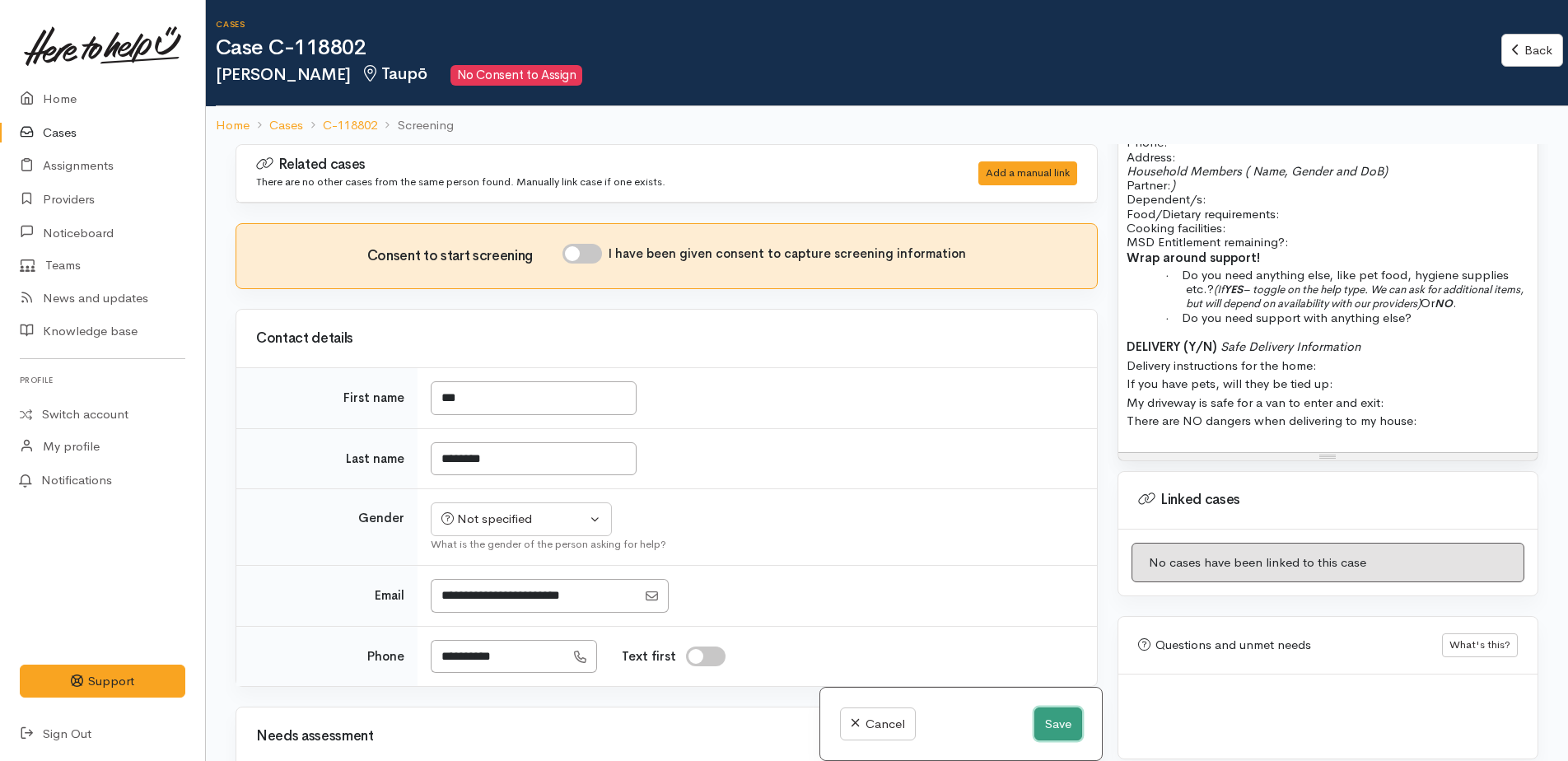
click at [1042, 714] on button "Save" at bounding box center [1058, 724] width 48 height 34
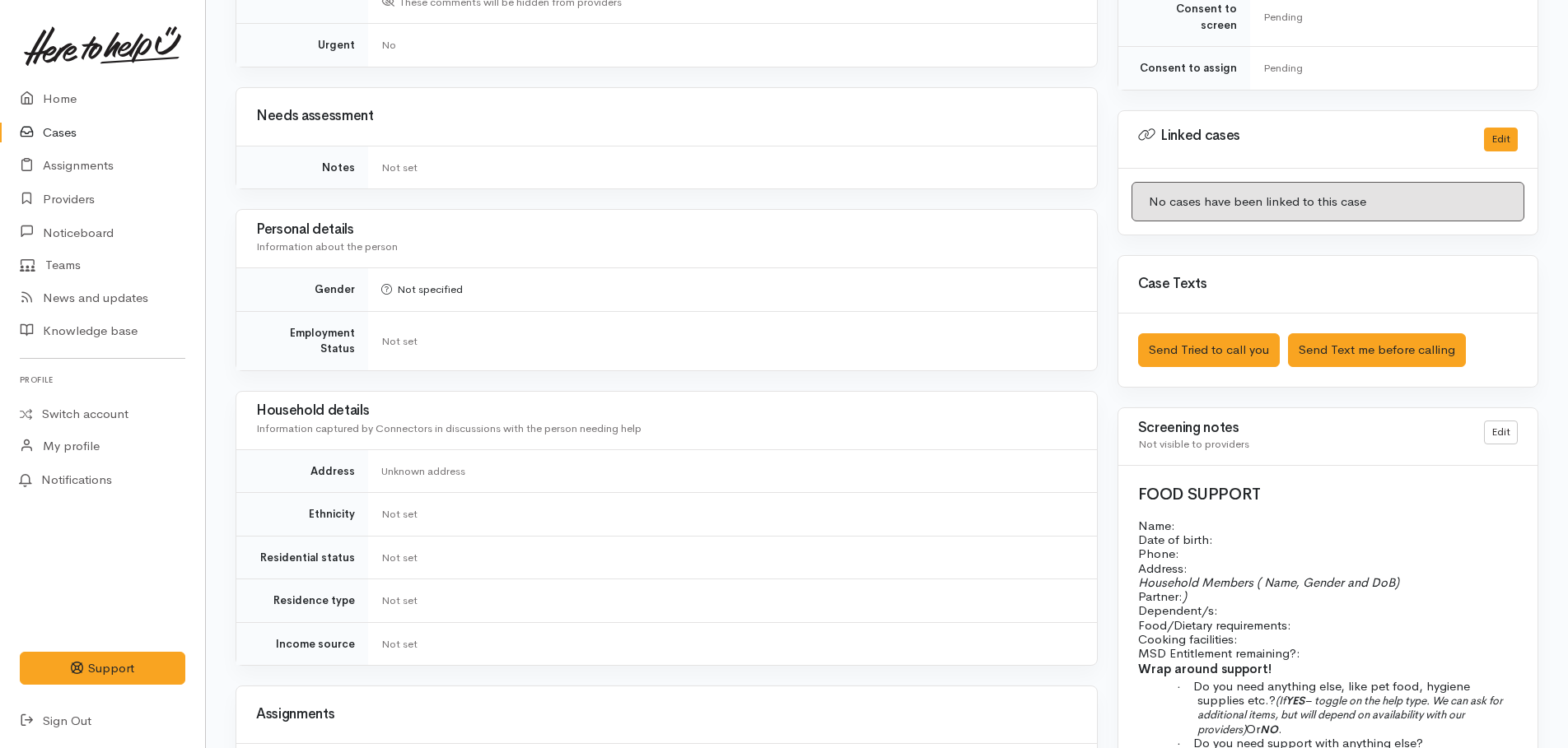
scroll to position [823, 0]
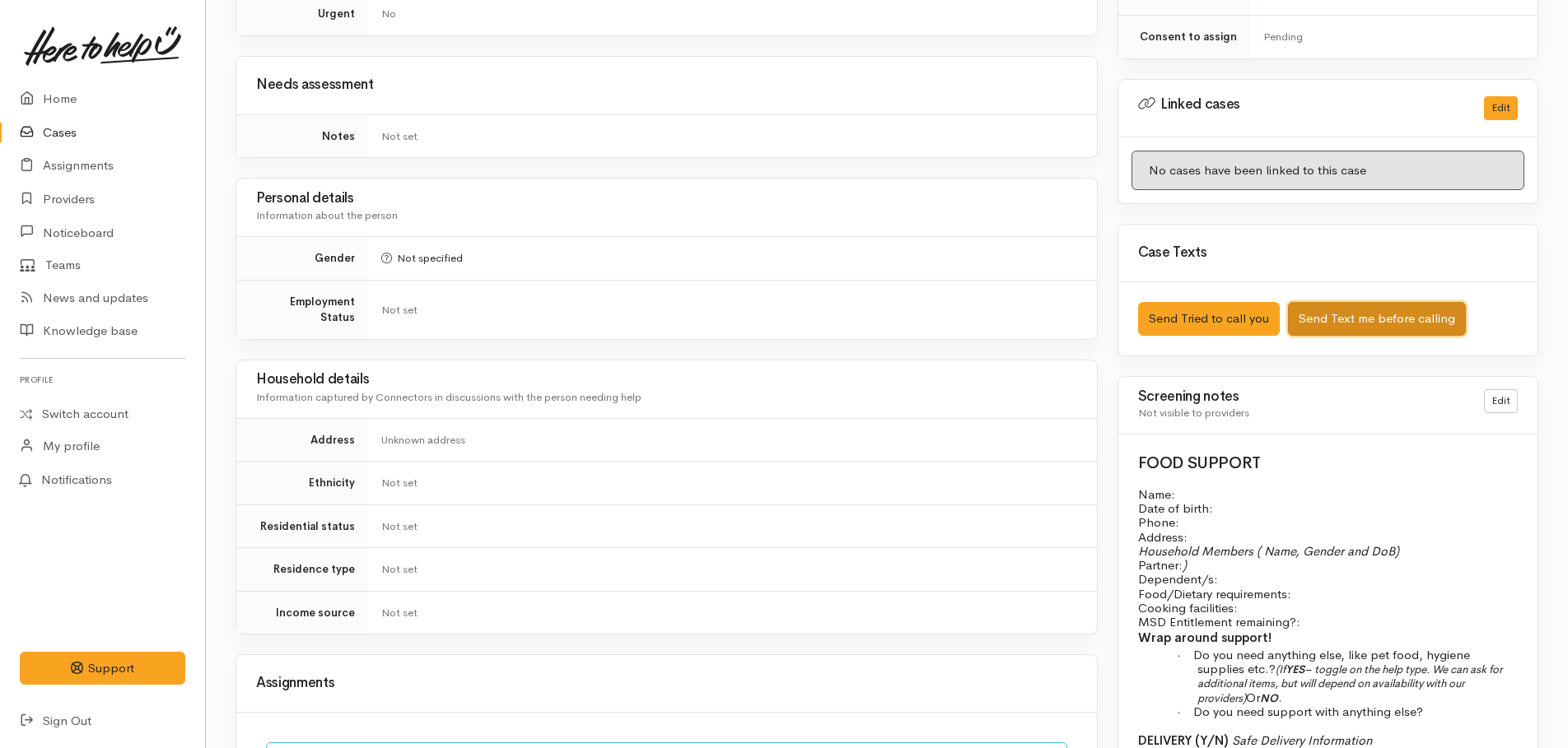
click at [1346, 311] on button "Send Text me before calling" at bounding box center [1376, 319] width 178 height 34
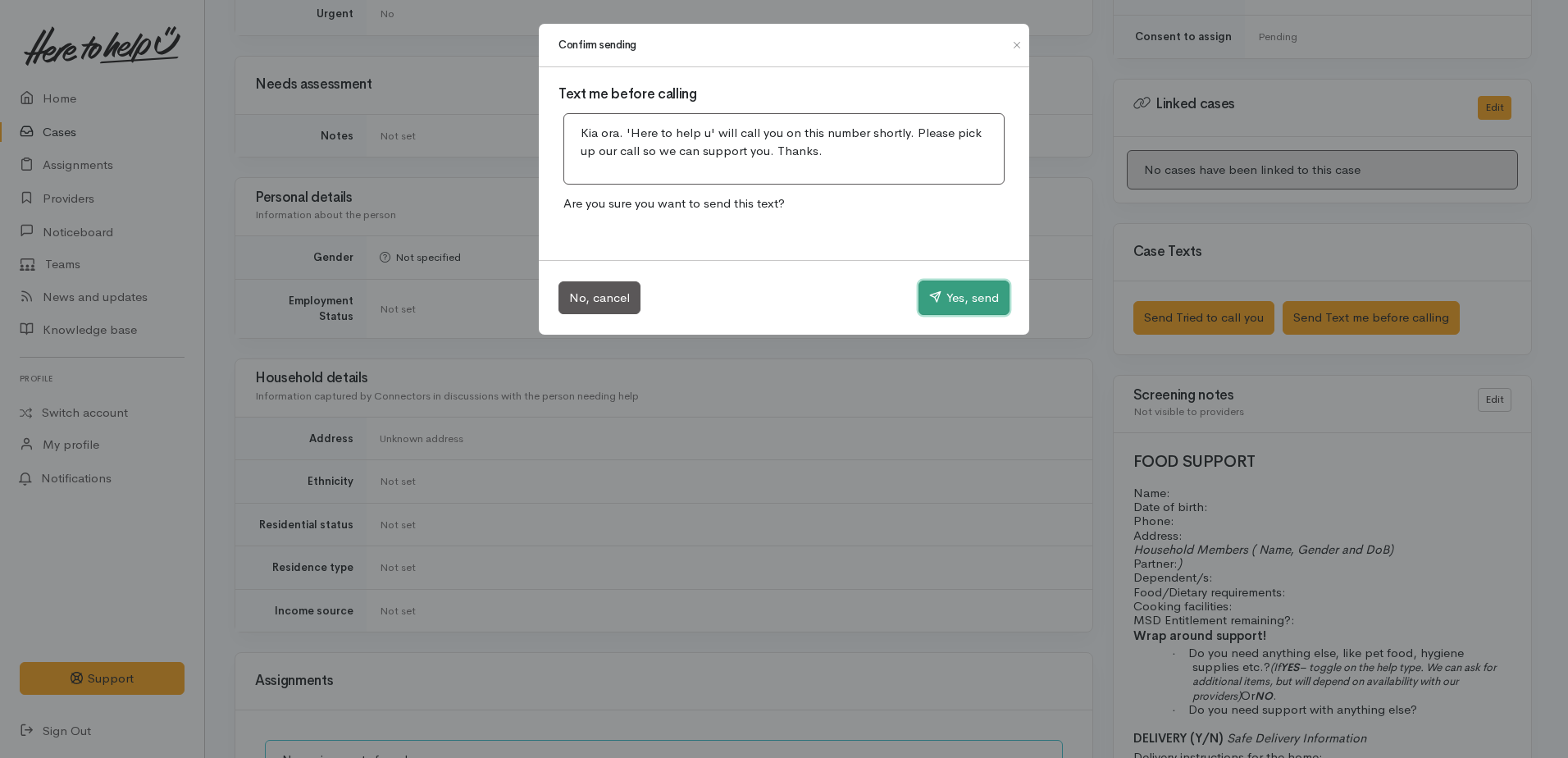
click at [963, 302] on button "Yes, send" at bounding box center [964, 297] width 91 height 35
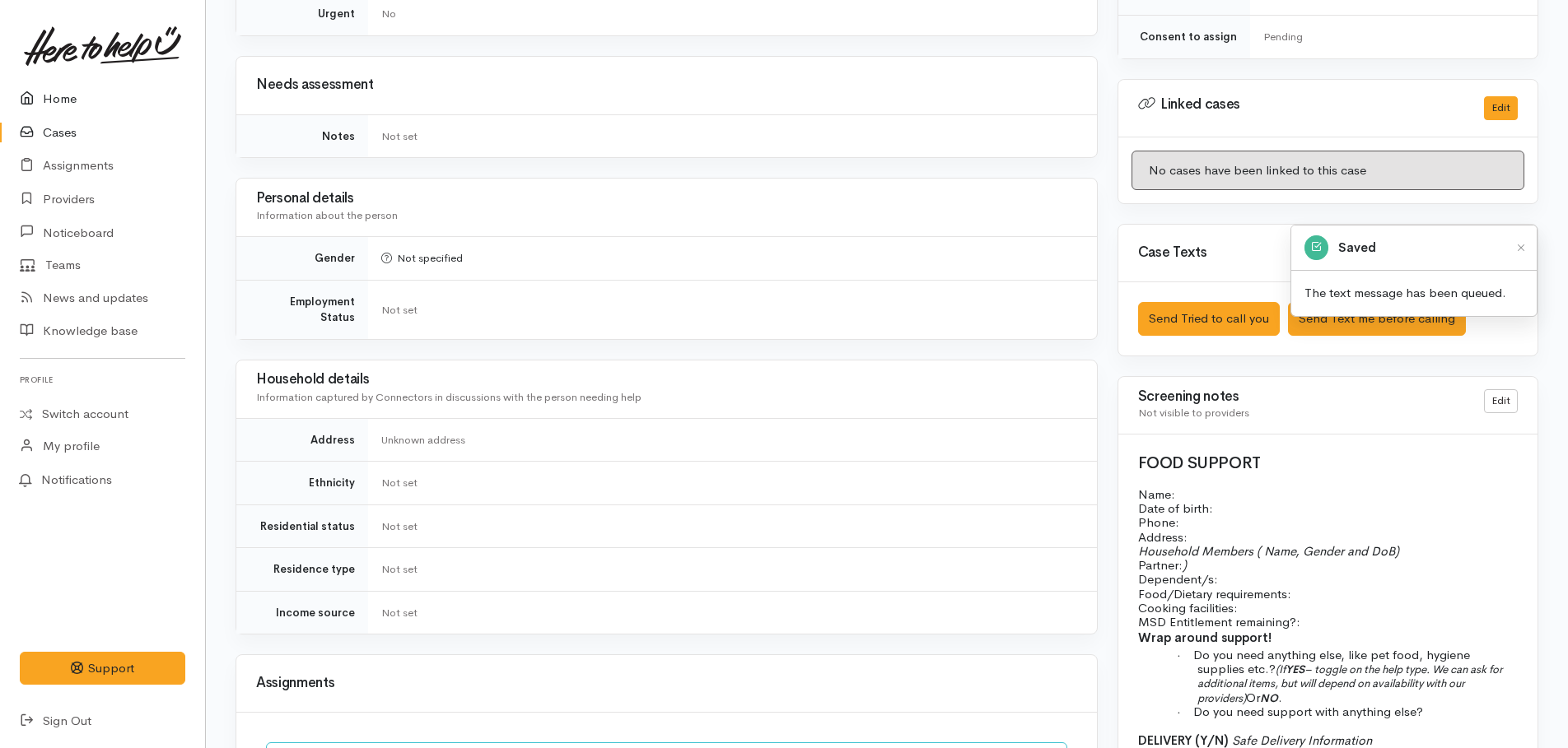
click at [51, 103] on link "Home" at bounding box center [102, 99] width 205 height 34
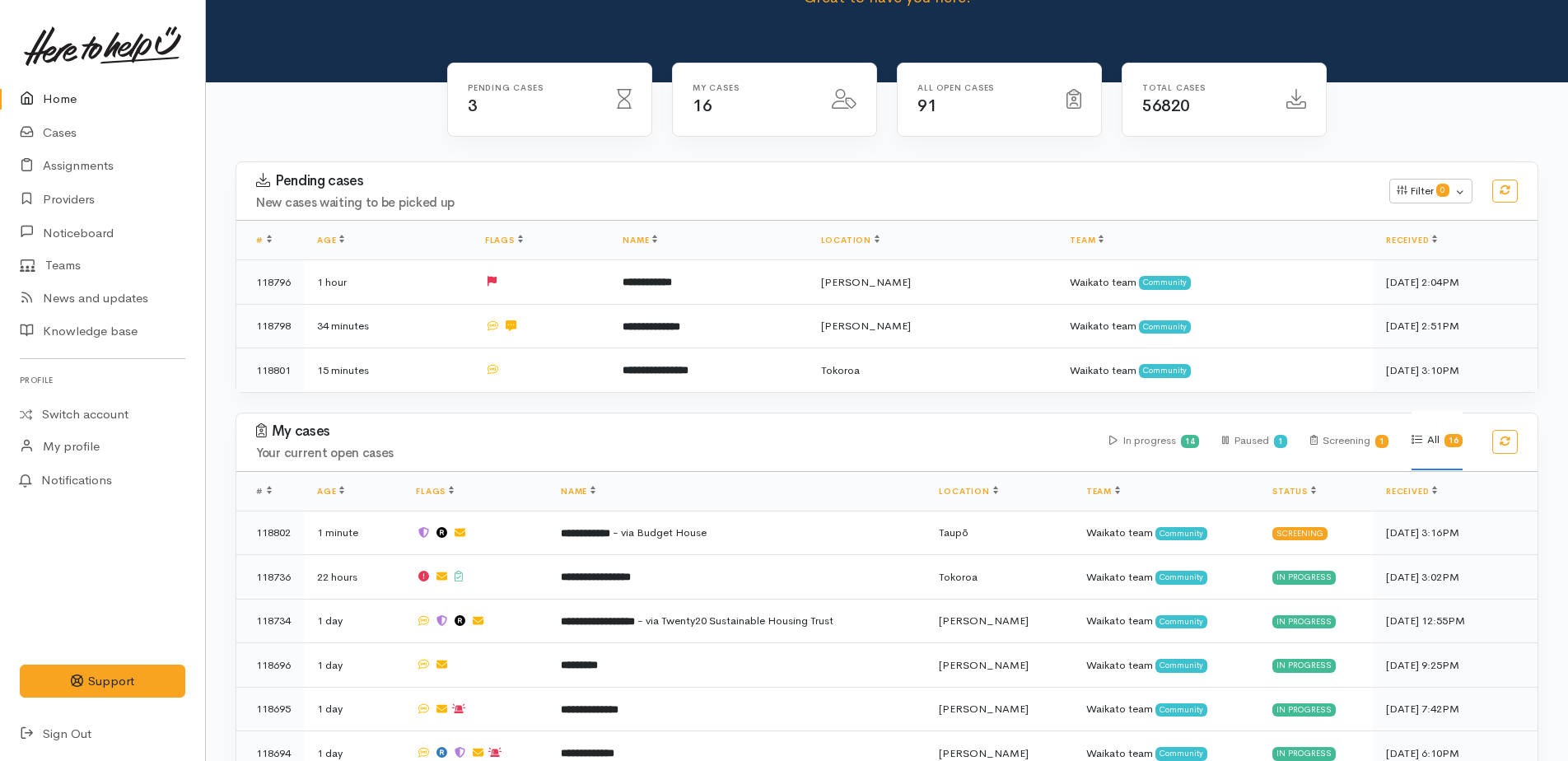
scroll to position [247, 0]
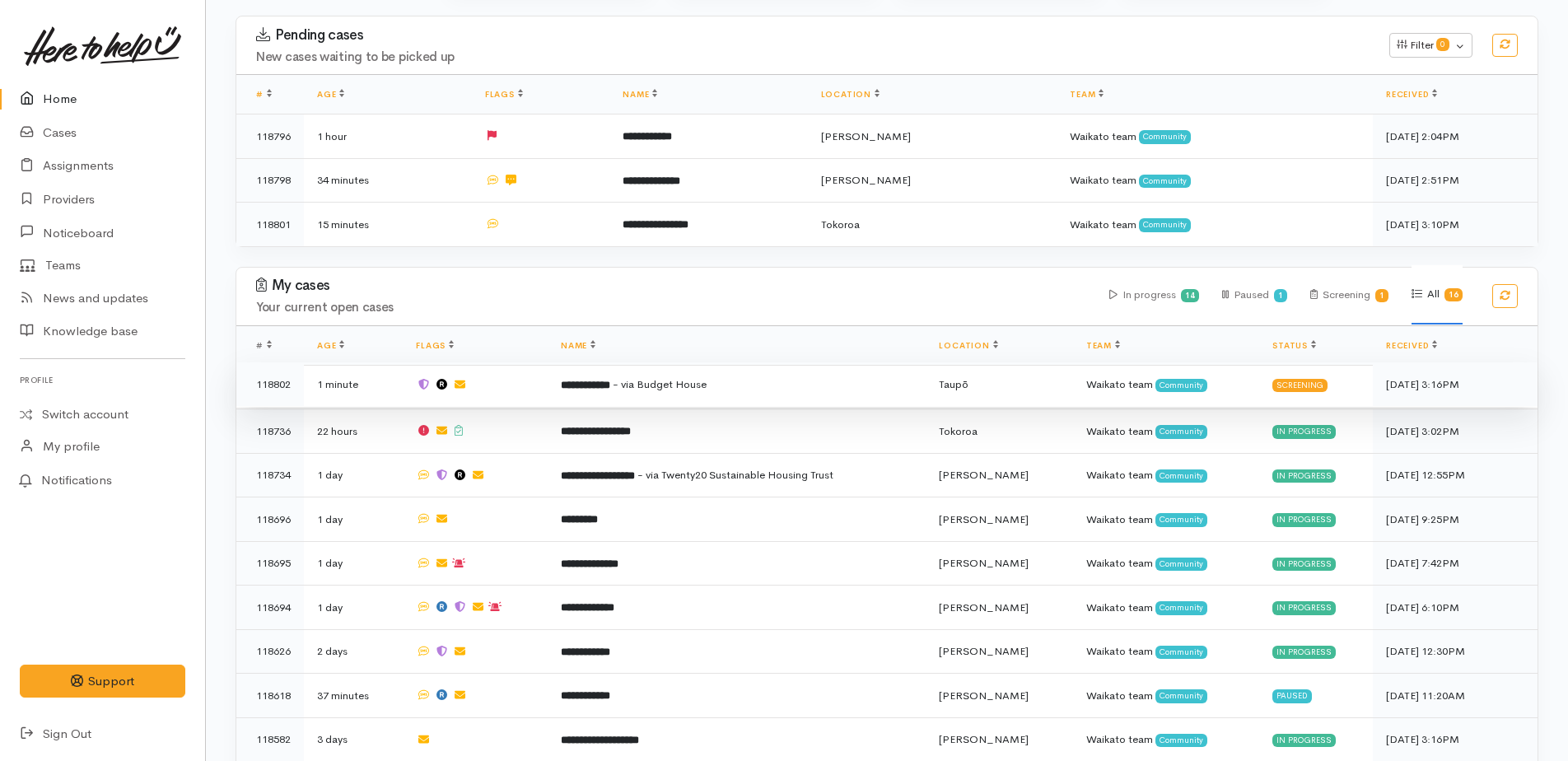
click at [768, 395] on td "**********" at bounding box center [736, 384] width 378 height 45
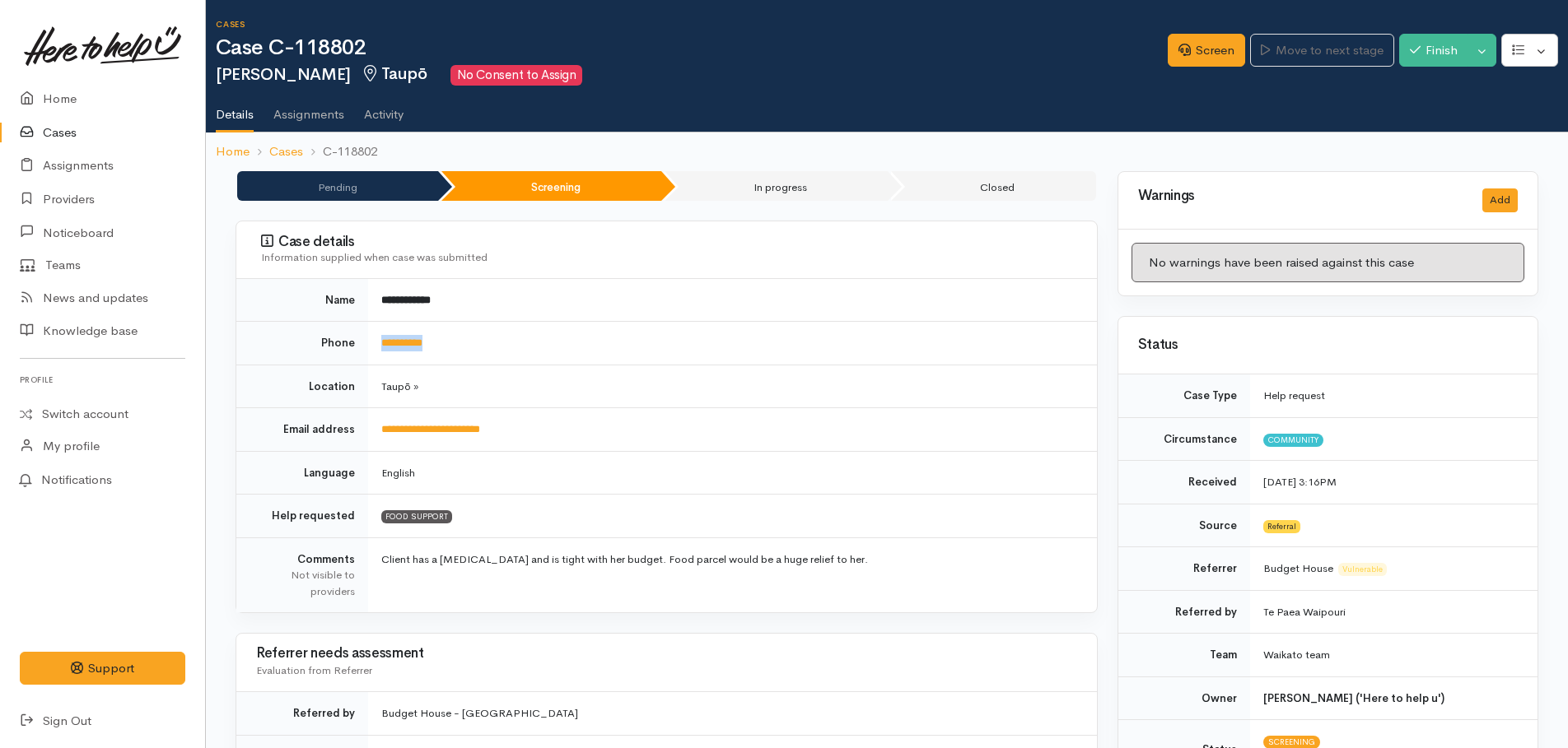
drag, startPoint x: 457, startPoint y: 345, endPoint x: 381, endPoint y: 338, distance: 76.3
click at [381, 338] on td "**********" at bounding box center [731, 344] width 728 height 44
drag, startPoint x: 381, startPoint y: 338, endPoint x: 396, endPoint y: 339, distance: 15.0
copy link "**********"
click at [1202, 46] on link "Screen" at bounding box center [1206, 51] width 78 height 34
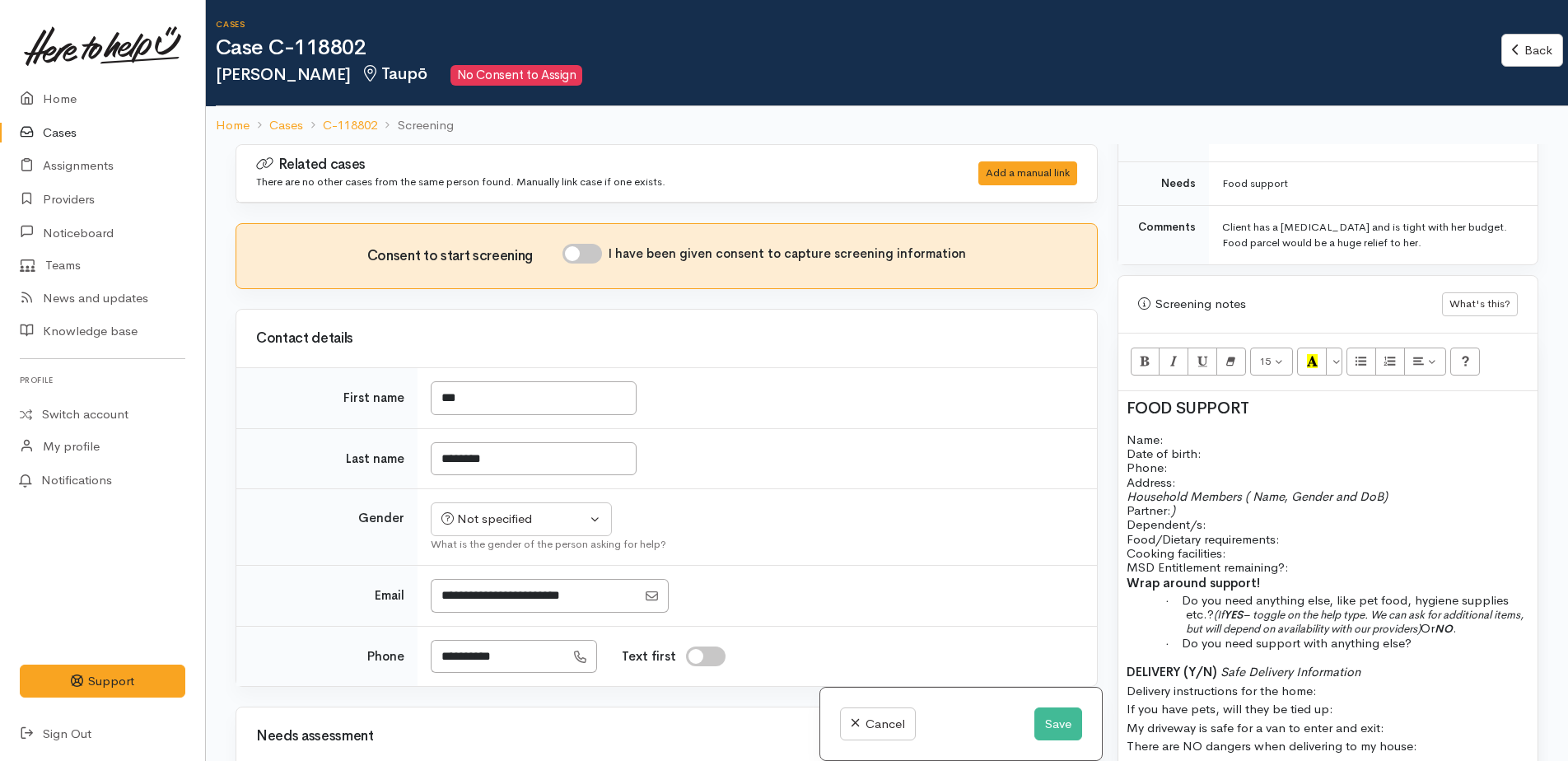
scroll to position [905, 0]
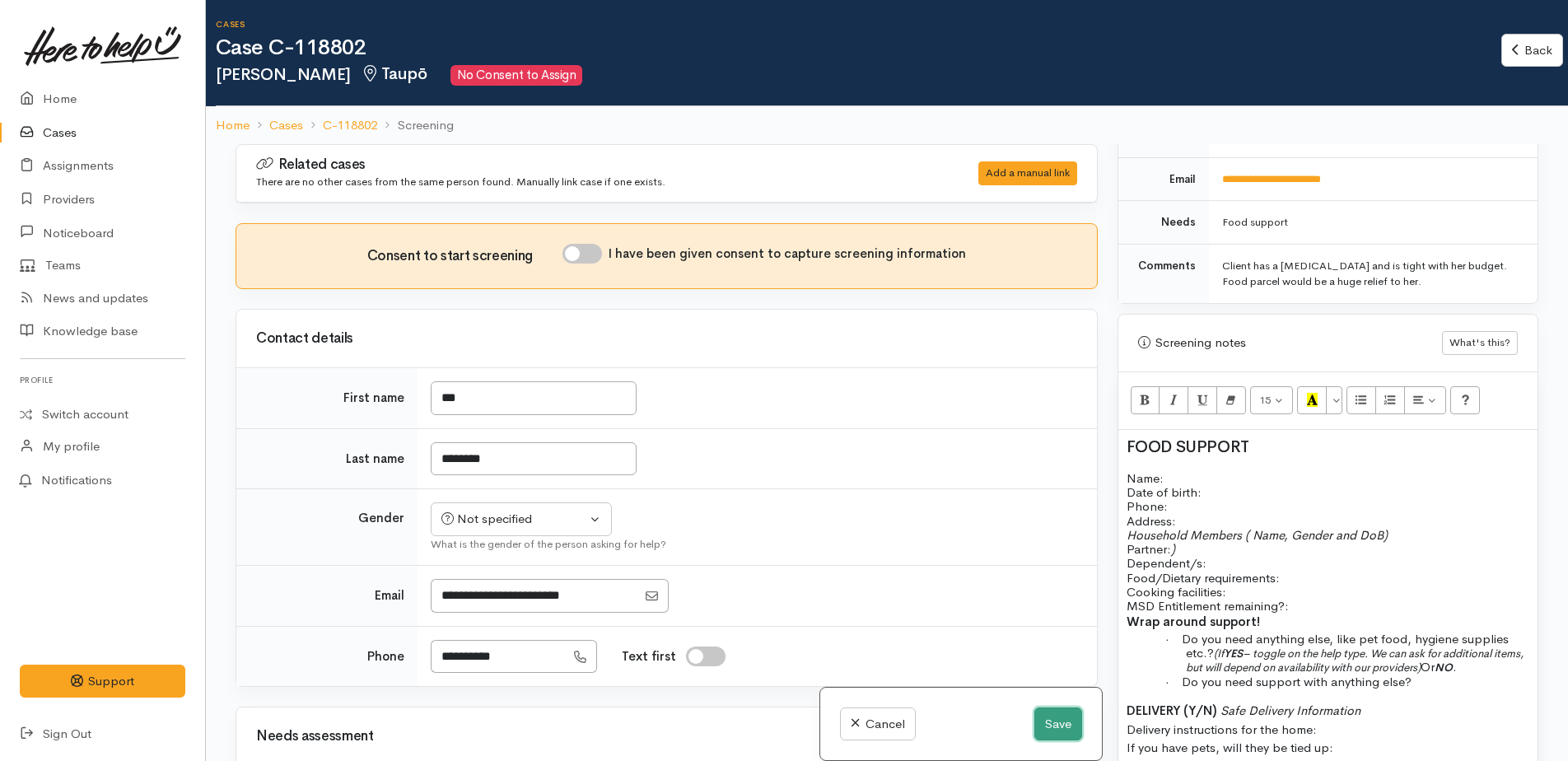
click at [1040, 717] on button "Save" at bounding box center [1058, 724] width 48 height 34
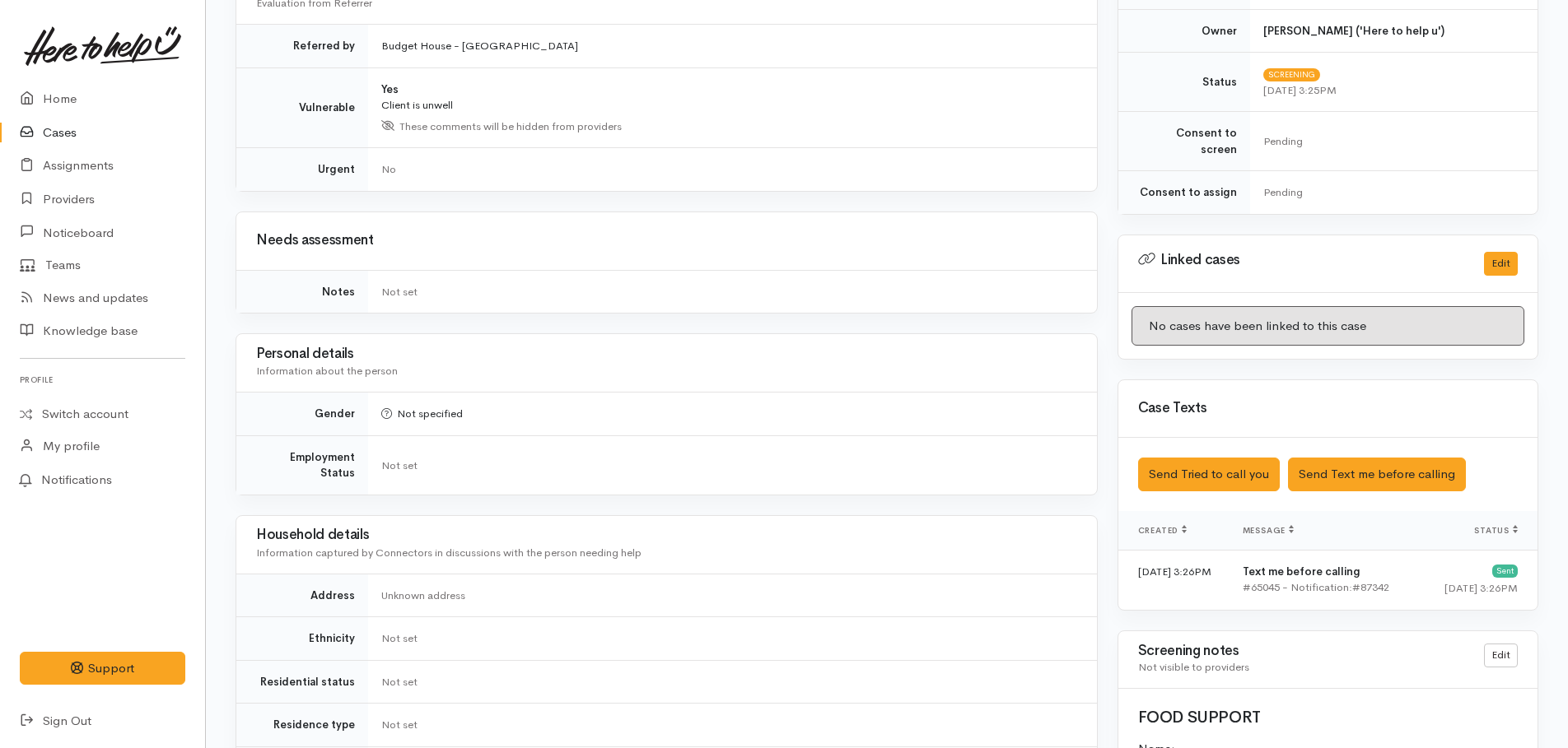
scroll to position [780, 0]
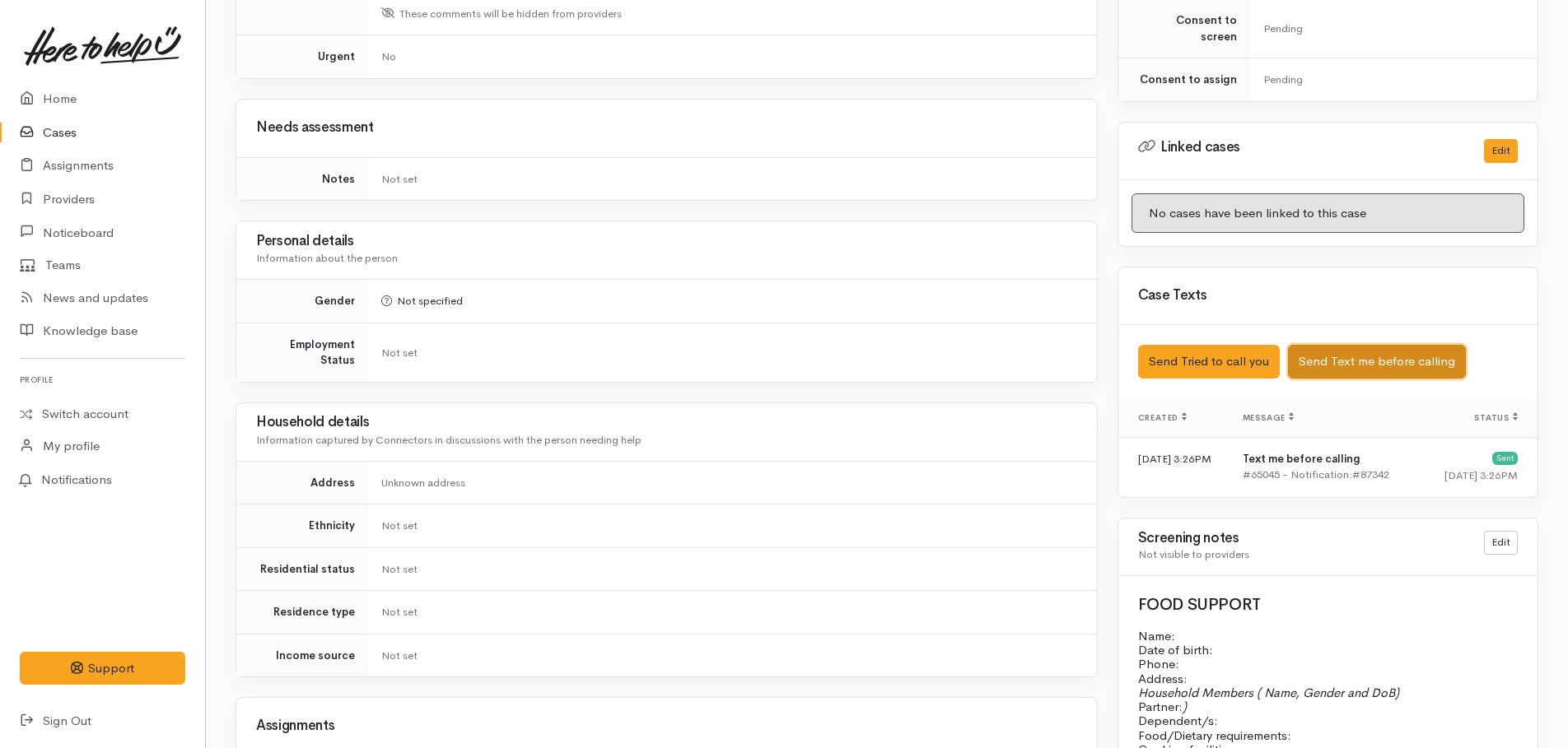
click at [1340, 345] on button "Send Text me before calling" at bounding box center [1376, 362] width 178 height 34
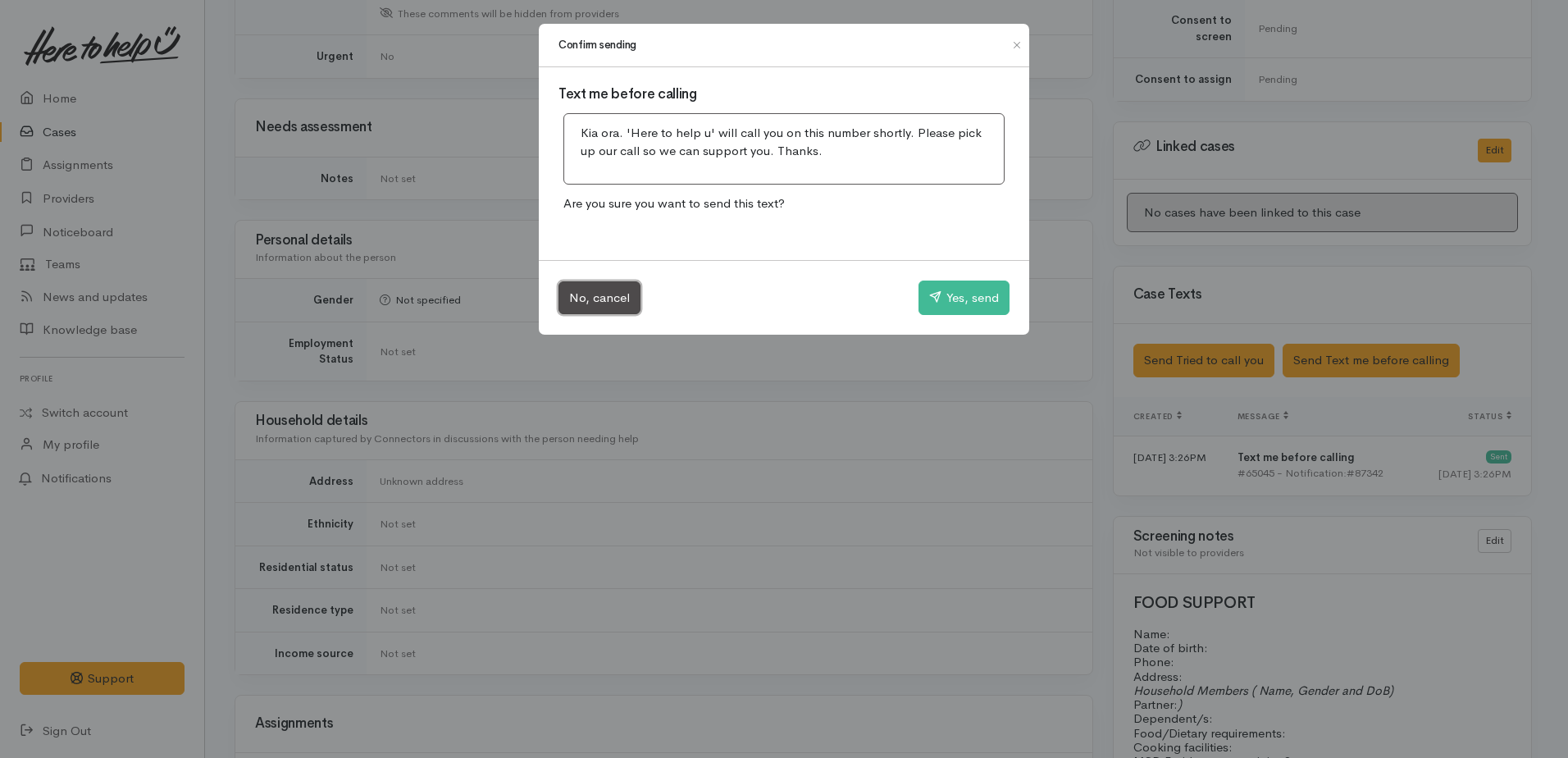
click at [596, 301] on button "No, cancel" at bounding box center [599, 298] width 82 height 34
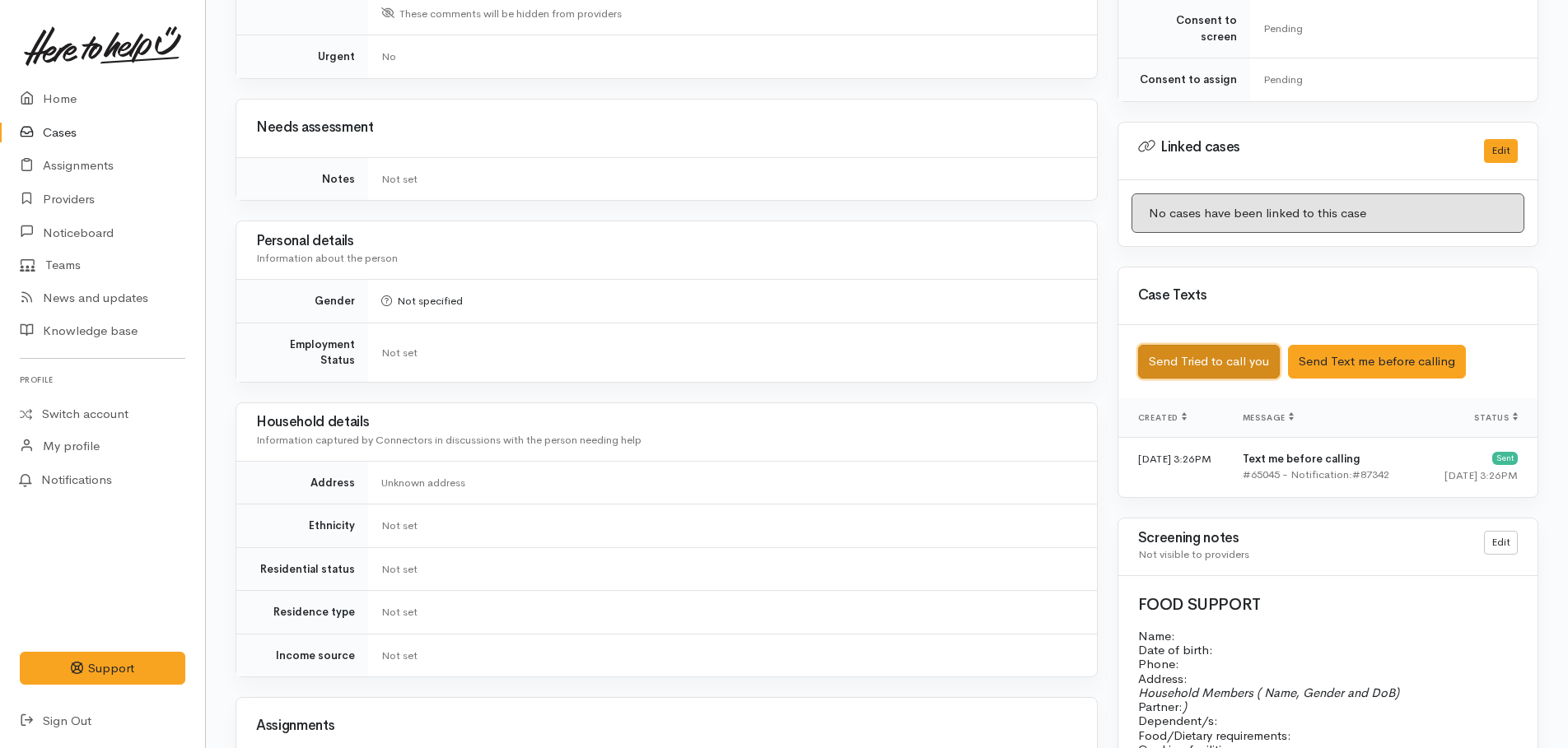
click at [1152, 348] on button "Send Tried to call you" at bounding box center [1208, 362] width 142 height 34
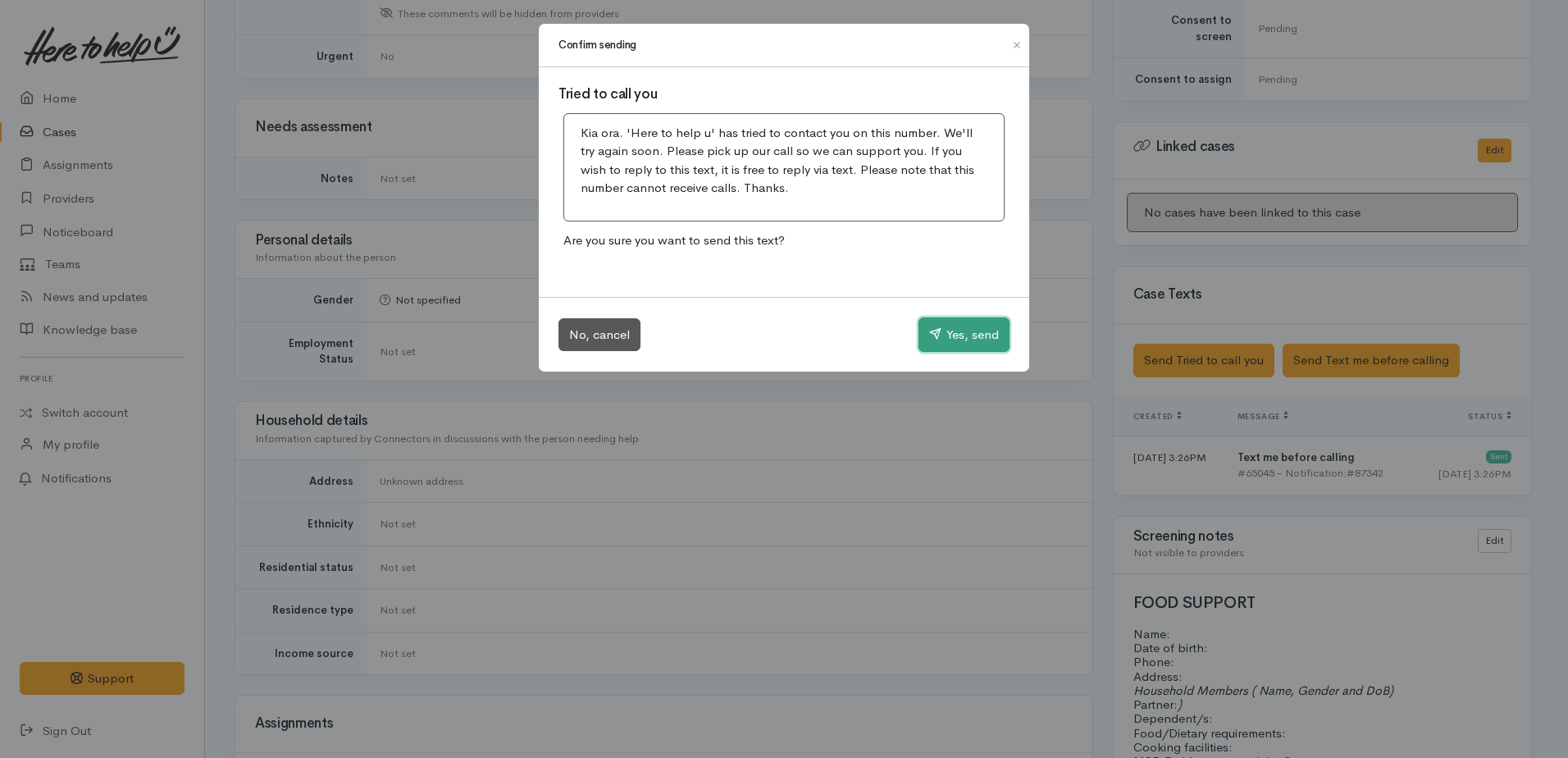
click at [964, 338] on button "Yes, send" at bounding box center [964, 334] width 91 height 35
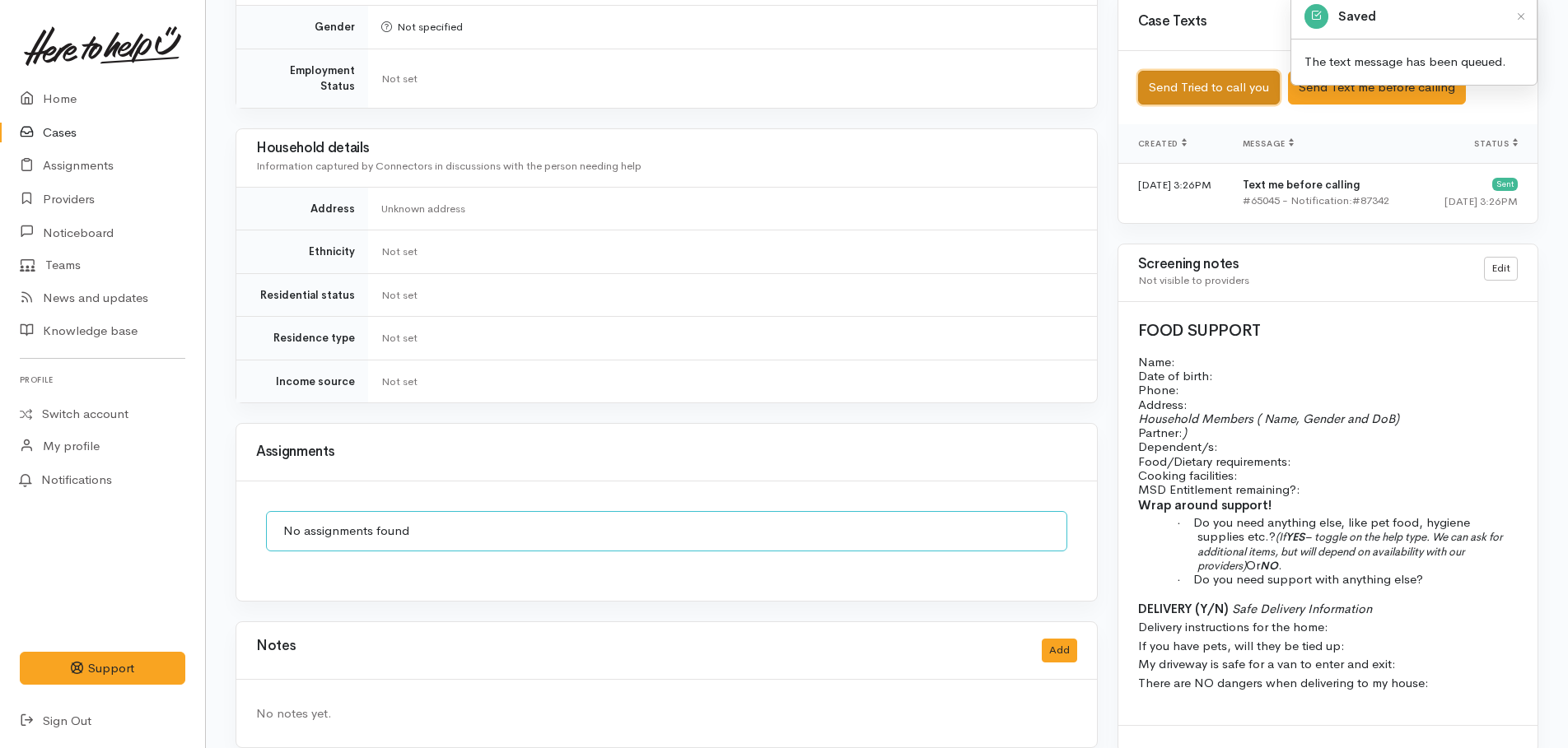
scroll to position [1063, 0]
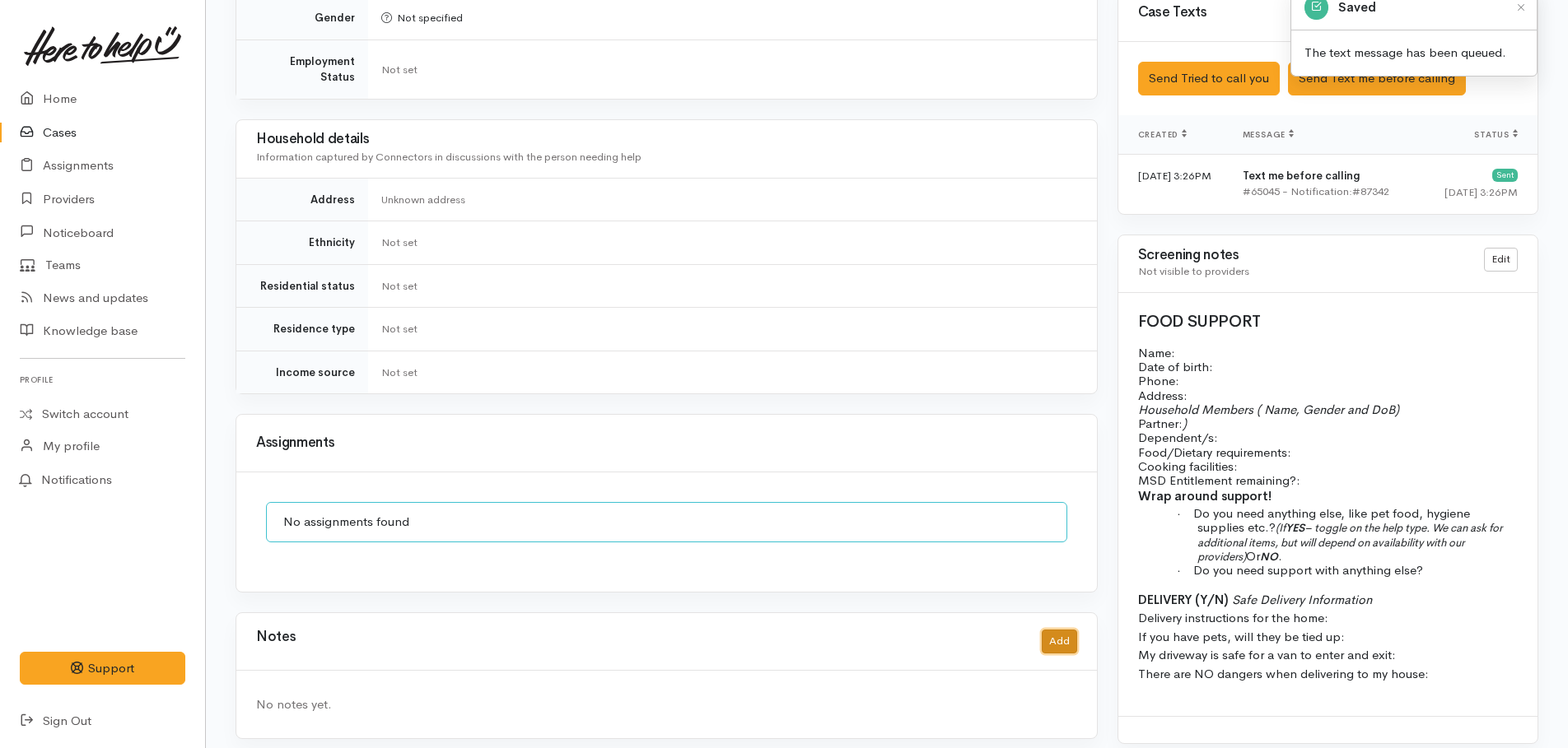
click at [1062, 630] on button "Add" at bounding box center [1059, 642] width 36 height 24
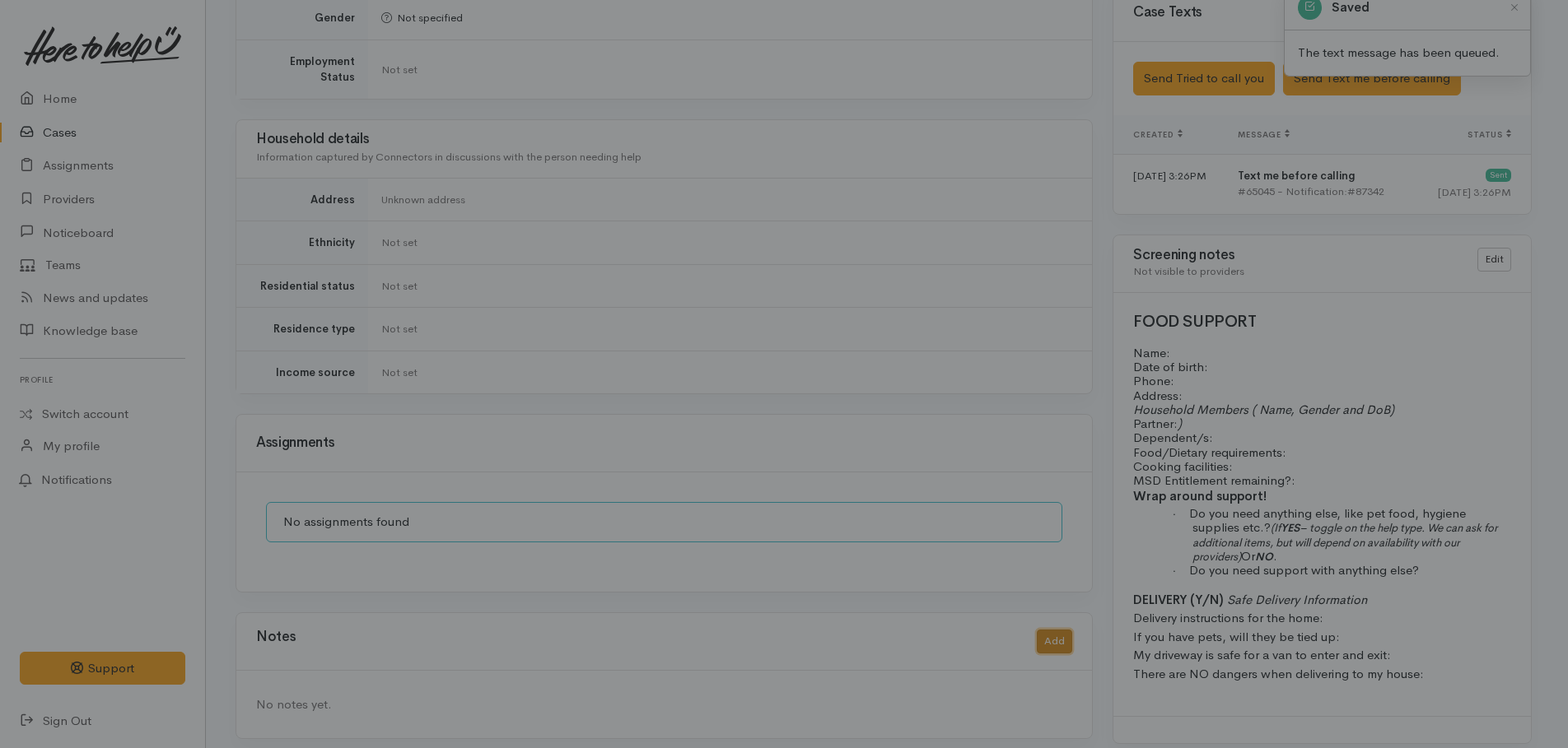
scroll to position [1051, 0]
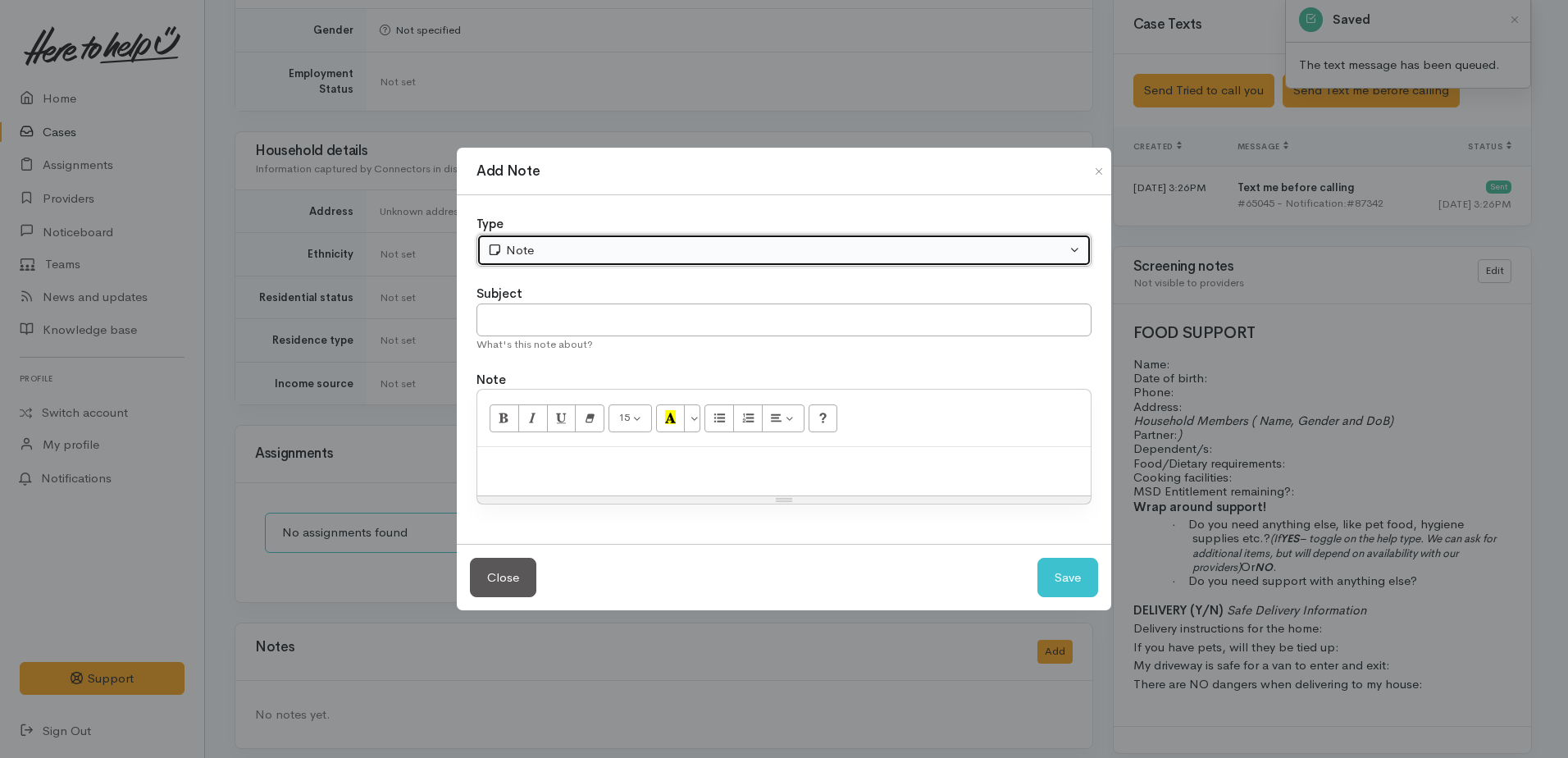
click at [649, 255] on div "Note" at bounding box center [776, 250] width 579 height 19
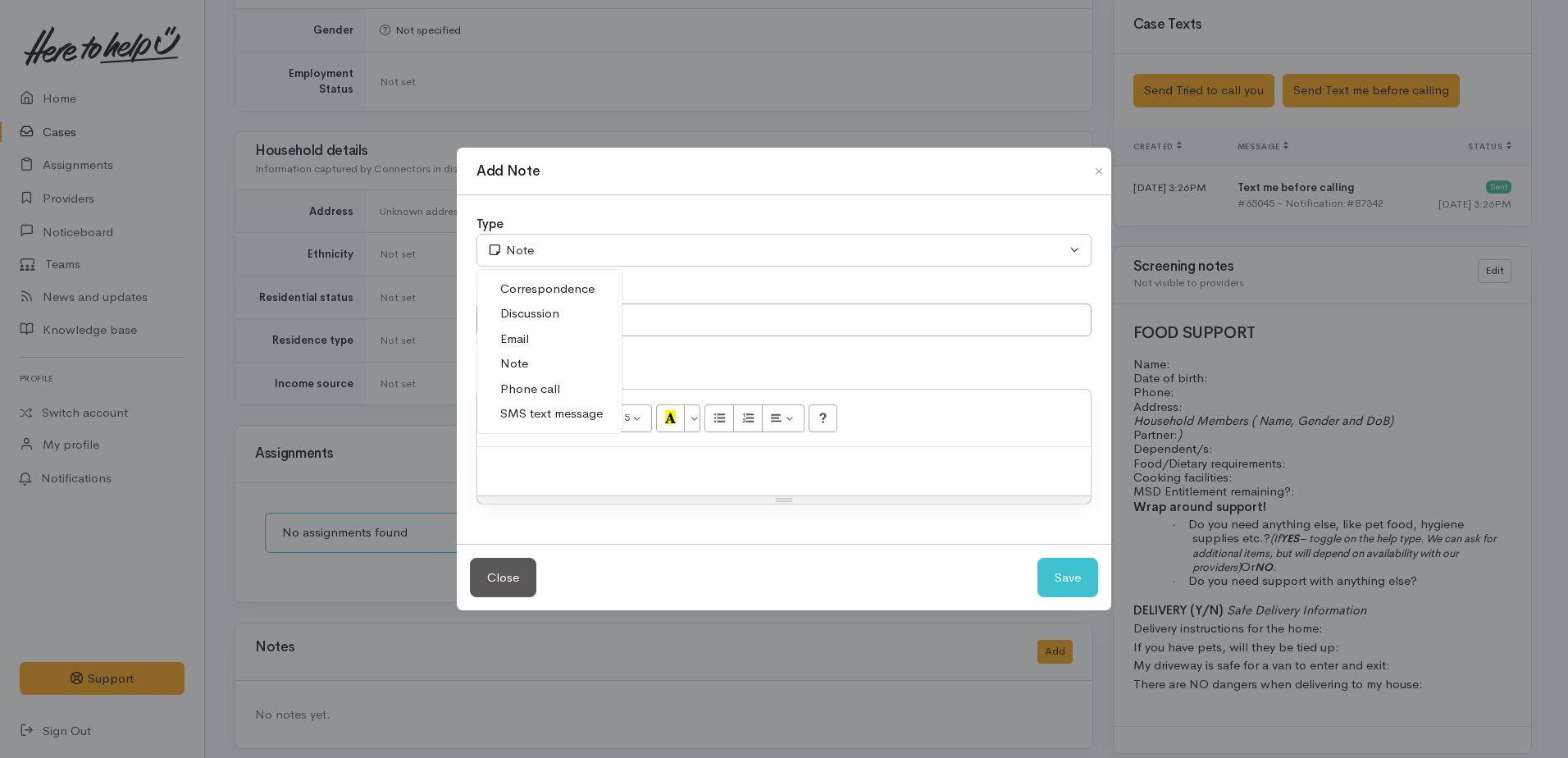
click at [549, 390] on span "Phone call" at bounding box center [530, 389] width 59 height 19
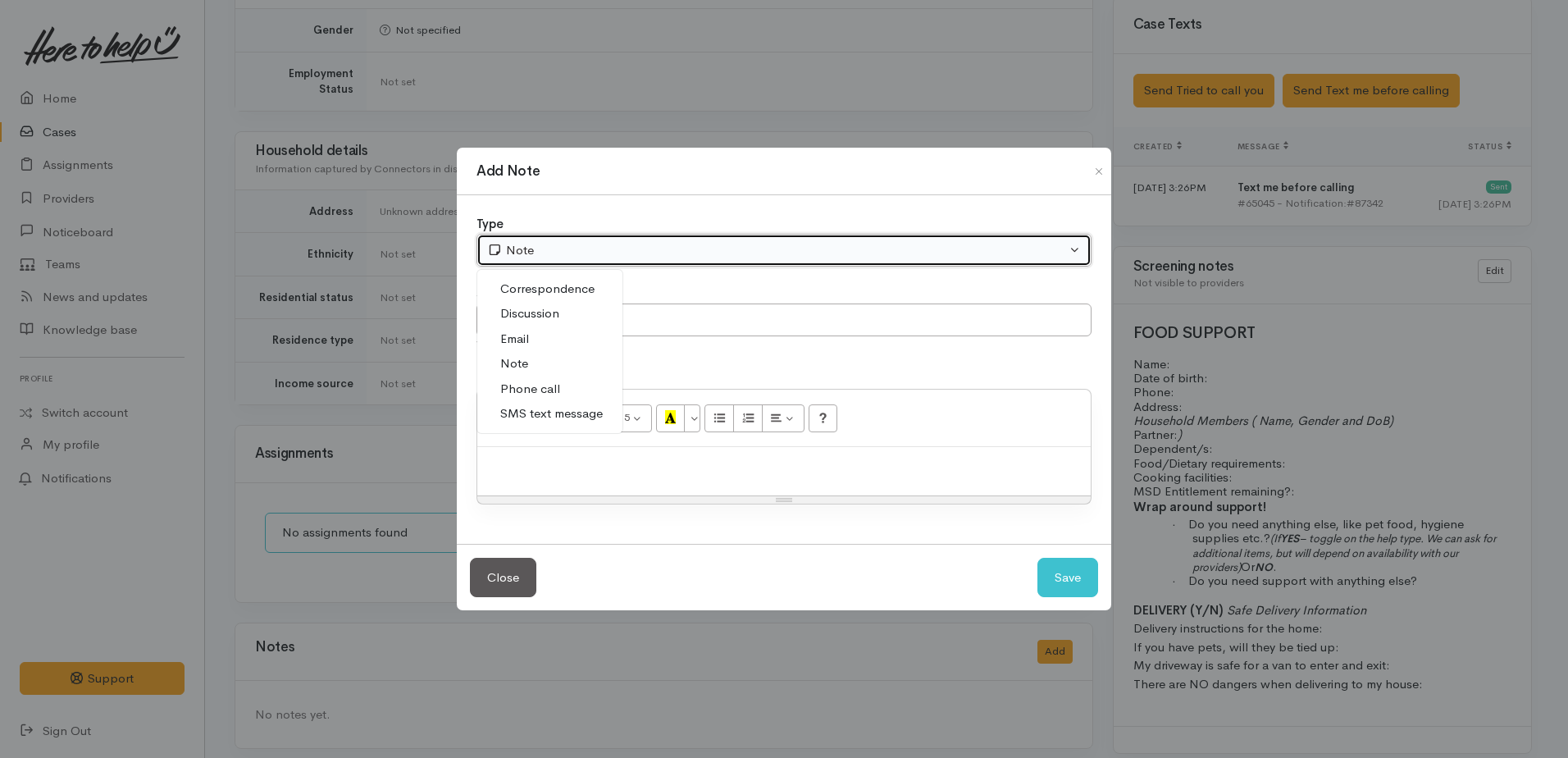
select select "3"
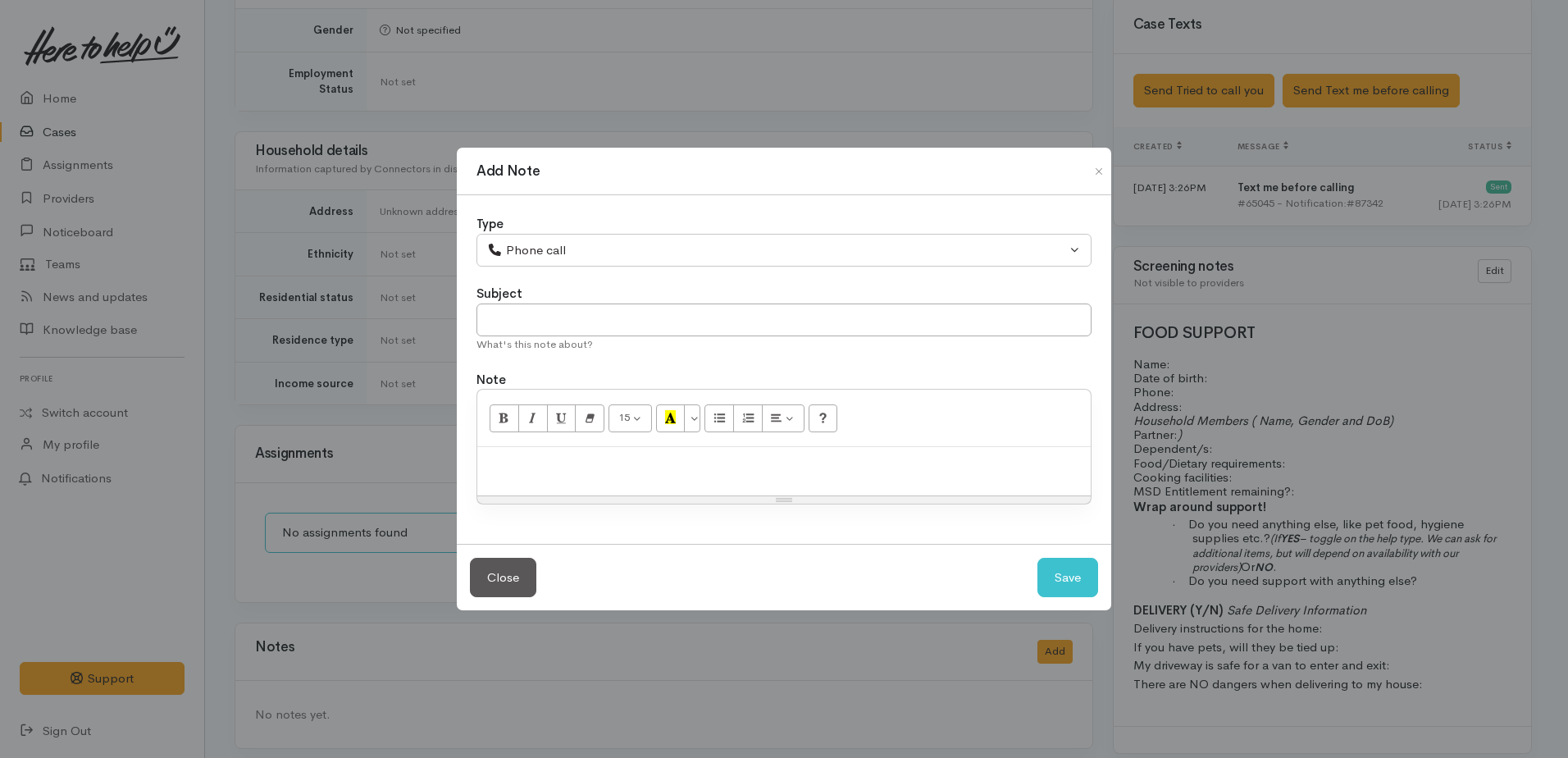
click at [569, 453] on div at bounding box center [784, 471] width 614 height 48
click at [906, 461] on p "Tried calling, will phone back either within the hour or tomorrow minoring." at bounding box center [784, 464] width 597 height 19
click at [1061, 570] on button "Save" at bounding box center [1067, 577] width 60 height 41
select select "1"
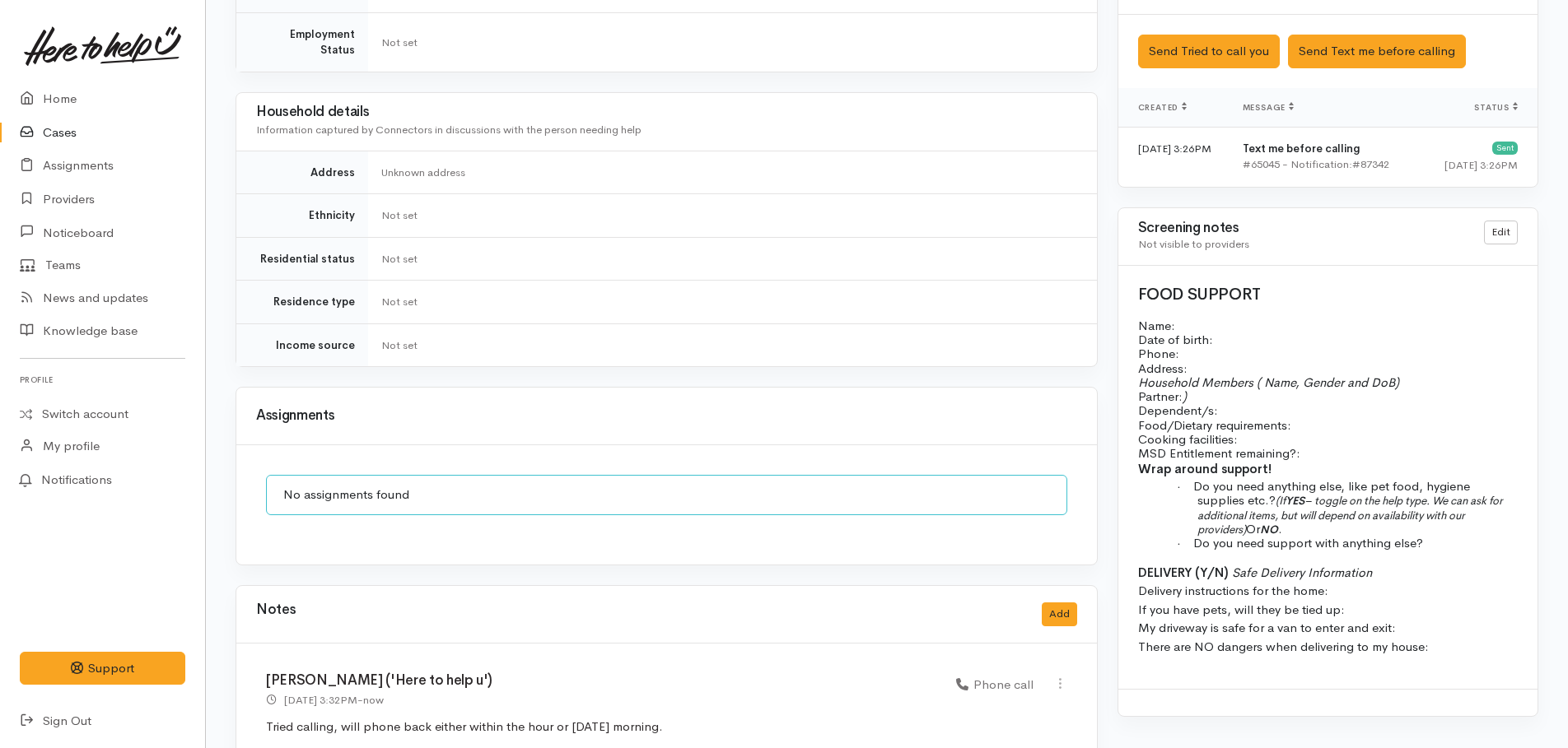
scroll to position [1125, 0]
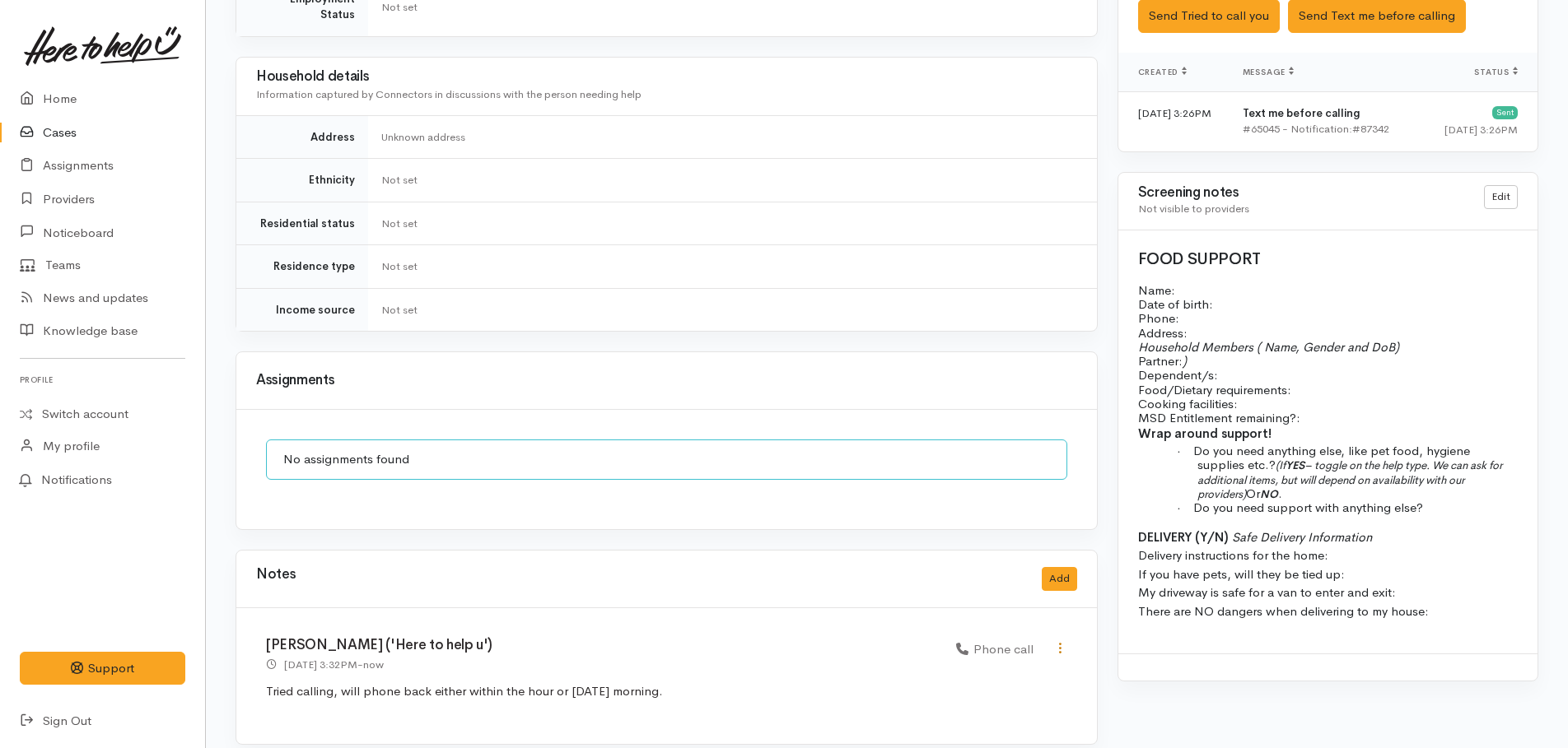
click at [1058, 641] on icon at bounding box center [1060, 648] width 14 height 14
click at [971, 668] on link "Edit" at bounding box center [1001, 680] width 130 height 26
select select "3"
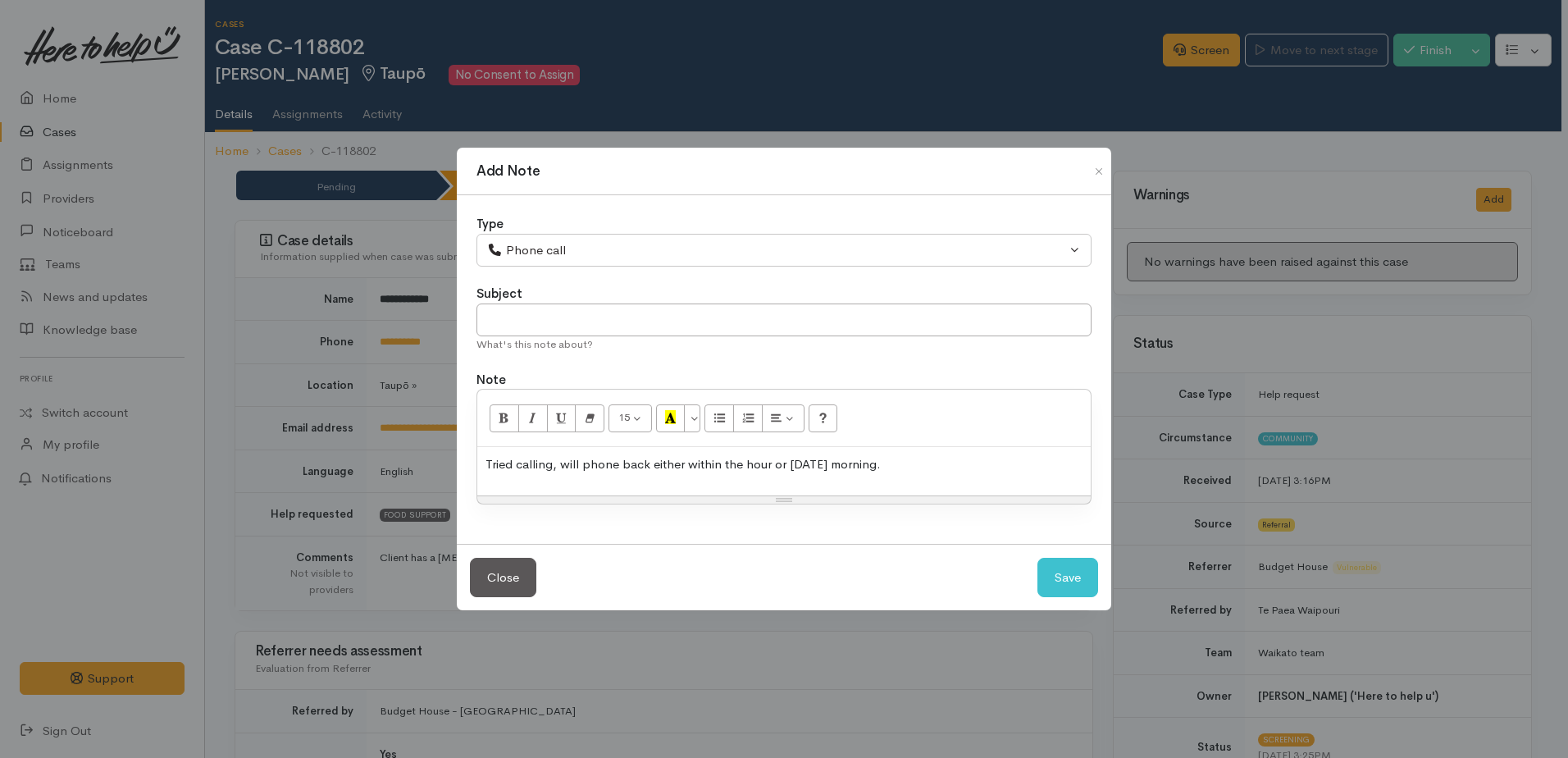
click at [554, 465] on p "Tried calling, will phone back either within the hour or tomorrow morning." at bounding box center [784, 464] width 597 height 19
click at [1064, 572] on button "Save" at bounding box center [1067, 577] width 60 height 41
select select "1"
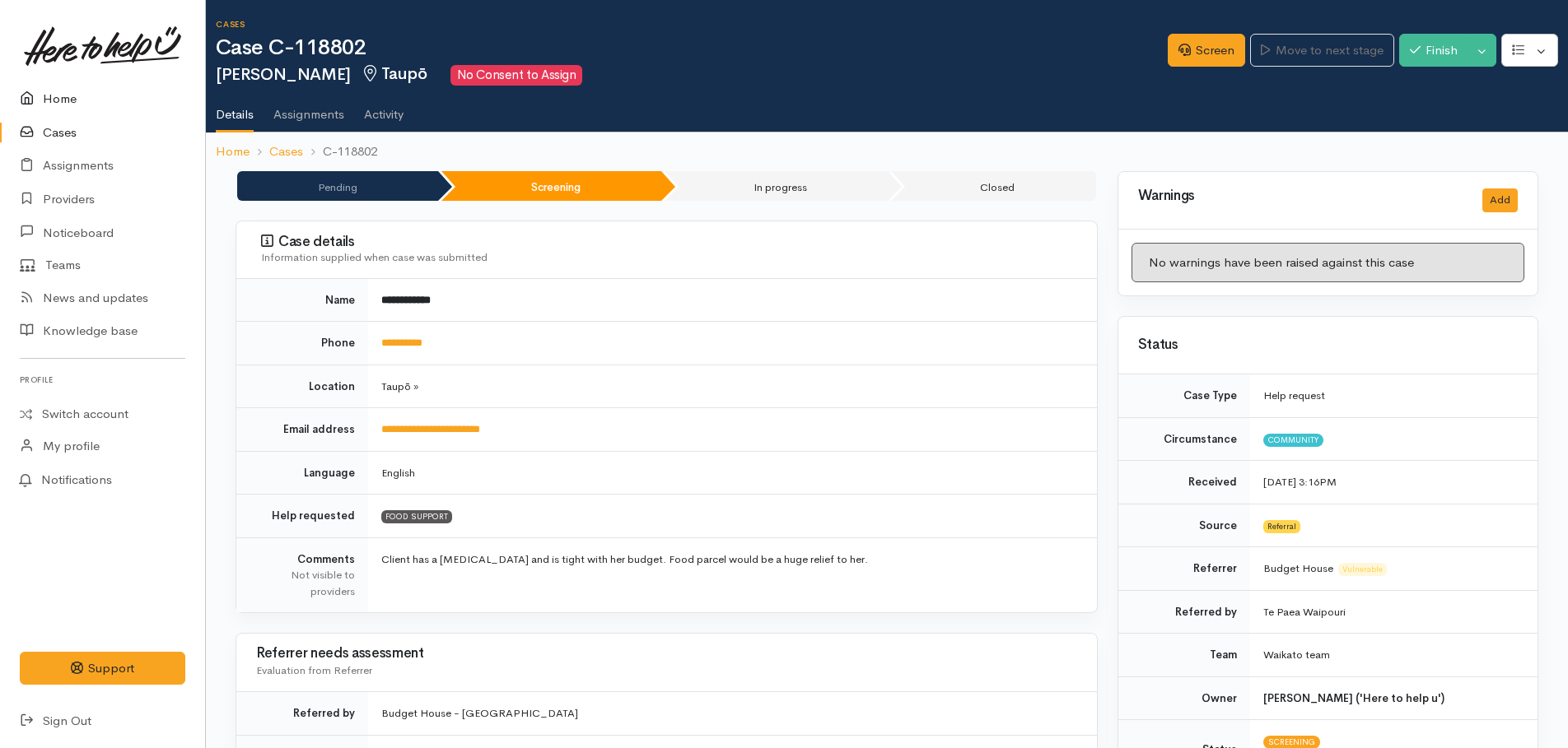
drag, startPoint x: 62, startPoint y: 97, endPoint x: 49, endPoint y: 98, distance: 13.0
click at [62, 97] on link "Home" at bounding box center [102, 99] width 205 height 34
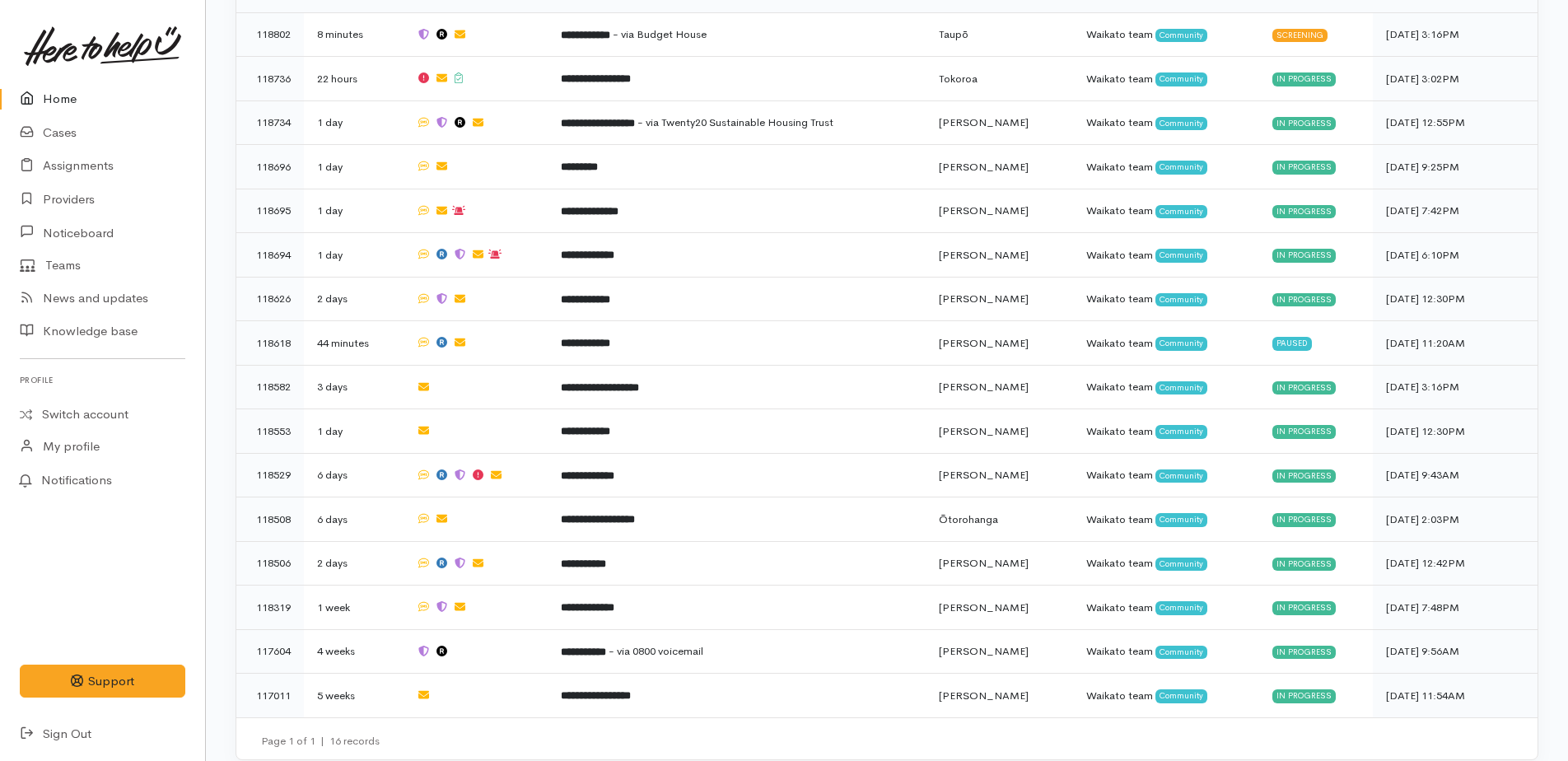
scroll to position [603, 0]
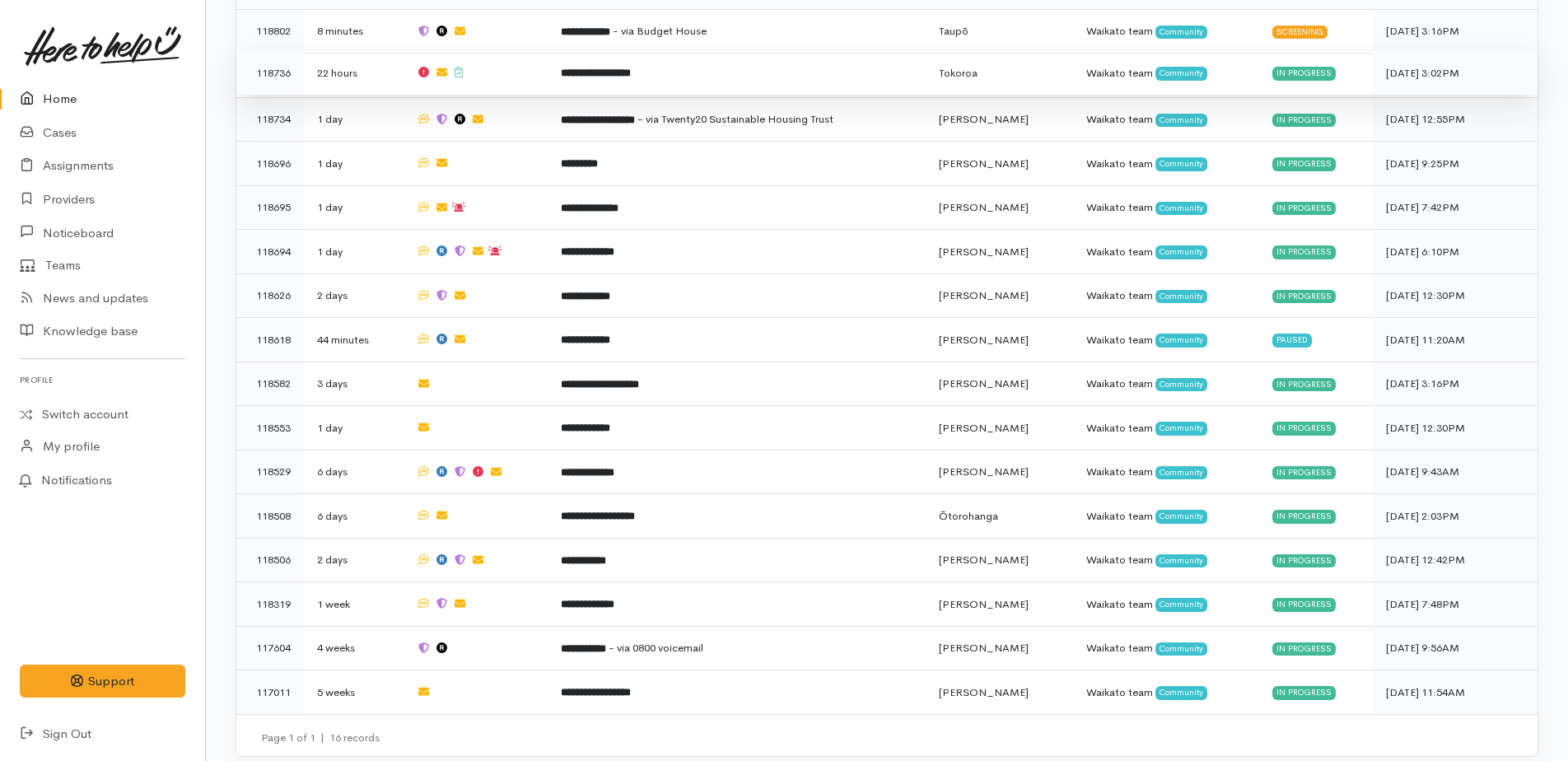
click at [590, 68] on b "**********" at bounding box center [595, 73] width 70 height 11
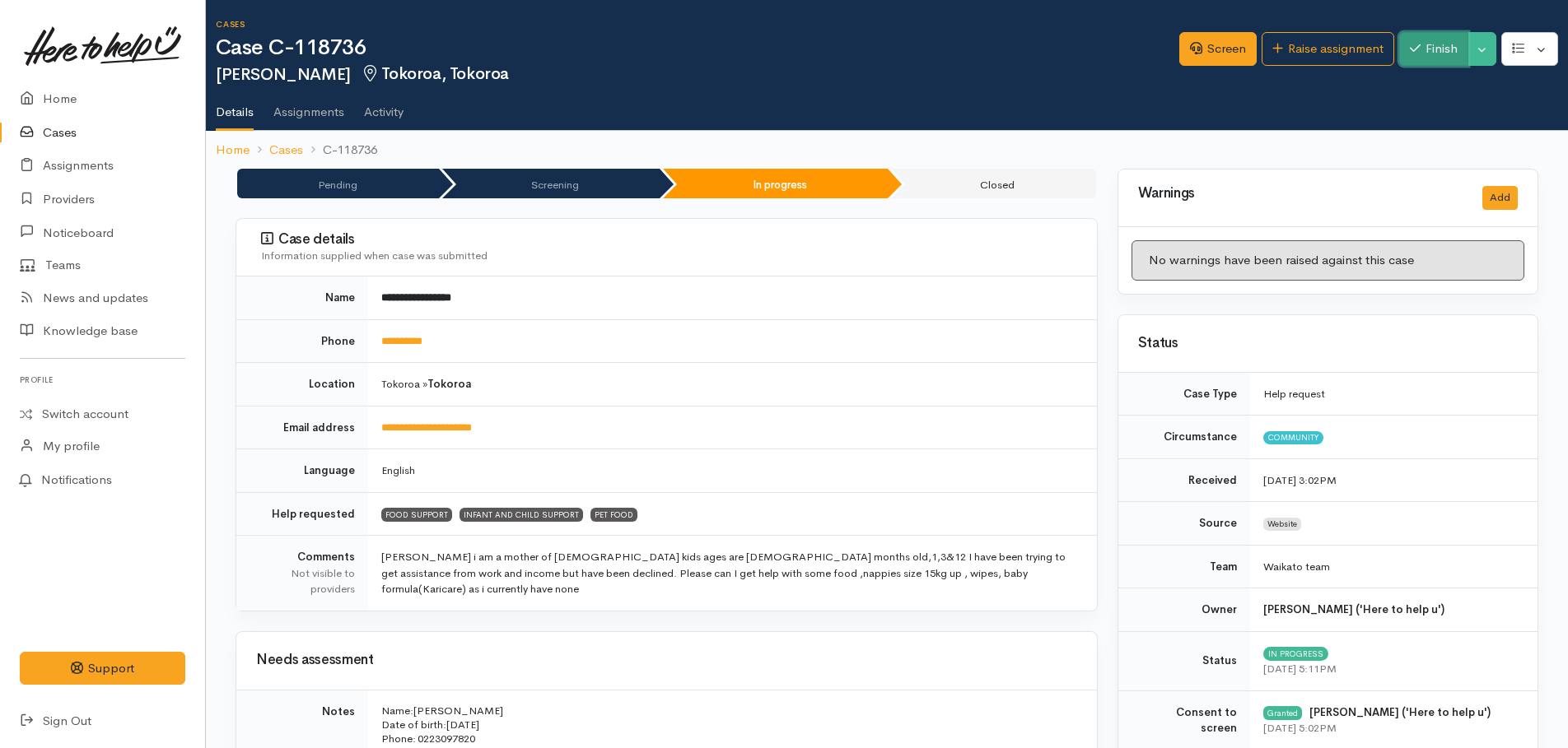
click at [1434, 51] on button "Finish" at bounding box center [1434, 49] width 70 height 34
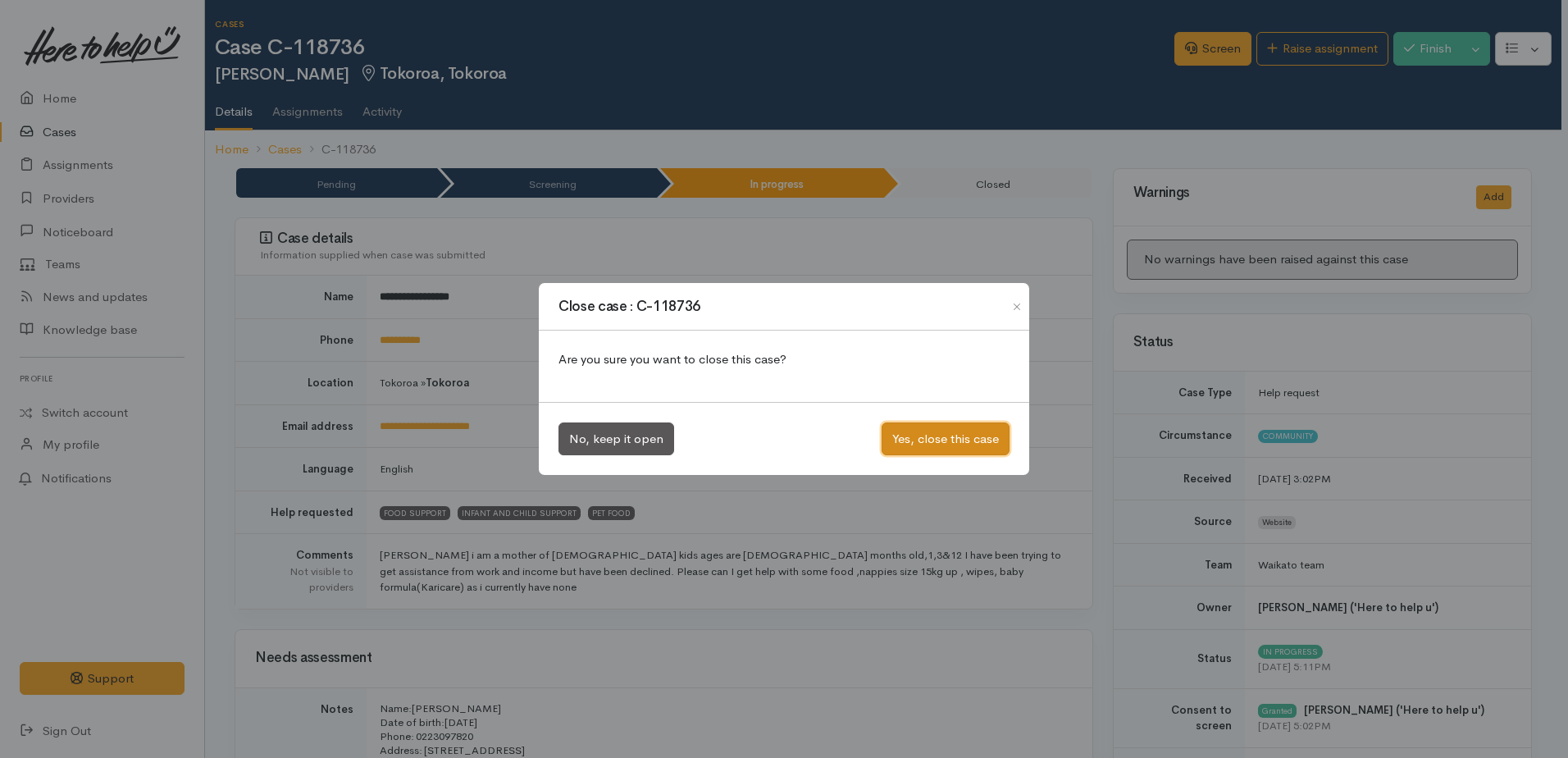
click at [941, 446] on button "Yes, close this case" at bounding box center [945, 439] width 128 height 34
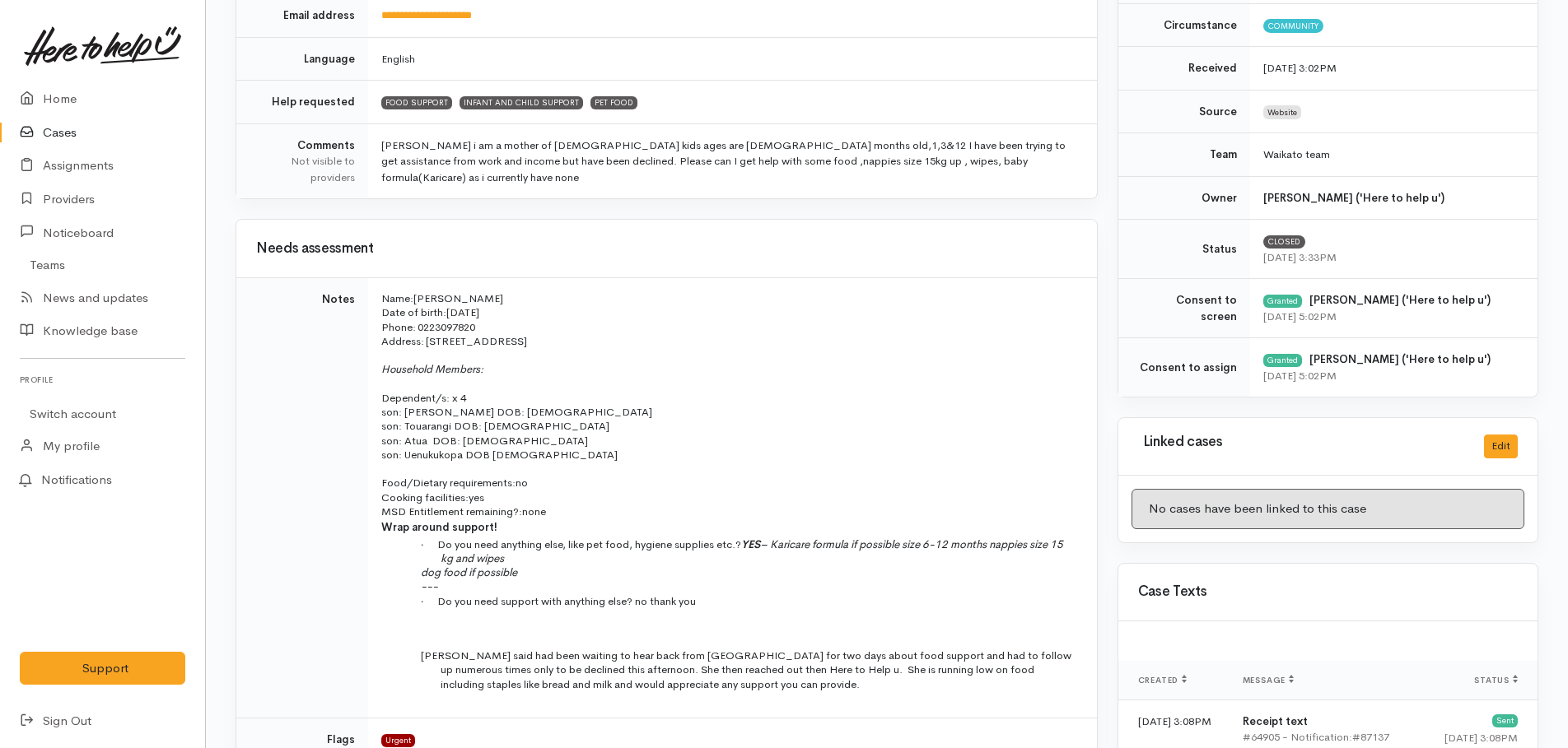
scroll to position [412, 0]
click at [67, 98] on link "Home" at bounding box center [102, 99] width 205 height 34
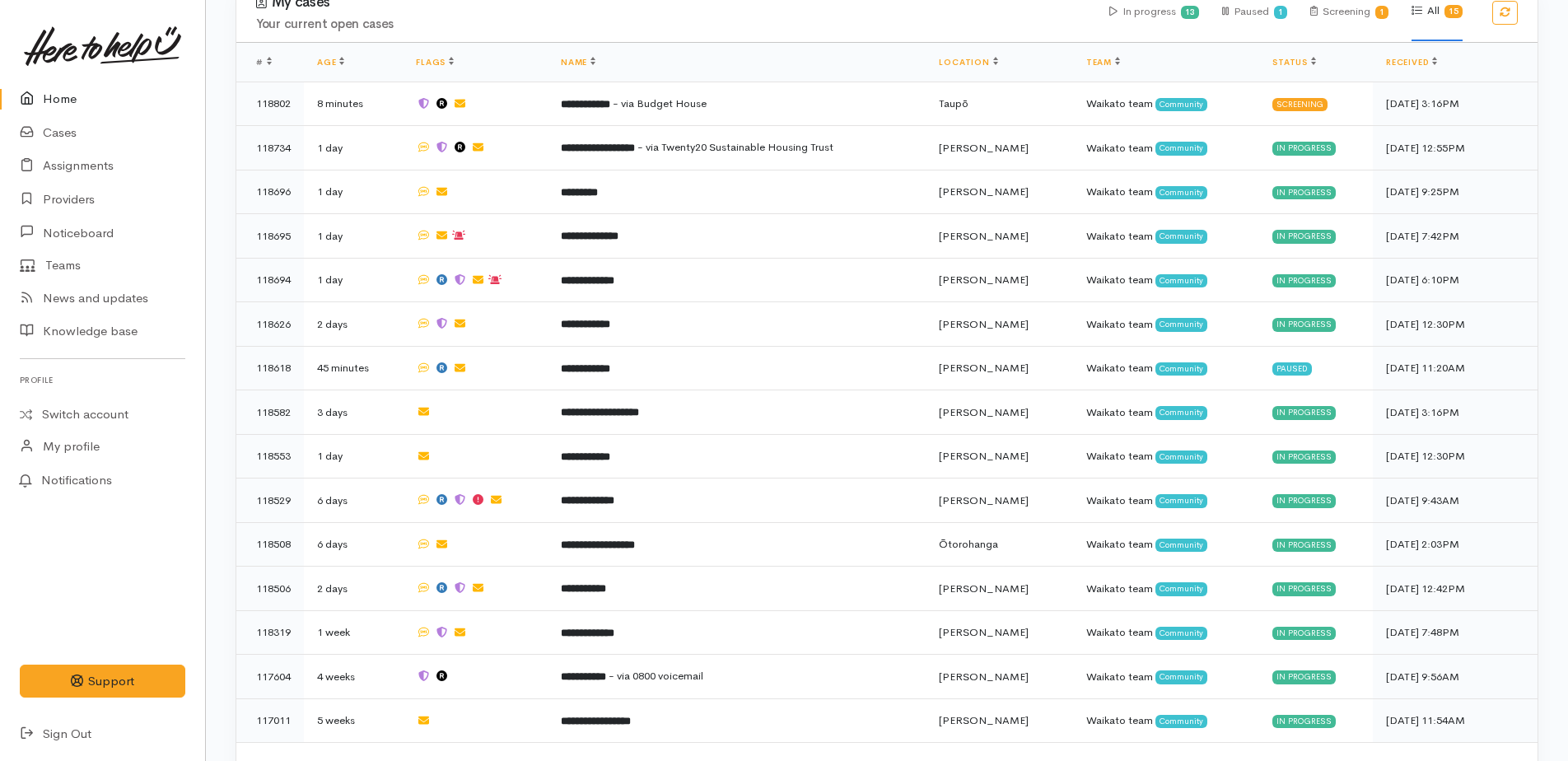
scroll to position [559, 0]
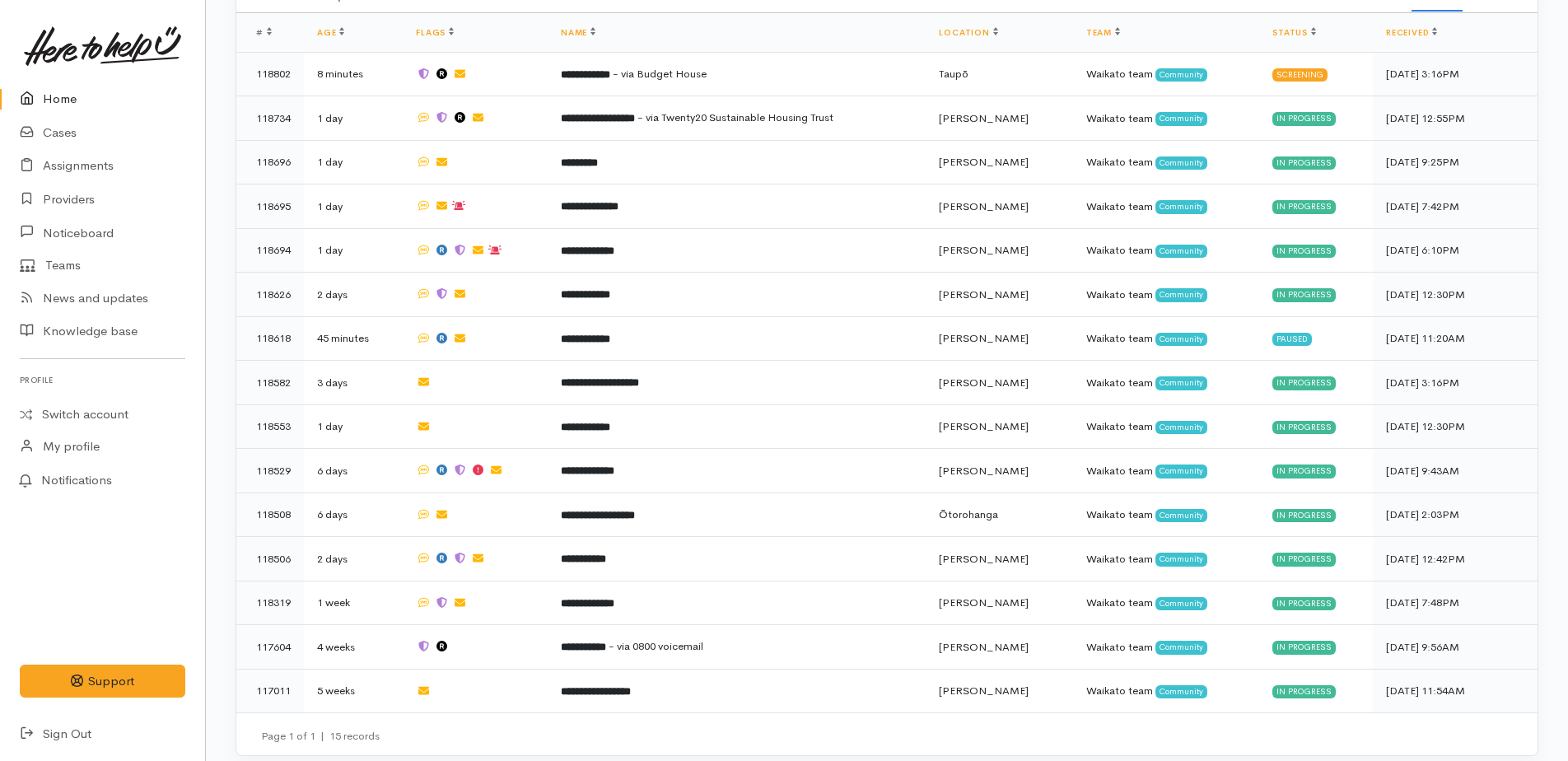
click at [58, 89] on link "Home" at bounding box center [102, 99] width 205 height 34
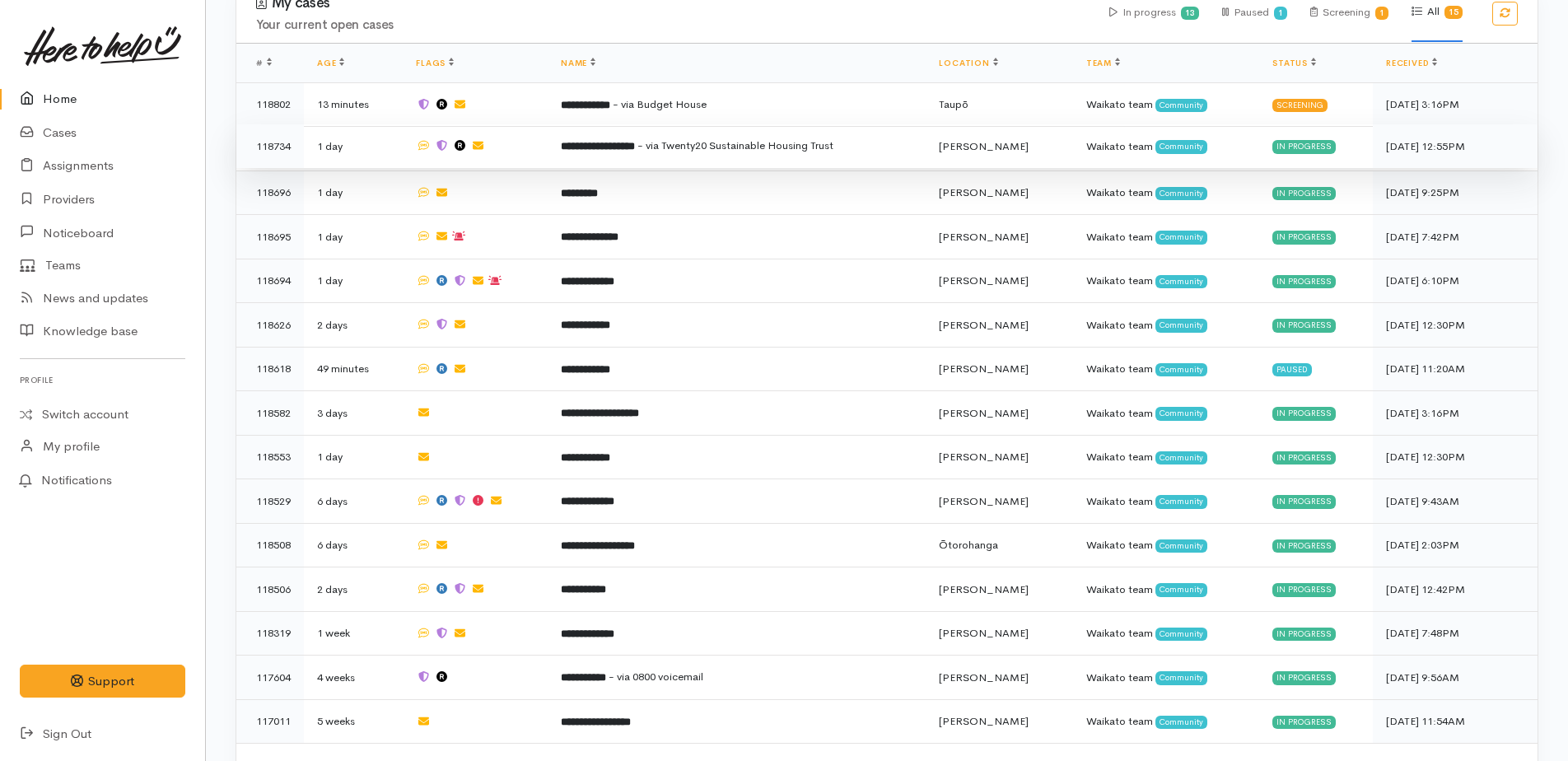
scroll to position [559, 0]
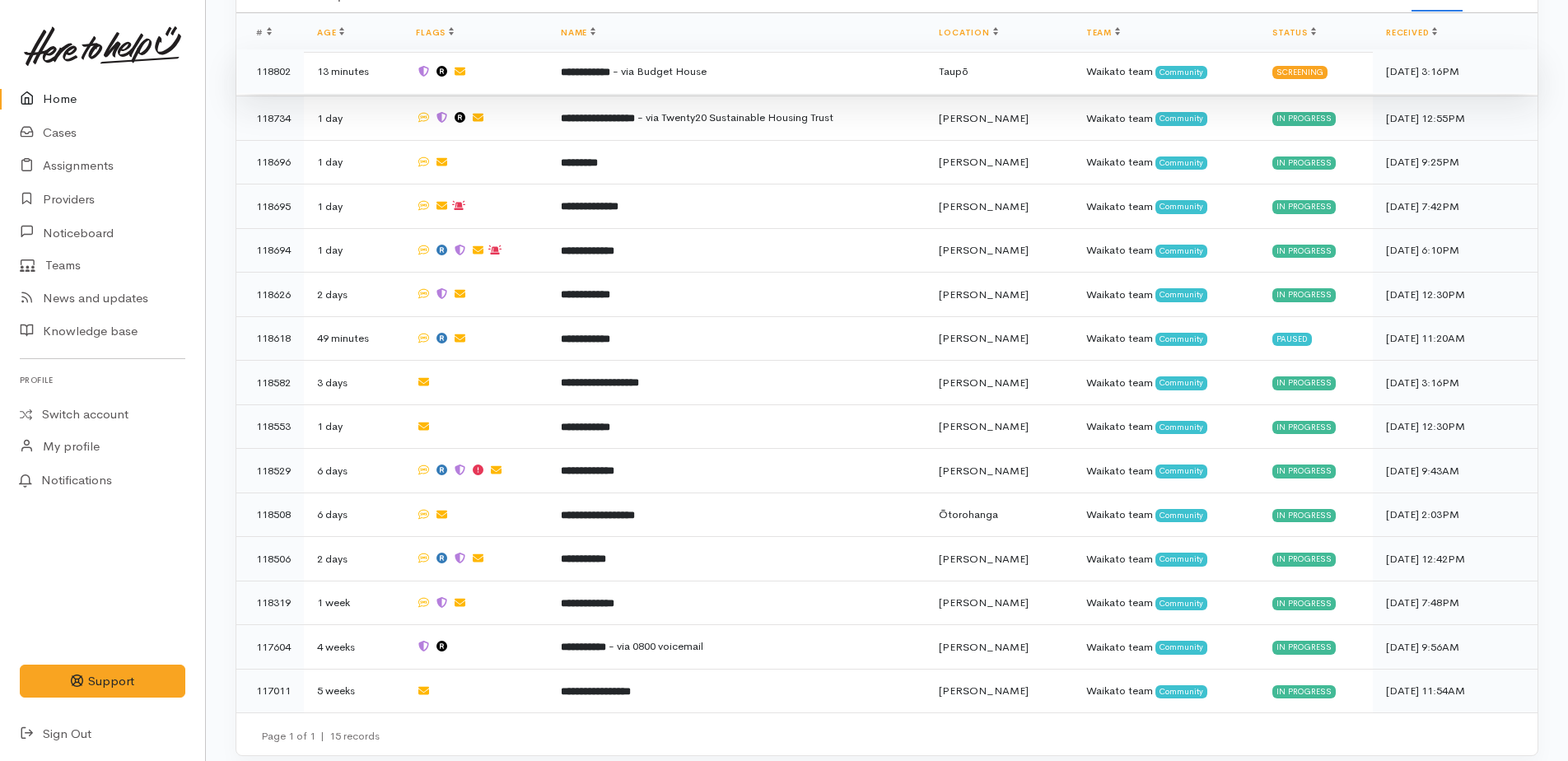
click at [636, 72] on span "- via Budget House" at bounding box center [659, 72] width 93 height 14
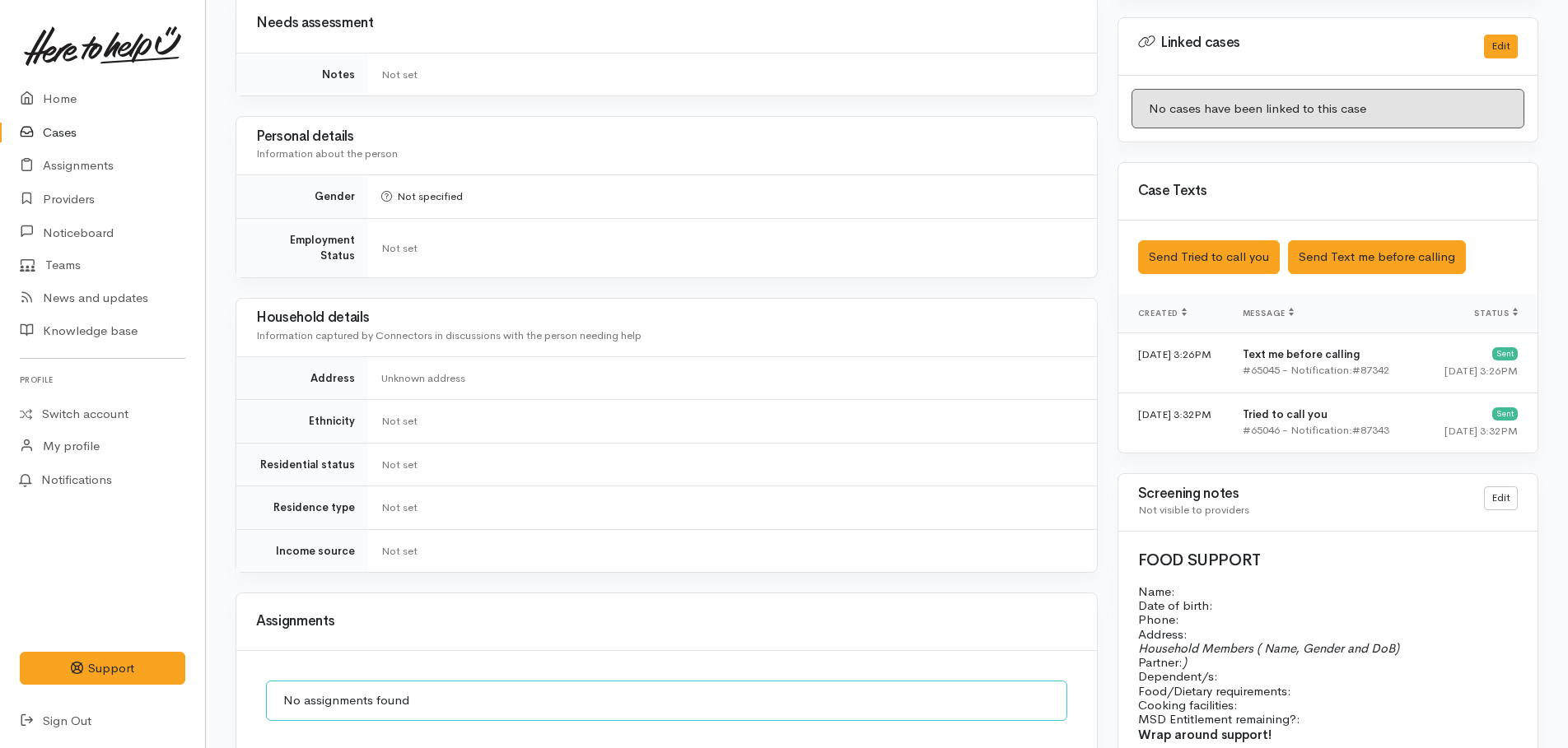
scroll to position [1125, 0]
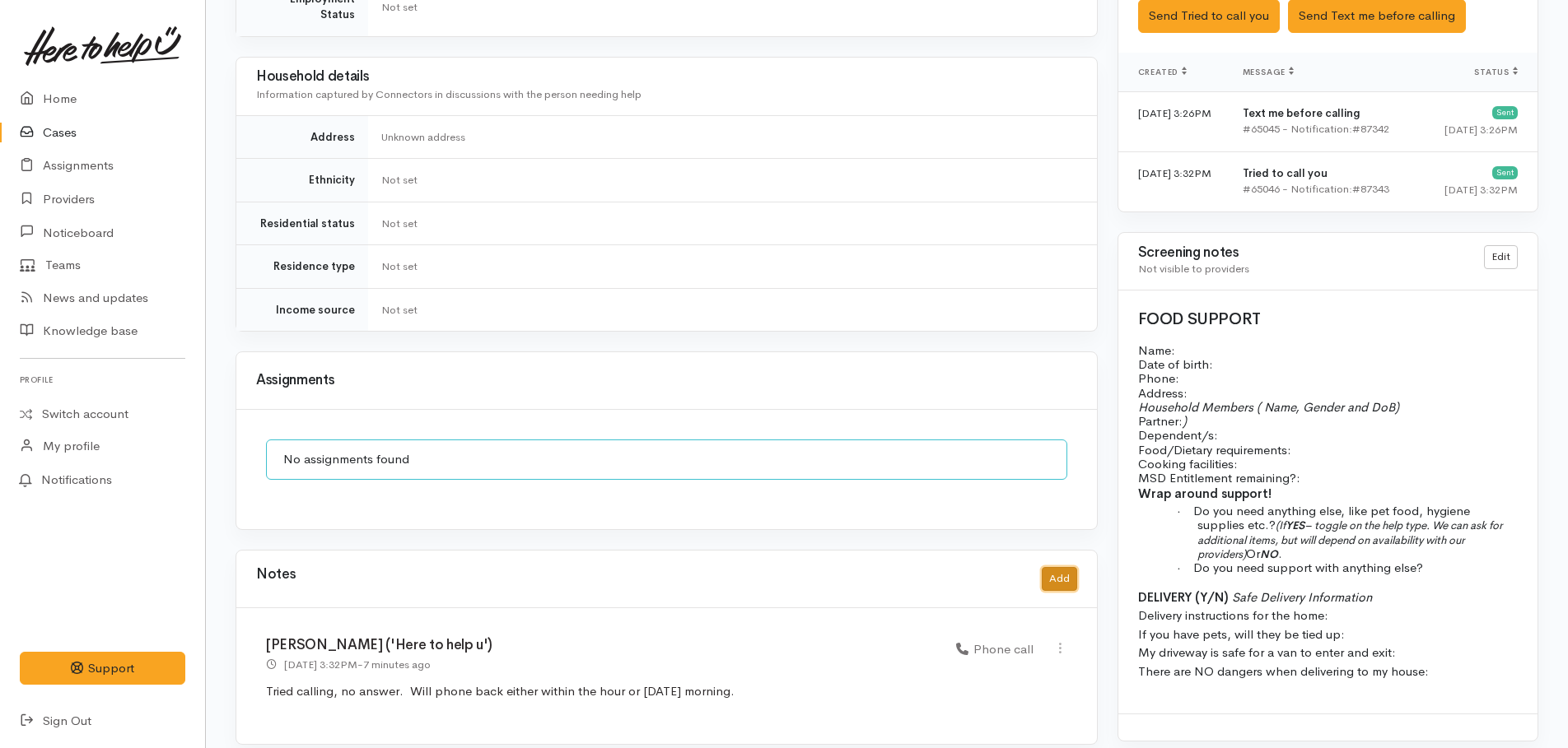
click at [1059, 567] on button "Add" at bounding box center [1059, 579] width 36 height 24
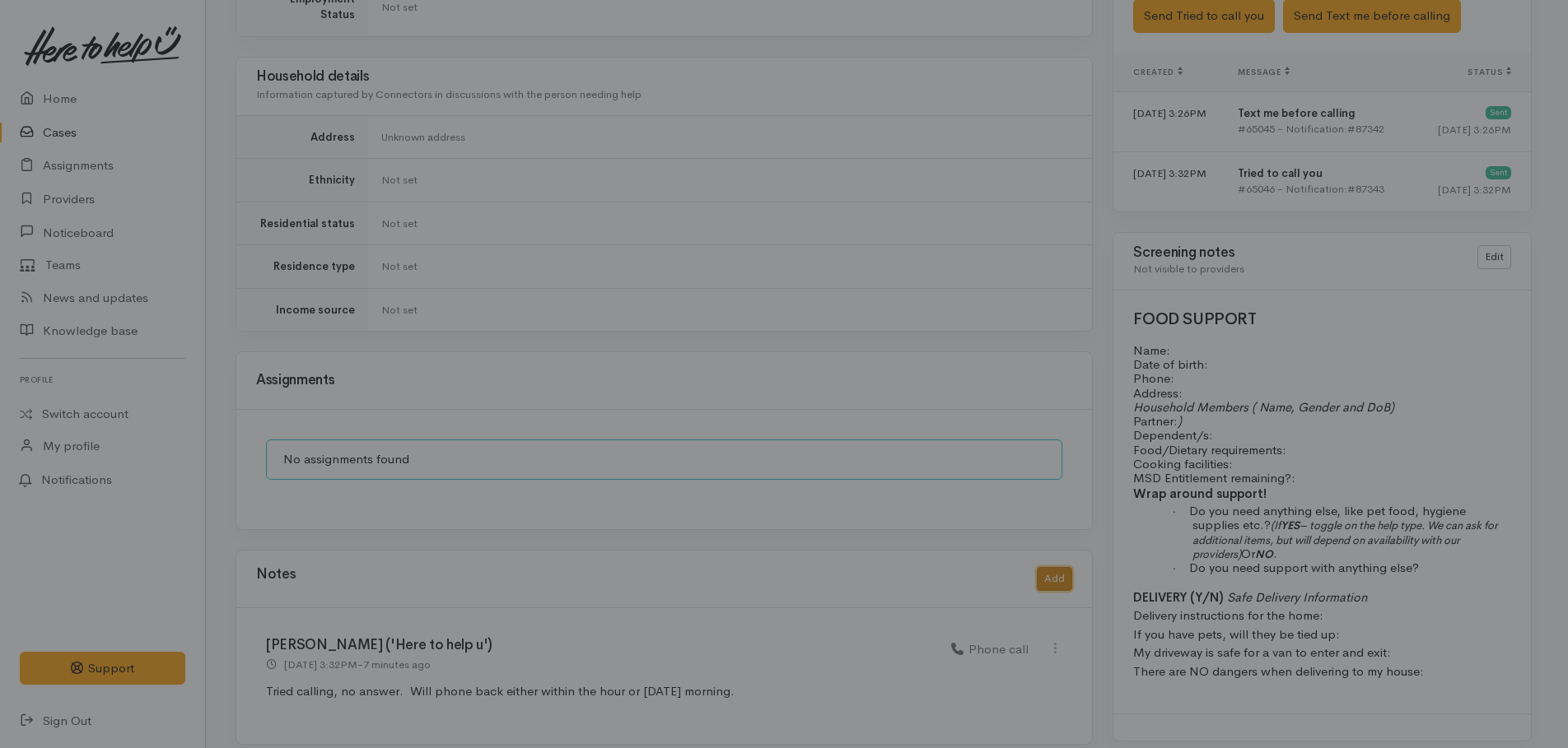
scroll to position [1114, 0]
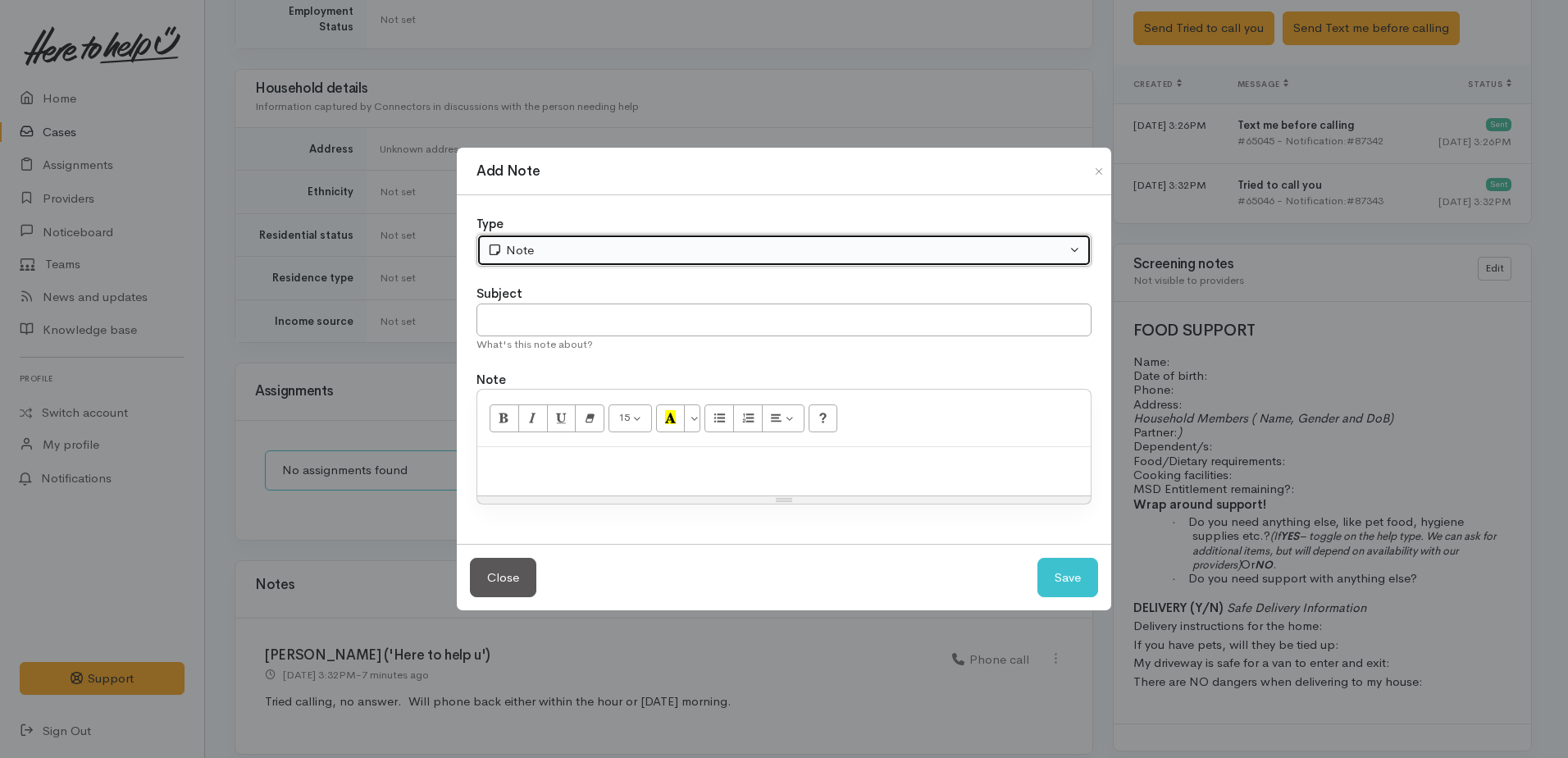
click at [584, 245] on div "Note" at bounding box center [776, 250] width 579 height 19
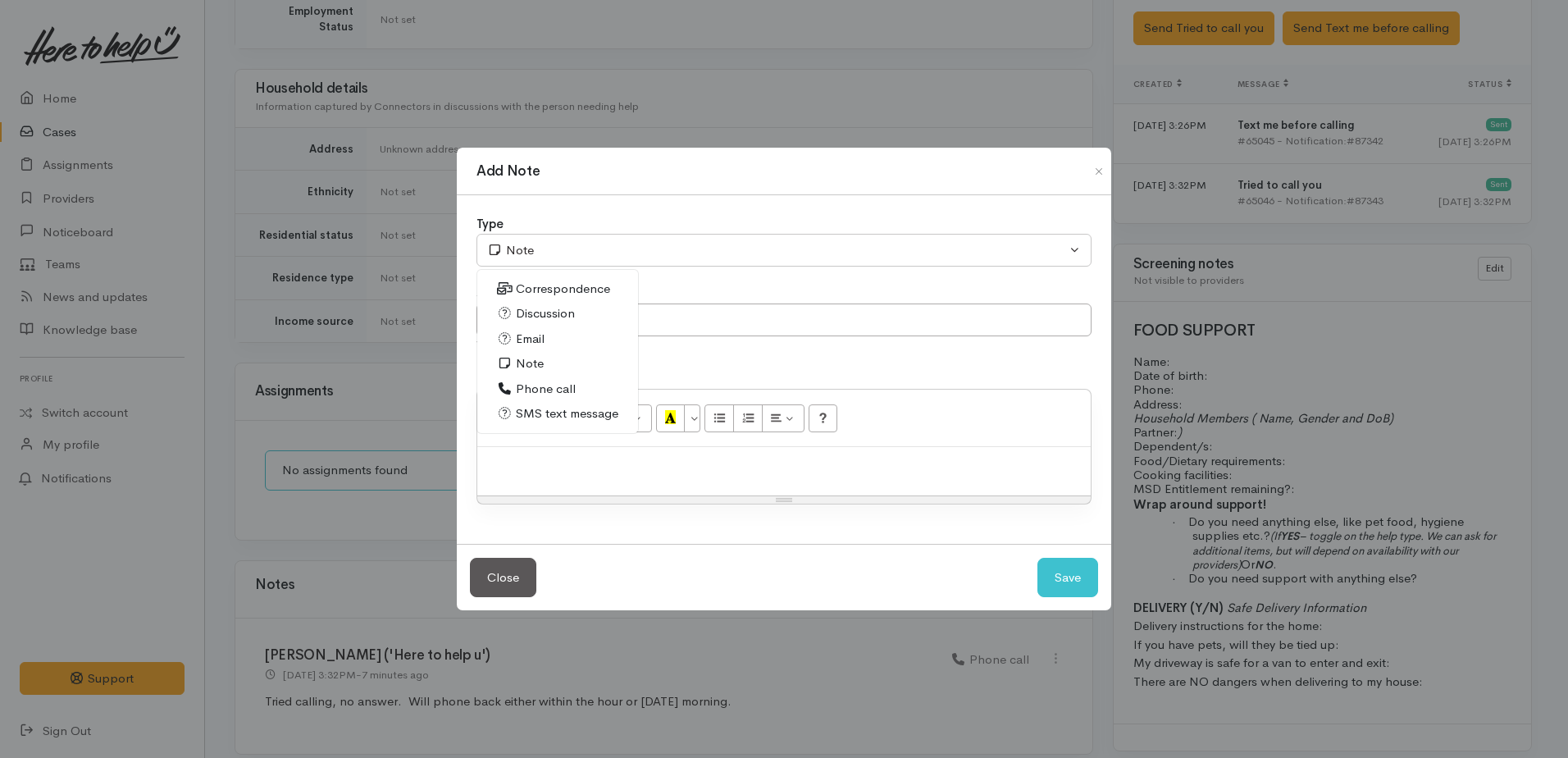
click at [534, 356] on span "Note" at bounding box center [530, 363] width 28 height 19
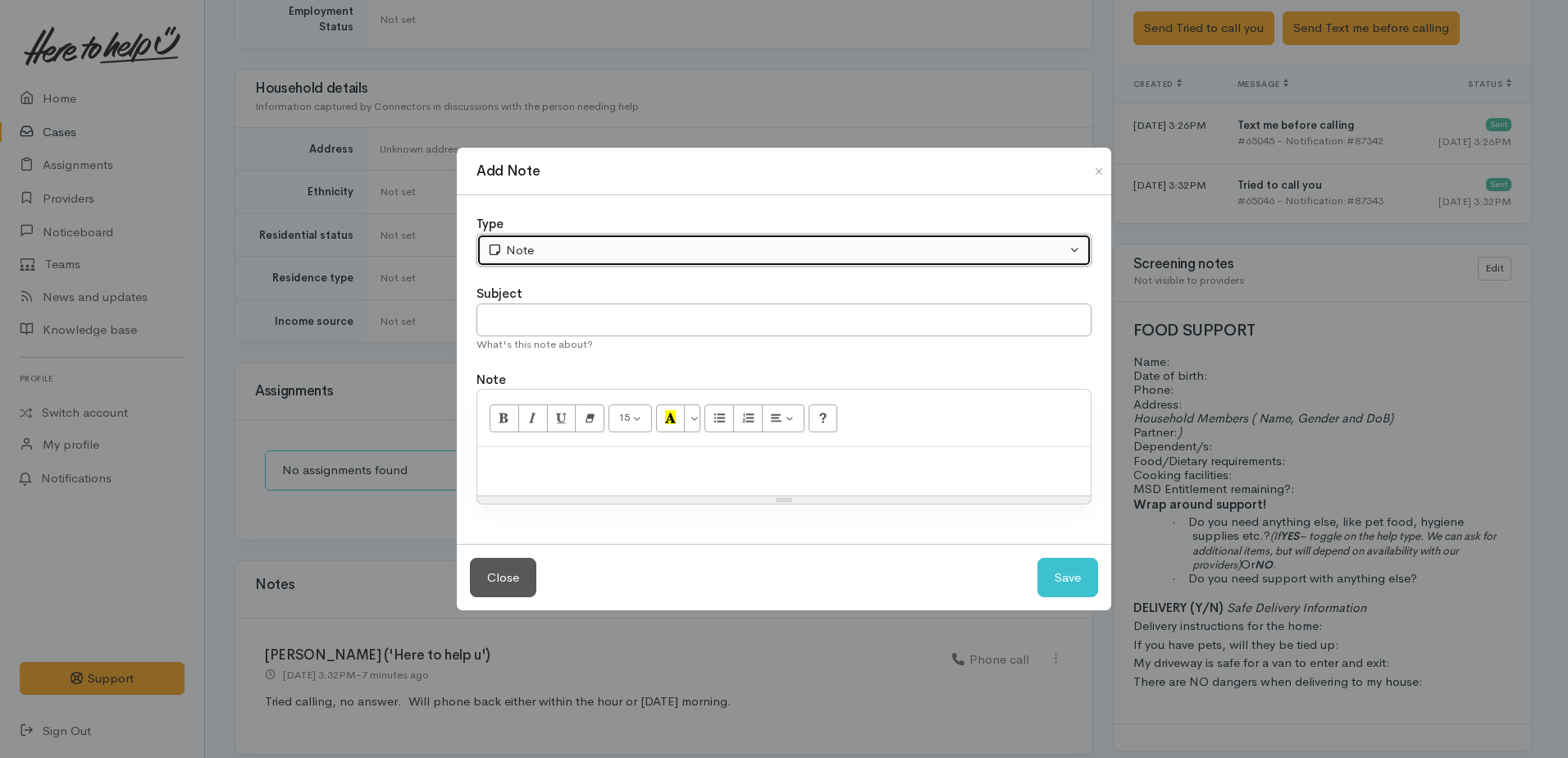
click at [539, 246] on div "Note" at bounding box center [776, 250] width 579 height 19
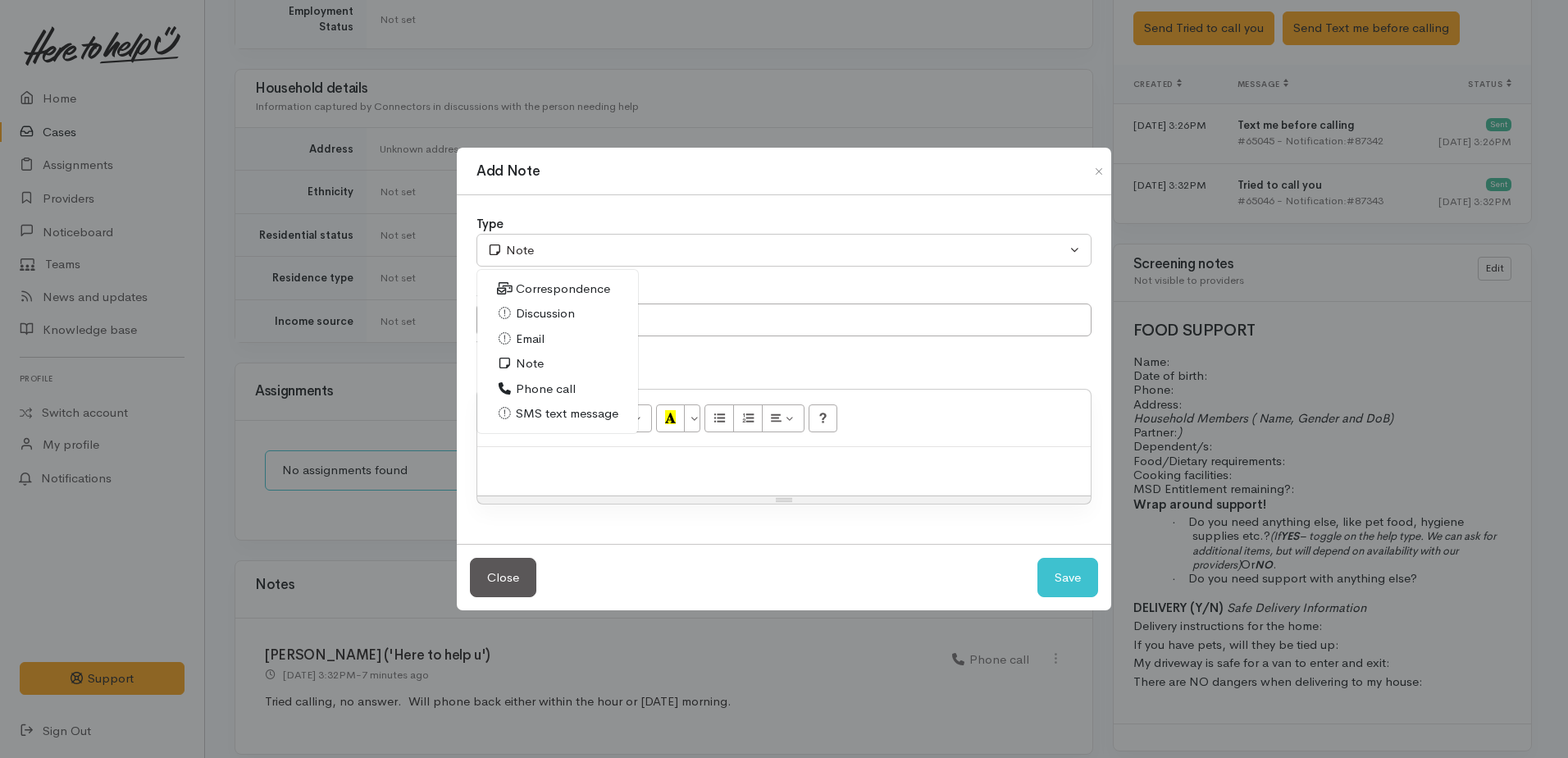
click at [552, 289] on span "Correspondence" at bounding box center [562, 289] width 94 height 19
select select "6"
click at [592, 452] on div at bounding box center [784, 471] width 614 height 48
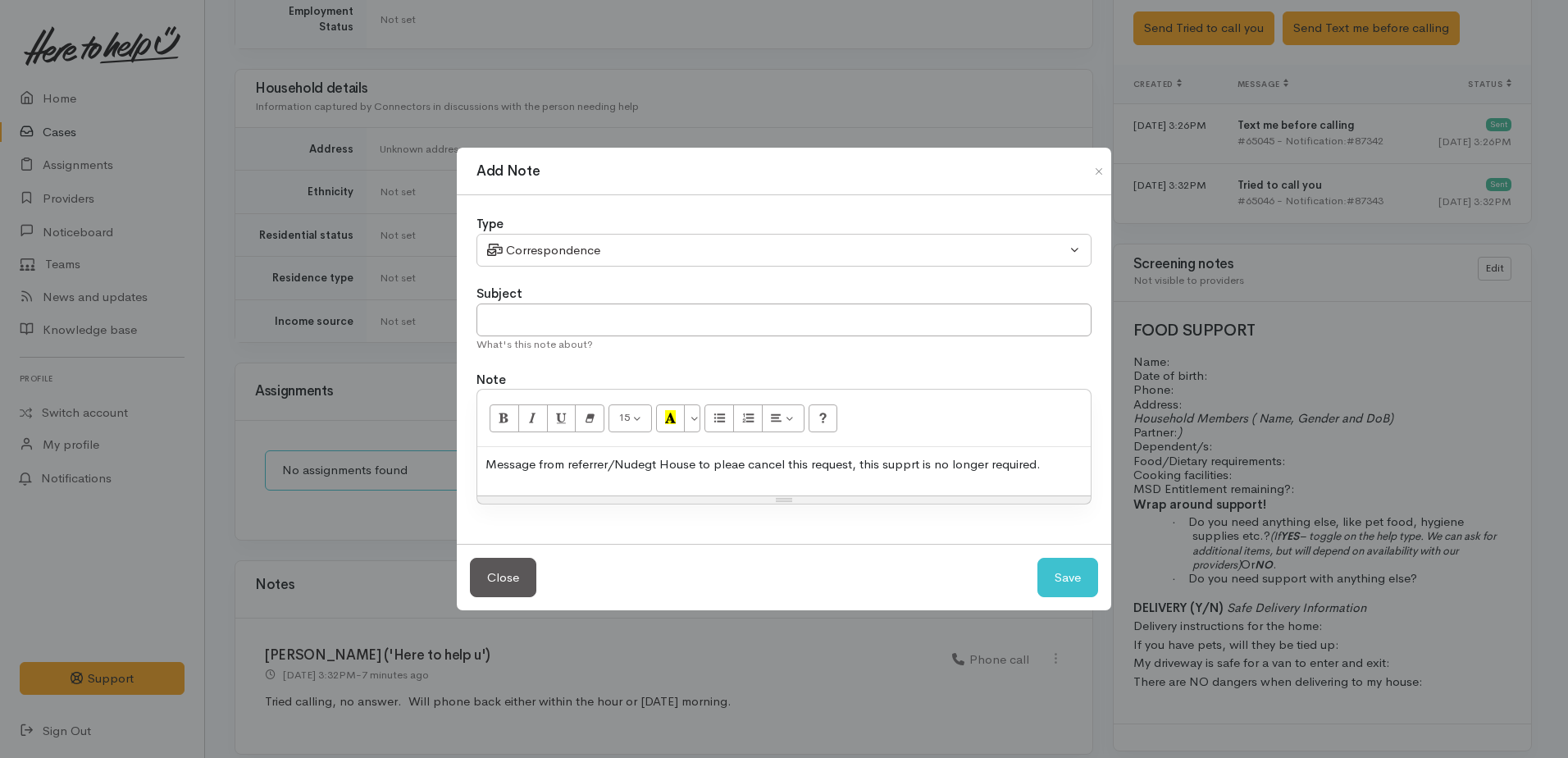
drag, startPoint x: 652, startPoint y: 466, endPoint x: 654, endPoint y: 450, distance: 16.1
click at [914, 466] on p "Message from referrer/Budget House to please cancel this request, this supprt i…" at bounding box center [784, 464] width 597 height 19
click at [1069, 574] on button "Save" at bounding box center [1067, 577] width 60 height 41
select select "1"
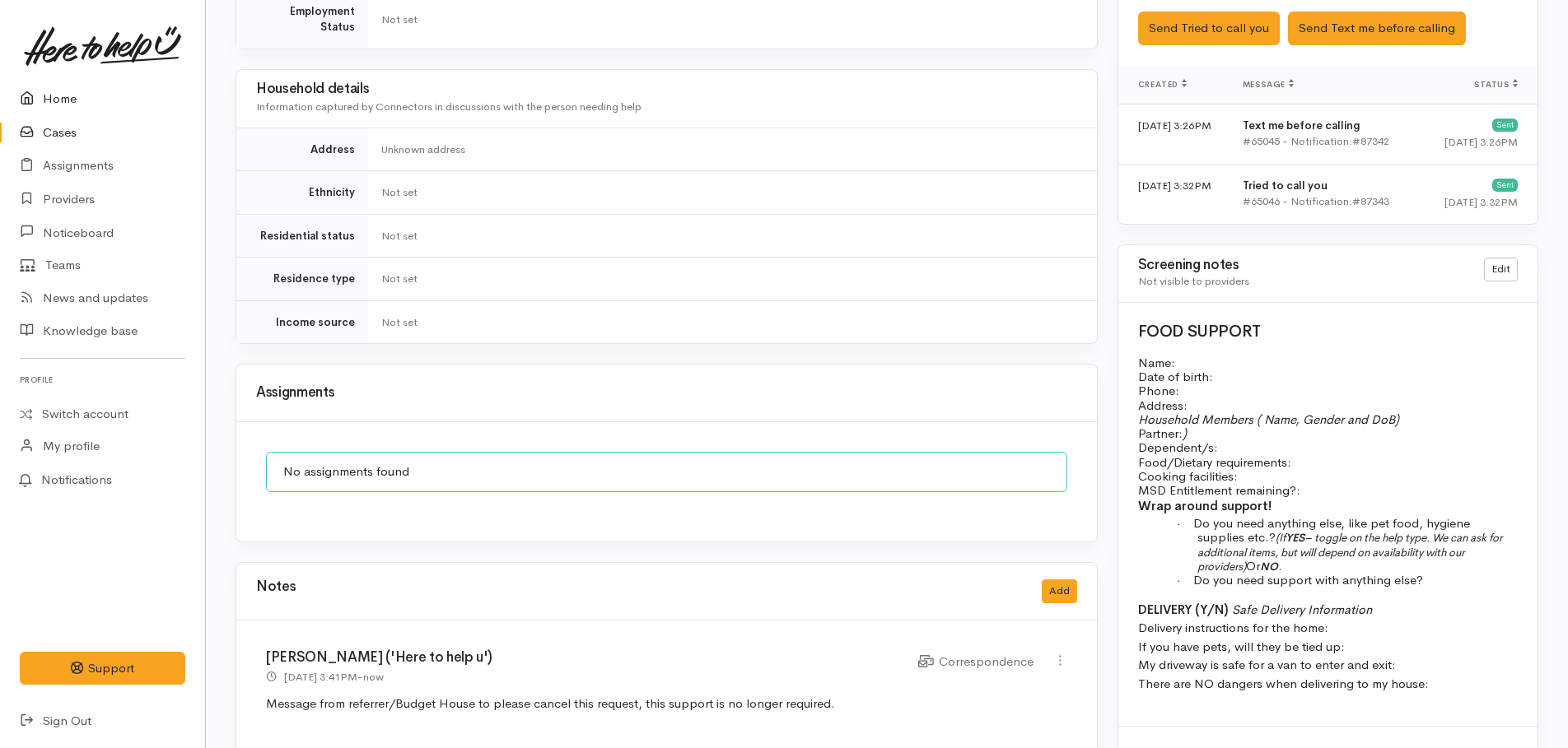
click at [57, 98] on link "Home" at bounding box center [102, 99] width 205 height 34
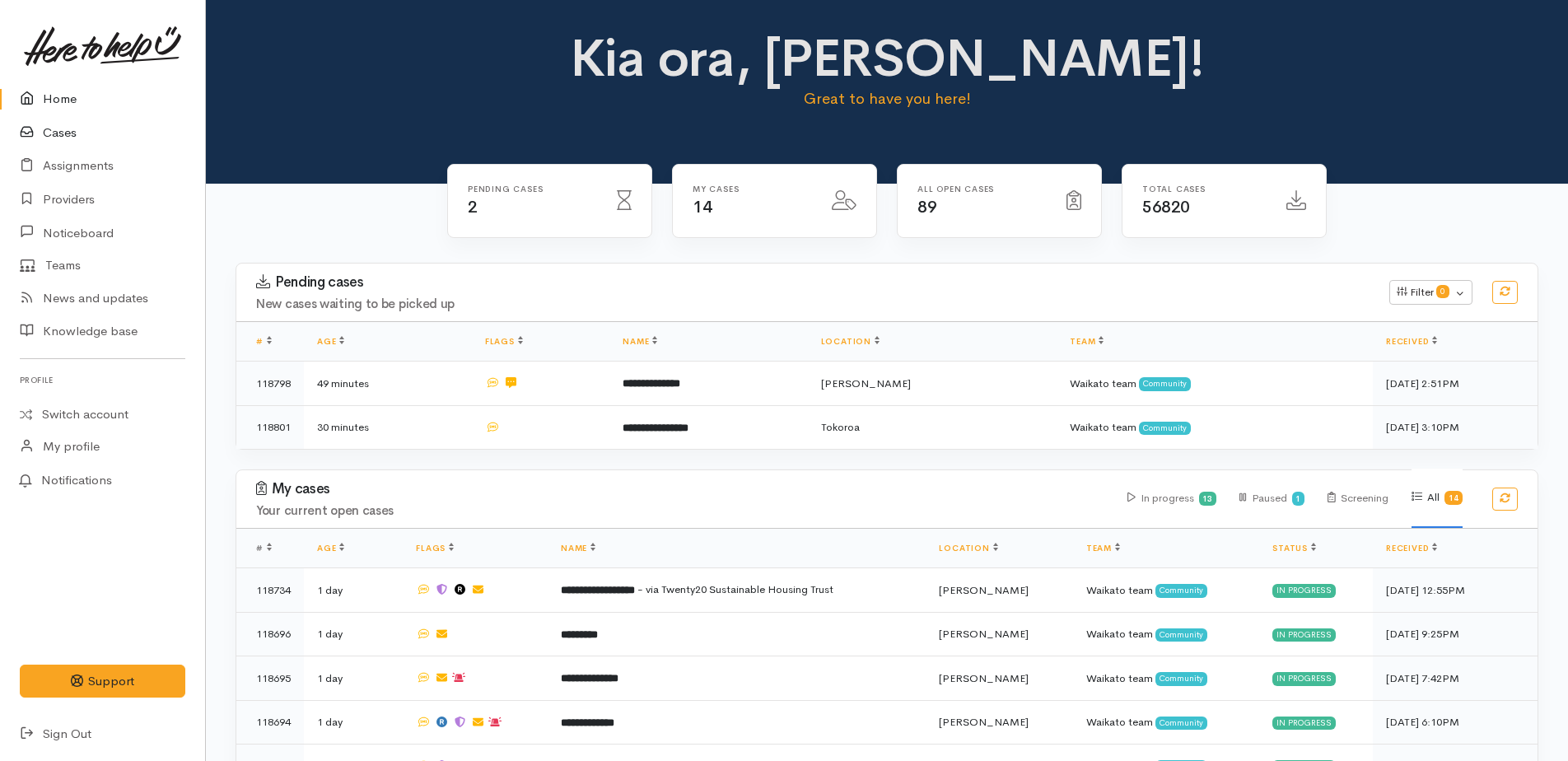
click at [51, 124] on link "Cases" at bounding box center [102, 133] width 205 height 34
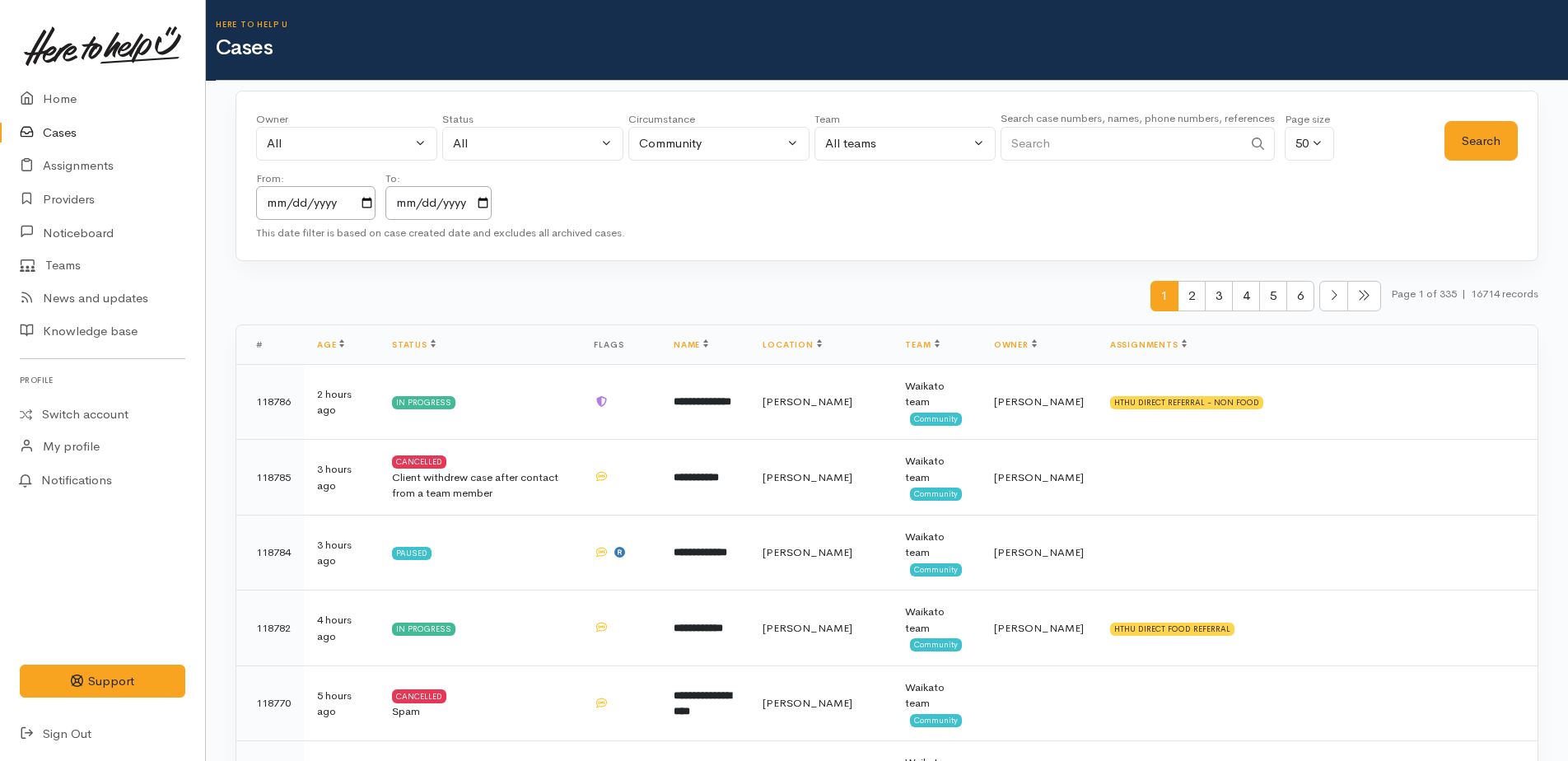
paste input "+64275211869"
type input "+64275211869"
click at [1489, 151] on button "Search" at bounding box center [1481, 141] width 74 height 41
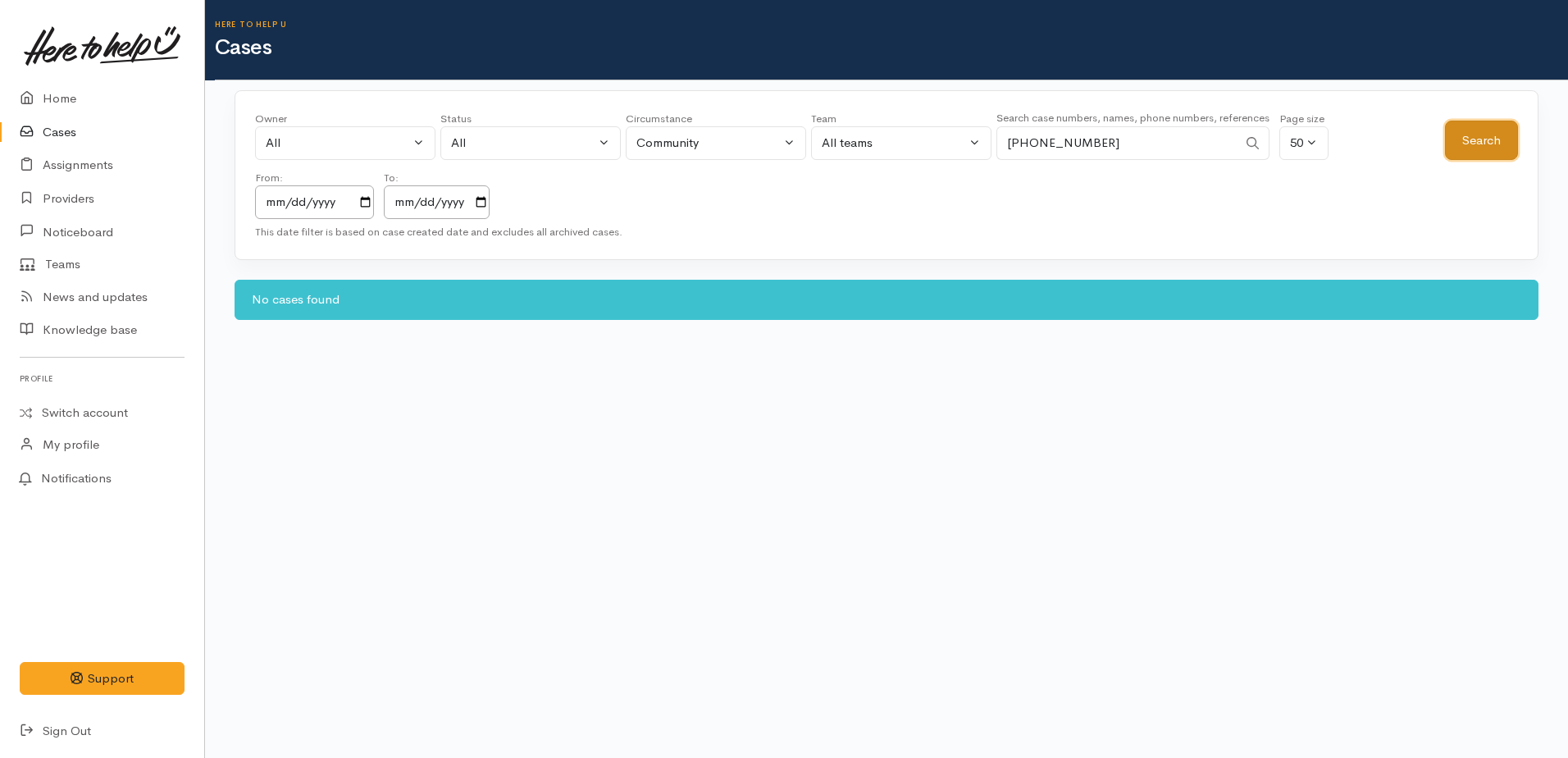
click at [1483, 150] on button "Search" at bounding box center [1482, 141] width 73 height 41
click at [46, 97] on link "Home" at bounding box center [102, 99] width 204 height 34
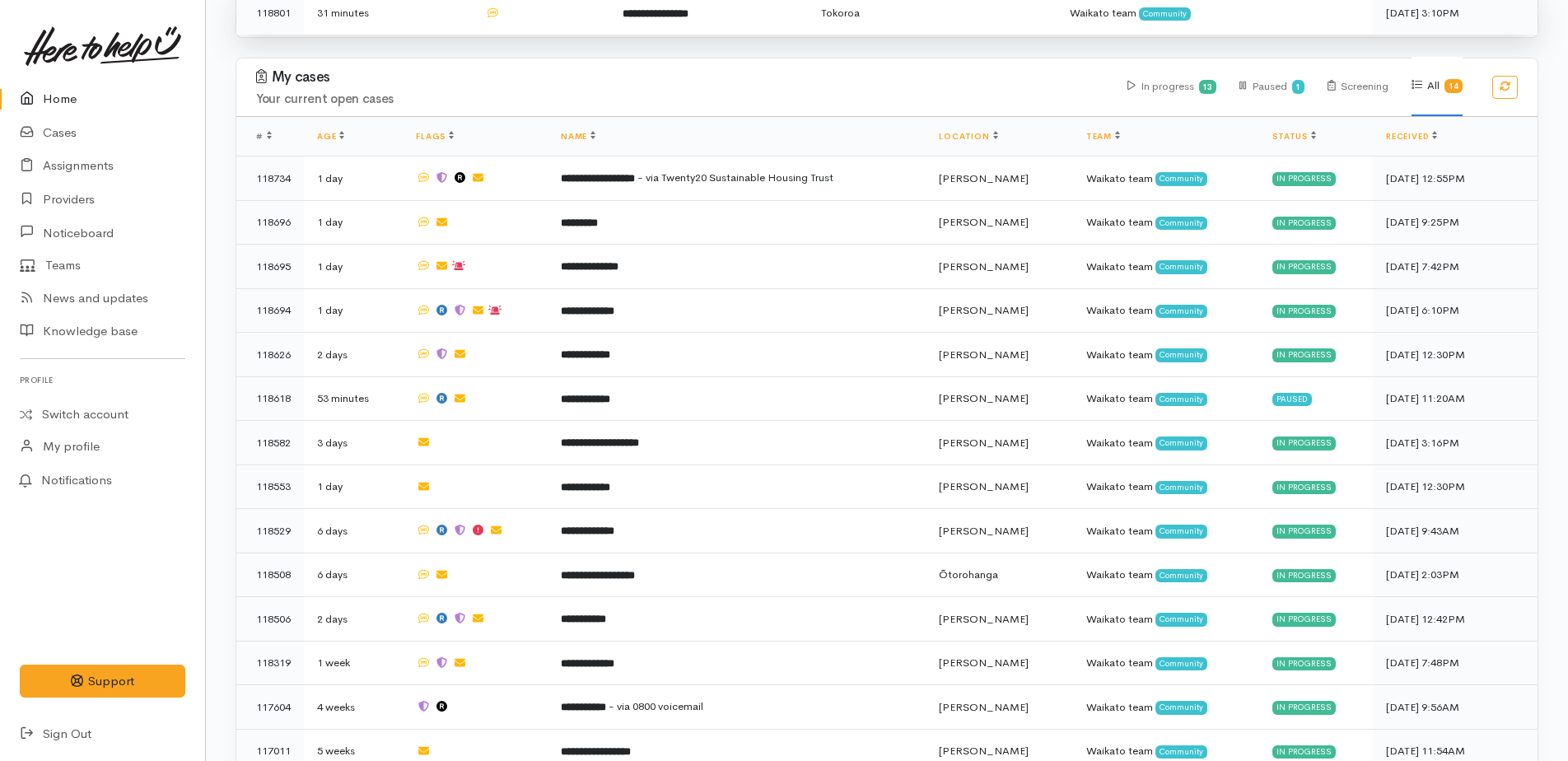
scroll to position [473, 0]
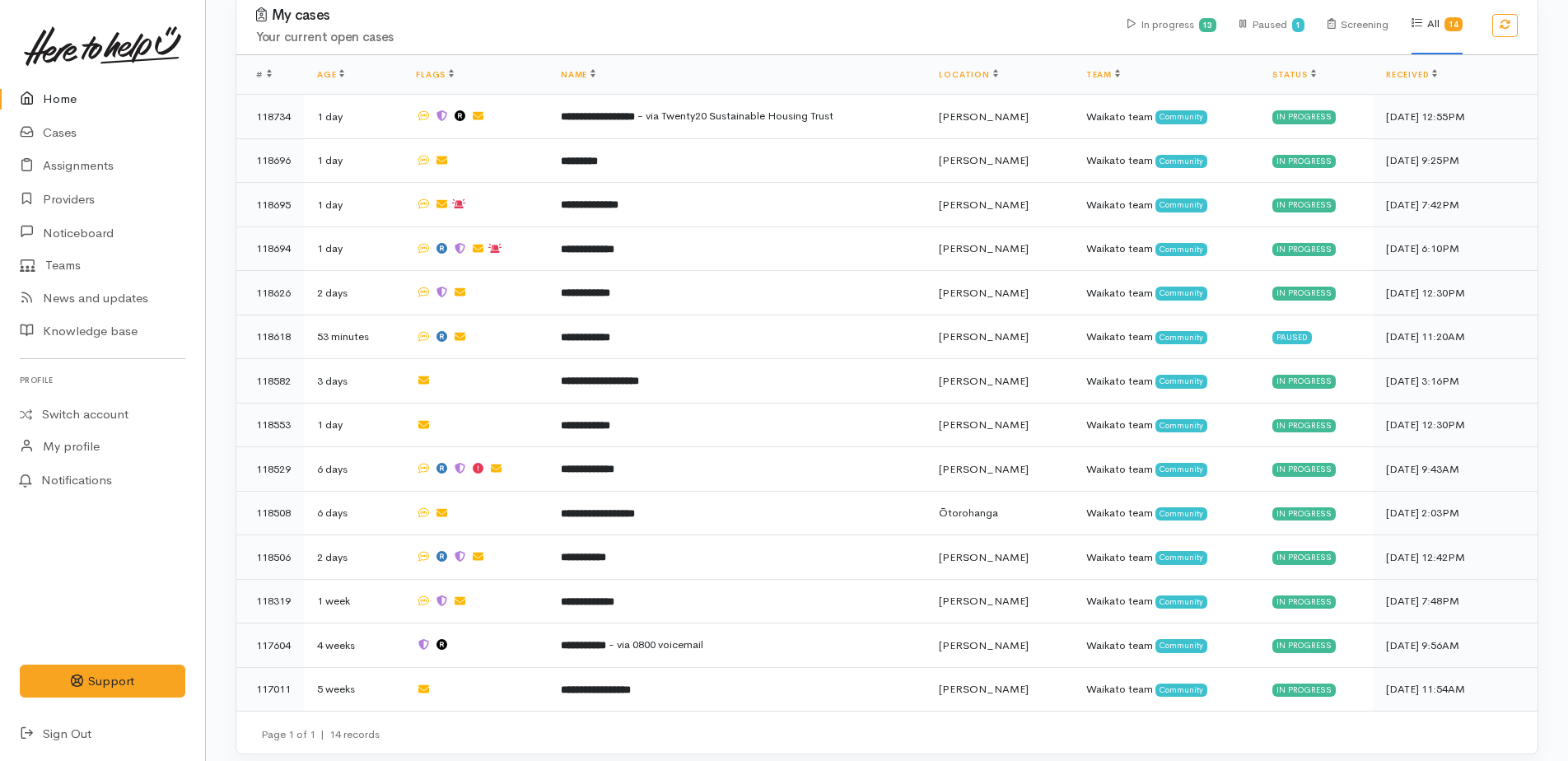
click at [59, 93] on link "Home" at bounding box center [102, 99] width 205 height 34
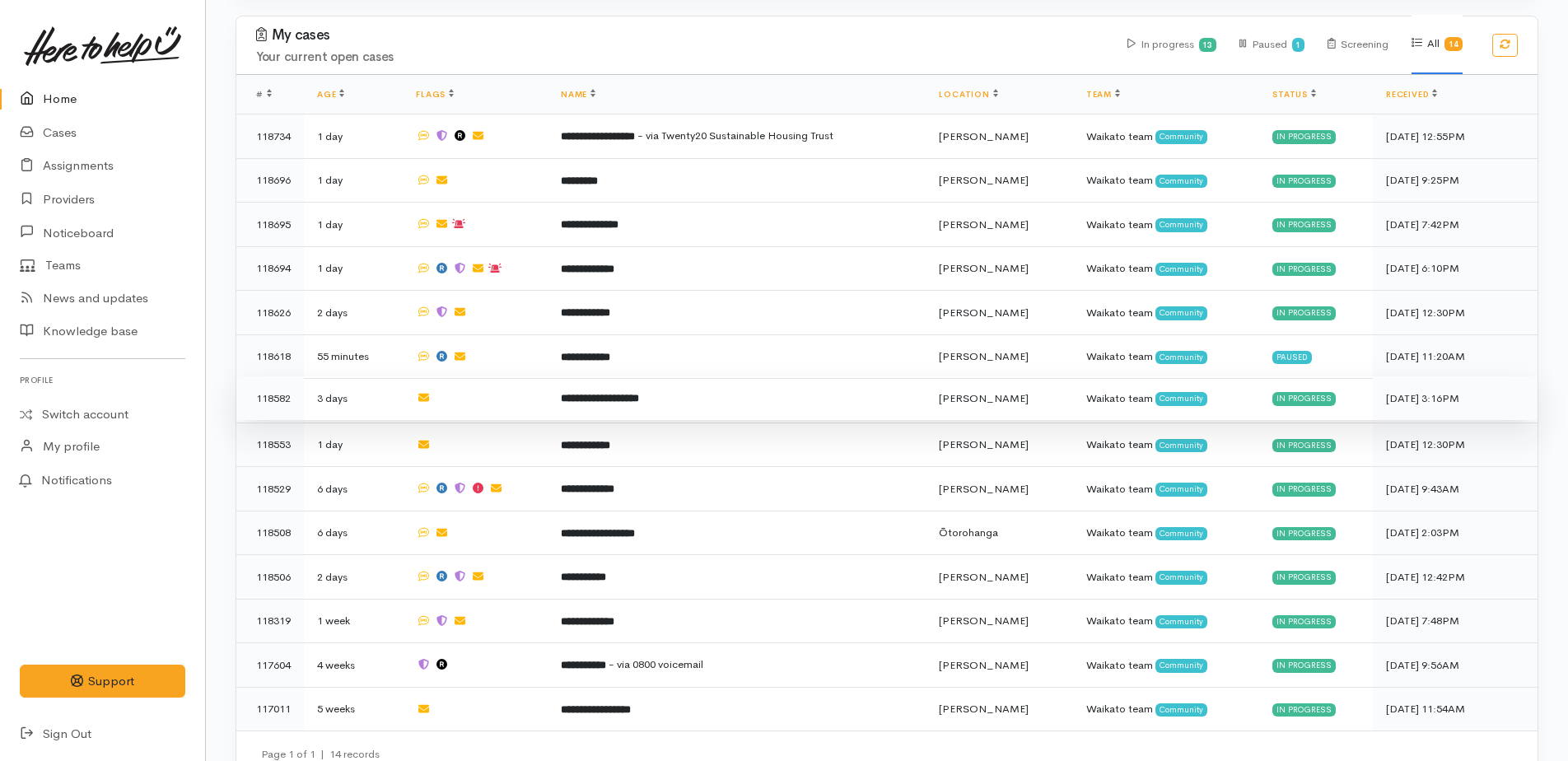
scroll to position [473, 0]
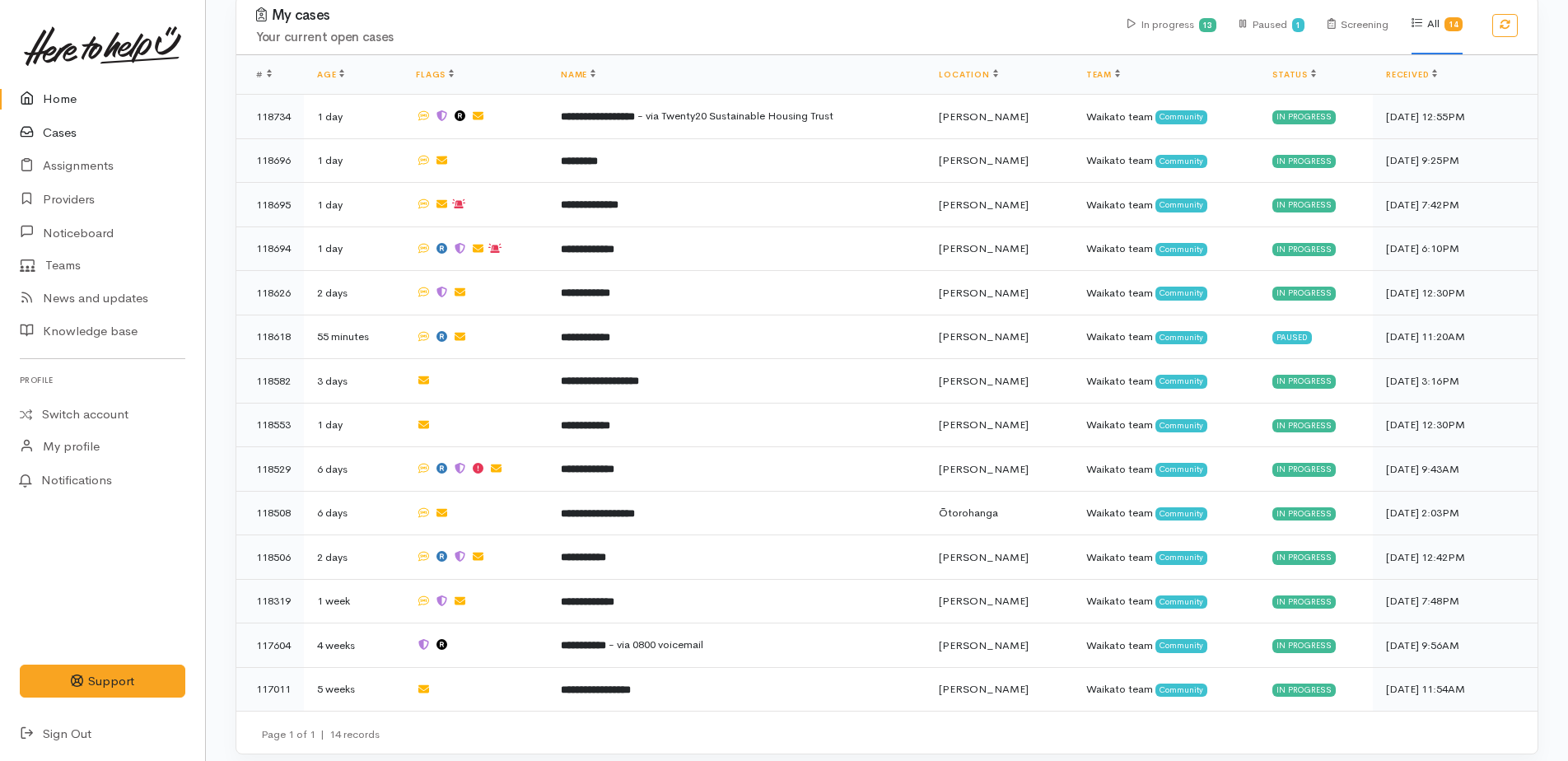
click at [57, 132] on link "Cases" at bounding box center [102, 133] width 205 height 34
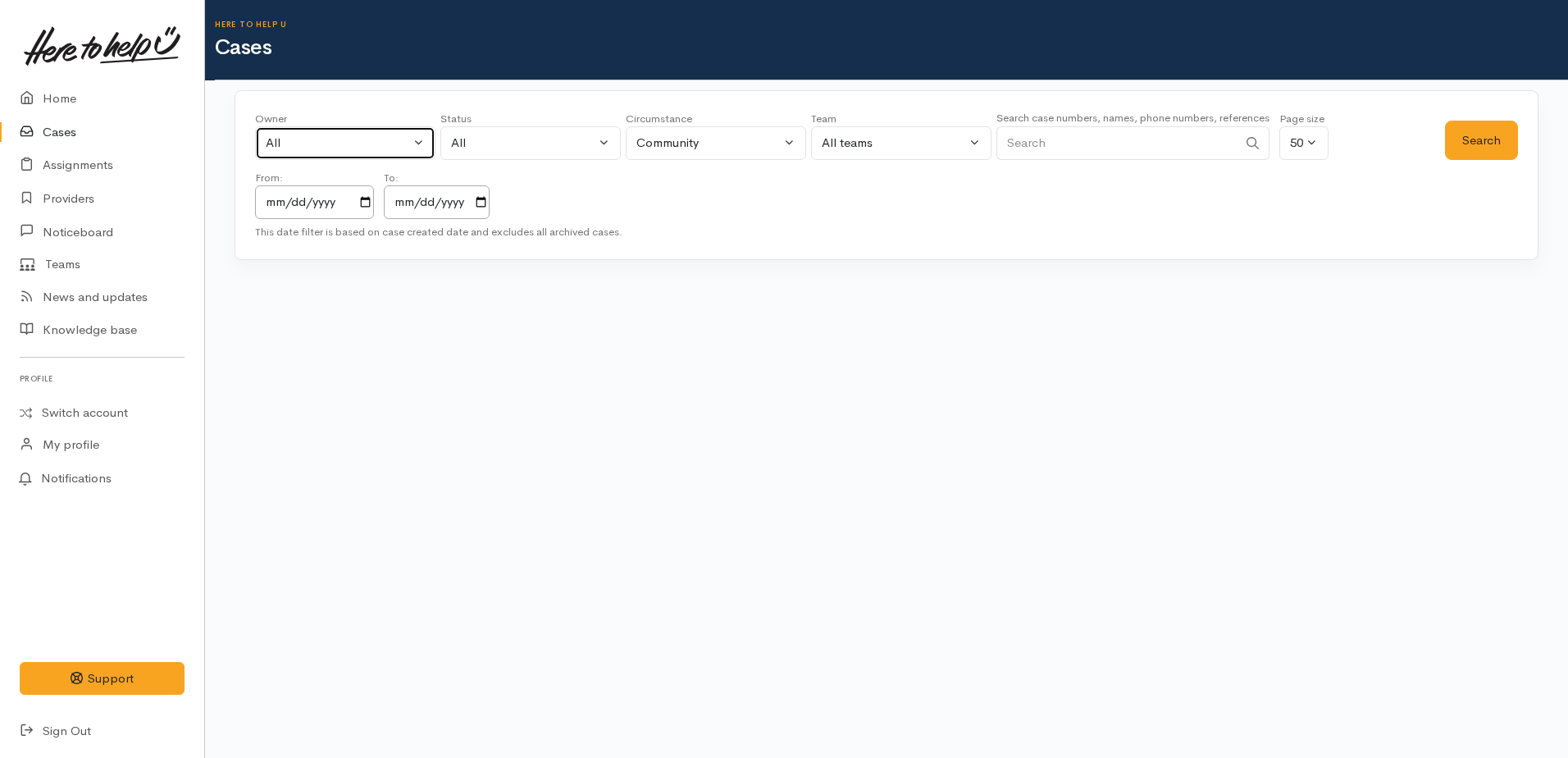
click at [318, 142] on div "All" at bounding box center [338, 142] width 145 height 19
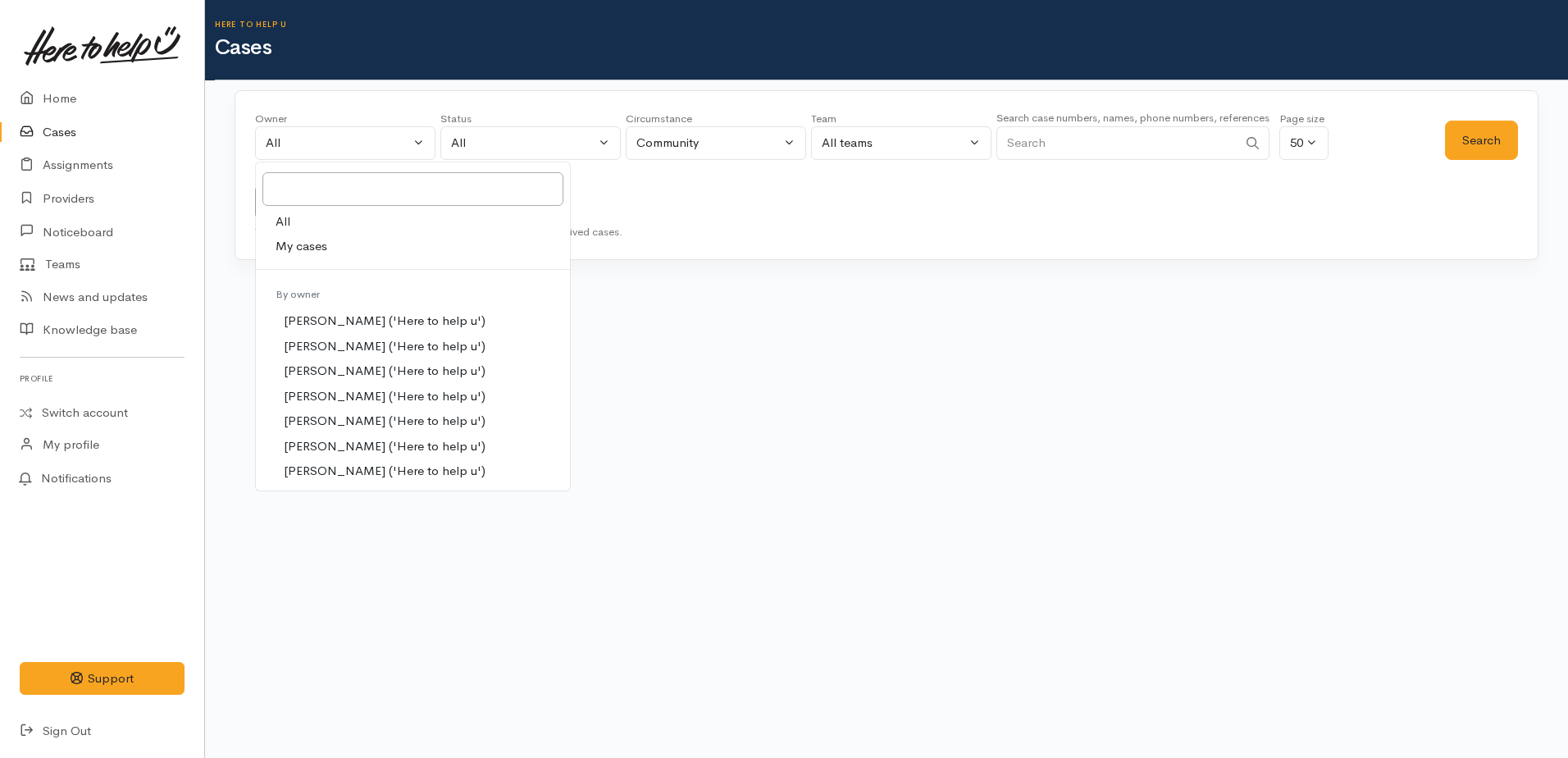
click at [292, 246] on span "My cases" at bounding box center [301, 245] width 51 height 19
select select "1759"
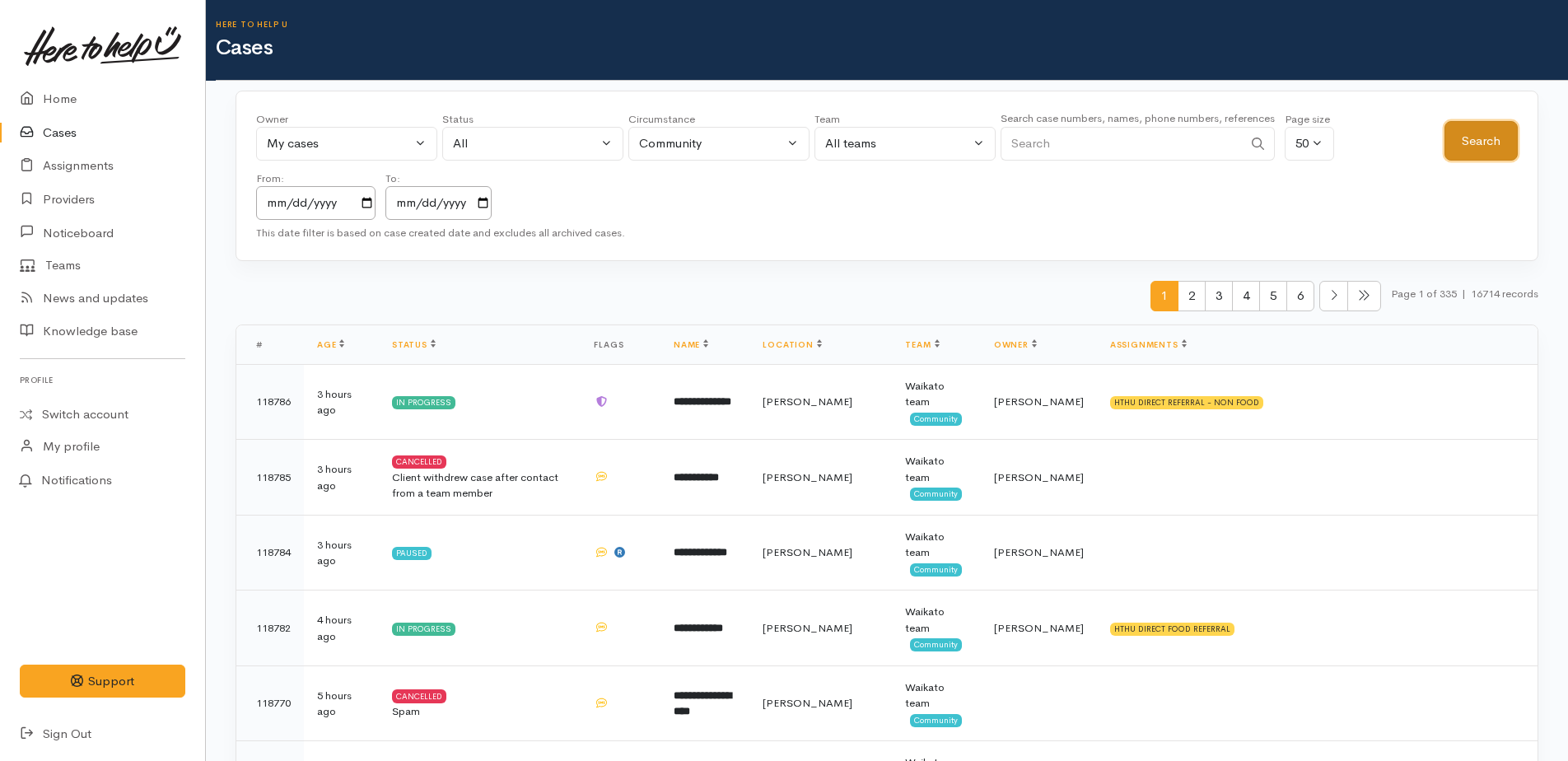
click at [1487, 151] on button "Search" at bounding box center [1481, 141] width 74 height 41
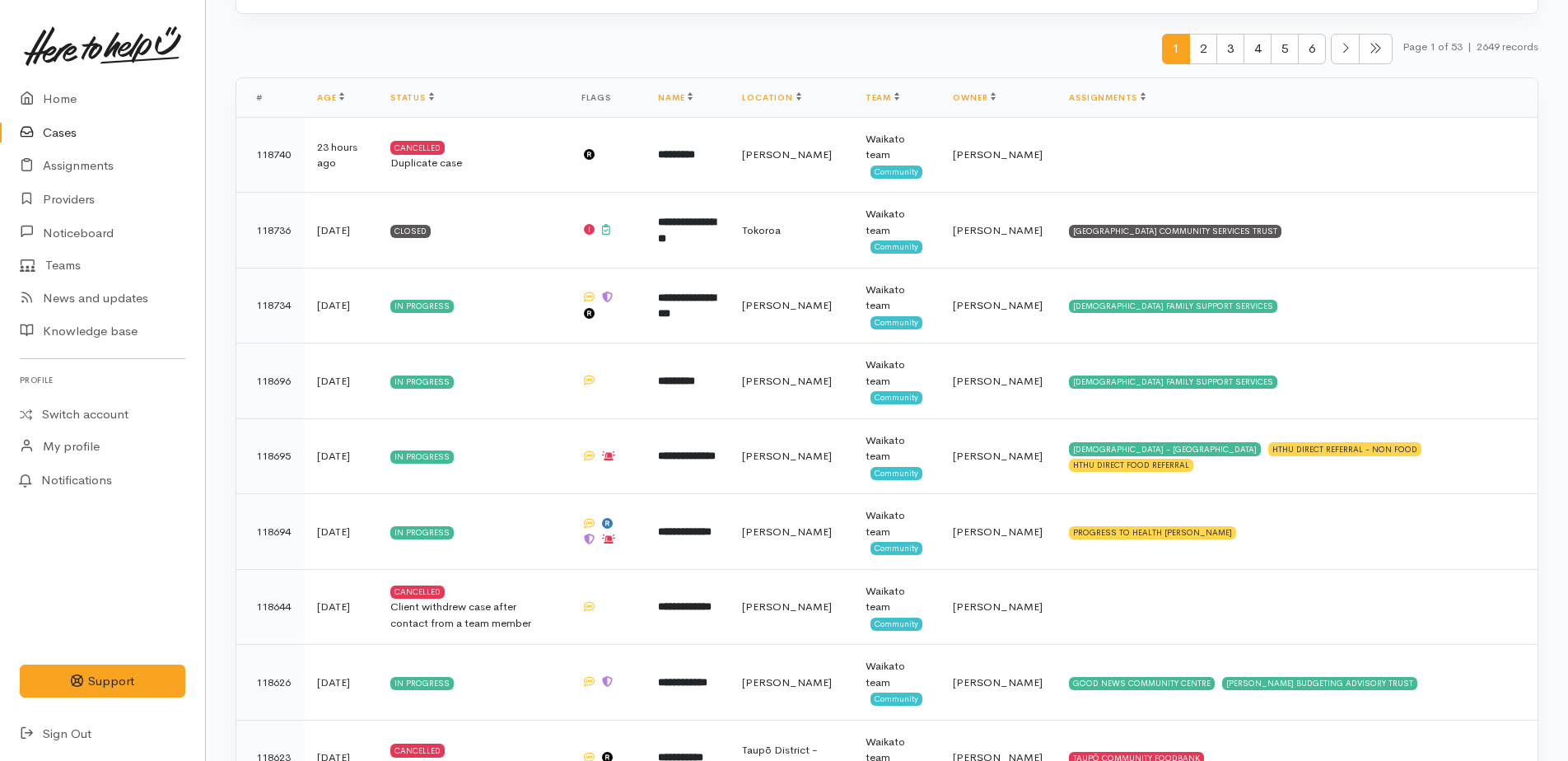
scroll to position [329, 0]
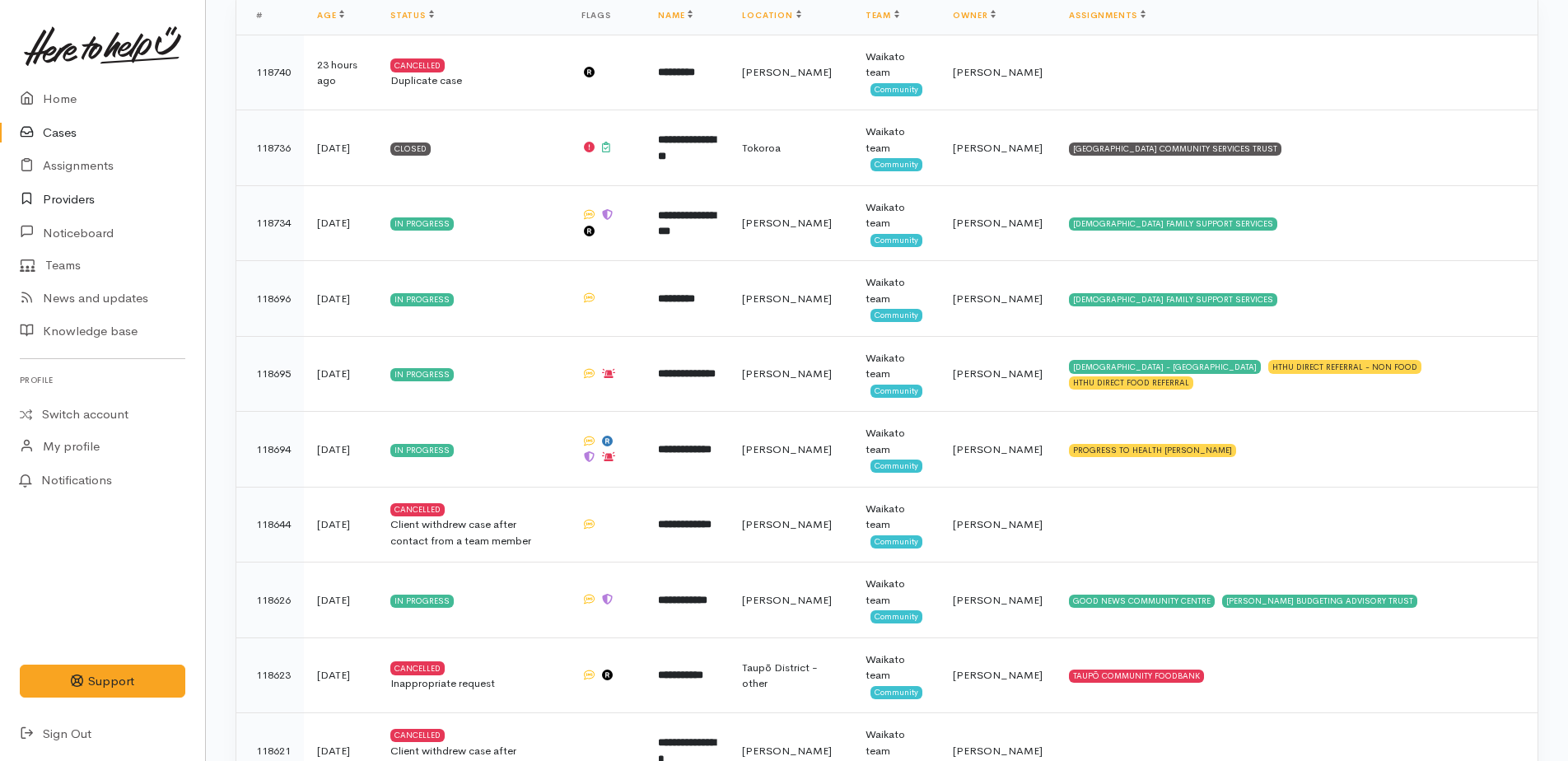
click at [75, 200] on link "Providers" at bounding box center [102, 200] width 205 height 34
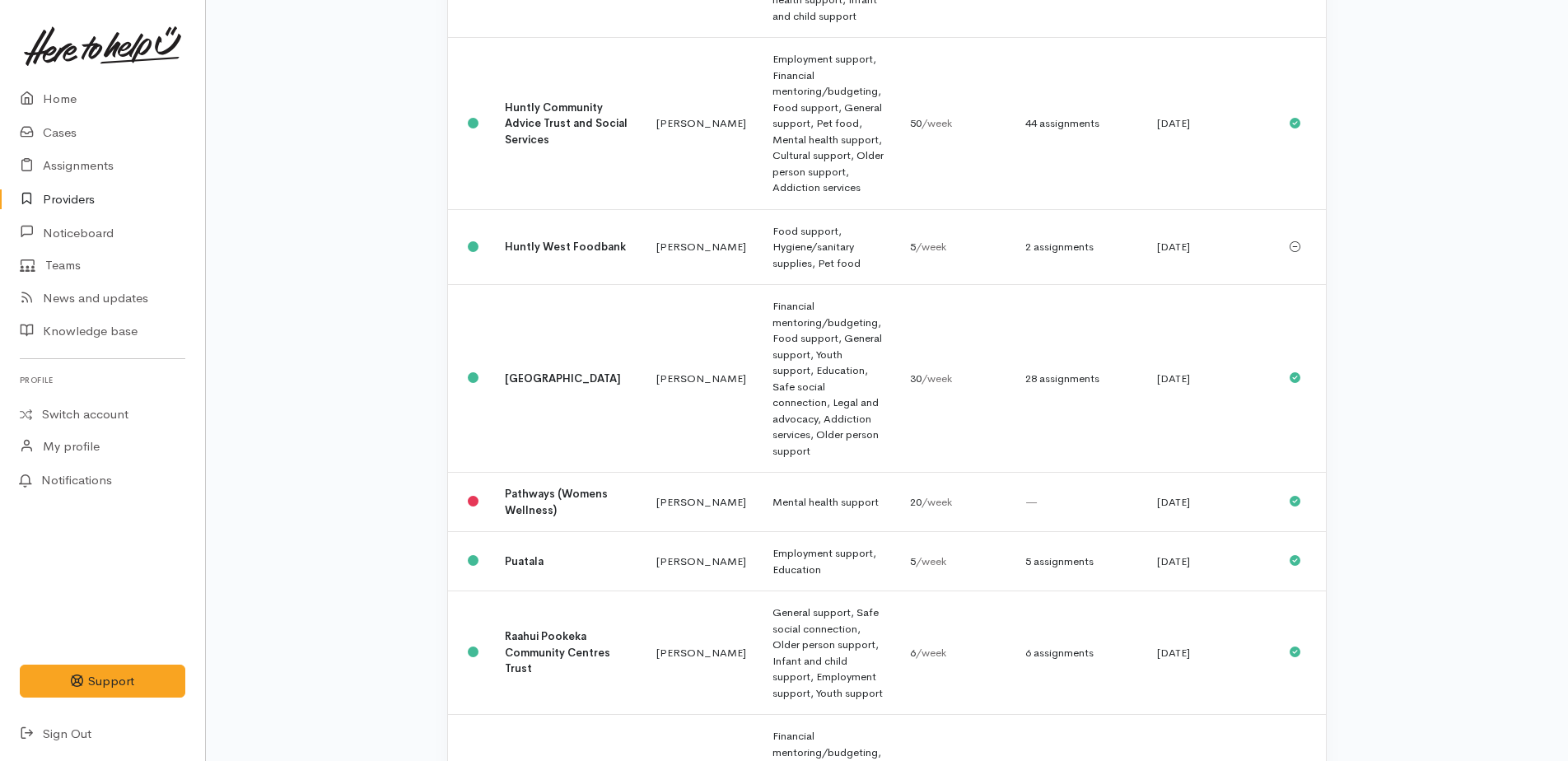
scroll to position [1070, 0]
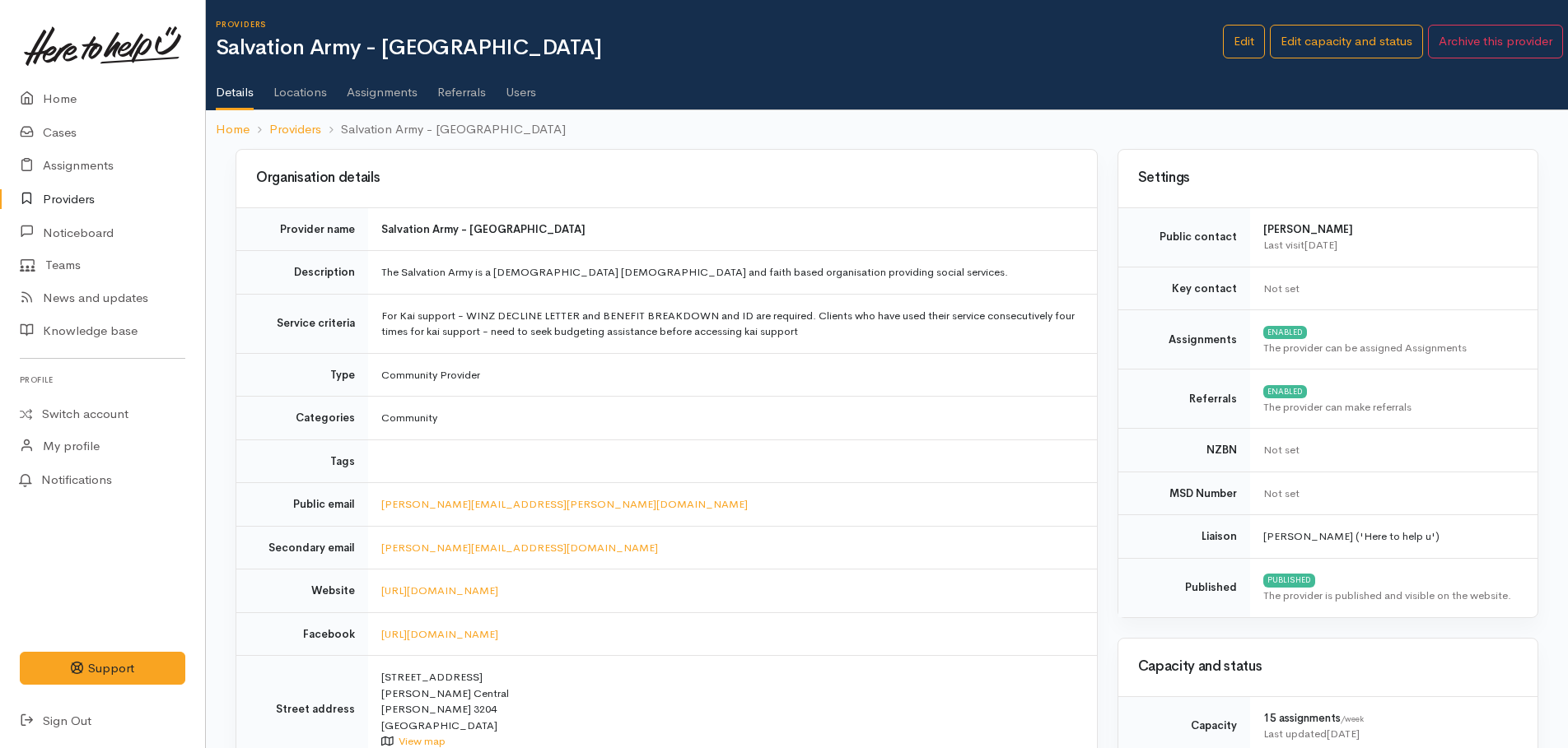
click at [381, 85] on link "Assignments" at bounding box center [382, 86] width 71 height 46
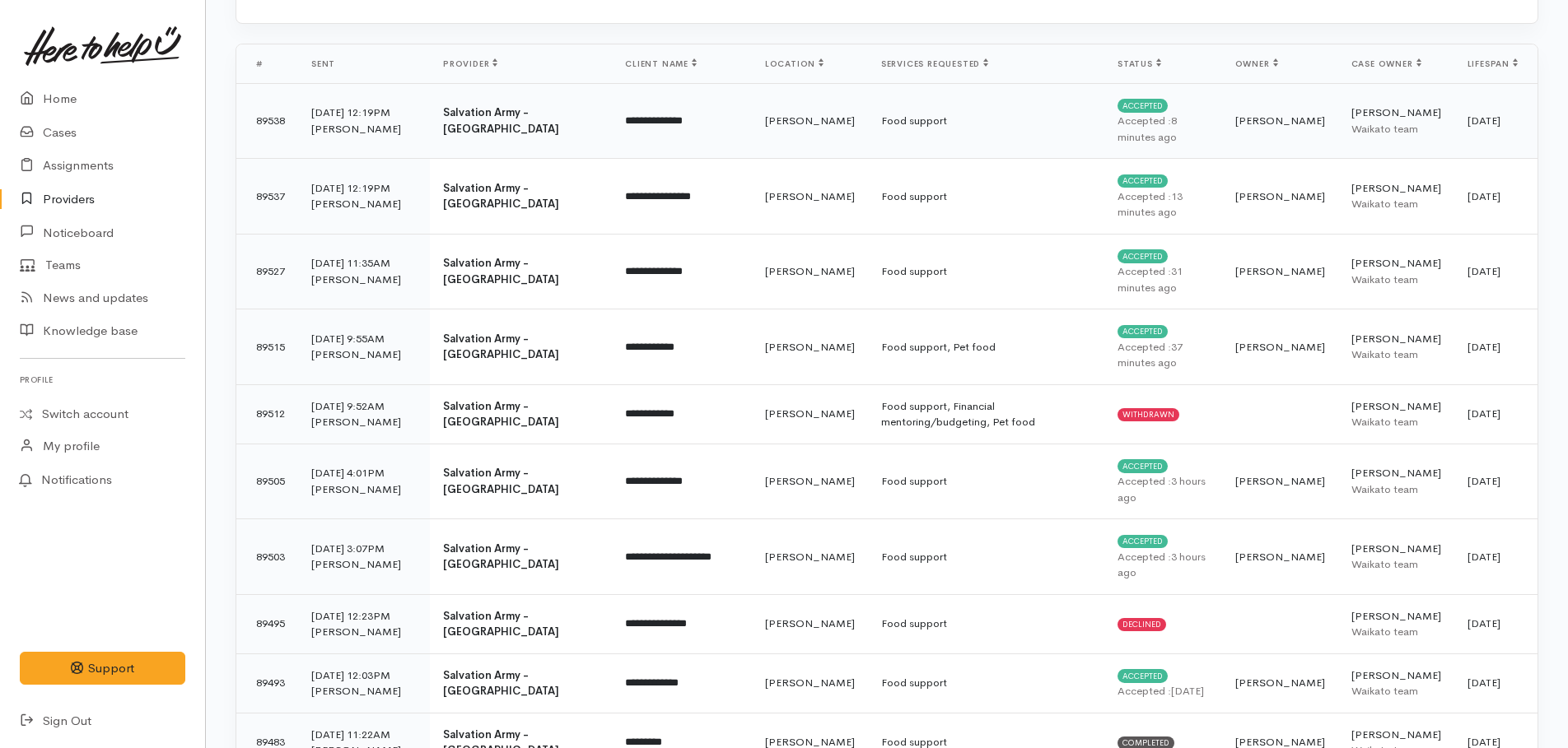
scroll to position [247, 0]
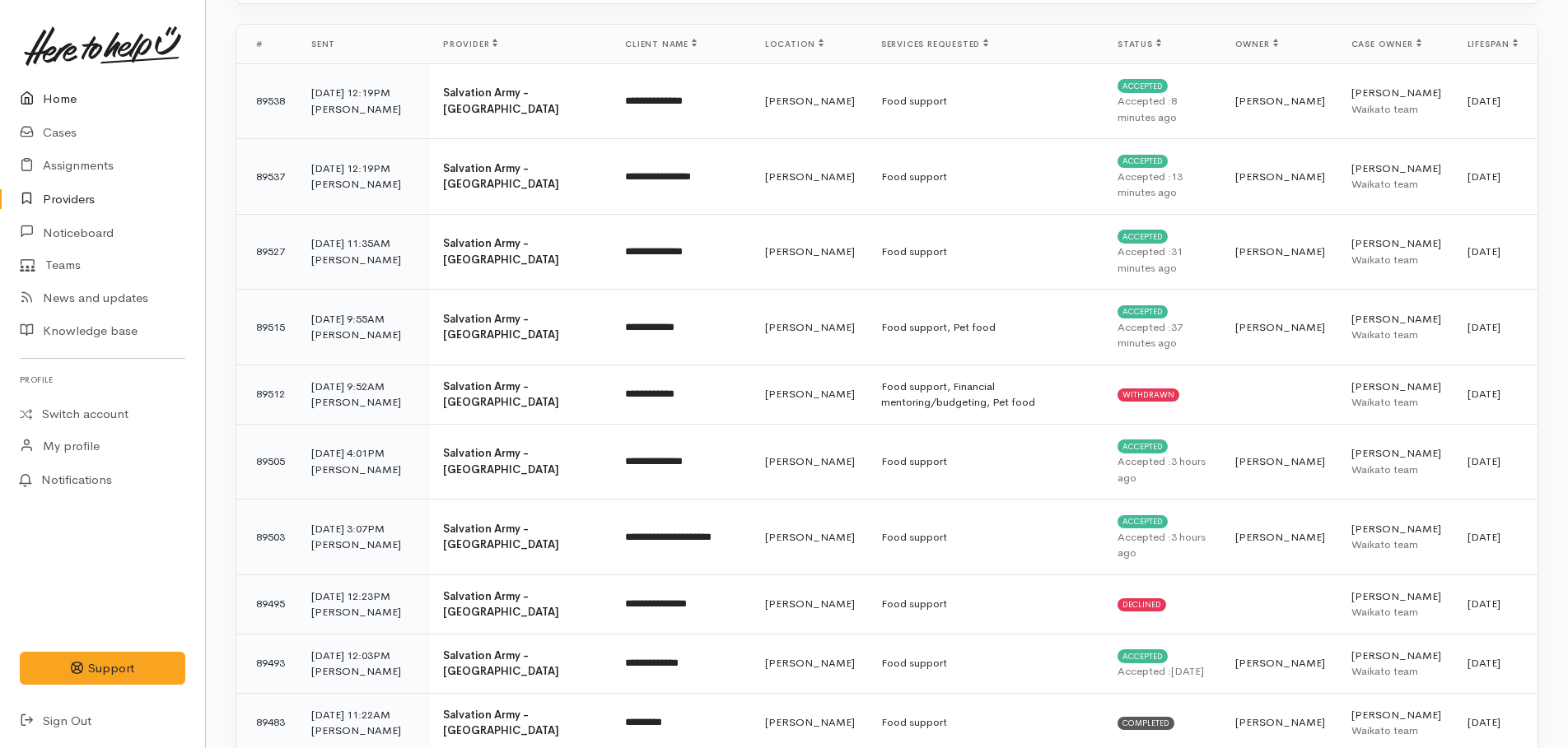
click at [53, 95] on link "Home" at bounding box center [102, 99] width 205 height 34
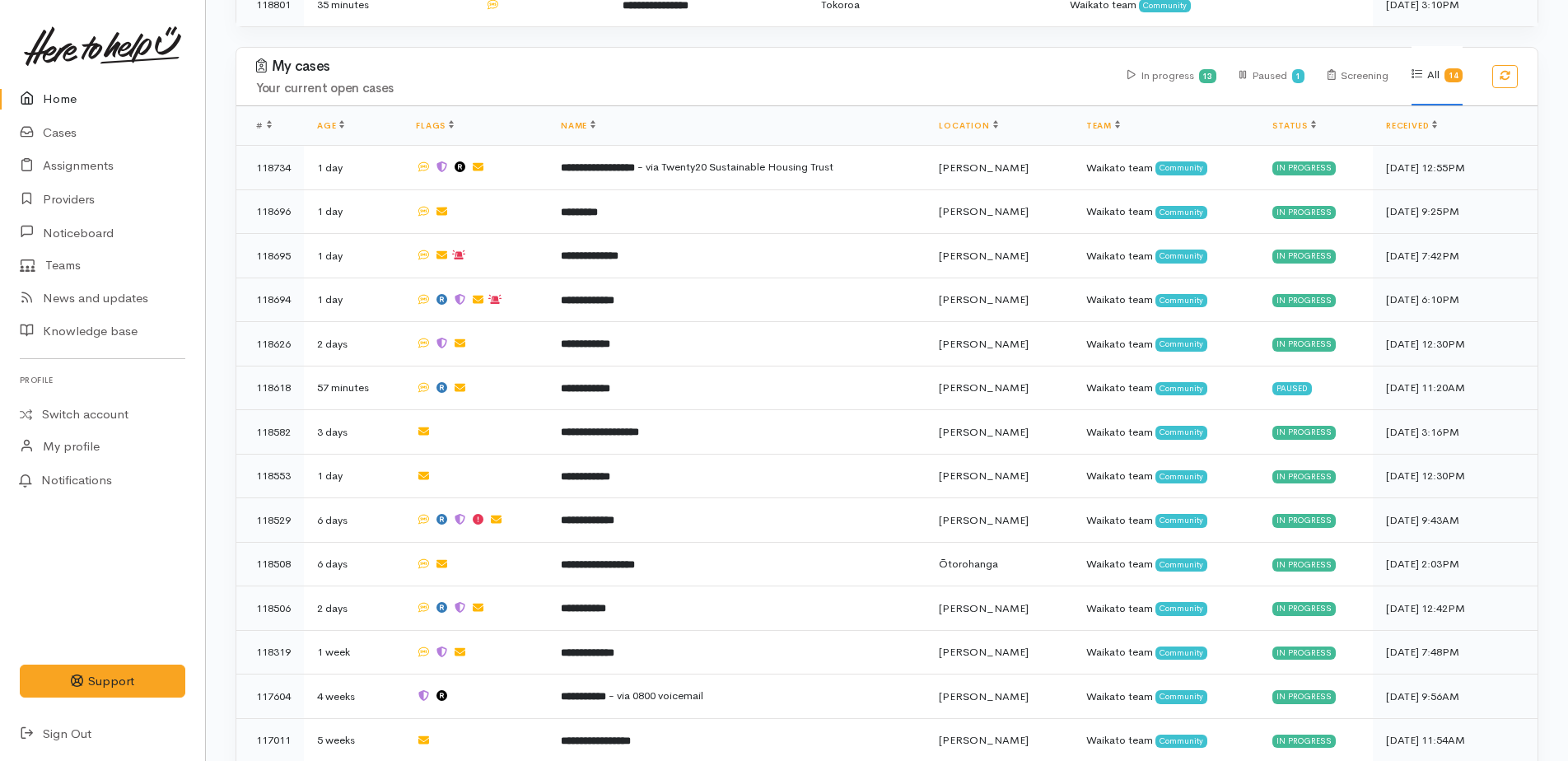
scroll to position [473, 0]
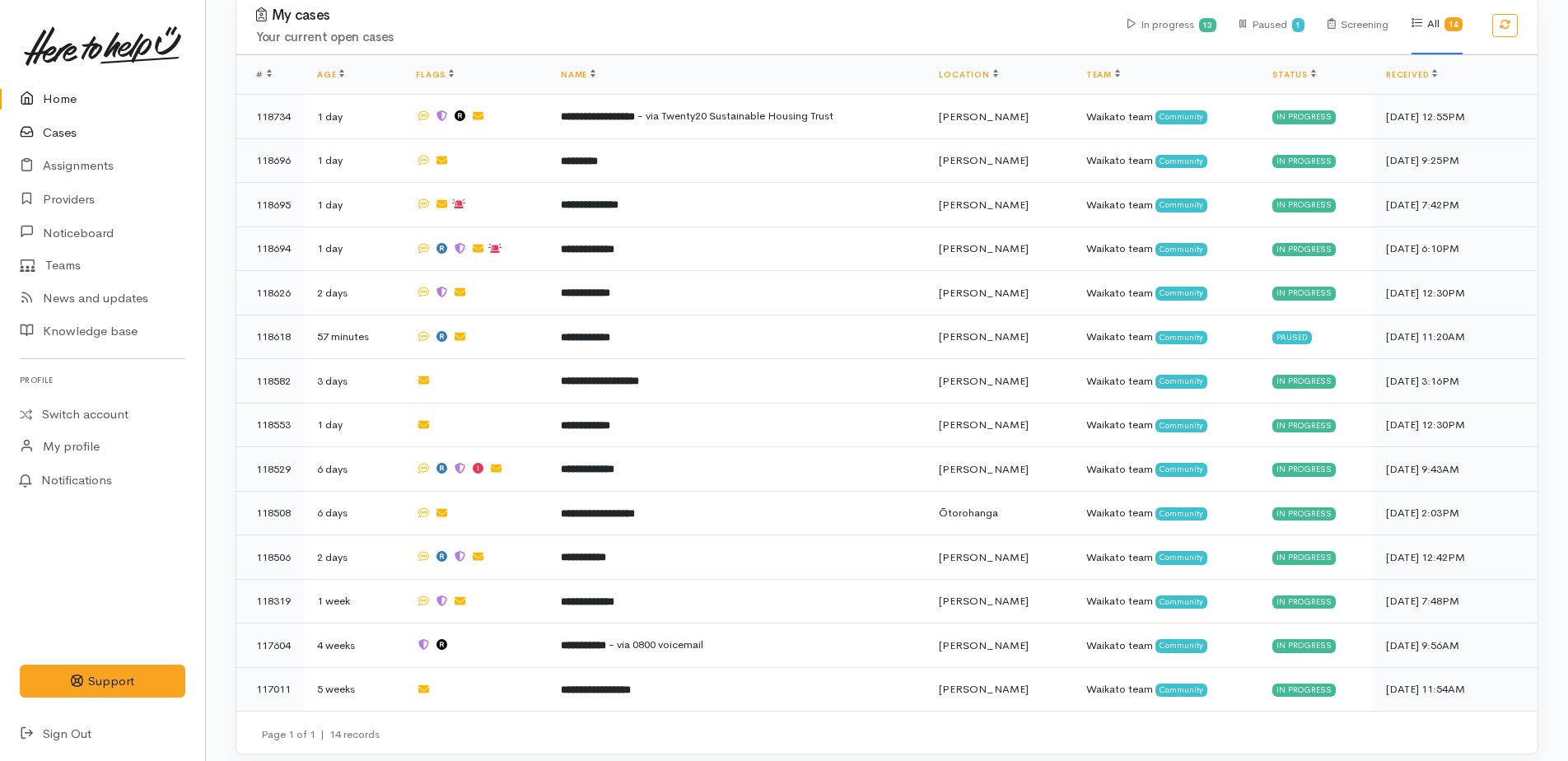
click at [75, 127] on link "Cases" at bounding box center [102, 133] width 205 height 34
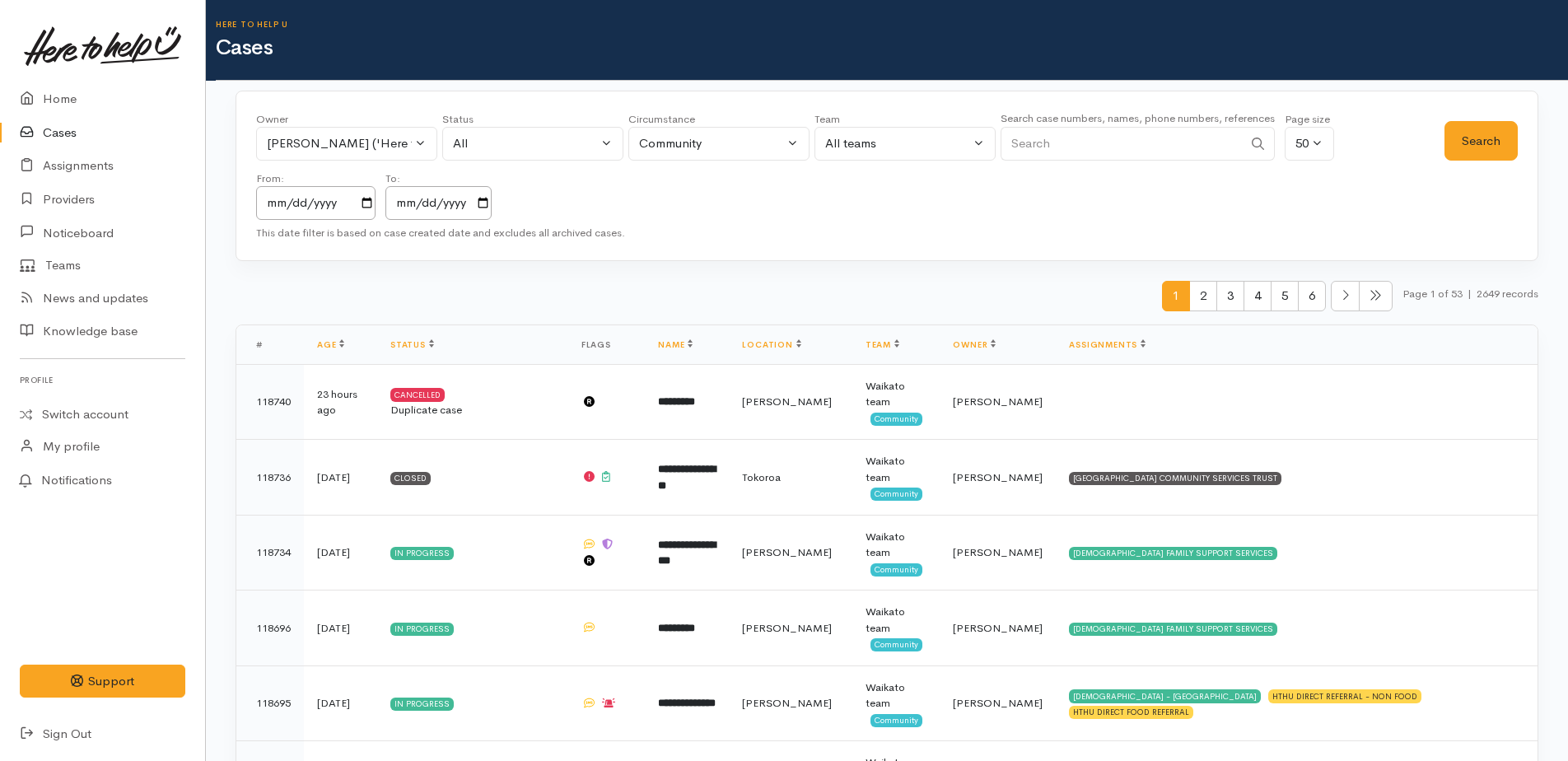
paste input "+64275231793"
click at [1500, 142] on button "Search" at bounding box center [1481, 141] width 74 height 41
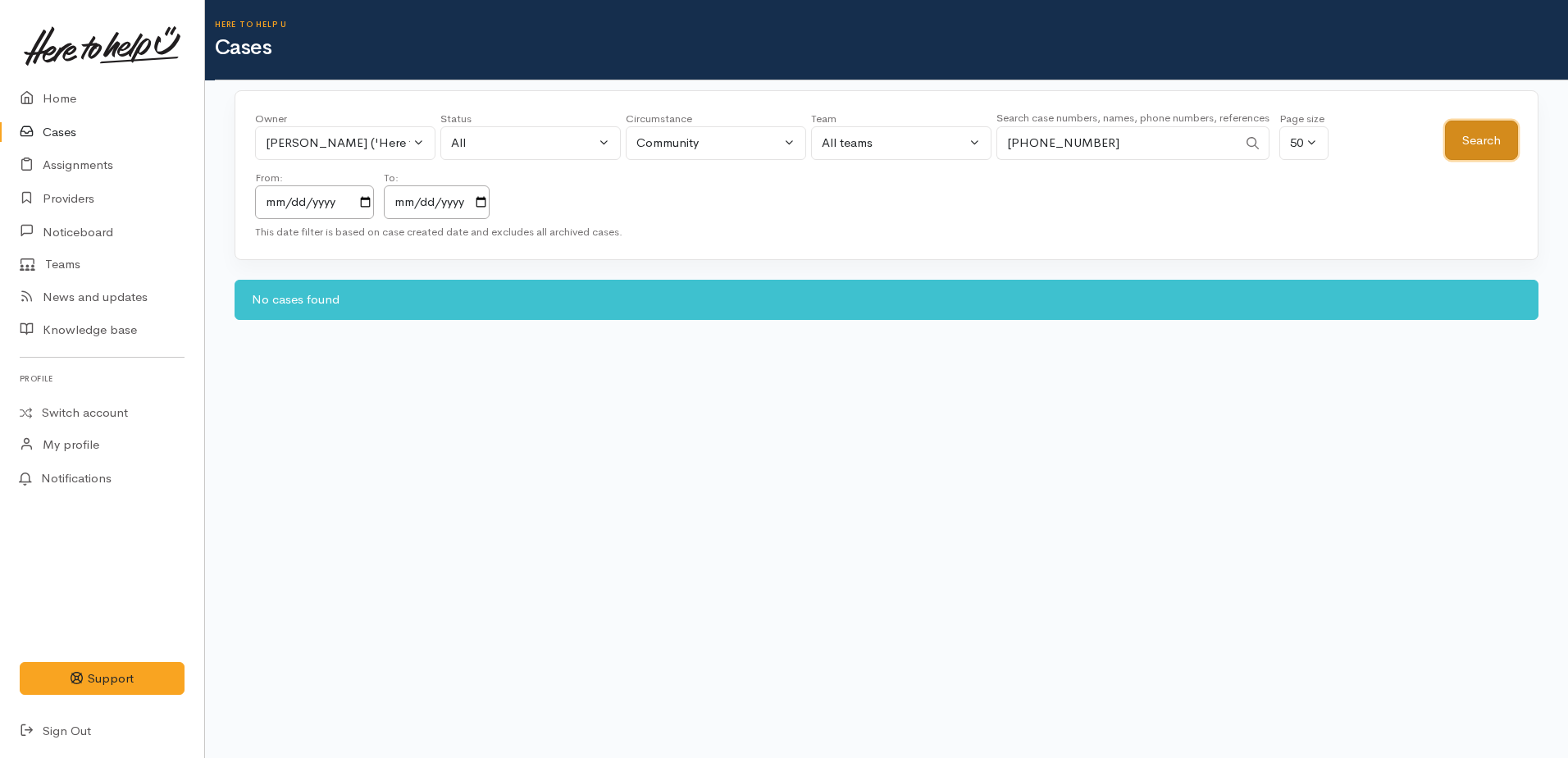
click at [1495, 142] on button "Search" at bounding box center [1482, 141] width 73 height 41
click at [1029, 138] on input "+64275231793" at bounding box center [1118, 143] width 242 height 34
type input "0275231793"
click at [383, 137] on div "Kyleigh Pike ('Here to help u')" at bounding box center [338, 142] width 145 height 19
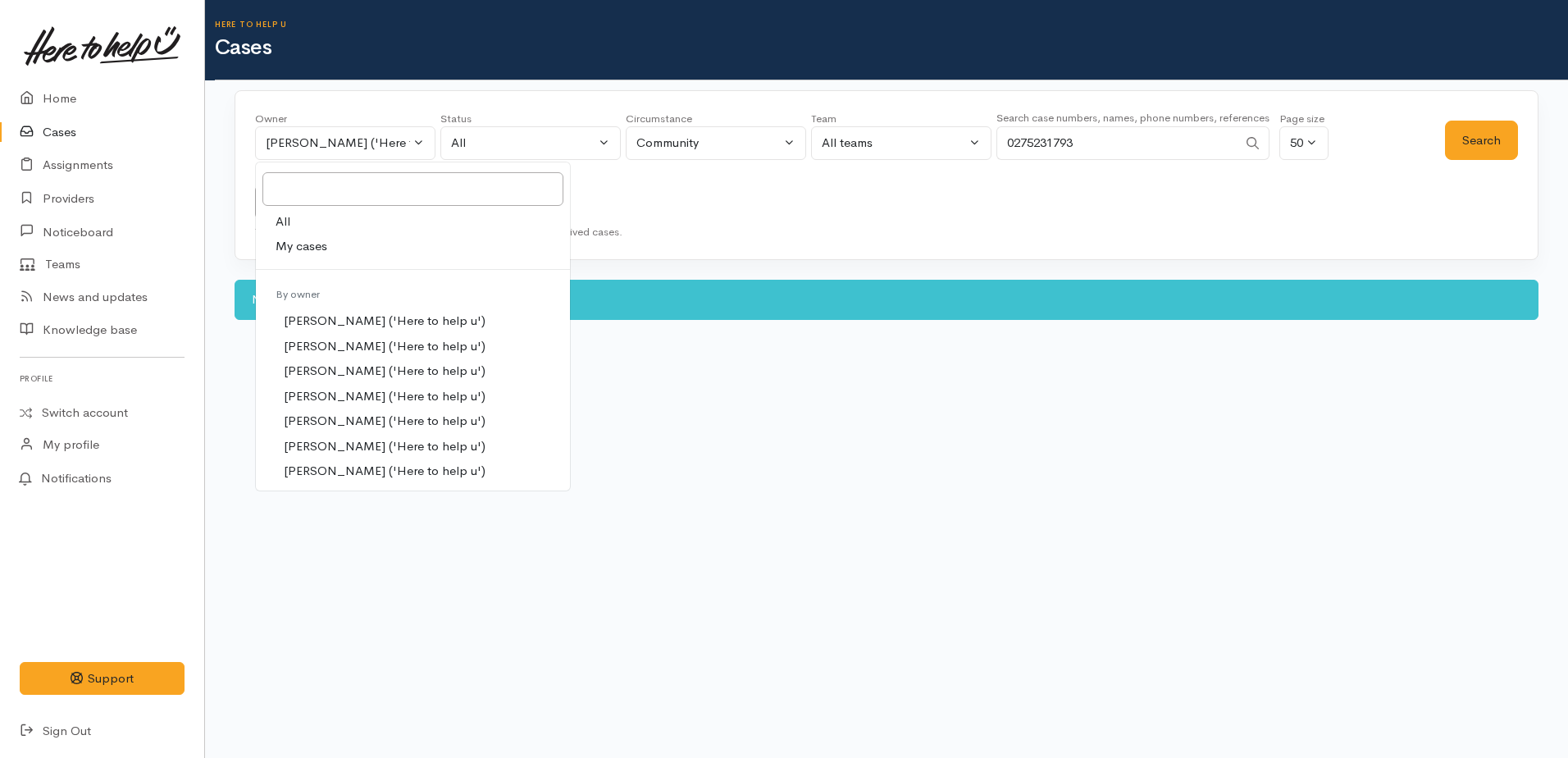
click at [296, 223] on link "All" at bounding box center [413, 222] width 314 height 26
select select "-1"
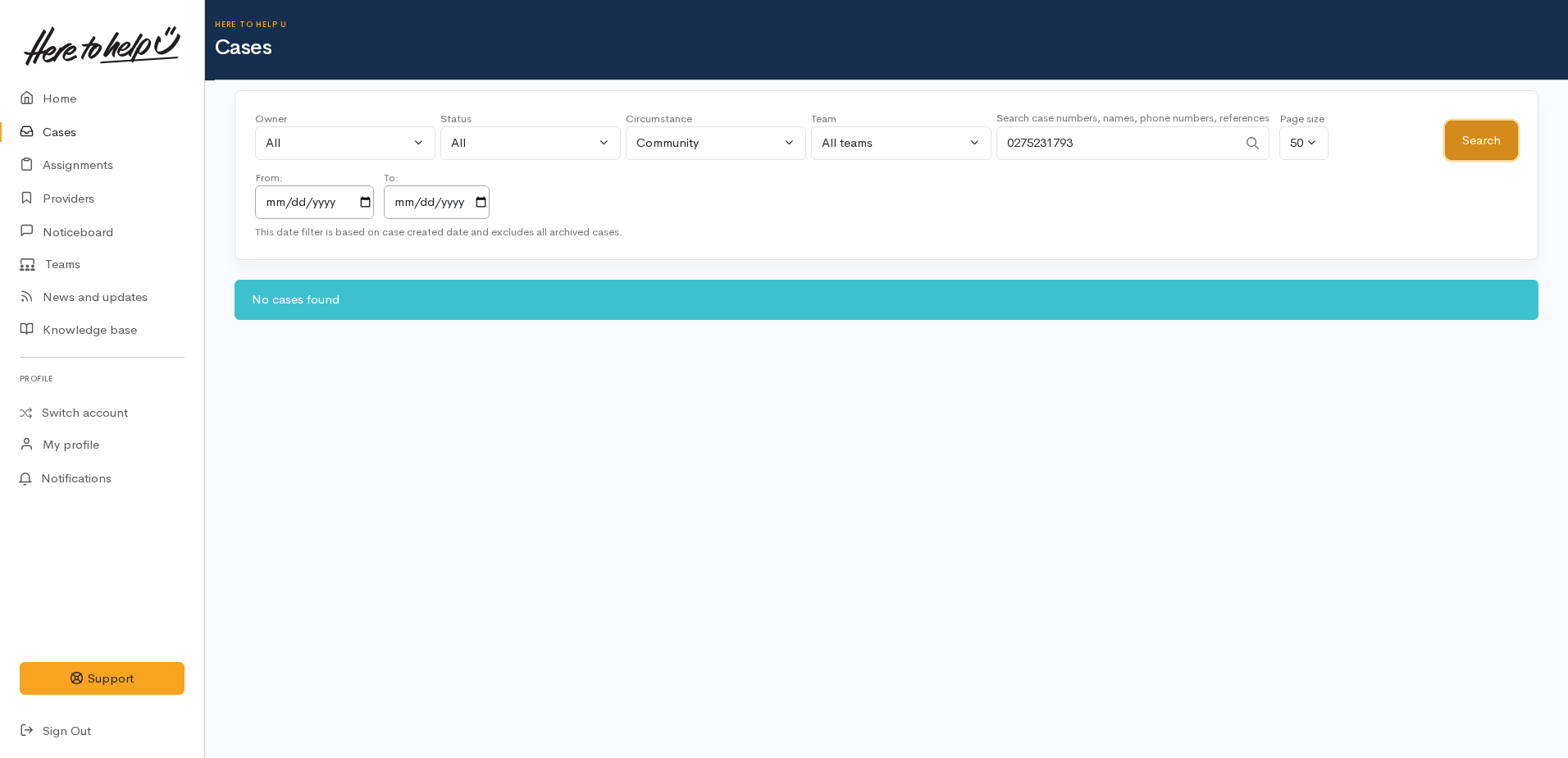
click at [1481, 137] on button "Search" at bounding box center [1482, 141] width 73 height 41
click at [1315, 463] on body "Support Feedback I've got something to say" at bounding box center [784, 379] width 1568 height 758
click at [1472, 144] on button "Search" at bounding box center [1482, 141] width 73 height 41
click at [1480, 150] on button "Search" at bounding box center [1482, 141] width 73 height 41
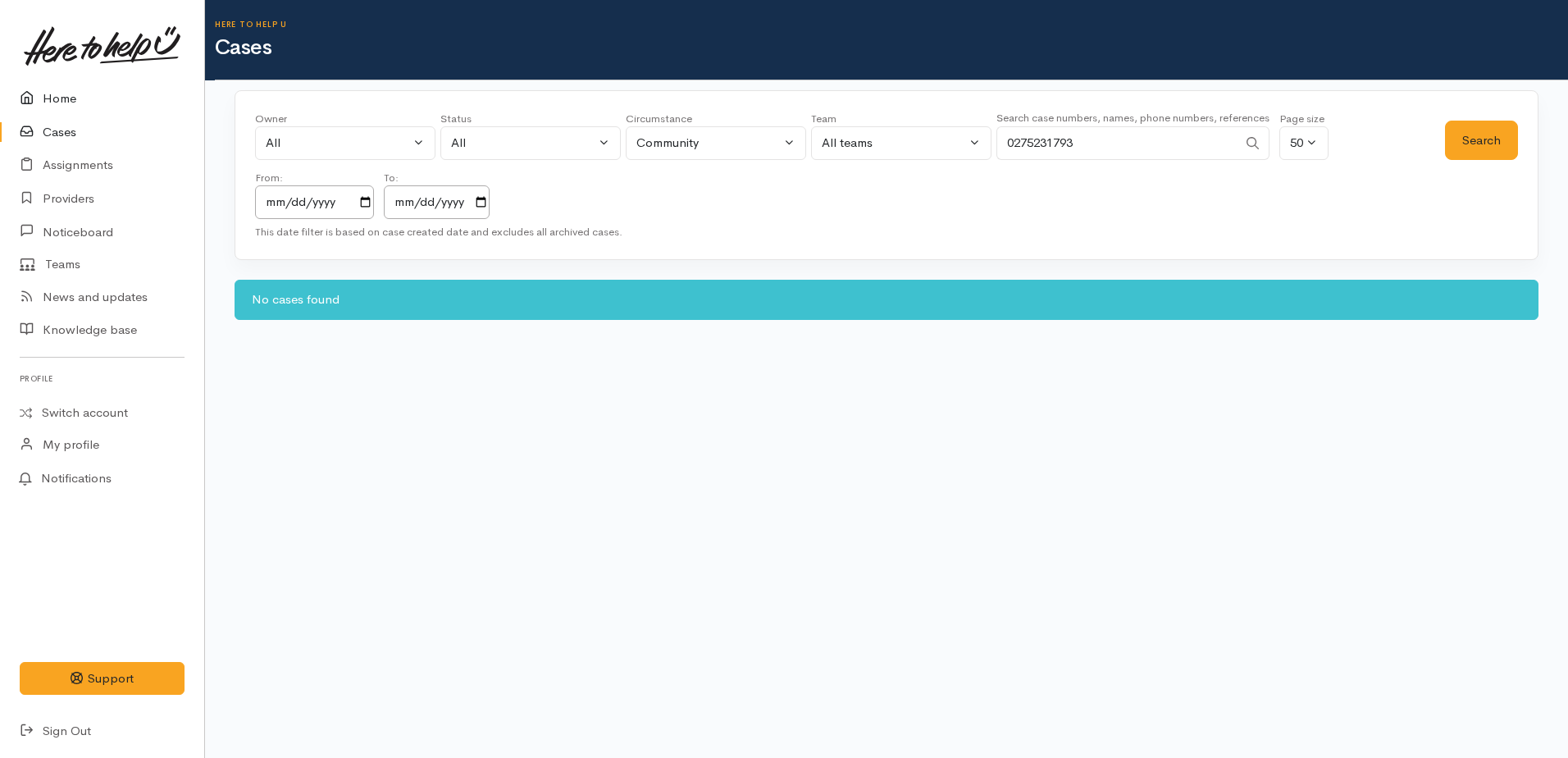
click at [55, 93] on link "Home" at bounding box center [102, 99] width 204 height 34
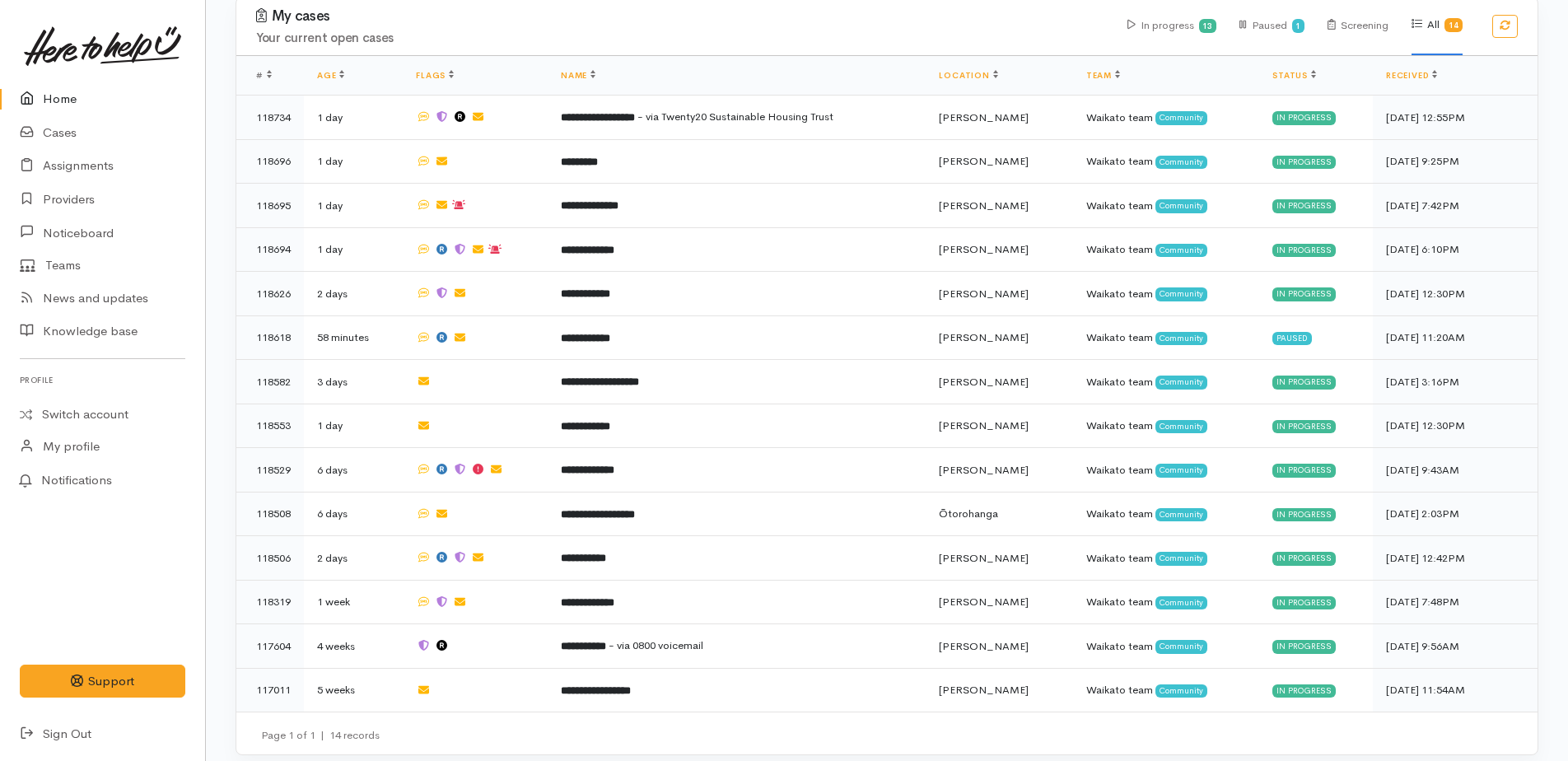
scroll to position [473, 0]
click at [62, 92] on link "Home" at bounding box center [102, 99] width 205 height 34
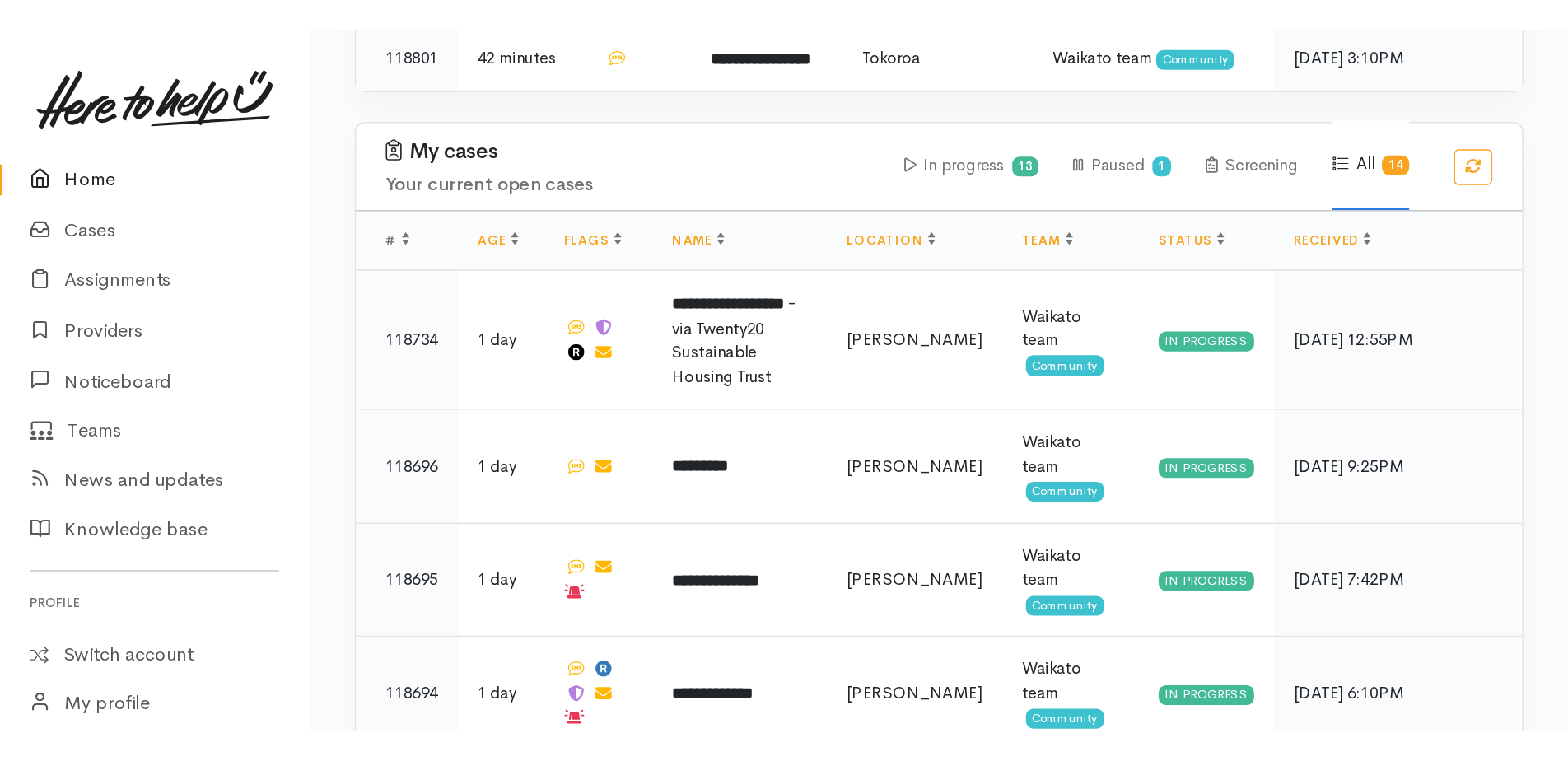
scroll to position [467, 0]
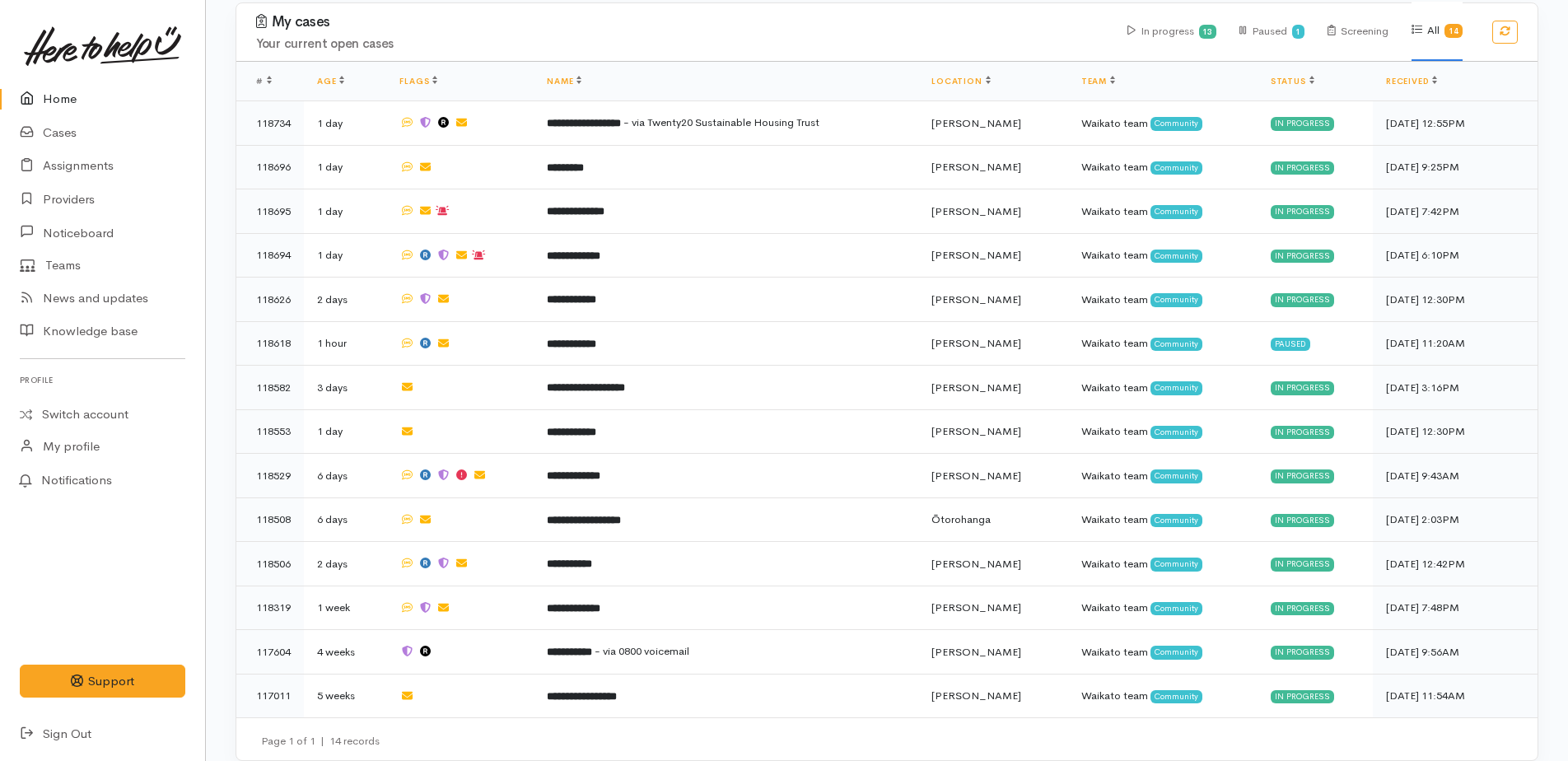
click at [66, 92] on link "Home" at bounding box center [102, 99] width 205 height 34
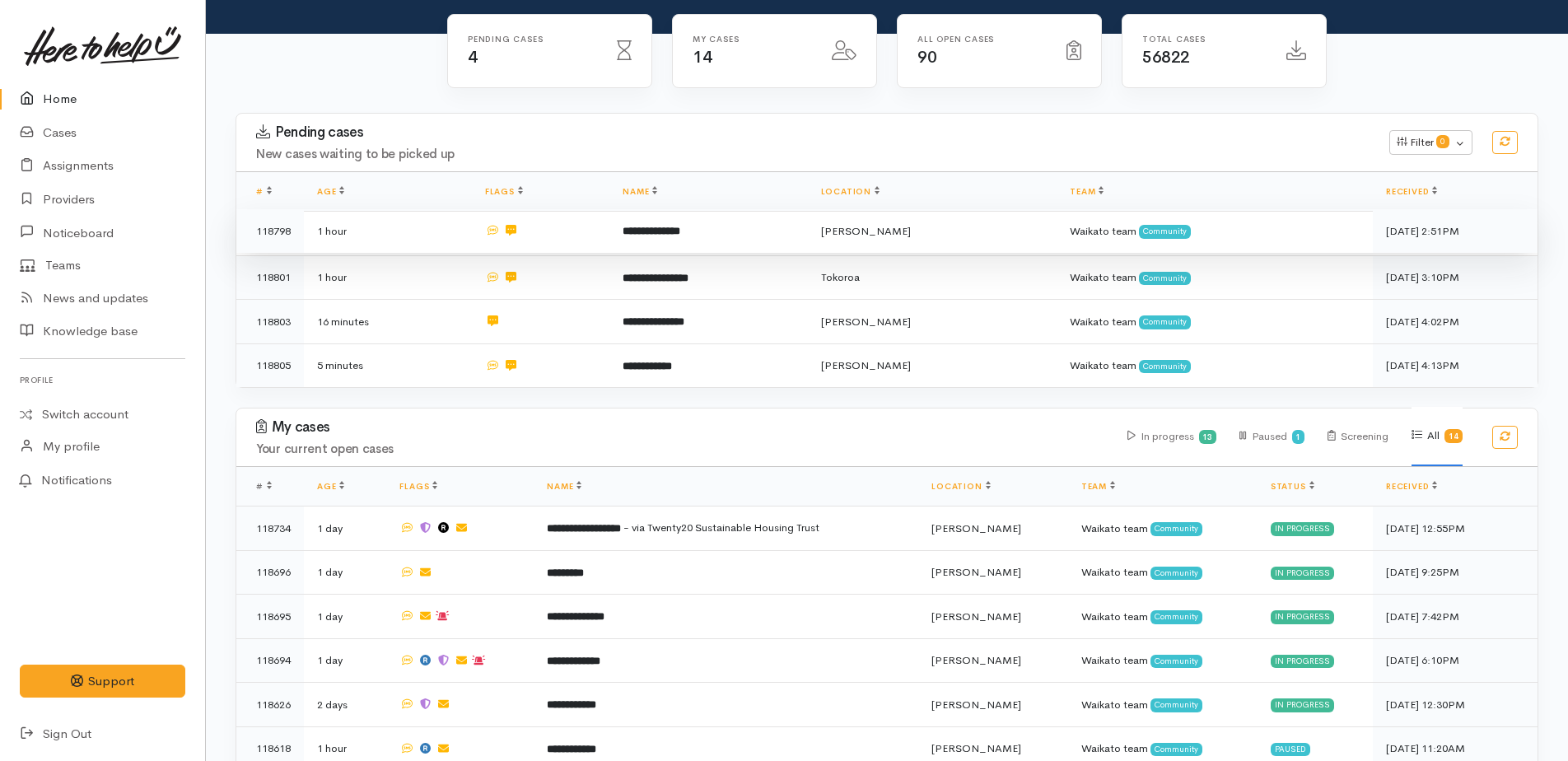
scroll to position [247, 0]
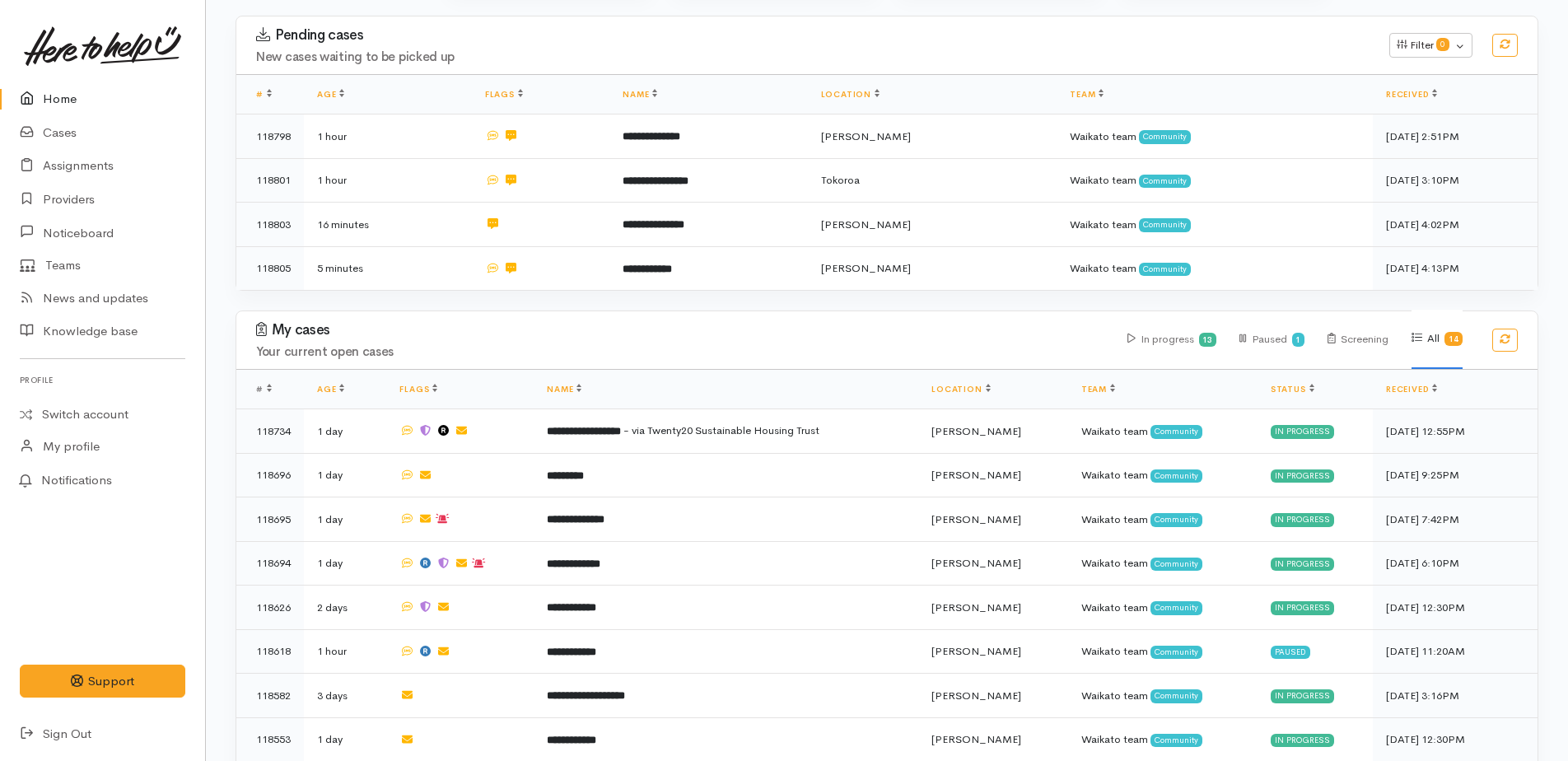
click at [57, 102] on link "Home" at bounding box center [102, 99] width 205 height 34
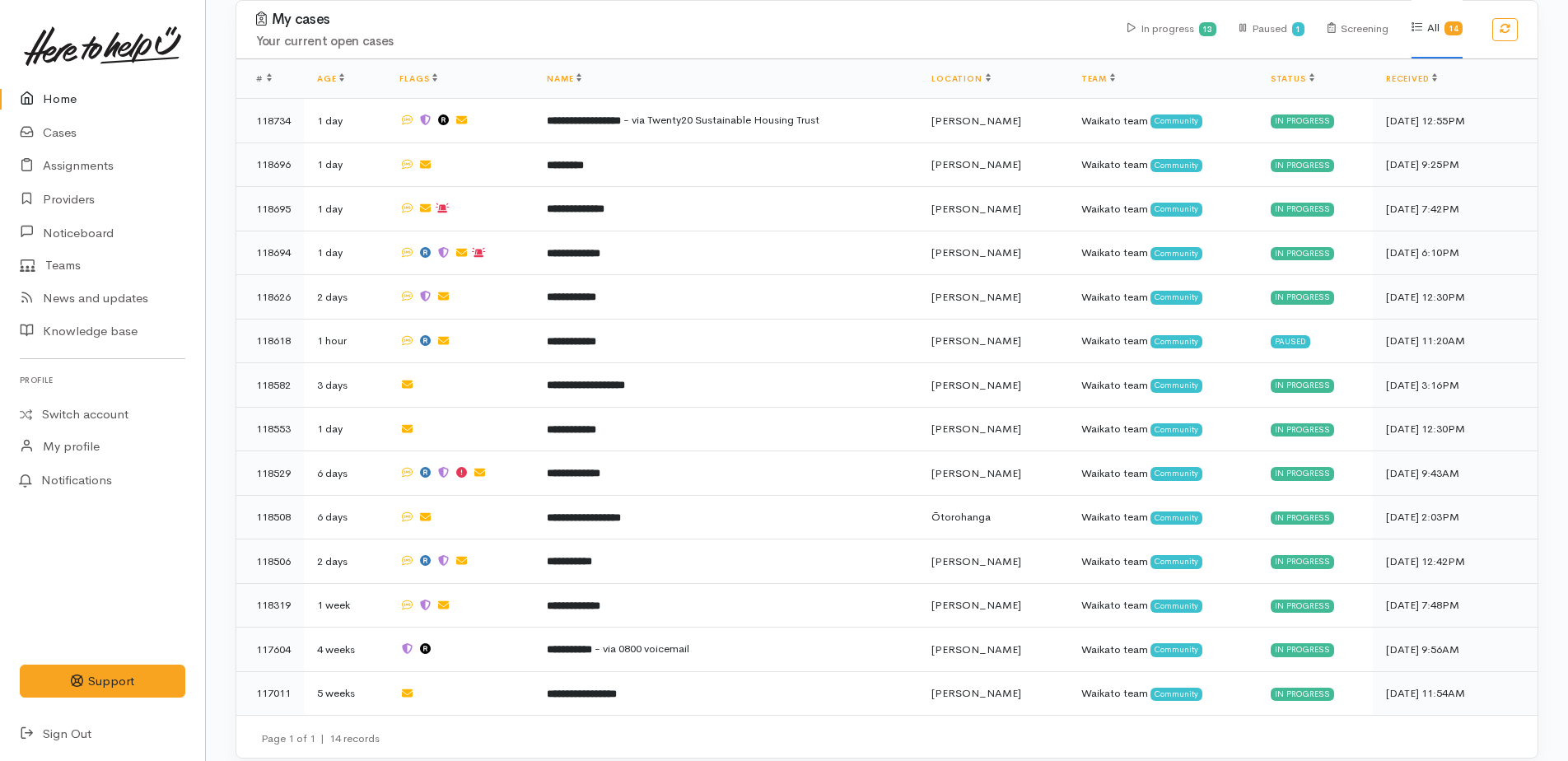
scroll to position [559, 0]
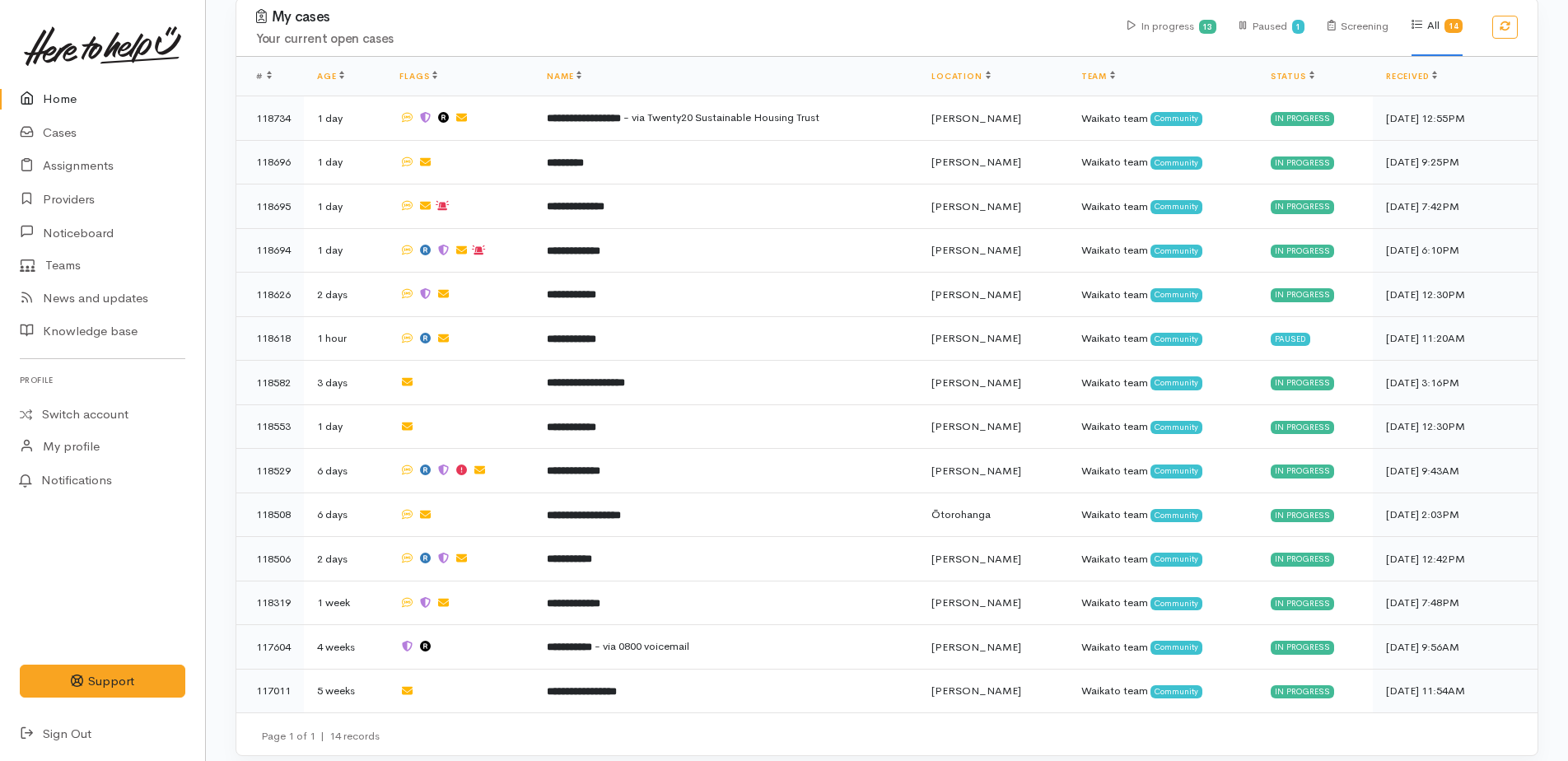
click at [66, 97] on link "Home" at bounding box center [102, 99] width 205 height 34
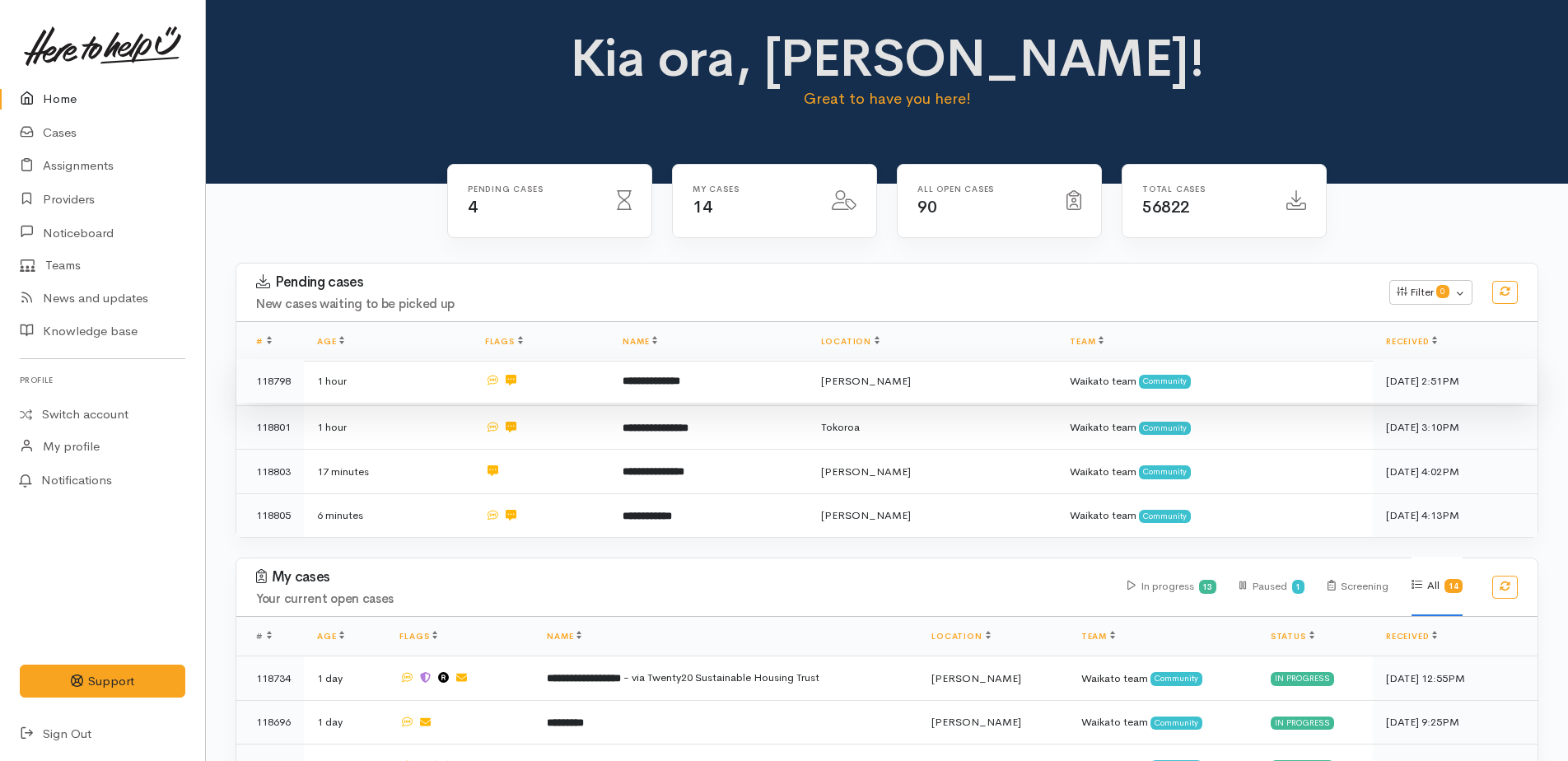
click at [671, 382] on b "**********" at bounding box center [651, 380] width 58 height 11
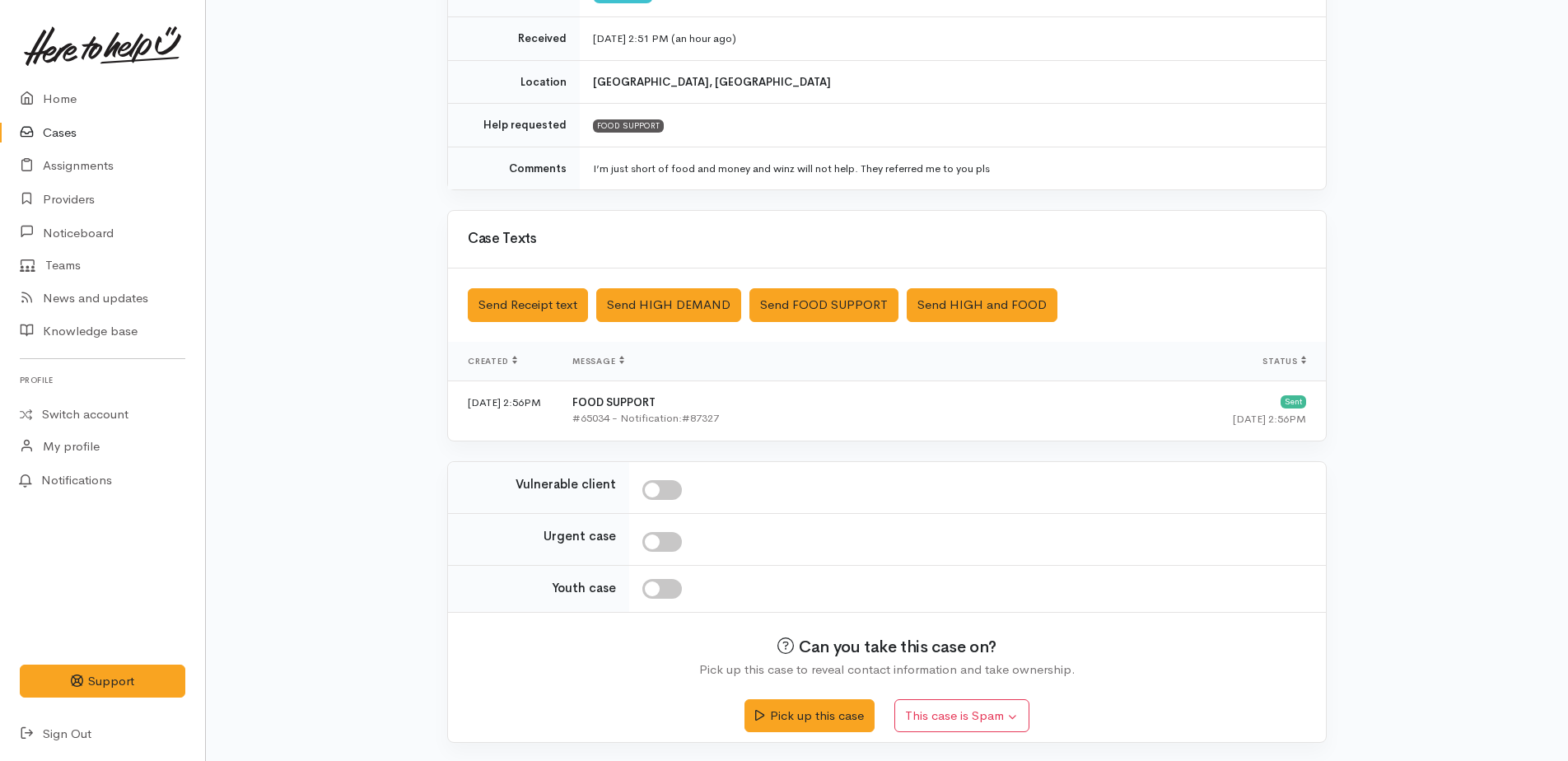
scroll to position [273, 0]
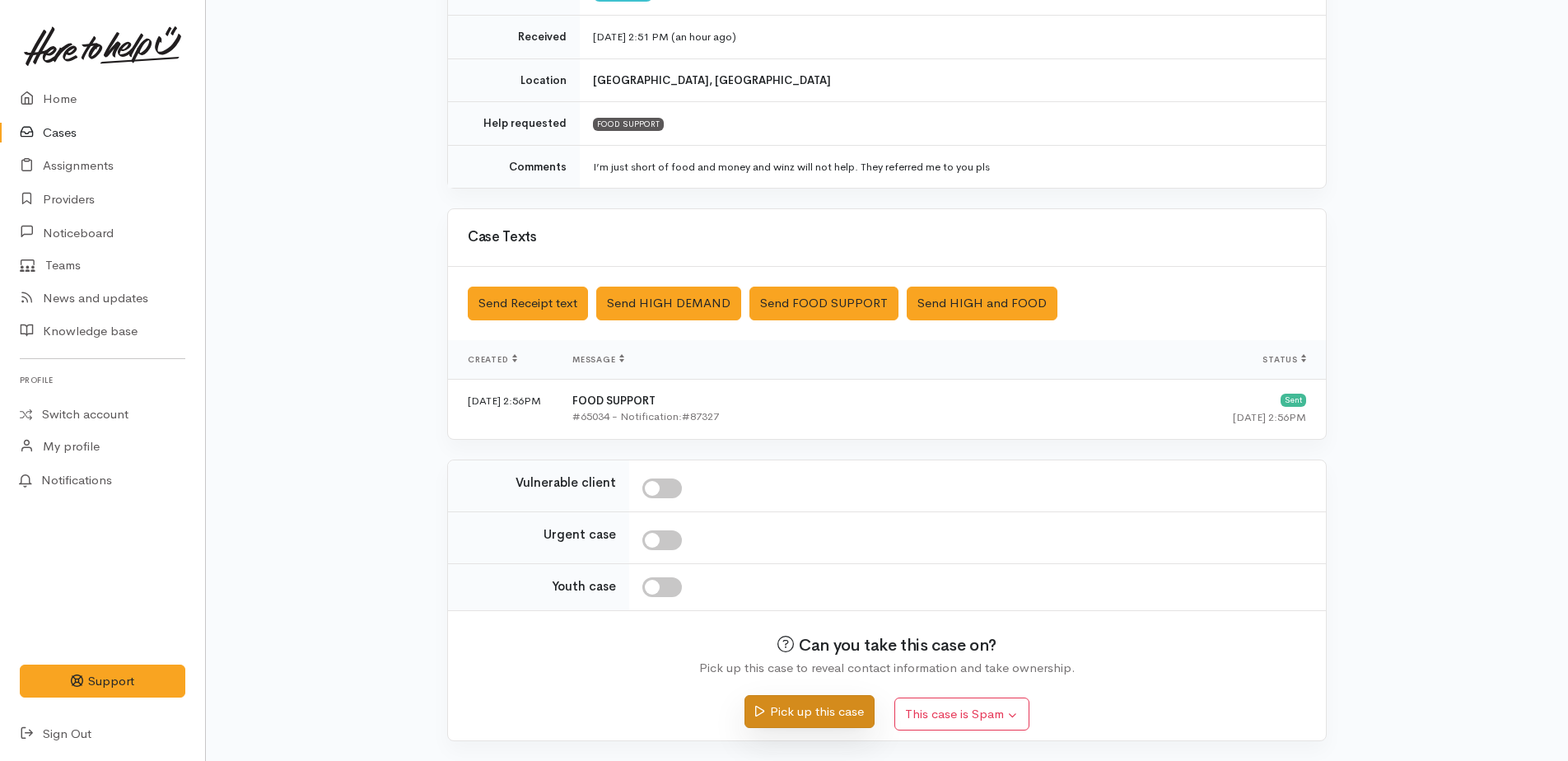
click at [801, 718] on button "Pick up this case" at bounding box center [809, 711] width 129 height 34
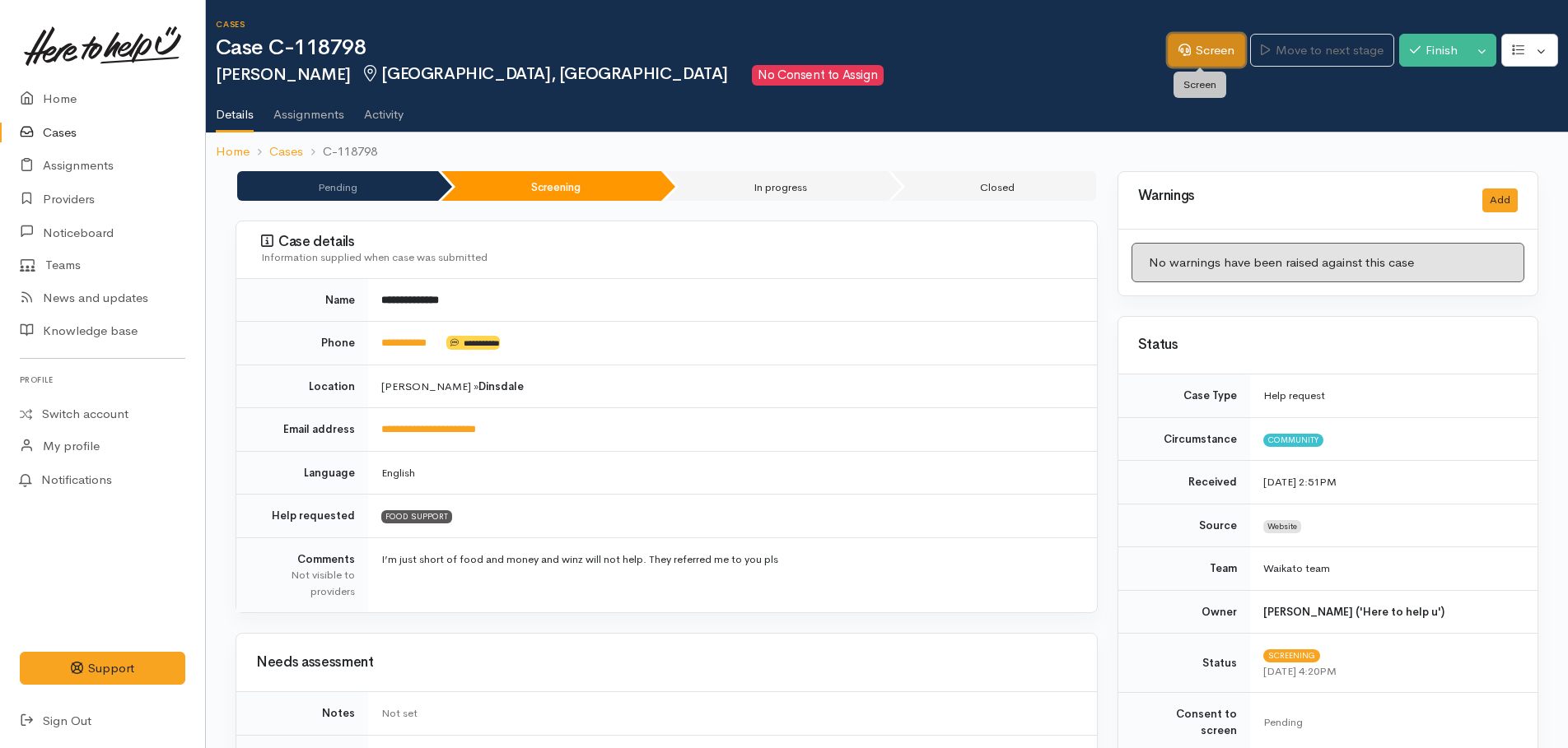
click at [1186, 59] on link "Screen" at bounding box center [1206, 51] width 78 height 34
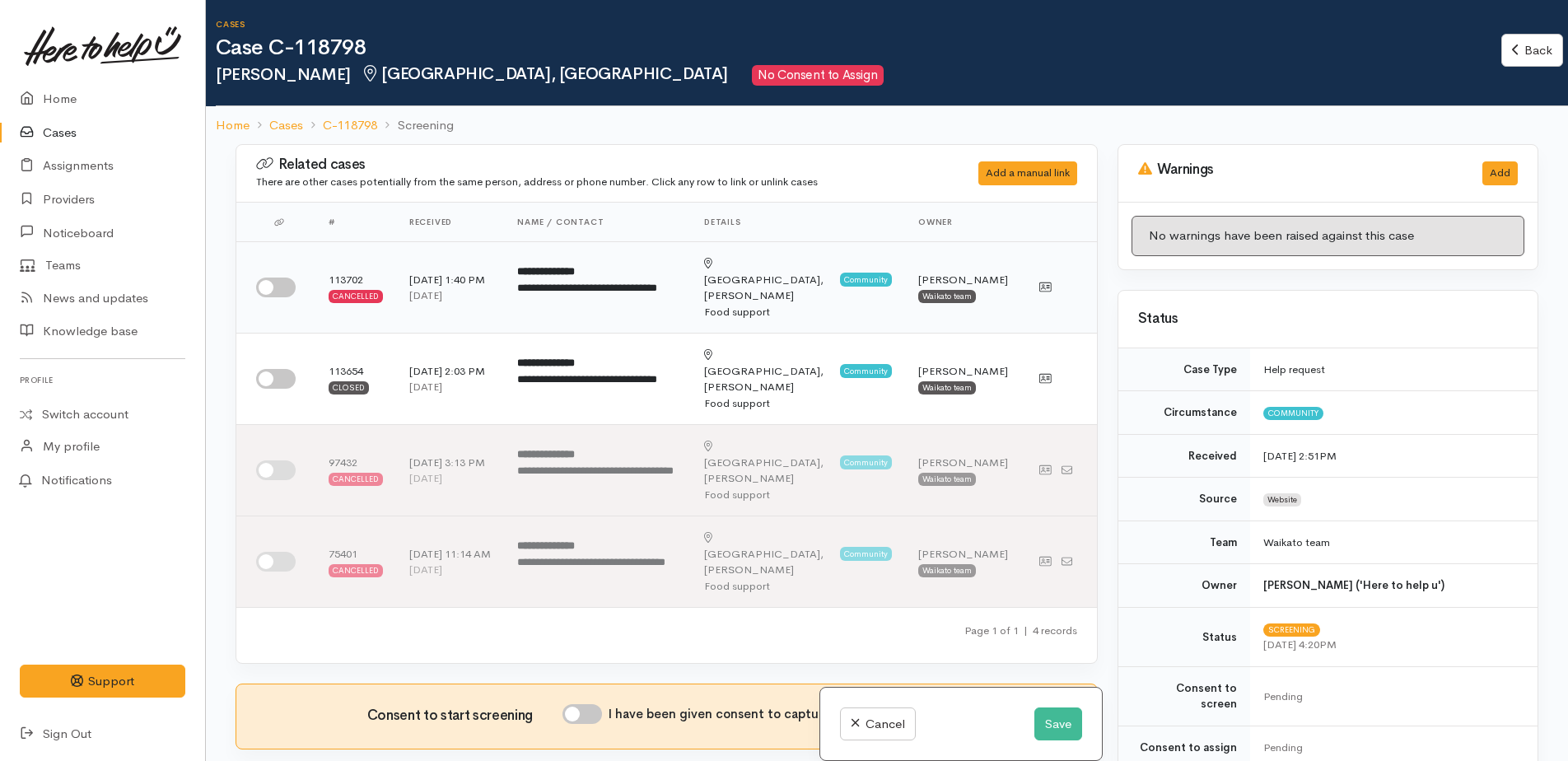
click at [270, 283] on input "checkbox" at bounding box center [276, 287] width 40 height 20
checkbox input "true"
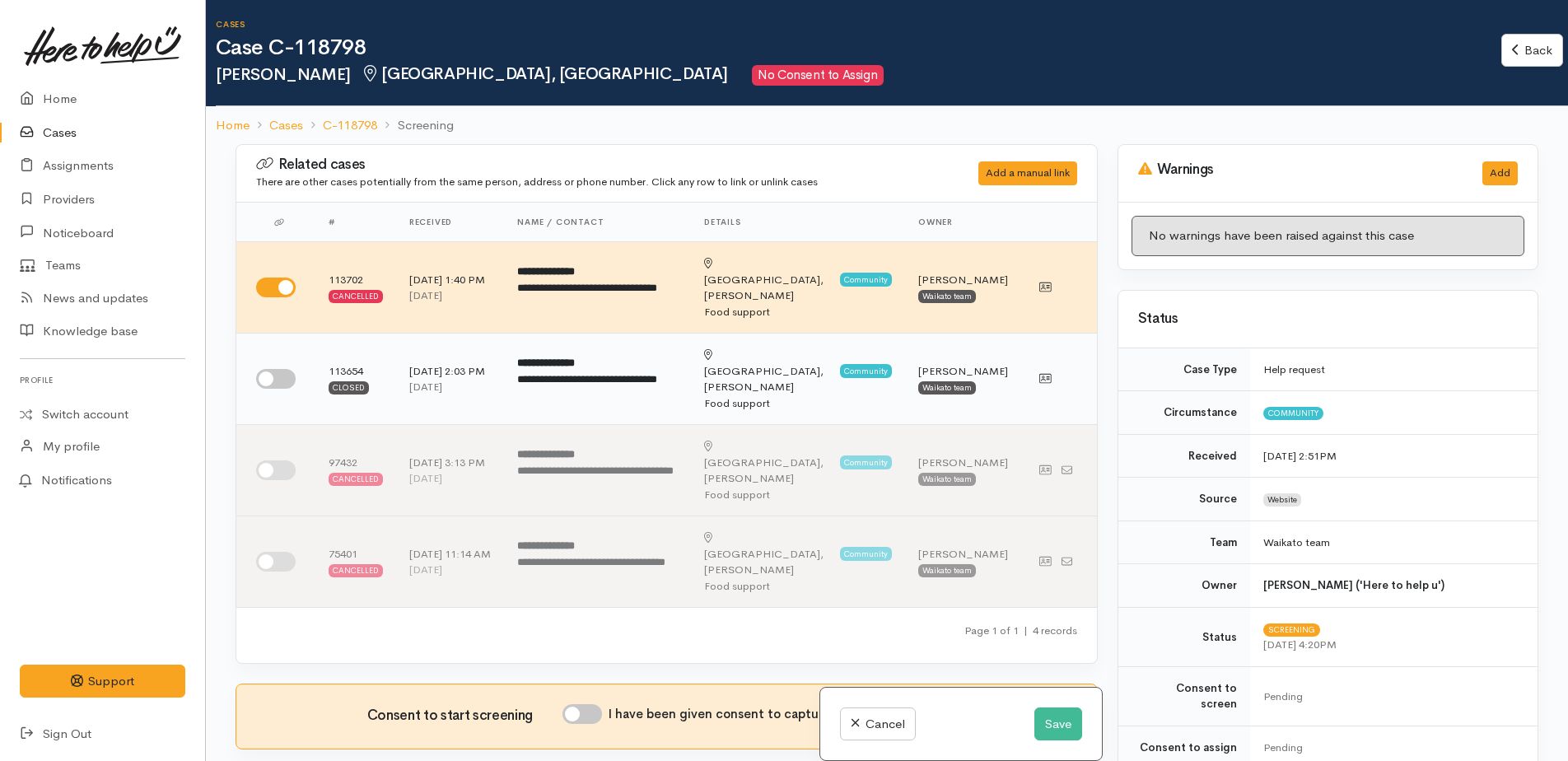
click at [272, 369] on input "checkbox" at bounding box center [276, 379] width 40 height 20
checkbox input "true"
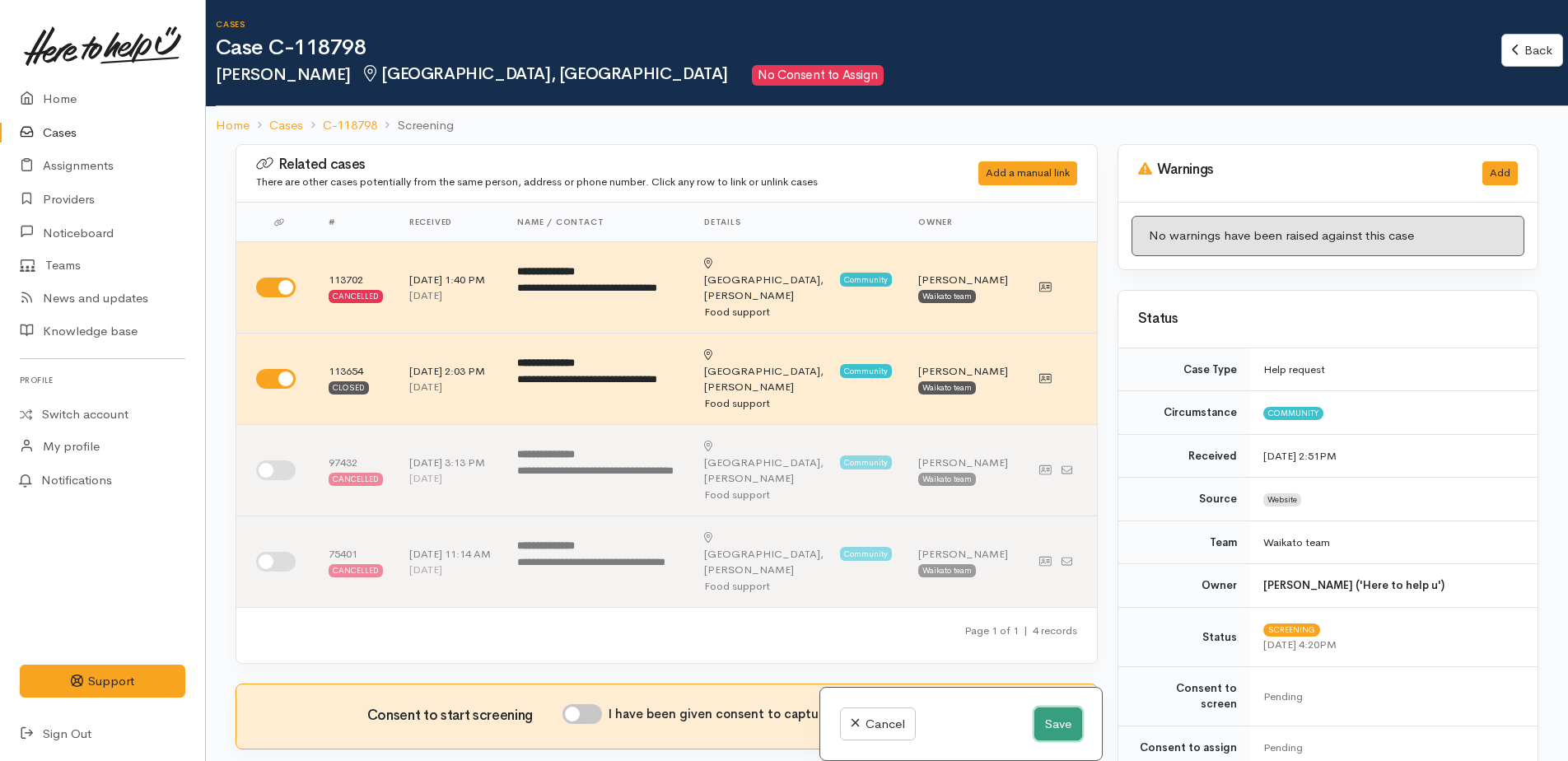
click at [1046, 725] on button "Save" at bounding box center [1058, 724] width 48 height 34
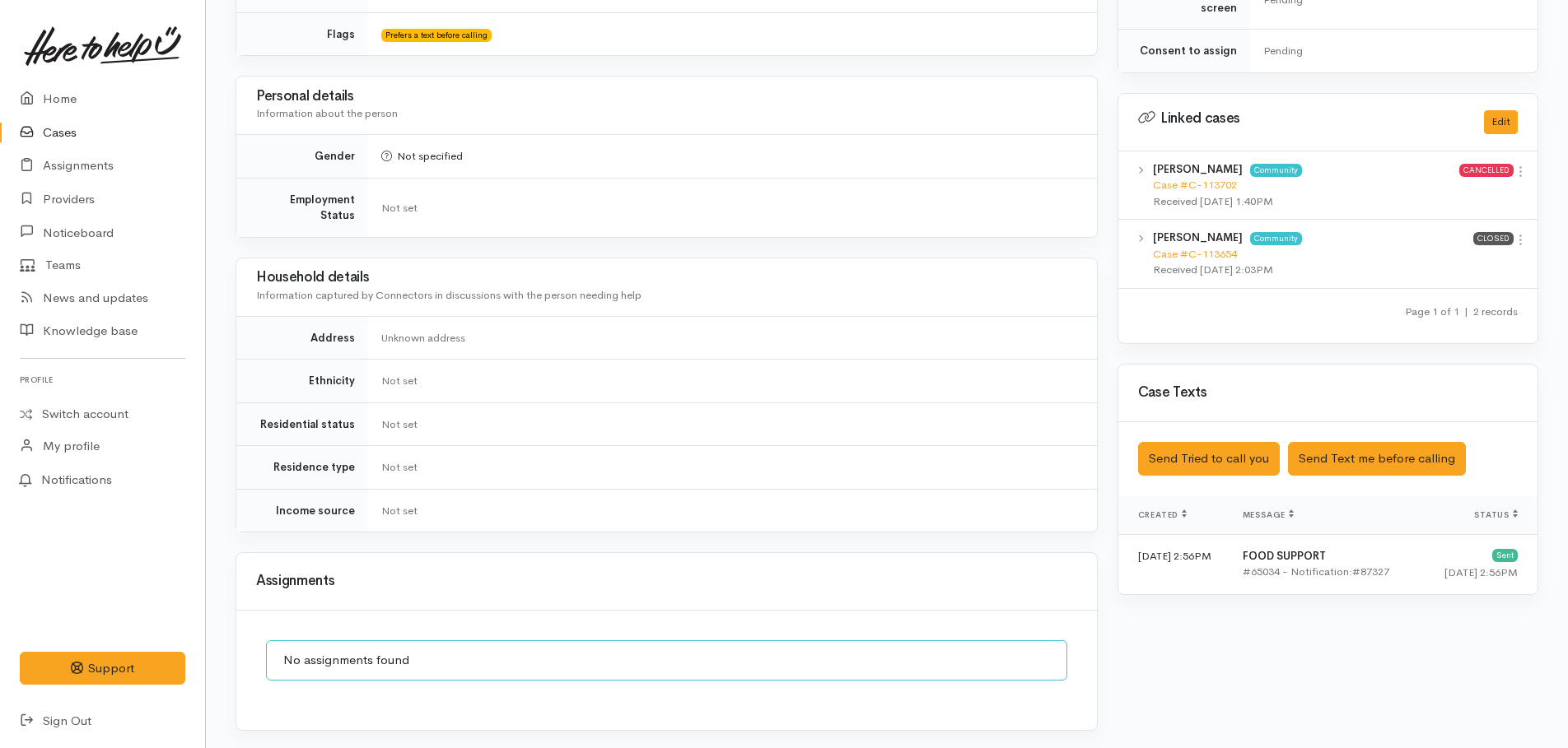
scroll to position [741, 0]
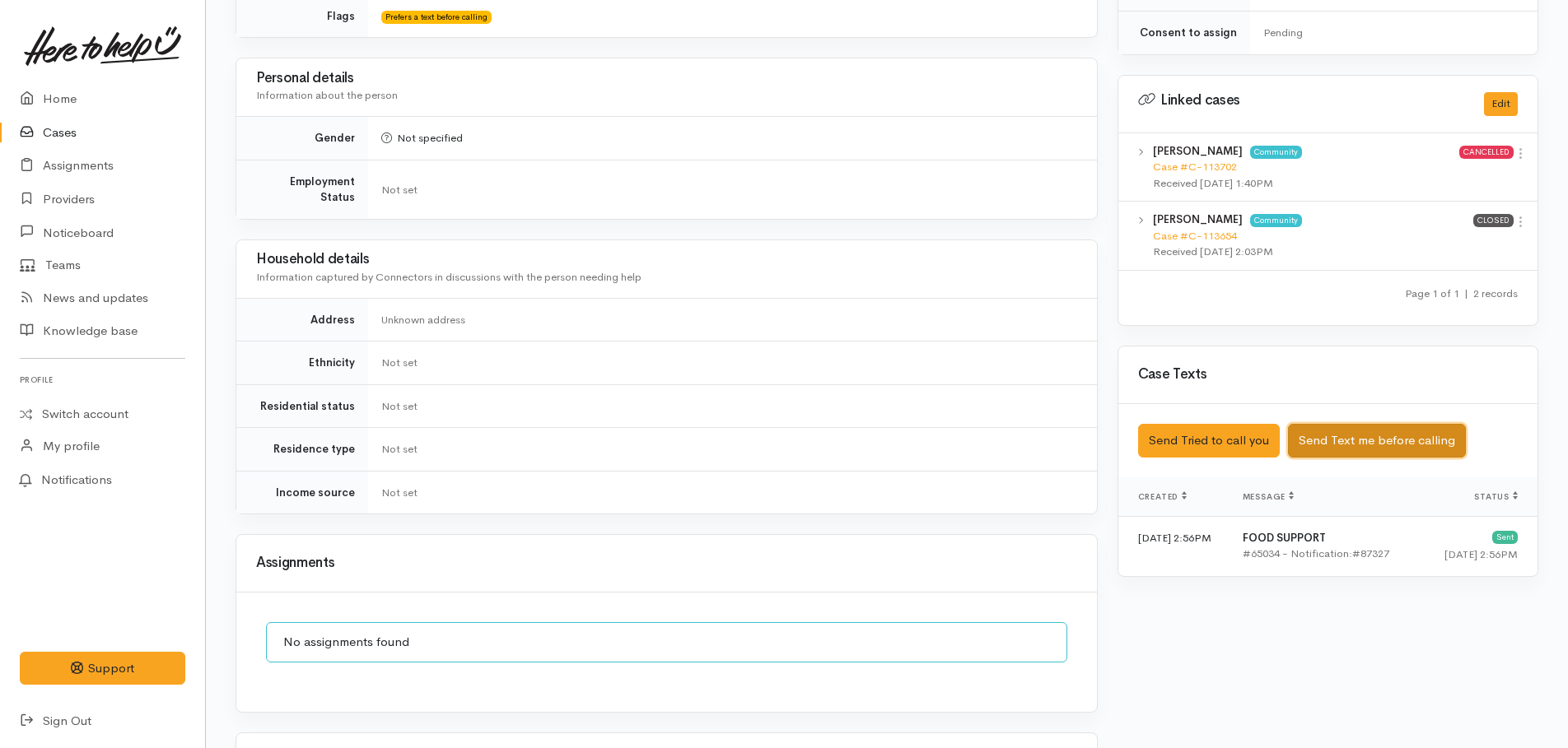
click at [1336, 424] on button "Send Text me before calling" at bounding box center [1376, 441] width 178 height 34
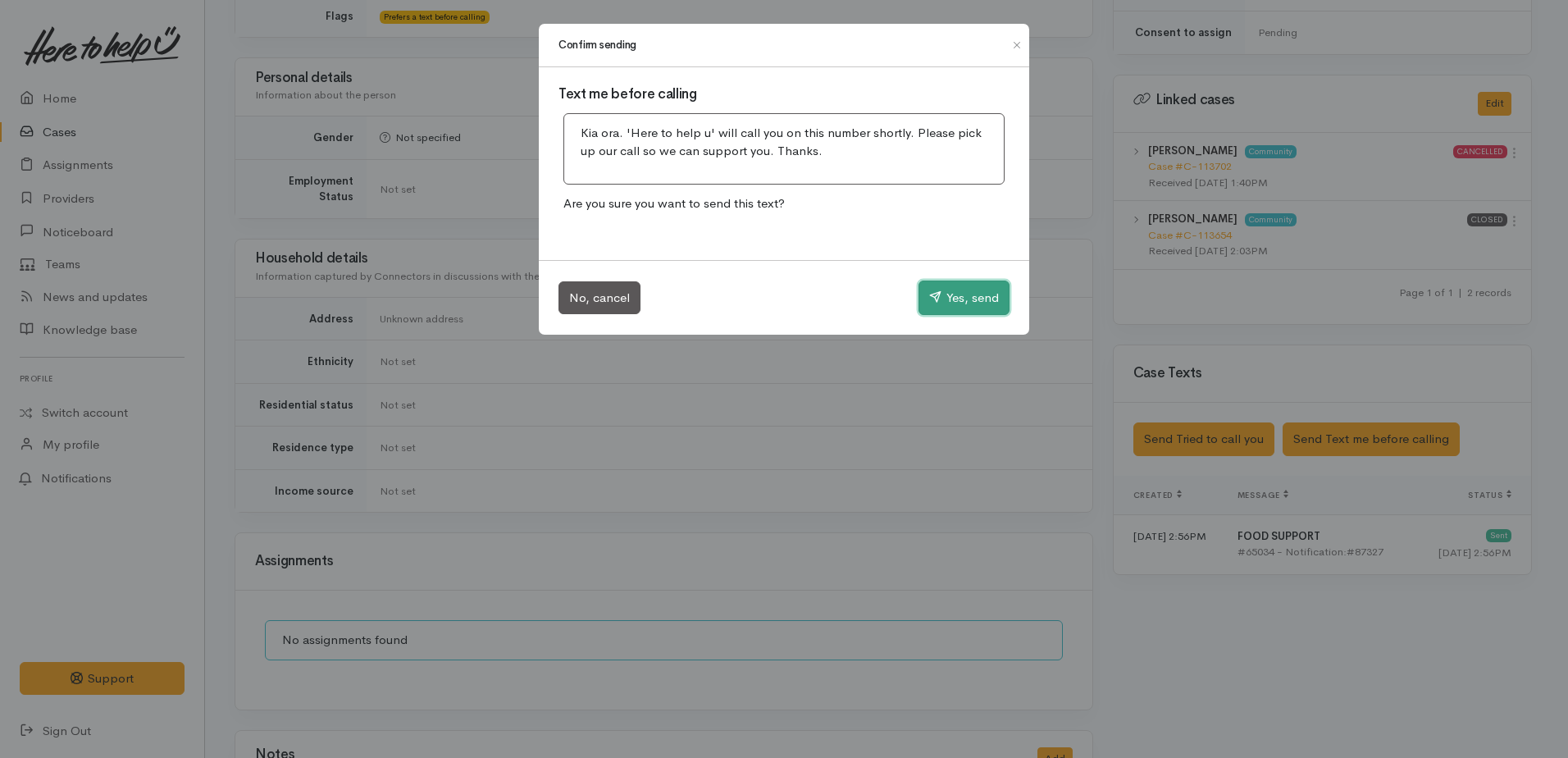
click at [966, 304] on button "Yes, send" at bounding box center [964, 297] width 91 height 35
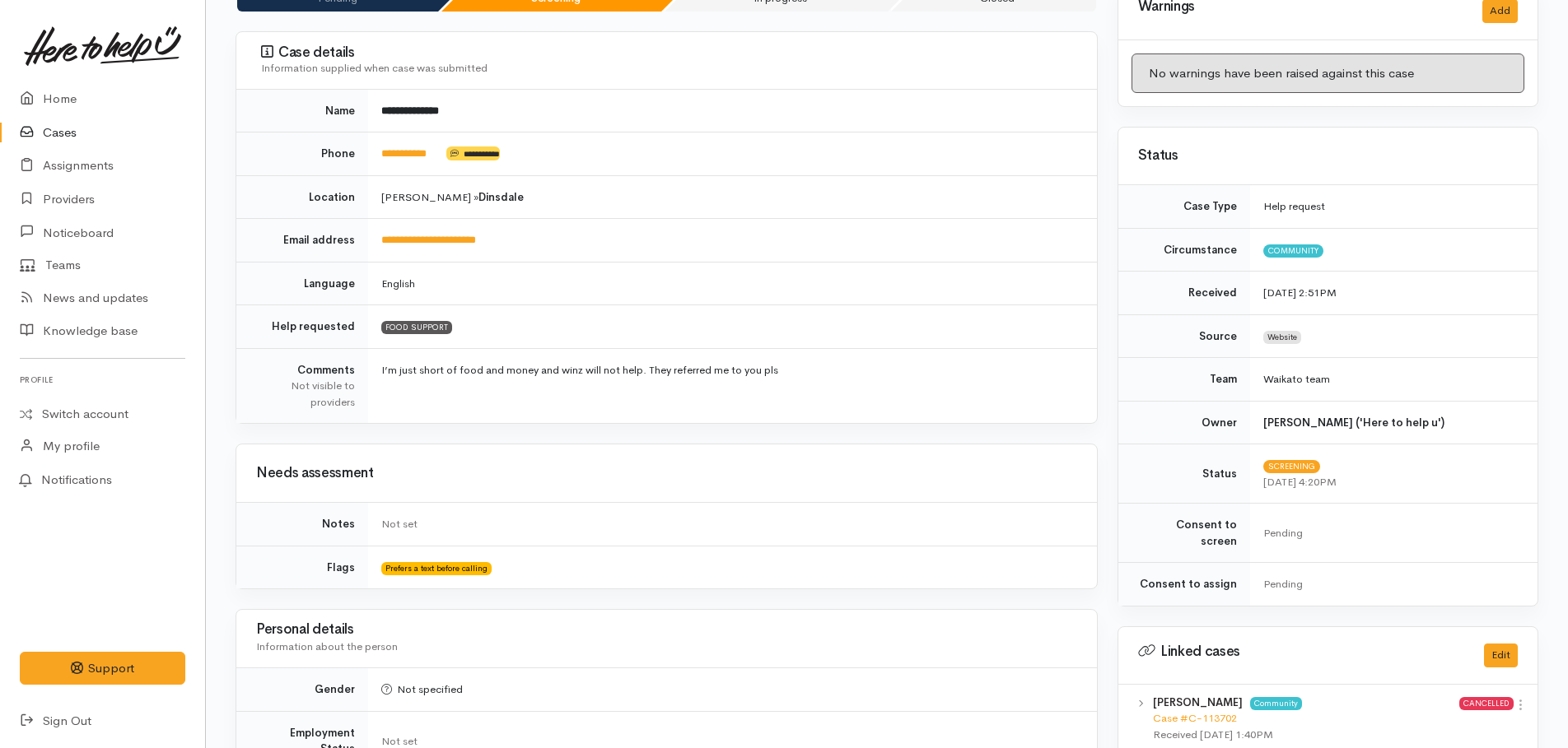
scroll to position [0, 0]
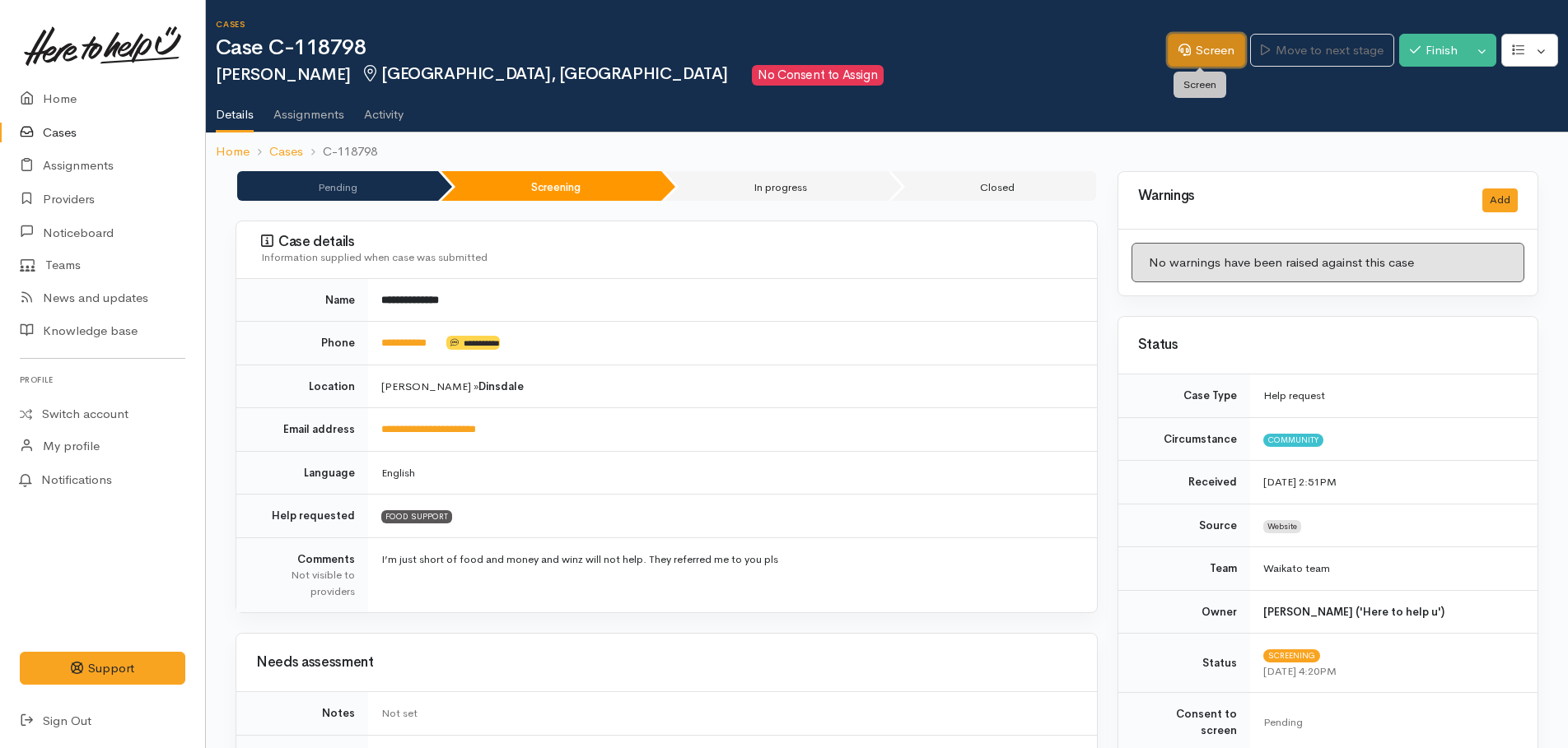
click at [1178, 54] on icon at bounding box center [1184, 50] width 12 height 12
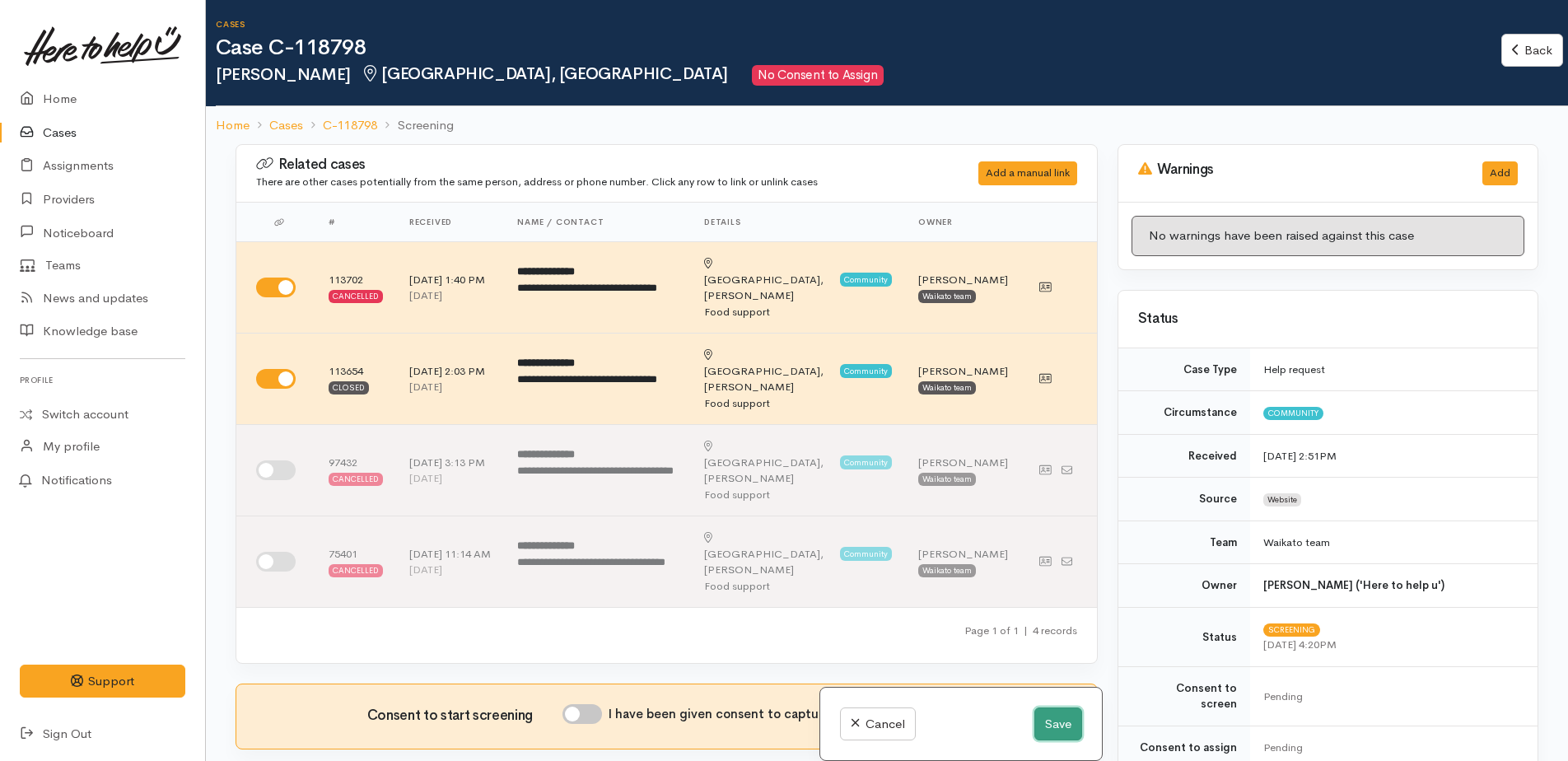
click at [1066, 732] on button "Save" at bounding box center [1058, 724] width 48 height 34
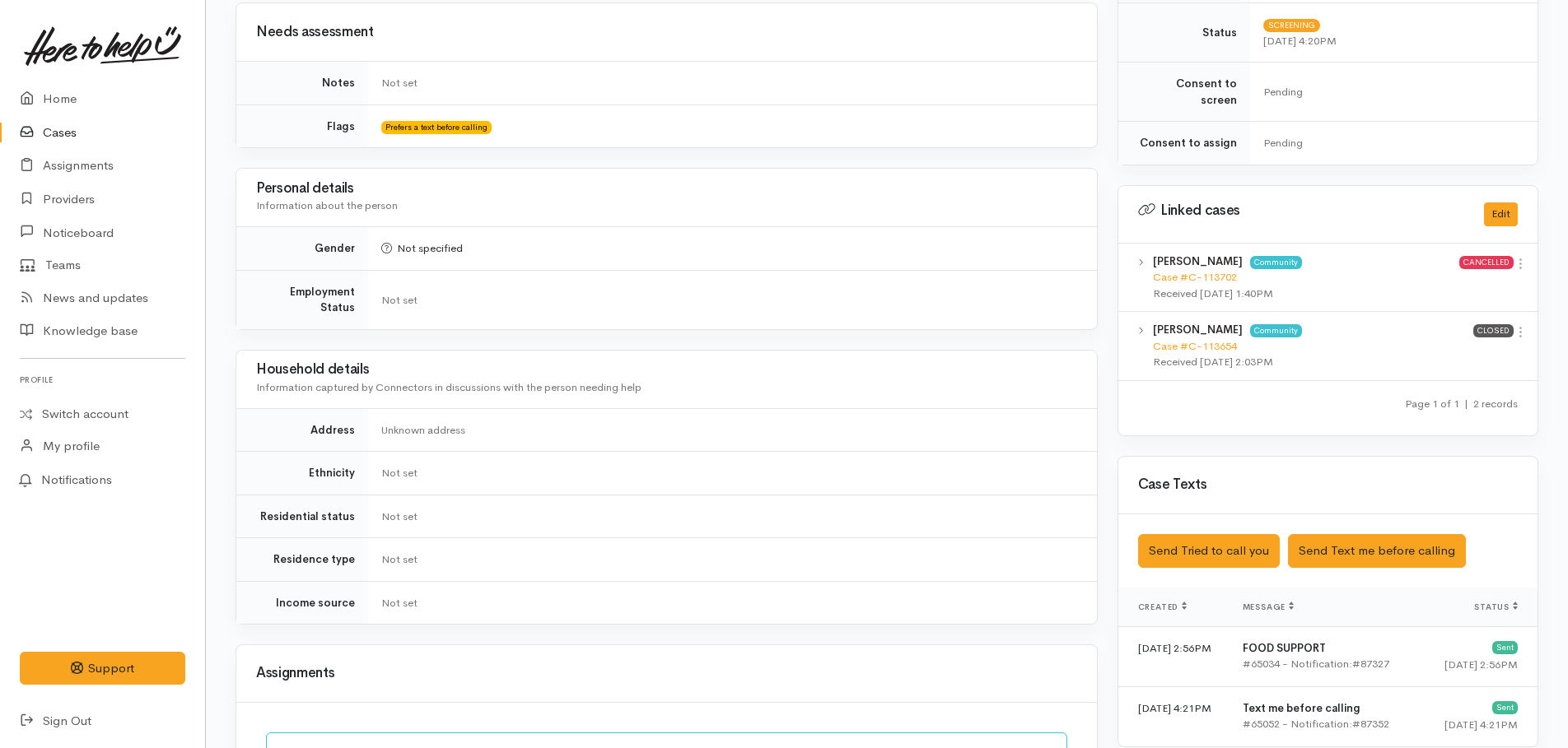
scroll to position [741, 0]
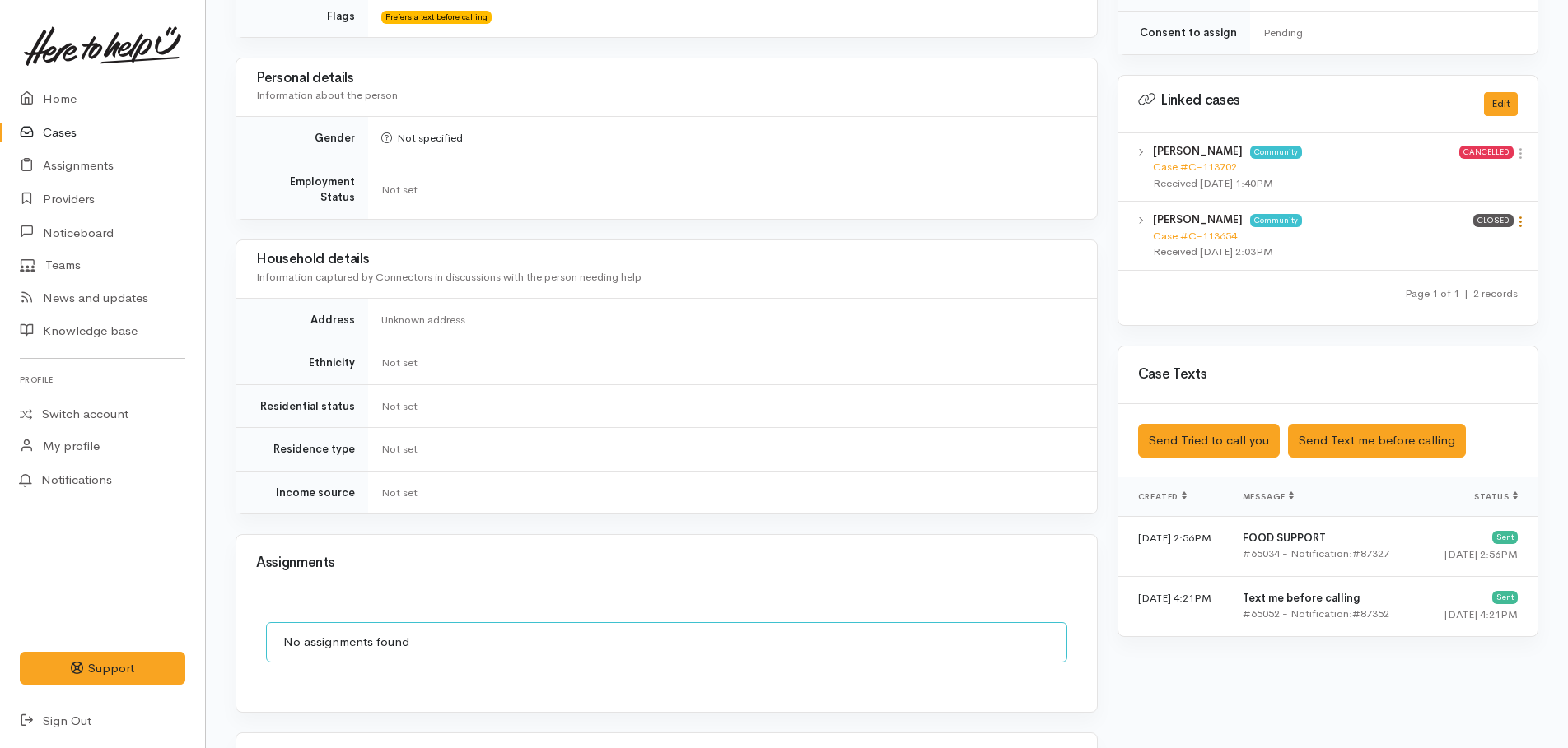
click at [1520, 215] on icon at bounding box center [1520, 222] width 14 height 14
click at [1422, 241] on link "View case" at bounding box center [1461, 254] width 130 height 26
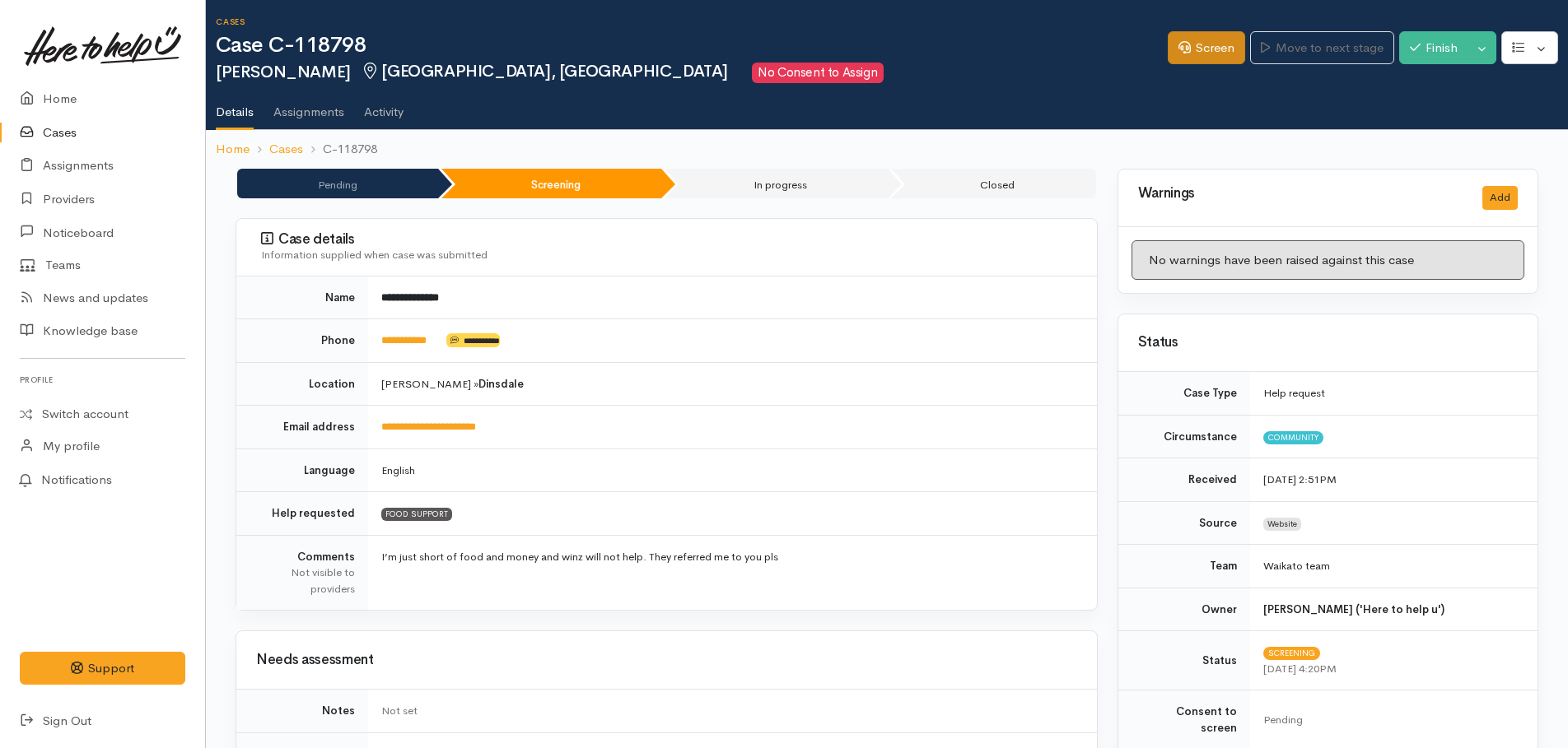
scroll to position [0, 0]
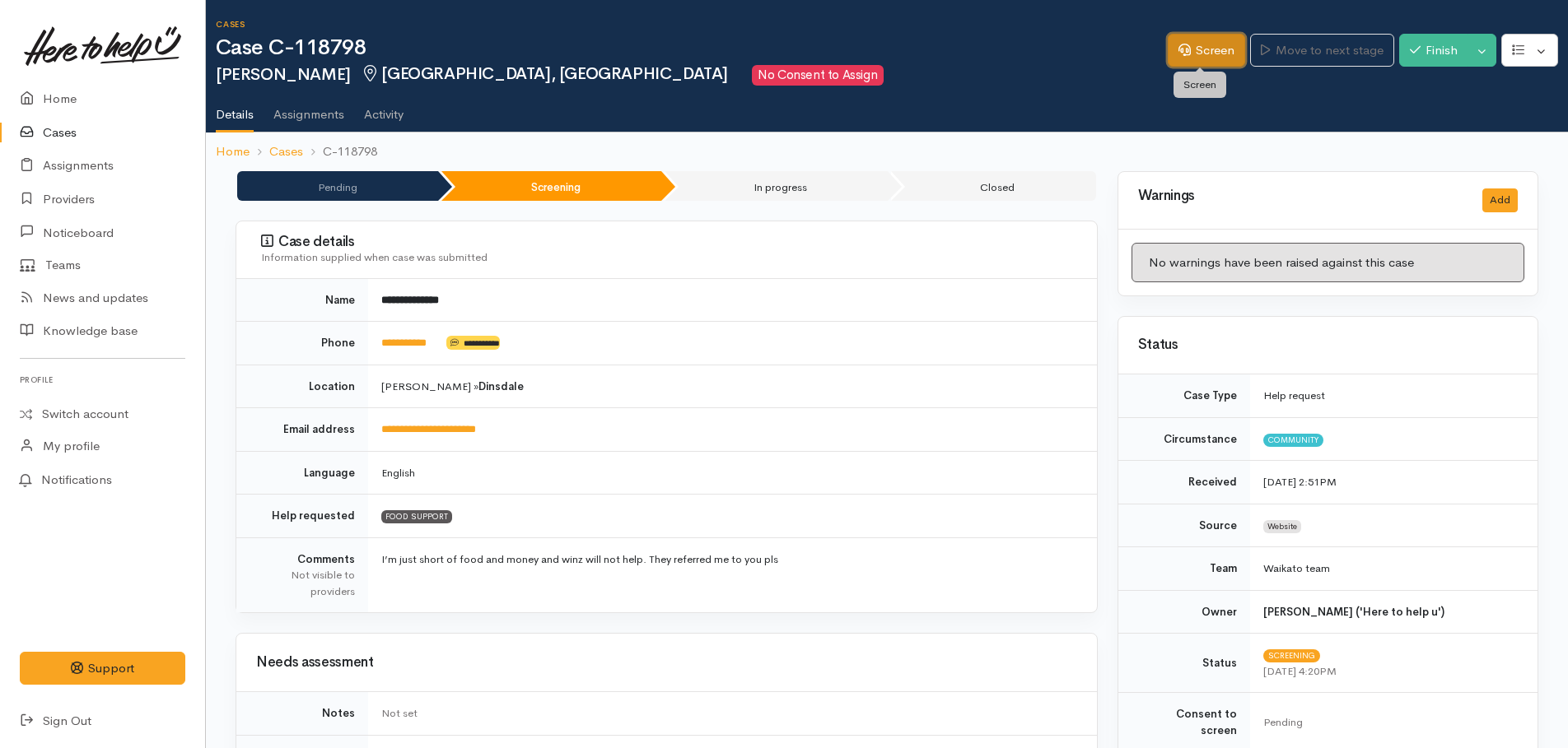
click at [1193, 53] on link "Screen" at bounding box center [1206, 51] width 78 height 34
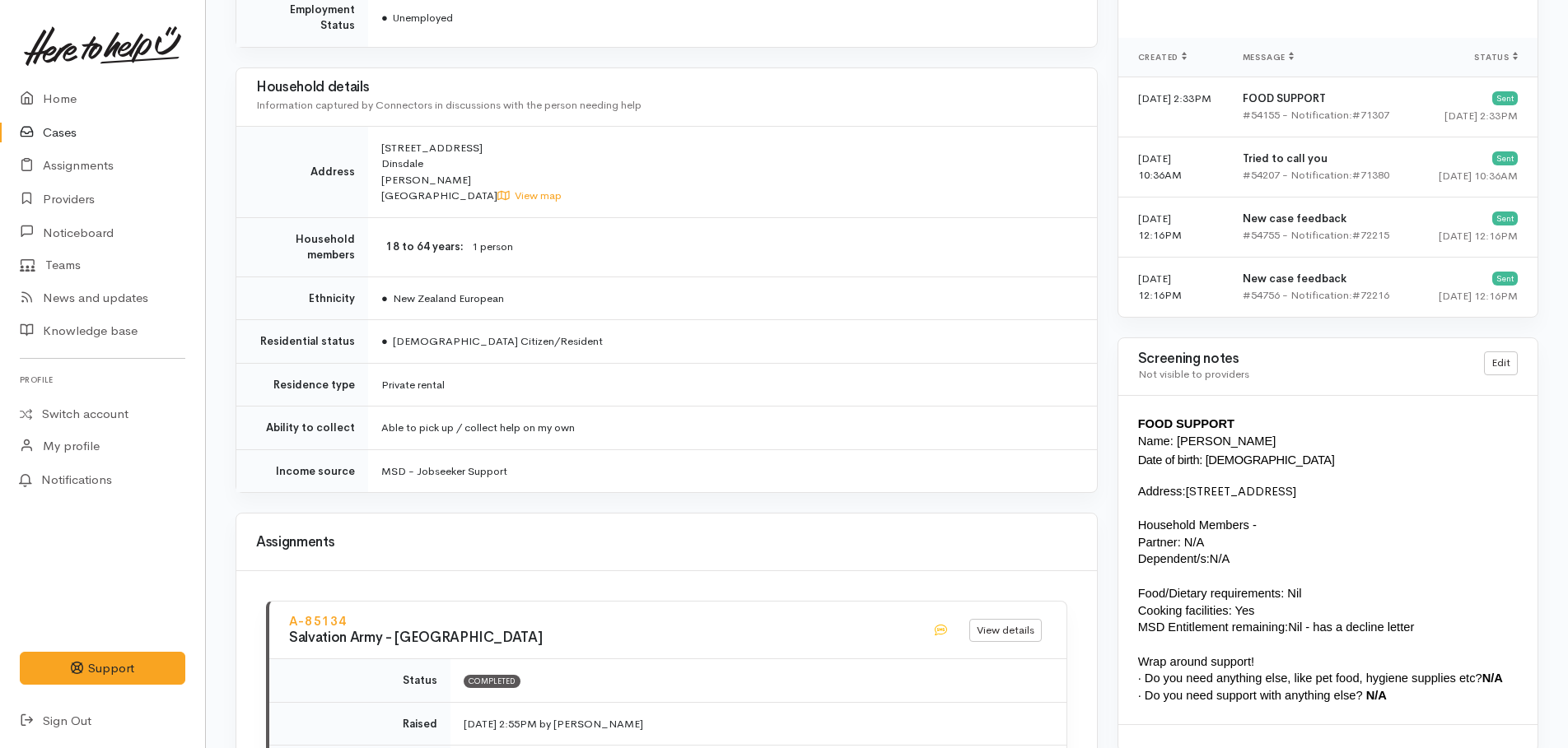
scroll to position [1236, 0]
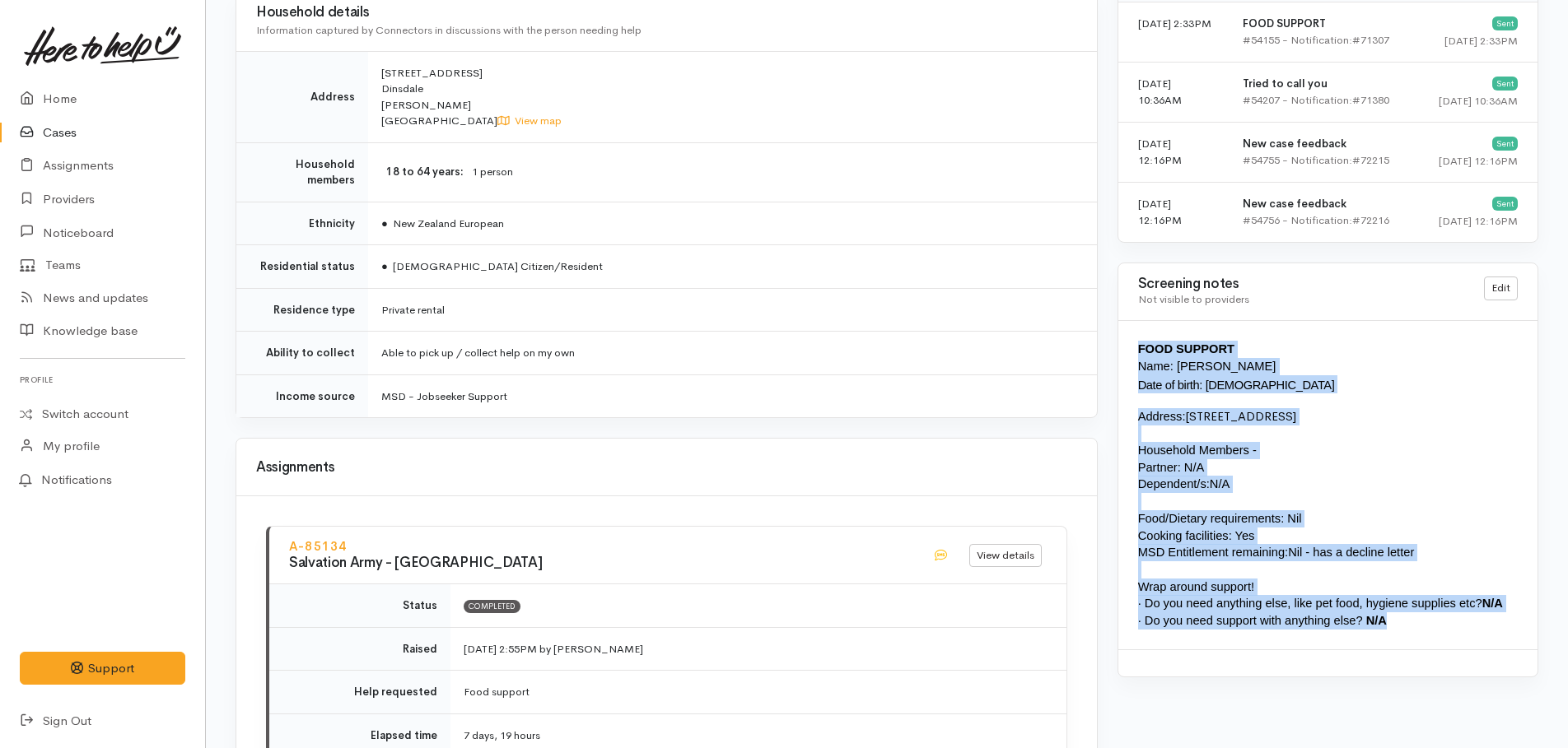
drag, startPoint x: 1136, startPoint y: 342, endPoint x: 1391, endPoint y: 618, distance: 375.8
click at [1391, 618] on div "FOOD SUPPORT Name: Samuel Boateng Date of birth: 02/09/1987 Address:  4/5 Beaum…" at bounding box center [1328, 485] width 419 height 328
copy div "FOOD SUPPORT Name: Samuel Boateng Date of birth: 02/09/1987 Address:  4/5 Beaum…"
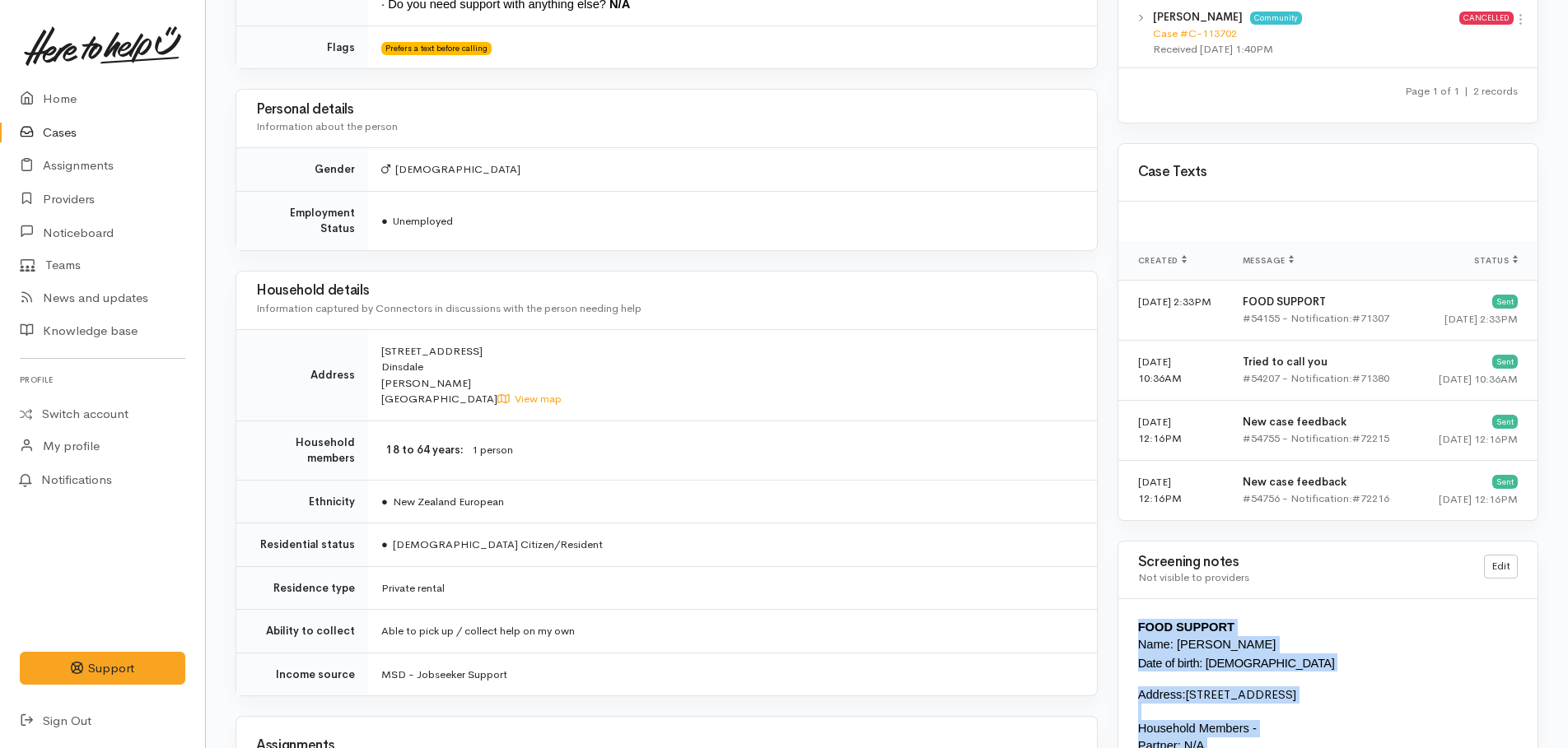
scroll to position [987, 0]
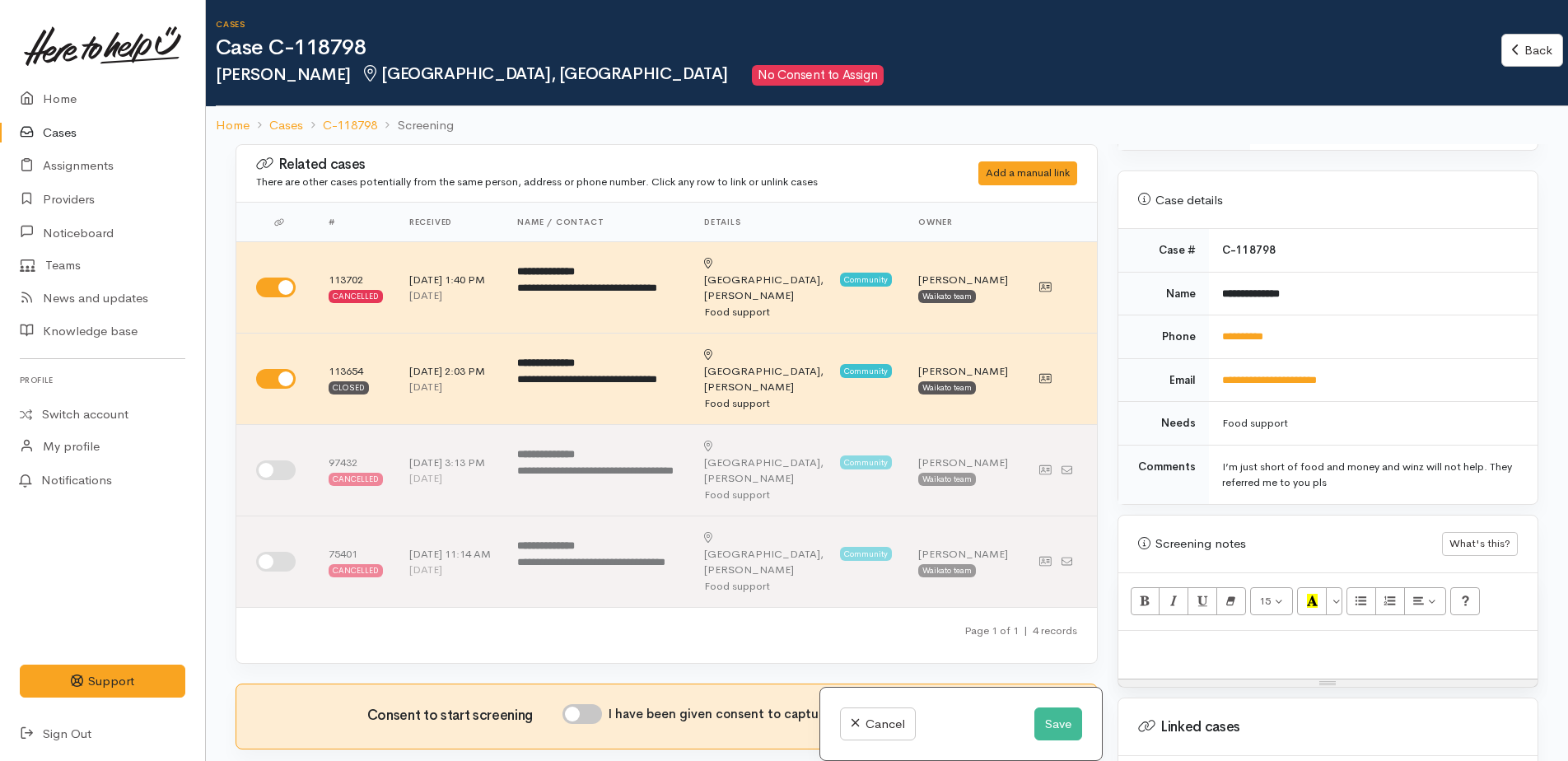
scroll to position [659, 0]
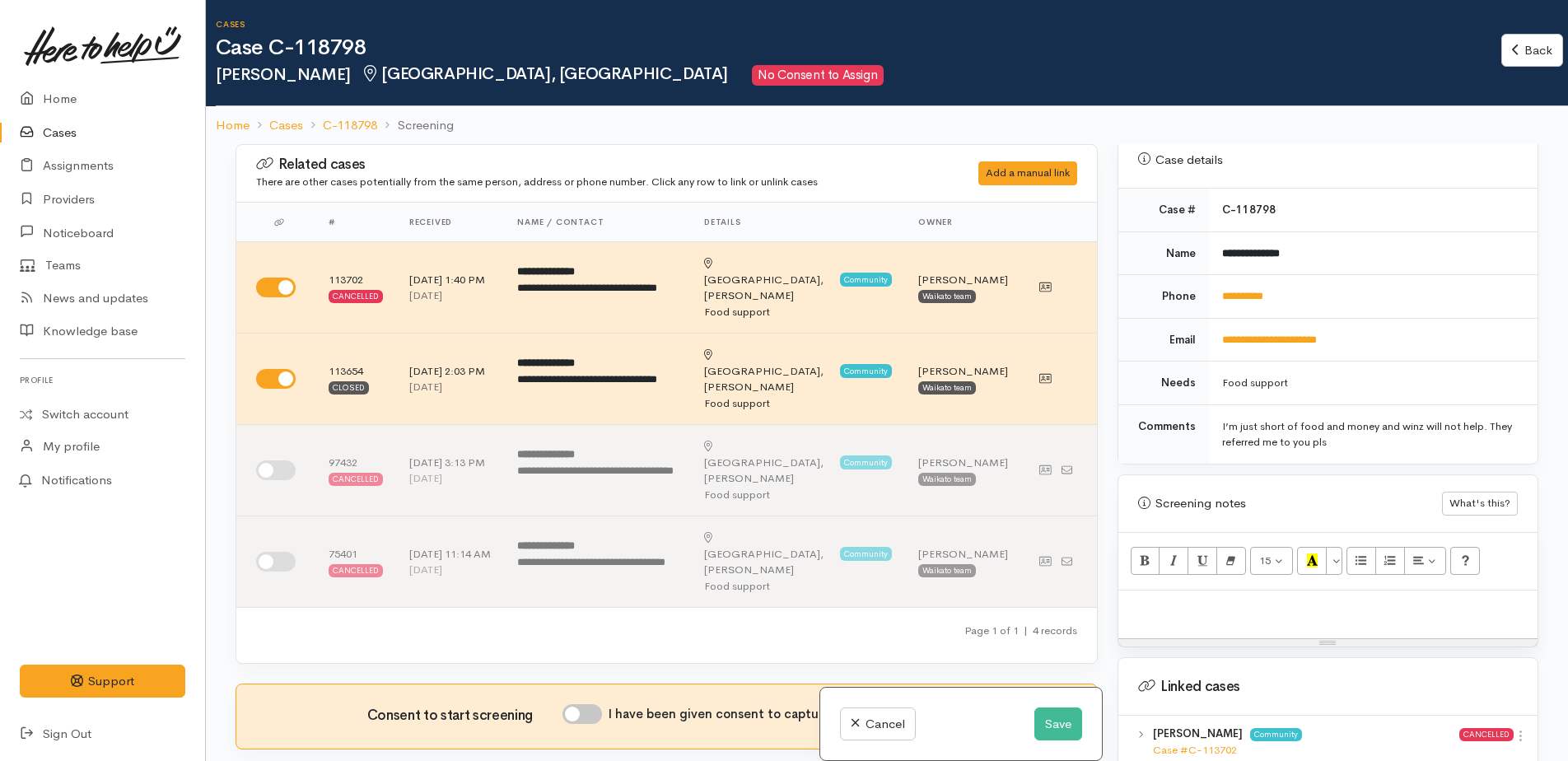
paste div
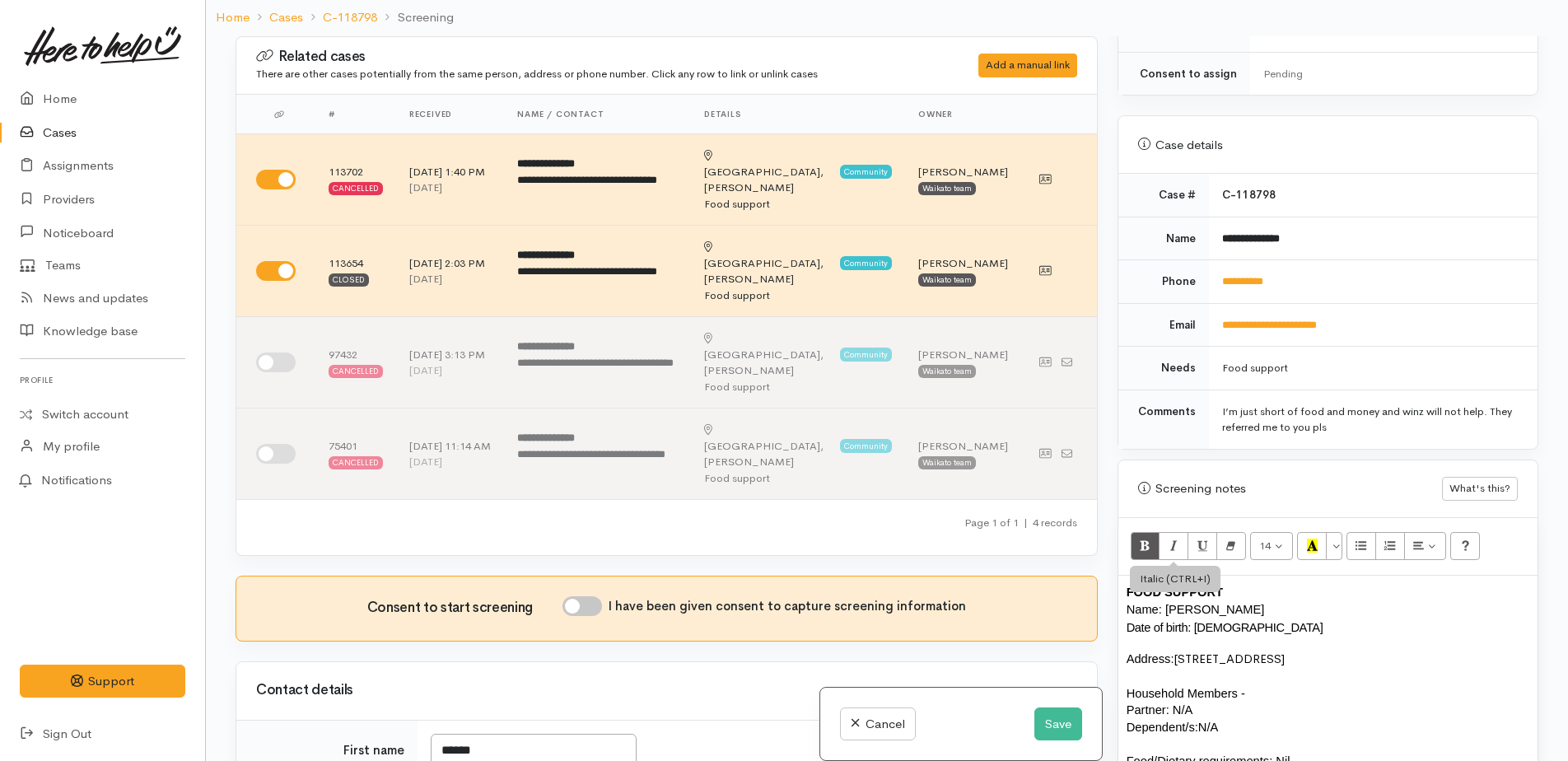
scroll to position [411, 0]
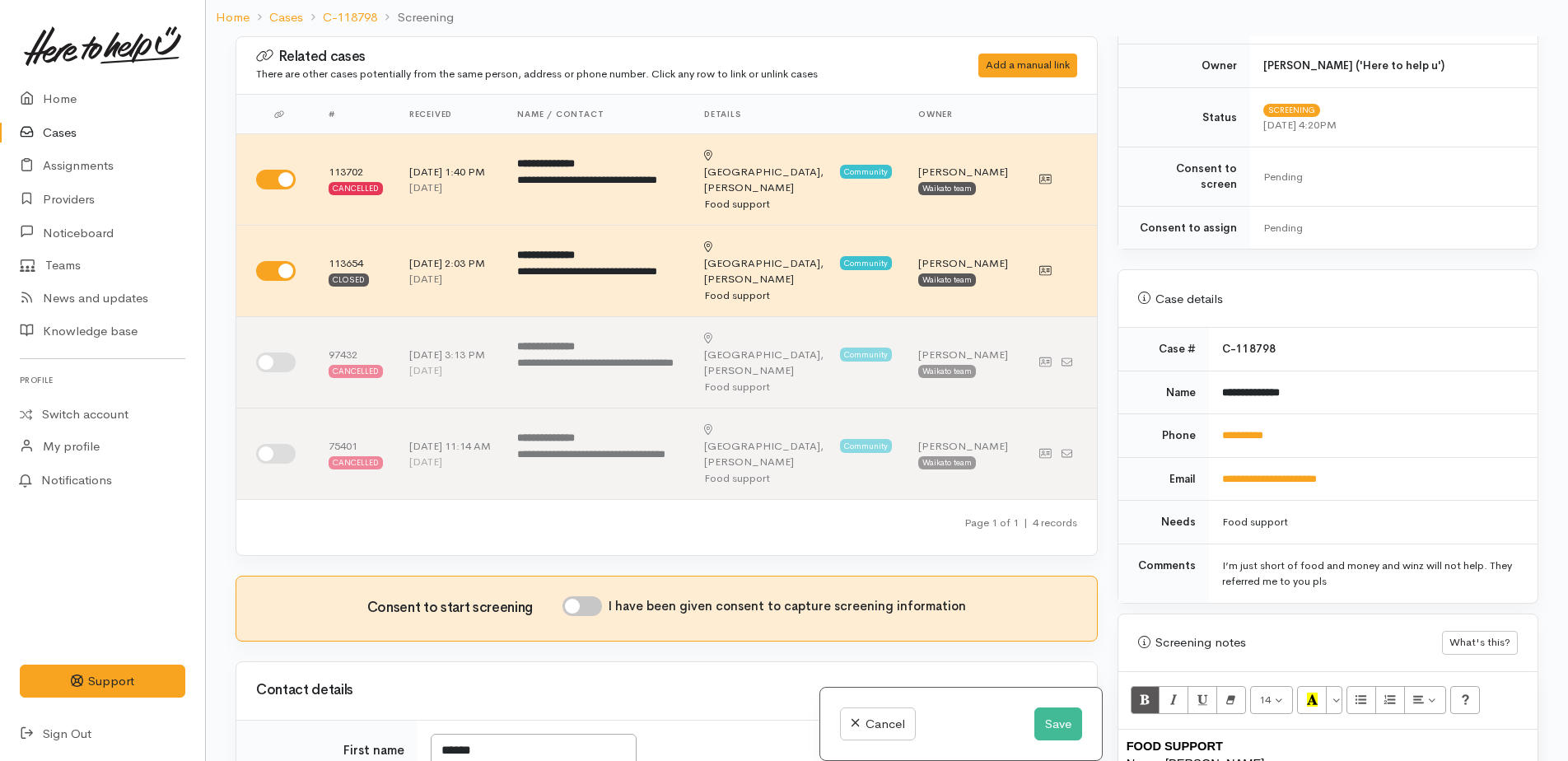
click at [1127, 739] on span "FOOD SUPPORT" at bounding box center [1174, 745] width 96 height 13
click at [1142, 737] on p at bounding box center [1327, 745] width 402 height 17
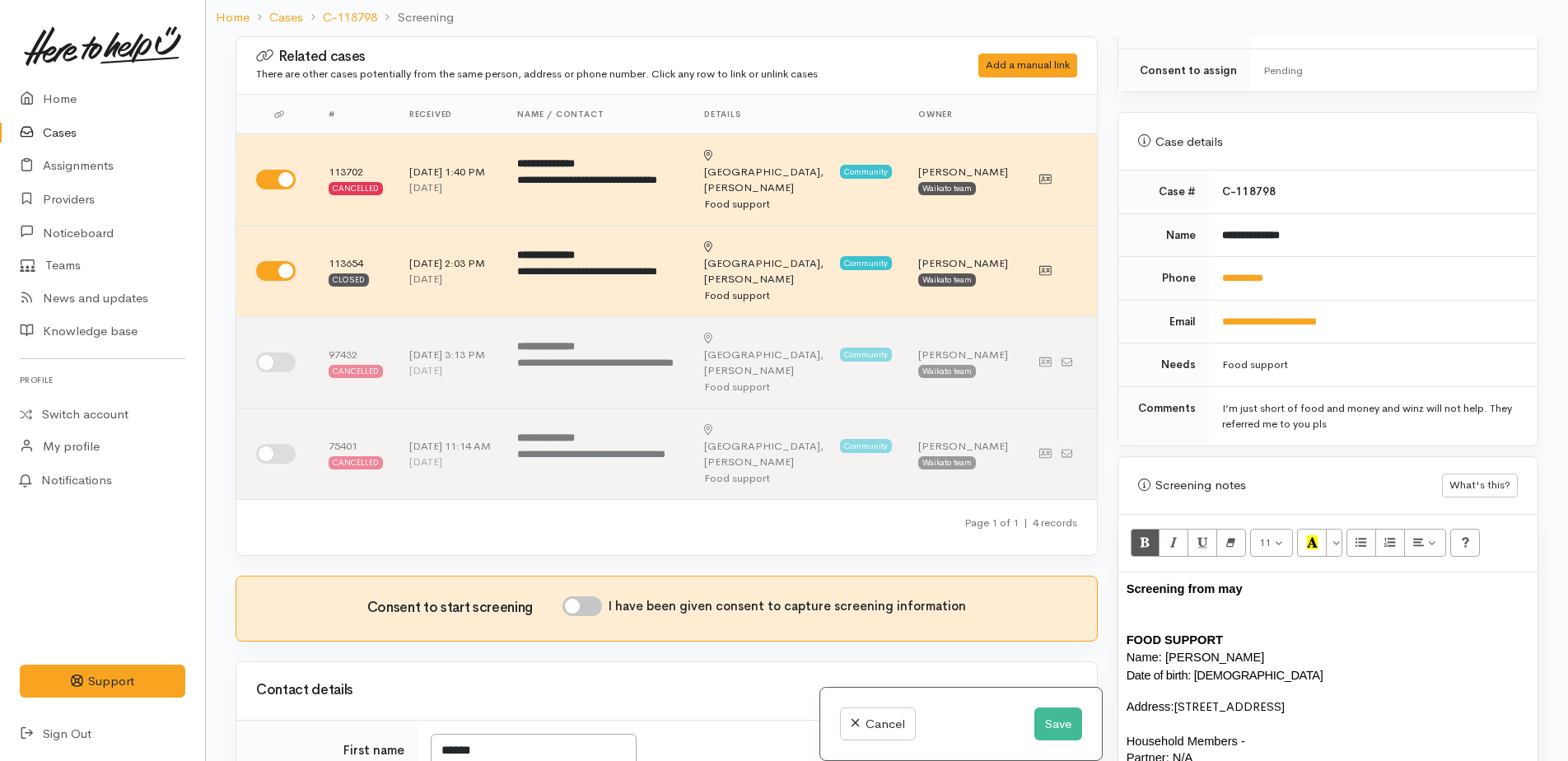
scroll to position [576, 0]
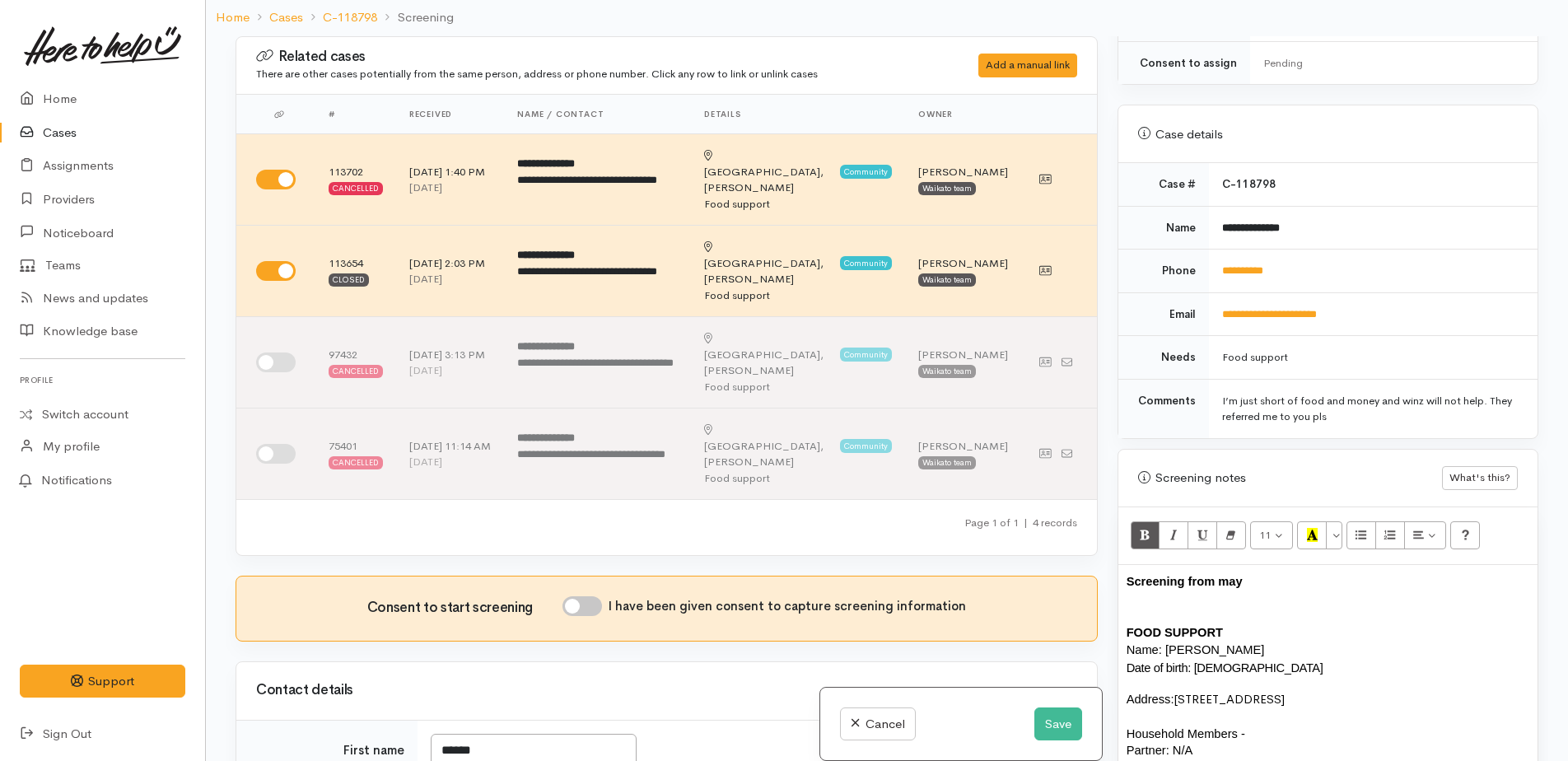
click at [1230, 574] on span "Screening from may" at bounding box center [1183, 580] width 116 height 13
drag, startPoint x: 1127, startPoint y: 562, endPoint x: 1256, endPoint y: 564, distance: 129.0
click at [1256, 573] on p "Screening from May" at bounding box center [1327, 581] width 402 height 17
click at [1143, 528] on icon "Bold (CTRL+B)" at bounding box center [1145, 534] width 11 height 14
click at [1262, 590] on p at bounding box center [1327, 598] width 402 height 17
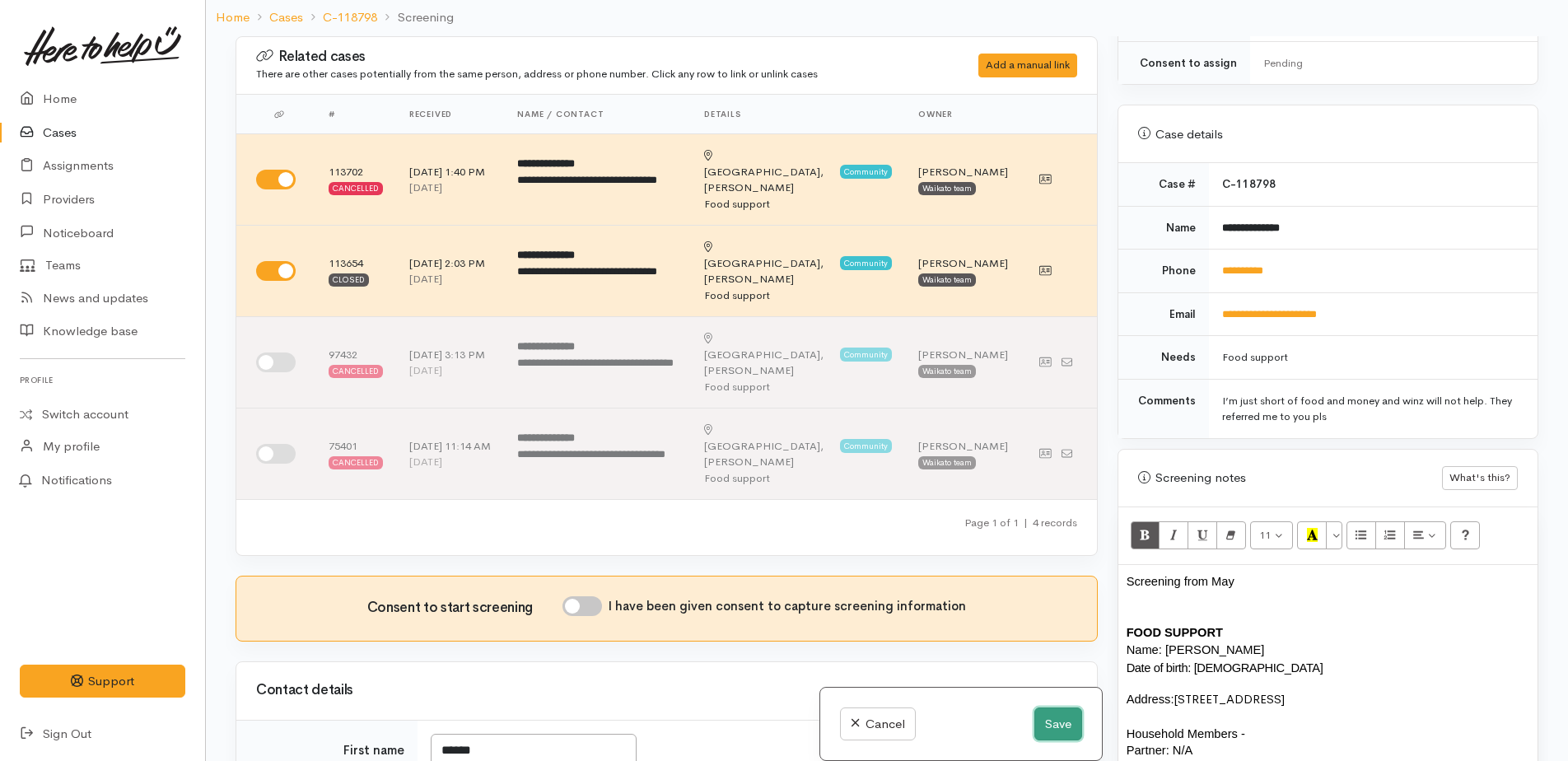
click at [1045, 719] on button "Save" at bounding box center [1058, 724] width 48 height 34
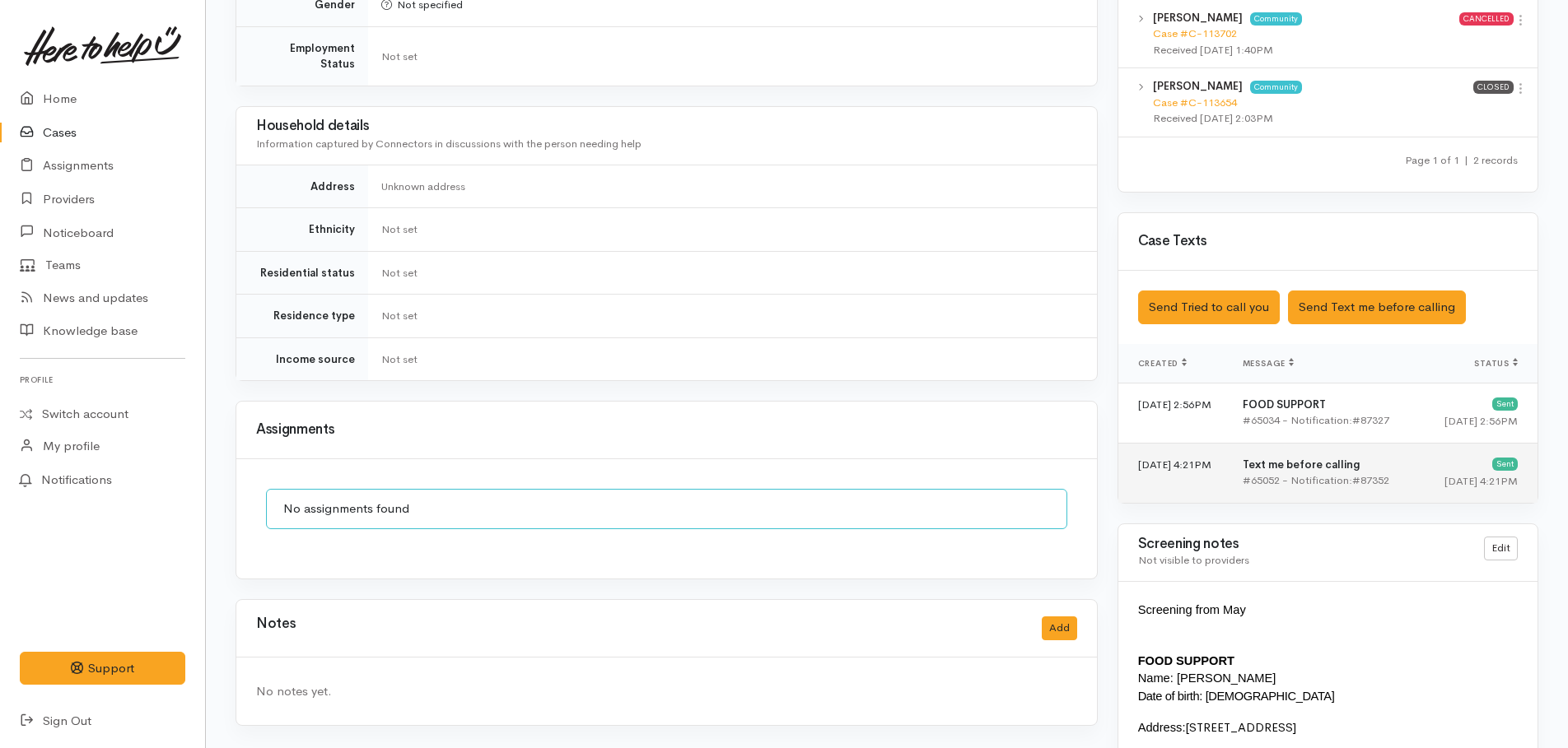
scroll to position [871, 0]
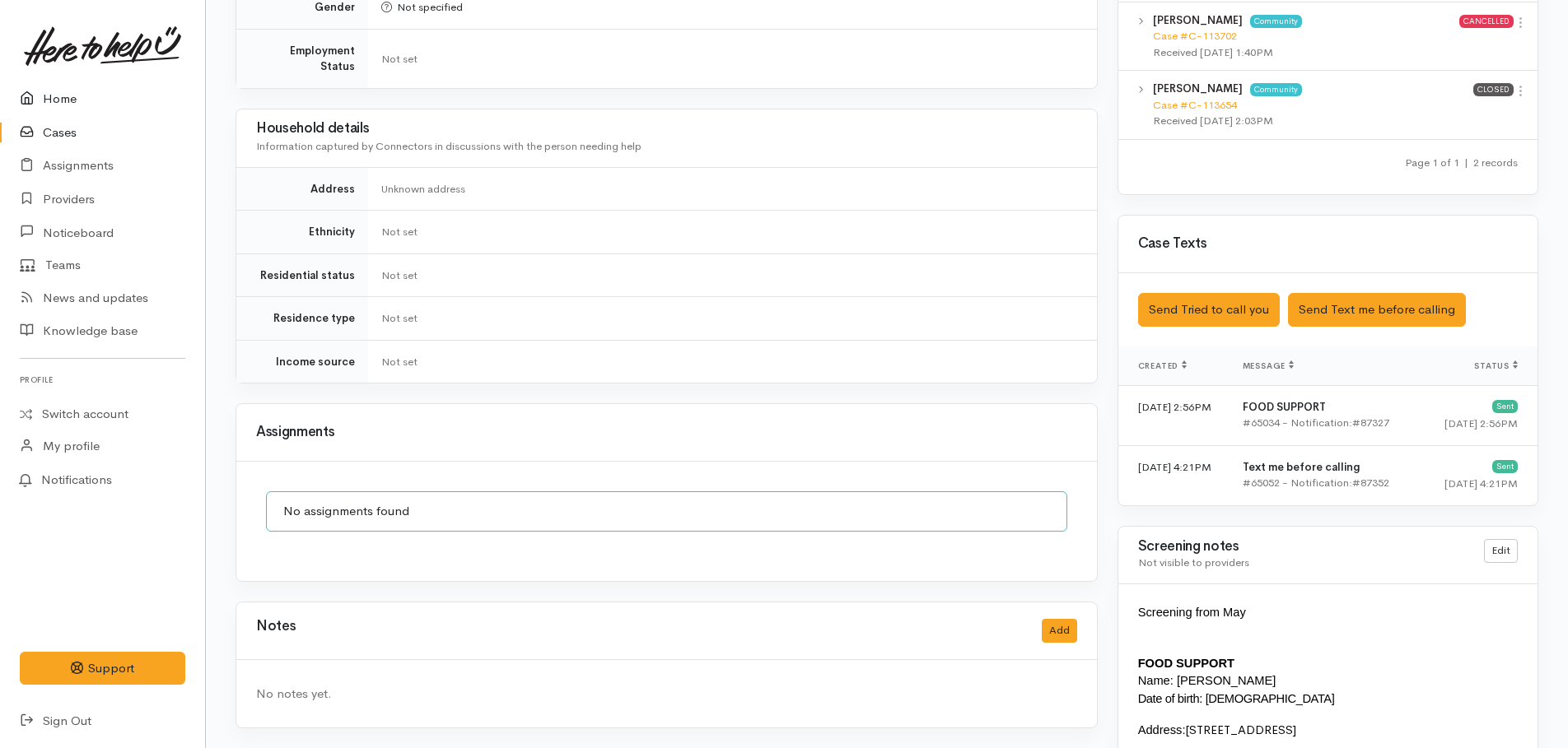
click at [56, 103] on link "Home" at bounding box center [102, 99] width 205 height 34
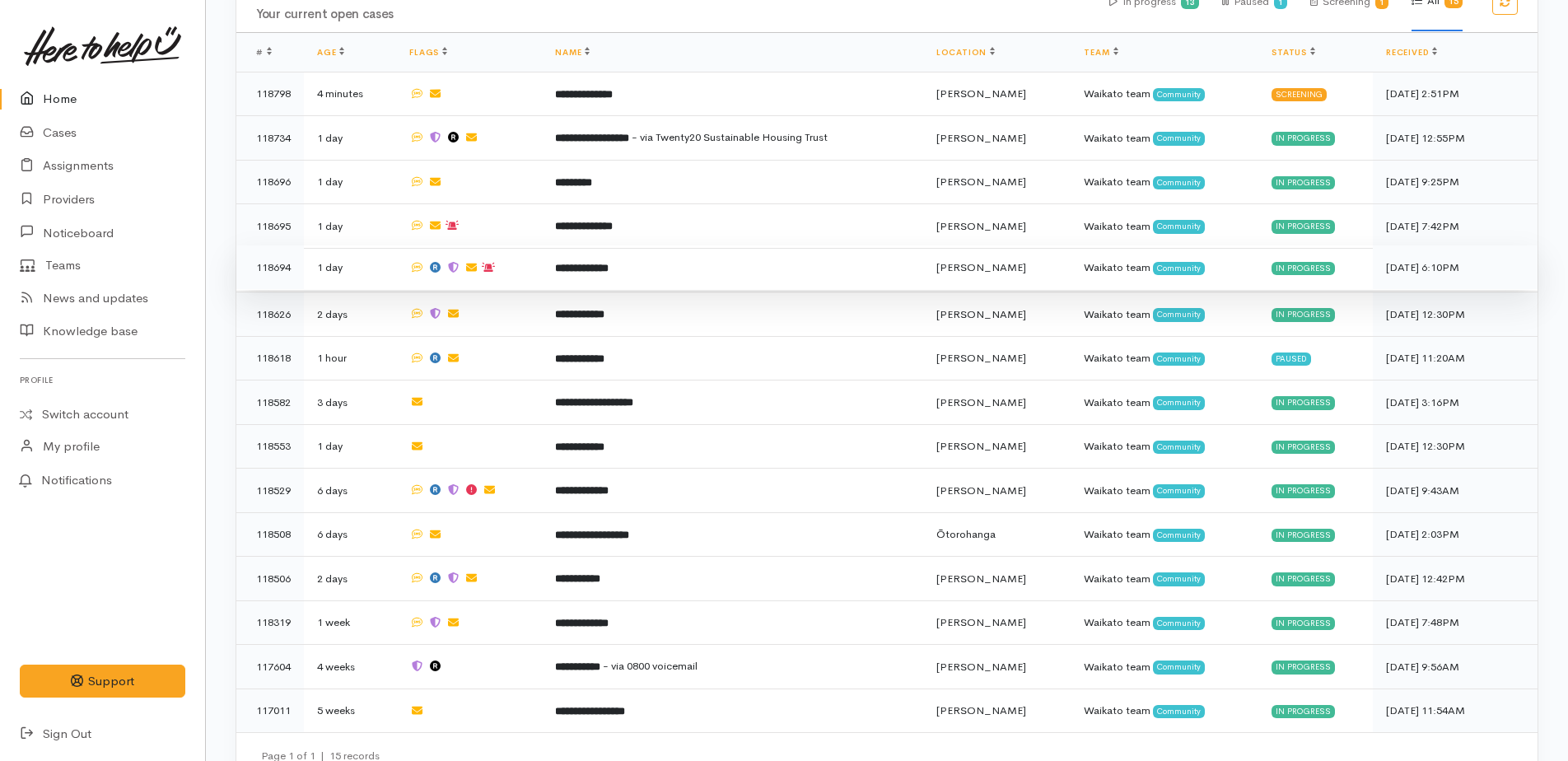
scroll to position [559, 0]
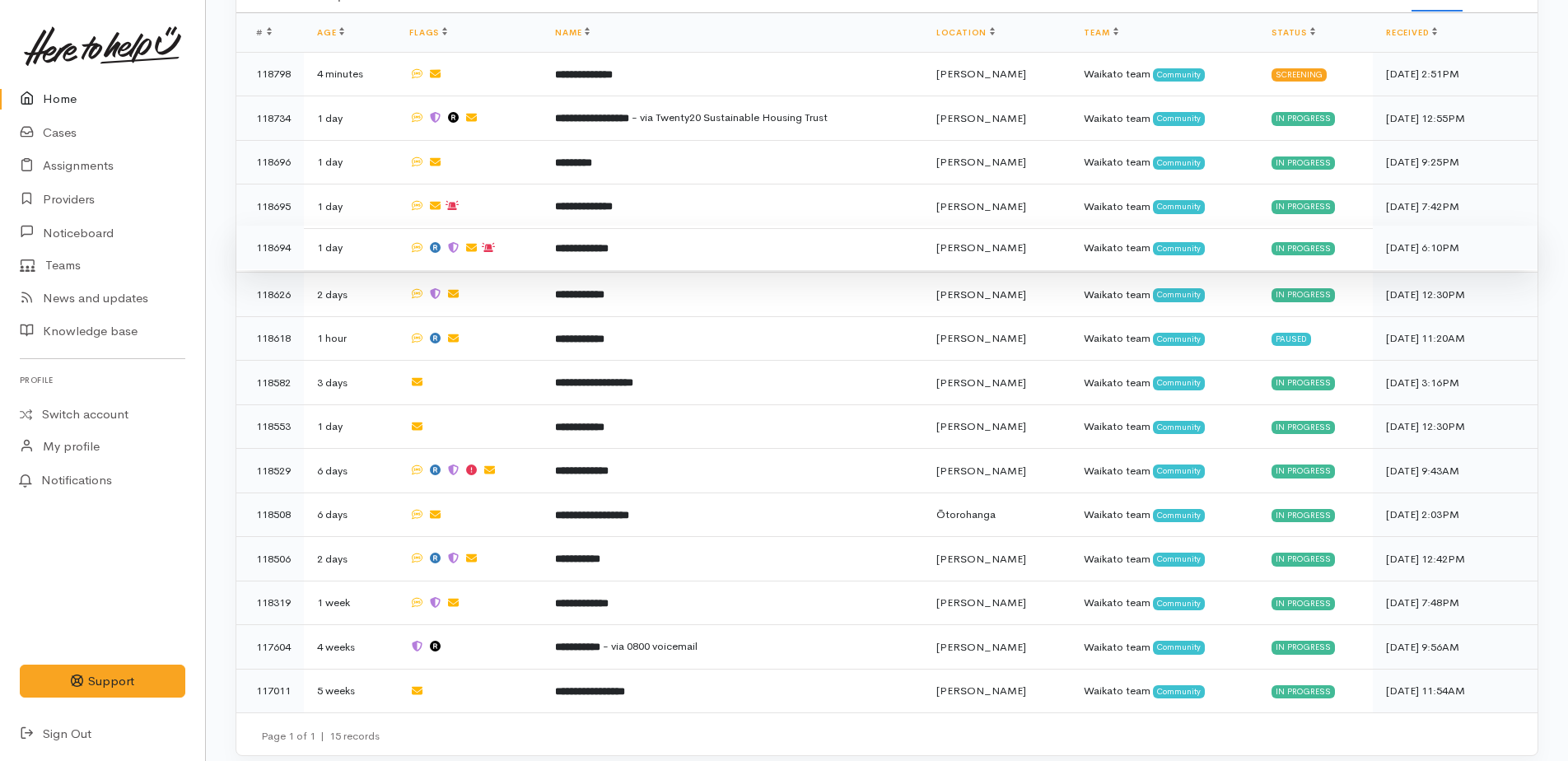
click at [585, 247] on b "**********" at bounding box center [581, 247] width 54 height 11
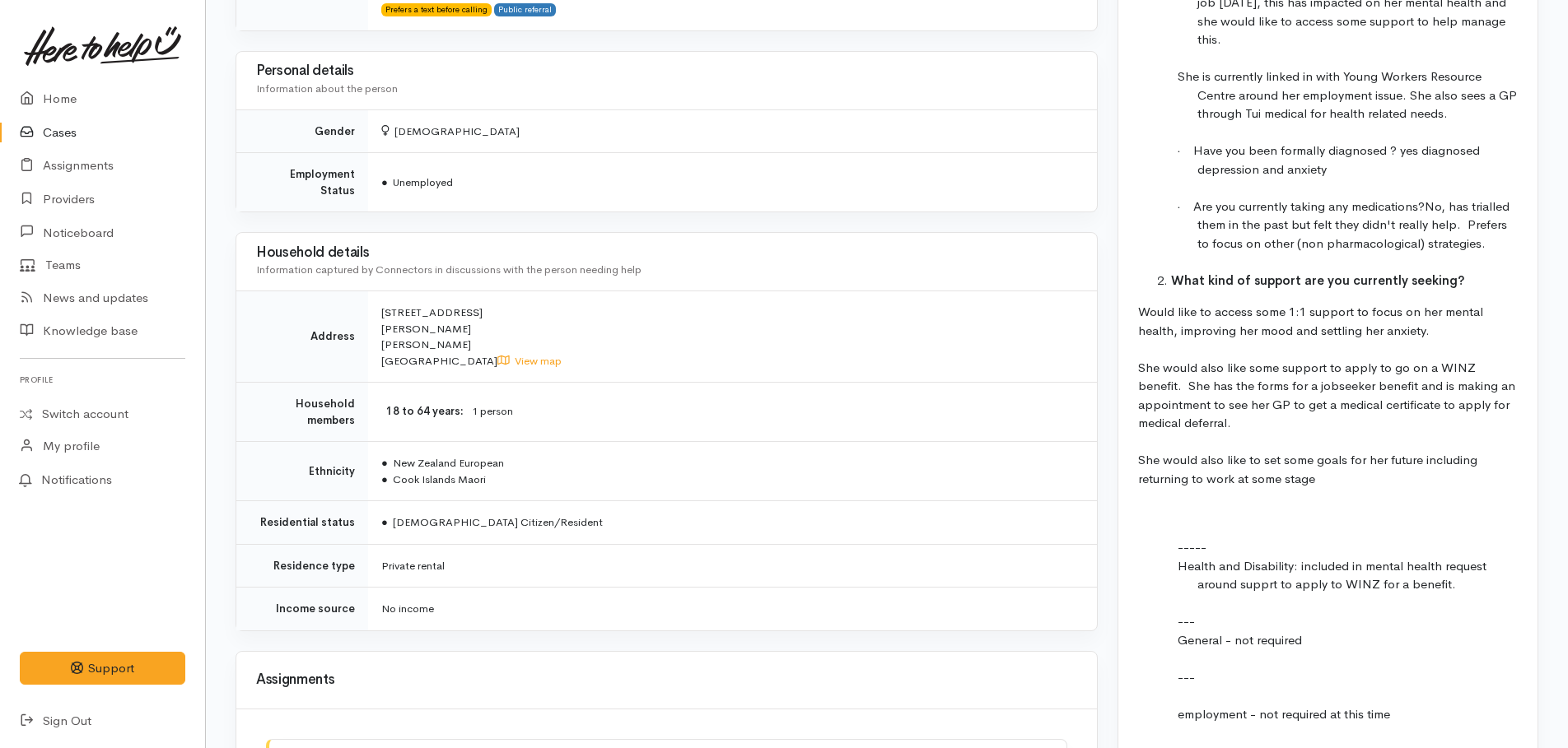
scroll to position [1728, 0]
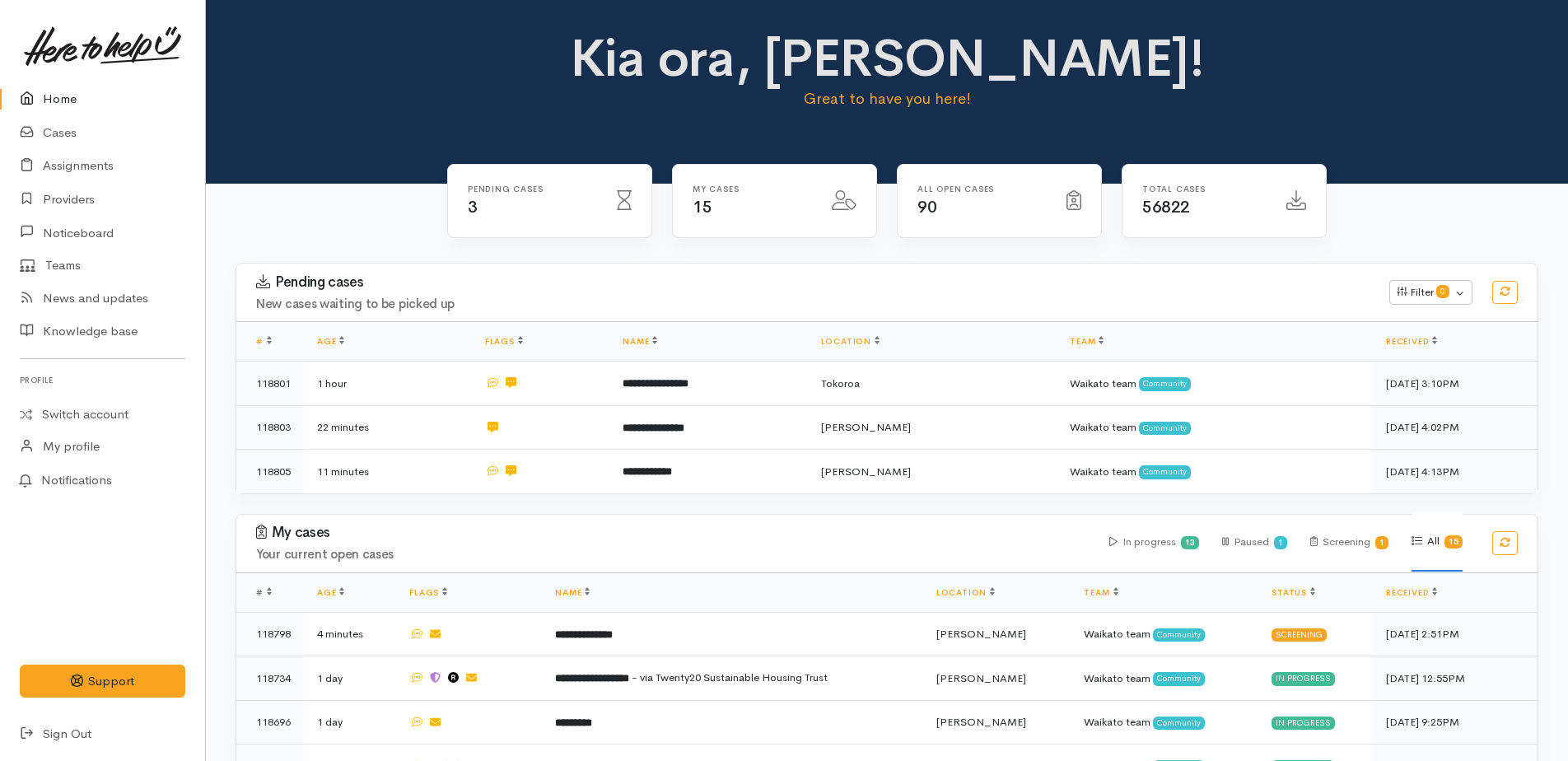
scroll to position [559, 0]
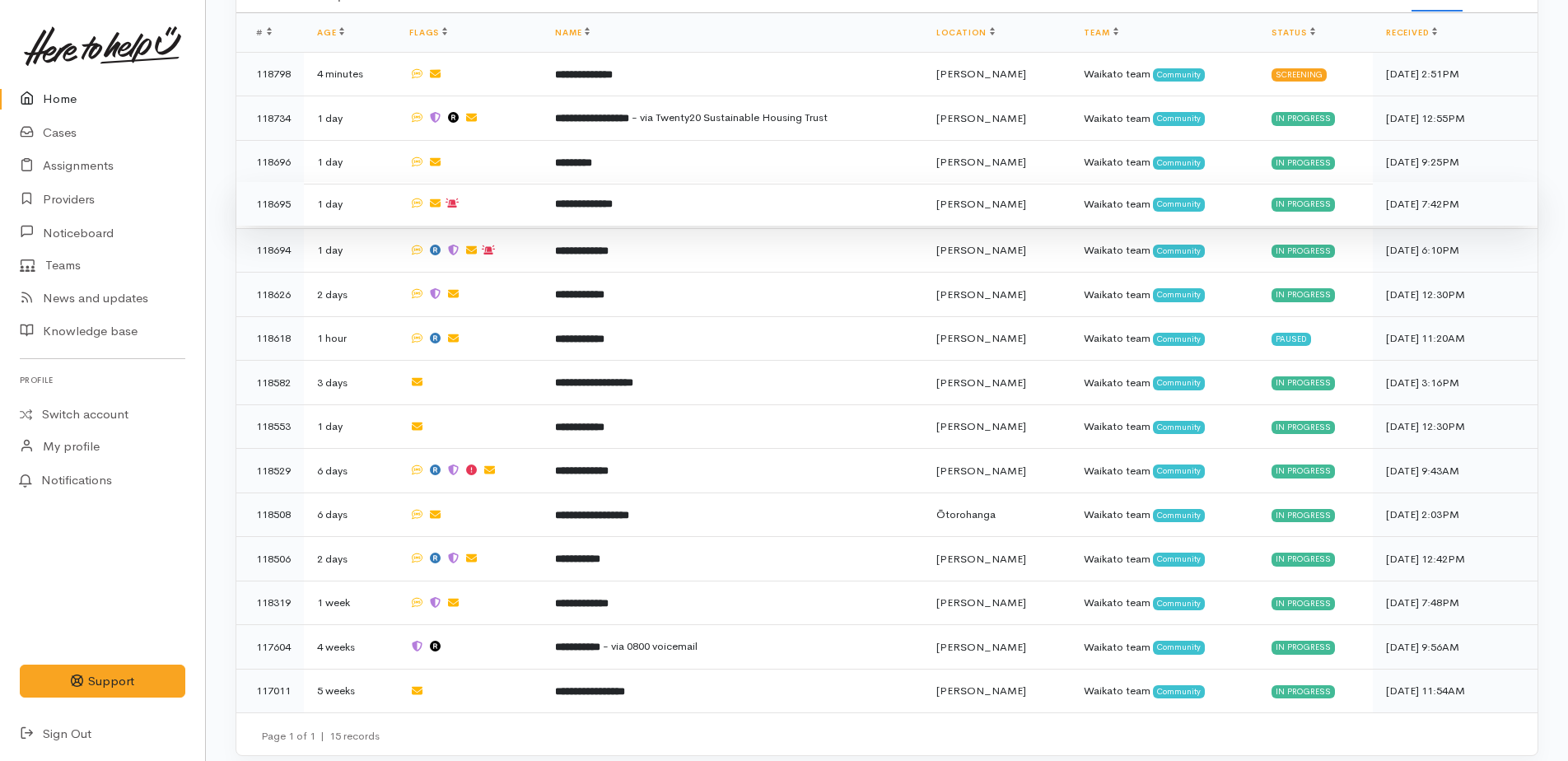
click at [593, 199] on b "**********" at bounding box center [583, 204] width 58 height 11
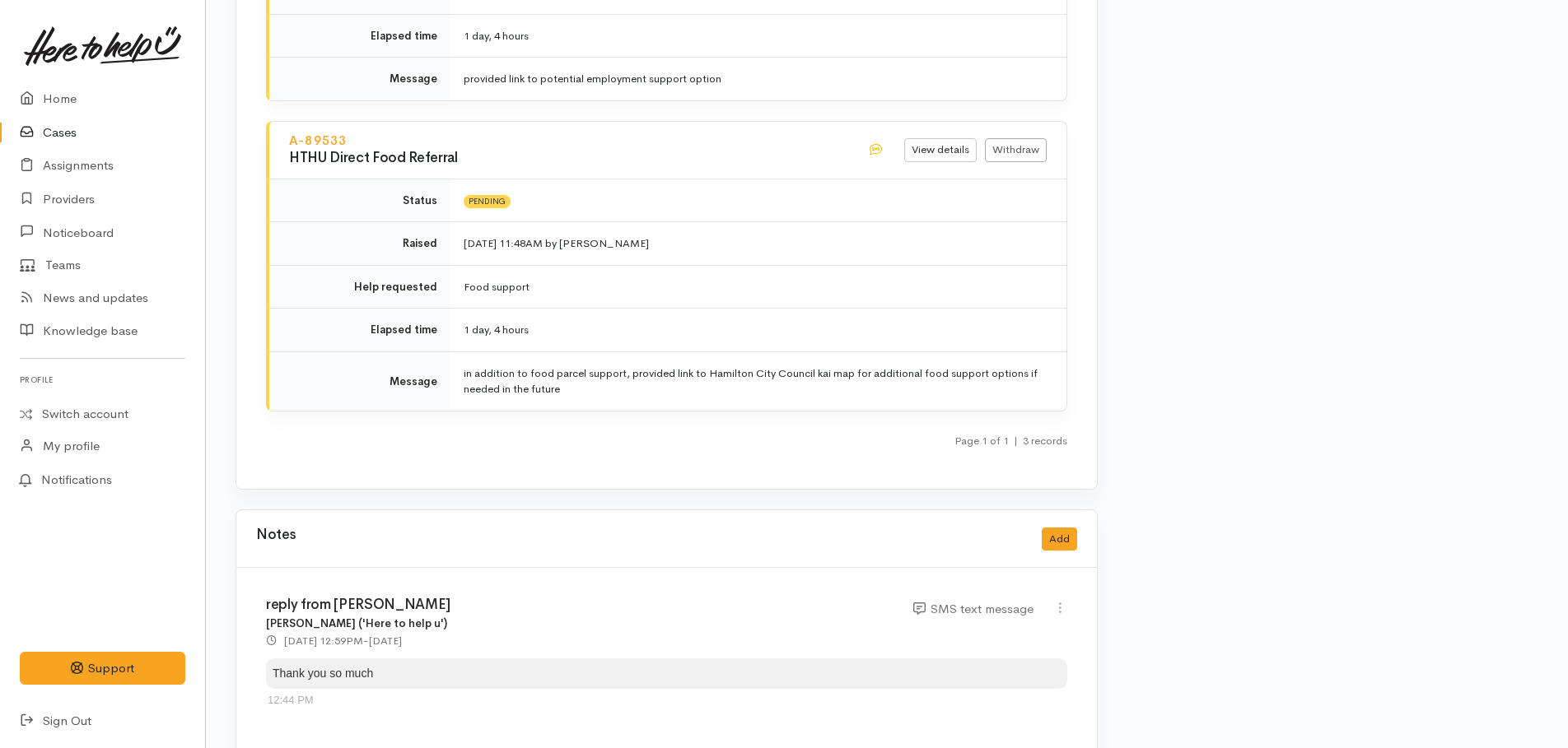
scroll to position [2552, 0]
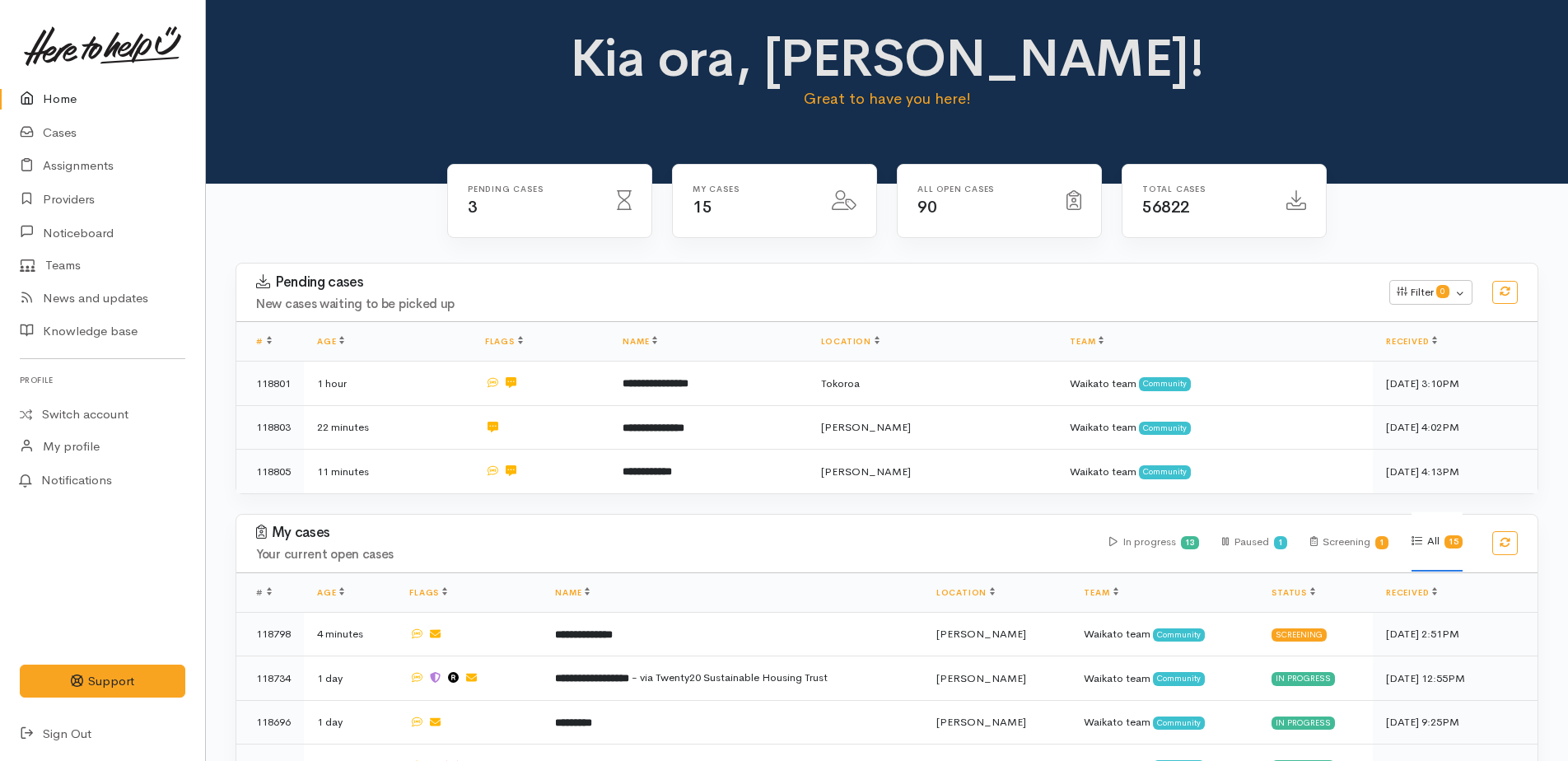
scroll to position [559, 0]
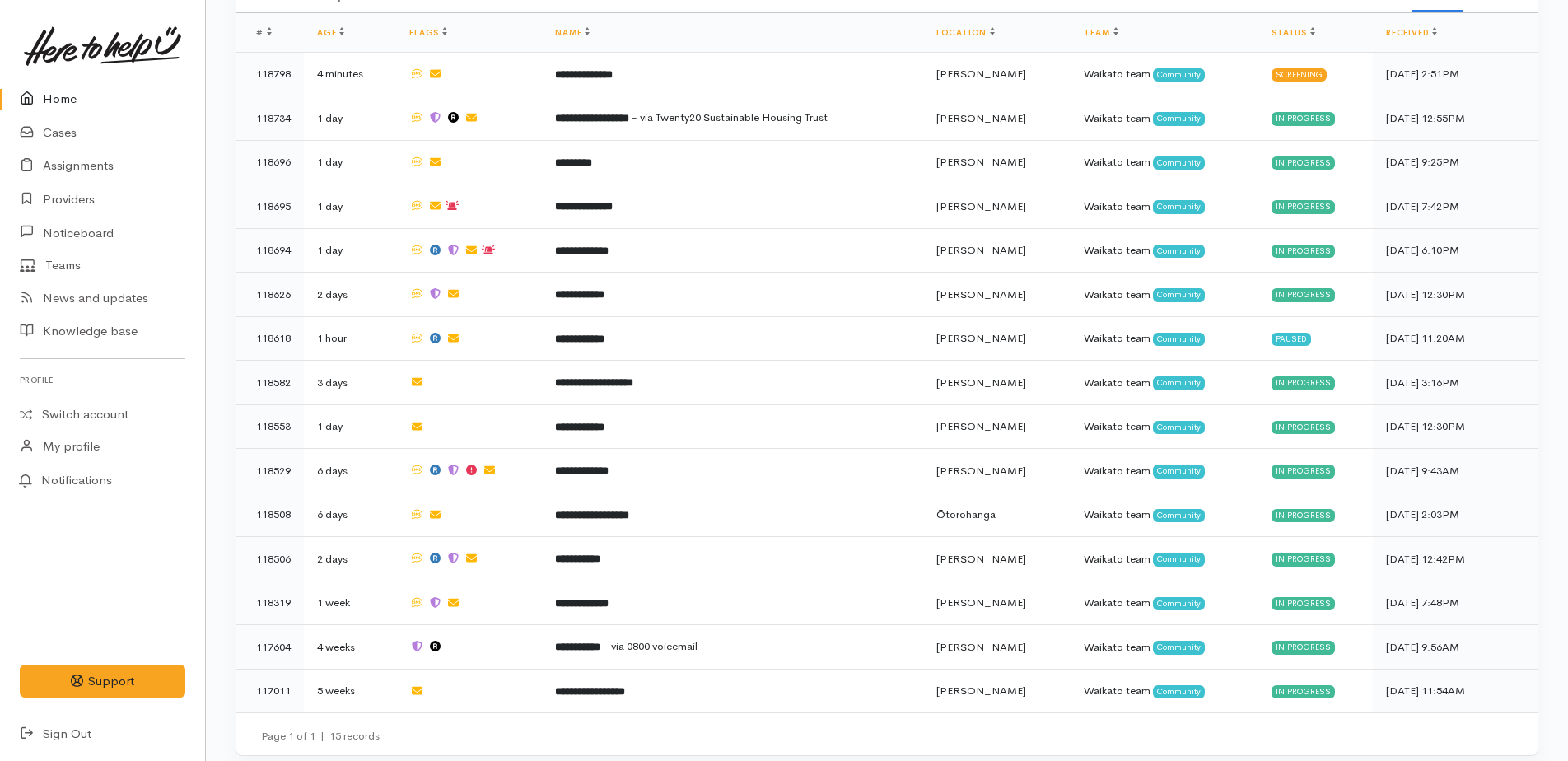
click at [73, 98] on link "Home" at bounding box center [102, 99] width 205 height 34
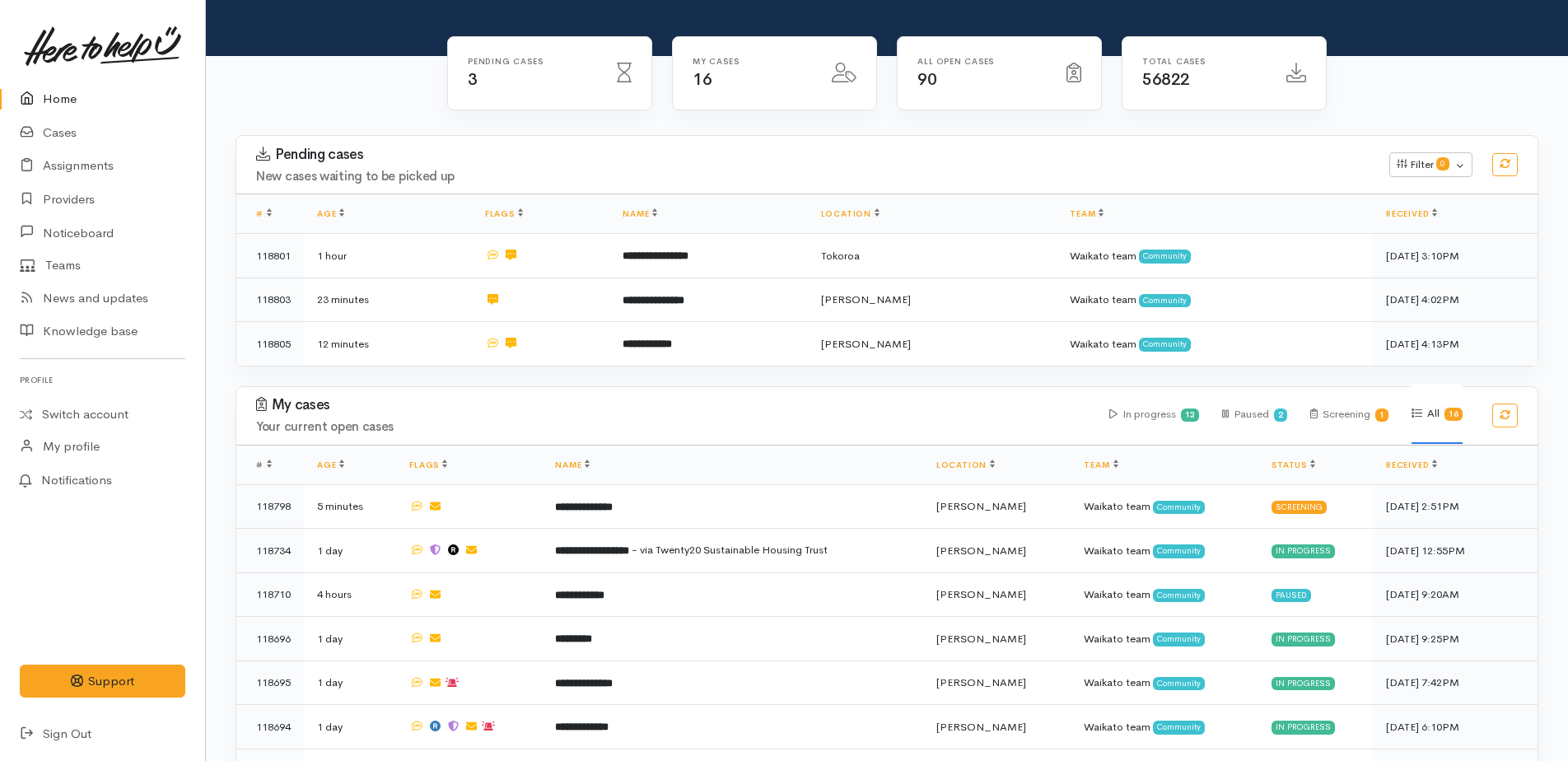
scroll to position [329, 0]
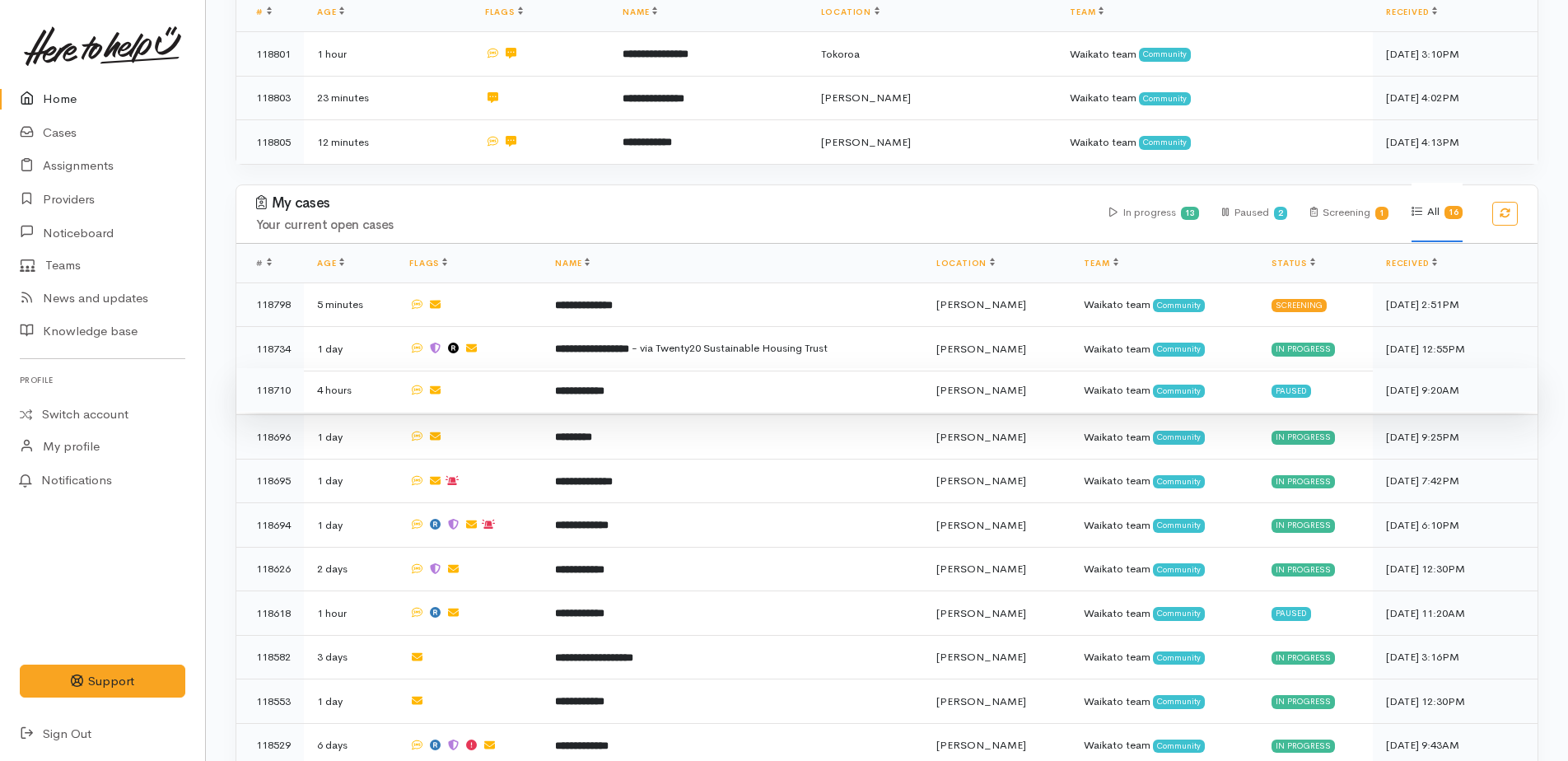
click at [604, 387] on b "**********" at bounding box center [579, 390] width 50 height 11
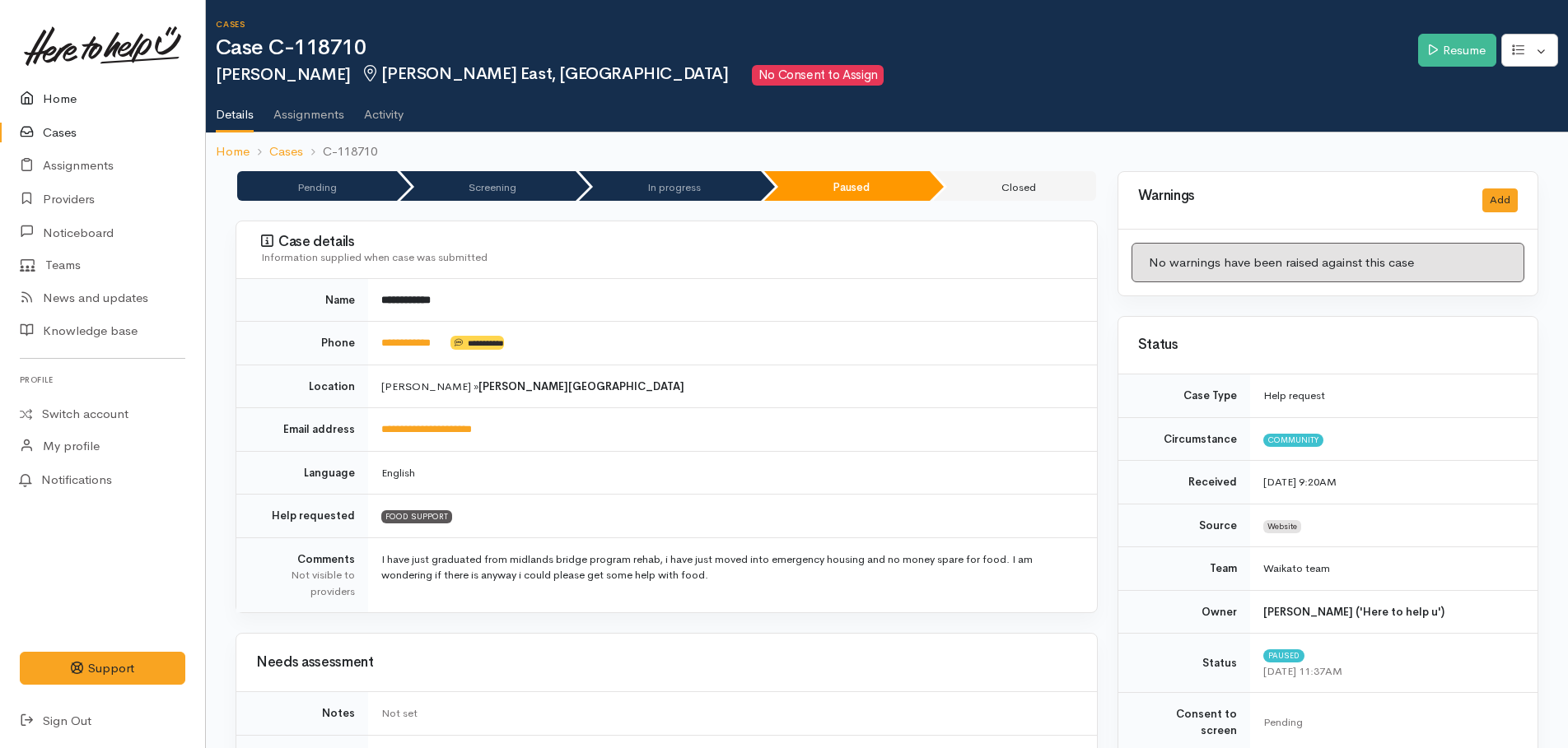
click at [50, 98] on link "Home" at bounding box center [102, 99] width 205 height 34
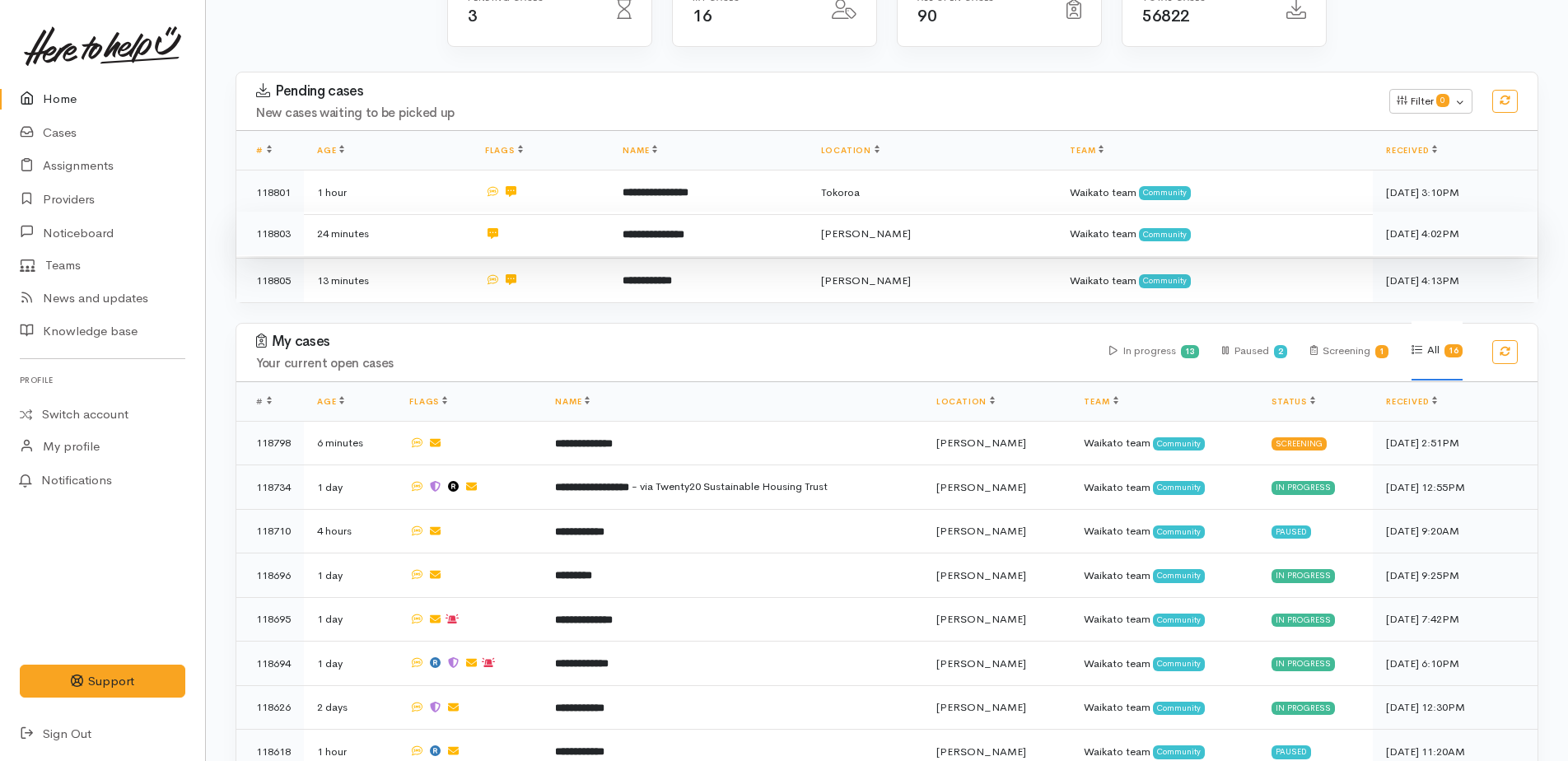
scroll to position [329, 0]
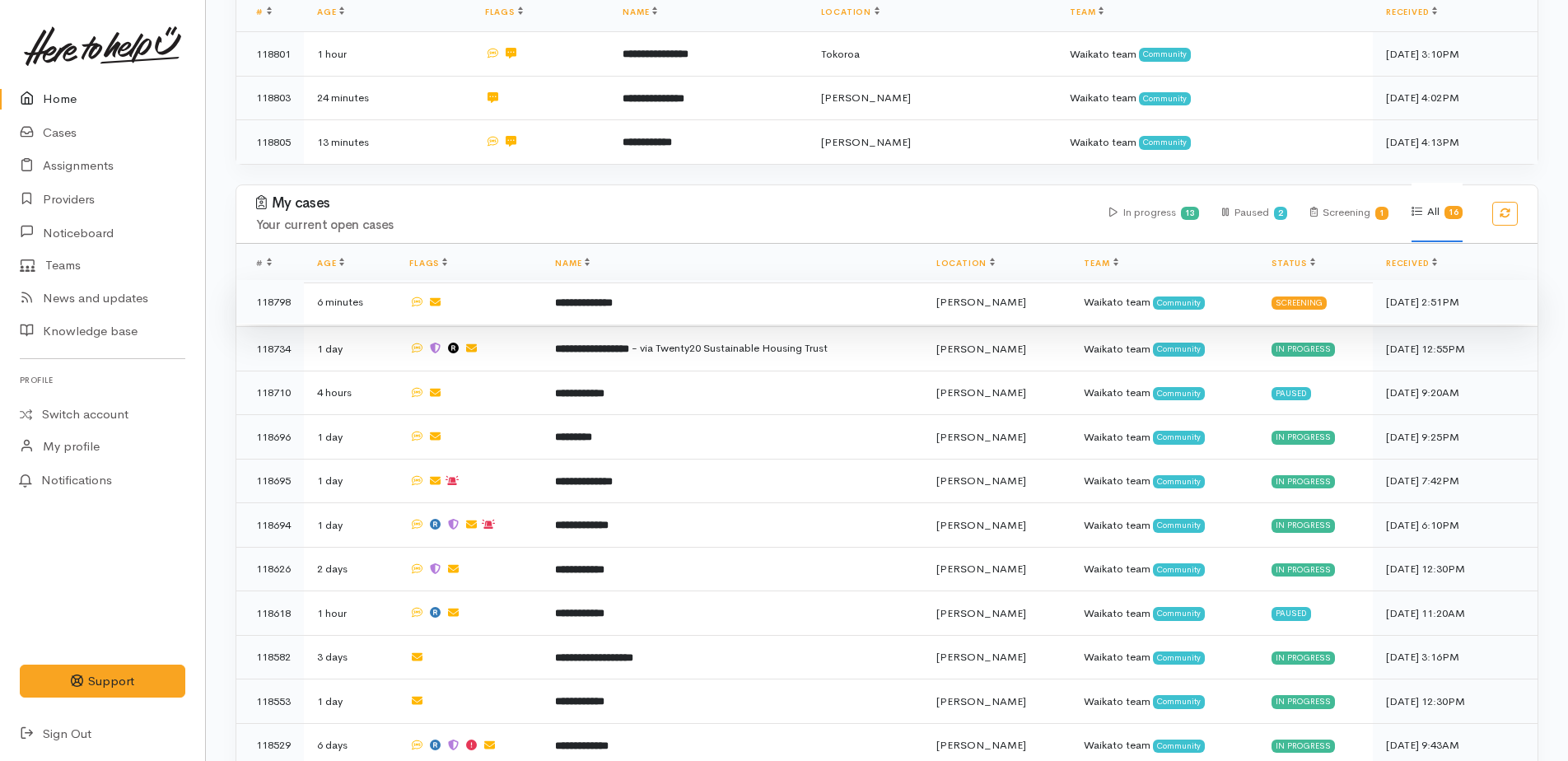
click at [612, 302] on b "**********" at bounding box center [583, 302] width 58 height 11
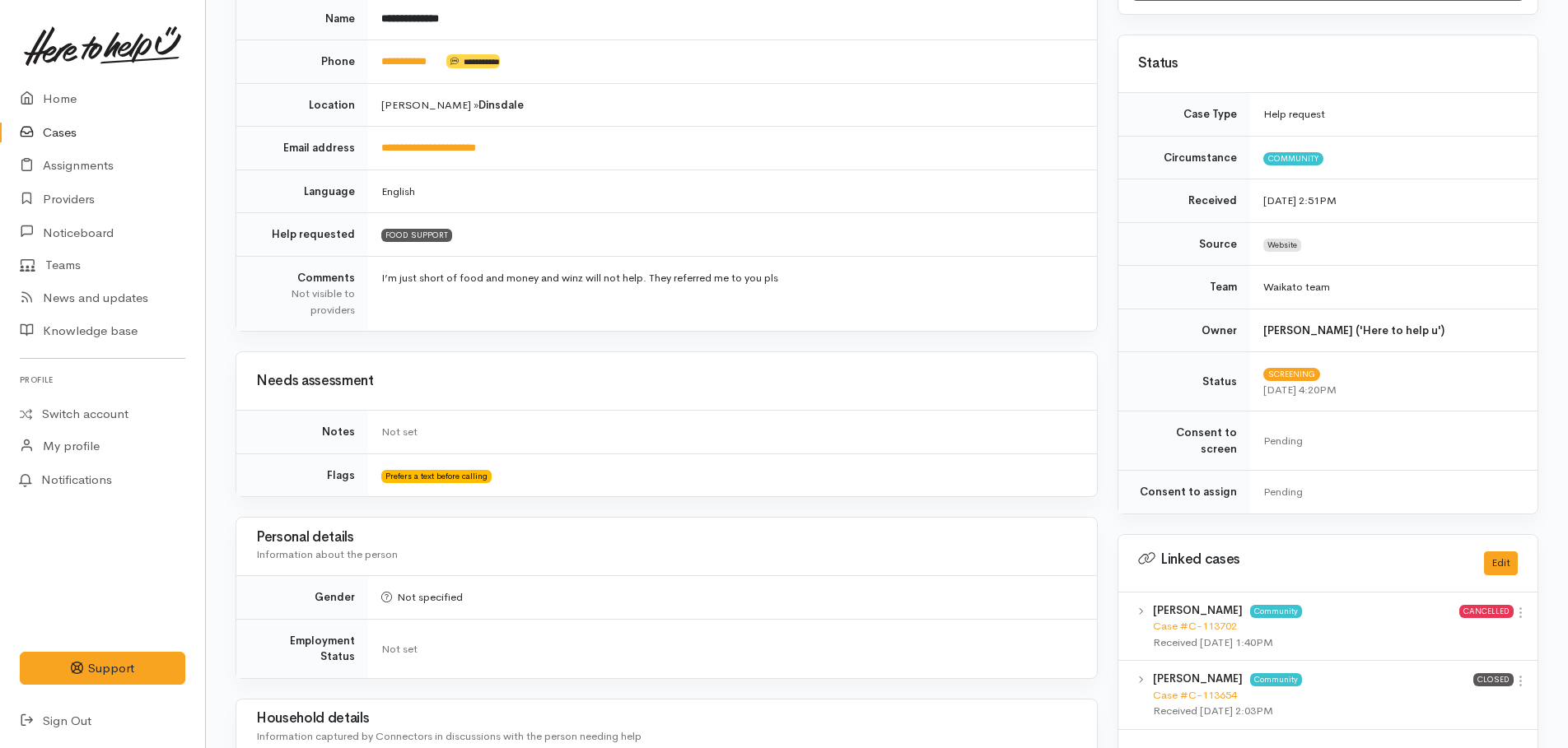
scroll to position [49, 0]
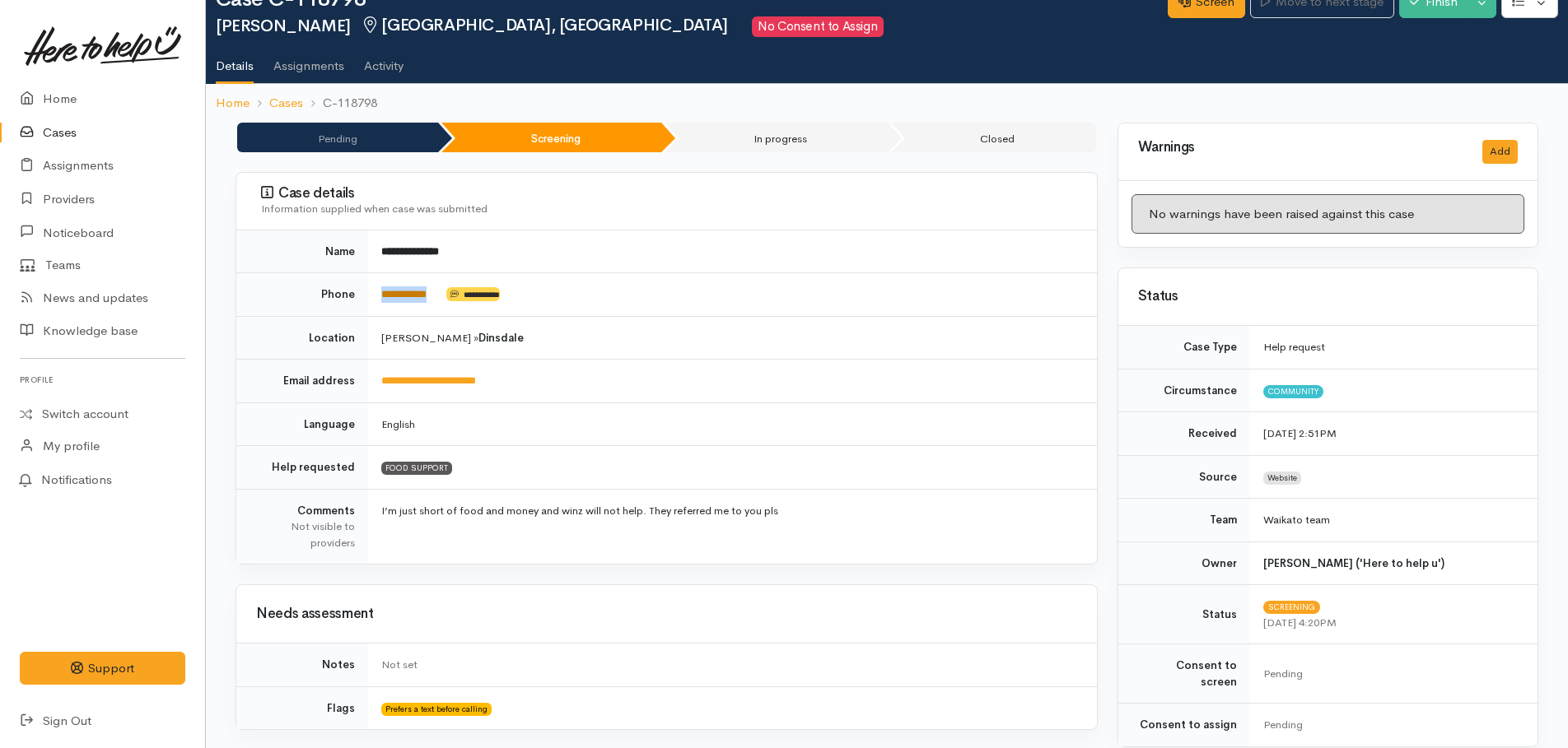
drag, startPoint x: 444, startPoint y: 291, endPoint x: 383, endPoint y: 291, distance: 61.0
click at [383, 291] on td "**********" at bounding box center [731, 295] width 728 height 44
drag, startPoint x: 383, startPoint y: 291, endPoint x: 392, endPoint y: 292, distance: 9.1
copy td "**********"
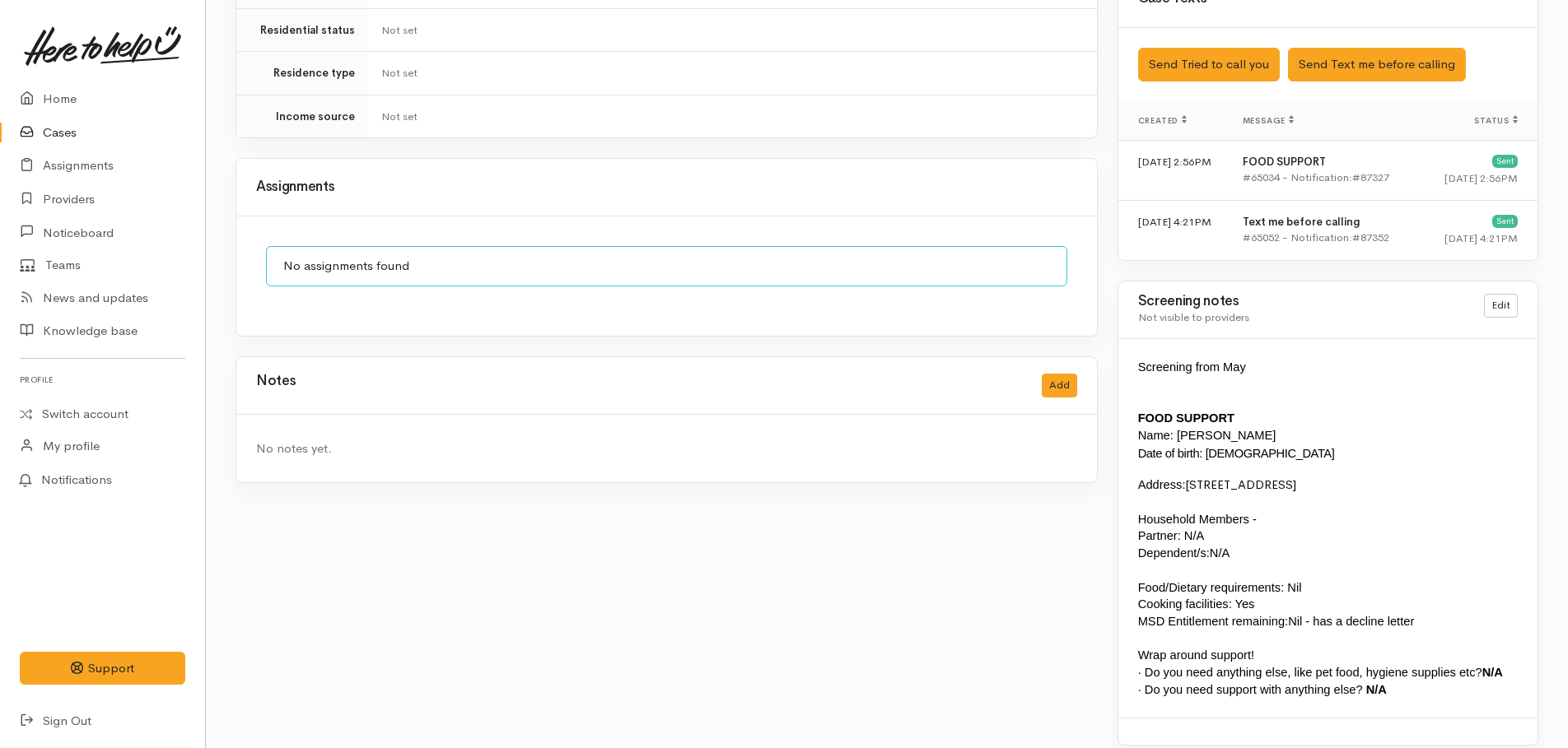
scroll to position [1119, 0]
click at [1261, 543] on p "Dependent/s: N/A" at bounding box center [1328, 551] width 380 height 17
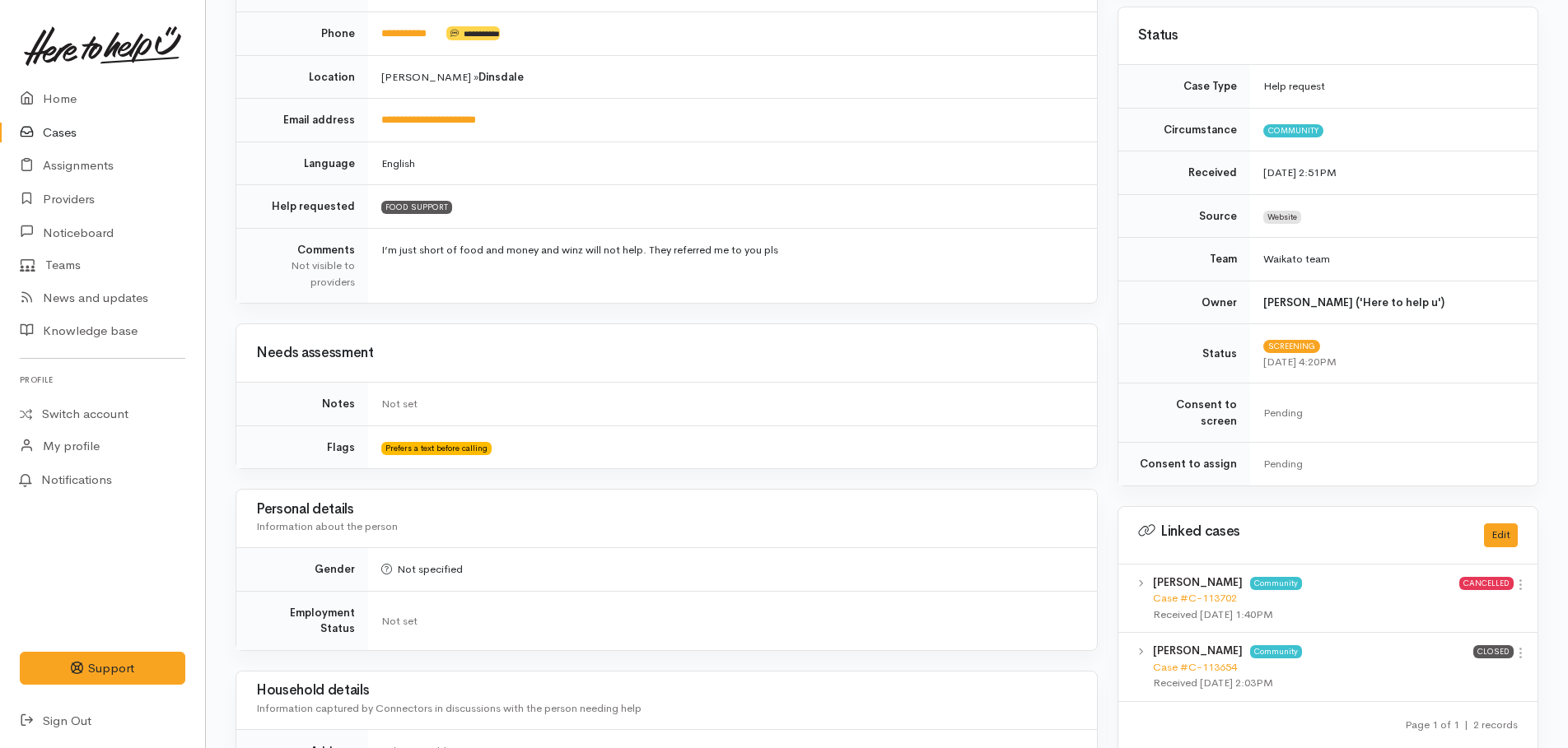
scroll to position [295, 0]
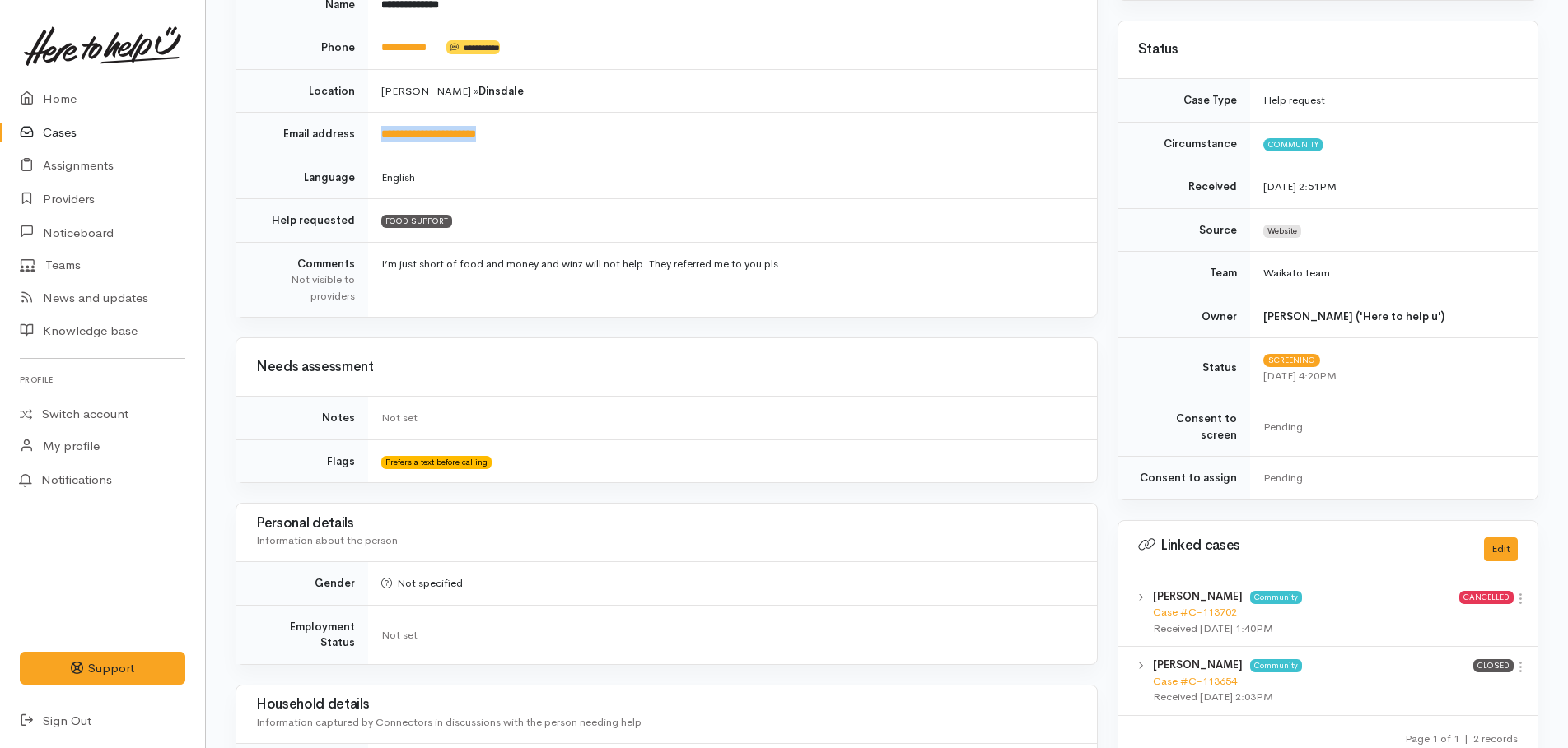
drag, startPoint x: 538, startPoint y: 134, endPoint x: 377, endPoint y: 135, distance: 161.0
click at [377, 135] on td "**********" at bounding box center [731, 135] width 728 height 44
copy link "**********"
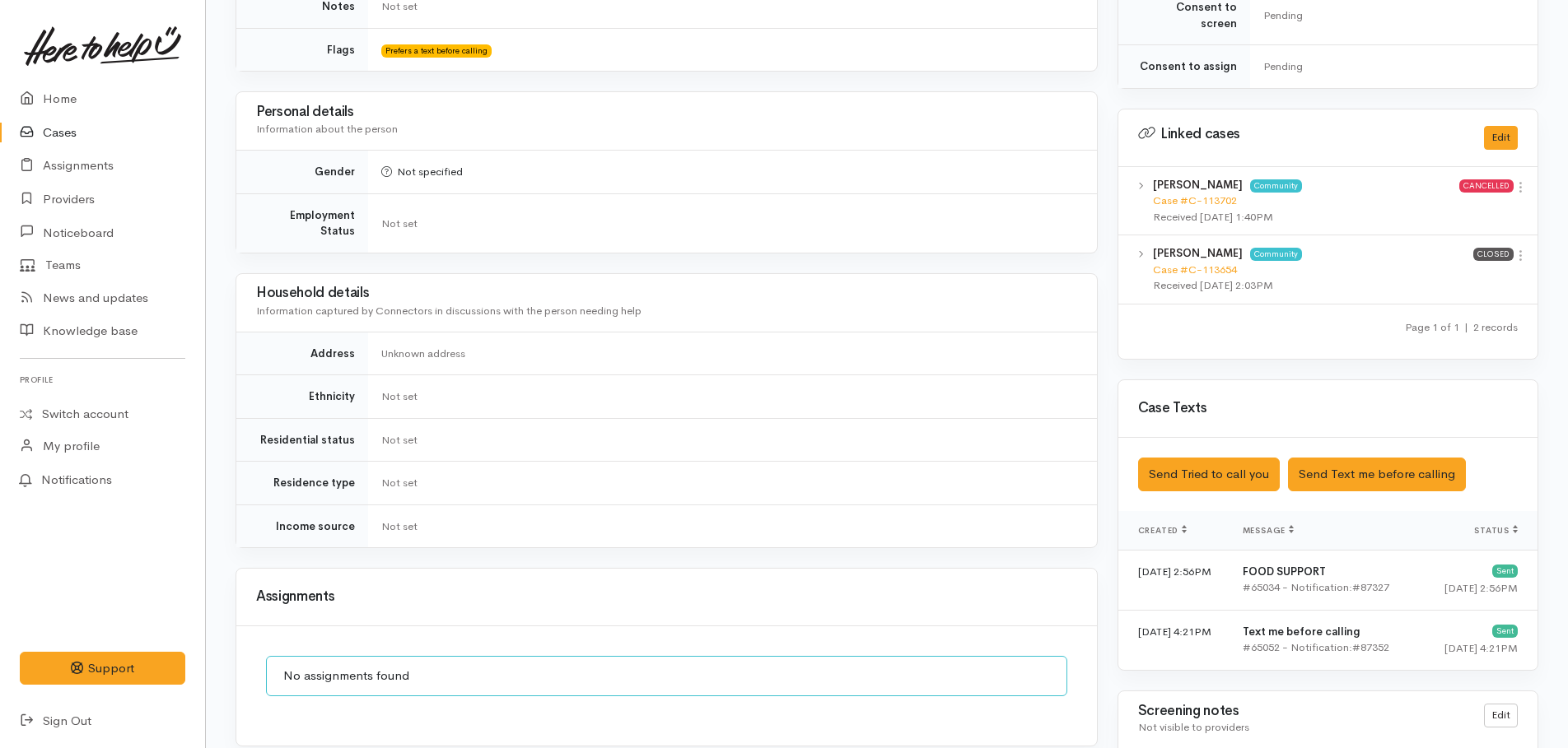
scroll to position [1119, 0]
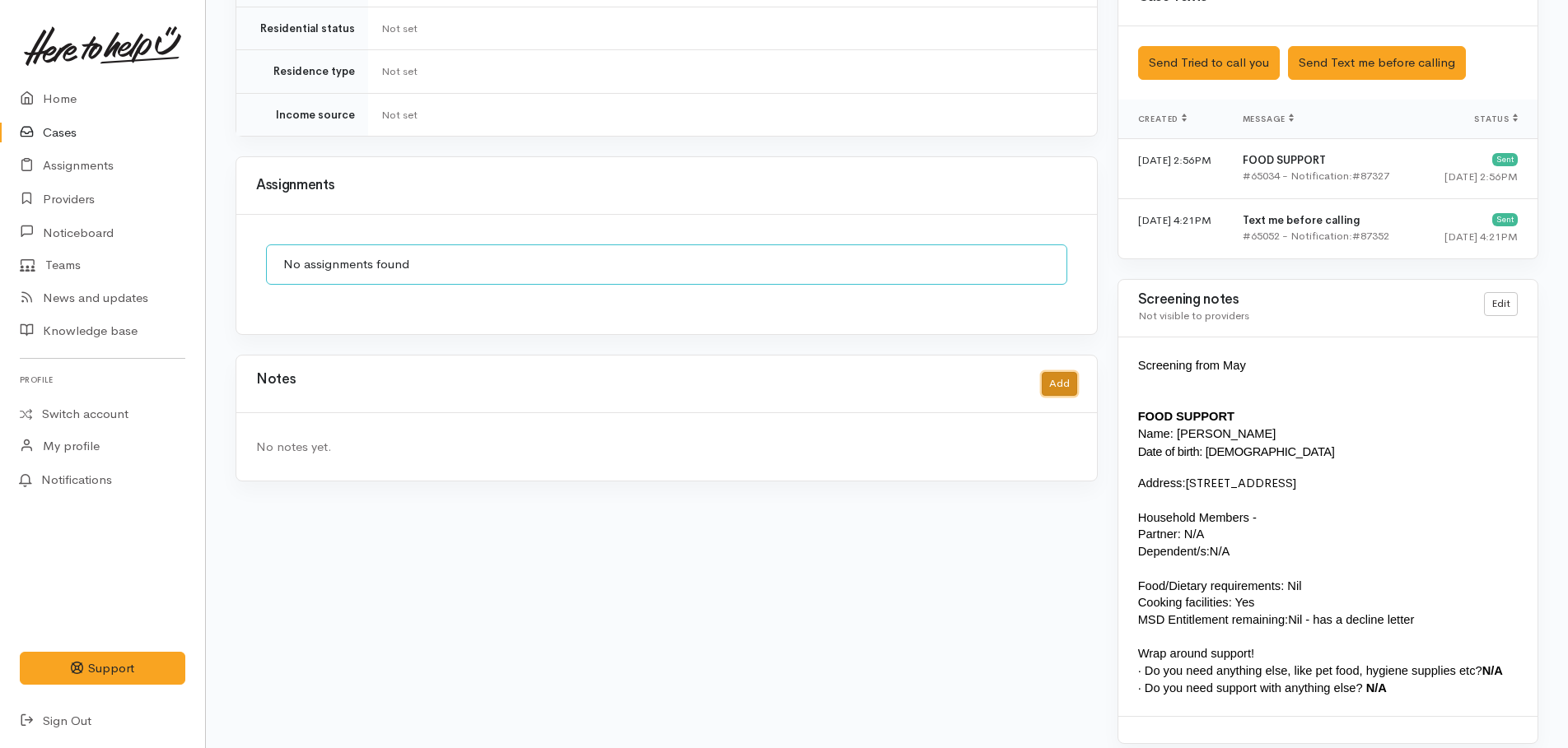
click at [1056, 373] on button "Add" at bounding box center [1059, 384] width 36 height 24
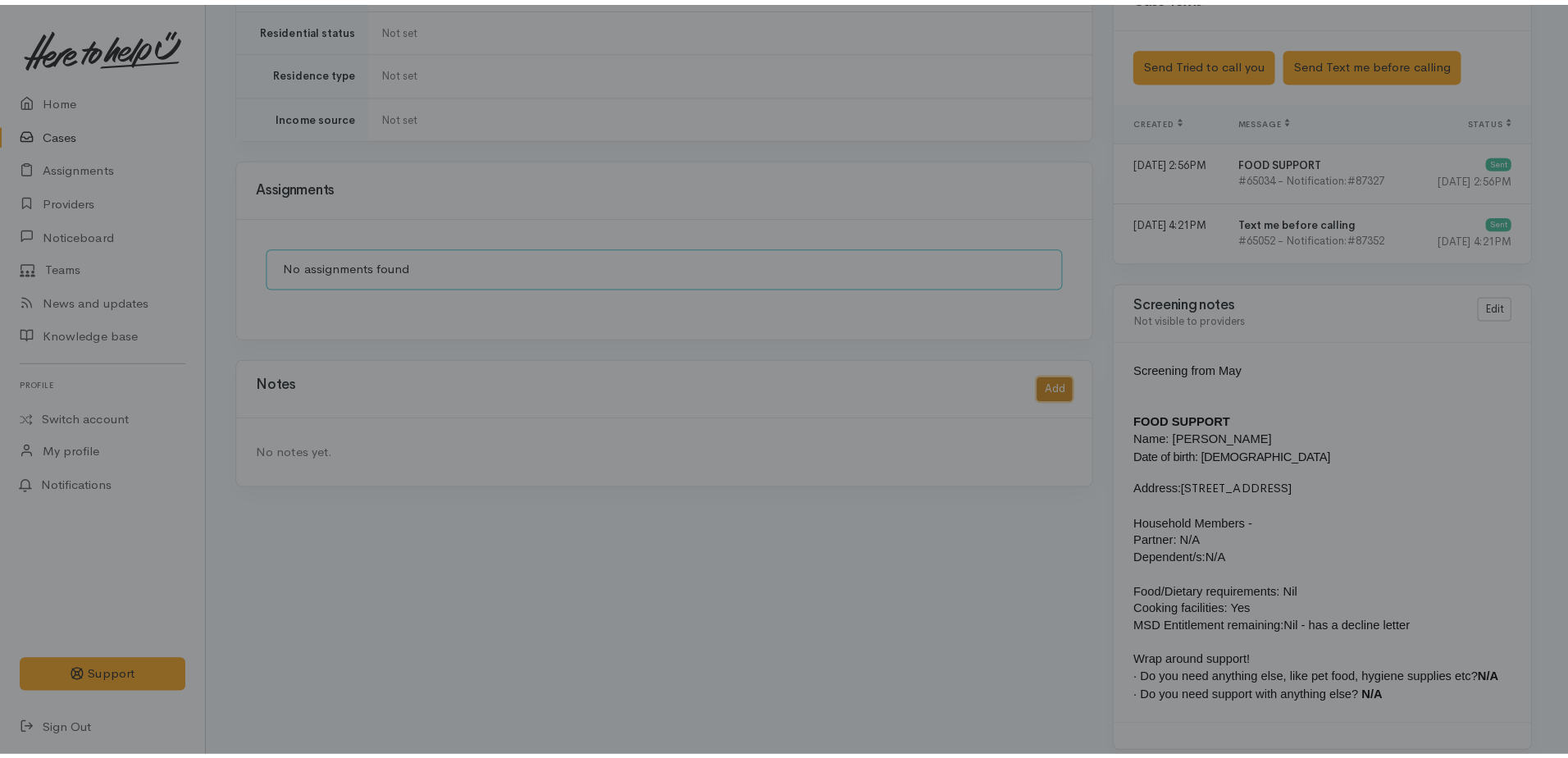
scroll to position [1102, 0]
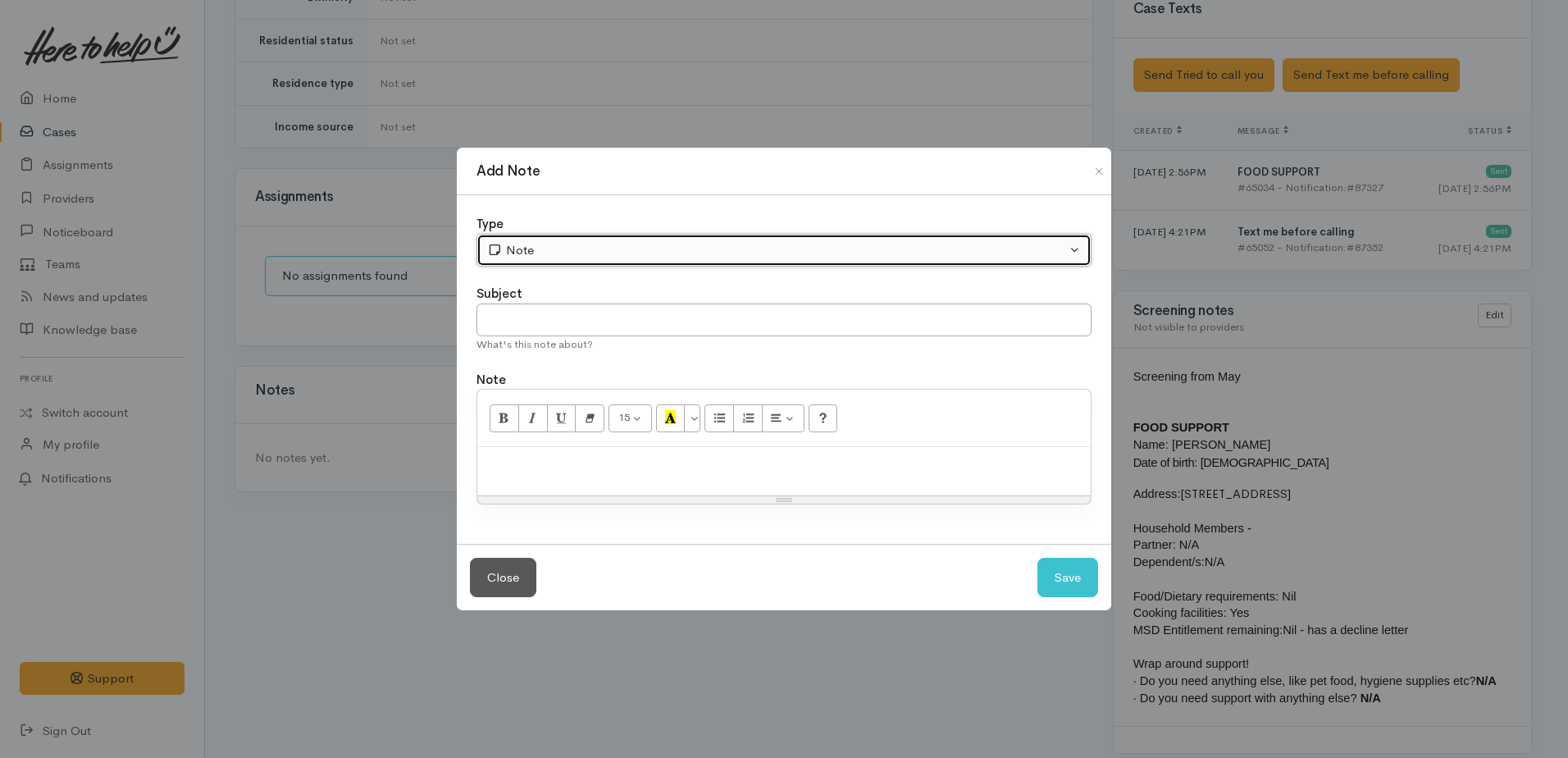
click at [607, 256] on div "Note" at bounding box center [776, 250] width 579 height 19
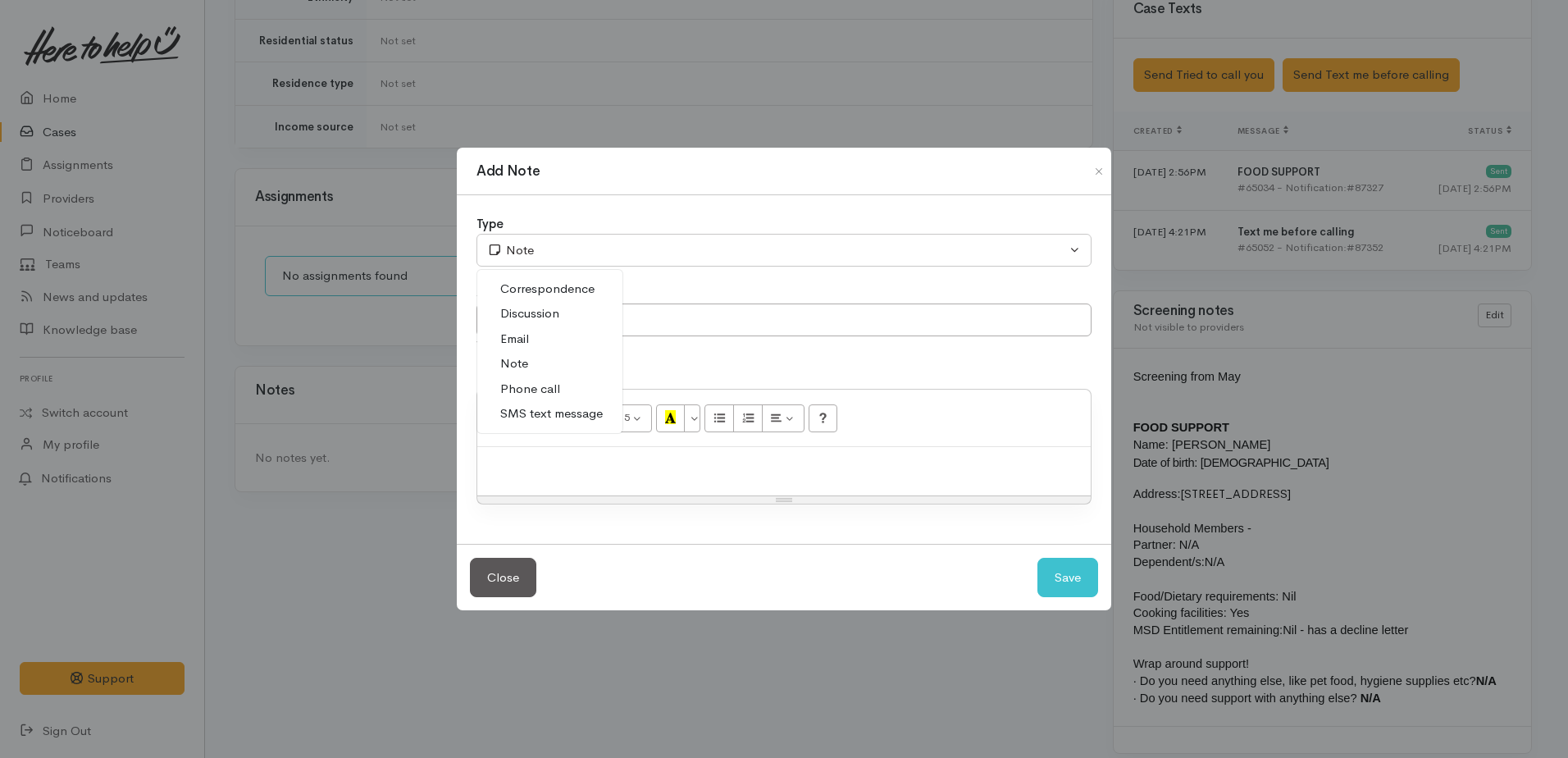
click at [547, 384] on span "Phone call" at bounding box center [530, 389] width 59 height 19
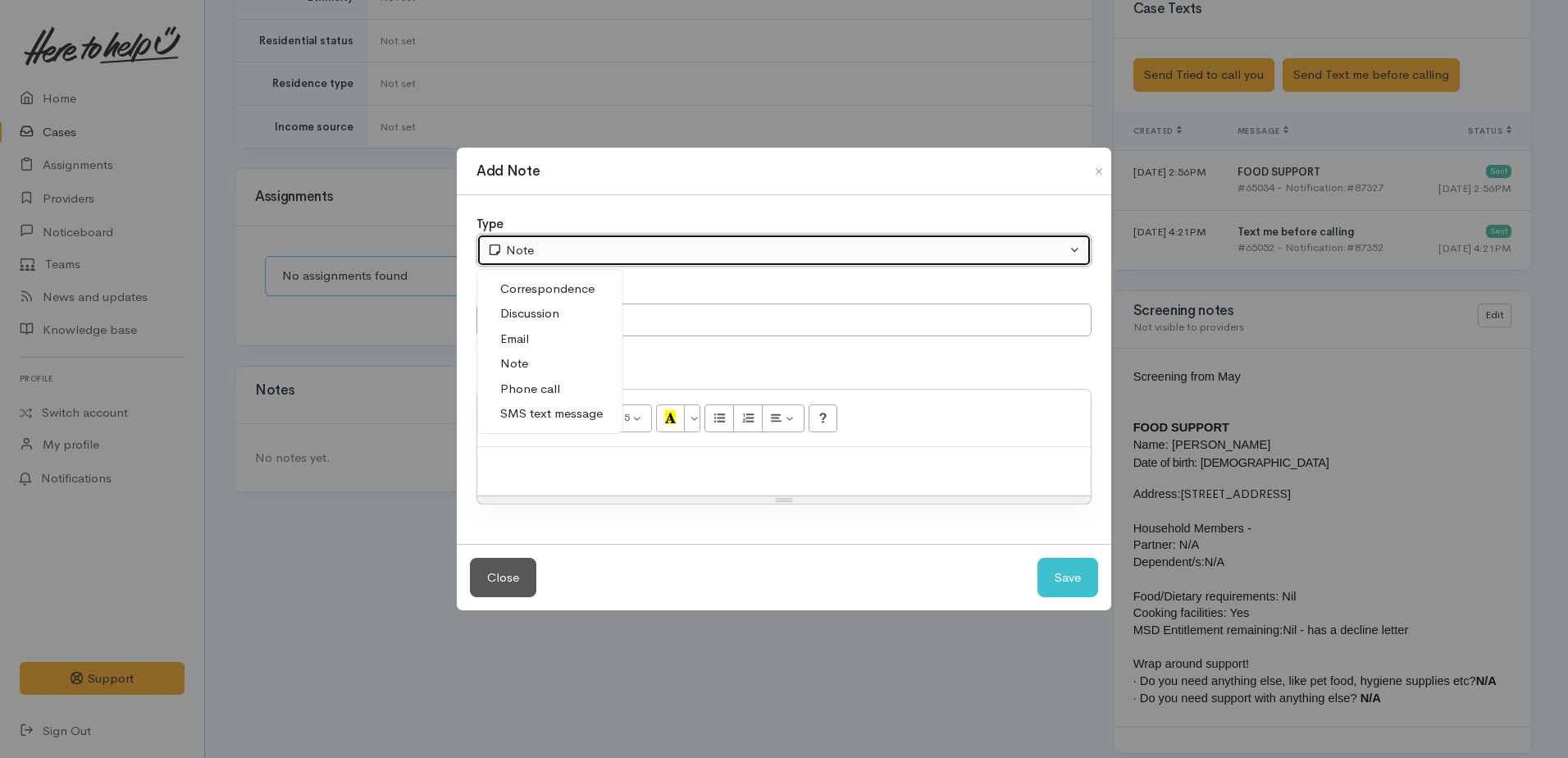
select select "3"
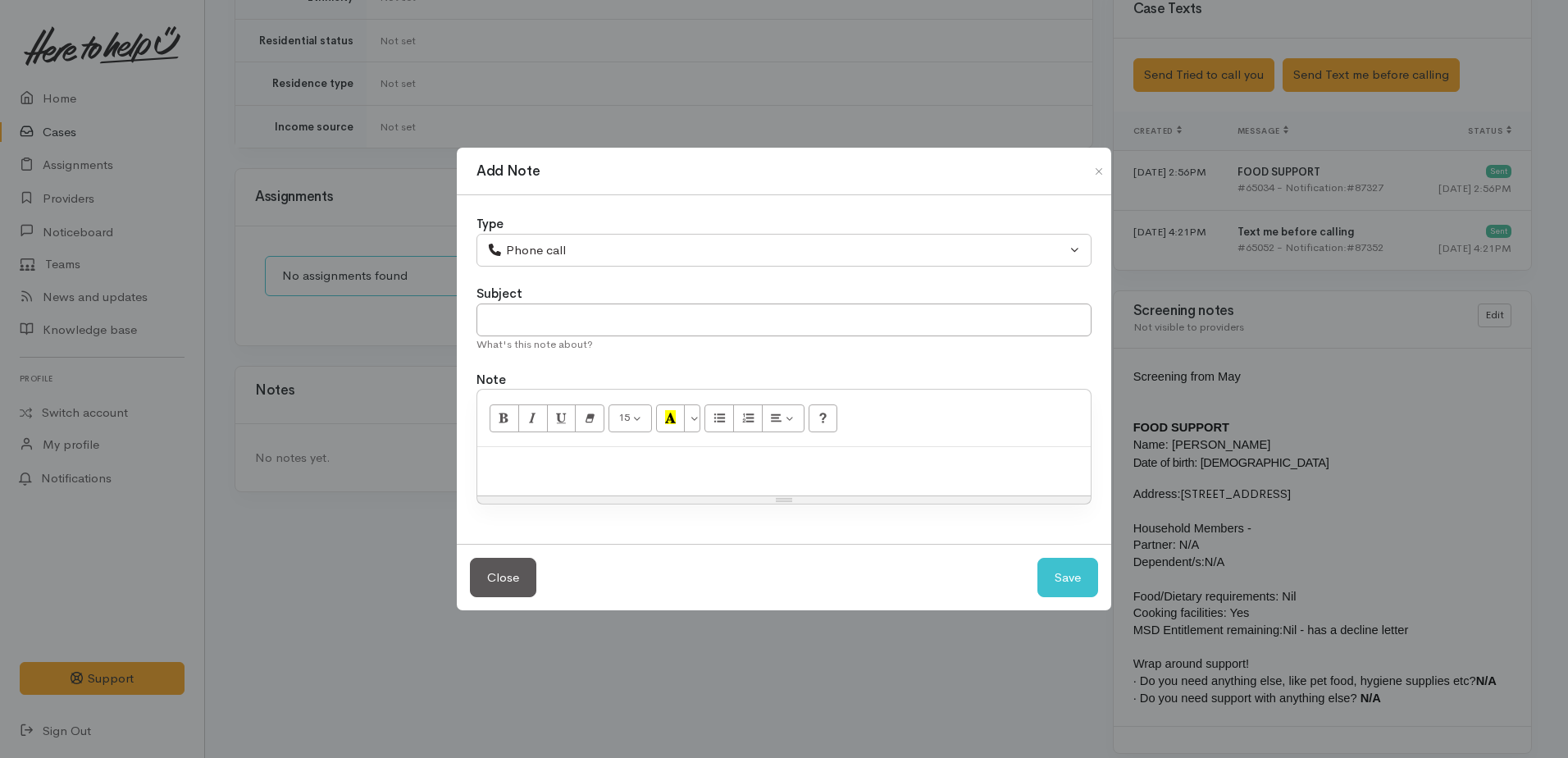
click at [555, 457] on p at bounding box center [784, 464] width 597 height 19
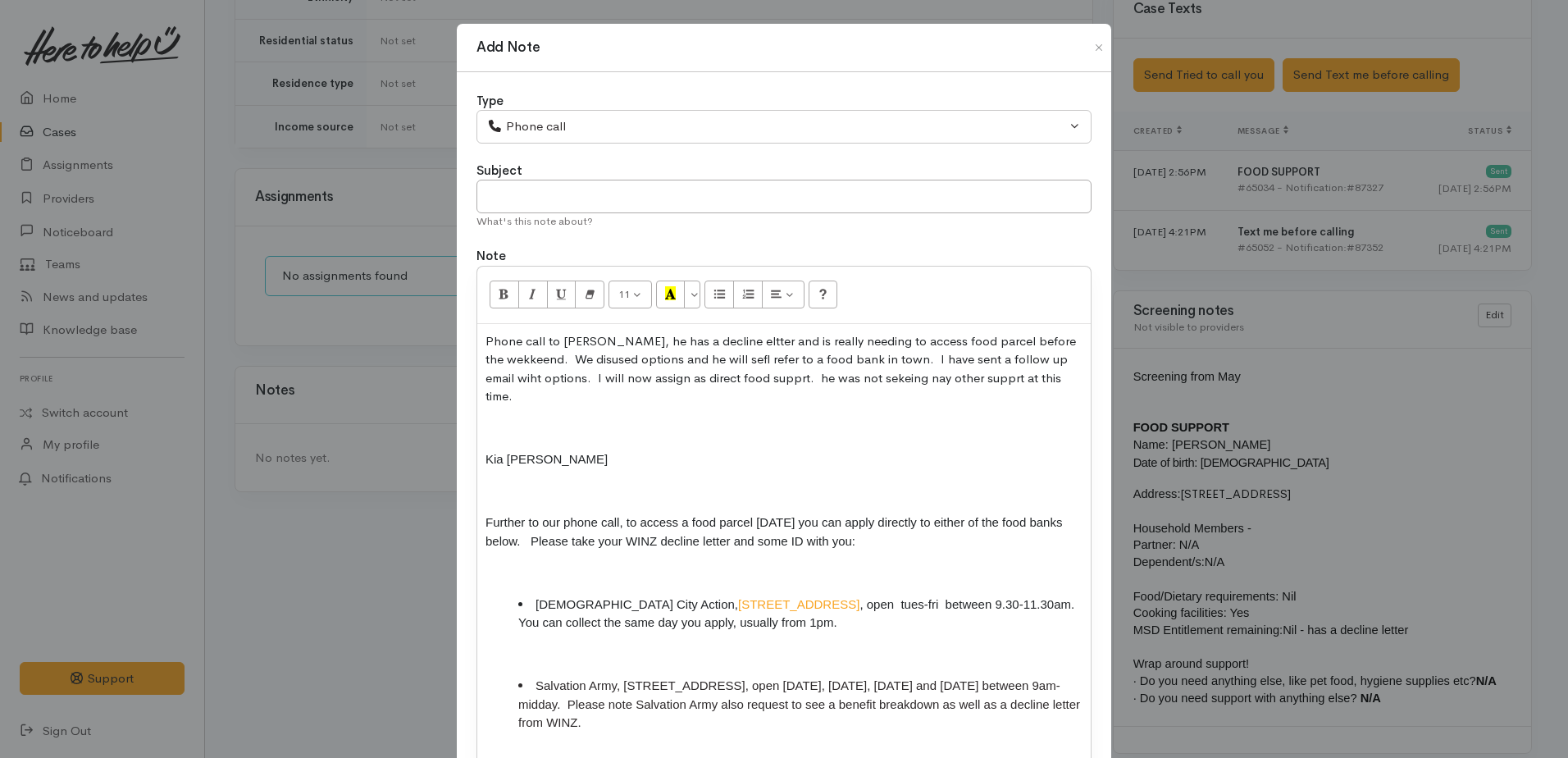
scroll to position [225, 0]
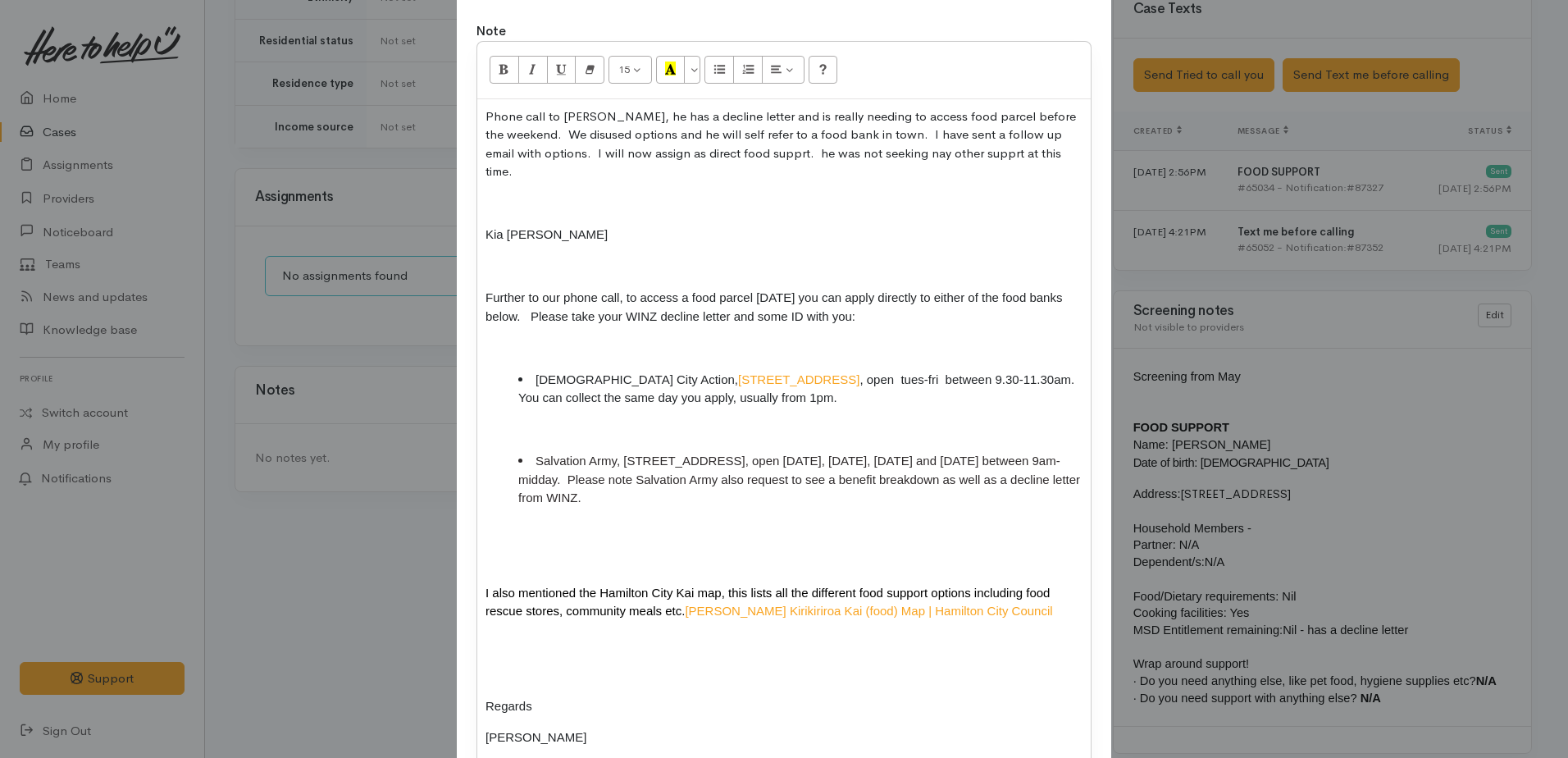
click at [789, 155] on p "Phone call to Samuel, he has a decline letter and is really needing to access f…" at bounding box center [784, 144] width 597 height 74
click at [913, 154] on p "Phone call to Samuel, he has a decline letter and is really needing to access f…" at bounding box center [784, 144] width 597 height 74
click at [975, 155] on p "Phone call to Samuel, he has a decline letter and is really needing to access f…" at bounding box center [784, 144] width 597 height 74
click at [496, 194] on p at bounding box center [784, 203] width 597 height 19
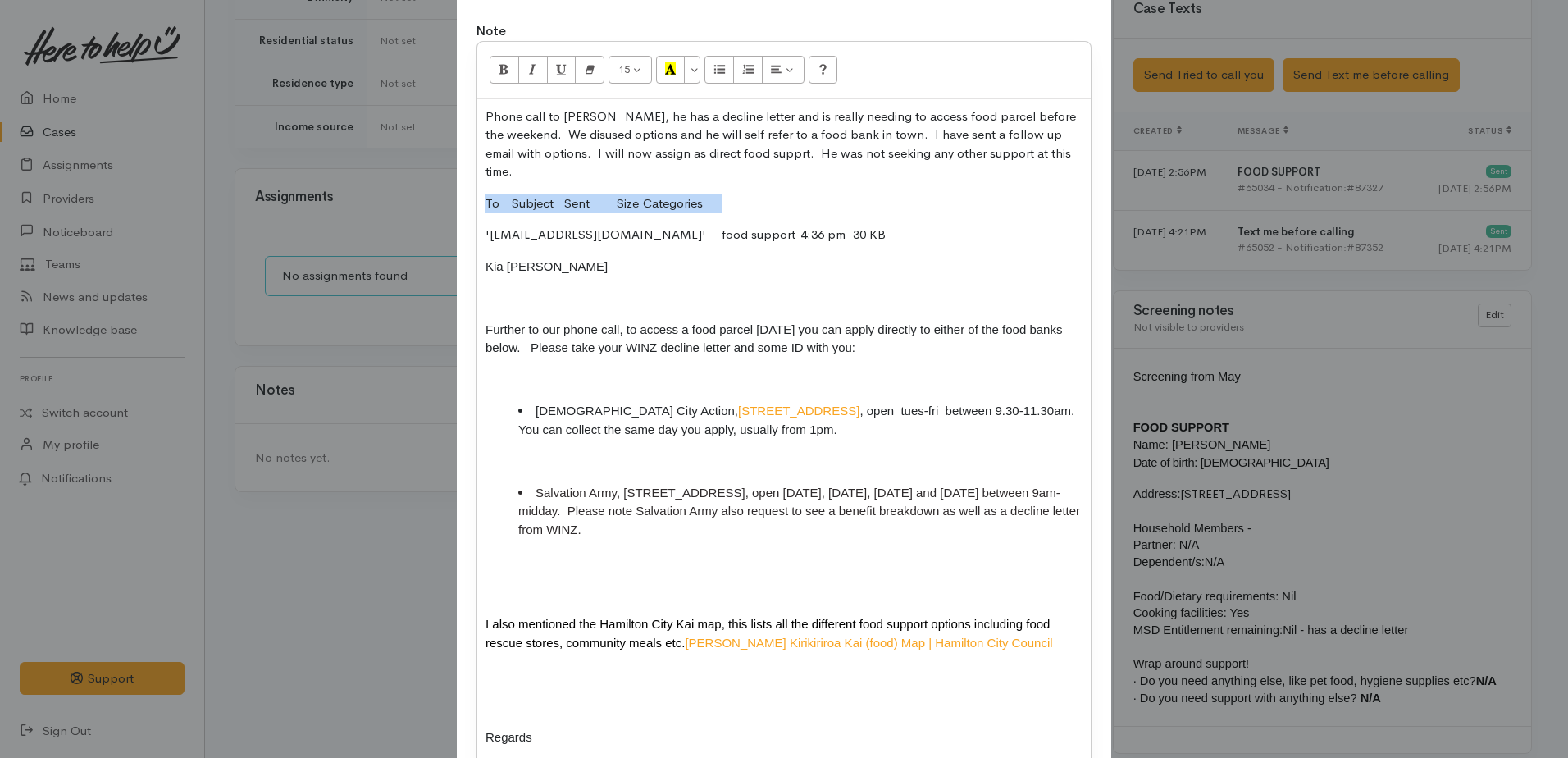
drag, startPoint x: 478, startPoint y: 187, endPoint x: 721, endPoint y: 187, distance: 243.0
click at [721, 187] on div "Phone call to Samuel, he has a decline letter and is really needing to access f…" at bounding box center [784, 465] width 614 height 732
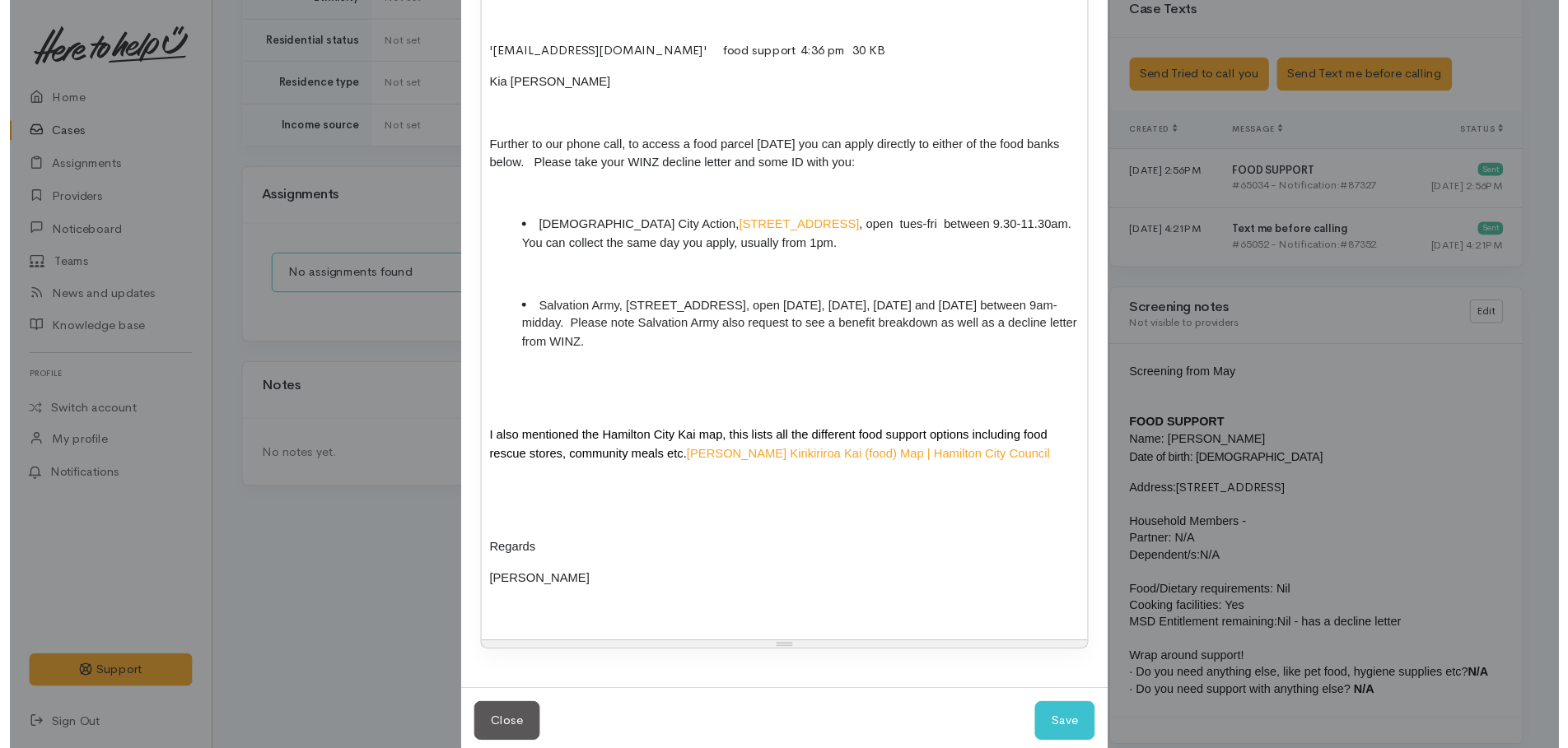
scroll to position [420, 0]
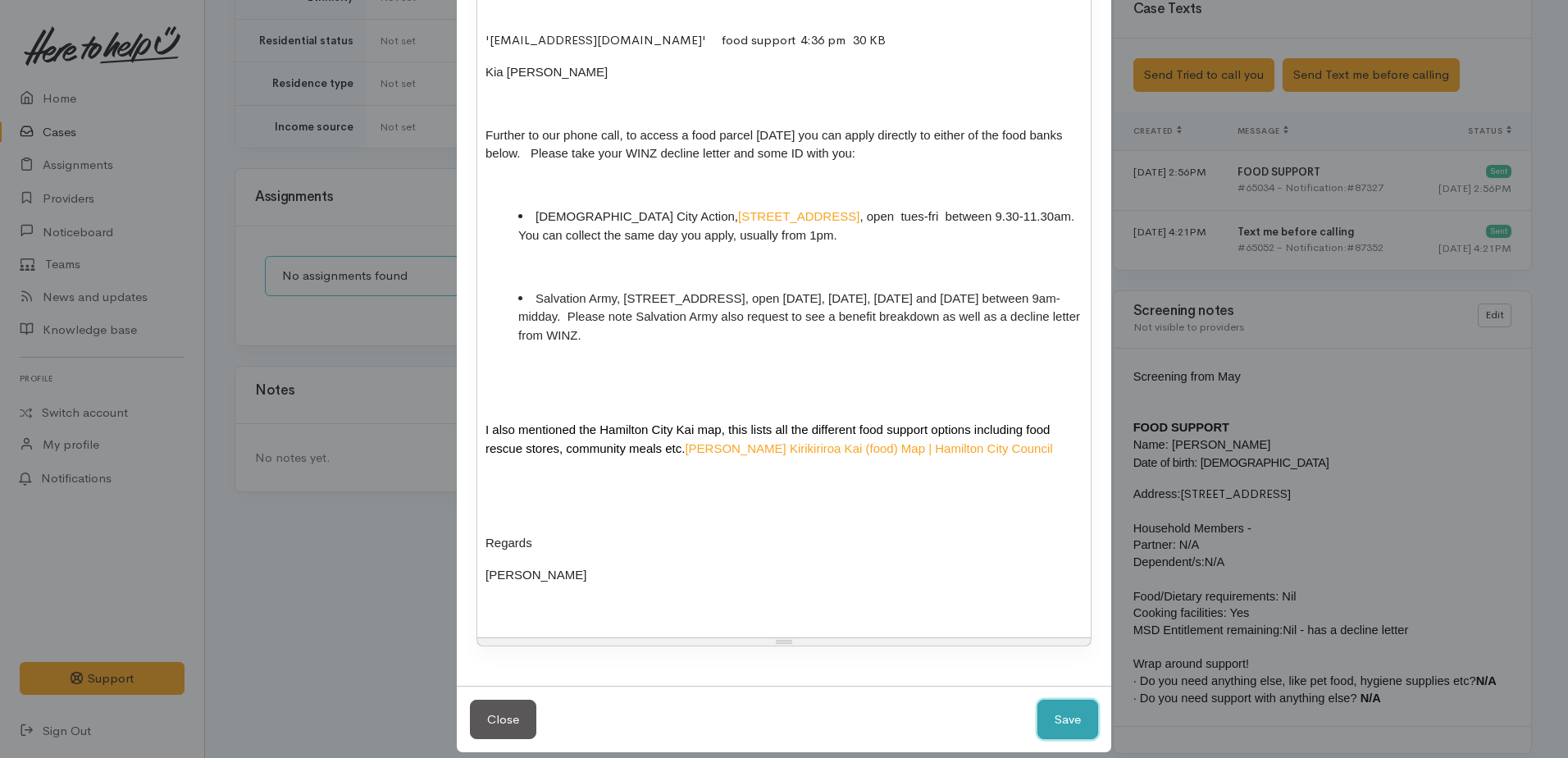
click at [1055, 700] on button "Save" at bounding box center [1067, 719] width 60 height 41
select select "1"
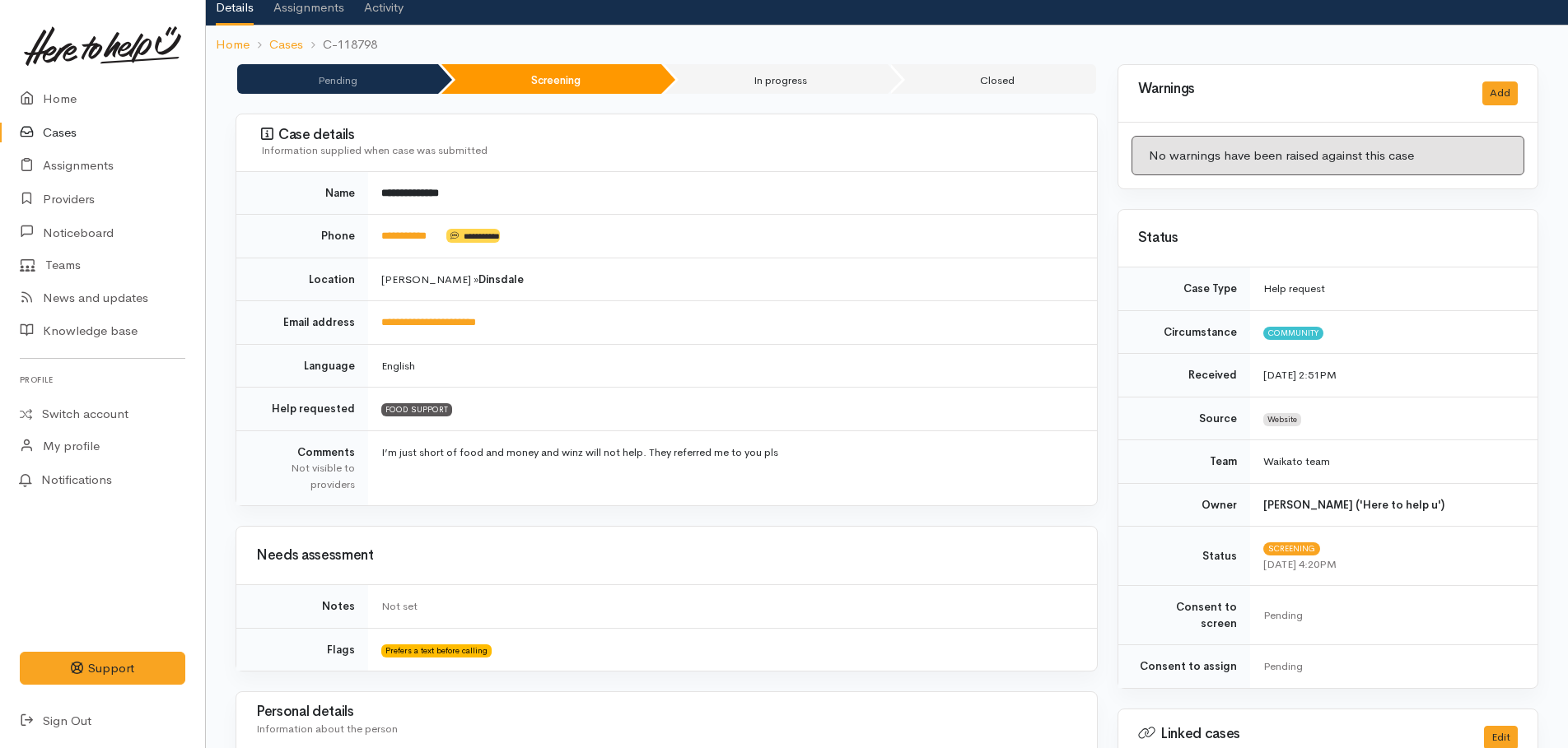
scroll to position [0, 0]
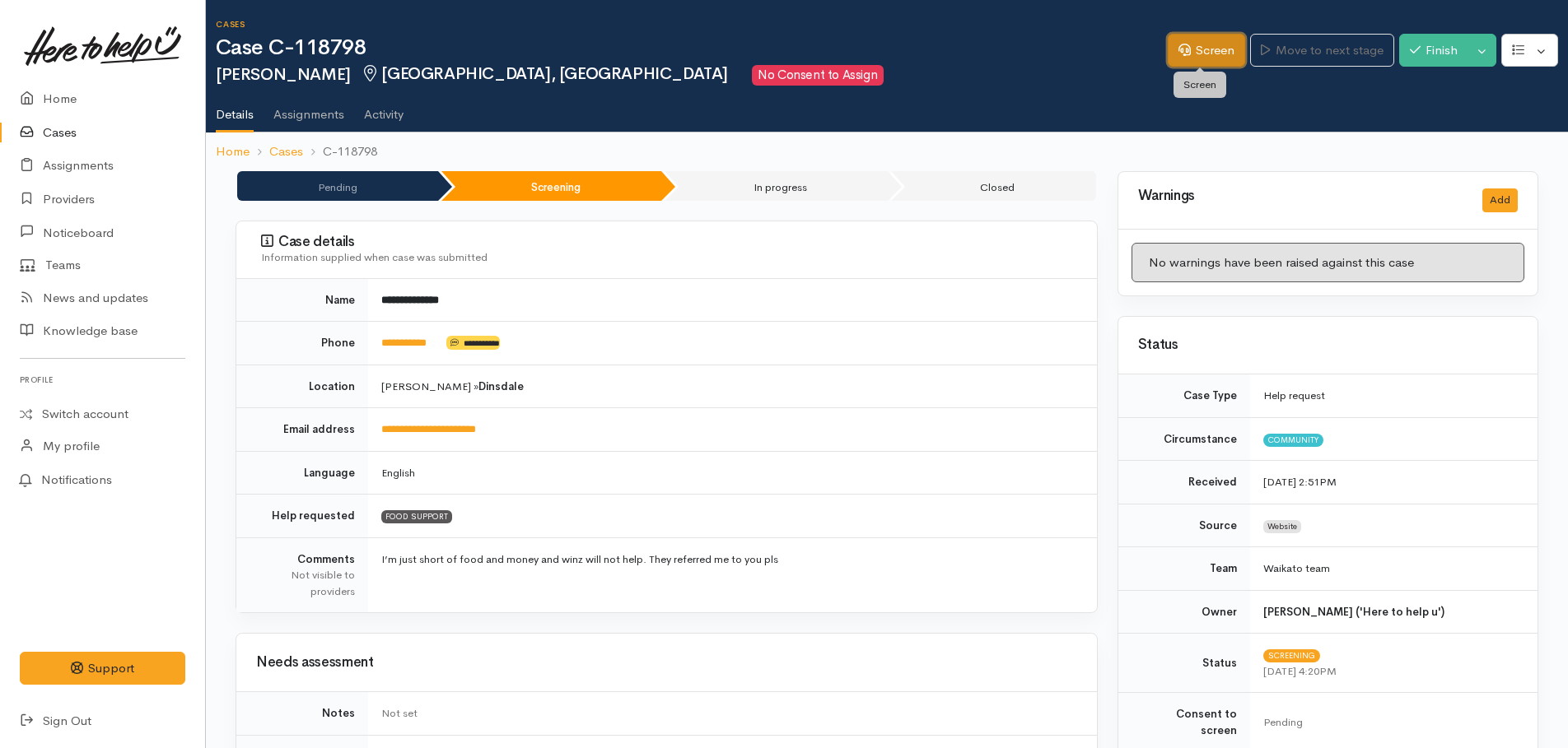
click at [1225, 44] on link "Screen" at bounding box center [1206, 51] width 78 height 34
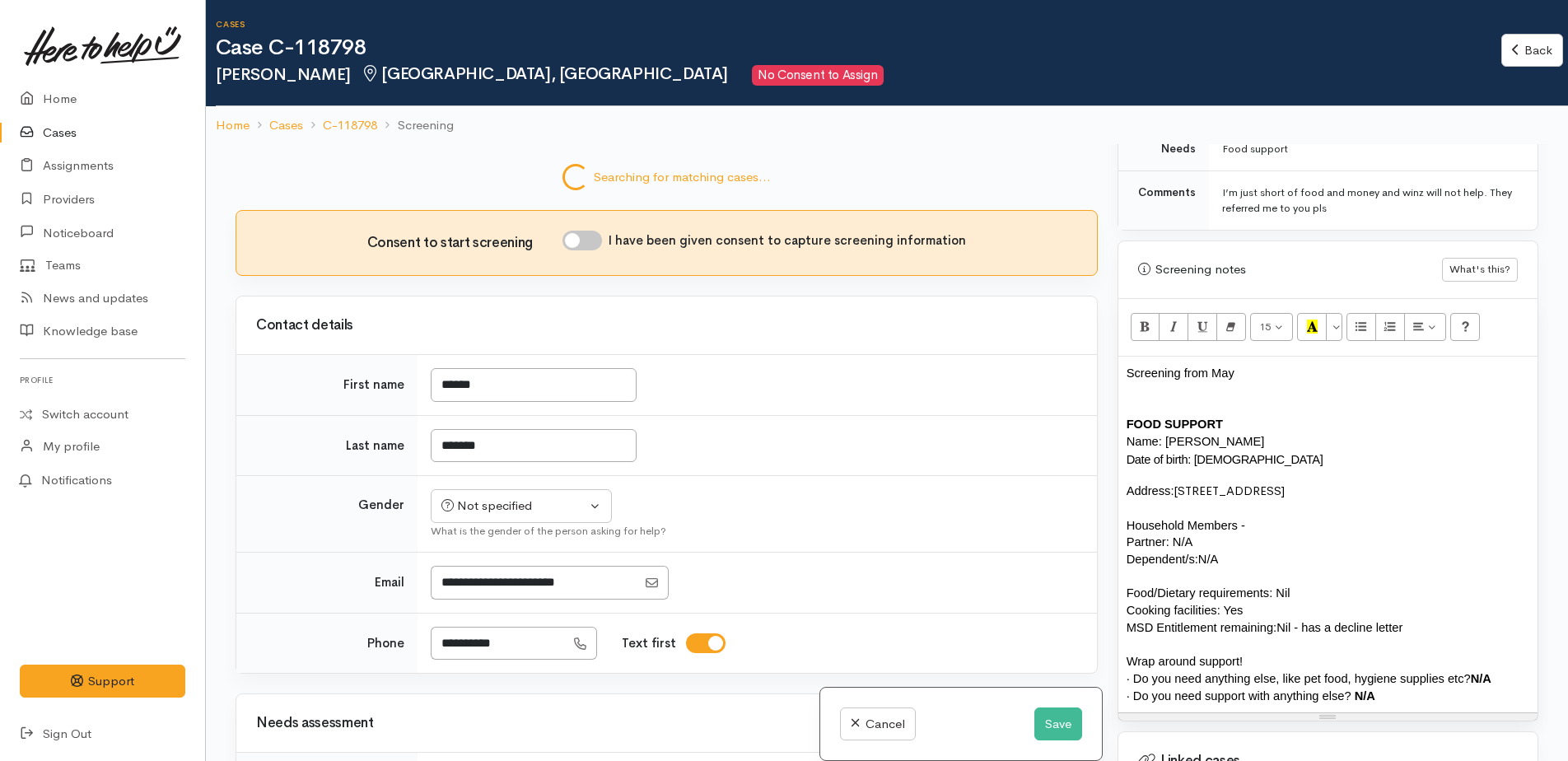
scroll to position [988, 0]
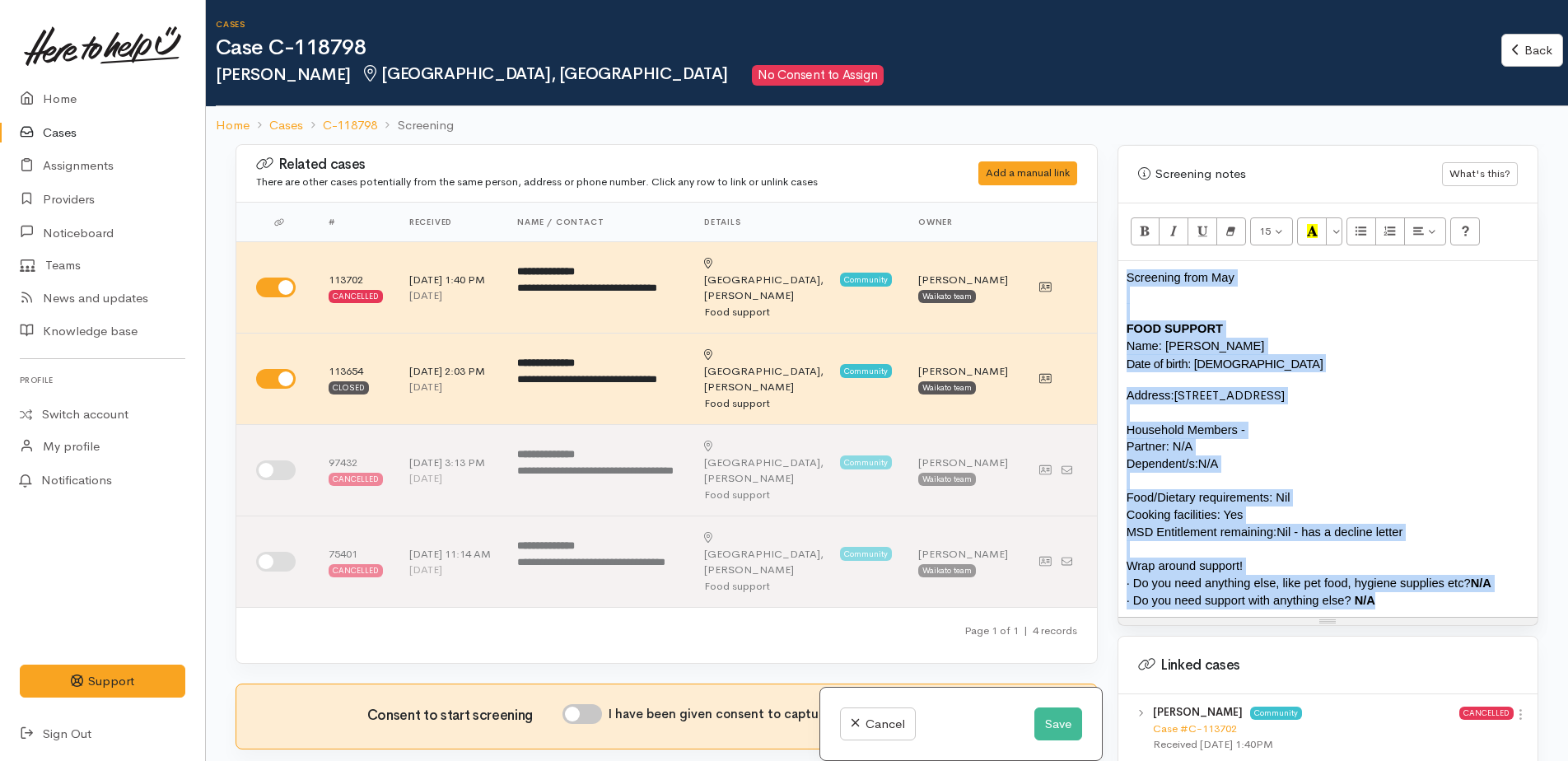
drag, startPoint x: 1119, startPoint y: 257, endPoint x: 1482, endPoint y: 578, distance: 484.6
click at [1482, 578] on div "Screening from May FOOD SUPPORT Name: Samuel Boateng Date of birth: 02/09/1987 …" at bounding box center [1328, 439] width 419 height 356
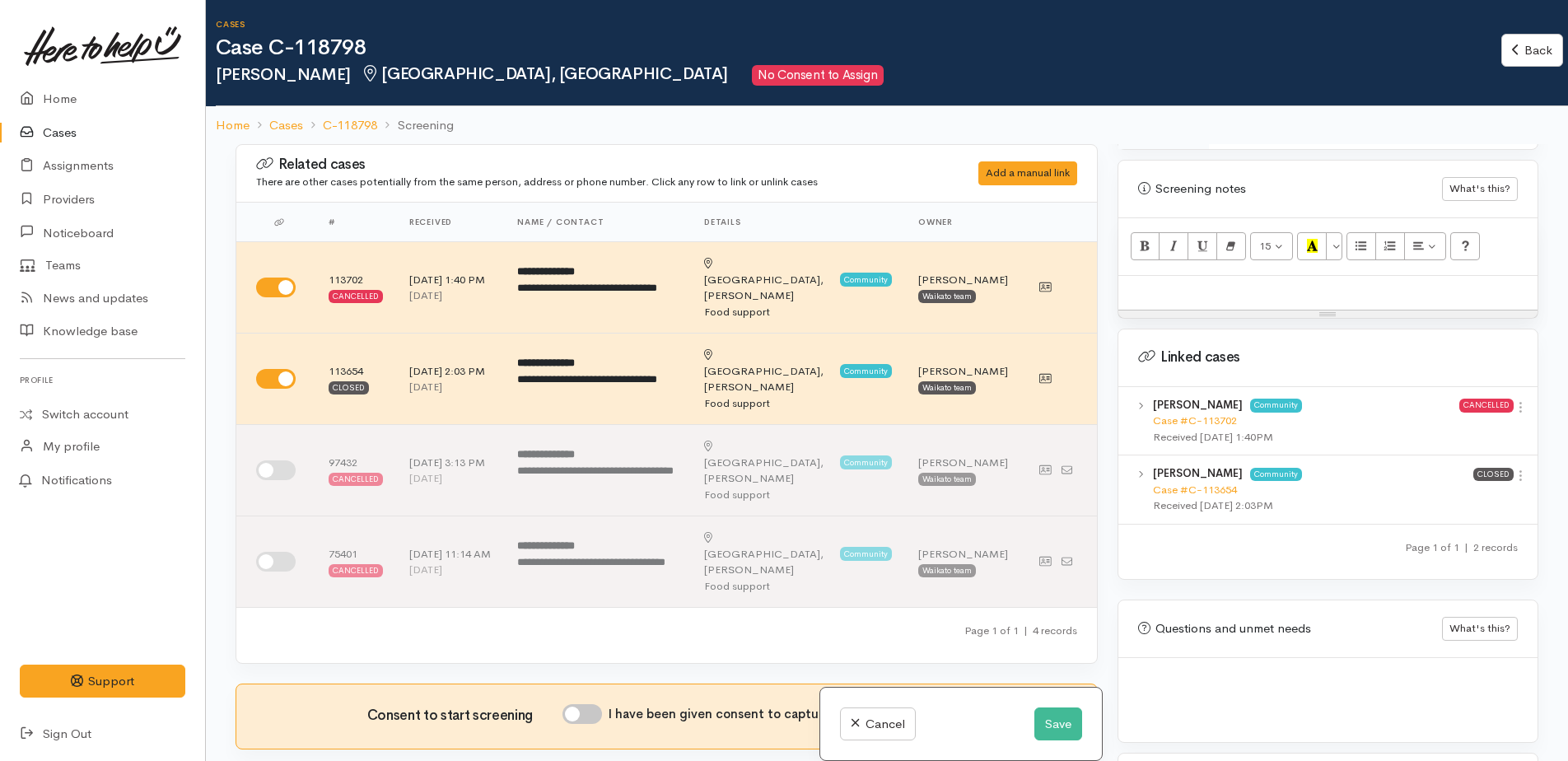
scroll to position [957, 0]
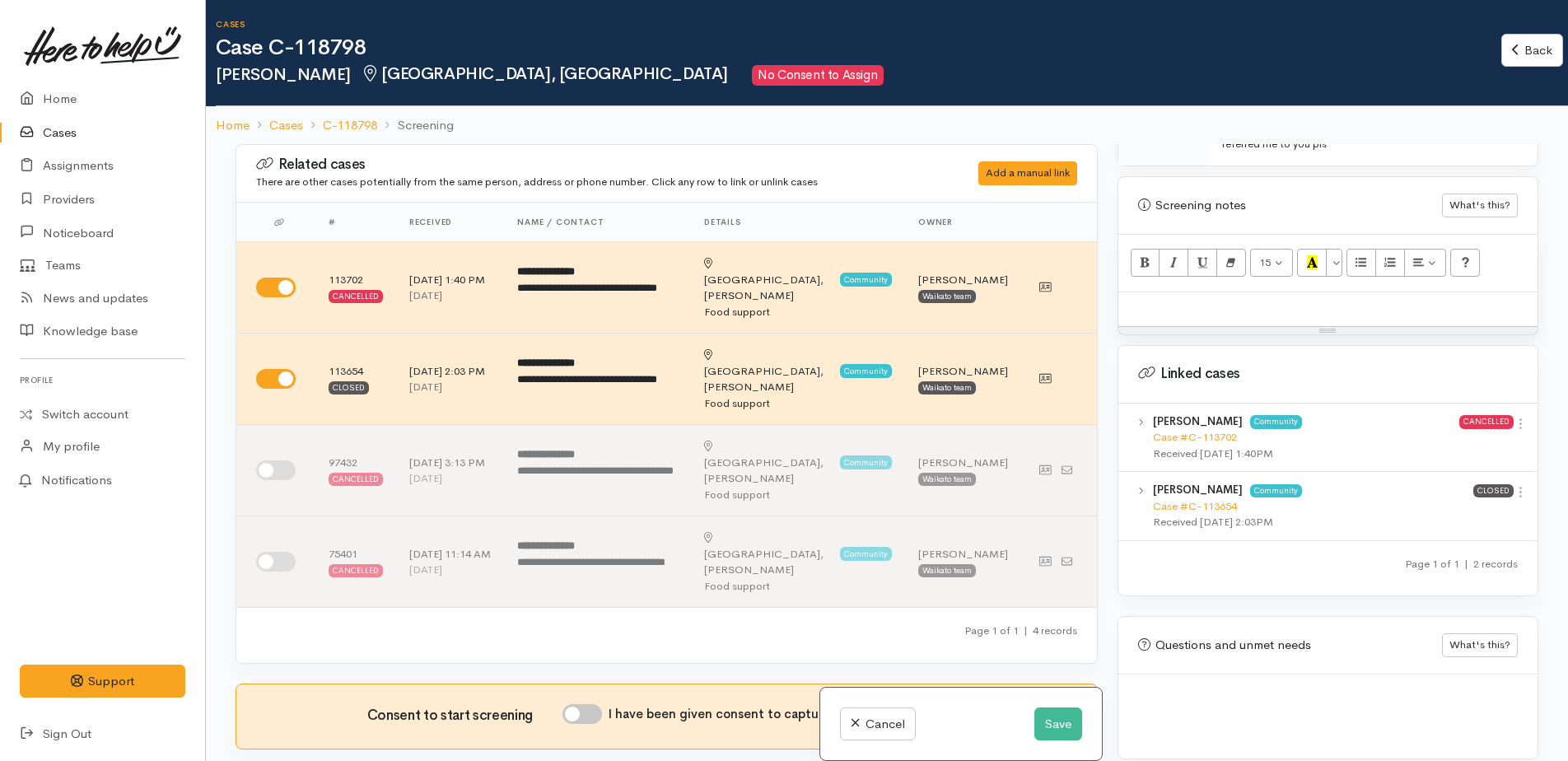
click at [570, 703] on input "I have been given consent to capture screening information" at bounding box center [582, 713] width 40 height 20
checkbox input "true"
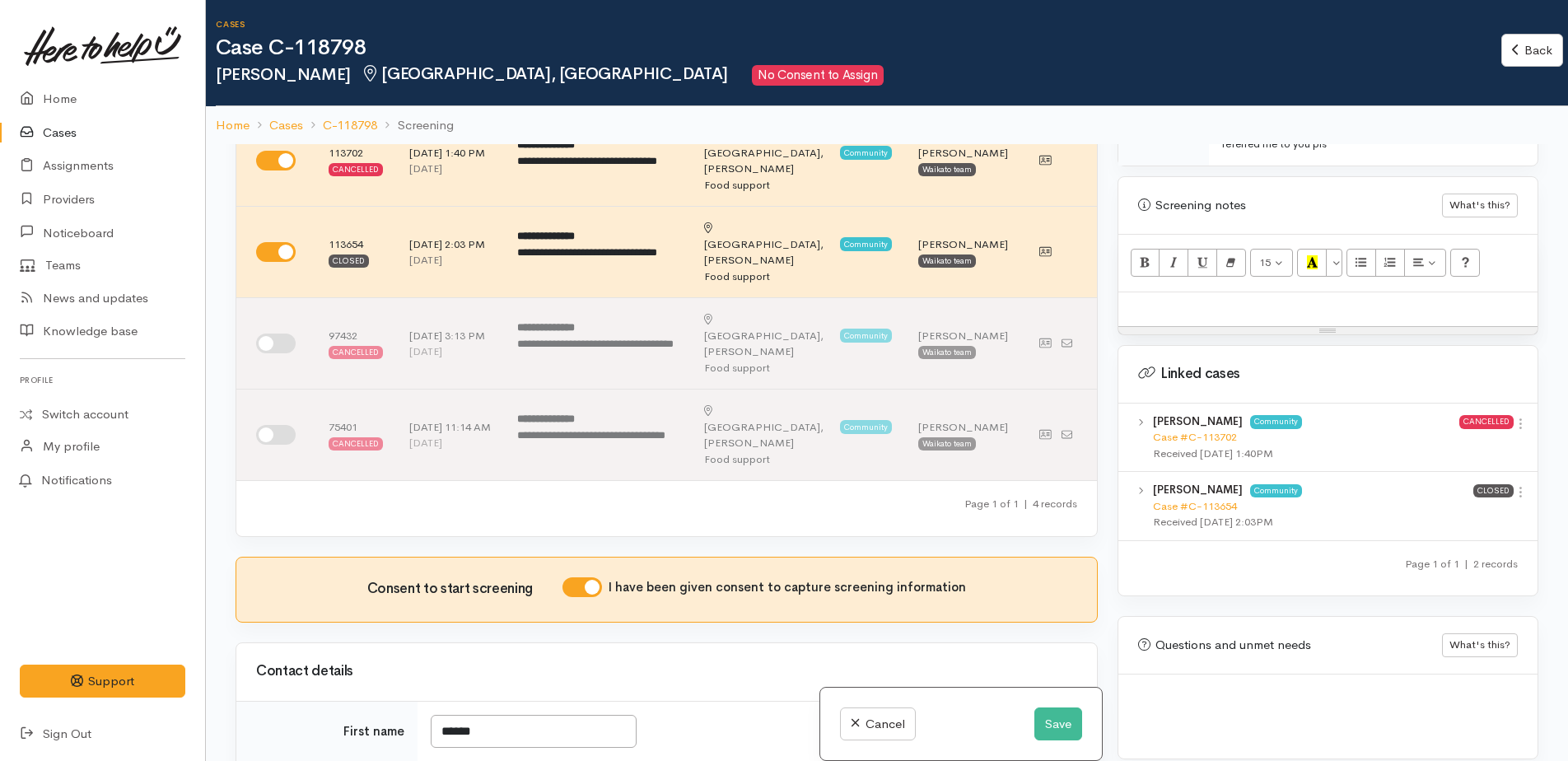
scroll to position [411, 0]
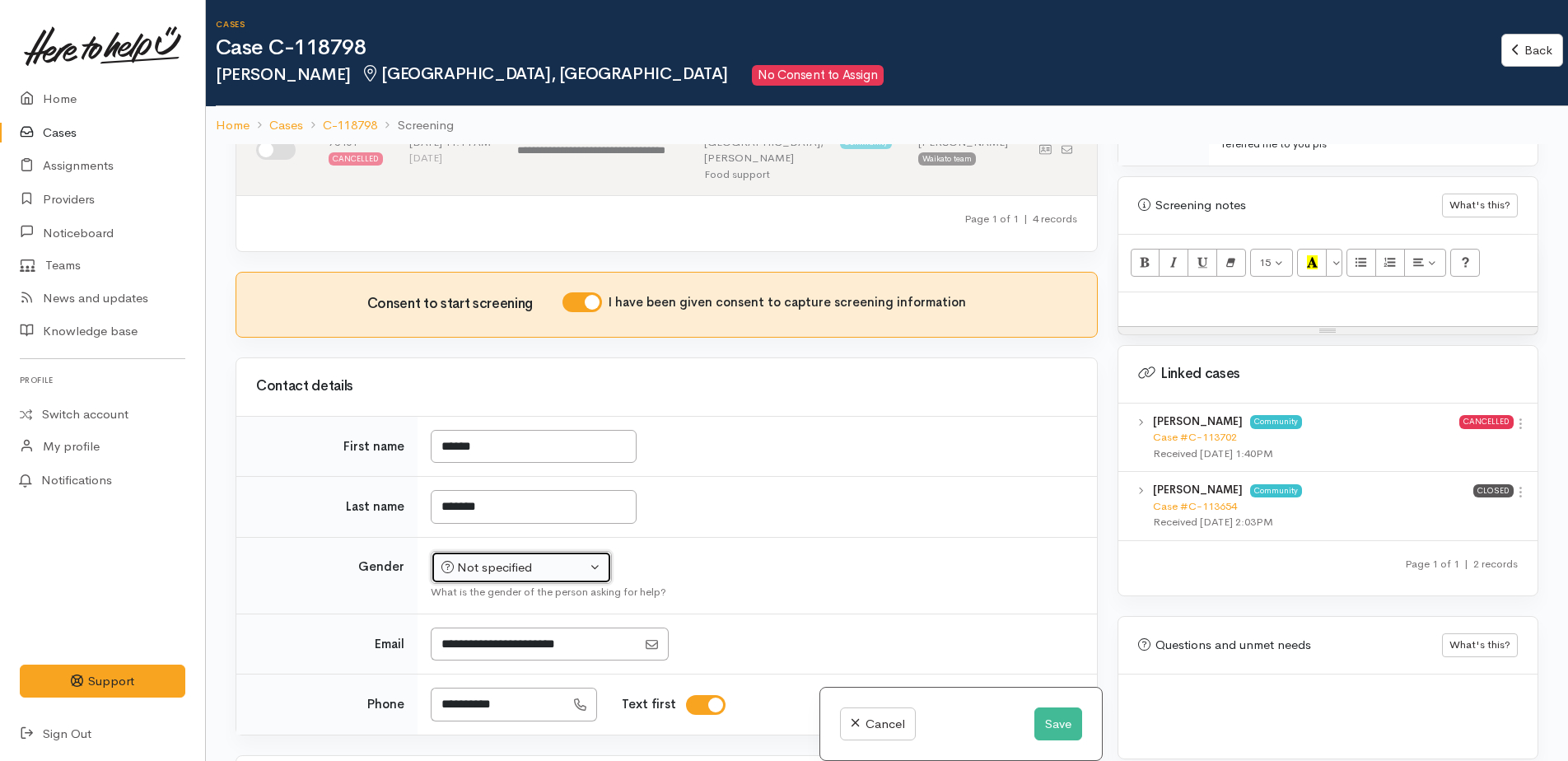
click at [527, 558] on div "Not specified" at bounding box center [514, 567] width 145 height 19
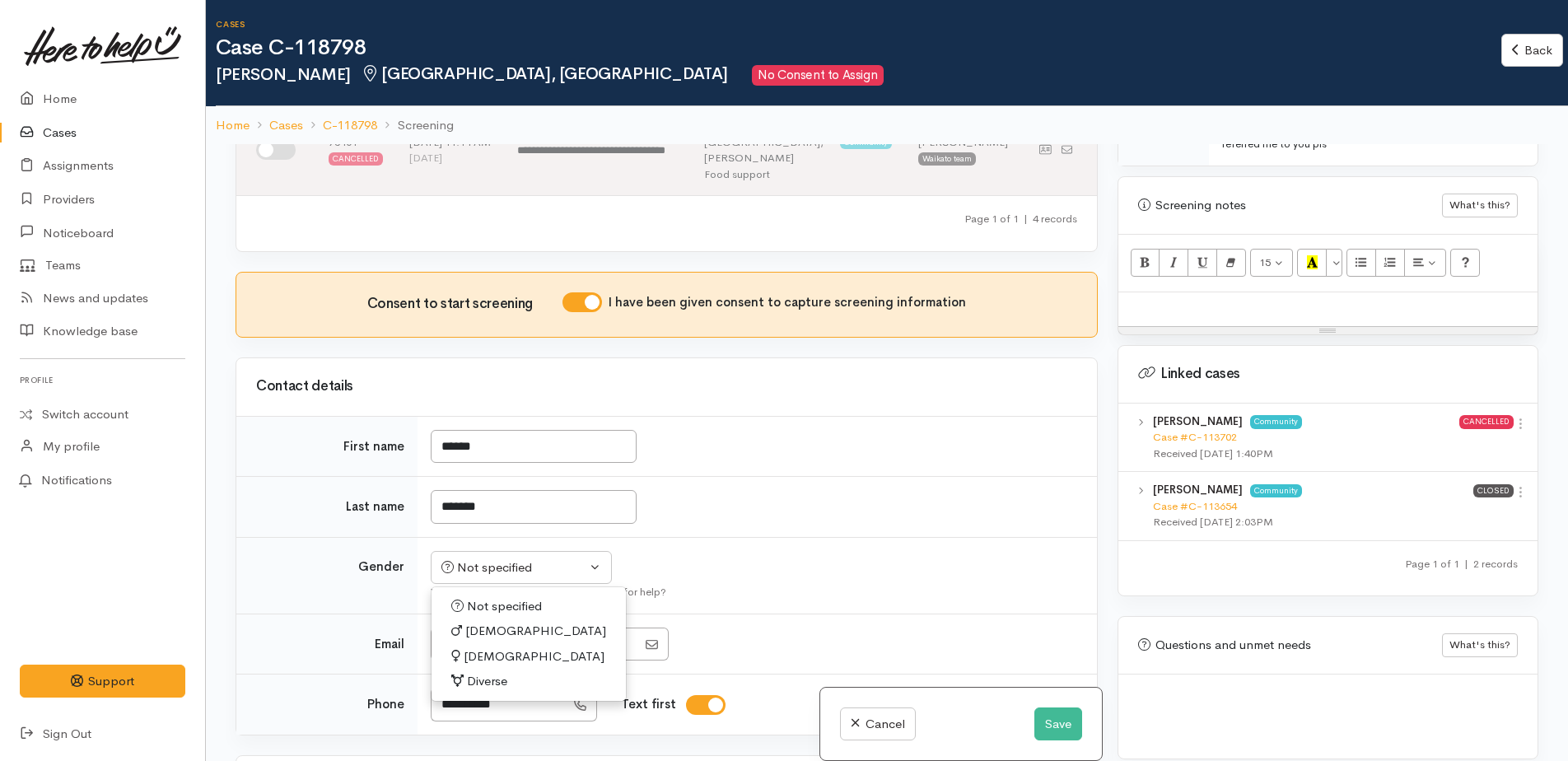
click at [484, 622] on span "[DEMOGRAPHIC_DATA]" at bounding box center [536, 631] width 141 height 19
select select "[DEMOGRAPHIC_DATA]"
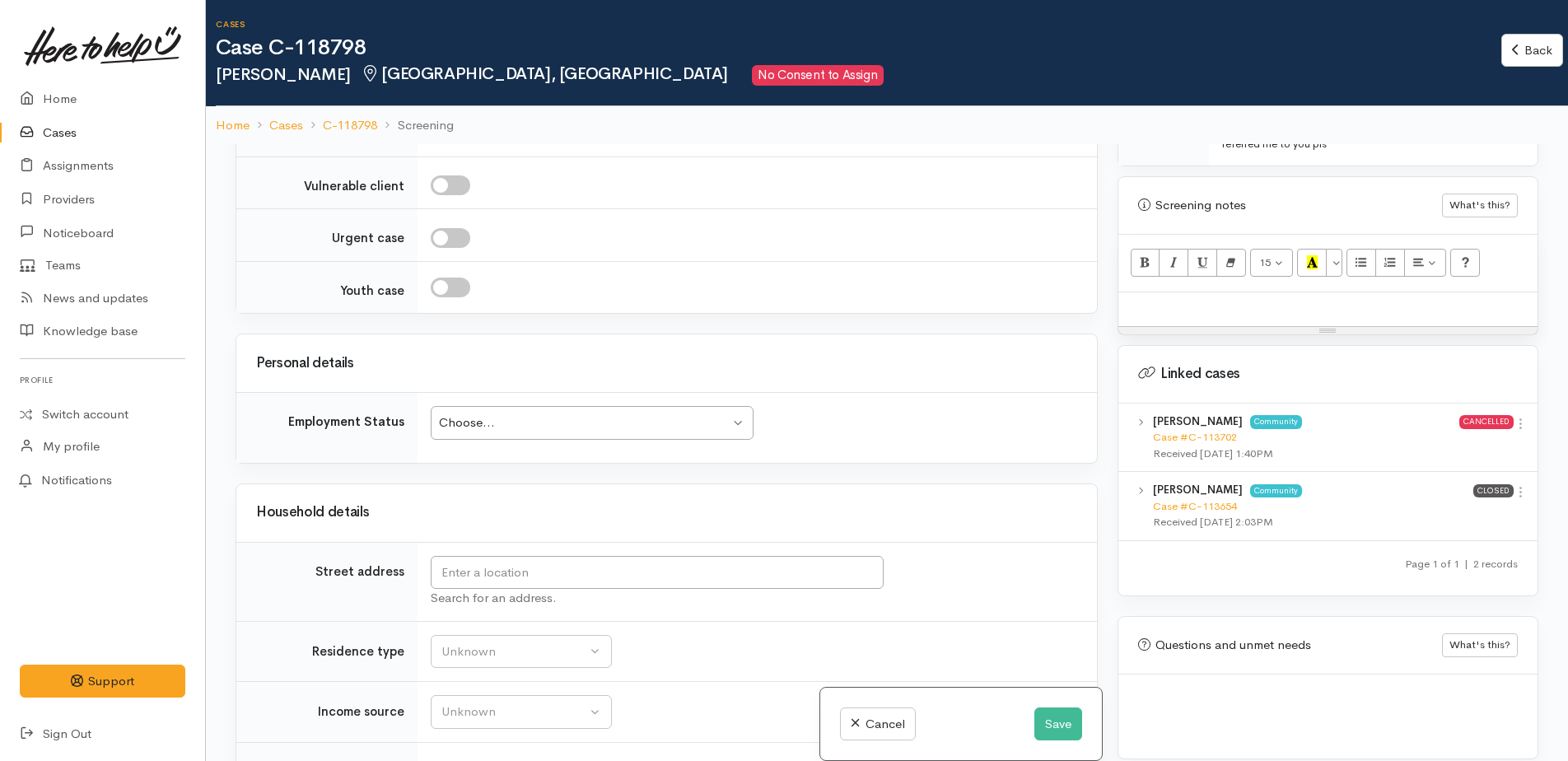
scroll to position [1894, 0]
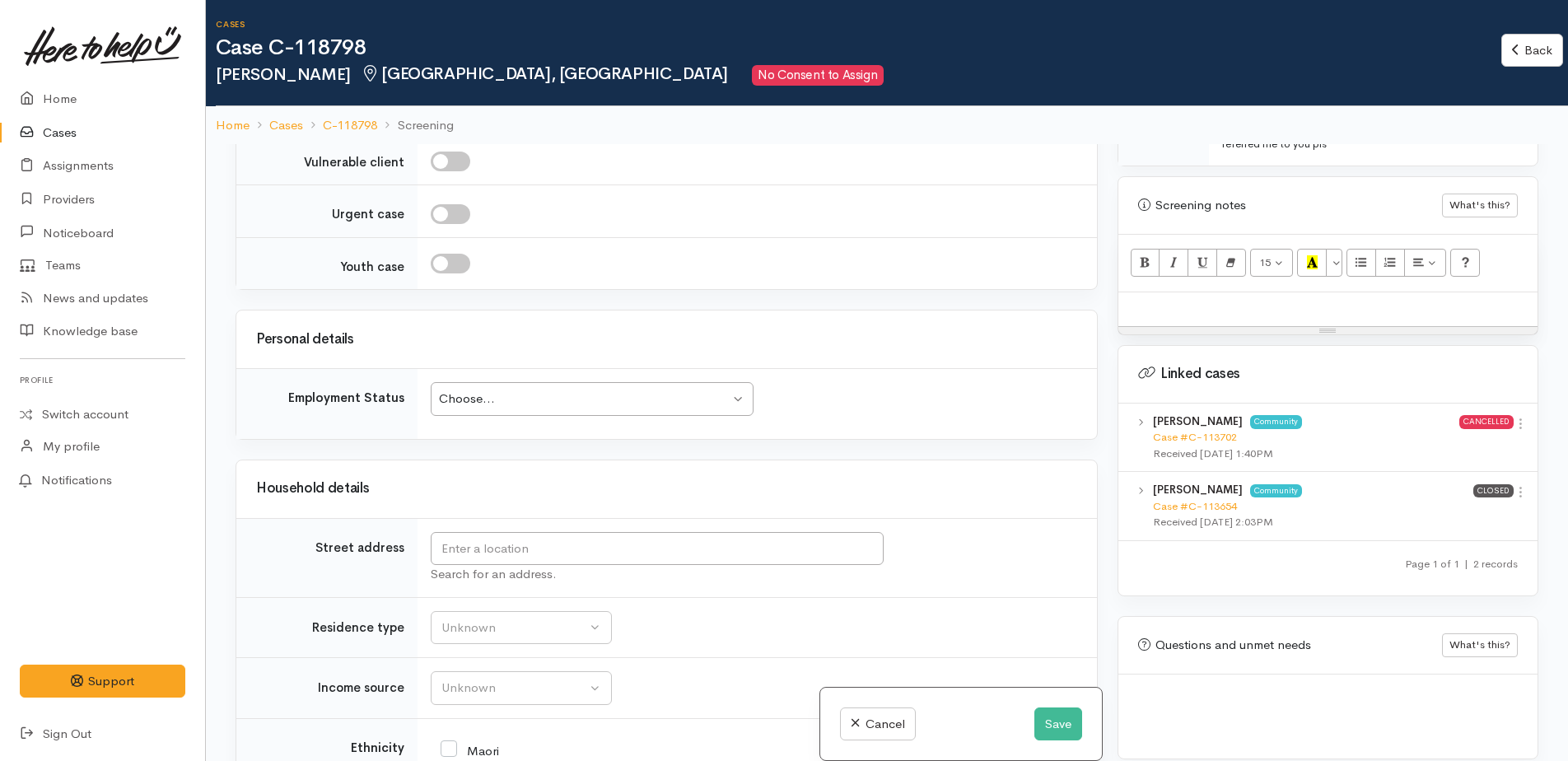
click at [468, 389] on div "Choose..." at bounding box center [584, 398] width 290 height 19
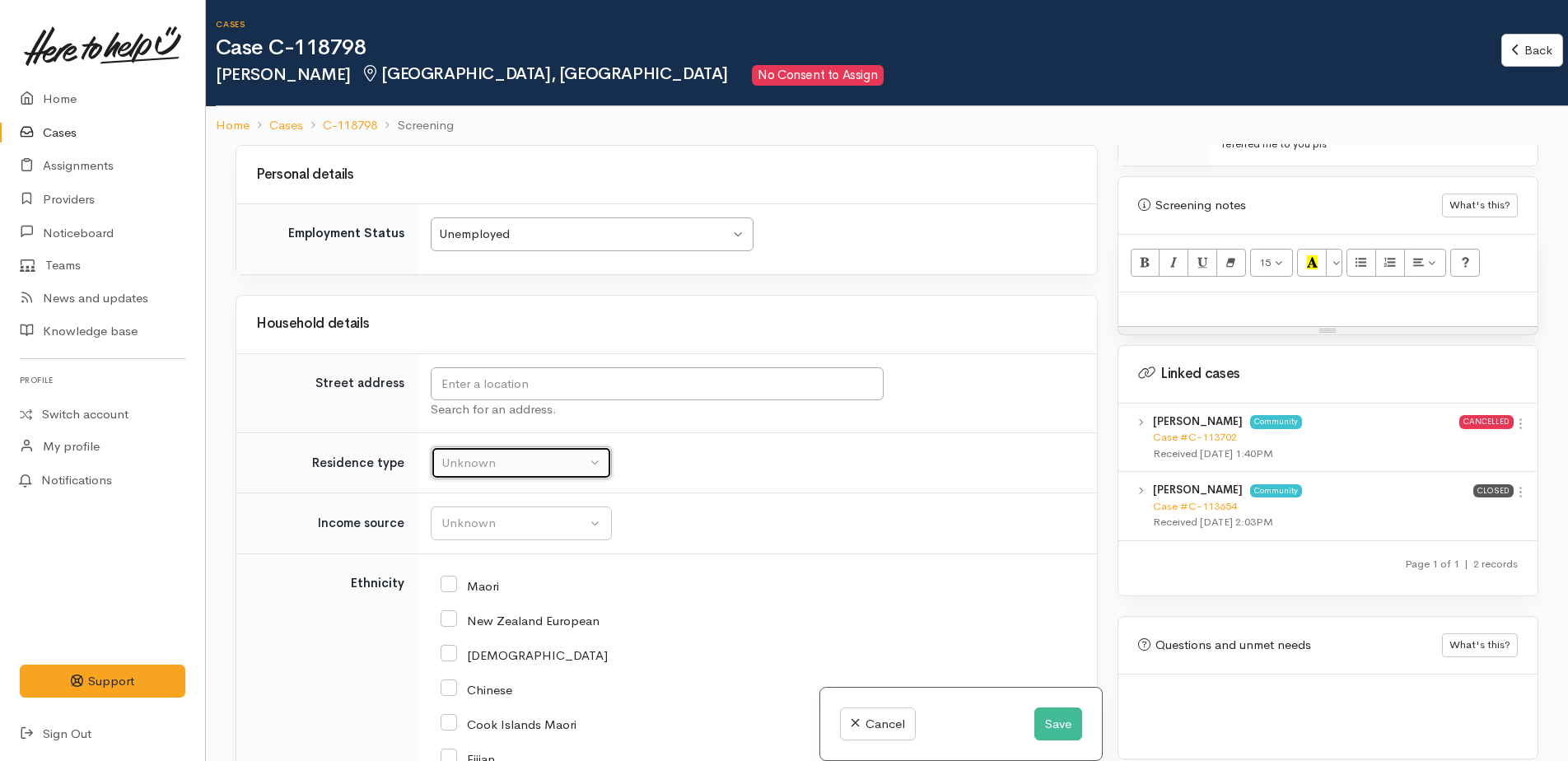
click at [496, 454] on div "Unknown" at bounding box center [514, 463] width 145 height 19
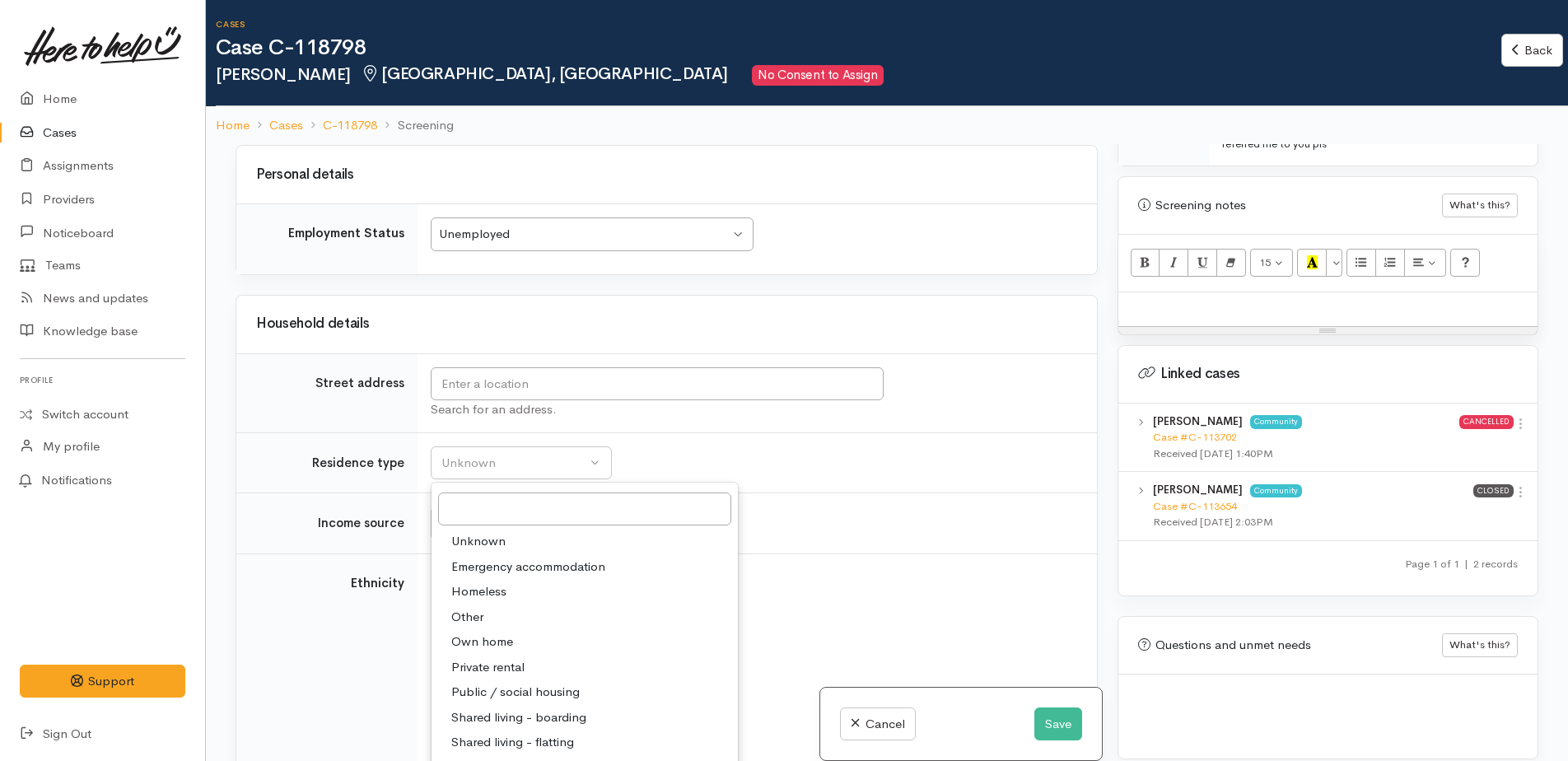
click at [486, 658] on span "Private rental" at bounding box center [488, 667] width 74 height 19
select select "2"
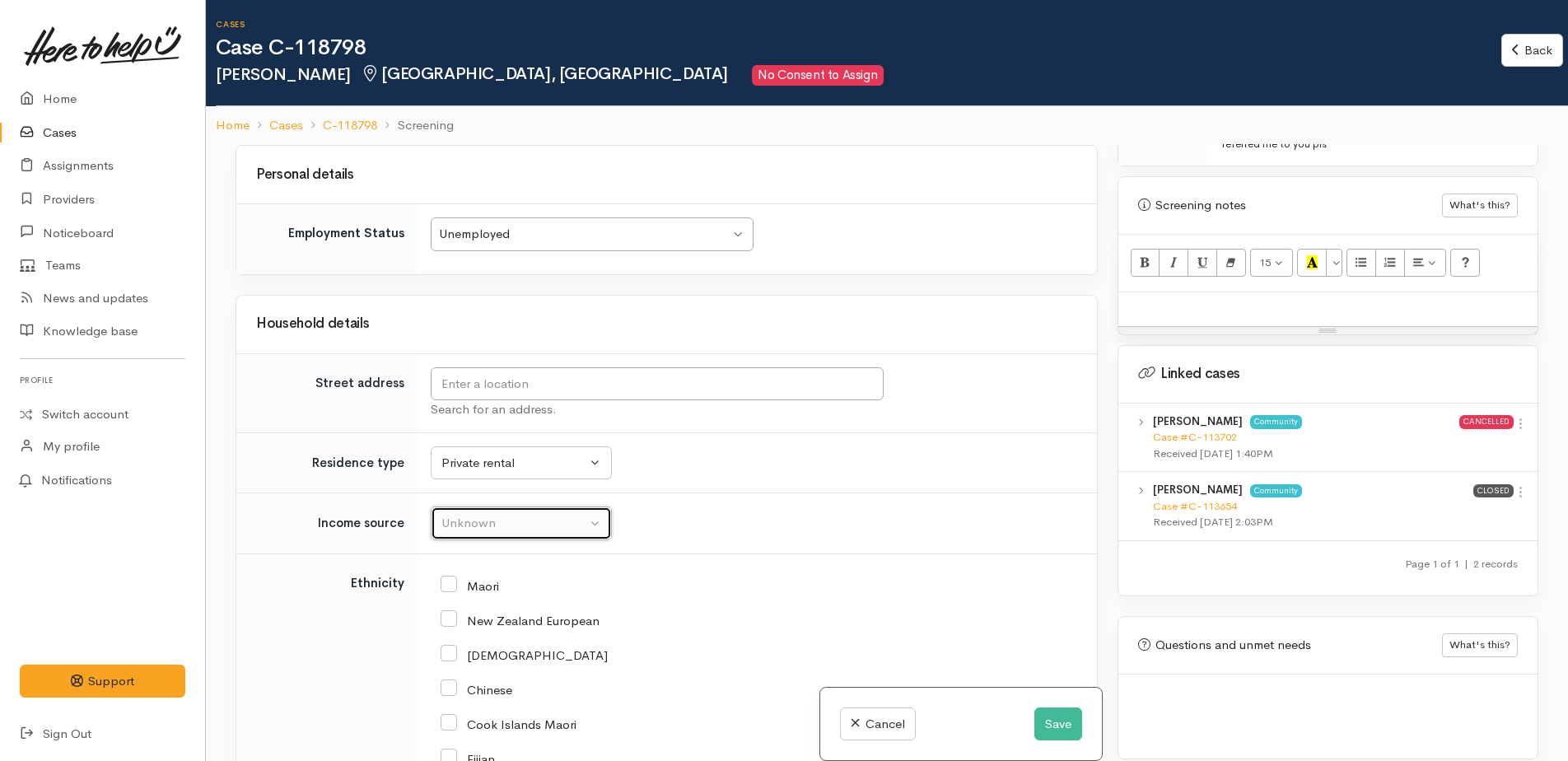
click at [467, 507] on button "Unknown" at bounding box center [521, 524] width 181 height 34
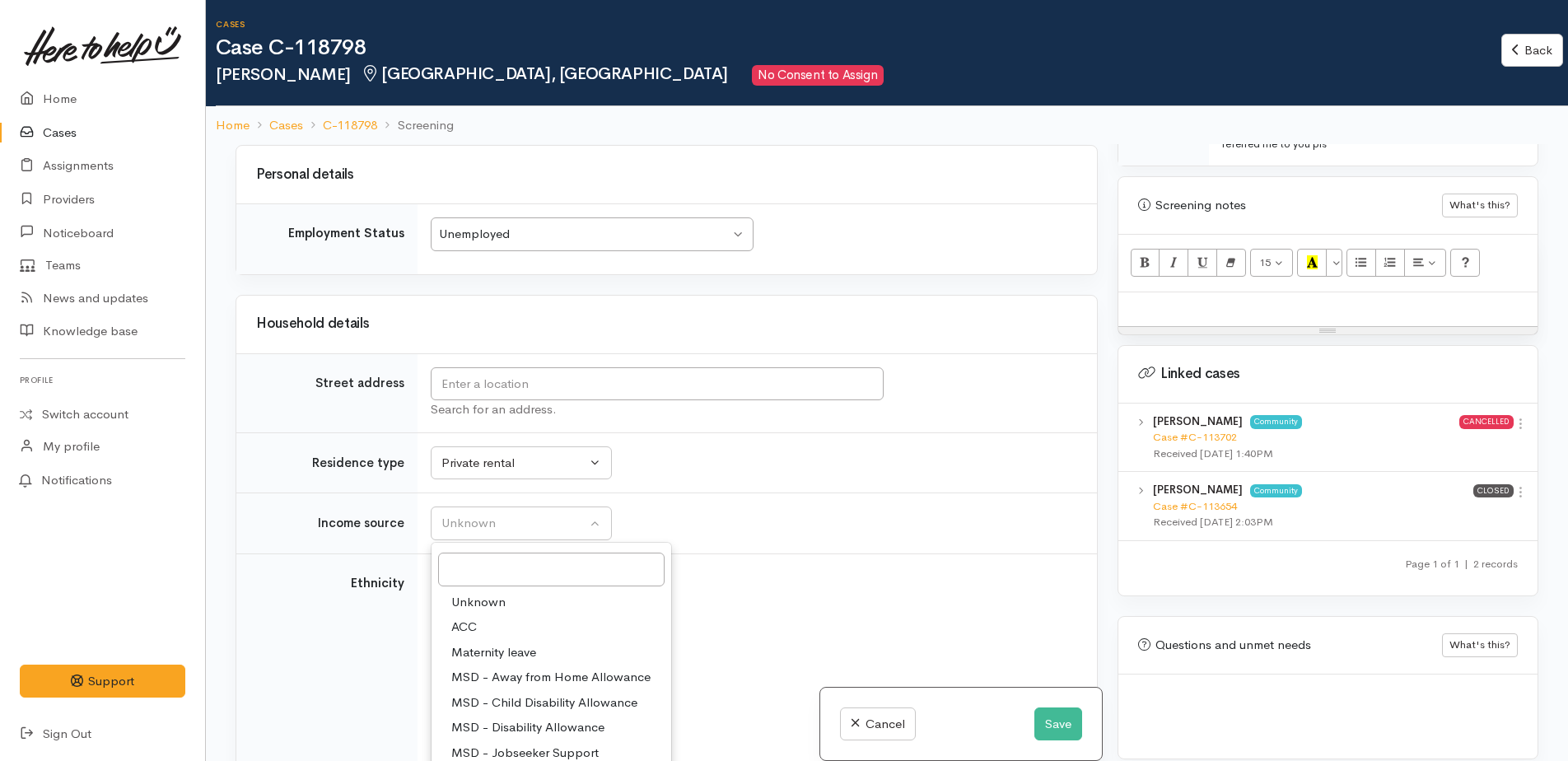
click at [540, 743] on span "MSD - Jobseeker Support" at bounding box center [525, 752] width 147 height 19
select select "4"
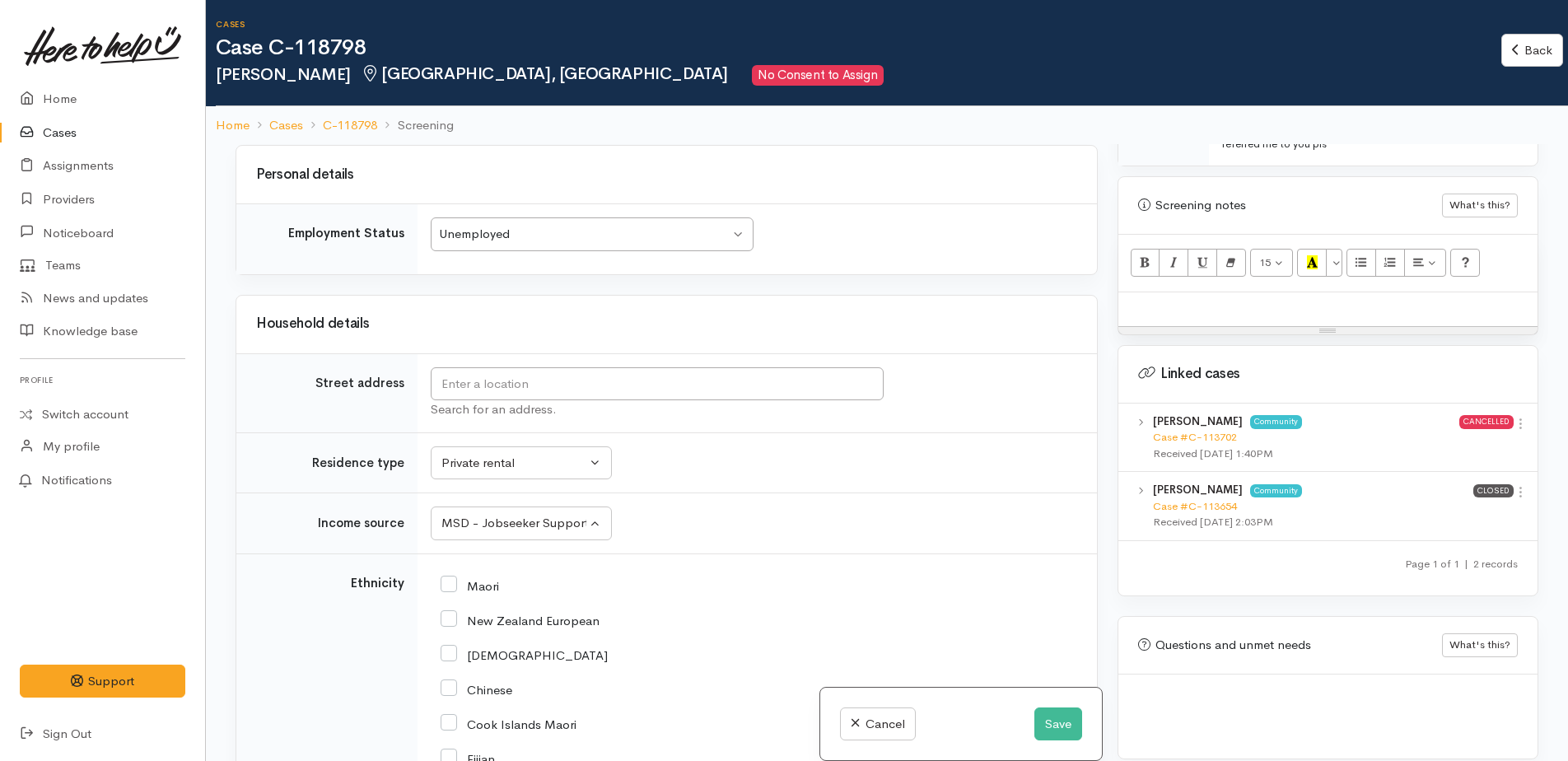
click at [444, 612] on input "New Zealand European" at bounding box center [520, 619] width 159 height 15
checkbox input "true"
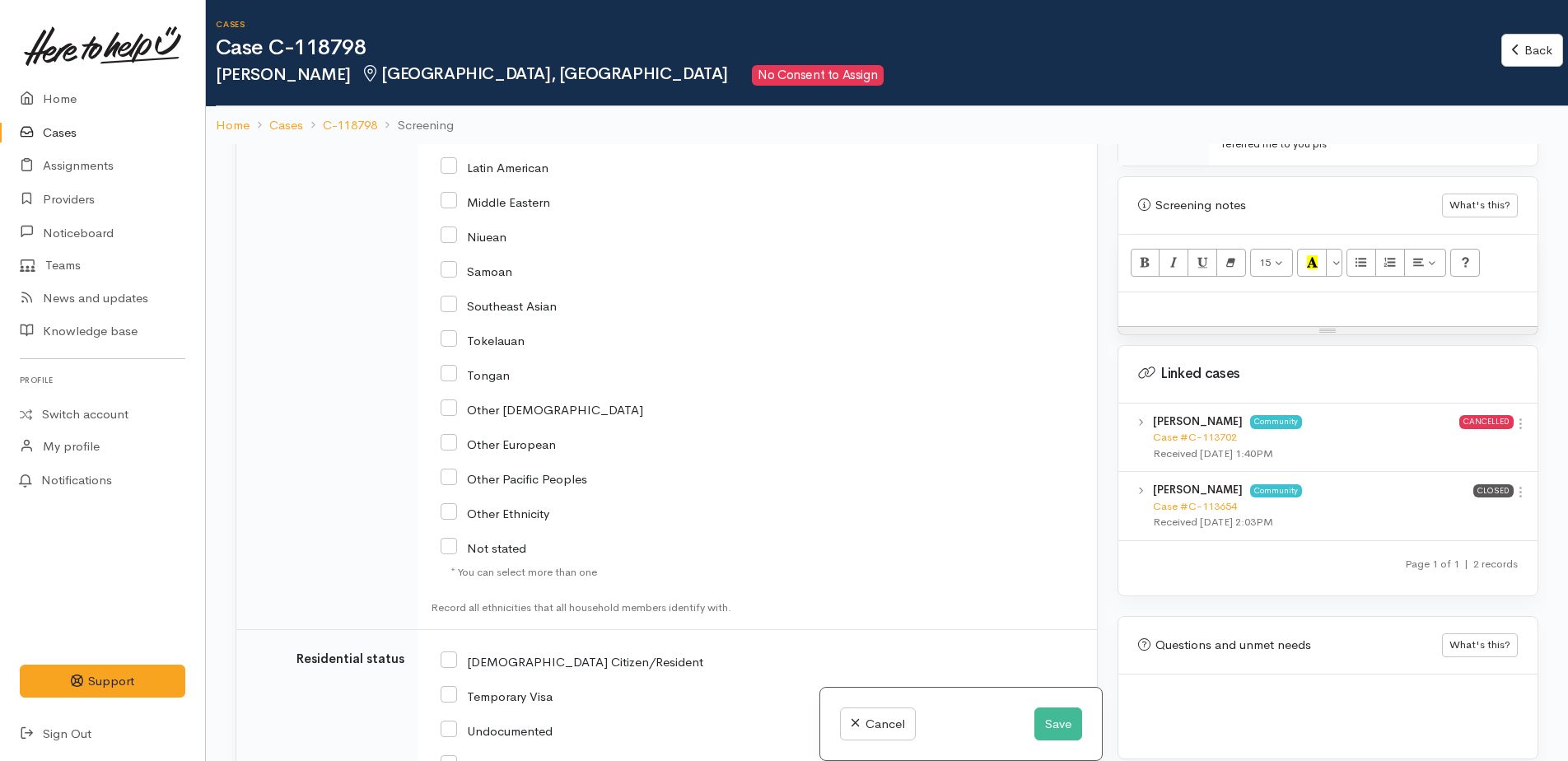
scroll to position [2961, 0]
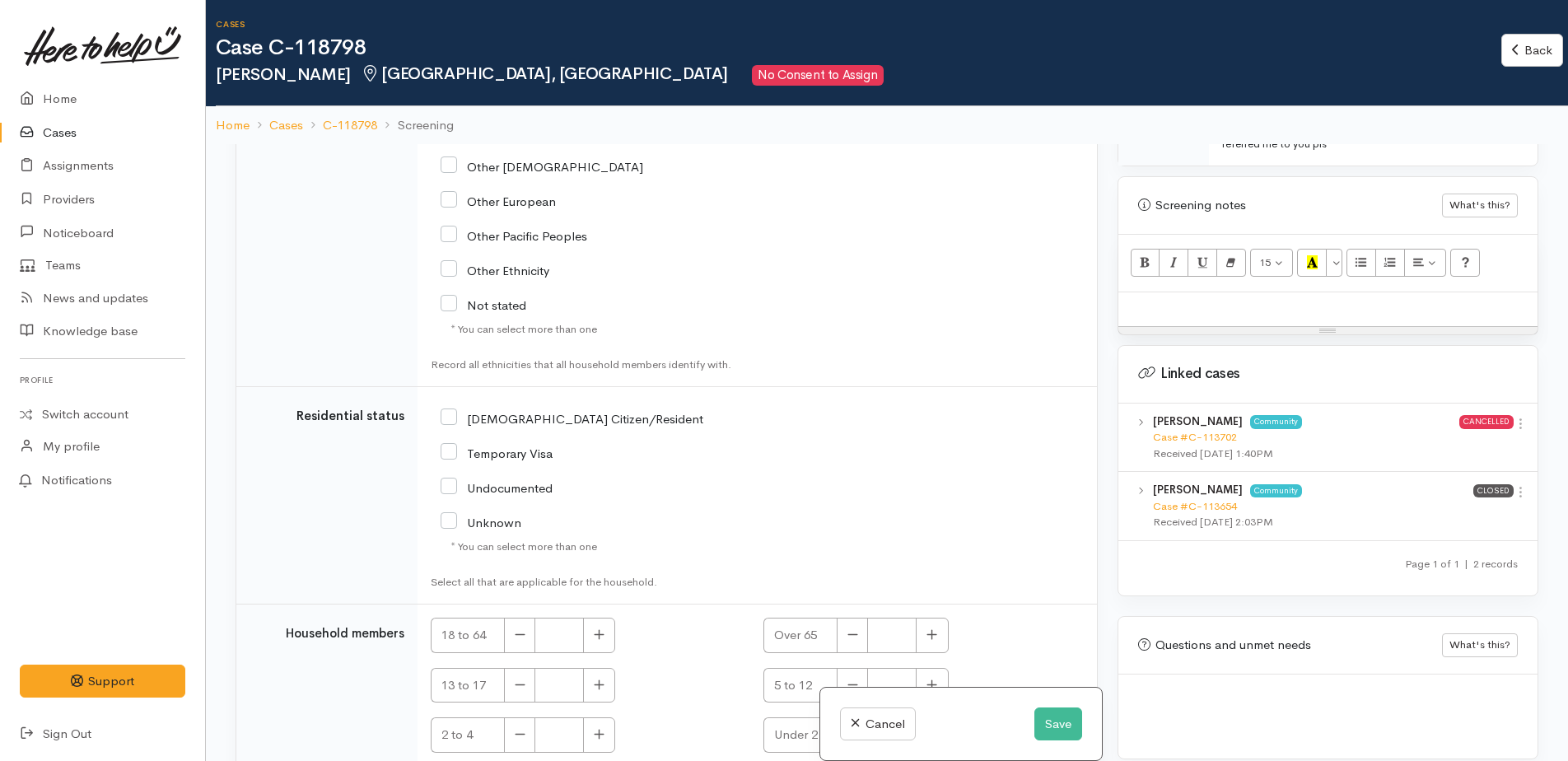
click at [445, 410] on input "NZ Citizen/Resident" at bounding box center [571, 417] width 262 height 15
checkbox input "true"
click at [603, 629] on icon "button" at bounding box center [599, 634] width 10 height 10
type input "1"
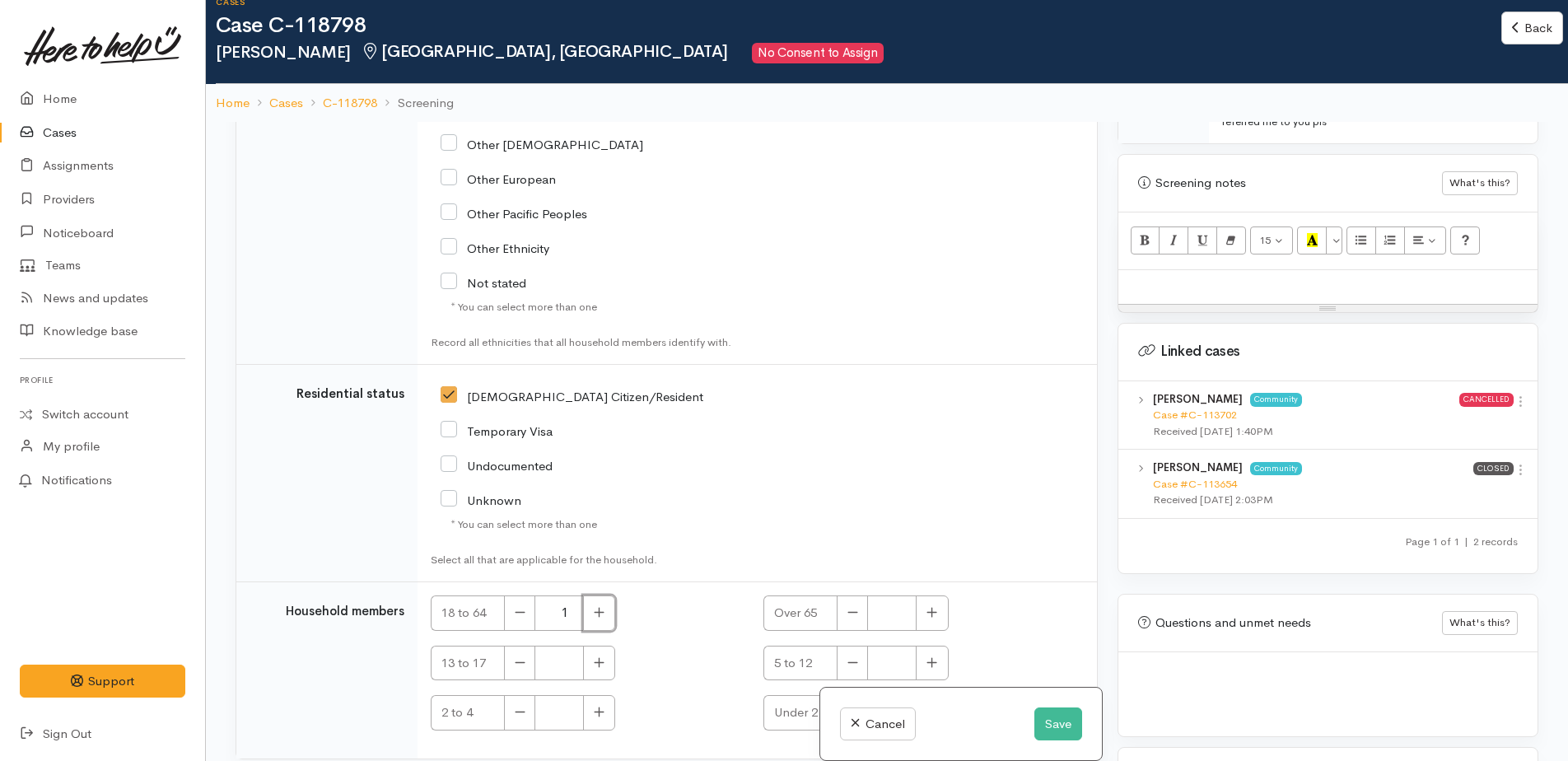
scroll to position [144, 0]
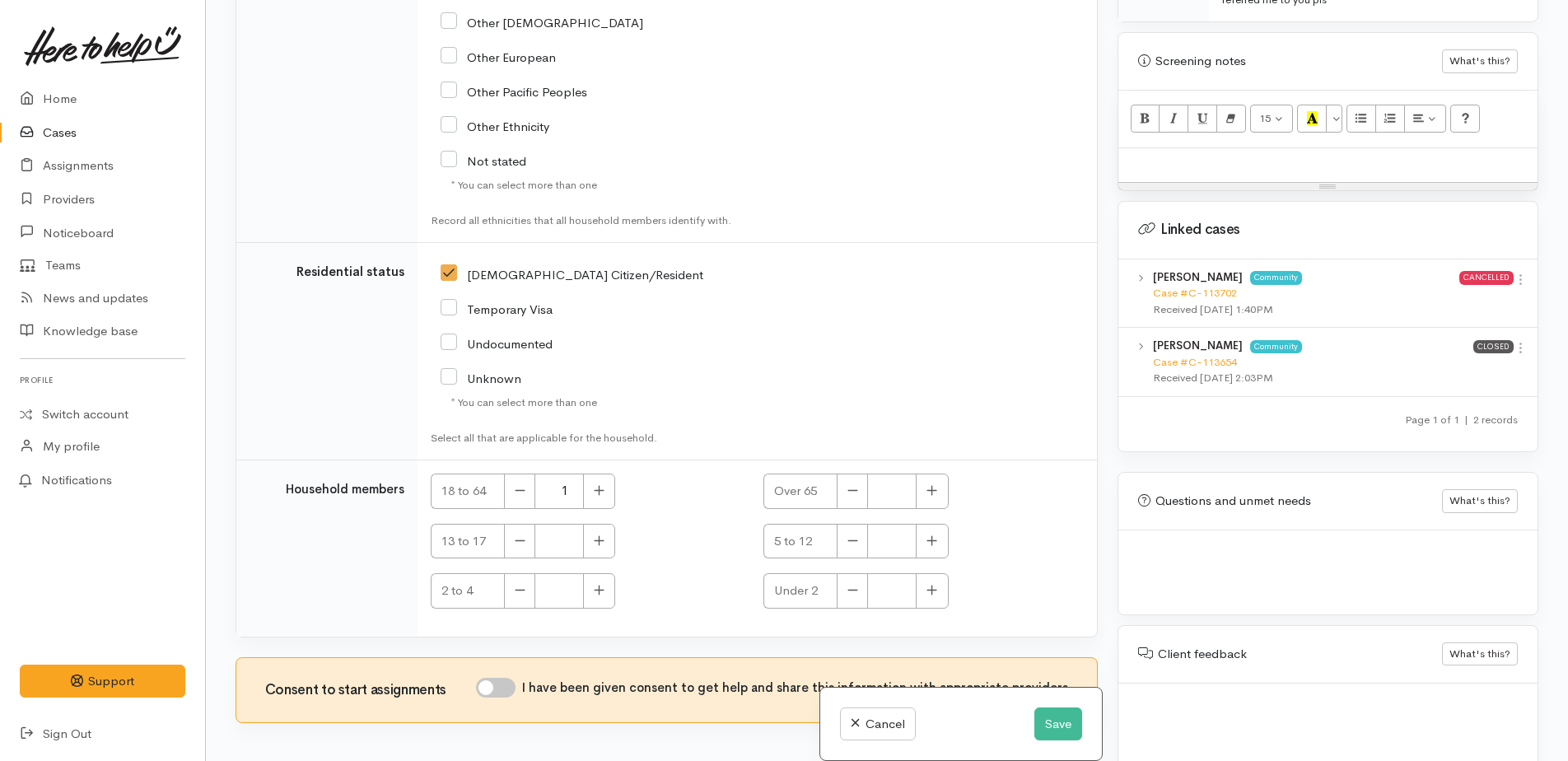
click at [498, 678] on input "I have been given consent to get help and share this information with appropria…" at bounding box center [496, 687] width 40 height 20
checkbox input "true"
click at [1068, 722] on button "Save" at bounding box center [1058, 724] width 48 height 34
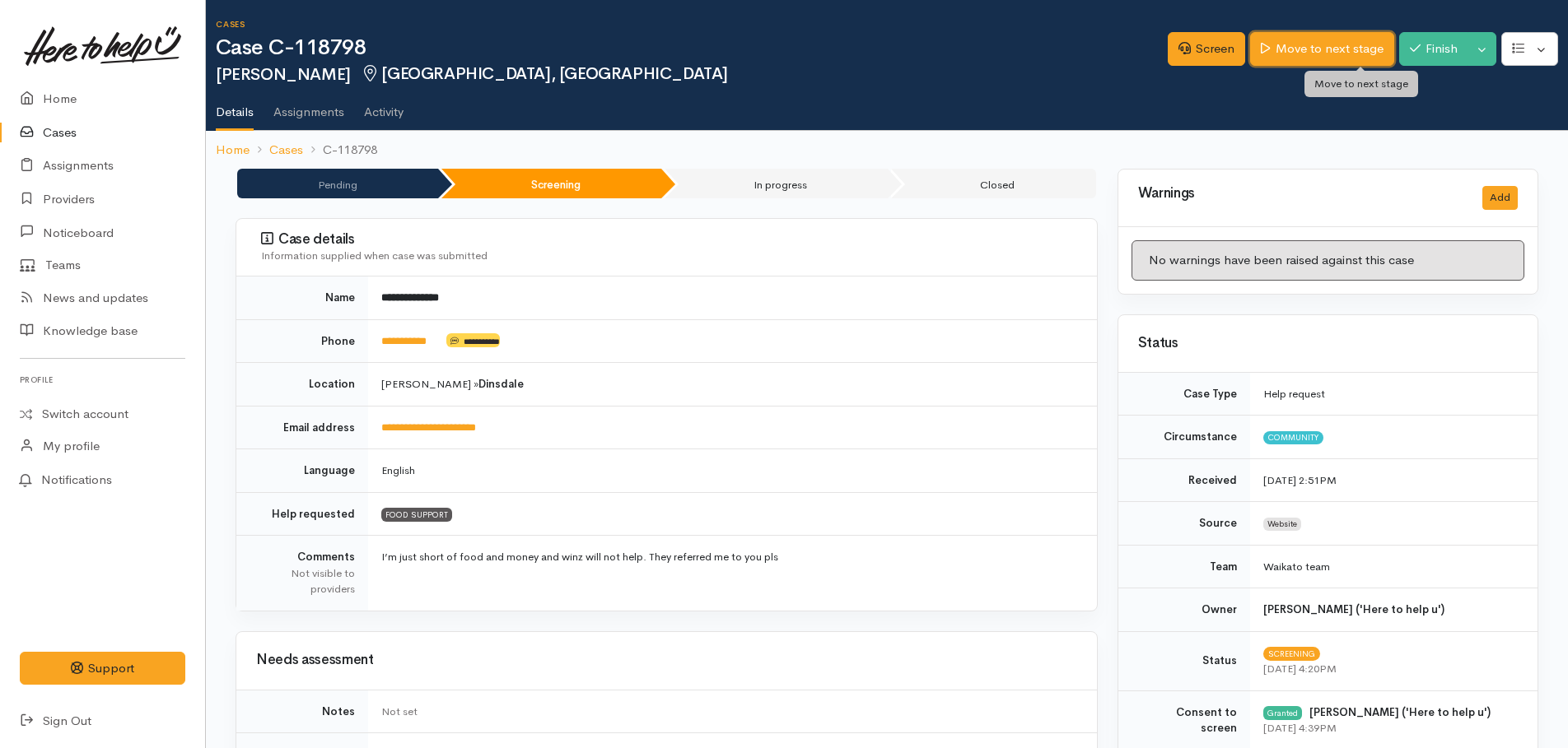
drag, startPoint x: 0, startPoint y: 0, endPoint x: 1323, endPoint y: 47, distance: 1323.8
click at [1323, 47] on link "Move to next stage" at bounding box center [1322, 49] width 143 height 34
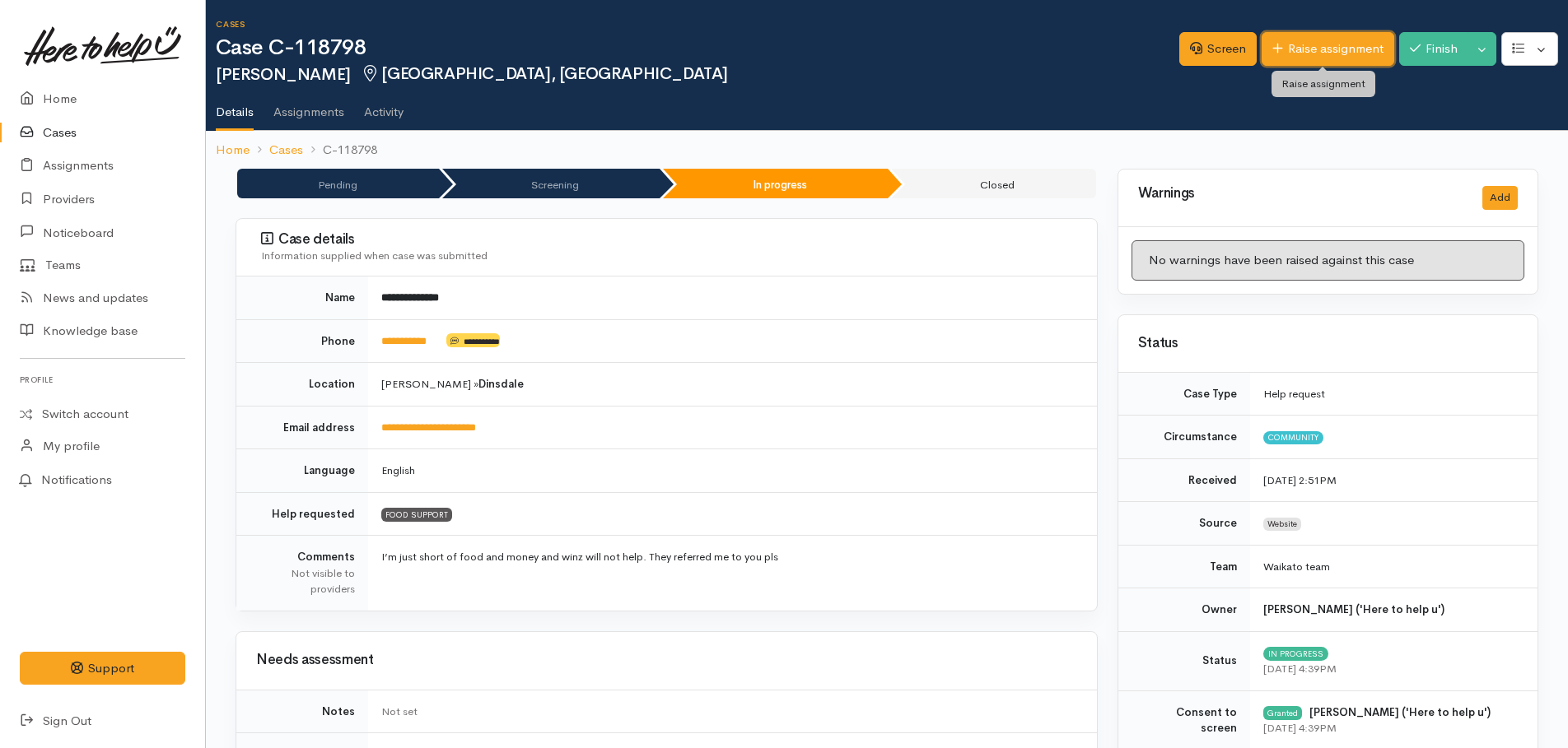
click at [1294, 55] on link "Raise assignment" at bounding box center [1327, 49] width 132 height 34
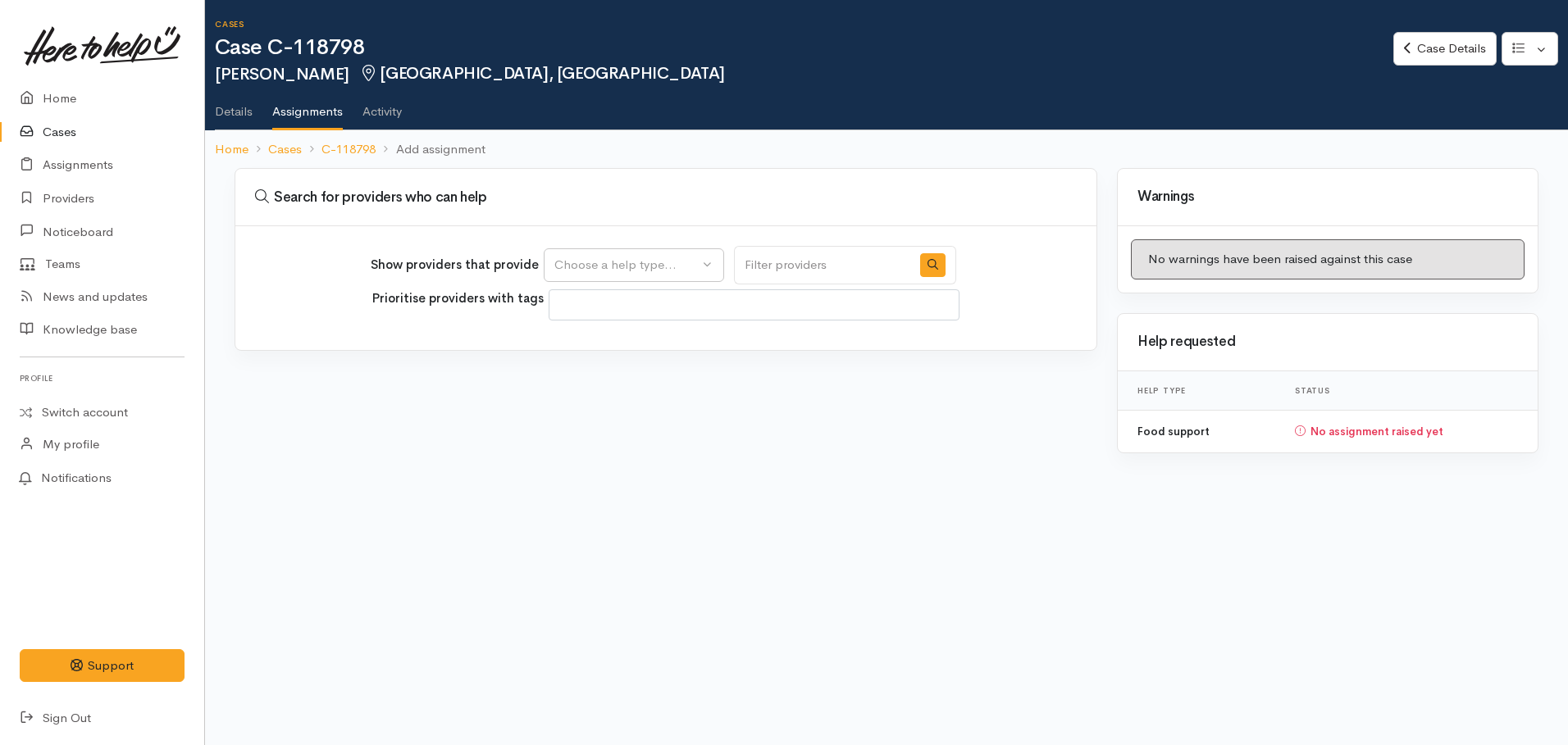
select select
drag, startPoint x: 635, startPoint y: 258, endPoint x: 622, endPoint y: 295, distance: 39.2
click at [634, 261] on div "Choose a help type..." at bounding box center [627, 265] width 145 height 19
click at [604, 343] on span "Food support" at bounding box center [602, 343] width 76 height 19
select select "3"
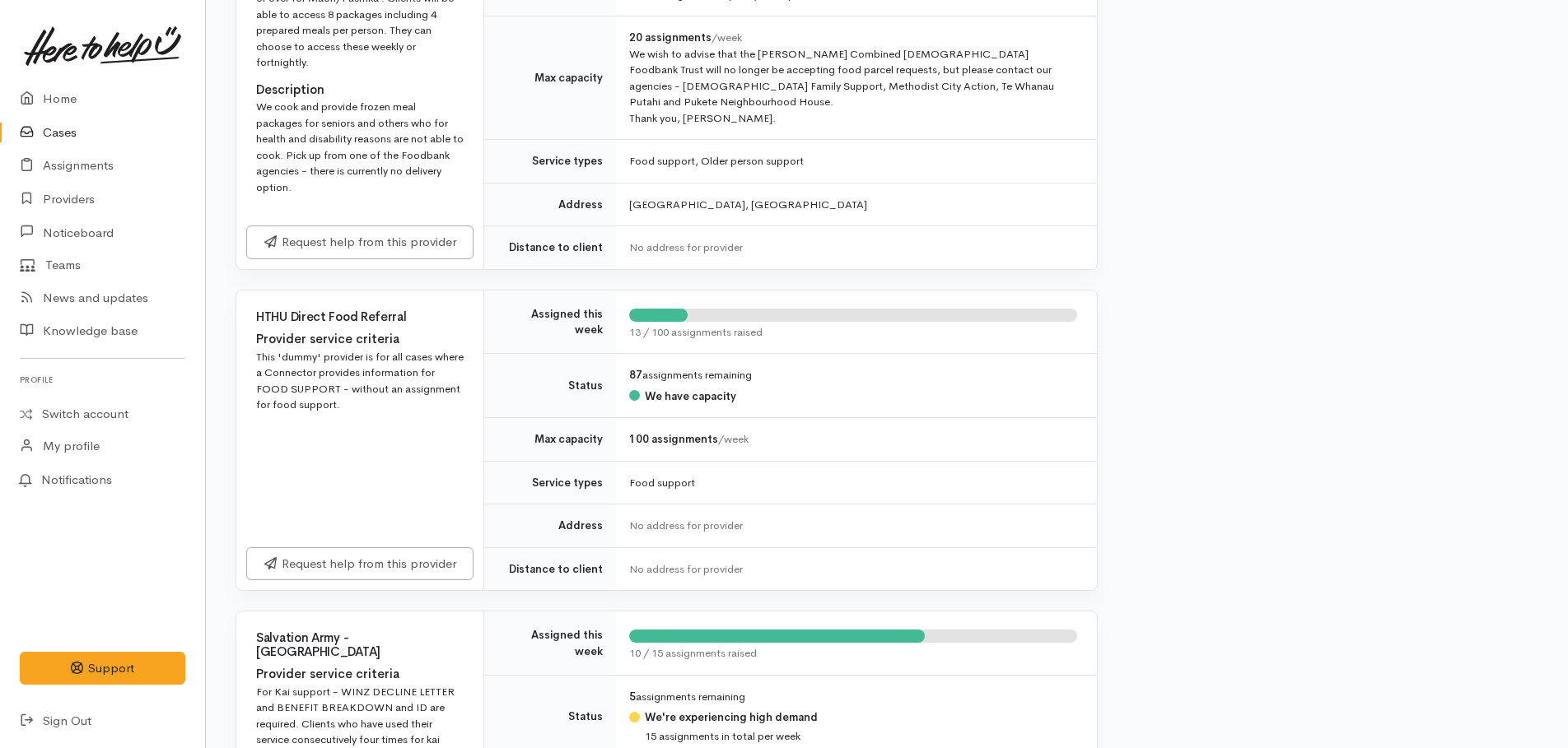
scroll to position [1235, 0]
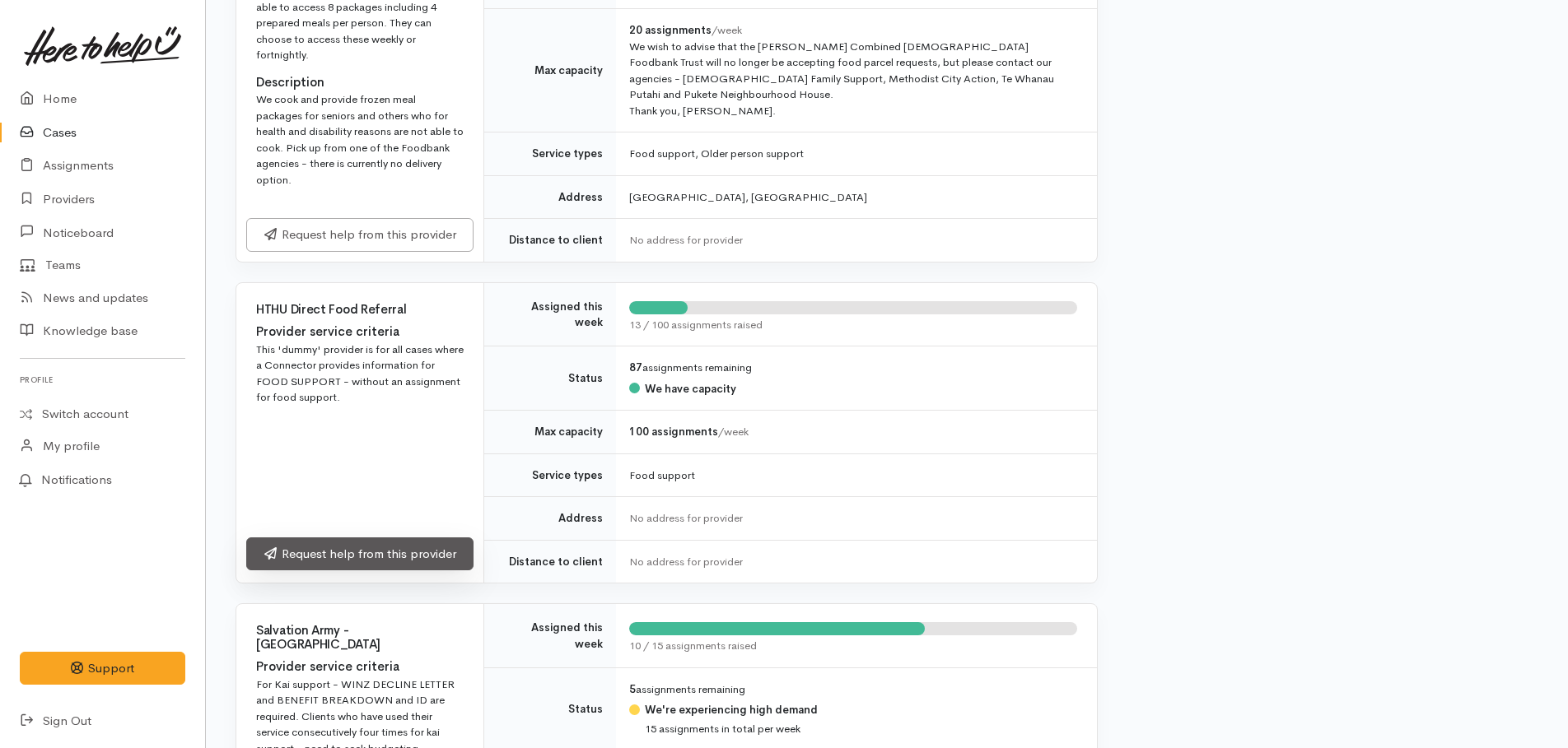
click at [402, 537] on link "Request help from this provider" at bounding box center [360, 554] width 228 height 34
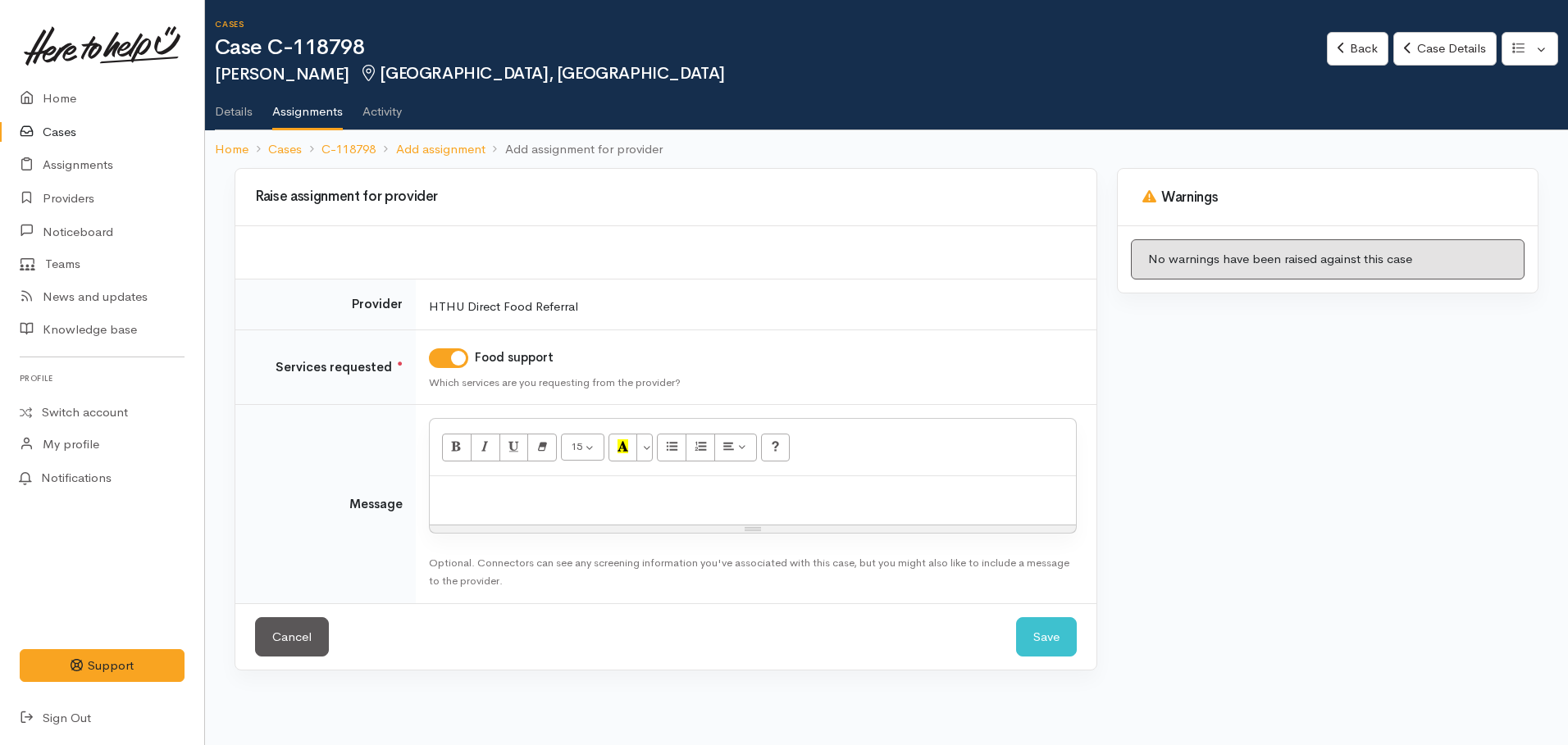
click at [529, 490] on p at bounding box center [752, 494] width 630 height 19
click at [1024, 655] on button "Save" at bounding box center [1046, 637] width 60 height 41
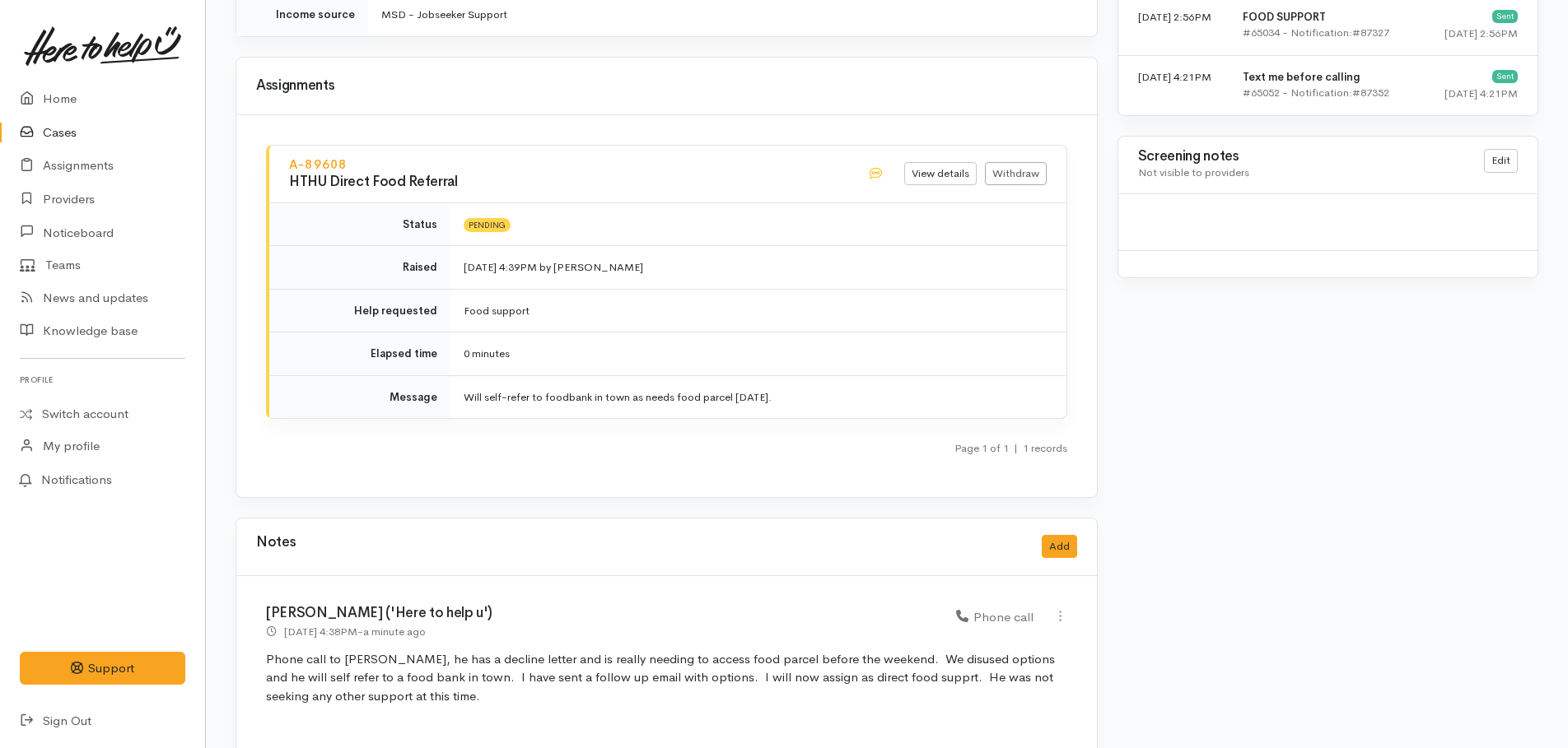
scroll to position [1400, 0]
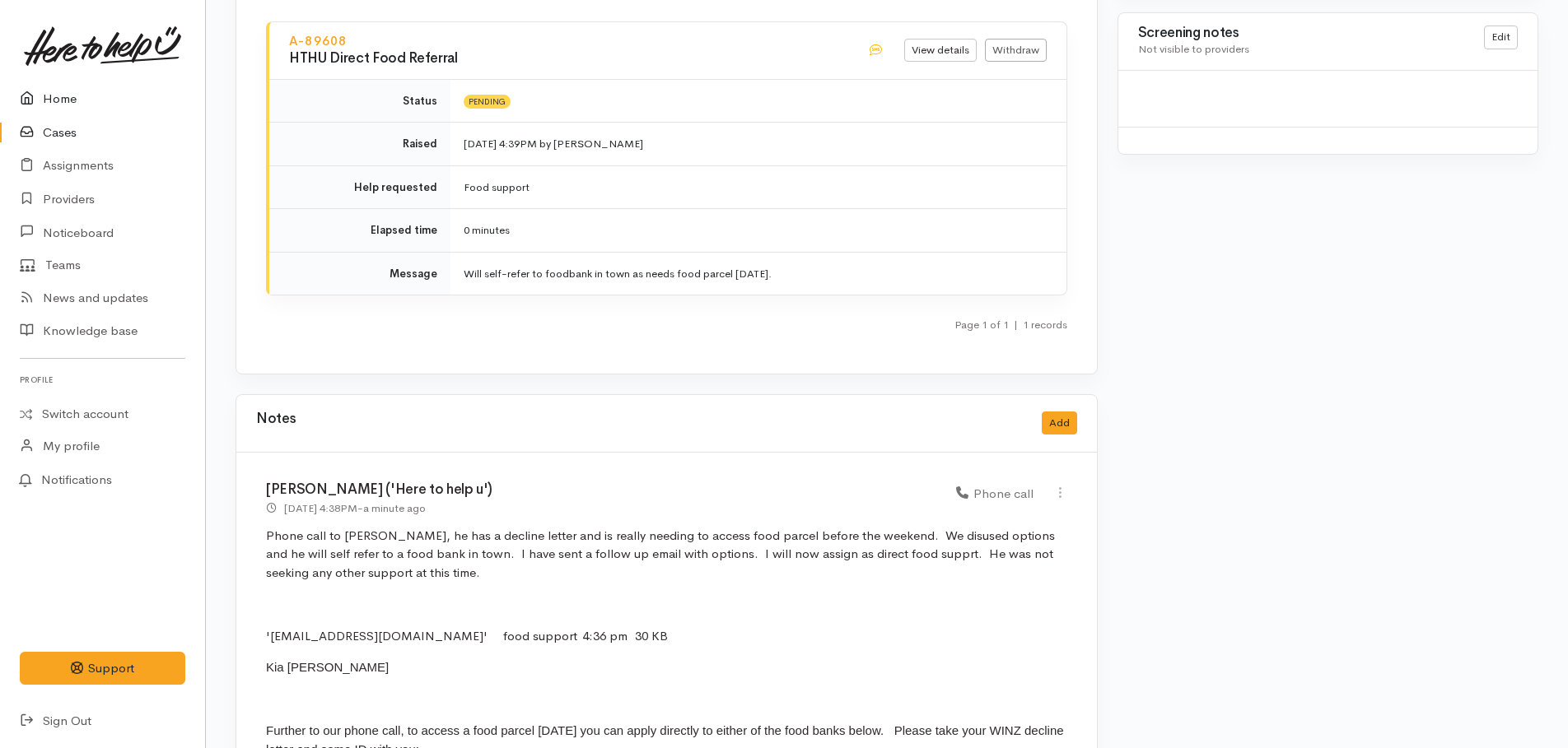
click at [77, 102] on link "Home" at bounding box center [102, 99] width 205 height 34
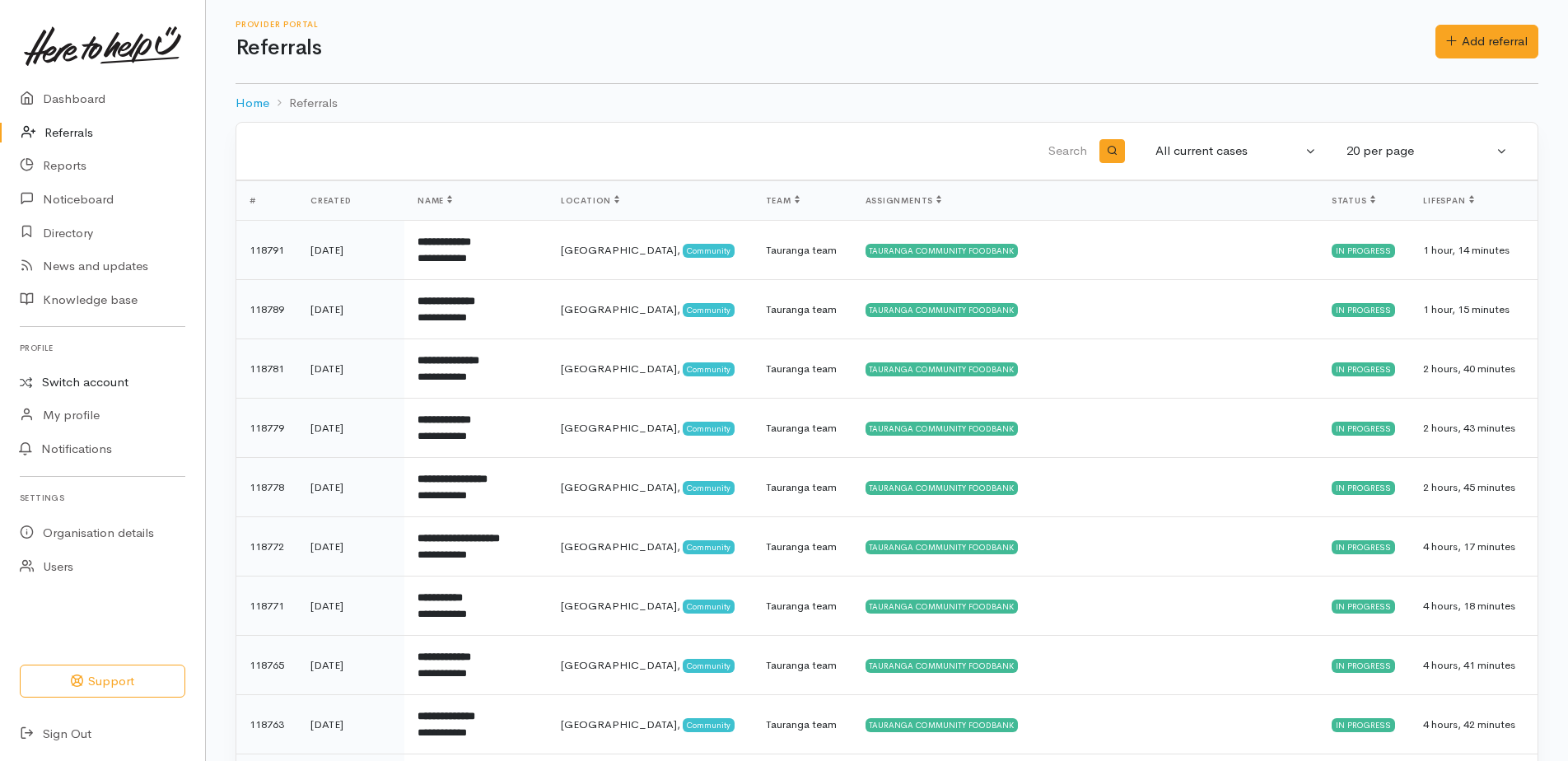
click at [71, 386] on link "Switch account" at bounding box center [102, 382] width 205 height 32
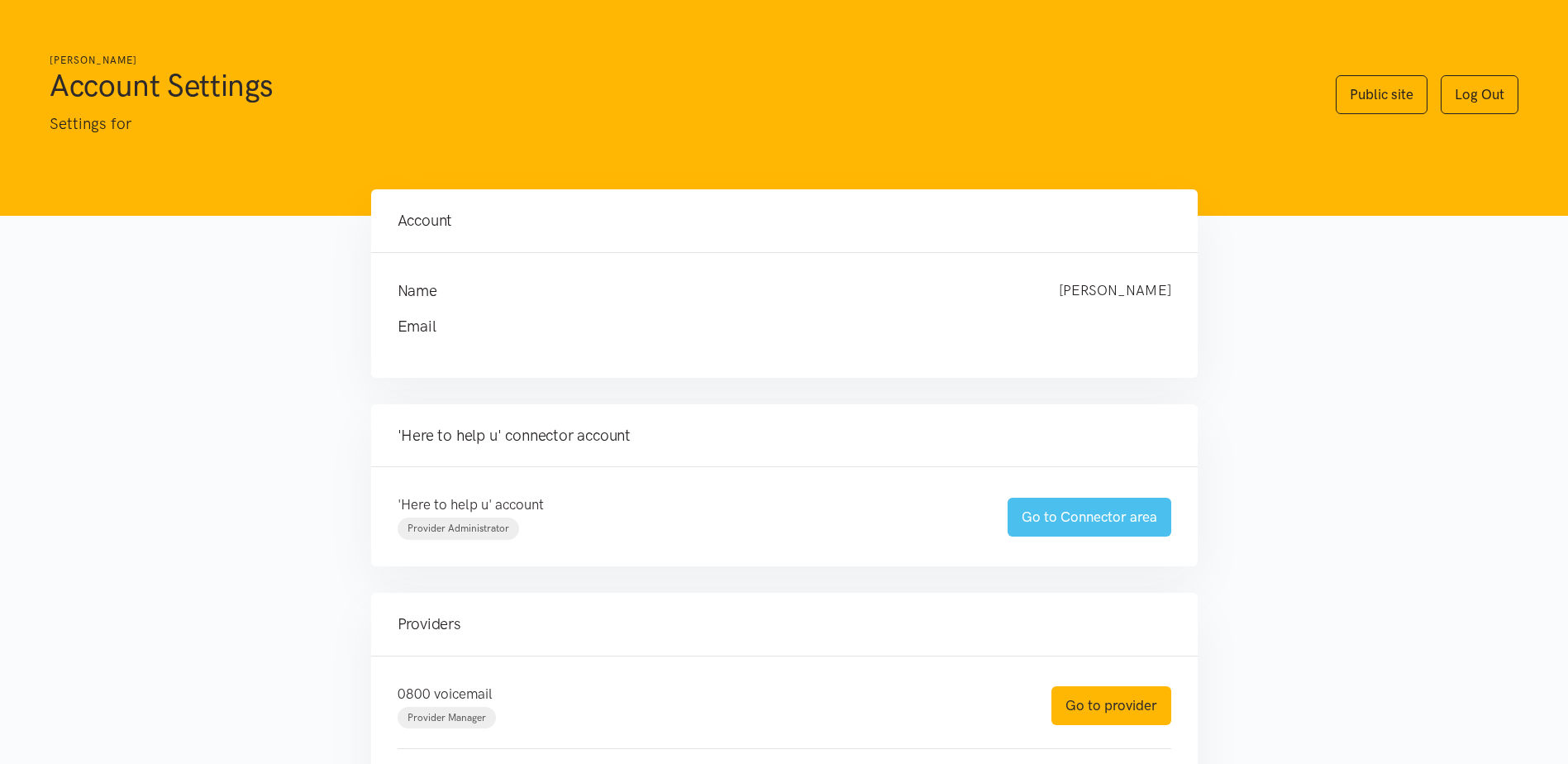
drag, startPoint x: 1029, startPoint y: 509, endPoint x: 1016, endPoint y: 506, distance: 13.3
click at [1029, 511] on link "Go to Connector area" at bounding box center [1089, 517] width 164 height 39
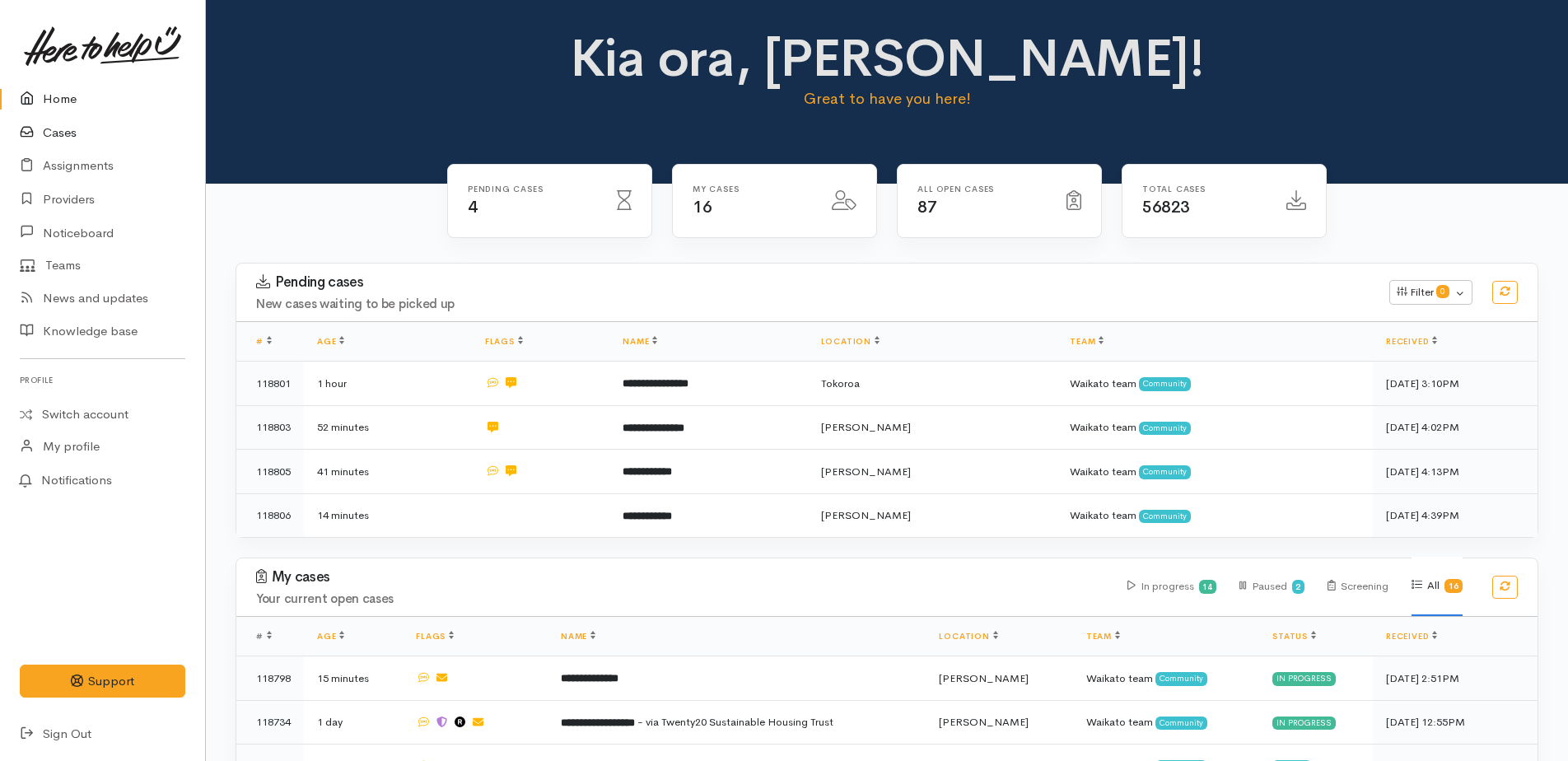
click at [48, 135] on link "Cases" at bounding box center [102, 133] width 205 height 34
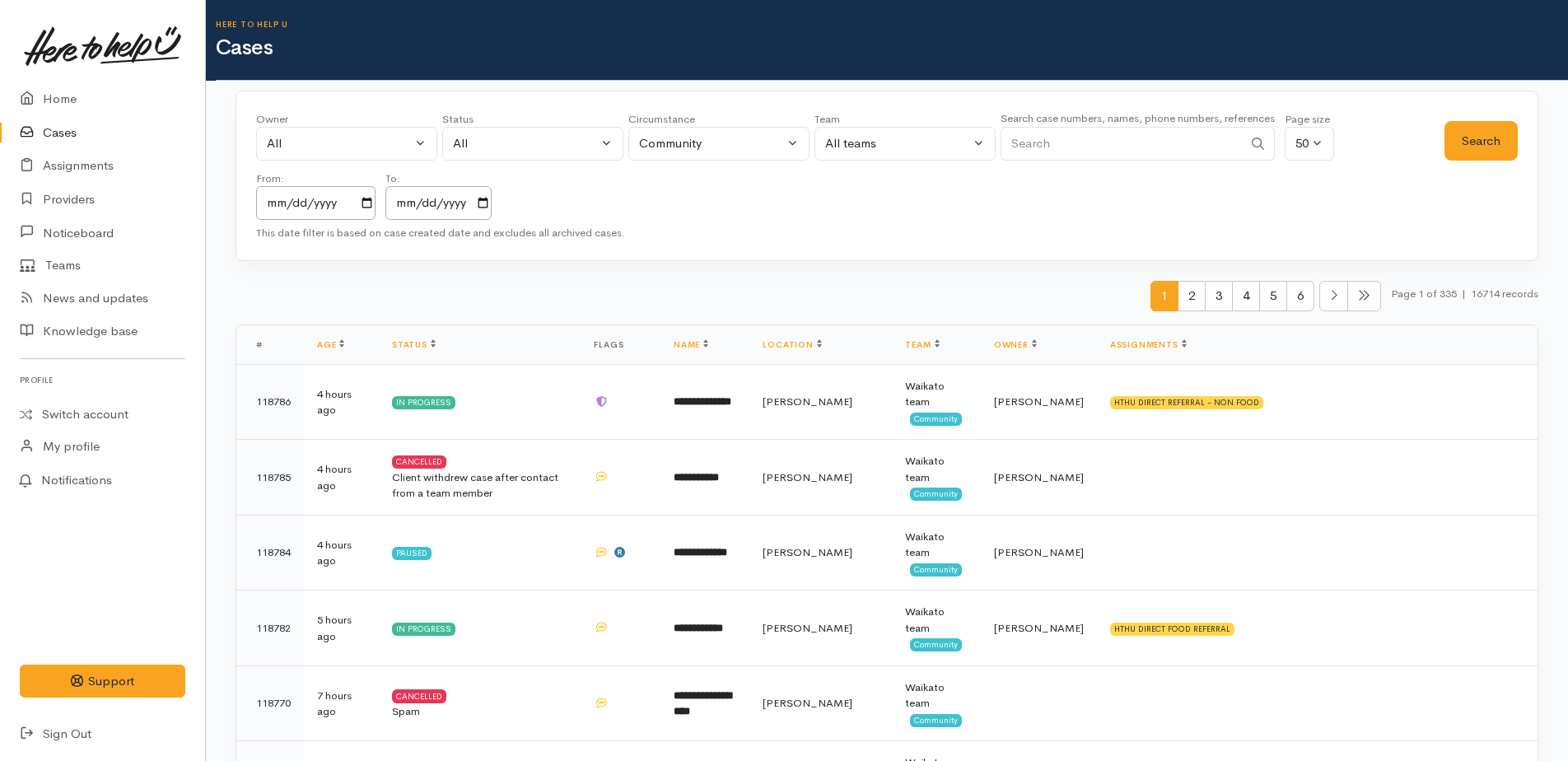
paste input "[PHONE_NUMBER]"
click at [1462, 142] on button "Search" at bounding box center [1481, 141] width 74 height 41
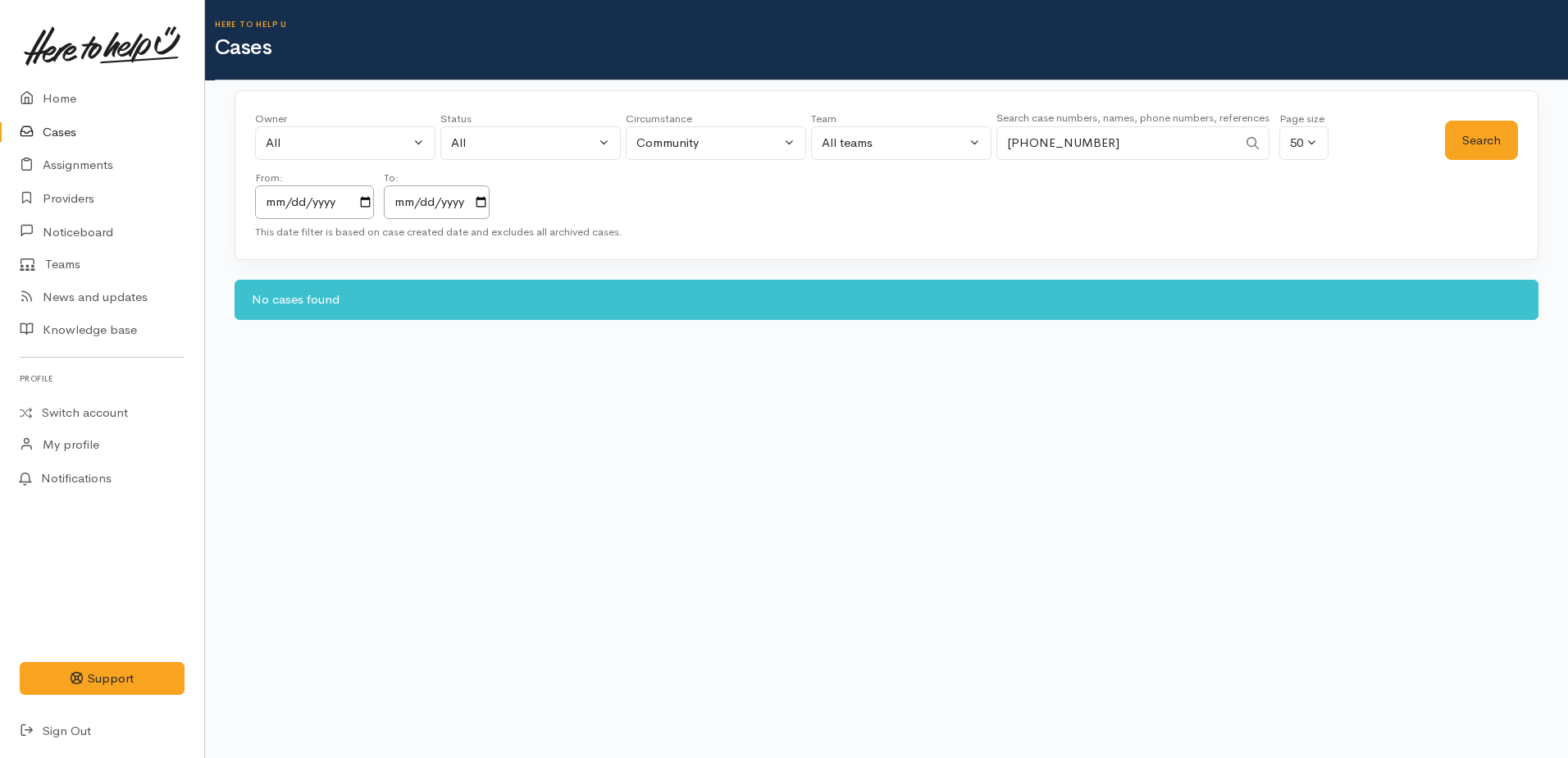
click at [1027, 141] on input "[PHONE_NUMBER]" at bounding box center [1118, 143] width 242 height 34
click at [1465, 140] on button "Search" at bounding box center [1482, 141] width 73 height 41
click at [1126, 137] on input "0274065227" at bounding box center [1118, 143] width 242 height 34
type input "0"
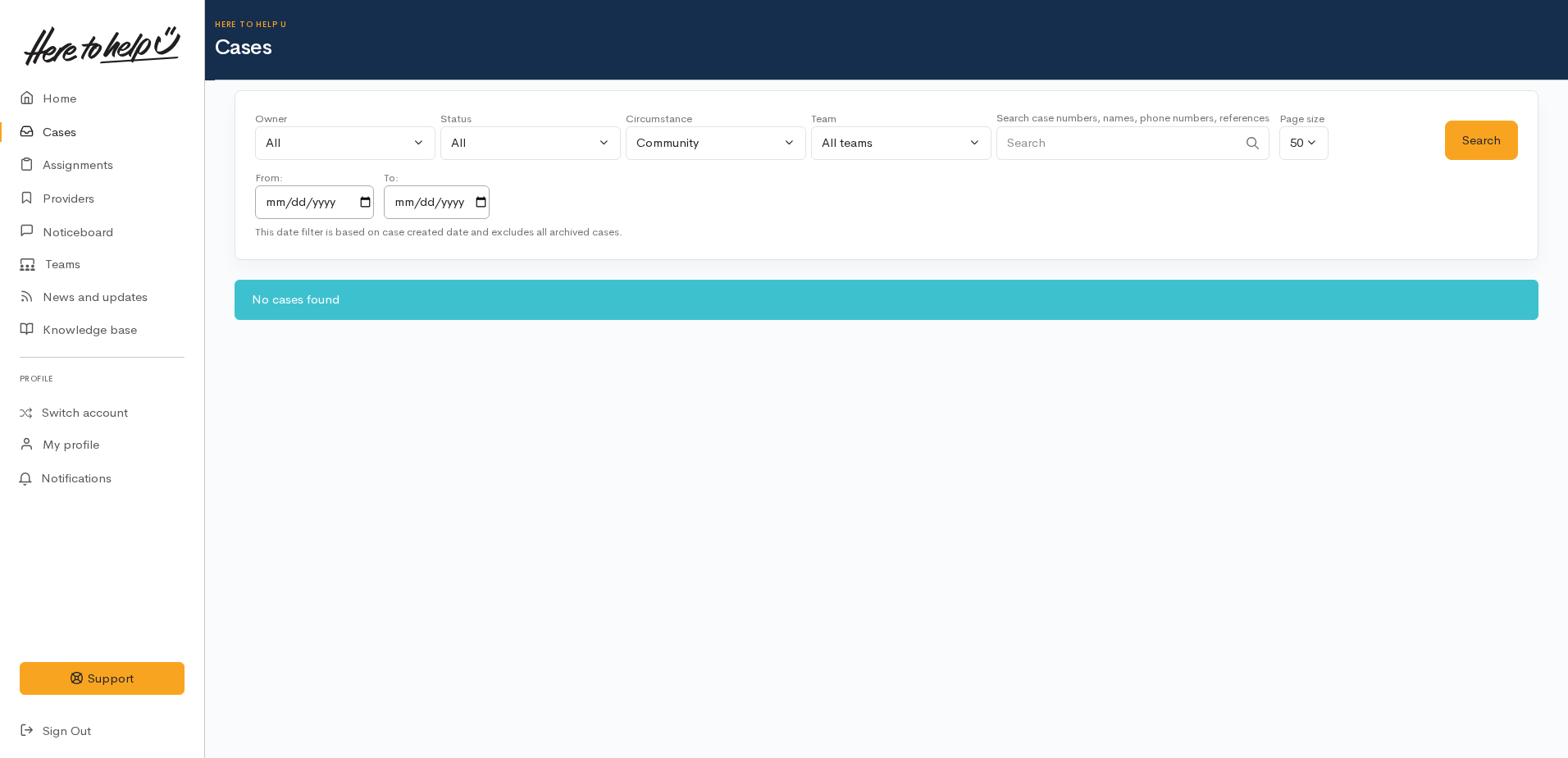
paste input "[PHONE_NUMBER]"
click at [1027, 145] on input "[PHONE_NUMBER]" at bounding box center [1118, 143] width 242 height 34
type input "0275231793"
click at [1471, 130] on button "Search" at bounding box center [1482, 141] width 73 height 41
click at [1471, 133] on button "Search" at bounding box center [1482, 141] width 73 height 41
